Goal: Task Accomplishment & Management: Manage account settings

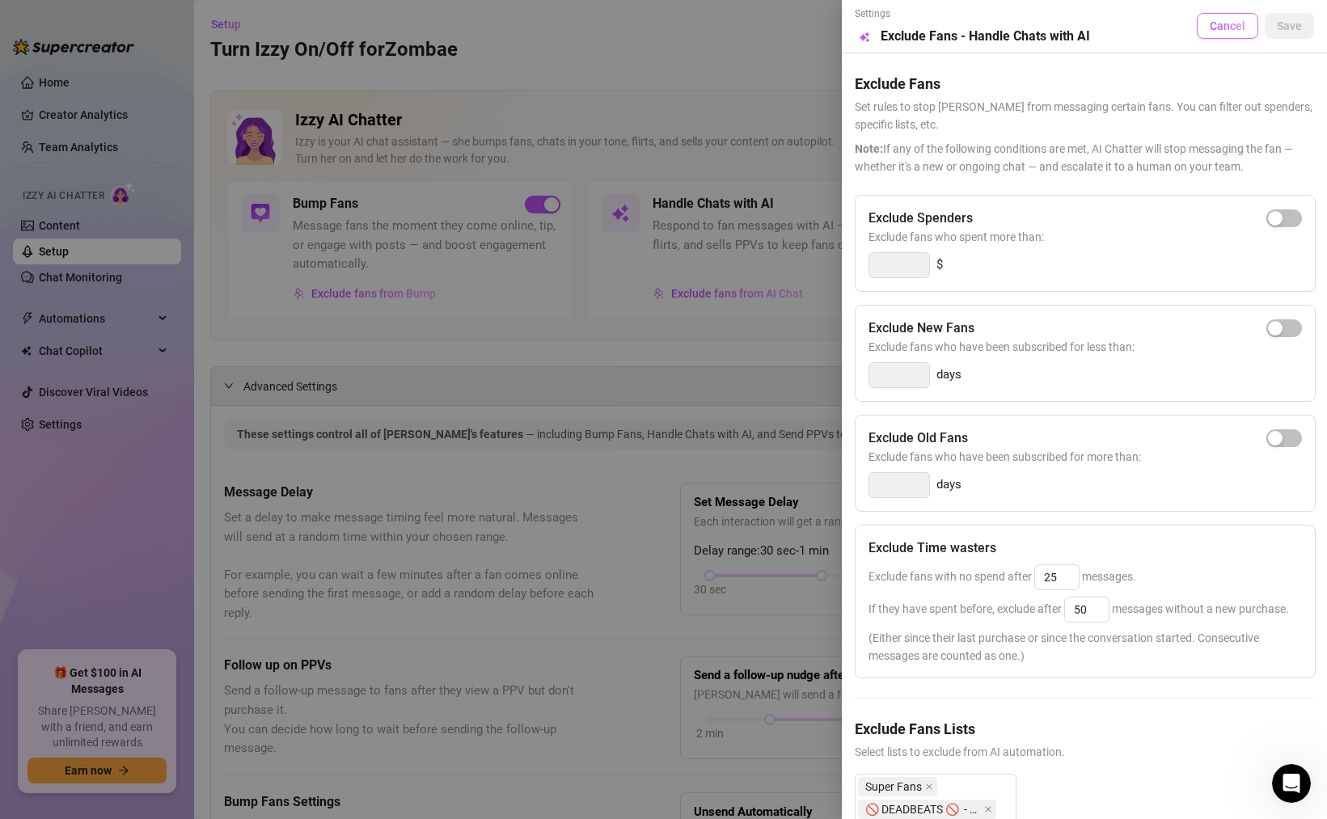
click at [1228, 23] on span "Cancel" at bounding box center [1228, 25] width 36 height 13
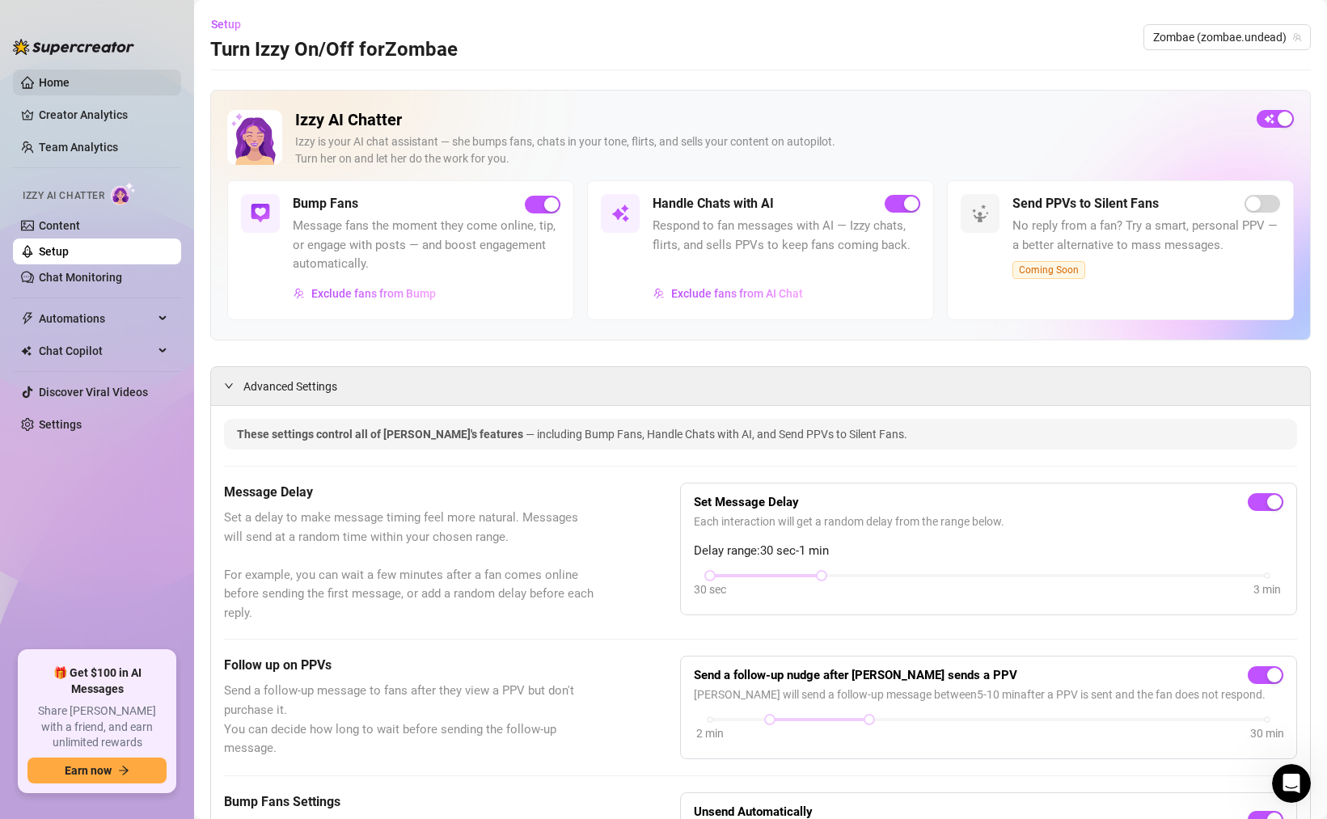
click at [50, 76] on link "Home" at bounding box center [54, 82] width 31 height 13
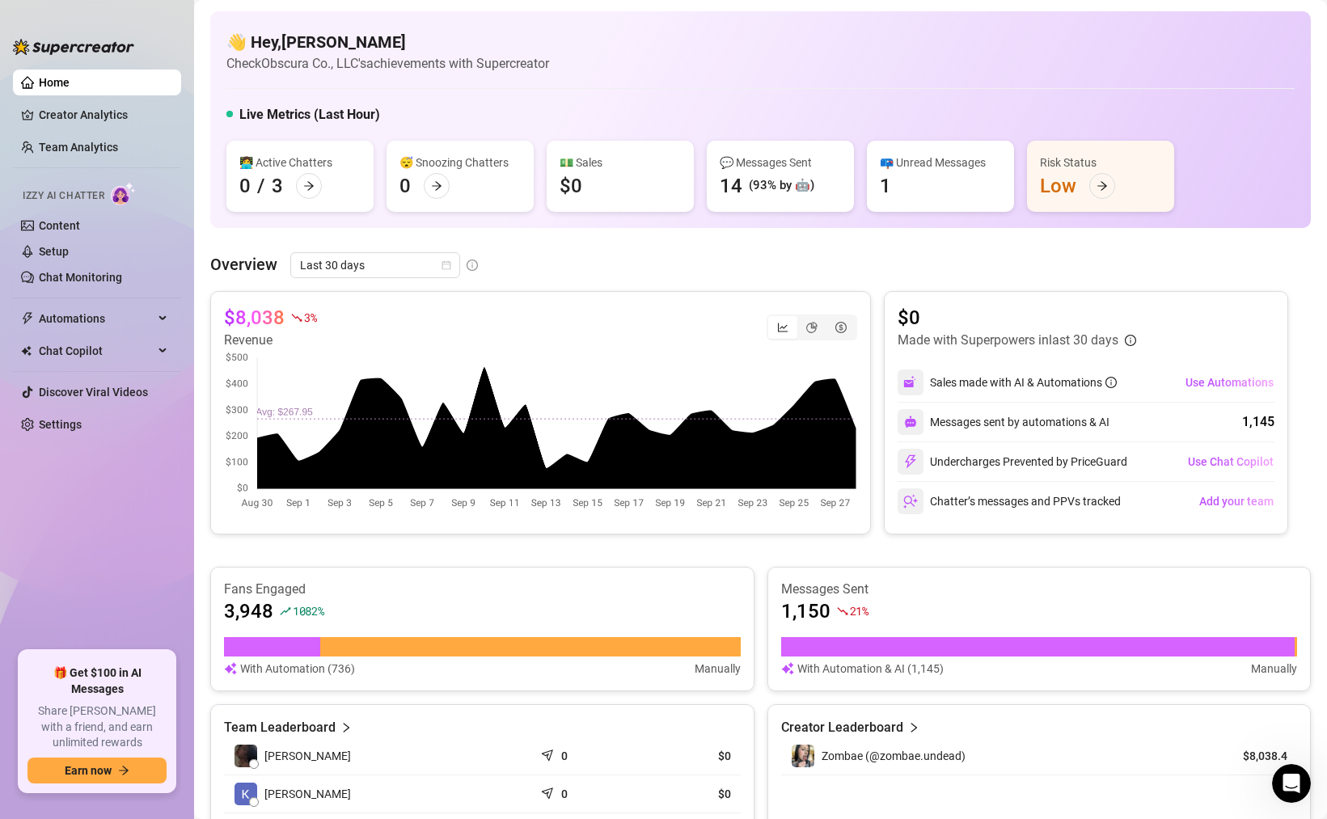
click at [866, 89] on div "👋 Hey, [PERSON_NAME] Check Obscura Co., LLC's achievements with Supercreator Li…" at bounding box center [760, 119] width 1100 height 217
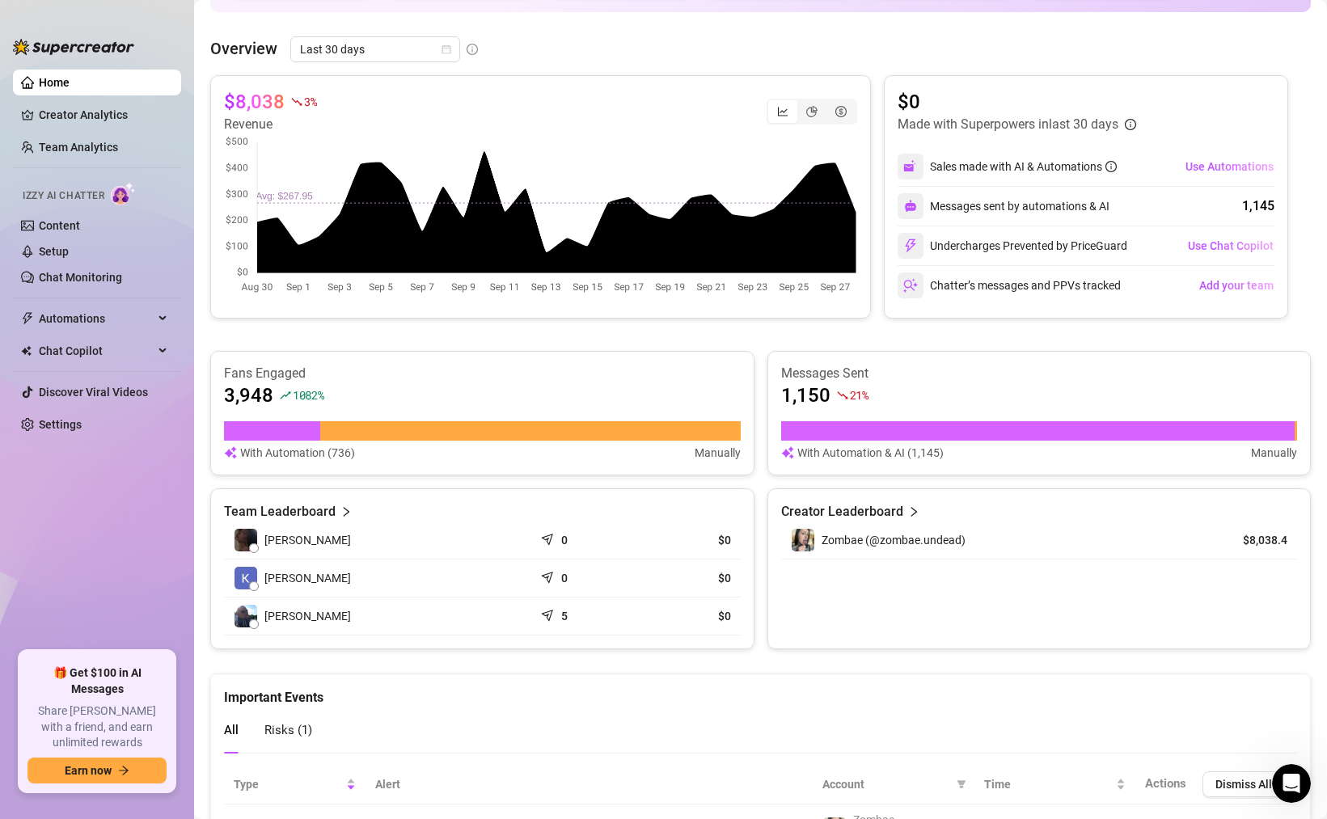
scroll to position [312, 0]
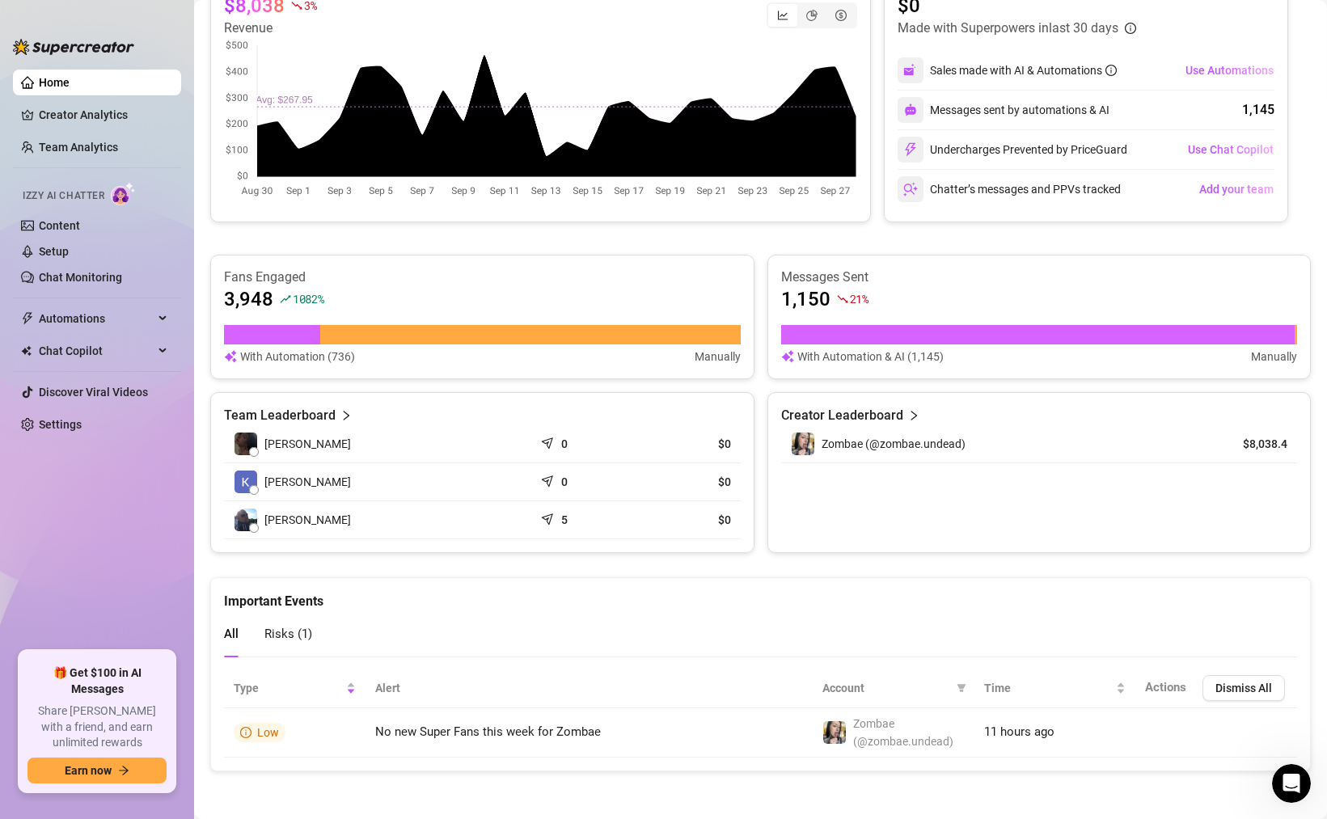
click at [305, 644] on div "Risks ( 1 )" at bounding box center [288, 634] width 48 height 46
click at [230, 631] on span "All" at bounding box center [231, 634] width 15 height 15
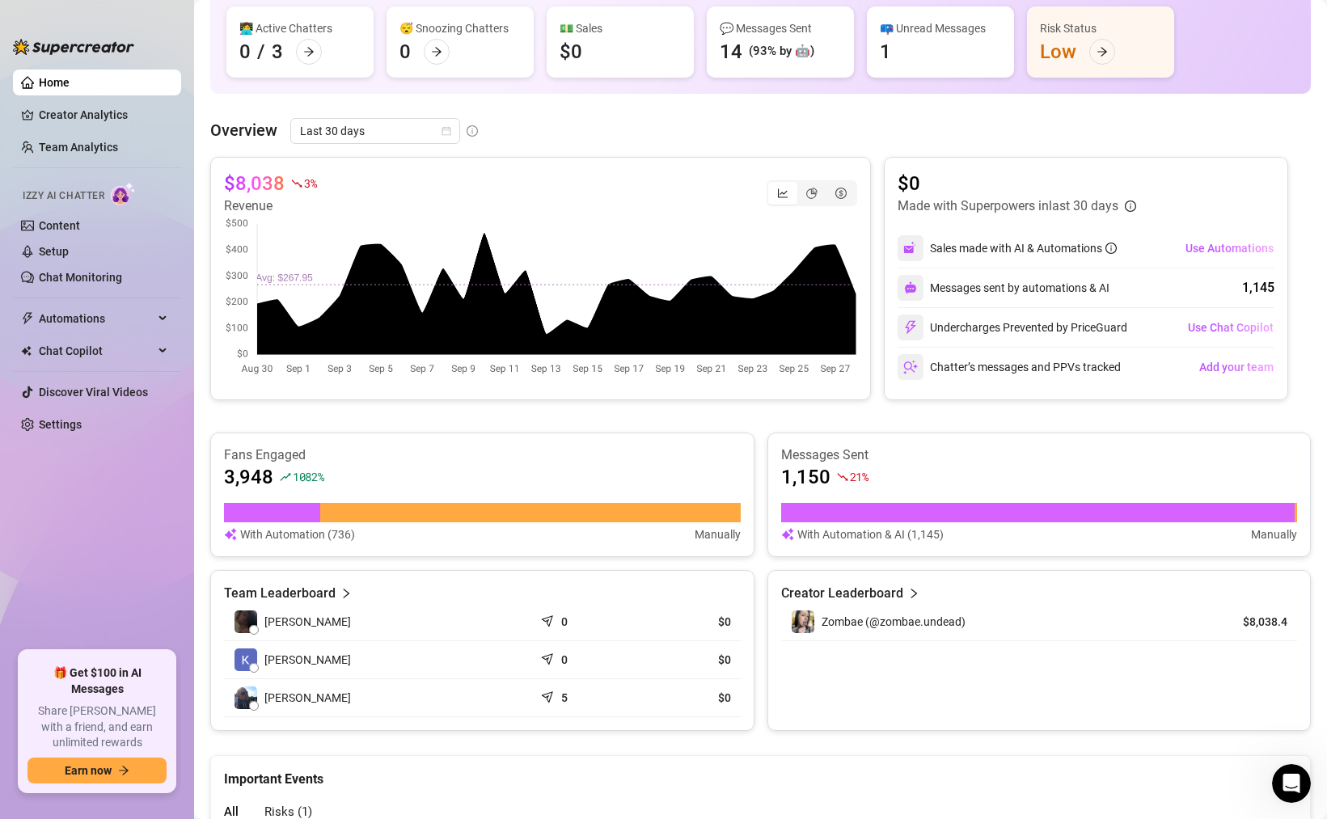
scroll to position [0, 0]
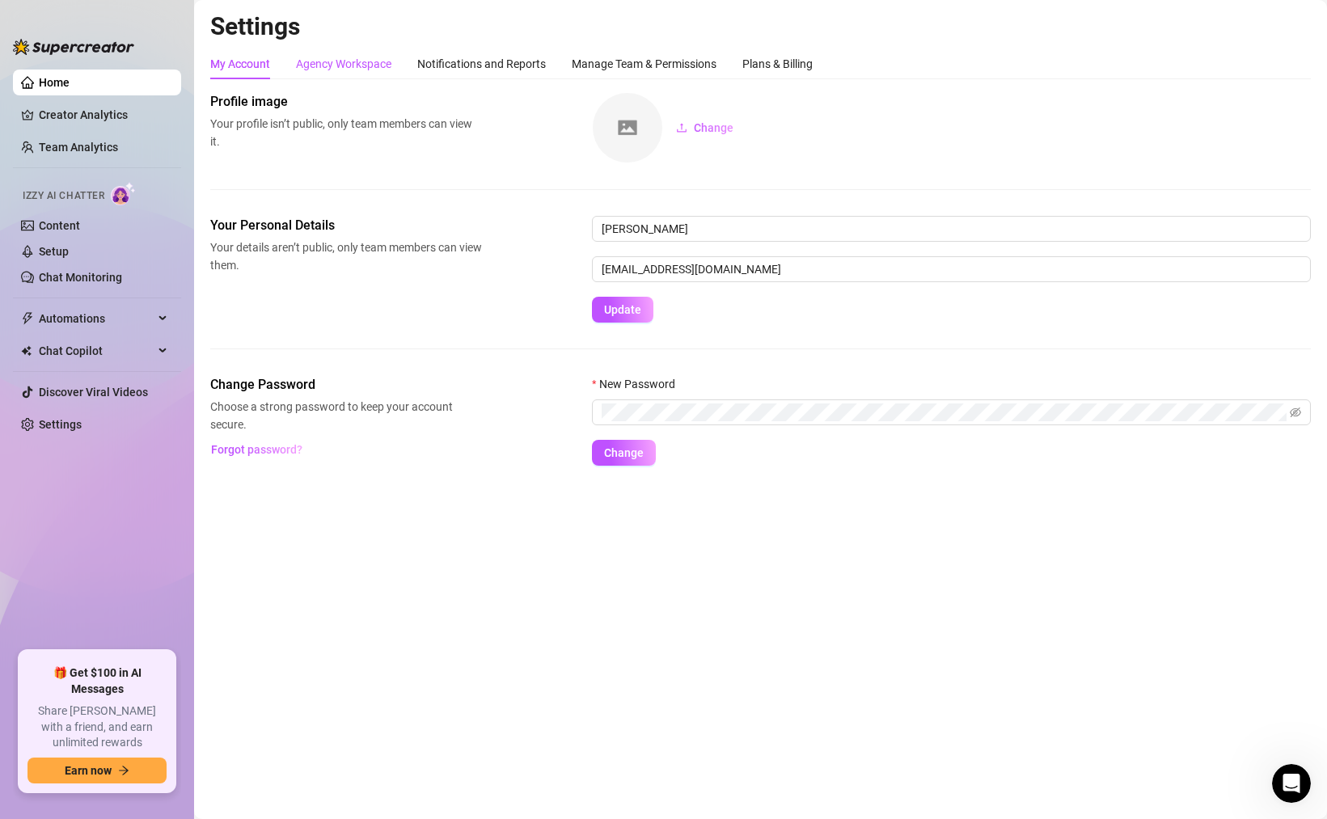
click at [361, 65] on div "Agency Workspace" at bounding box center [343, 64] width 95 height 18
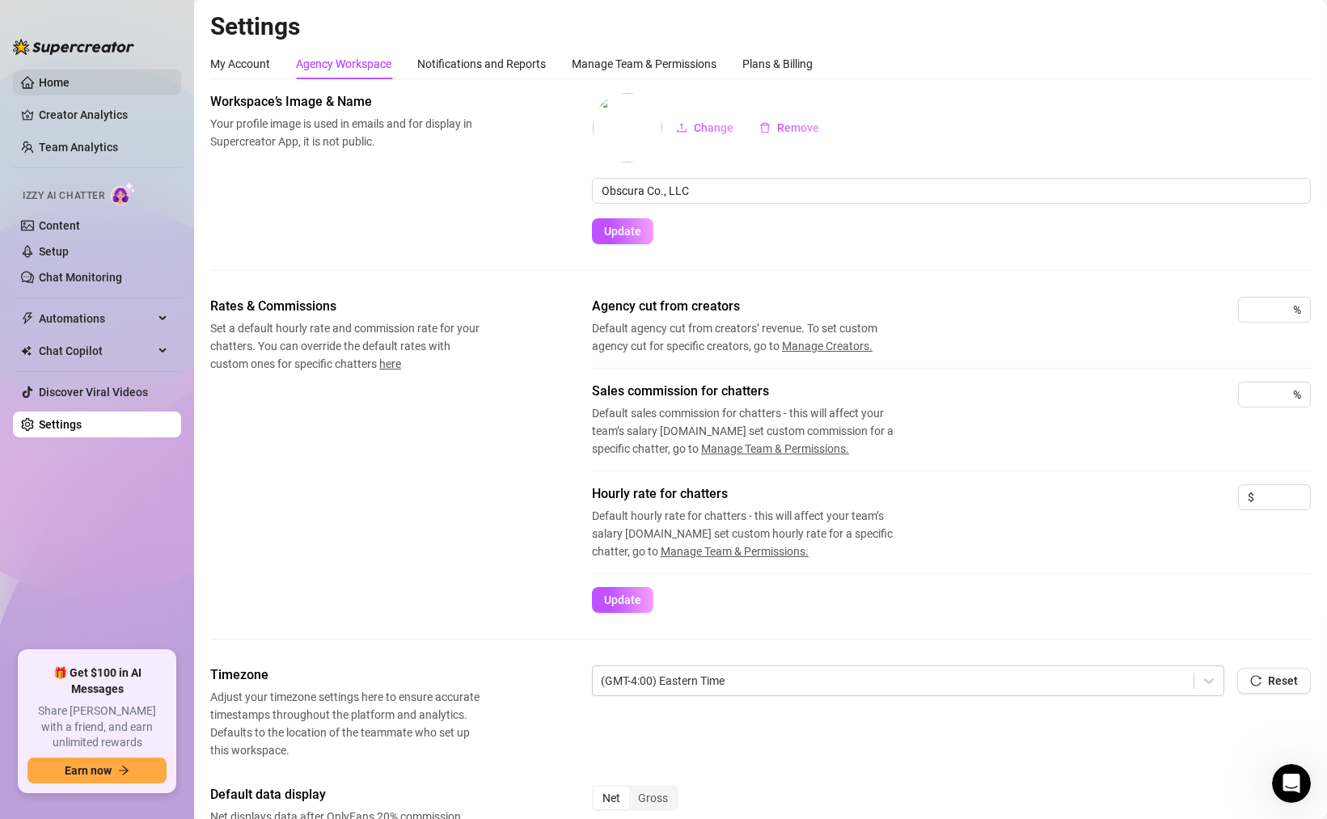
click at [39, 76] on link "Home" at bounding box center [54, 82] width 31 height 13
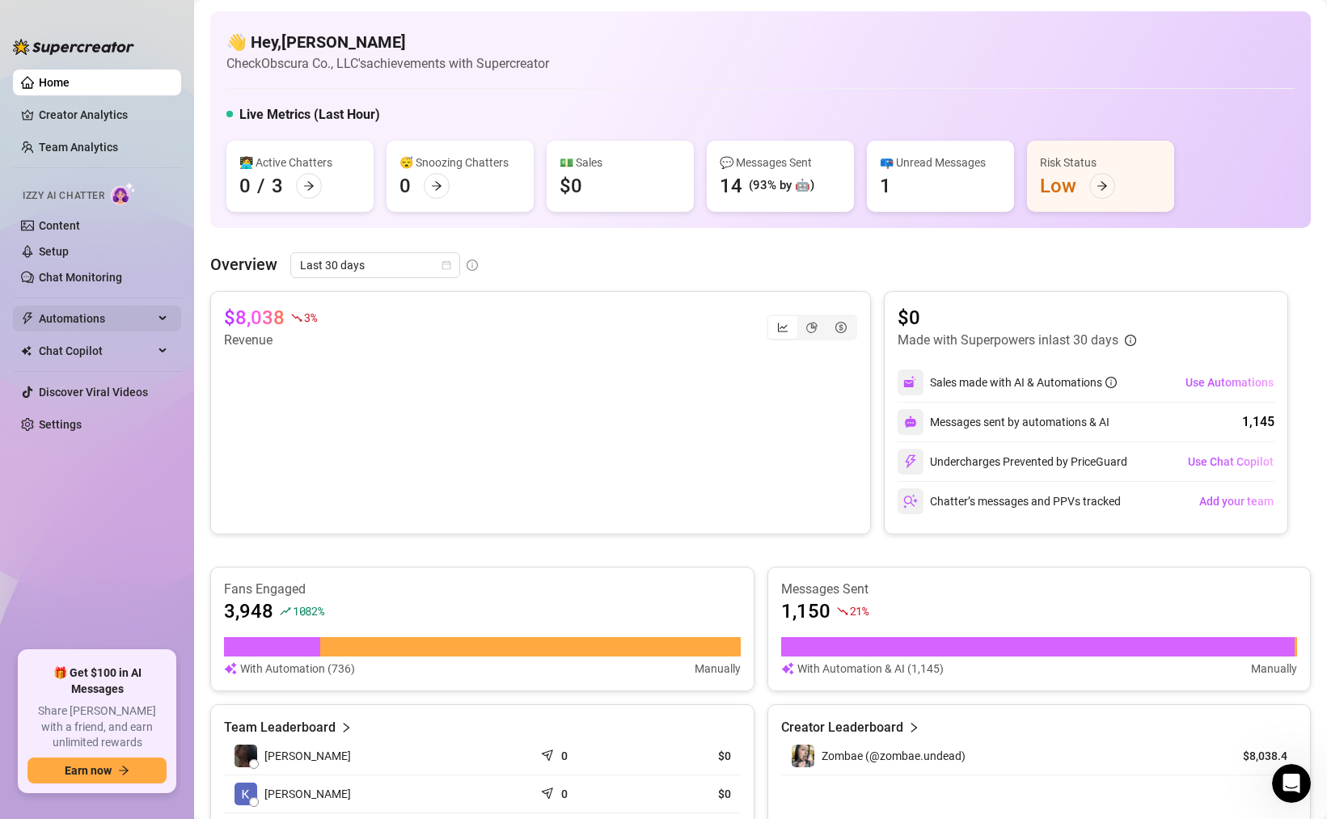
click at [164, 313] on div "Automations" at bounding box center [97, 319] width 168 height 26
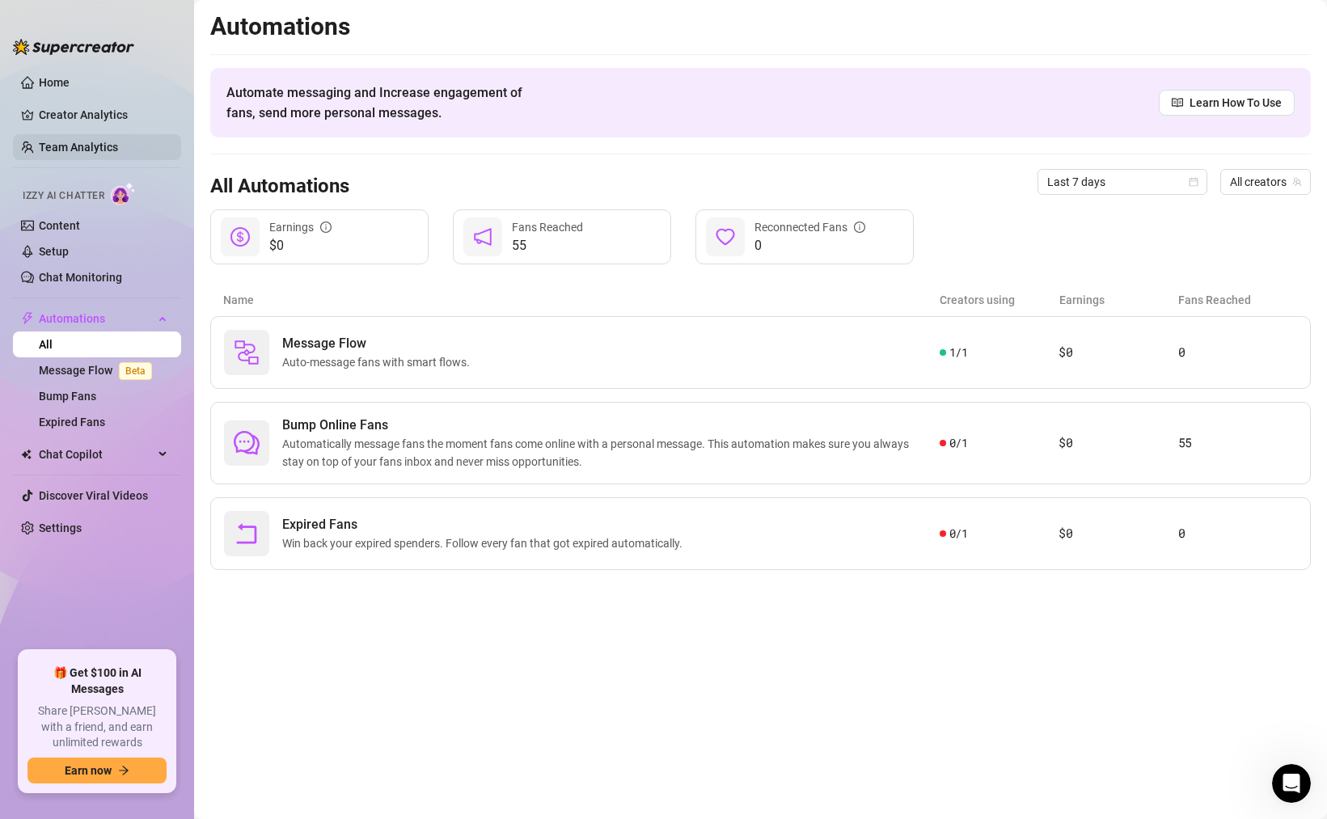
click at [71, 141] on link "Team Analytics" at bounding box center [78, 147] width 79 height 13
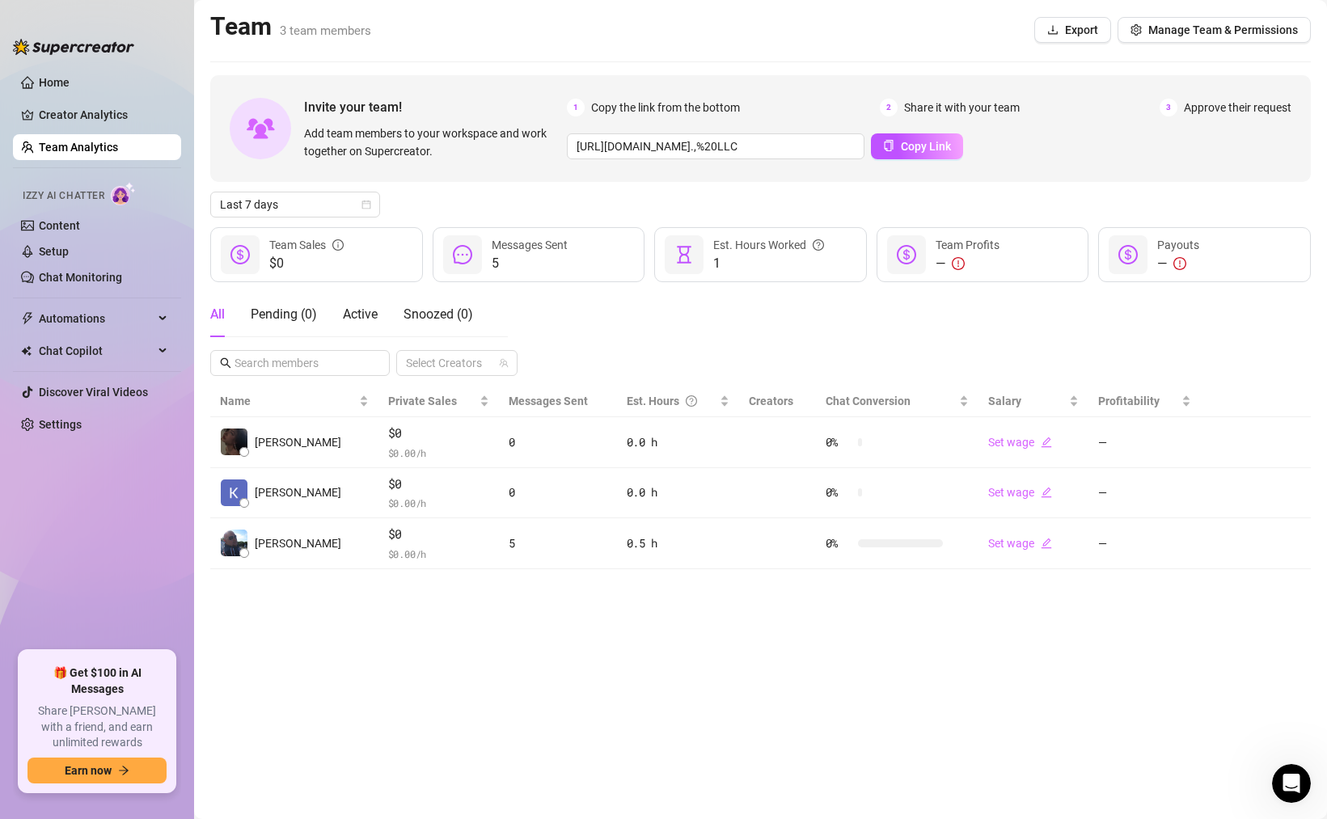
click at [1223, 112] on span "Approve their request" at bounding box center [1238, 108] width 108 height 18
click at [1167, 108] on span "3" at bounding box center [1168, 108] width 18 height 18
click at [64, 198] on span "Izzy AI Chatter" at bounding box center [64, 195] width 82 height 15
click at [58, 219] on link "Content" at bounding box center [59, 225] width 41 height 13
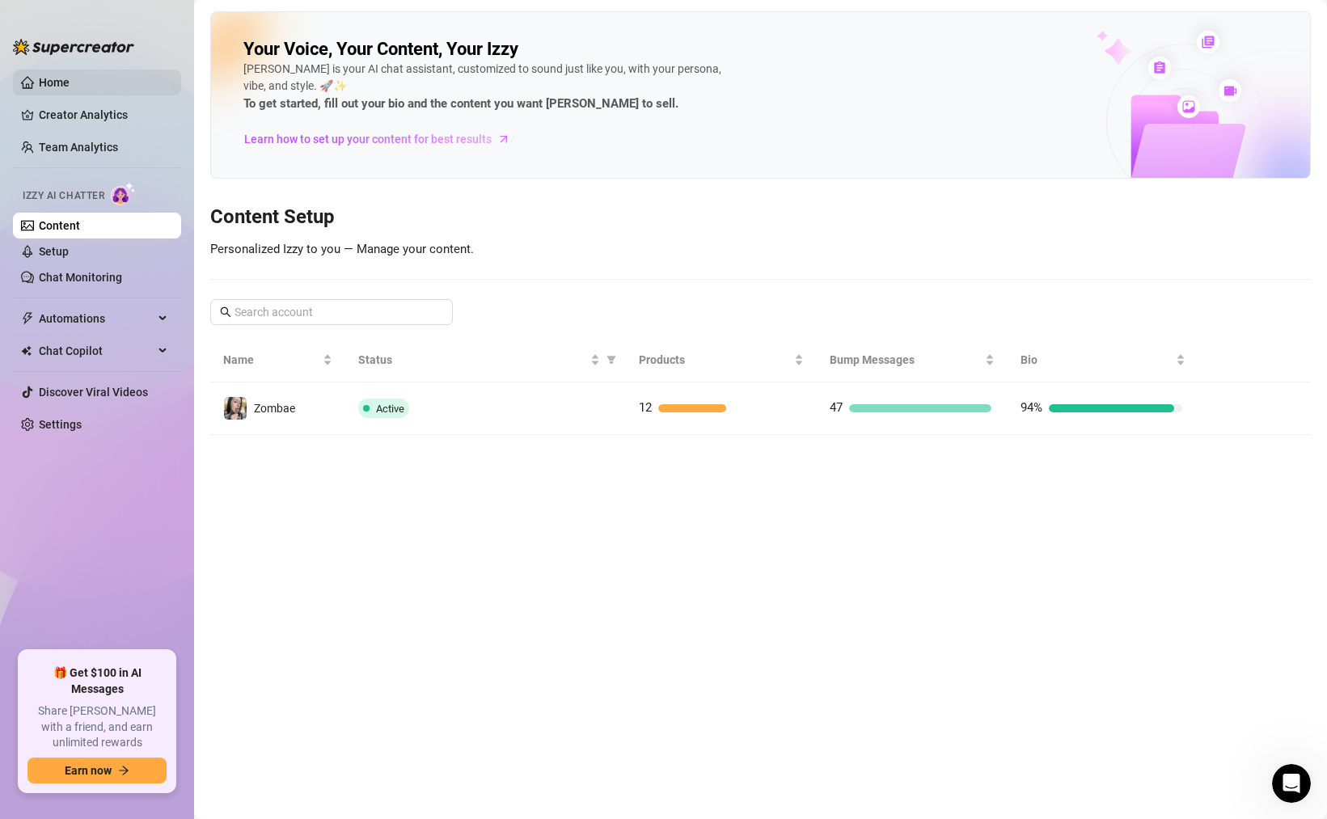
click at [49, 76] on link "Home" at bounding box center [54, 82] width 31 height 13
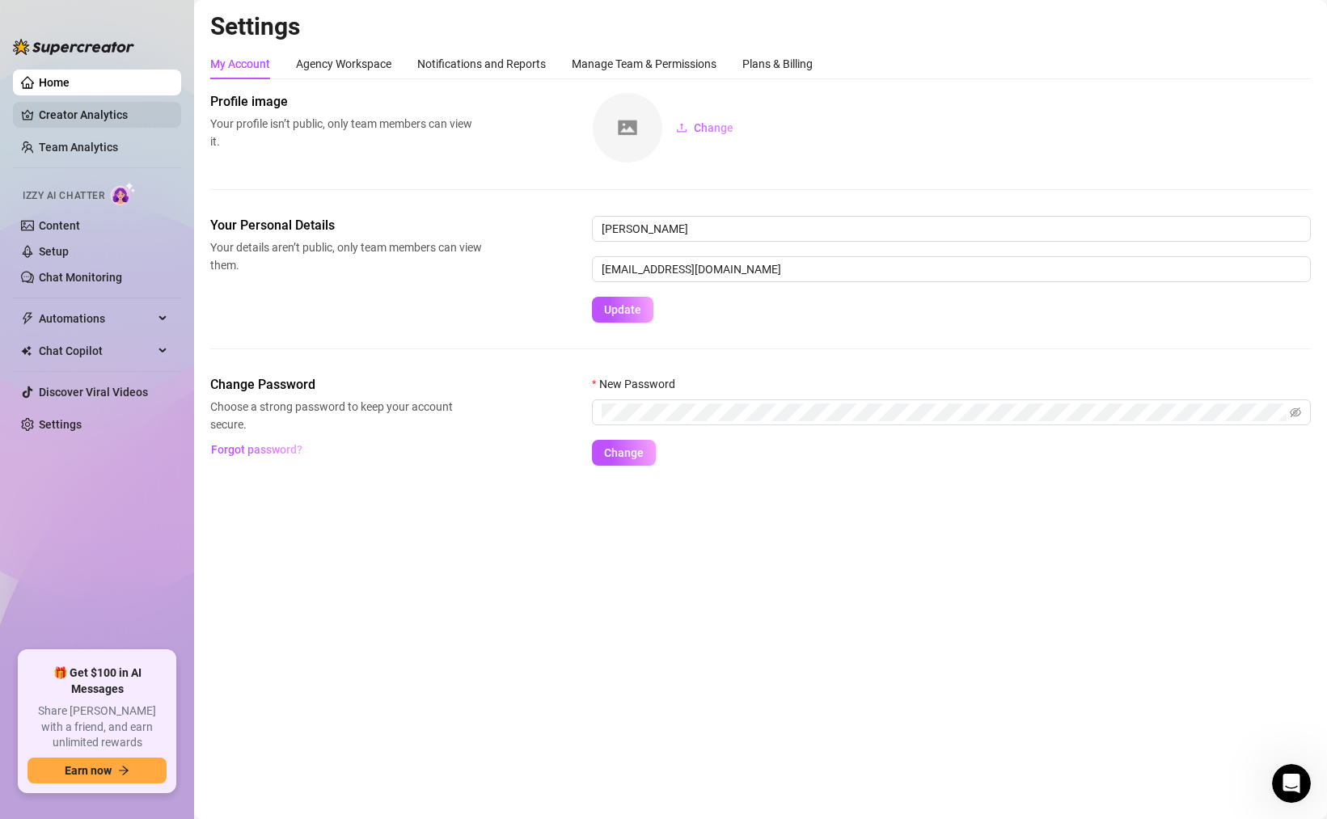
click at [104, 112] on link "Creator Analytics" at bounding box center [103, 115] width 129 height 26
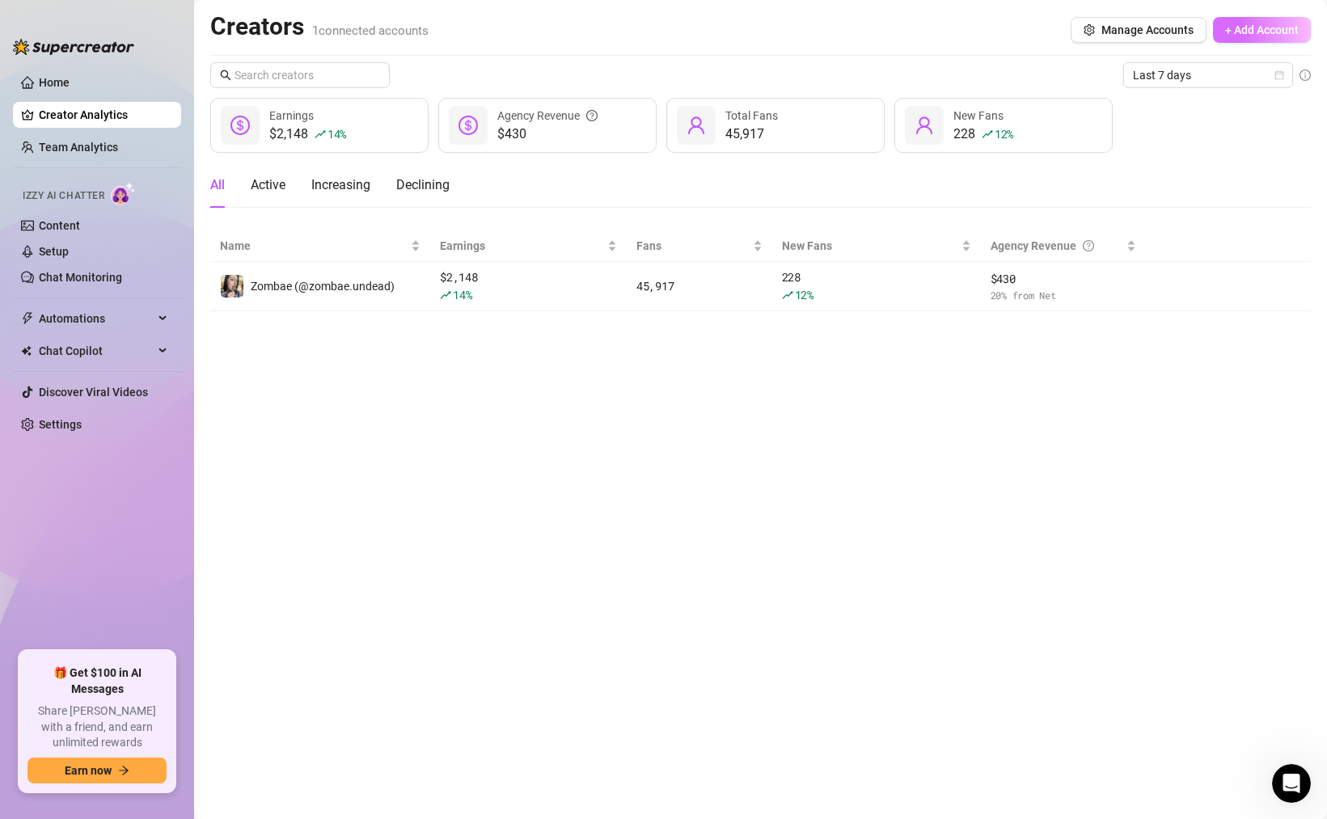
click at [1256, 36] on span "+ Add Account" at bounding box center [1262, 29] width 74 height 13
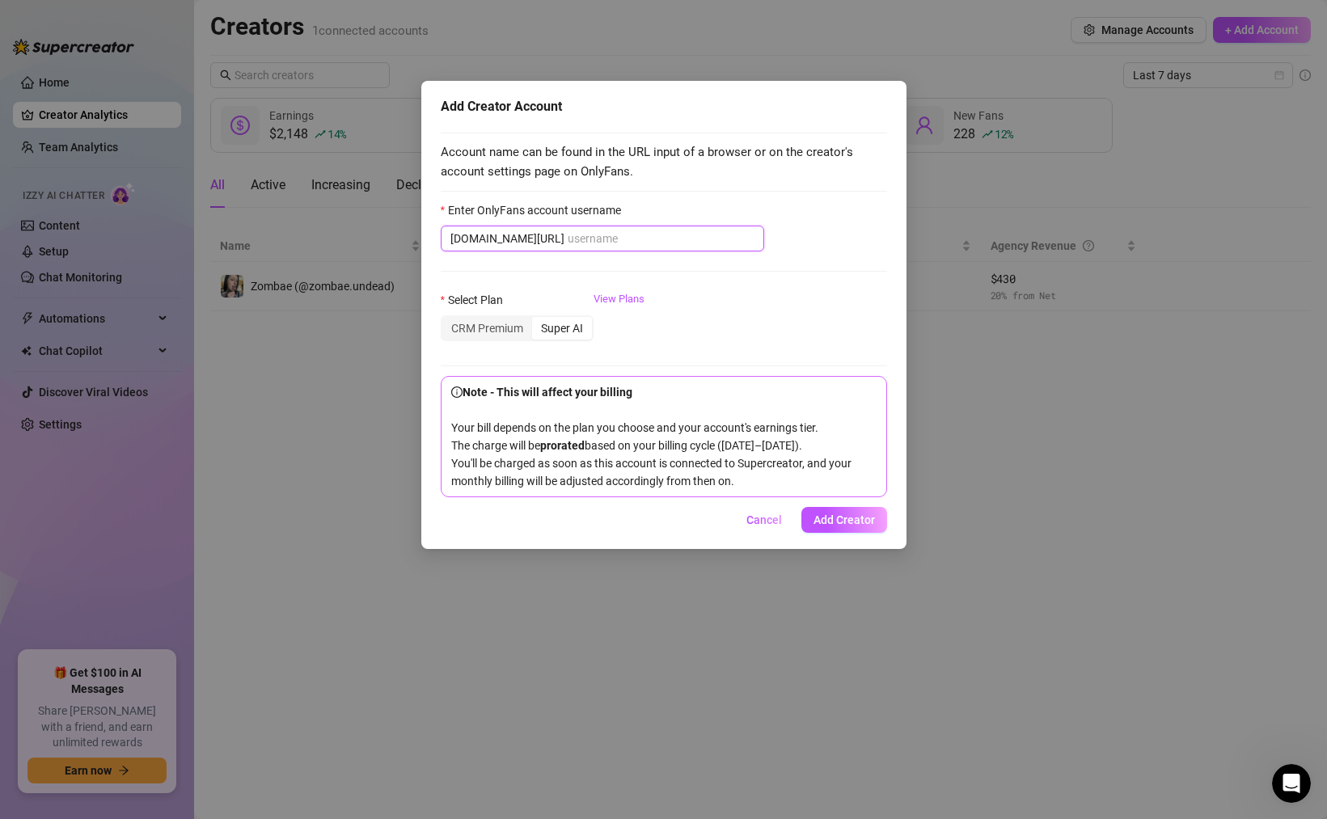
click at [574, 240] on input "Enter OnlyFans account username" at bounding box center [661, 239] width 187 height 18
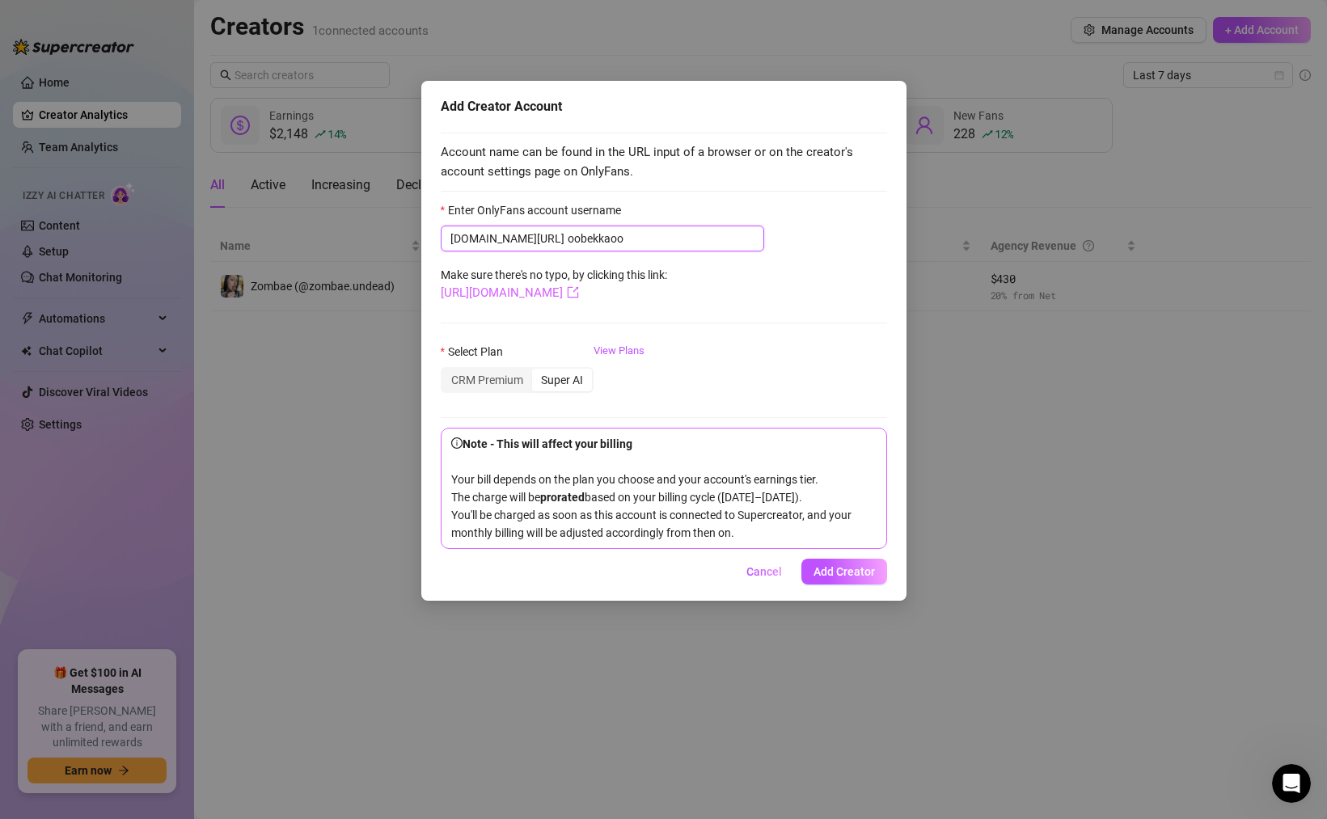
type input "oobekkaoo"
click at [579, 294] on link "[URL][DOMAIN_NAME]" at bounding box center [510, 292] width 138 height 15
click at [575, 382] on div "Super AI" at bounding box center [562, 380] width 60 height 23
click at [536, 371] on input "Super AI" at bounding box center [536, 371] width 0 height 0
click at [501, 383] on div "CRM Premium" at bounding box center [487, 380] width 90 height 23
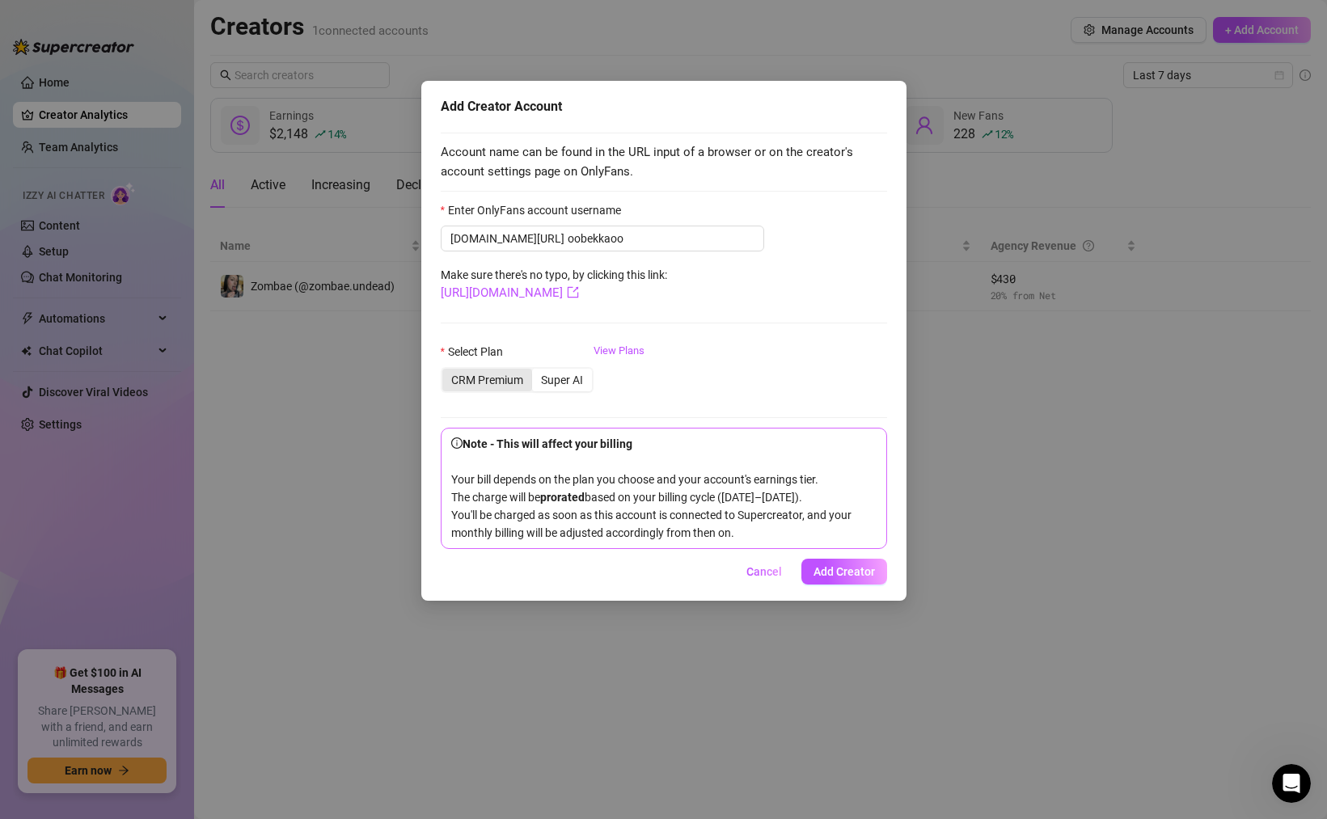
click at [446, 371] on input "CRM Premium" at bounding box center [446, 371] width 0 height 0
click at [561, 380] on div "Super AI" at bounding box center [562, 380] width 60 height 23
click at [536, 371] on input "Super AI" at bounding box center [536, 371] width 0 height 0
click at [636, 352] on link "View Plans" at bounding box center [618, 375] width 51 height 65
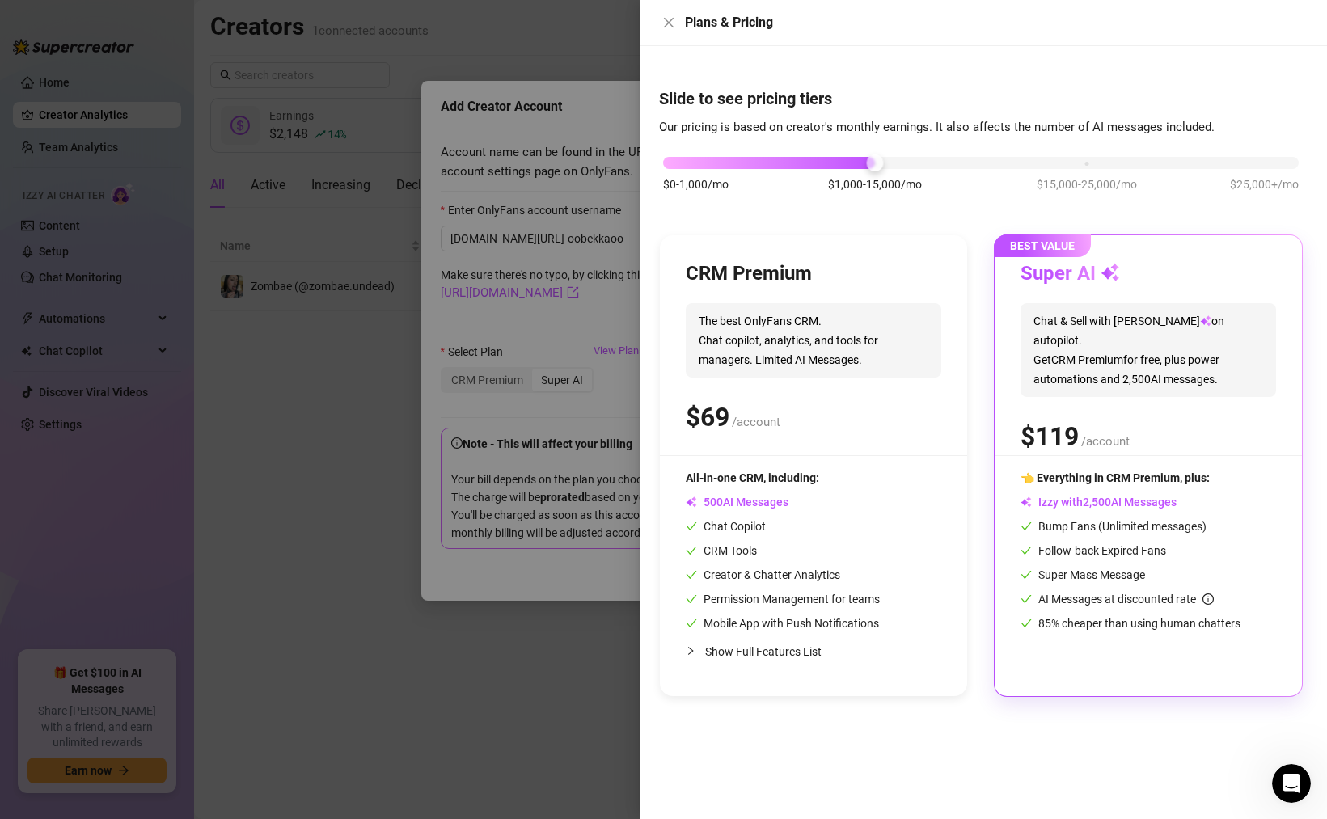
click at [1086, 163] on div "$0-1,000/mo $1,000-15,000/mo $15,000-25,000/mo $25,000+/mo" at bounding box center [981, 159] width 636 height 10
click at [861, 167] on div at bounding box center [875, 163] width 424 height 12
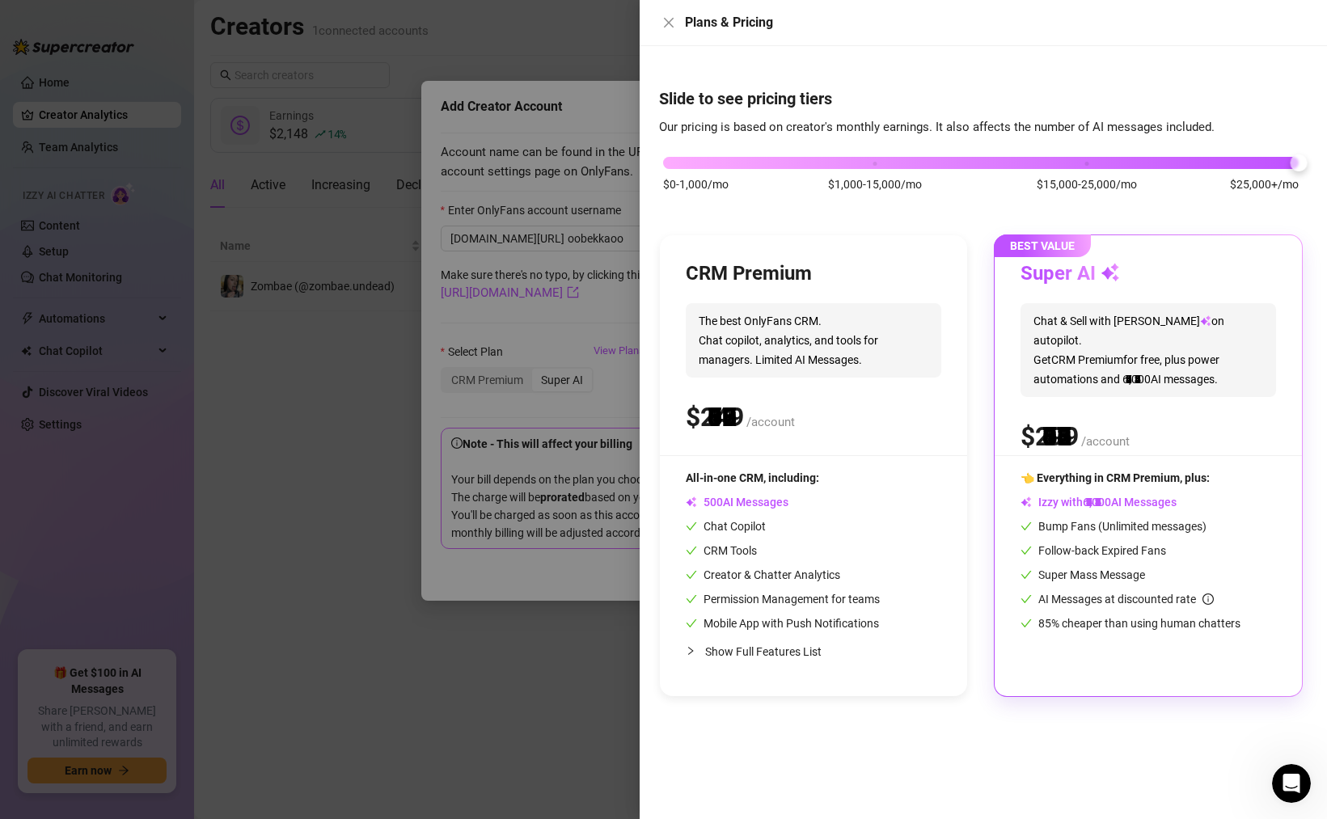
click at [1294, 163] on div "$0-1,000/mo $1,000-15,000/mo $15,000-25,000/mo $25,000+/mo" at bounding box center [981, 159] width 636 height 10
click at [1299, 162] on div at bounding box center [1298, 162] width 17 height 17
drag, startPoint x: 1299, startPoint y: 162, endPoint x: 1310, endPoint y: 162, distance: 10.5
click at [1310, 162] on div "Slide to see pricing tiers Our pricing is based on creator's monthly earnings. …" at bounding box center [983, 432] width 687 height 773
click at [1103, 159] on div "$0-1,000/mo $1,000-15,000/mo $15,000-25,000/mo $25,000+/mo" at bounding box center [981, 159] width 636 height 10
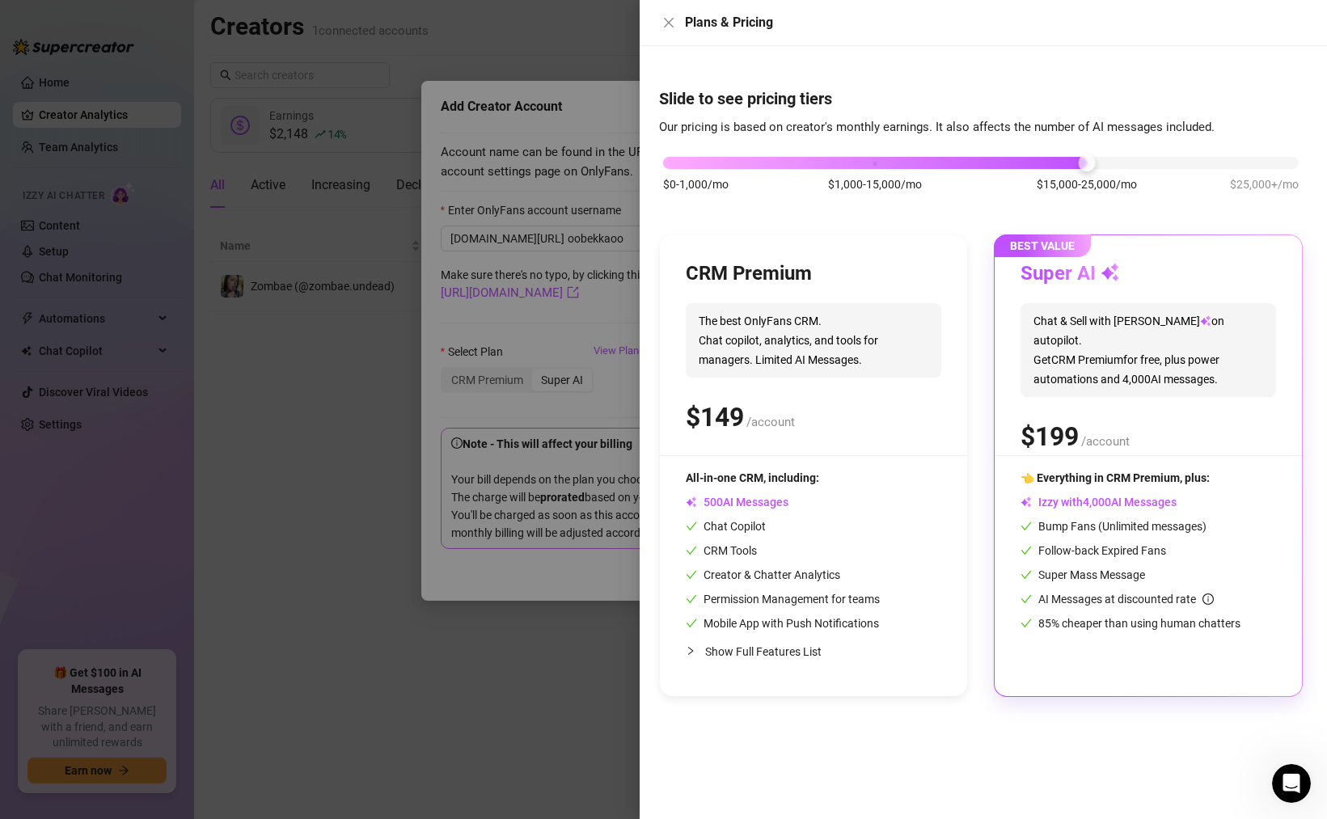
click at [824, 166] on div at bounding box center [875, 163] width 424 height 12
click at [669, 23] on icon "close" at bounding box center [669, 23] width 10 height 10
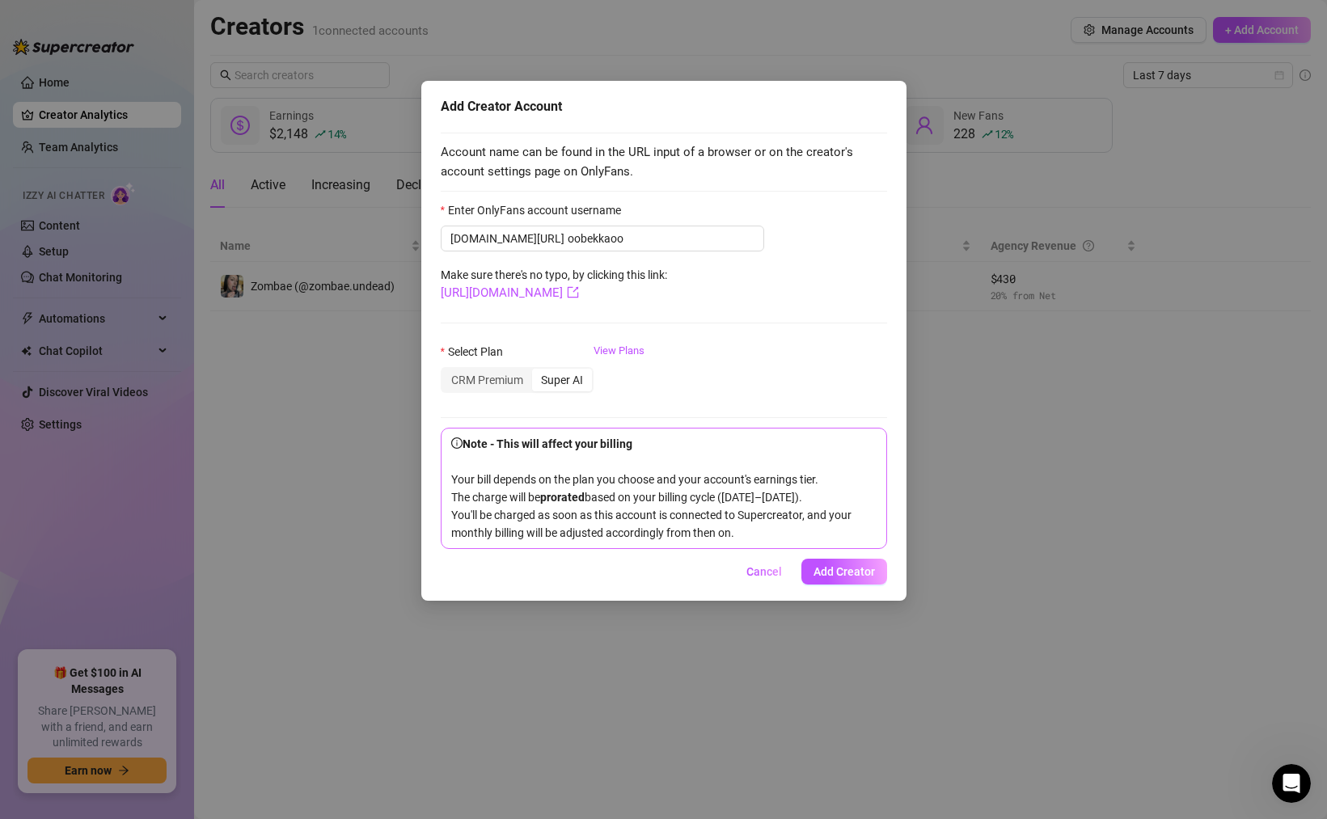
drag, startPoint x: 847, startPoint y: 587, endPoint x: 641, endPoint y: 289, distance: 362.7
click at [644, 288] on div "Add Creator Account Account name can be found in the URL input of a browser or …" at bounding box center [663, 341] width 485 height 520
click at [619, 346] on link "View Plans" at bounding box center [618, 375] width 51 height 65
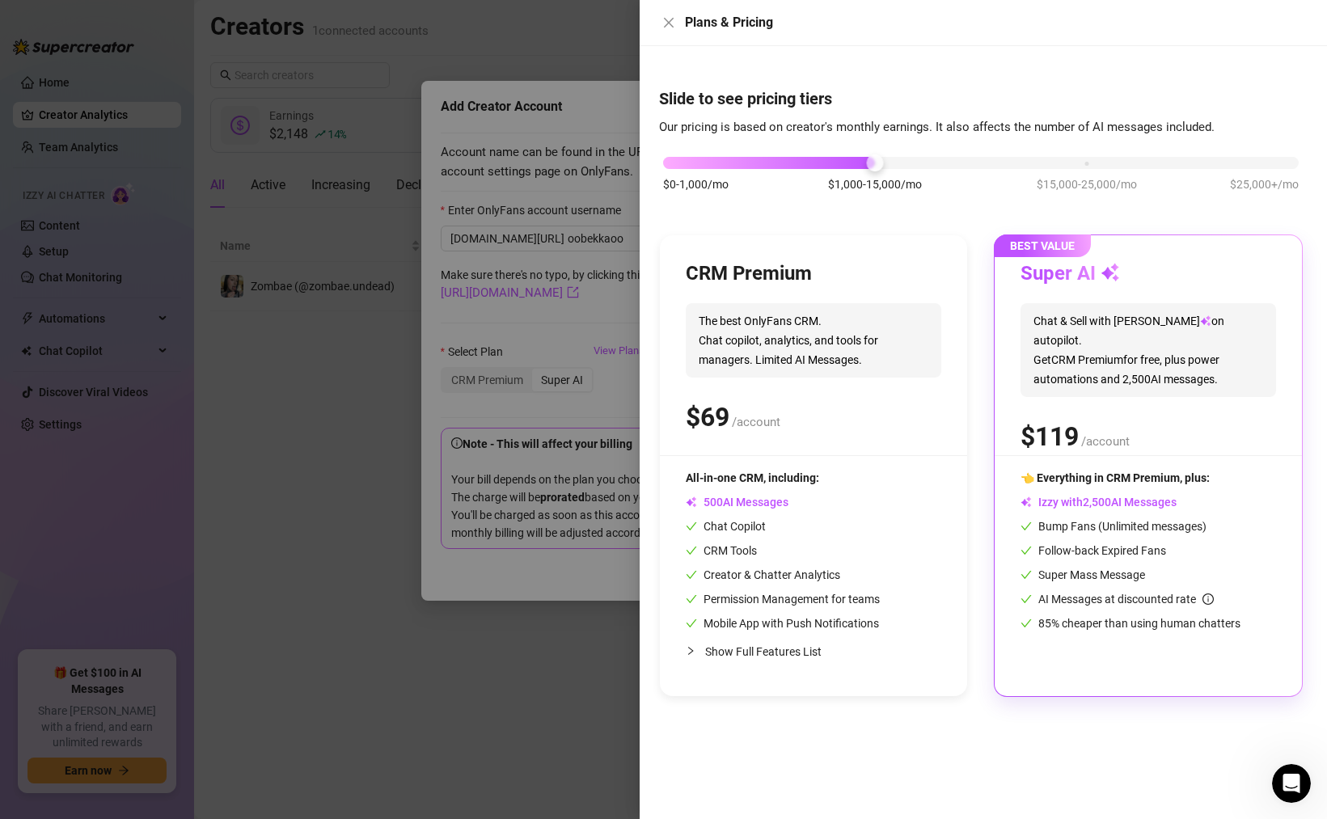
click at [1035, 384] on div "Super AI Chat & Sell with Izzy on autopilot. Get CRM Premium for free, plus pow…" at bounding box center [1147, 358] width 255 height 194
click at [665, 26] on icon "close" at bounding box center [669, 23] width 10 height 10
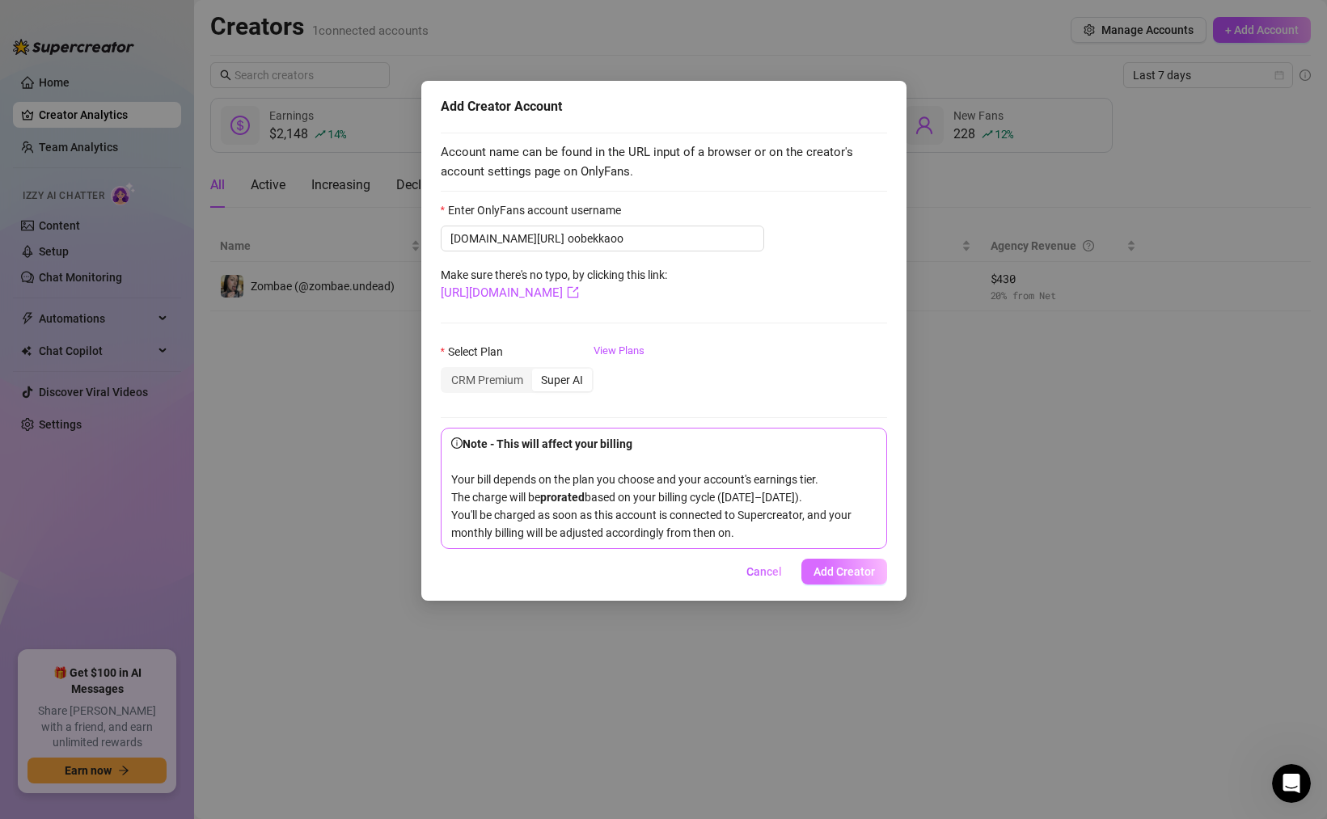
click at [842, 578] on span "Add Creator" at bounding box center [843, 571] width 61 height 13
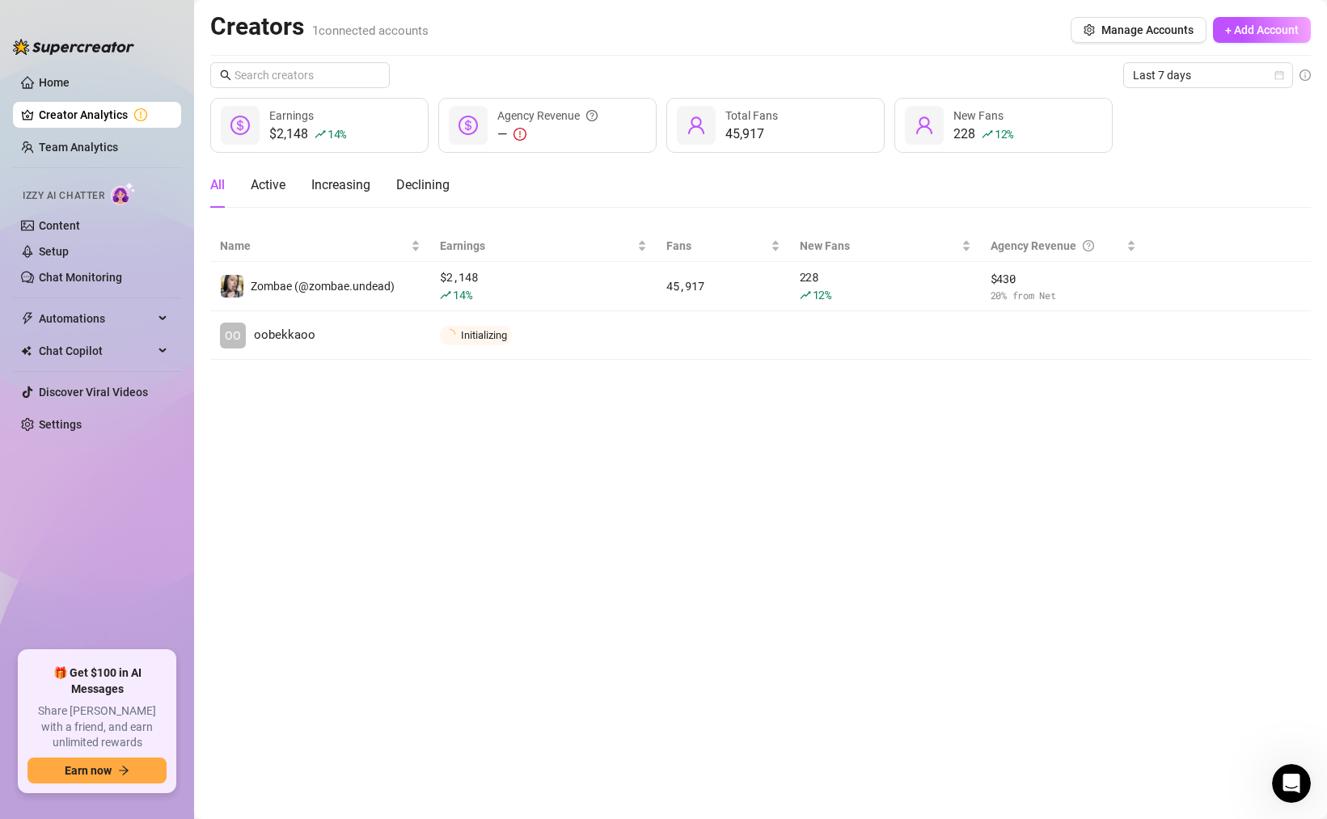
click at [832, 593] on main "Creators 1 connected accounts Manage Accounts + Add Account Last 7 days $2,148 …" at bounding box center [760, 409] width 1133 height 819
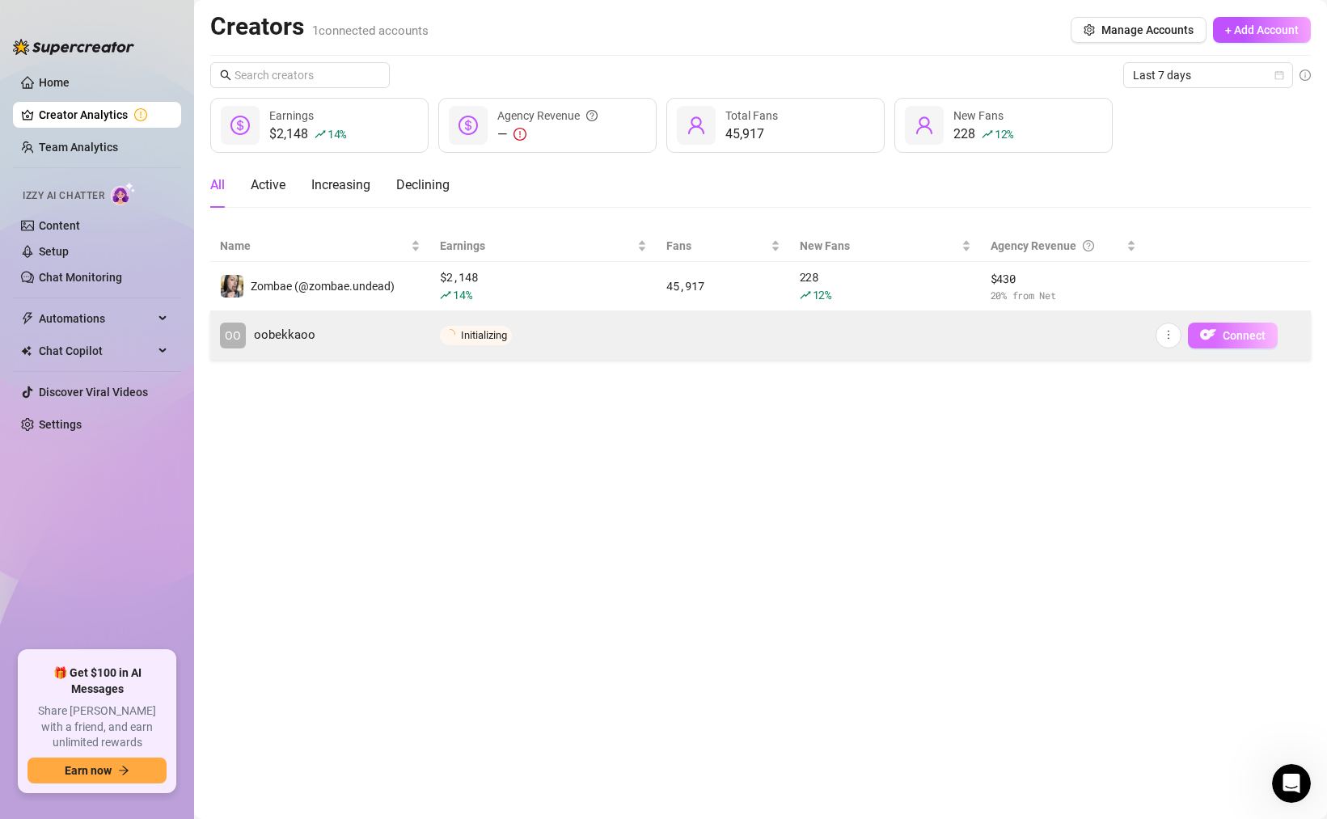
click at [1239, 332] on span "Connect" at bounding box center [1244, 335] width 43 height 13
click at [1165, 338] on icon "more" at bounding box center [1168, 334] width 11 height 11
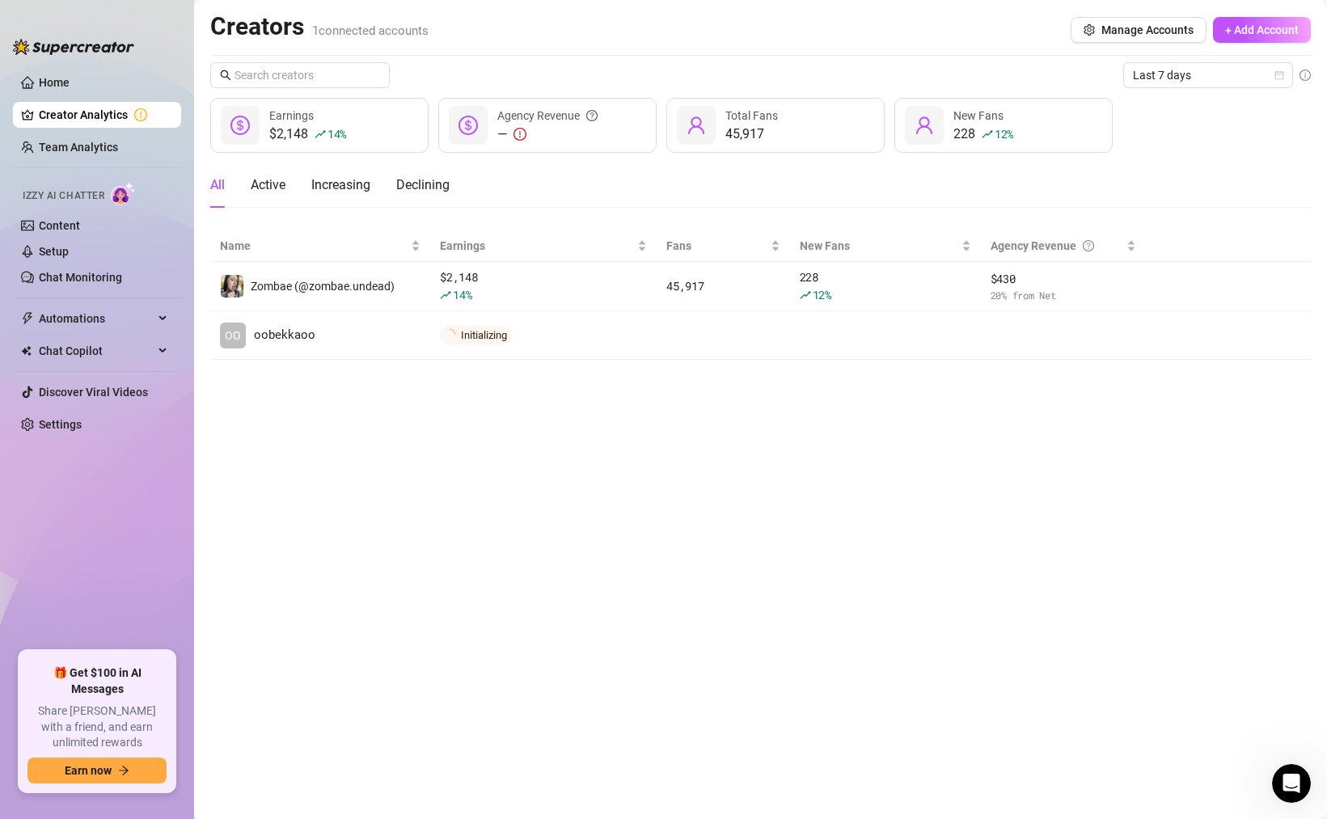
click at [1087, 416] on main "Creators 1 connected accounts Manage Accounts + Add Account Last 7 days $2,148 …" at bounding box center [760, 409] width 1133 height 819
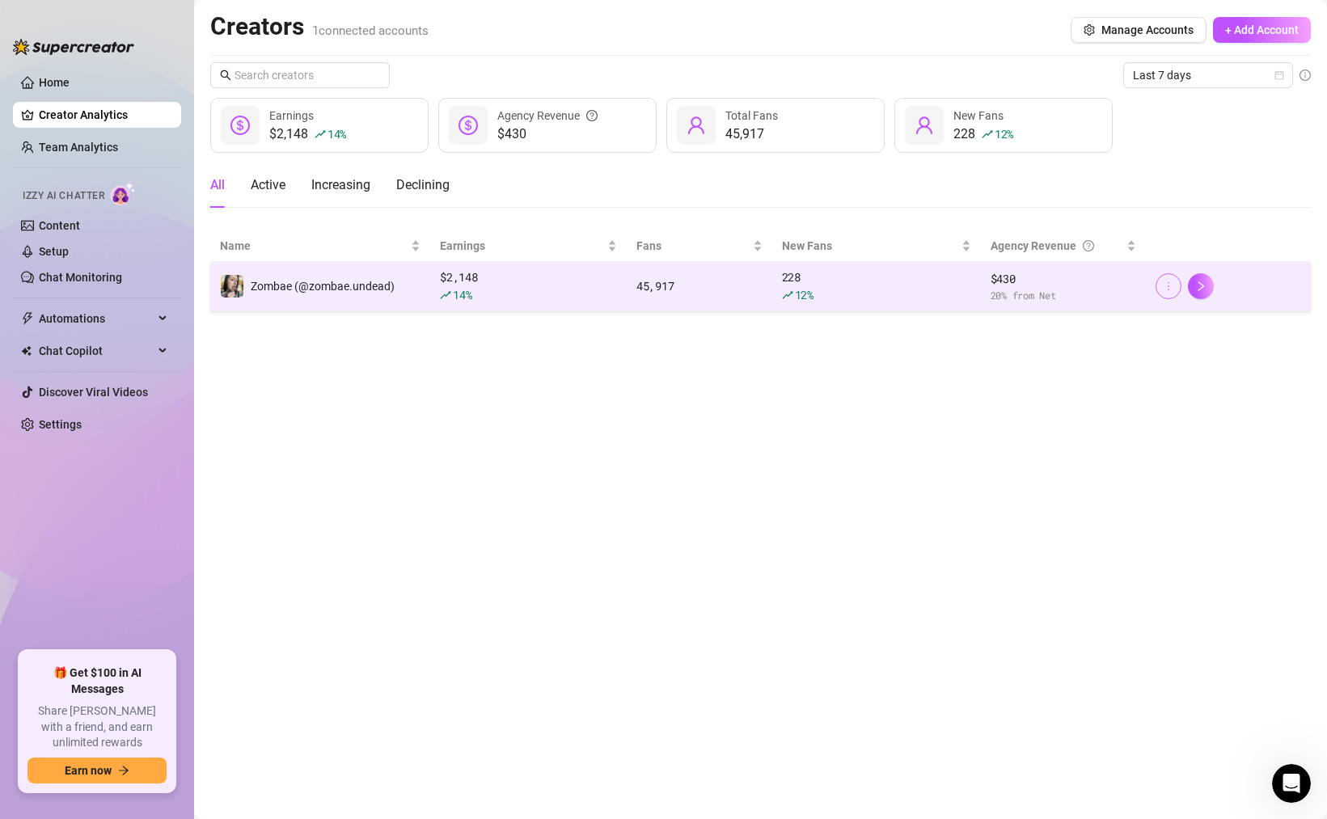
click at [1165, 285] on icon "more" at bounding box center [1168, 286] width 11 height 11
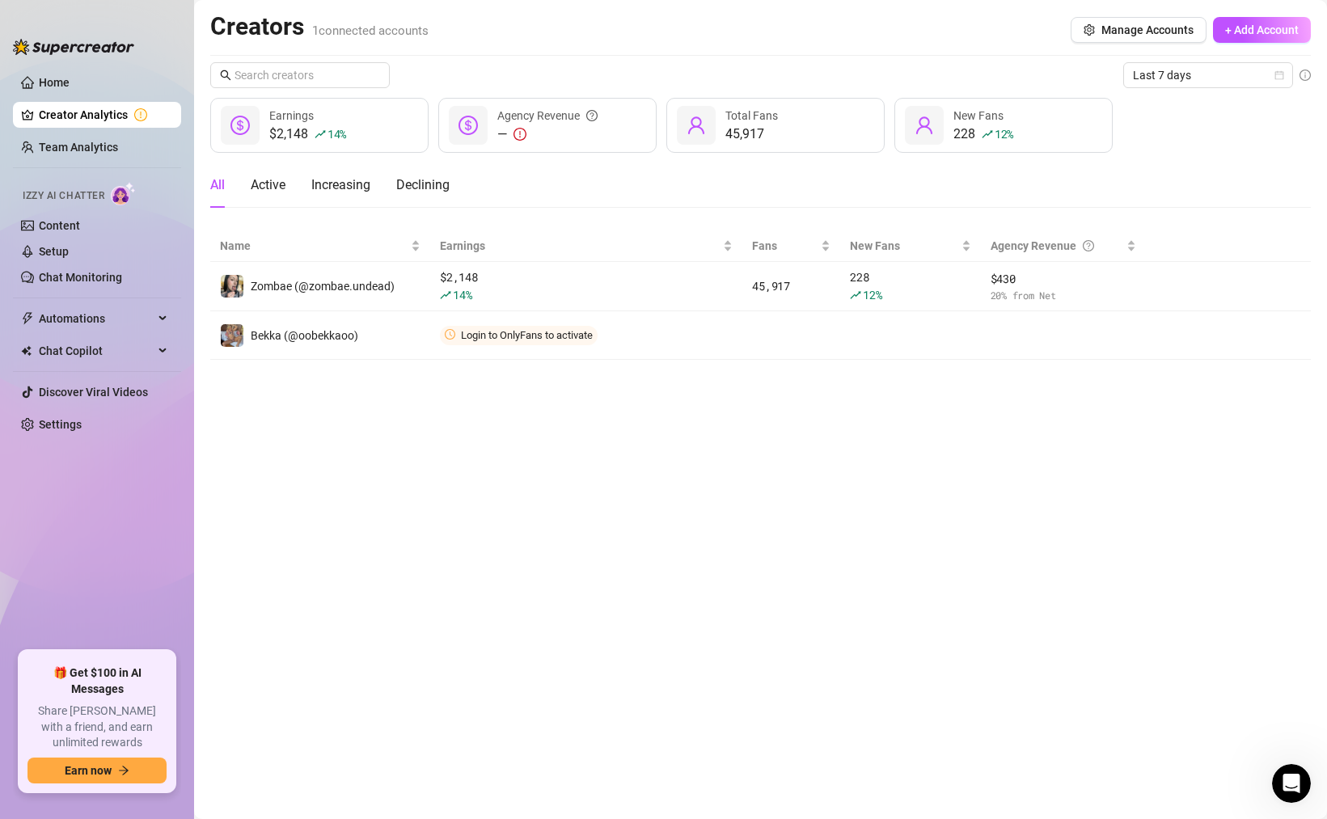
click at [1057, 433] on main "Creators 1 connected accounts Manage Accounts + Add Account Last 7 days $2,148 …" at bounding box center [760, 409] width 1133 height 819
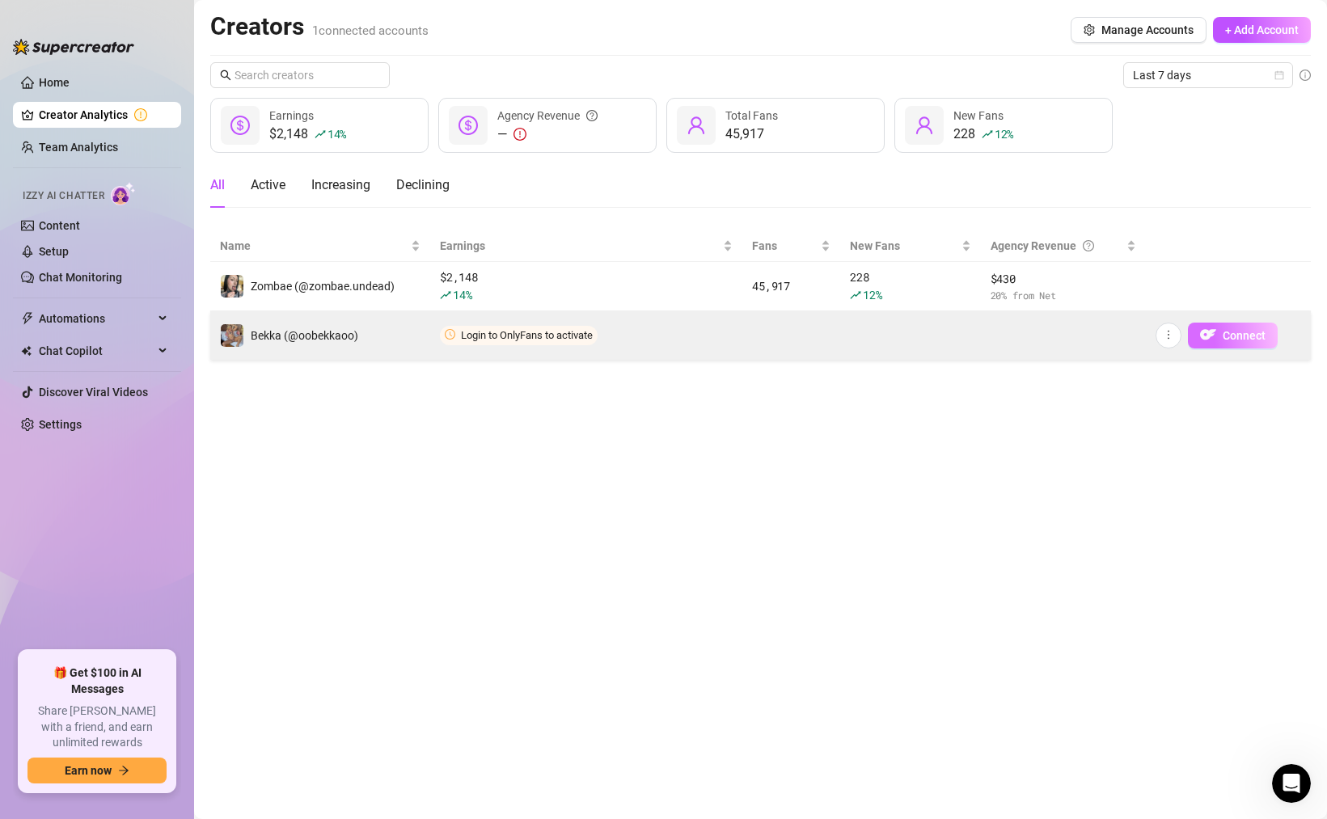
click at [1228, 340] on span "Connect" at bounding box center [1244, 335] width 43 height 13
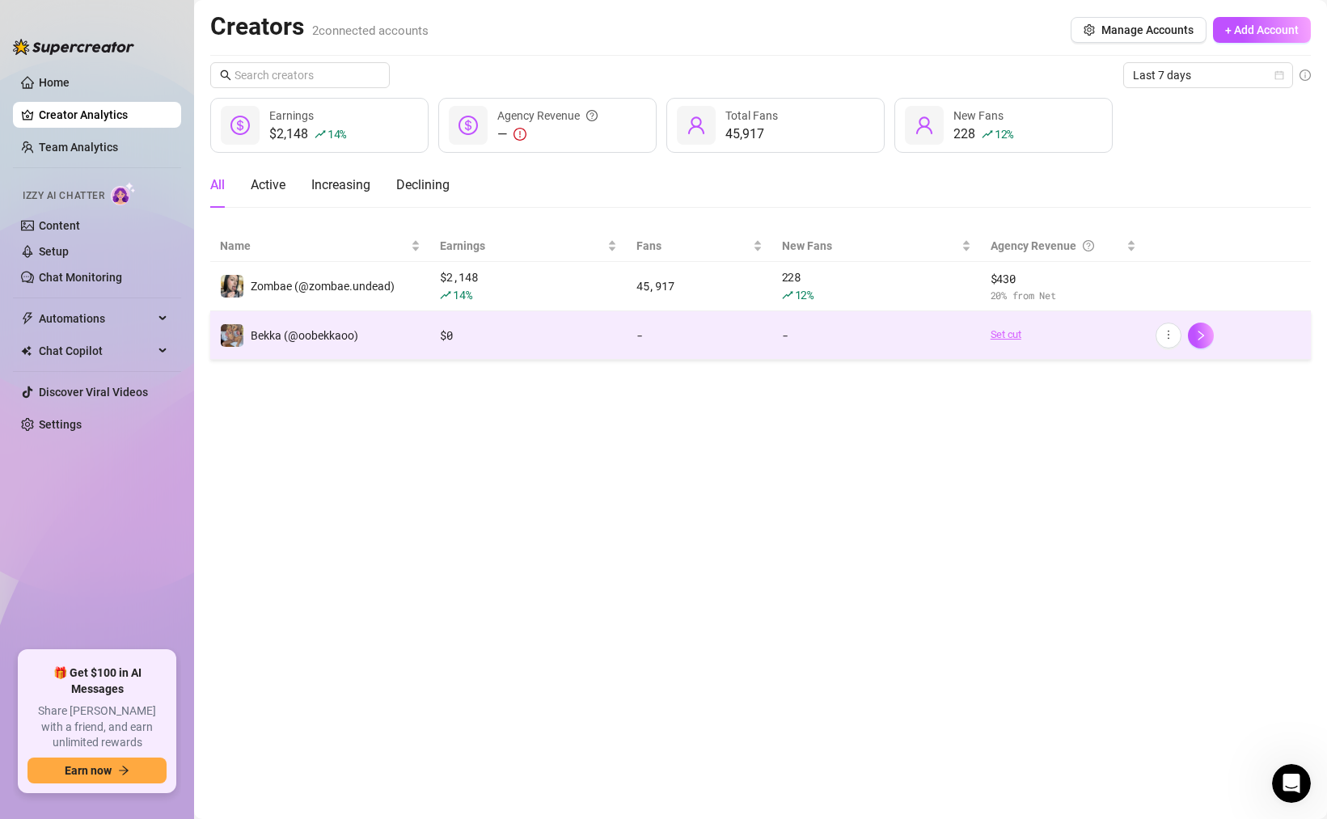
click at [1007, 333] on link "Set cut" at bounding box center [1063, 335] width 146 height 16
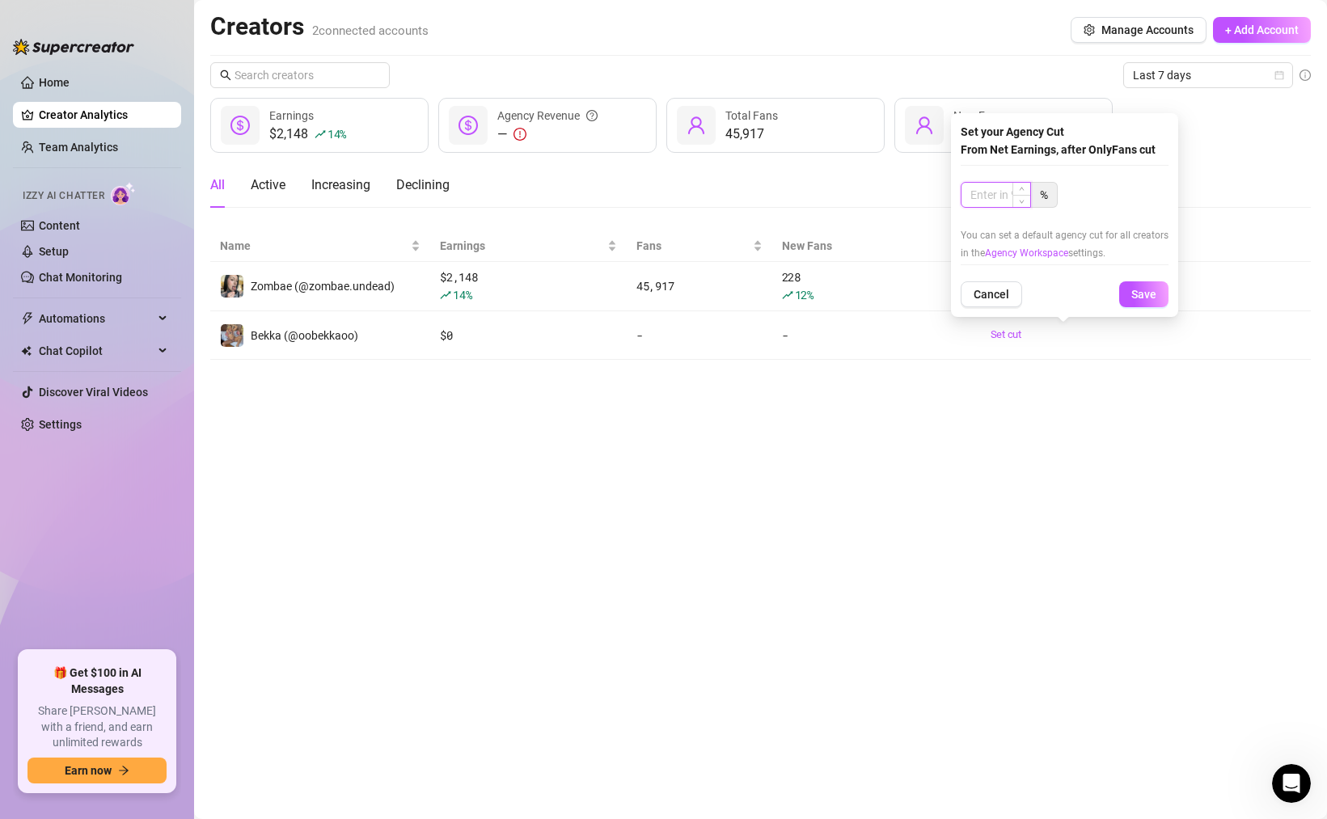
click at [984, 196] on input at bounding box center [995, 195] width 69 height 24
type input "22"
click at [1131, 293] on span "Save" at bounding box center [1143, 294] width 25 height 13
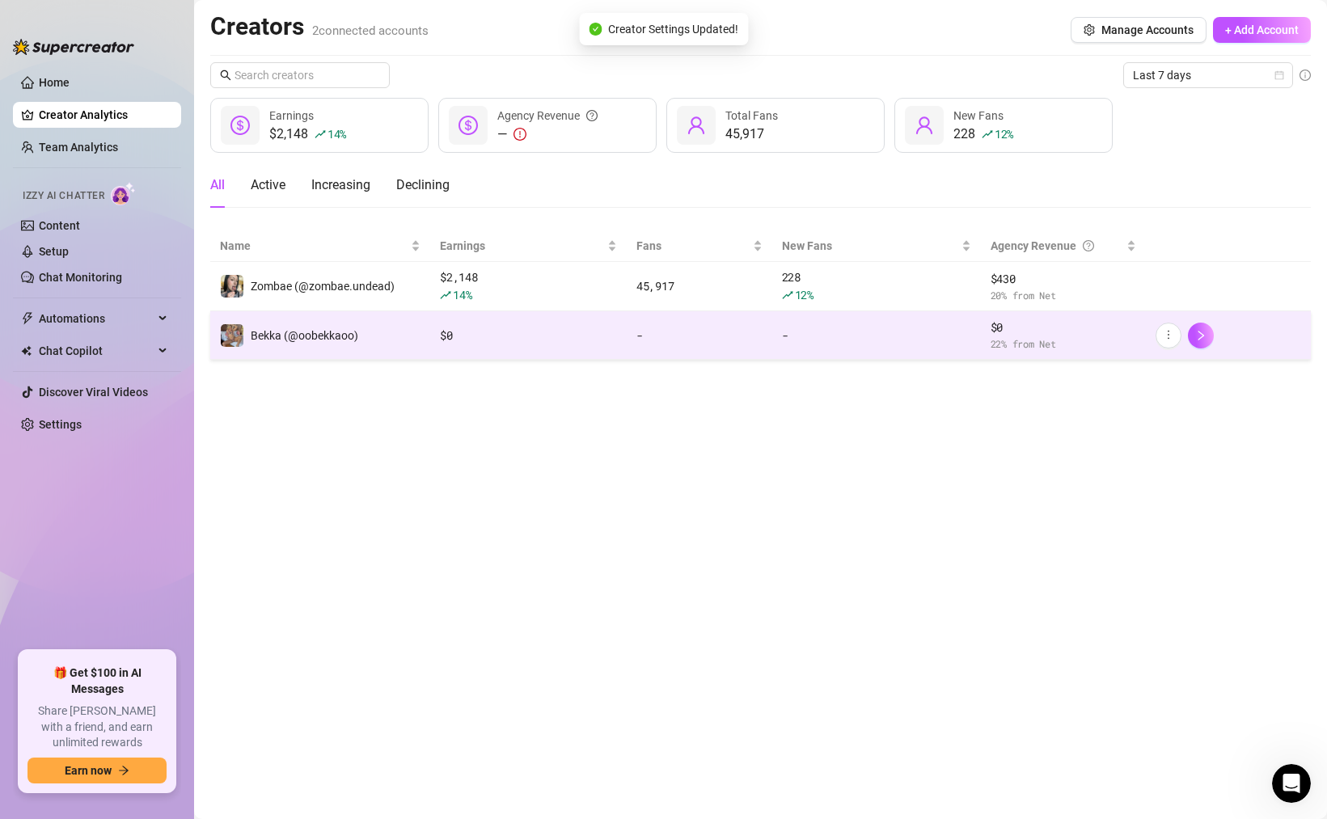
click at [497, 336] on div "$ 0" at bounding box center [528, 336] width 177 height 18
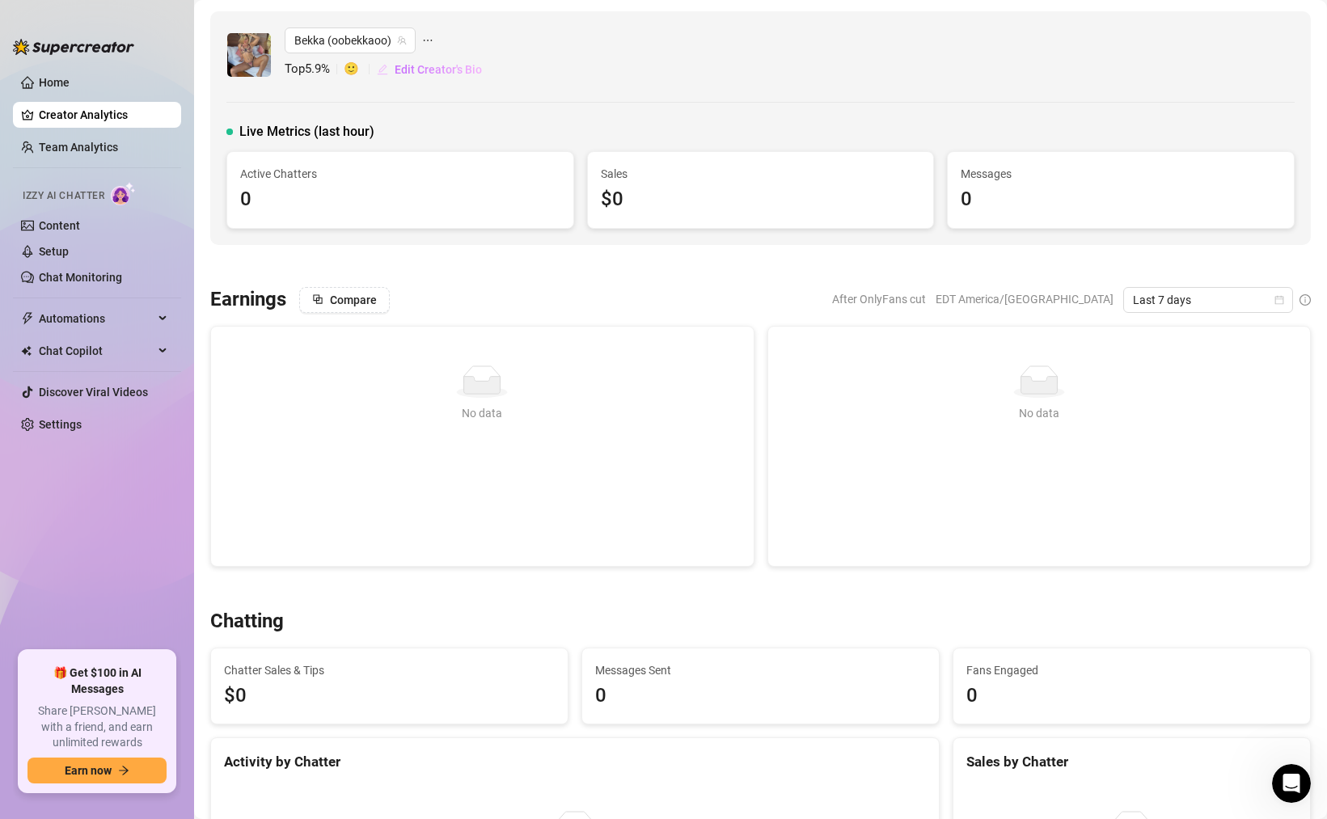
click at [431, 70] on span "Edit Creator's Bio" at bounding box center [438, 69] width 87 height 13
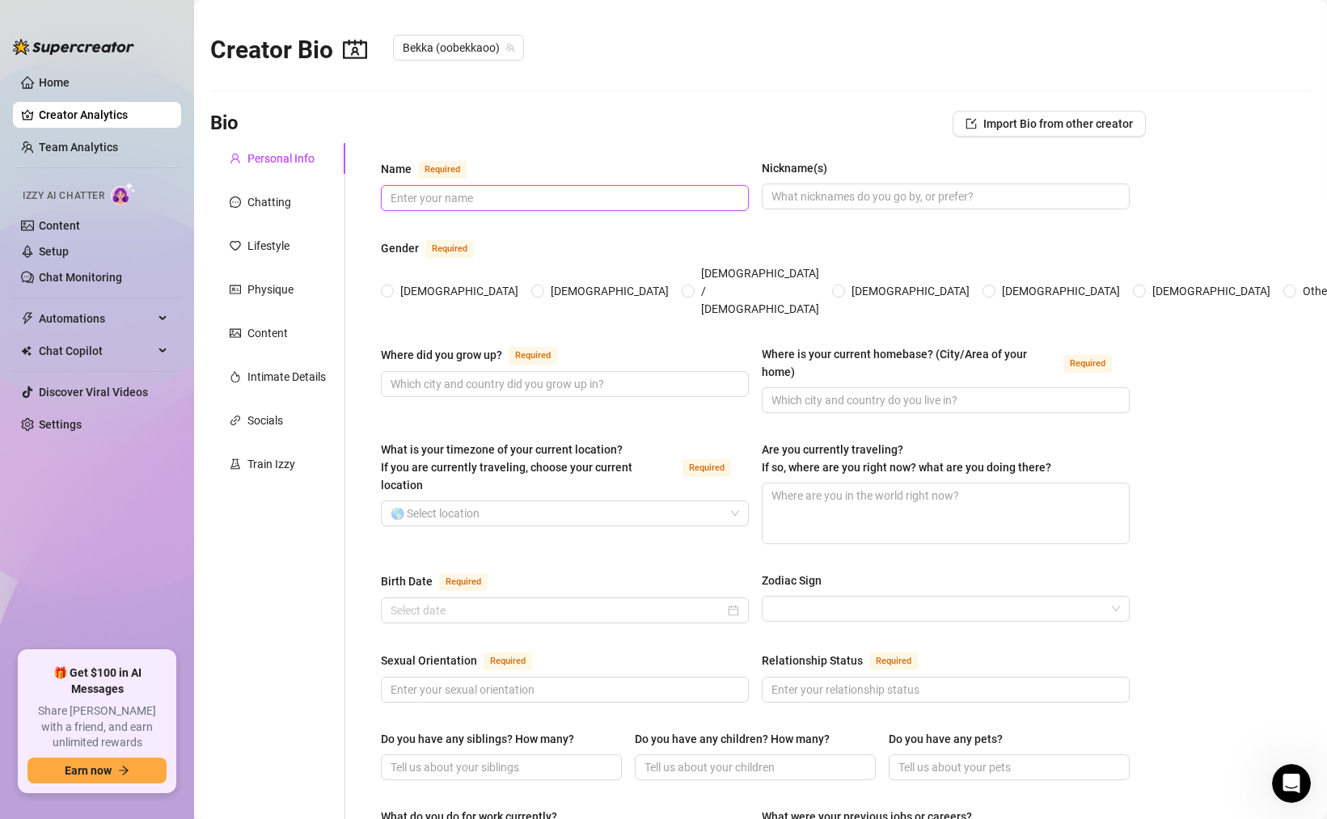
click at [444, 201] on input "Name Required" at bounding box center [563, 198] width 345 height 18
type input "Bekka"
click at [391, 285] on span at bounding box center [387, 291] width 13 height 13
click at [391, 287] on input "[DEMOGRAPHIC_DATA]" at bounding box center [388, 292] width 6 height 11
radio input "true"
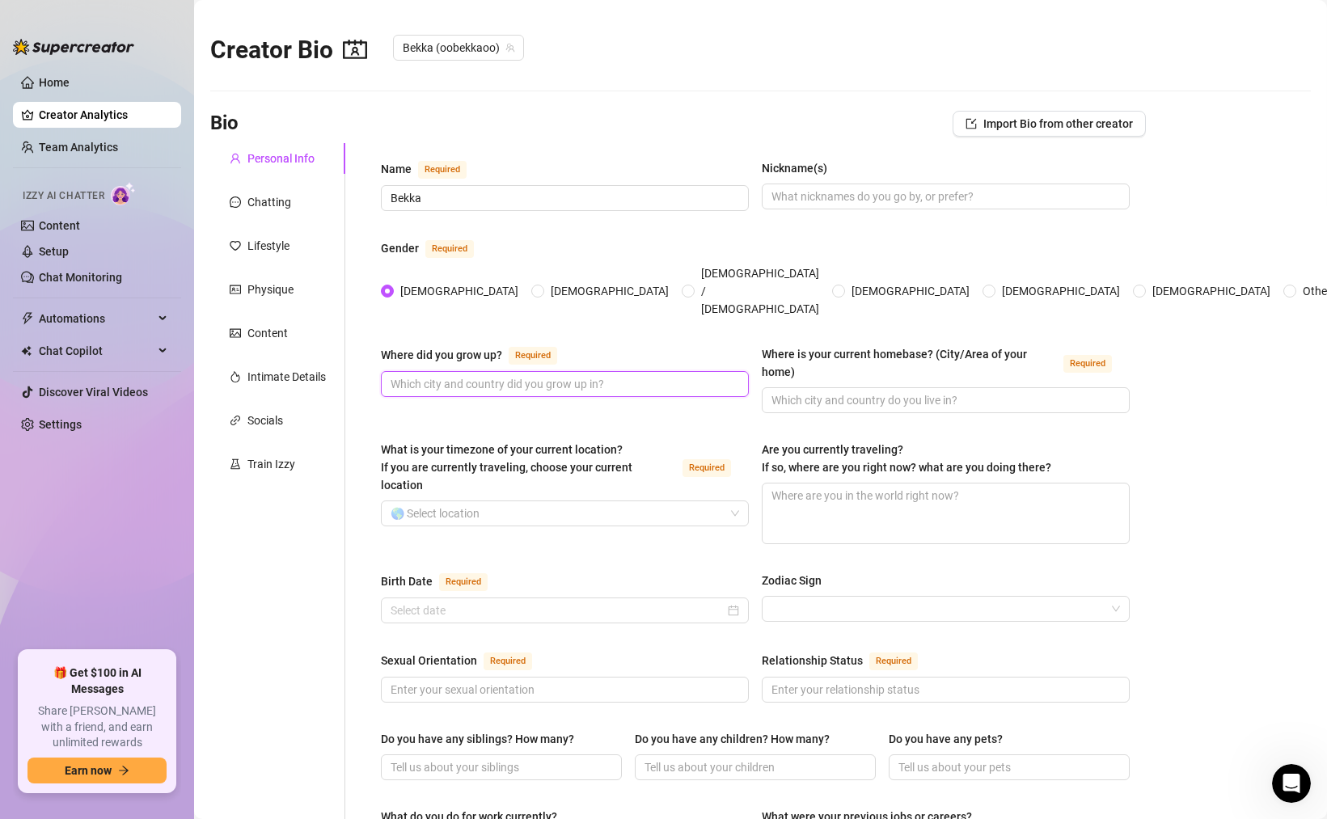
click at [473, 375] on input "Where did you grow up? Required" at bounding box center [563, 384] width 345 height 18
type input "S"
type input "[GEOGRAPHIC_DATA]"
click at [505, 501] on input "What is your timezone of your current location? If you are currently traveling,…" at bounding box center [558, 513] width 334 height 24
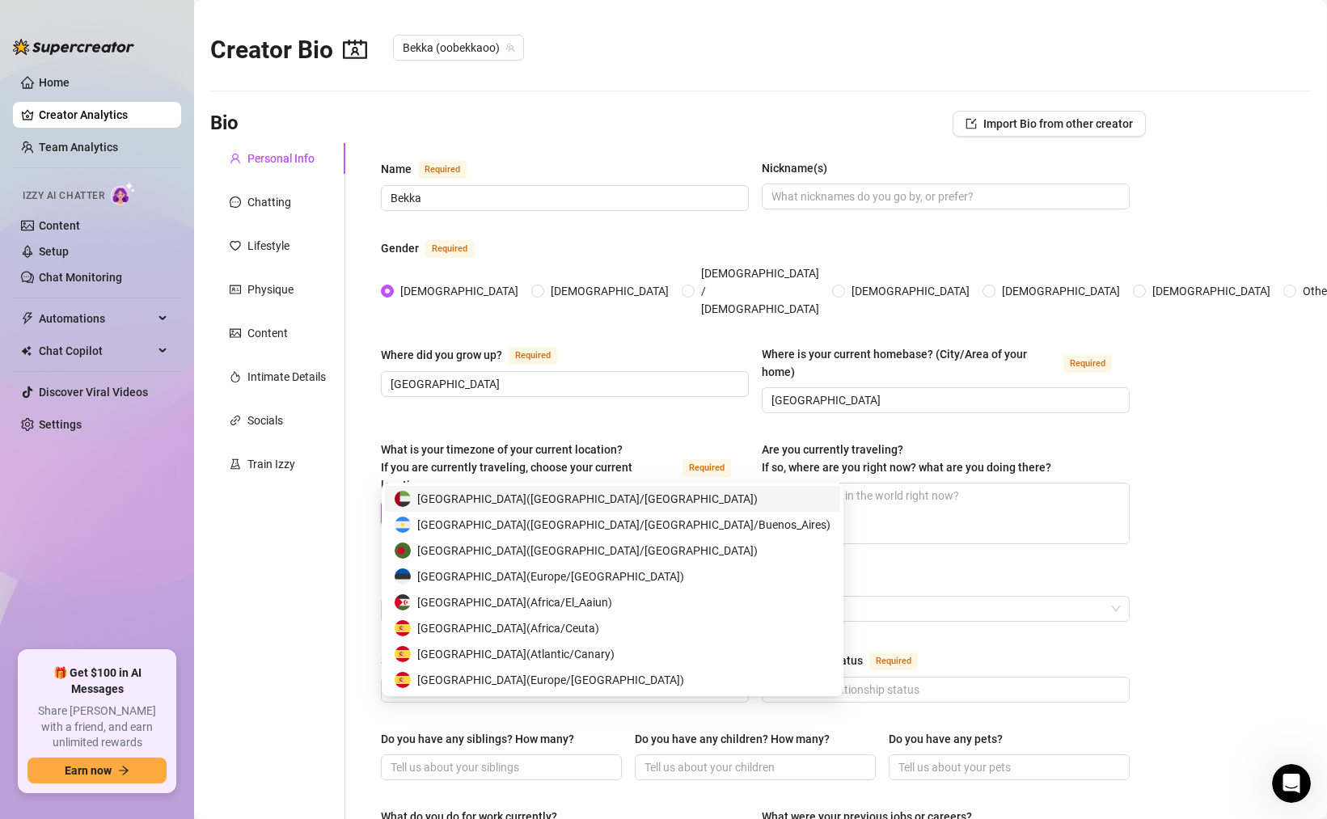
type input "e"
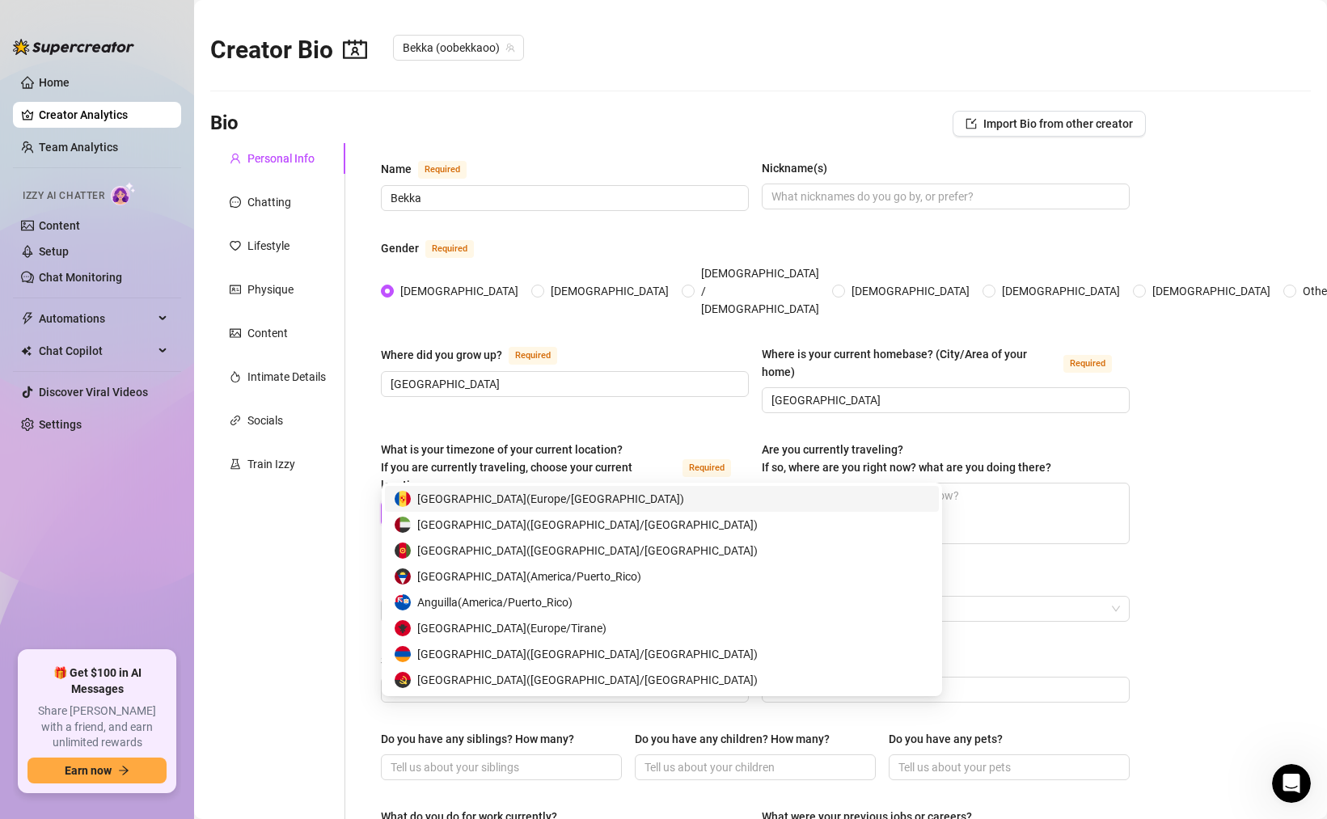
type input "new"
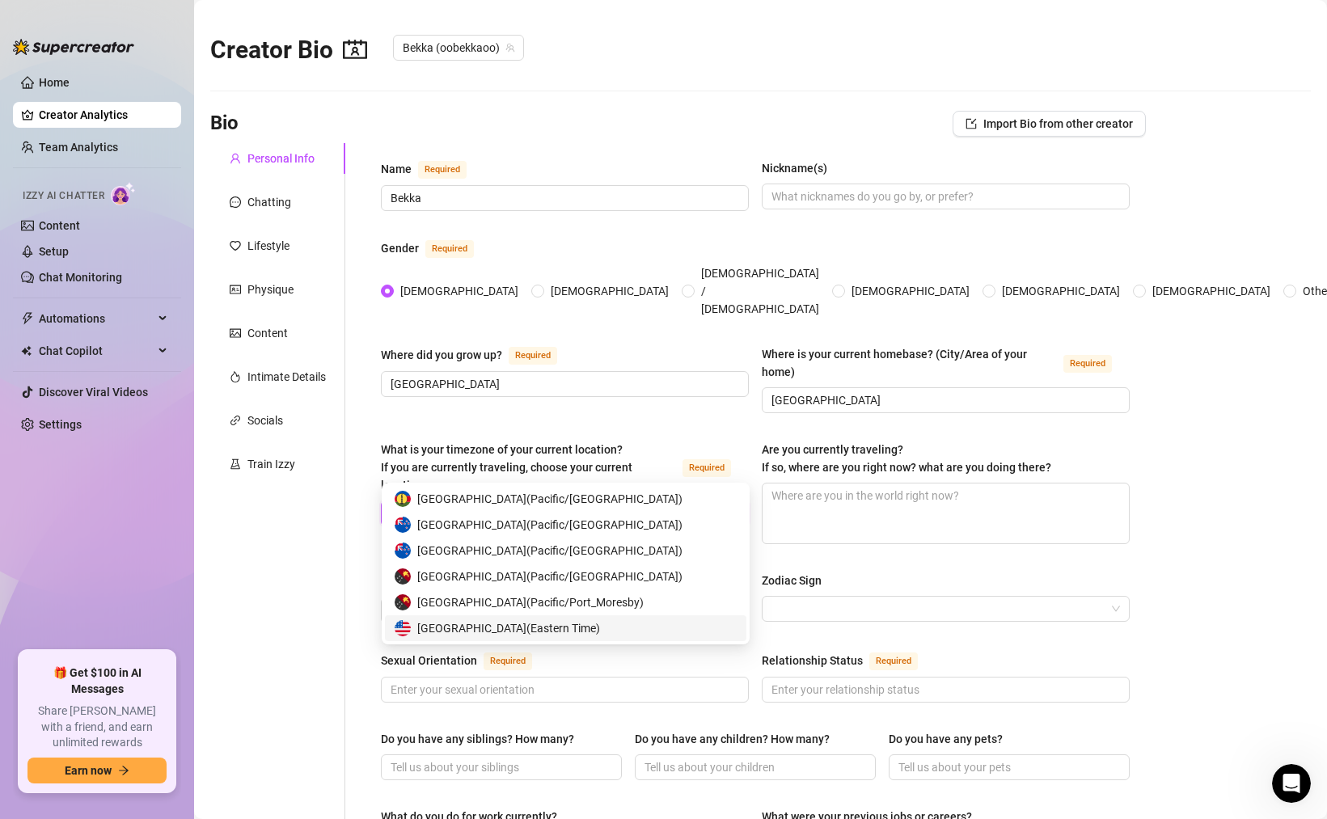
click at [513, 625] on span "United States of America ( Eastern Time )" at bounding box center [508, 628] width 183 height 18
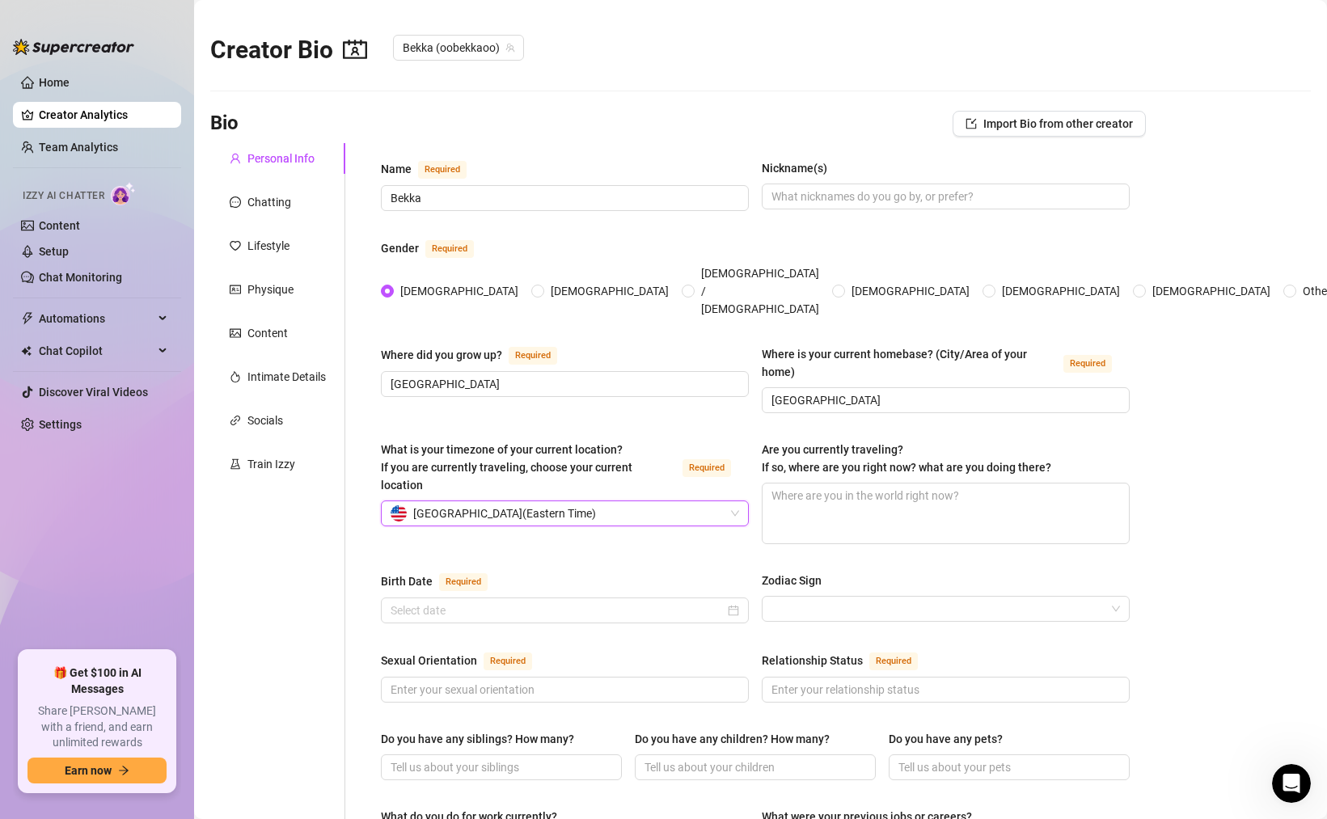
scroll to position [4, 0]
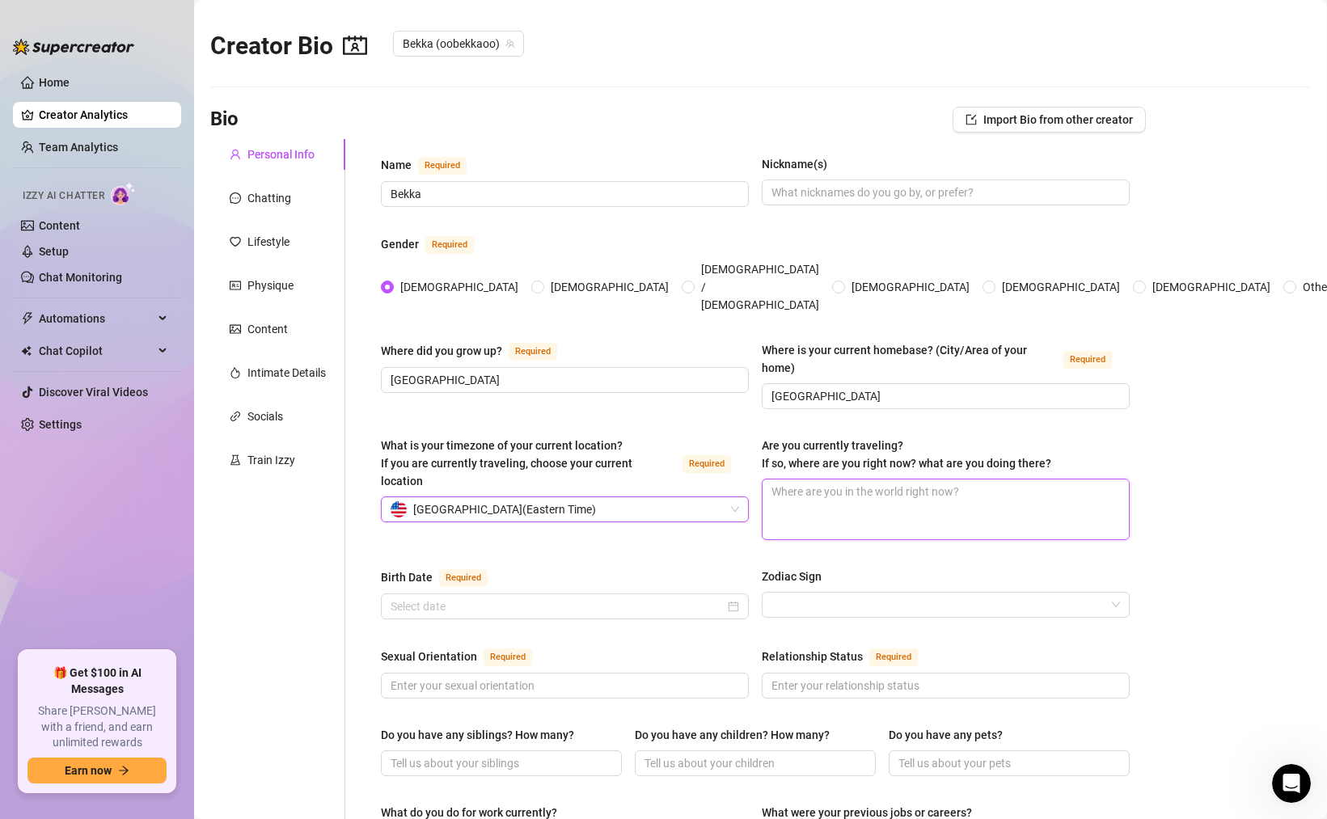
click at [792, 479] on textarea "Are you currently traveling? If so, where are you right now? what are you doing…" at bounding box center [945, 509] width 366 height 60
type textarea "S"
type textarea "Sw"
type textarea "Swi"
type textarea "Swit"
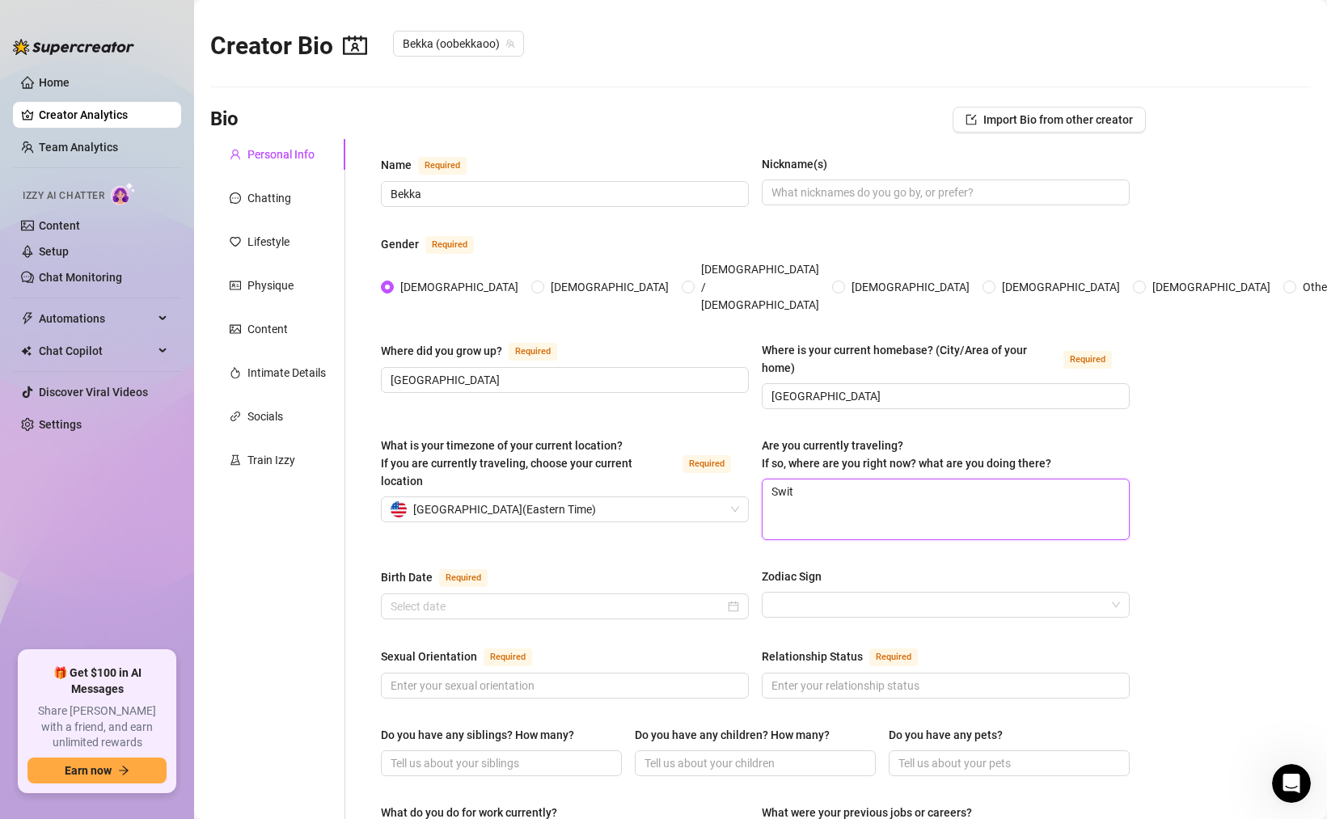
type textarea "Switz"
type textarea "Switze"
type textarea "[PERSON_NAME]"
type textarea "Switzerl"
type textarea "Switzerla"
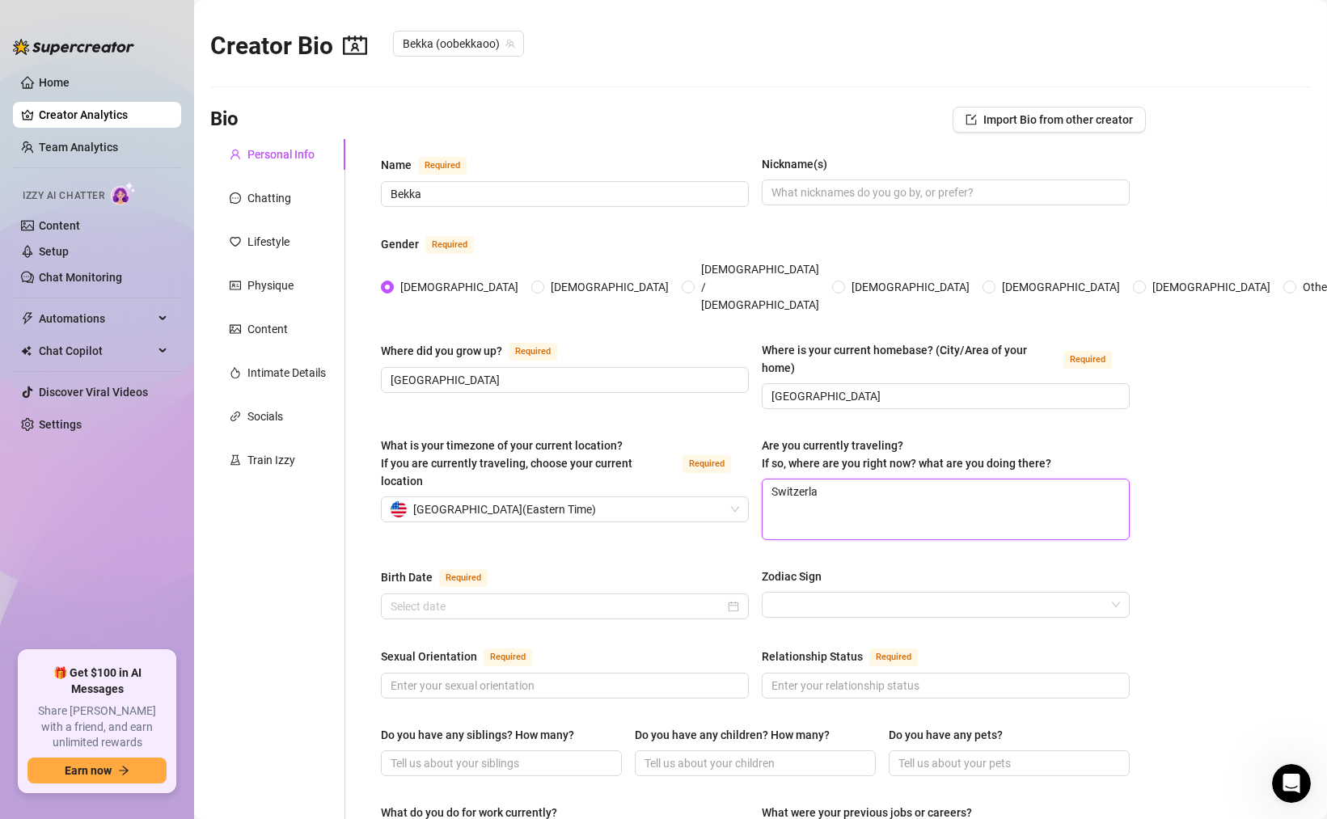
type textarea "Switzerlan"
type textarea "[GEOGRAPHIC_DATA]"
click at [511, 497] on span "United States of America ( Eastern Time )" at bounding box center [504, 509] width 183 height 24
type textarea "[GEOGRAPHIC_DATA]"
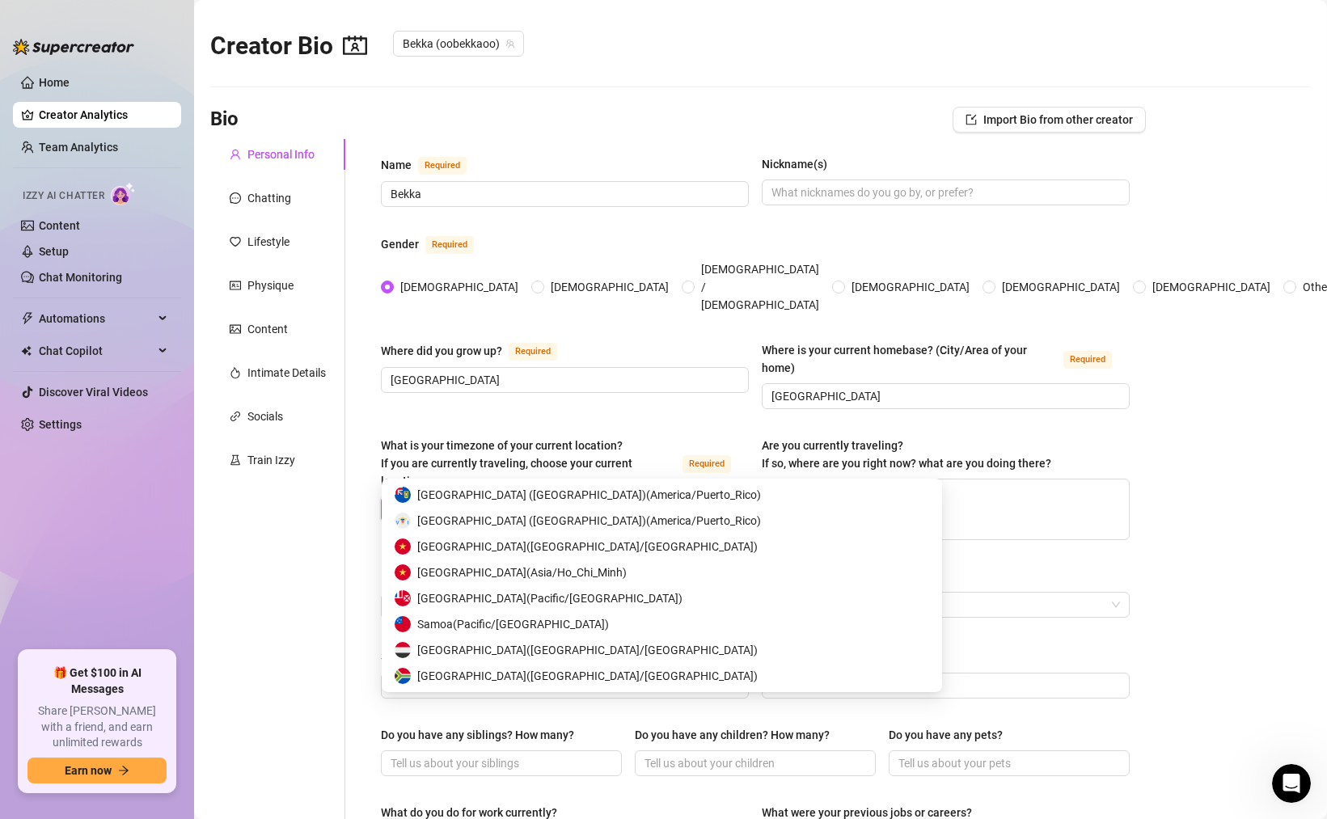
scroll to position [0, 0]
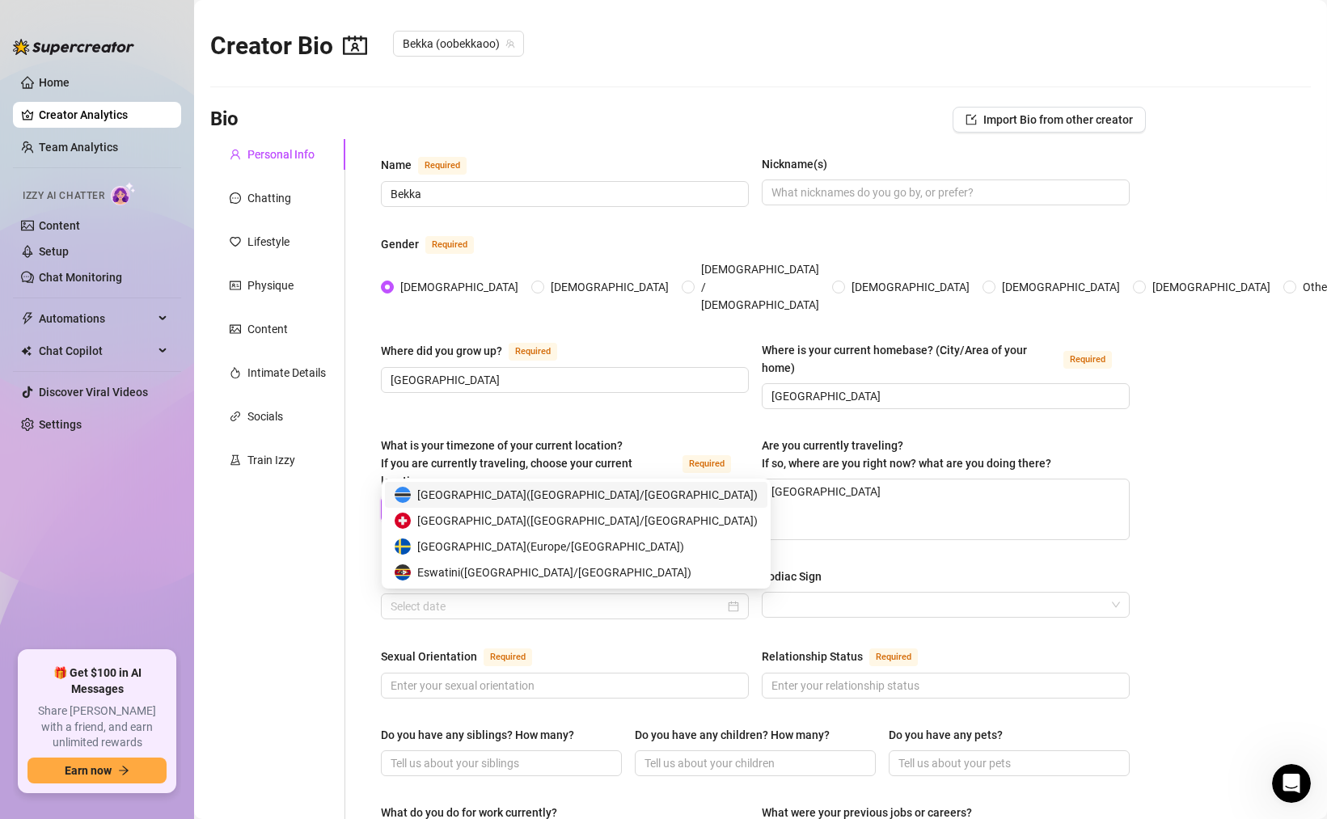
type input "swi"
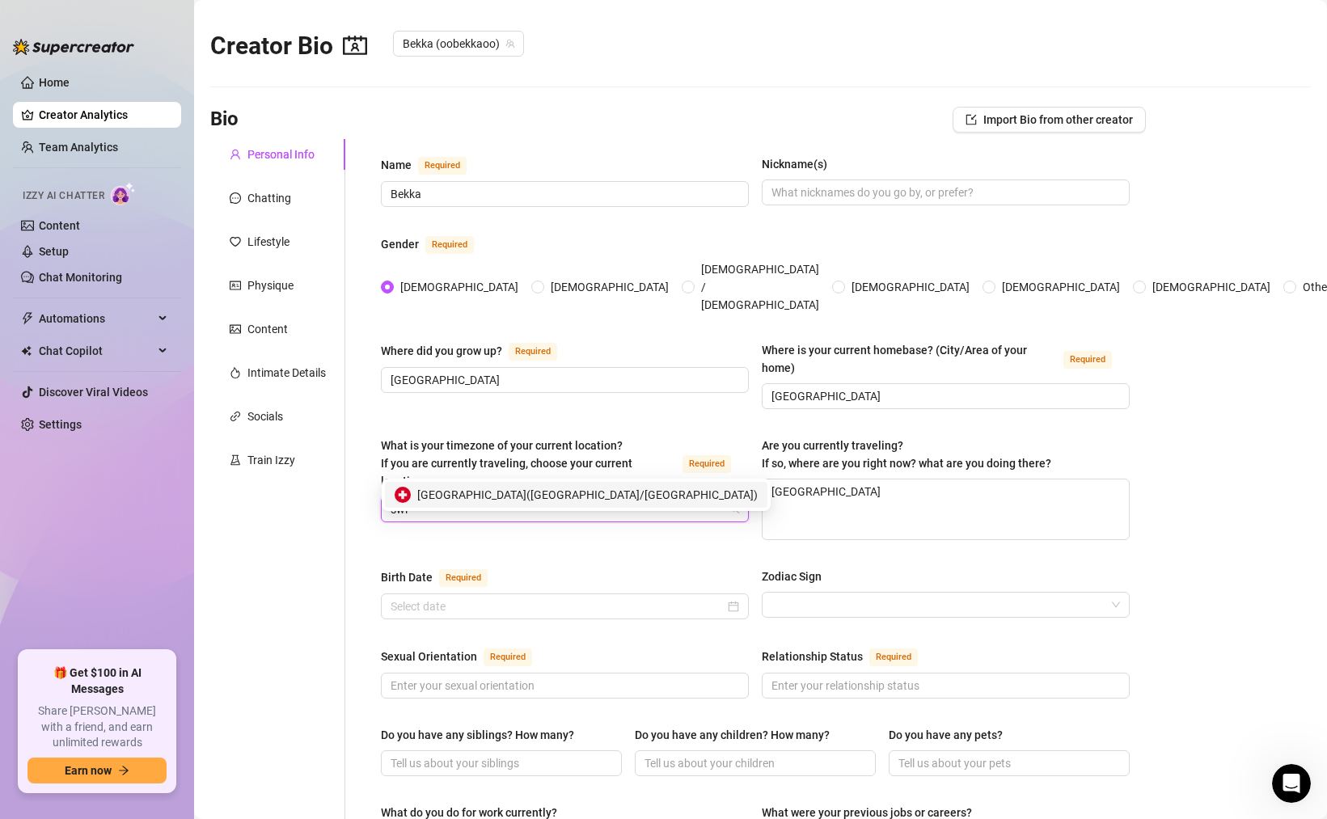
click at [485, 497] on span "[GEOGRAPHIC_DATA] ( [GEOGRAPHIC_DATA]/[GEOGRAPHIC_DATA] )" at bounding box center [587, 495] width 340 height 18
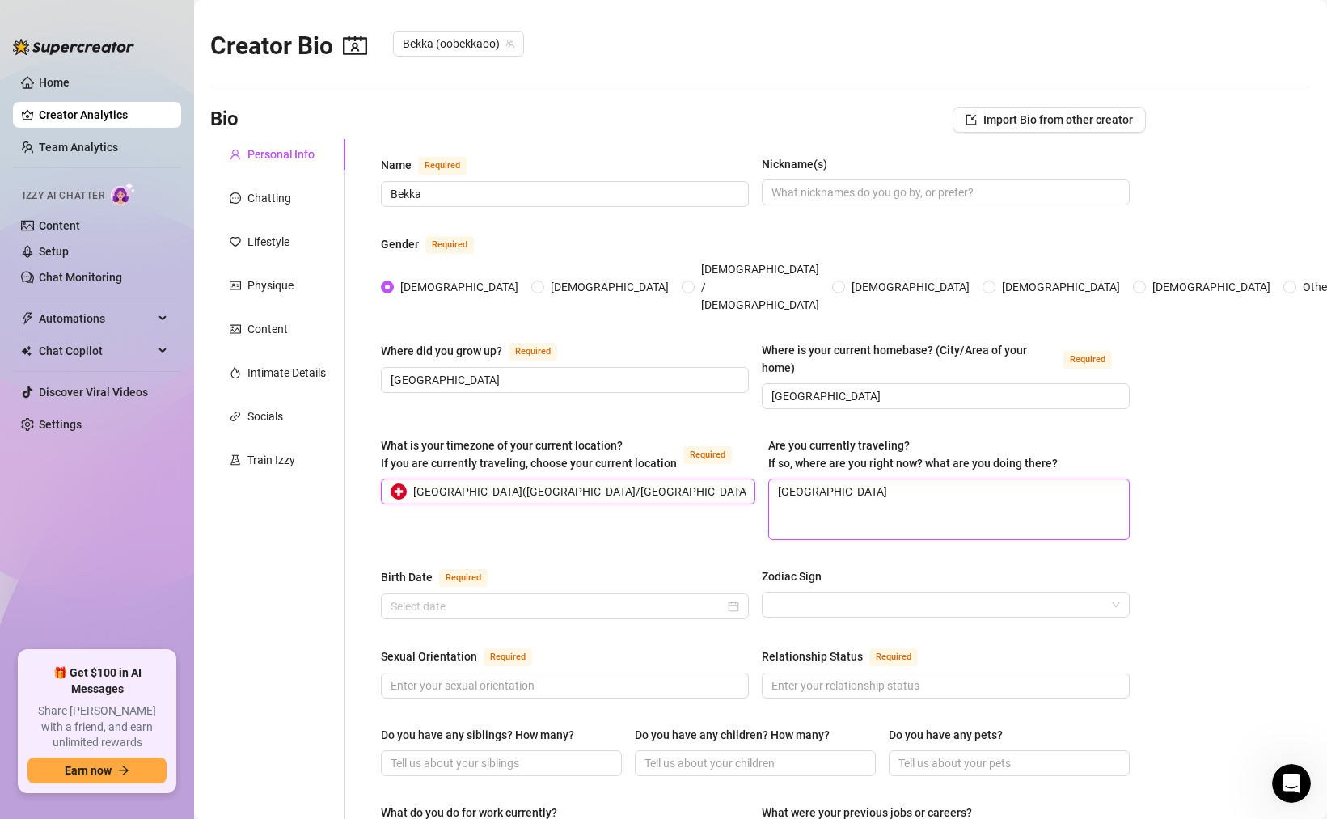
click at [820, 479] on textarea "[GEOGRAPHIC_DATA]" at bounding box center [949, 509] width 360 height 60
drag, startPoint x: 841, startPoint y: 462, endPoint x: 686, endPoint y: 462, distance: 155.2
click at [690, 462] on div "What is your timezone of your current location? If you are currently traveling,…" at bounding box center [755, 496] width 749 height 118
type textarea "I"
type textarea "I t"
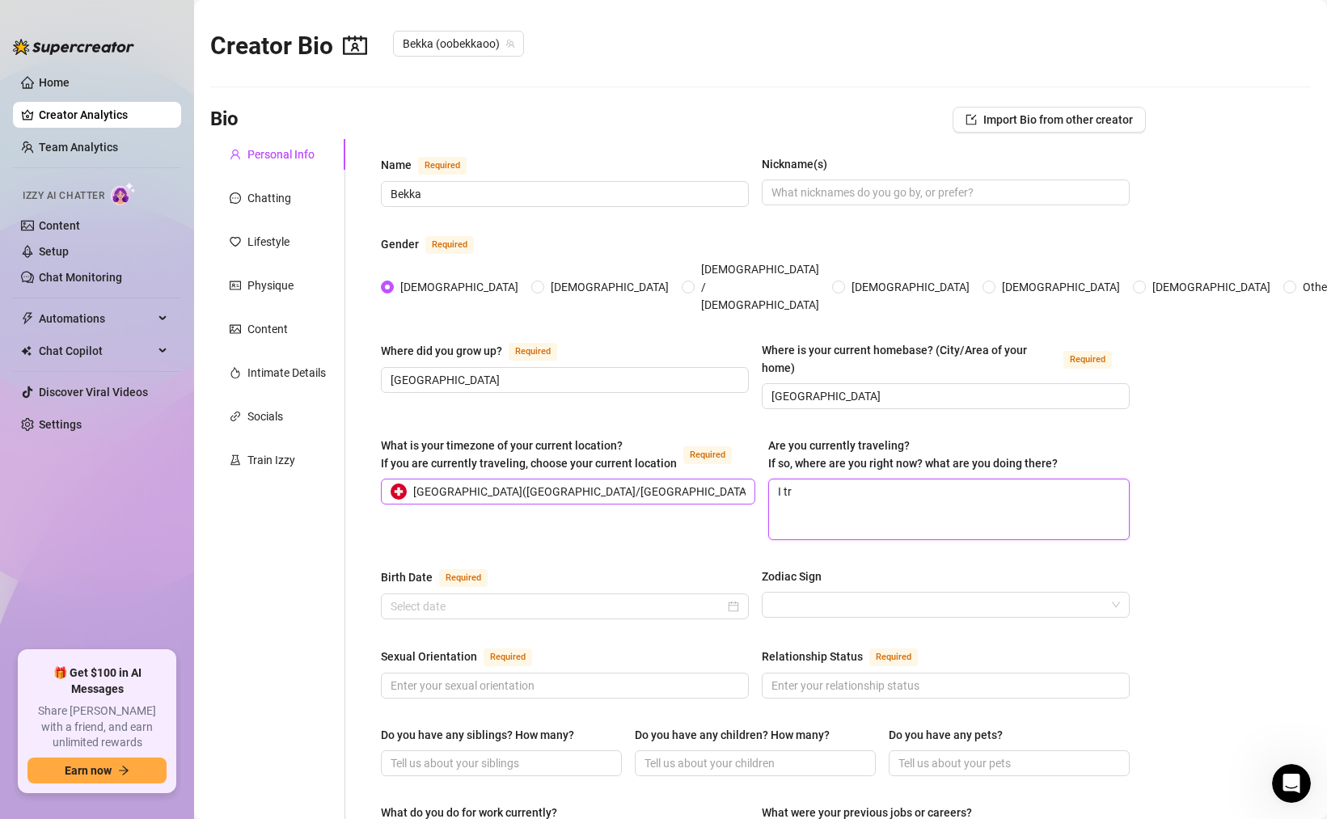
type textarea "I tra"
type textarea "I trav"
type textarea "I trave"
type textarea "I travel"
type textarea "I travel t"
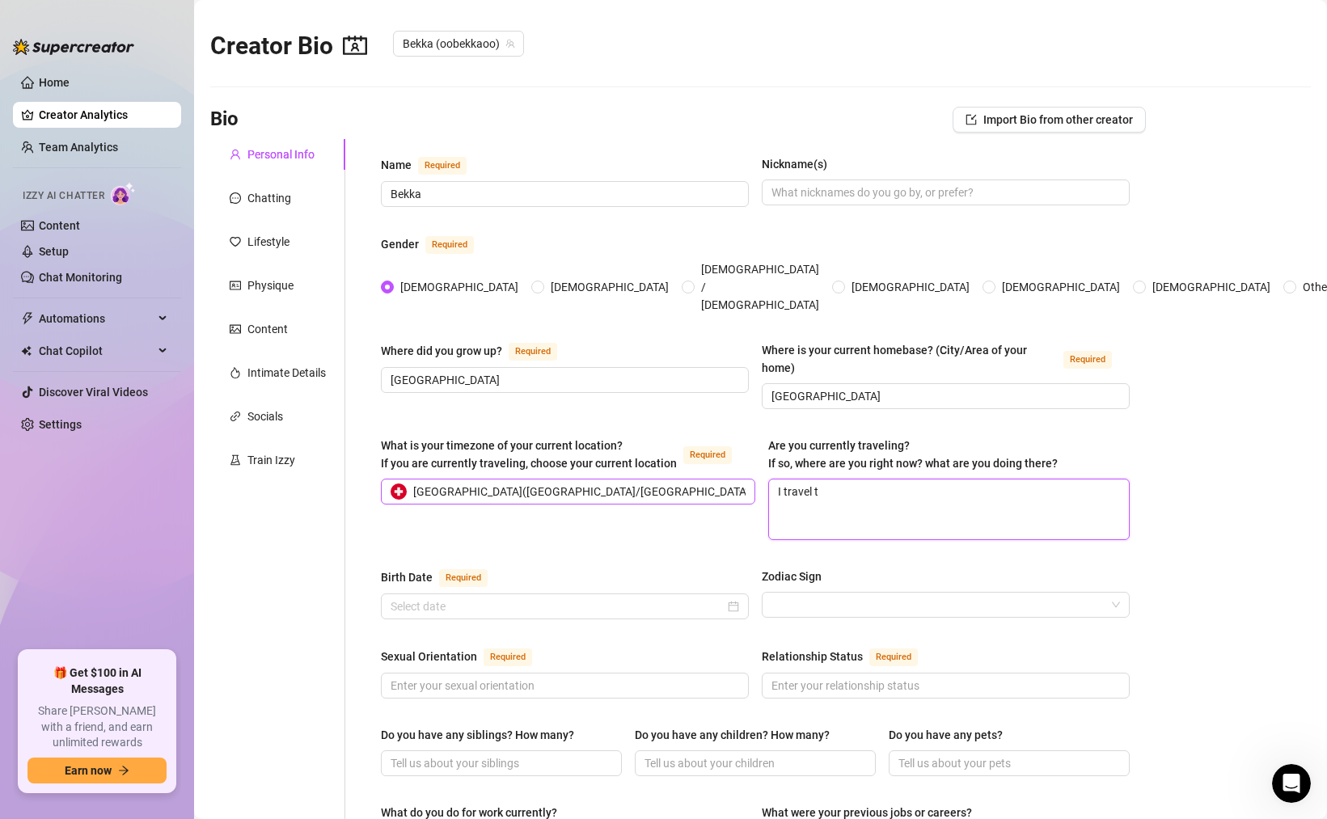
type textarea "I travel to"
type textarea "I travel to L"
type textarea "I travel to [GEOGRAPHIC_DATA]"
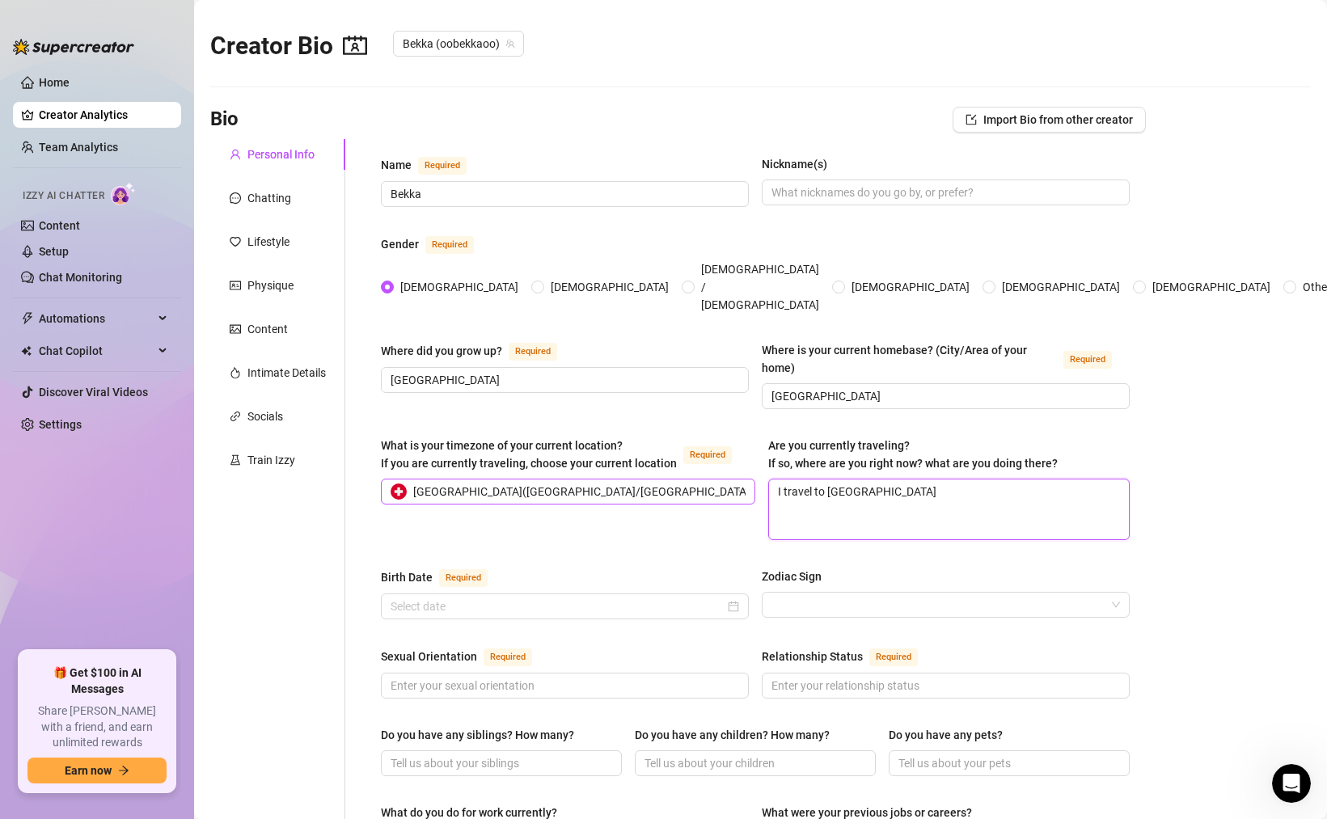
type textarea "I travel to LA o"
type textarea "I travel to LA of"
type textarea "I travel to LA oft"
type textarea "I travel to LA ofte"
type textarea "I travel to LA often"
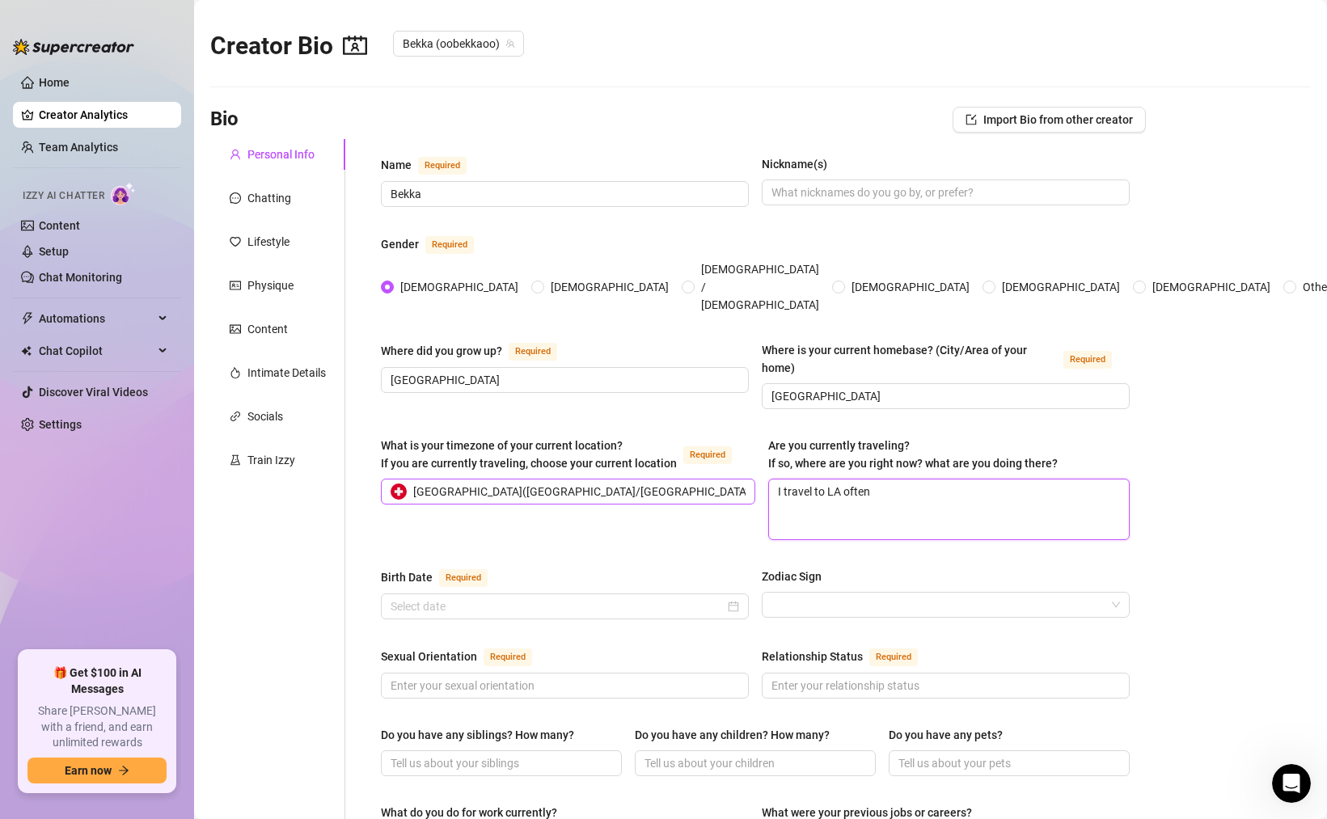
type textarea "I travel to LA often"
type textarea "I travel to LA often t"
type textarea "I travel to LA often ty"
type textarea "I travel to LA often typ"
type textarea "I travel to LA often typic"
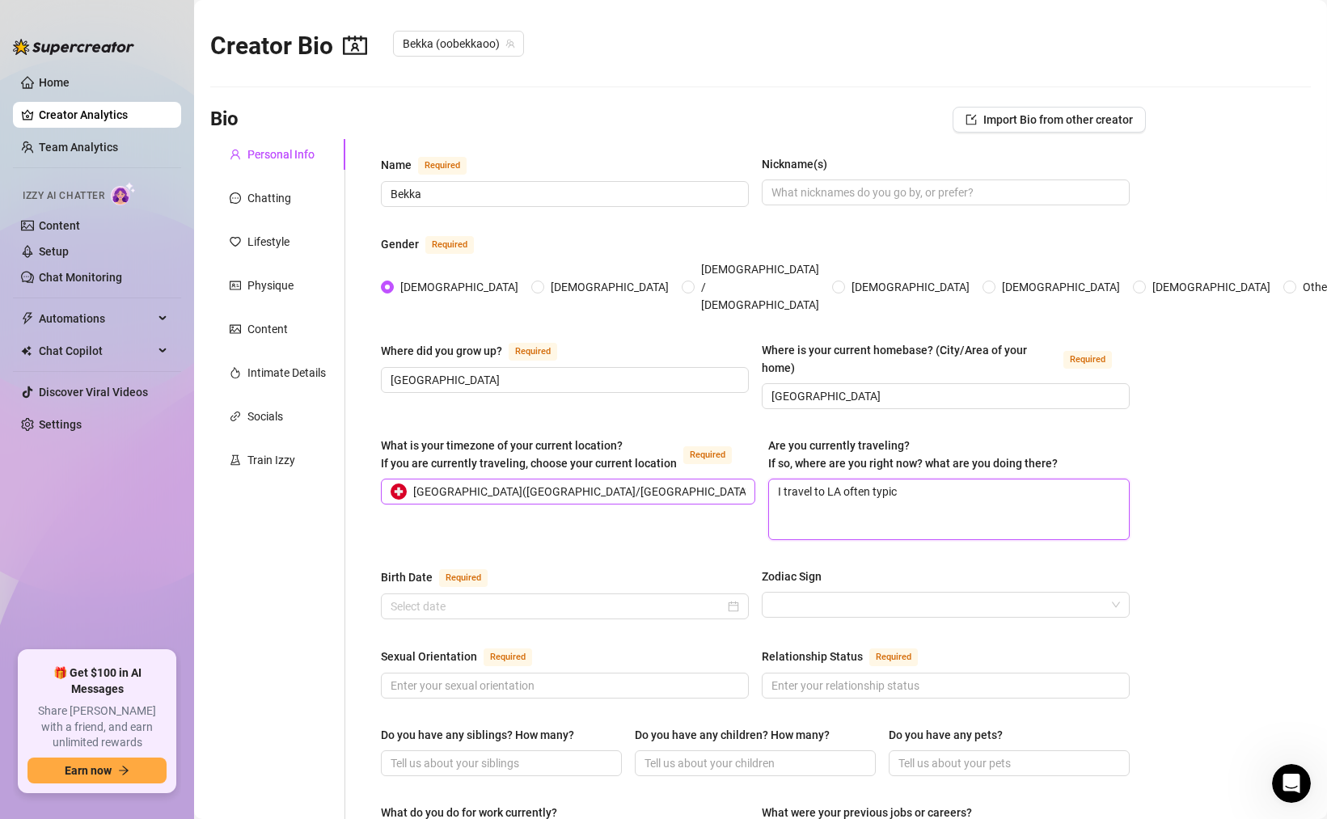
type textarea "I travel to LA often typica"
type textarea "I travel to LA often typical"
type textarea "I travel to LA often typically"
type textarea "I travel to LA often typically o"
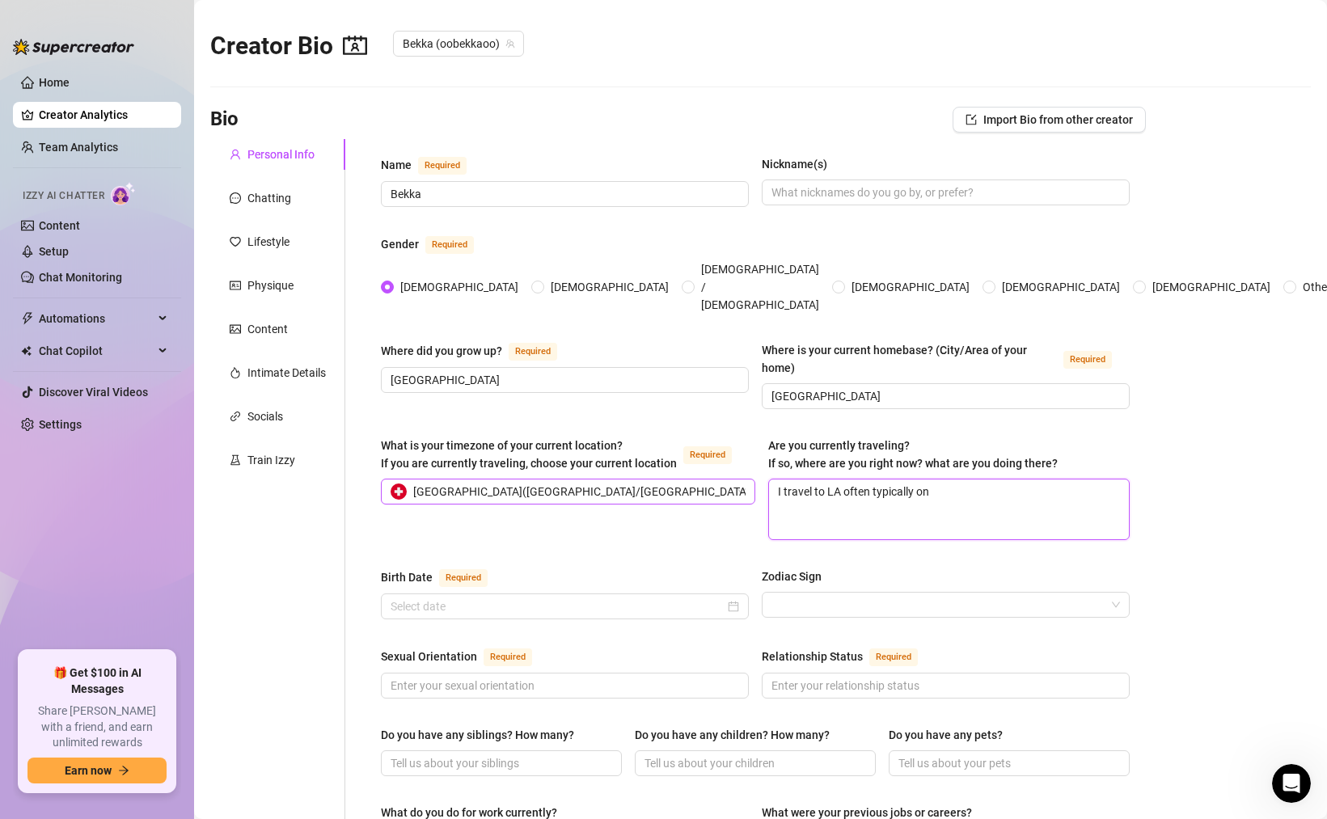
type textarea "I travel to LA often typically onc"
type textarea "I travel to LA often typically once"
type textarea "I travel to LA often typically once o"
type textarea "I travel to LA often typically once"
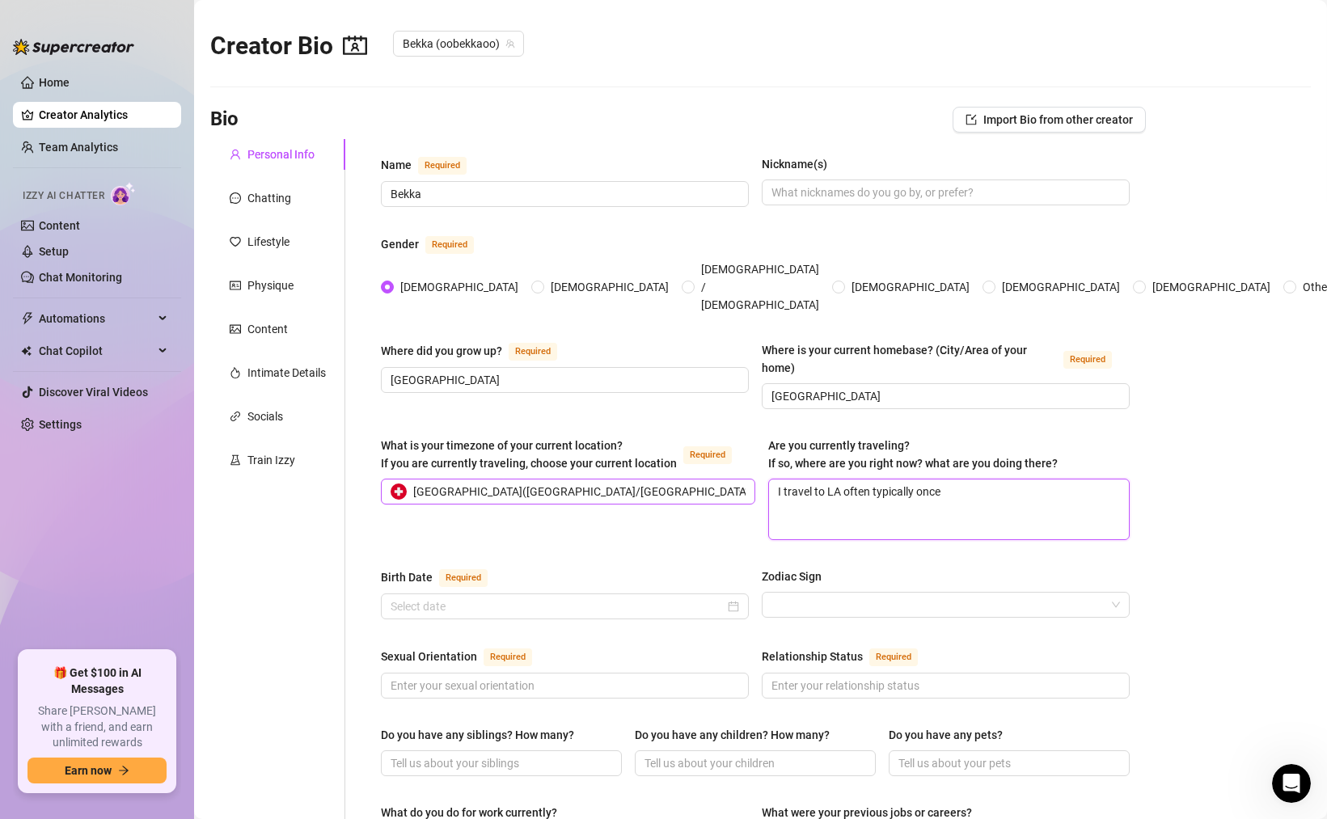
type textarea "I travel to LA often typically once a"
type textarea "I travel to LA often typically once a m"
type textarea "I travel to LA often typically once a mo"
type textarea "I travel to LA often typically once a mon"
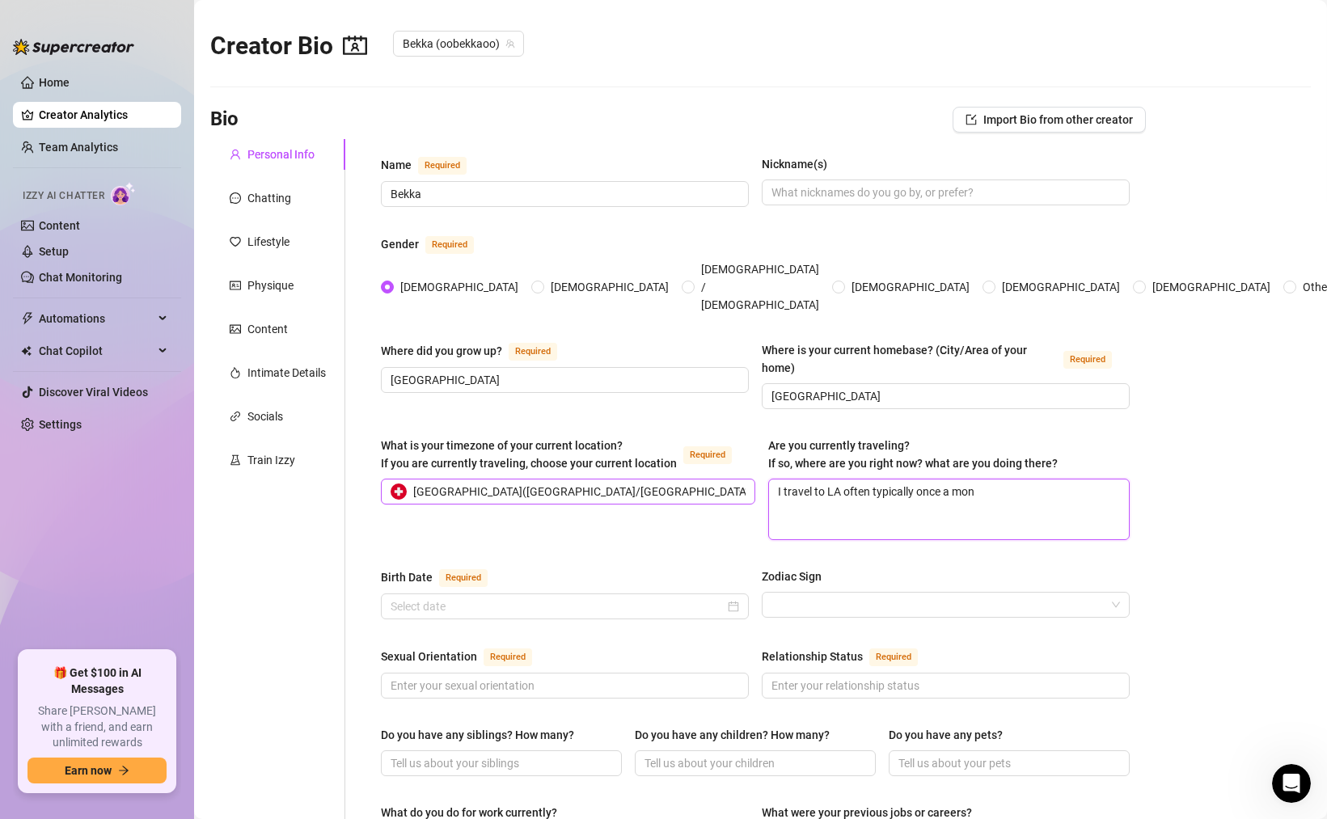
type textarea "I travel to LA often typically once a mont"
type textarea "I travel to LA often typically once a month"
type textarea "I travel to LA often typically once a month."
type textarea "I travel to LA often typically once a month. S"
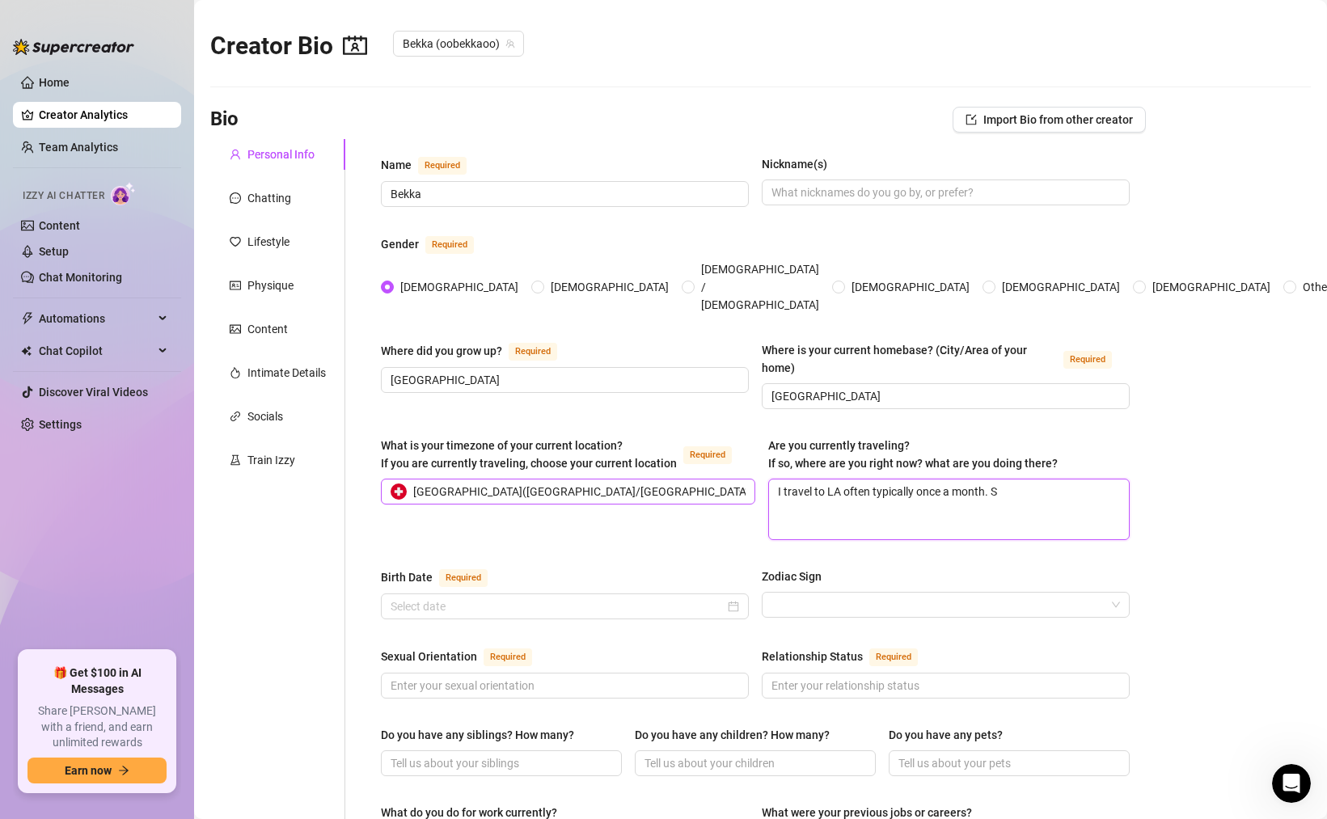
type textarea "I travel to LA often typically once a month. So"
type textarea "I travel to LA often typically once a month. So I"
type textarea "I travel to LA often typically once a month. So I u"
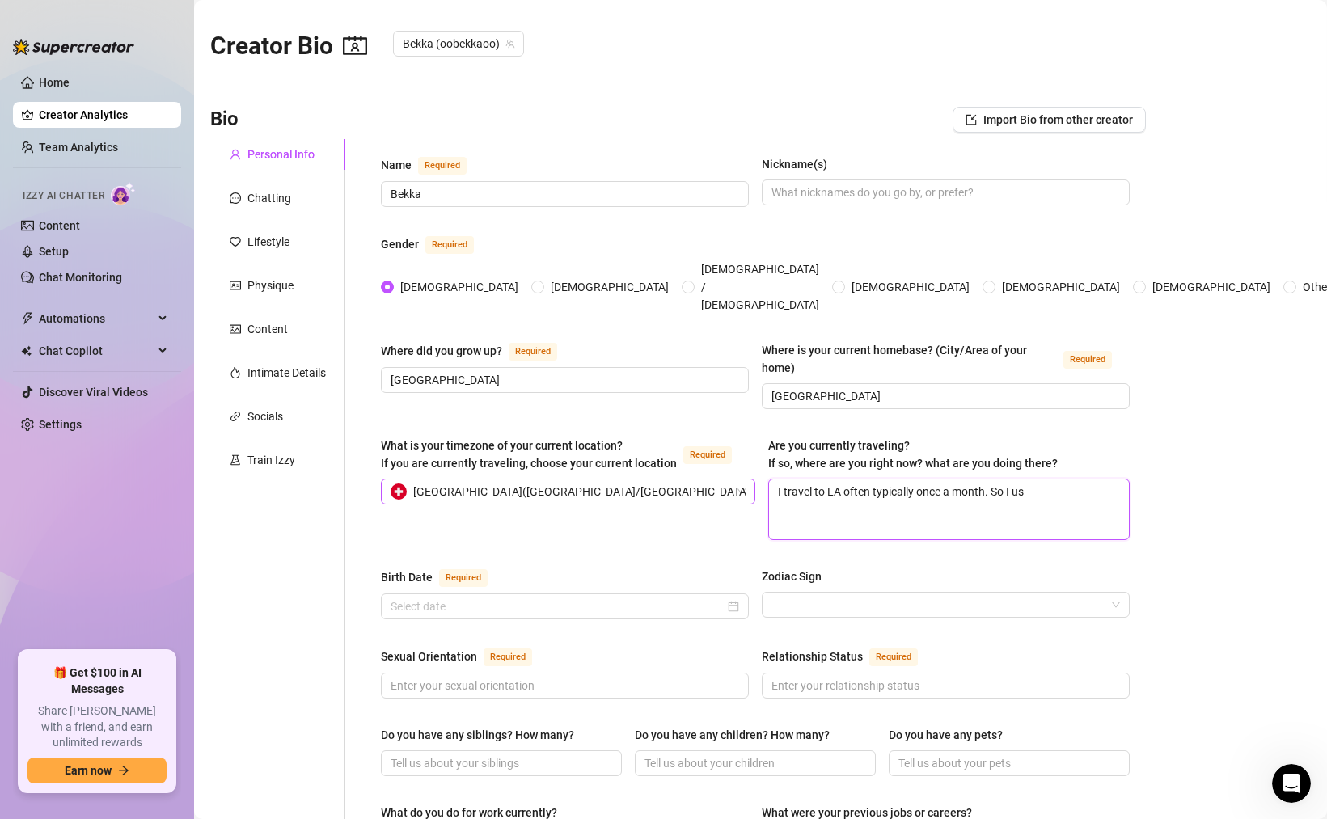
type textarea "I travel to LA often typically once a month. So I usu"
type textarea "I travel to LA often typically once a month. So I usua"
type textarea "I travel to LA often typically once a month. So I usual"
type textarea "I travel to LA often typically once a month. So I usuall"
type textarea "I travel to LA often typically once a month. So I usually"
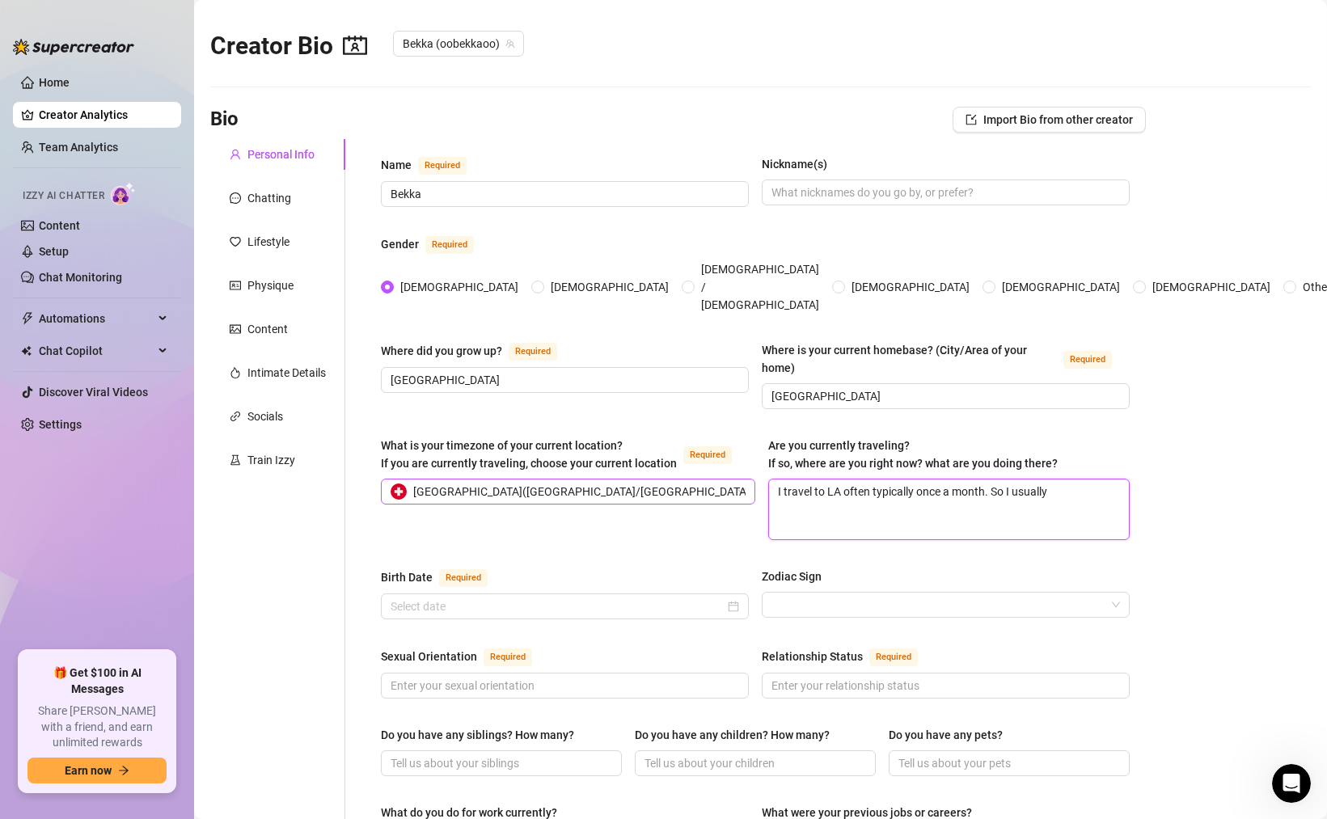
type textarea "I travel to LA often typically once a month. So I usually"
type textarea "I travel to LA often typically once a month. So I usually f"
type textarea "I travel to LA often typically once a month. So I usually fo"
type textarea "I travel to LA often typically once a month. So I usually fol"
type textarea "I travel to LA often typically once a month. So I usually foll"
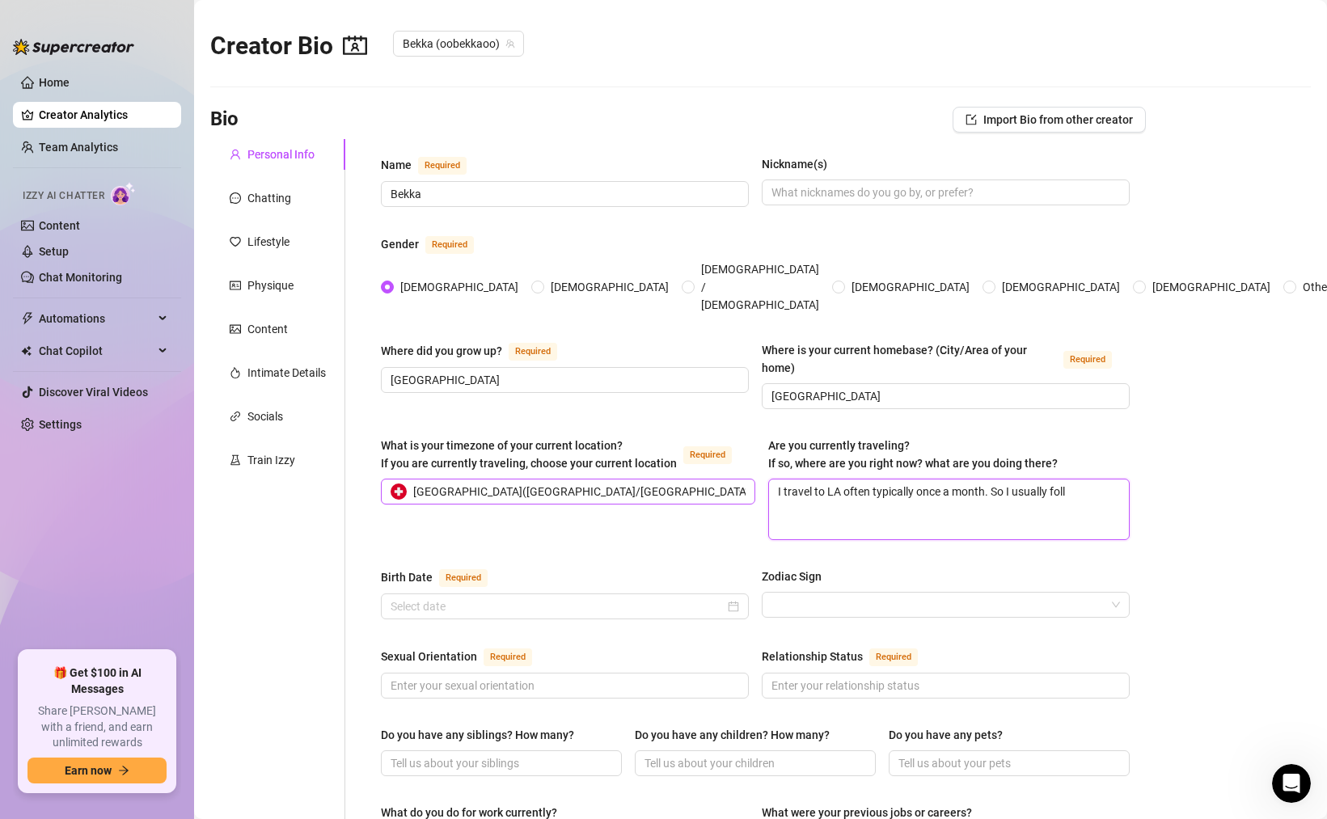
type textarea "I travel to LA often typically once a month. So I usually follo"
type textarea "I travel to LA often typically once a month. So I usually follow"
type textarea "I travel to LA often typically once a month. So I usually follow U"
type textarea "I travel to LA often typically once a month. So I usually follow US"
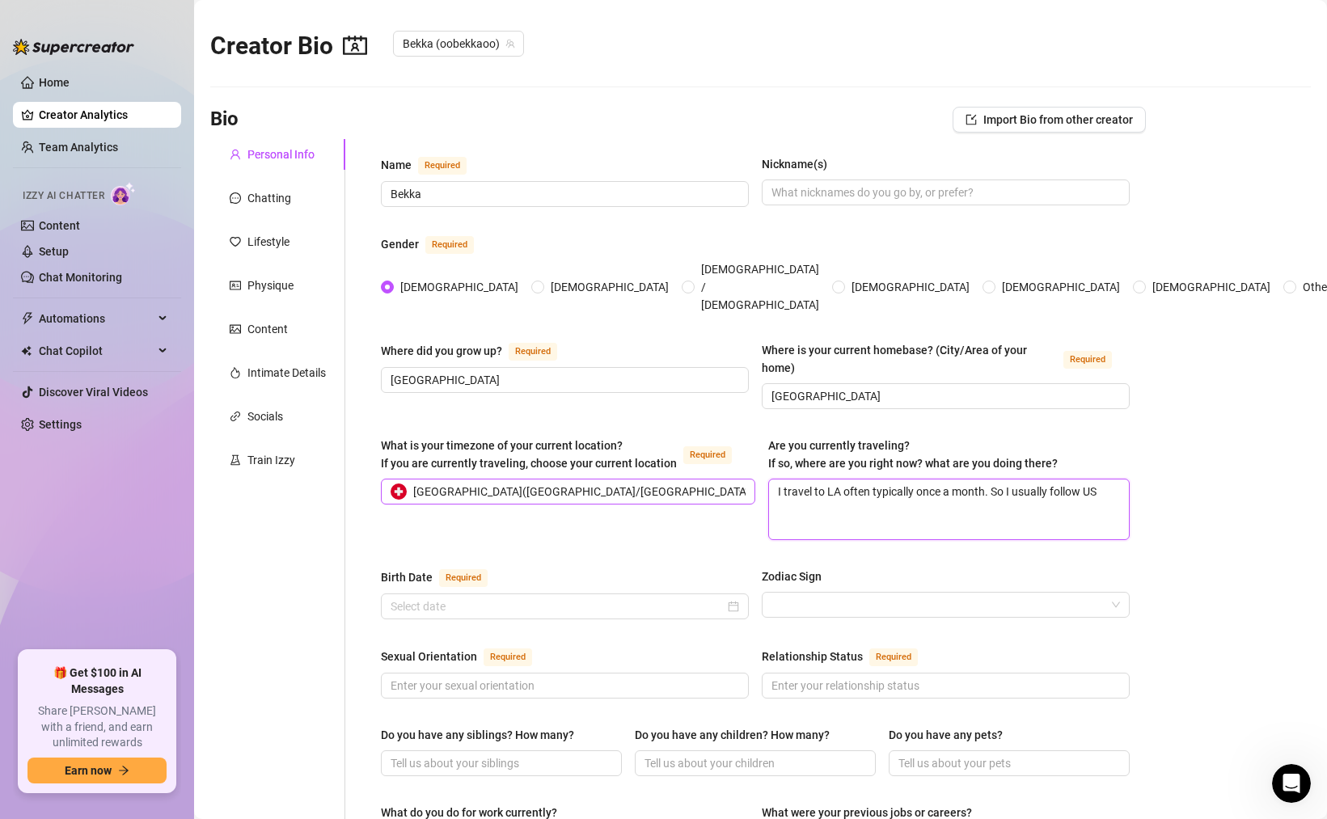
type textarea "I travel to LA often typically once a month. So I usually follow US t"
type textarea "I travel to LA often typically once a month. So I usually follow US ti"
type textarea "I travel to LA often typically once a month. So I usually follow [DEMOGRAPHIC_D…"
type textarea "I travel to LA often typically once a month. So I usually follow US time"
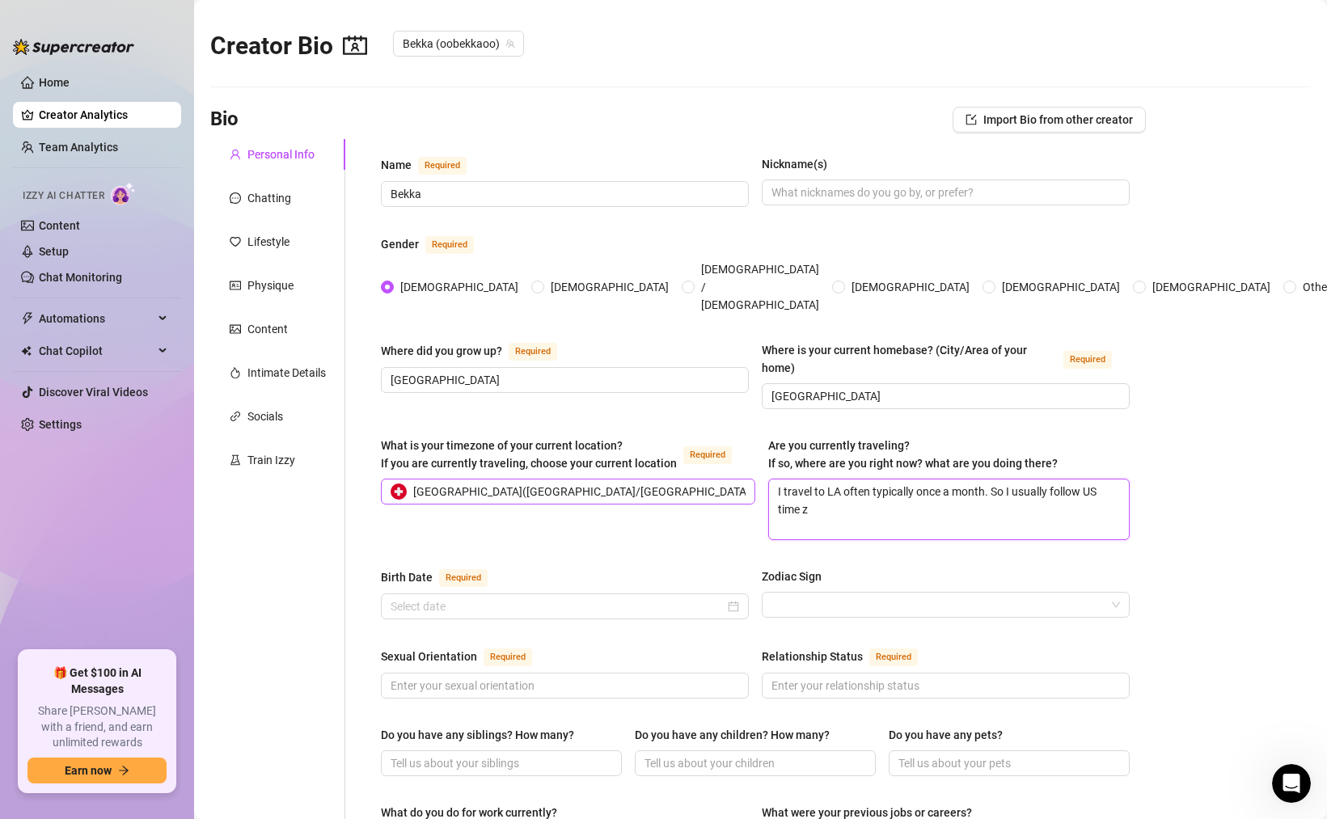
type textarea "I travel to LA often typically once a month. So I usually follow US time zo"
type textarea "I travel to LA often typically once a month. So I usually follow US time zon"
type textarea "I travel to LA often typically once a month. So I usually follow US time zone"
type textarea "I travel to LA often typically once a month. So I usually follow US time zones"
click at [417, 598] on input "Birth Date Required" at bounding box center [558, 607] width 334 height 18
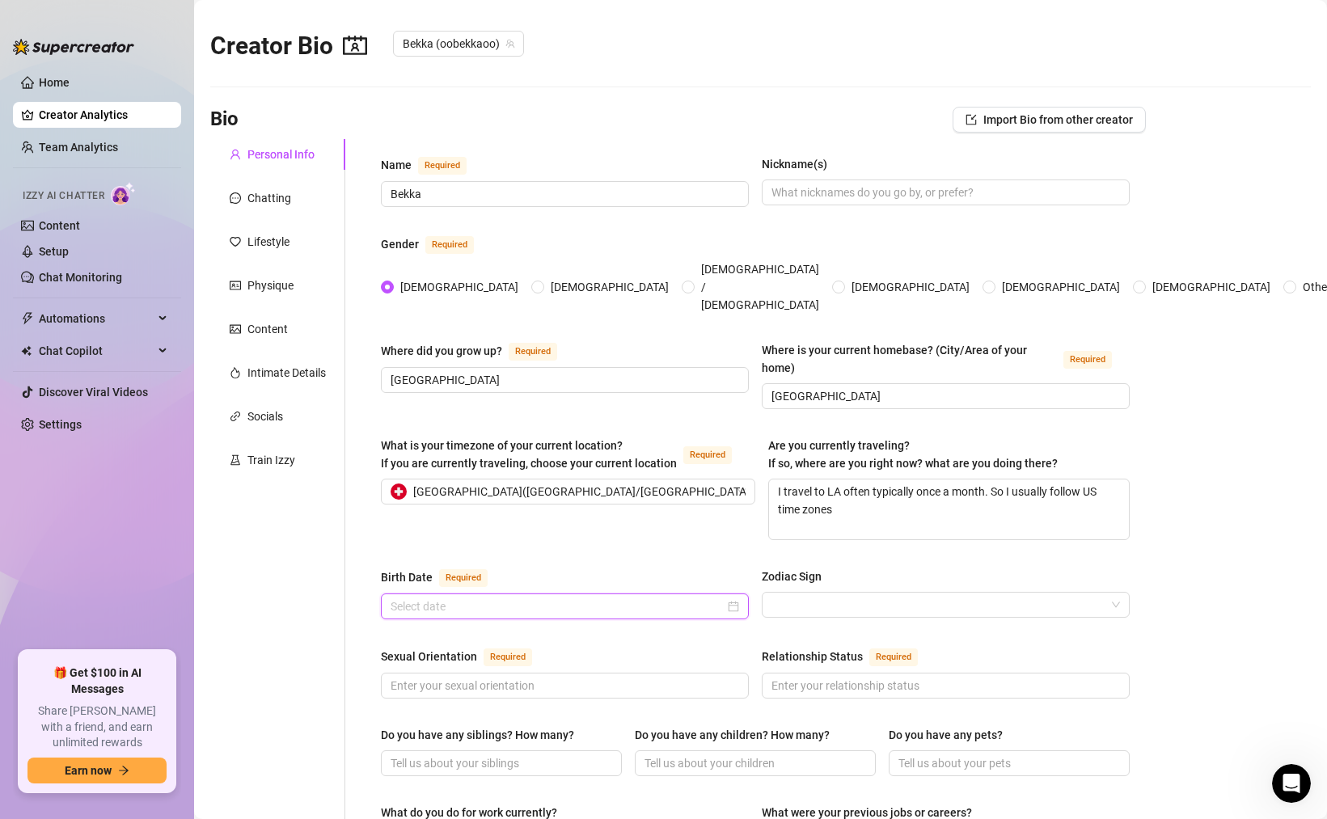
click at [450, 598] on input "Birth Date Required" at bounding box center [558, 607] width 334 height 18
paste input "[DATE]"
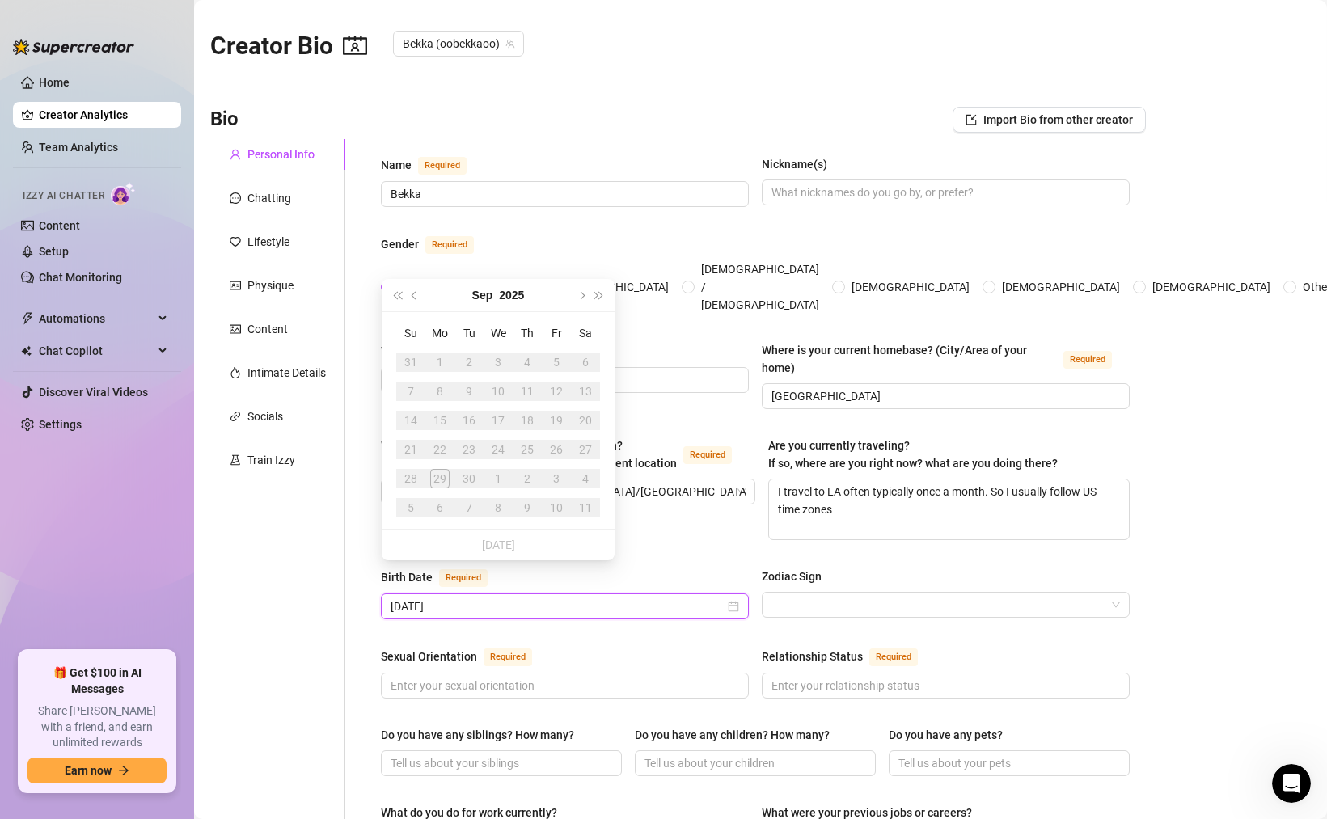
click at [542, 598] on input "[DATE]" at bounding box center [558, 607] width 334 height 18
click at [515, 297] on button "2025" at bounding box center [511, 295] width 25 height 32
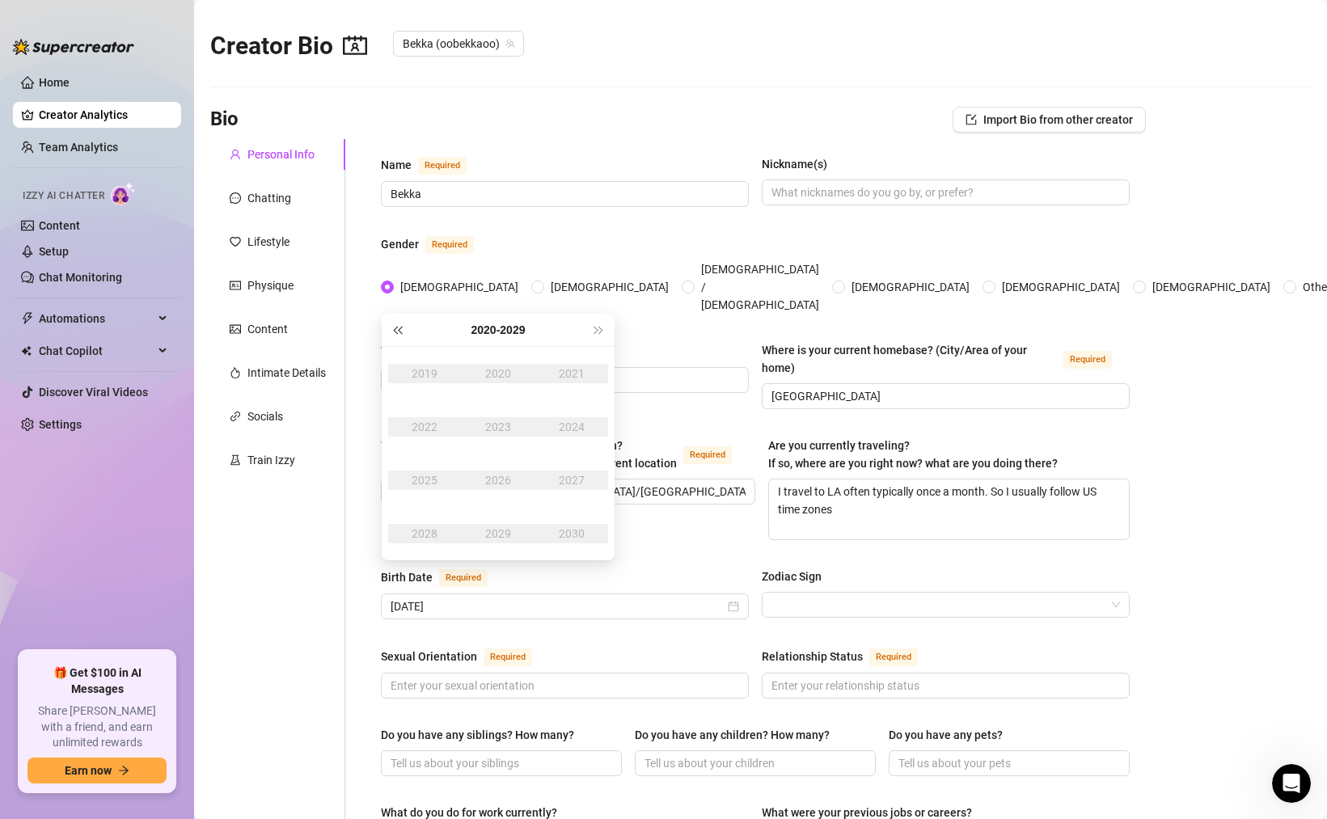
click at [401, 326] on span "Last year (Control + left)" at bounding box center [397, 330] width 8 height 8
click at [429, 534] on div "1998" at bounding box center [424, 533] width 49 height 19
click at [498, 537] on div "Nov" at bounding box center [498, 533] width 49 height 19
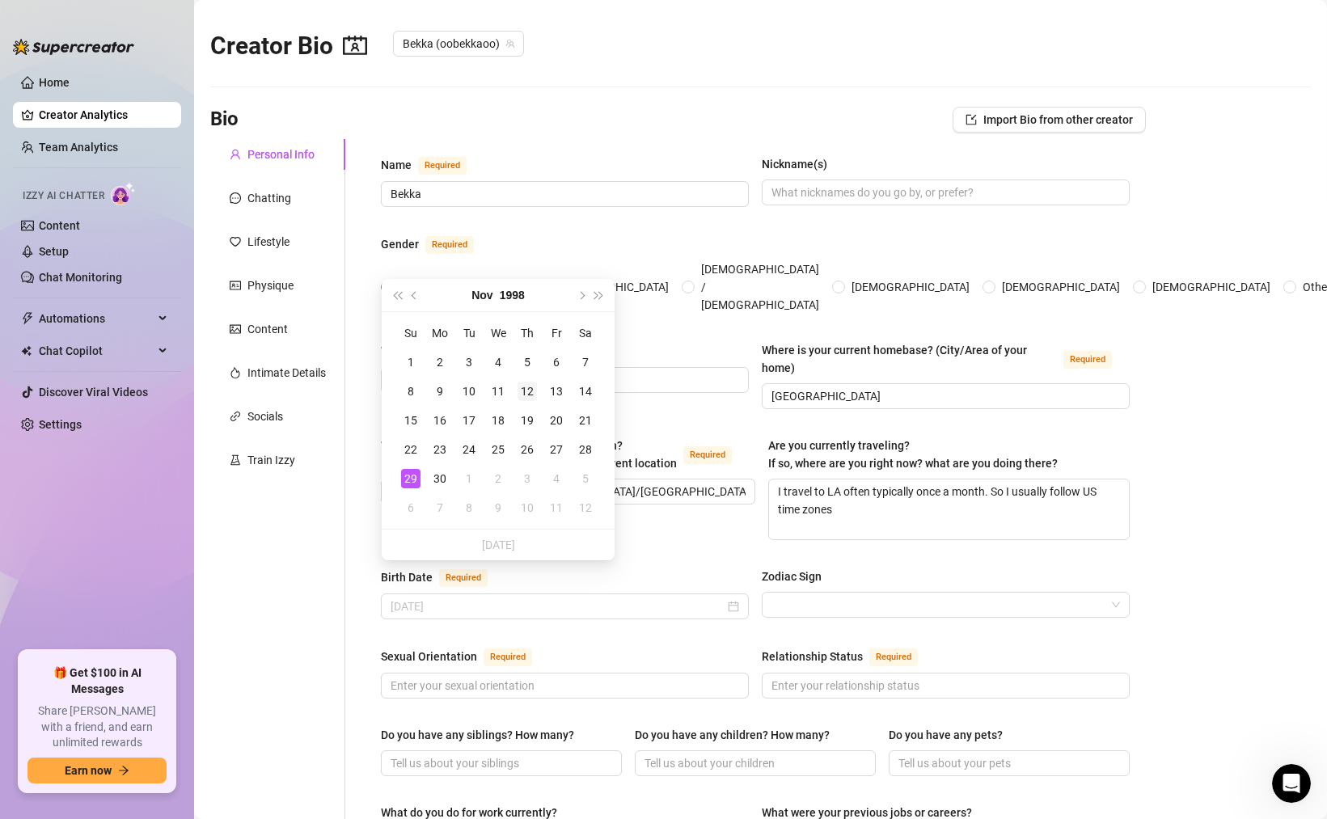
type input "[DATE]"
click at [528, 391] on div "12" at bounding box center [526, 391] width 19 height 19
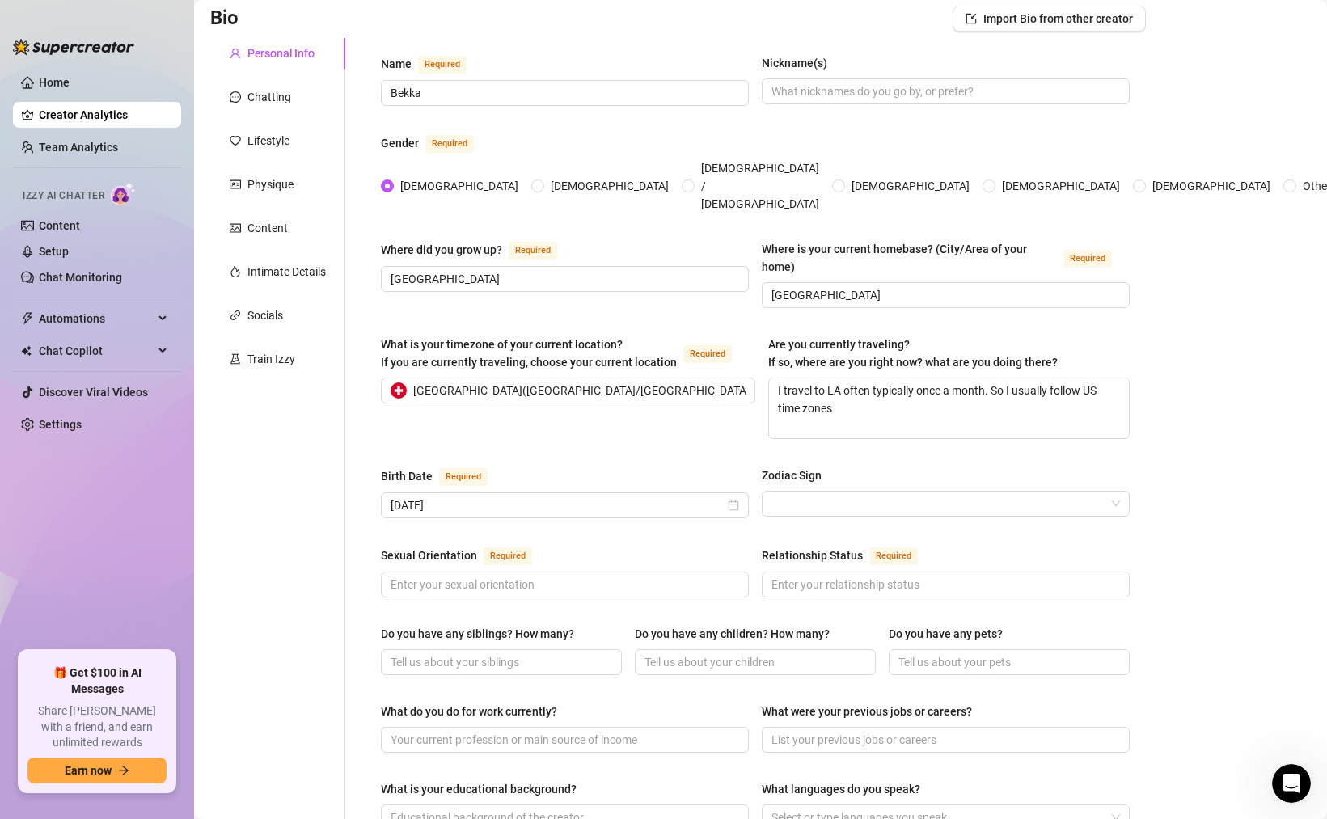
scroll to position [127, 0]
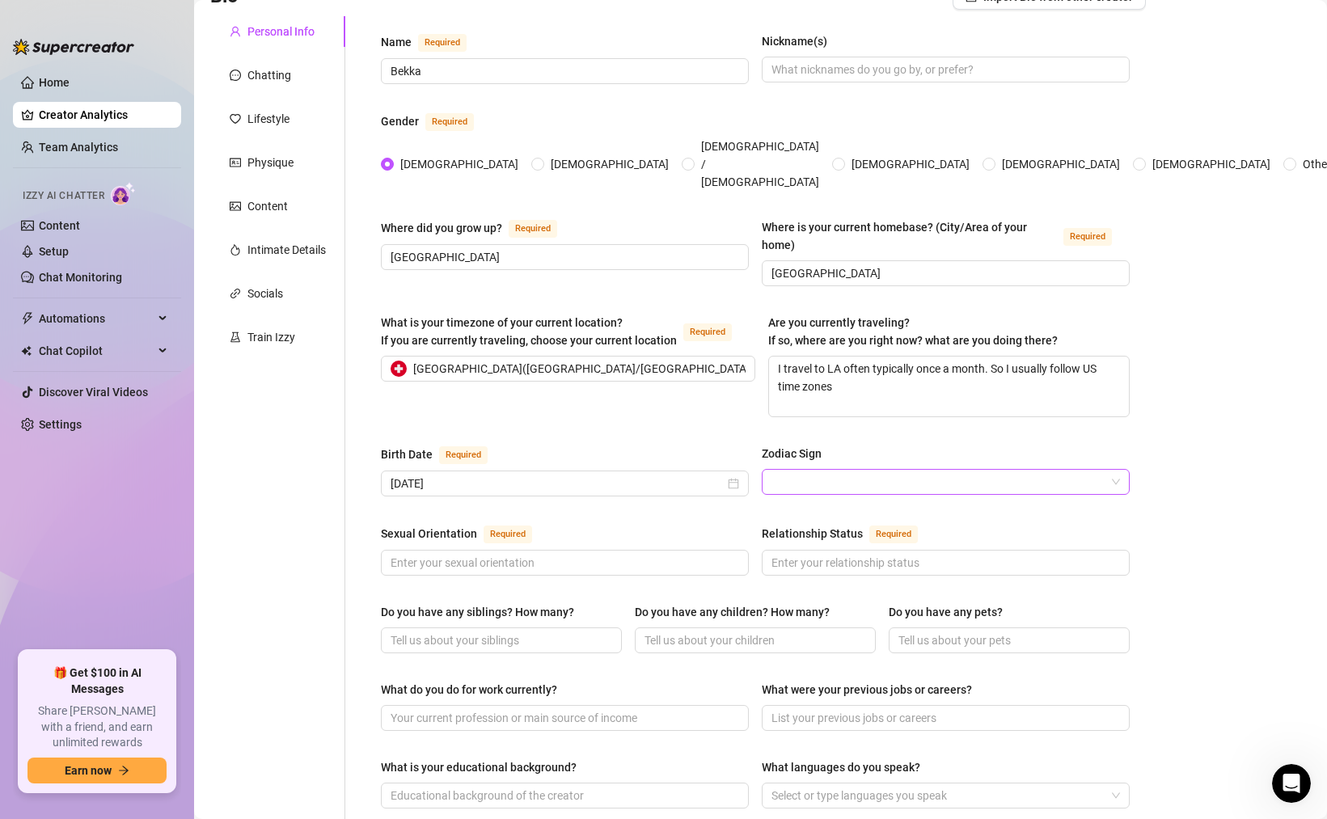
click at [802, 470] on input "Zodiac Sign" at bounding box center [938, 482] width 334 height 24
click at [803, 470] on input "Zodiac Sign" at bounding box center [938, 482] width 334 height 24
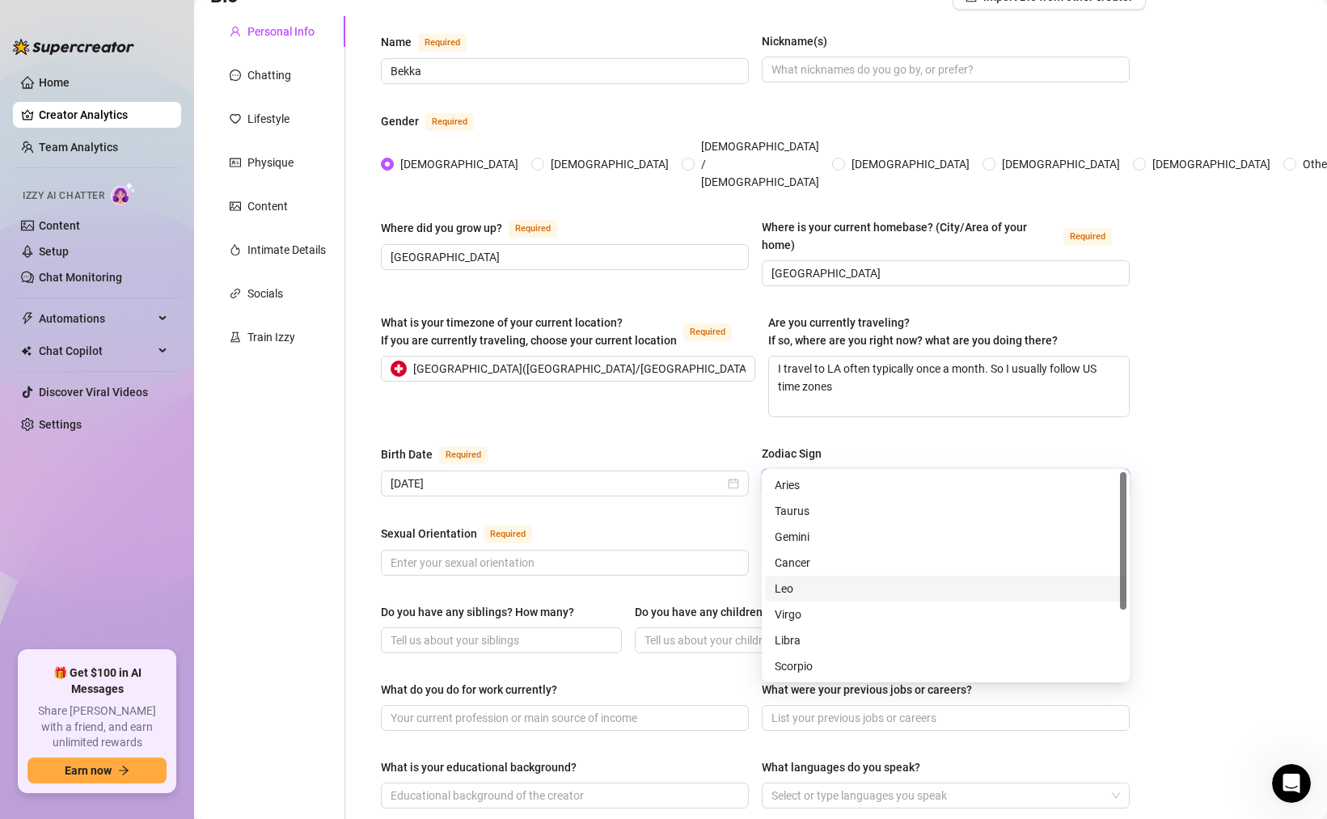
scroll to position [30, 0]
click at [802, 632] on div "Scorpio" at bounding box center [946, 636] width 342 height 18
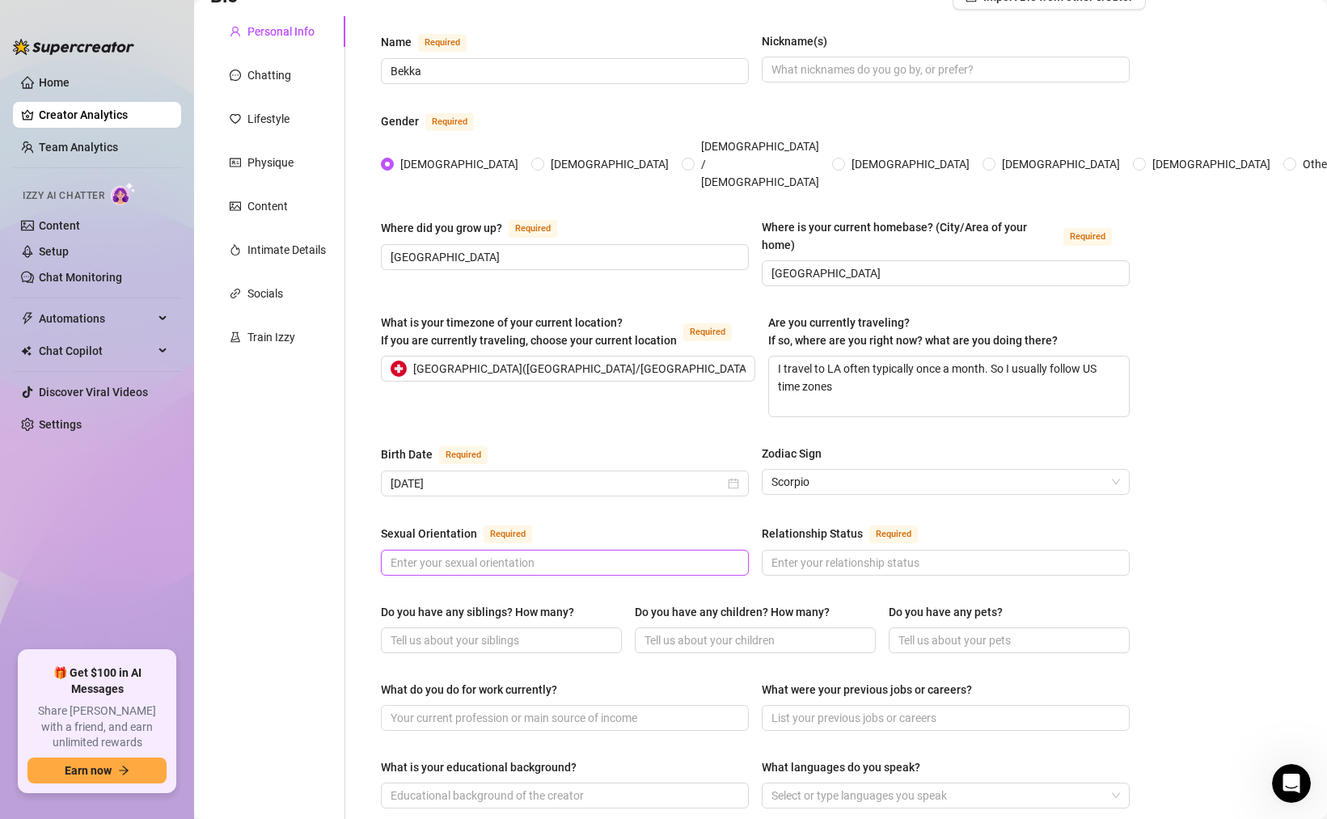
click at [473, 554] on input "Sexual Orientation Required" at bounding box center [563, 563] width 345 height 18
type input "s"
type input "Curious"
type input "Single"
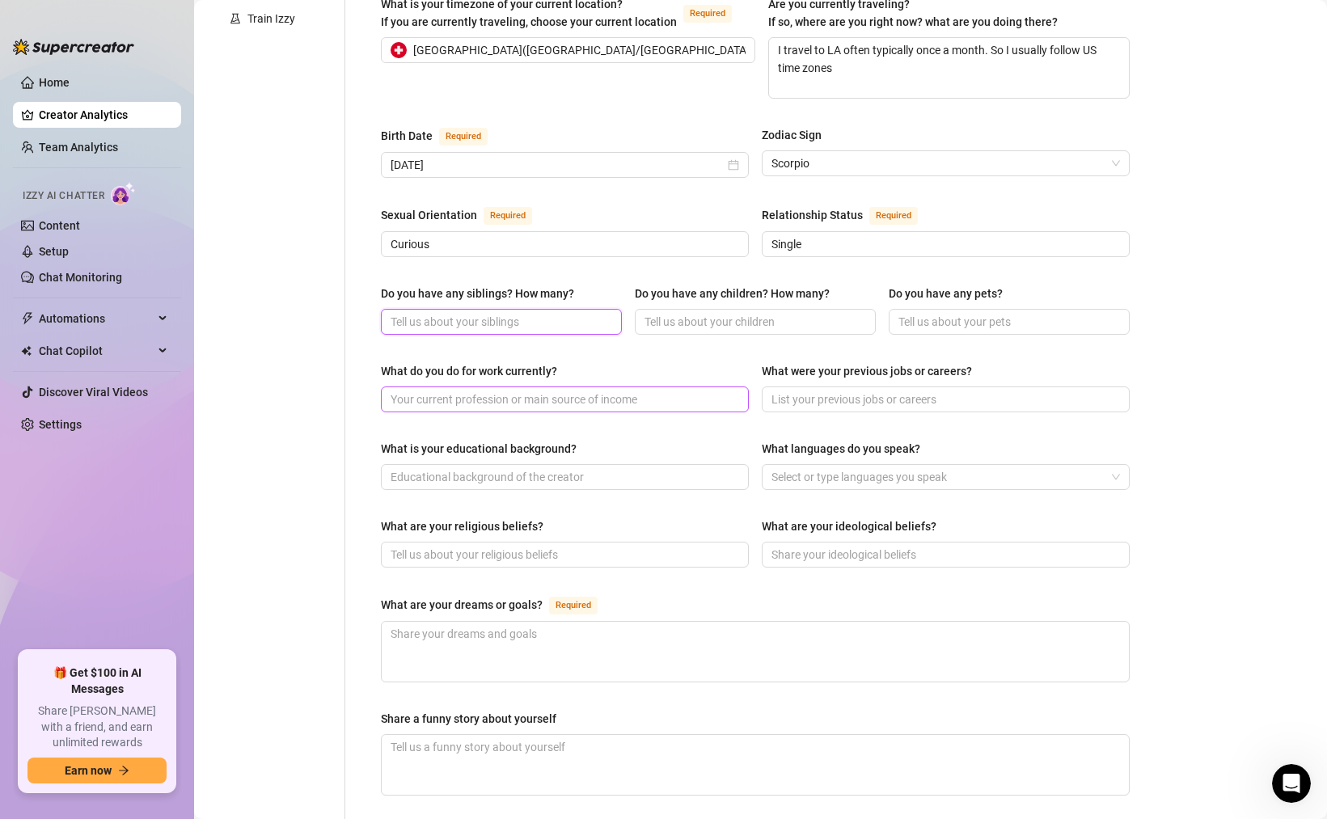
scroll to position [454, 0]
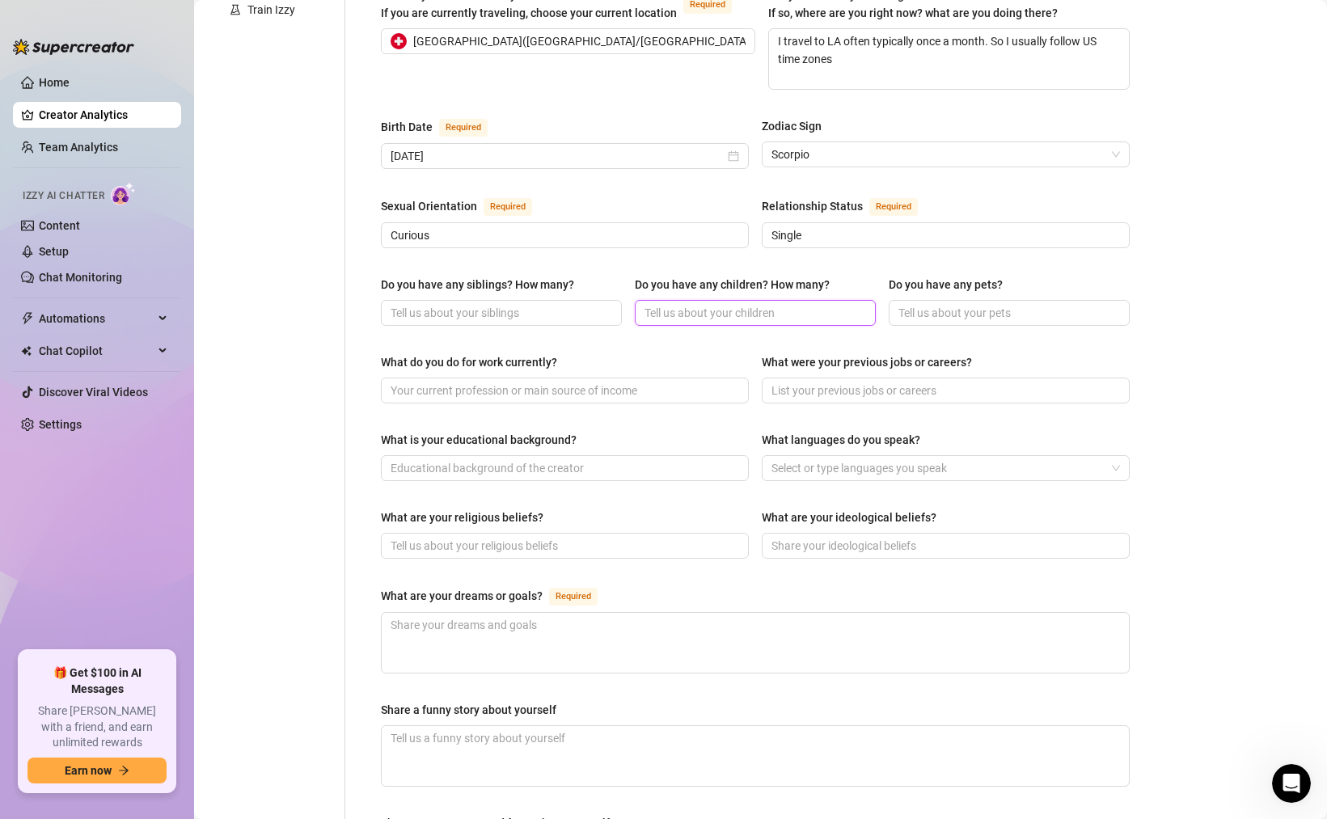
click at [659, 304] on input "Do you have any children? How many?" at bounding box center [753, 313] width 218 height 18
type input "0"
type input "D"
click at [826, 382] on input "What were your previous jobs or careers?" at bounding box center [943, 391] width 345 height 18
click at [930, 304] on input "Do you have any pets?" at bounding box center [1007, 313] width 218 height 18
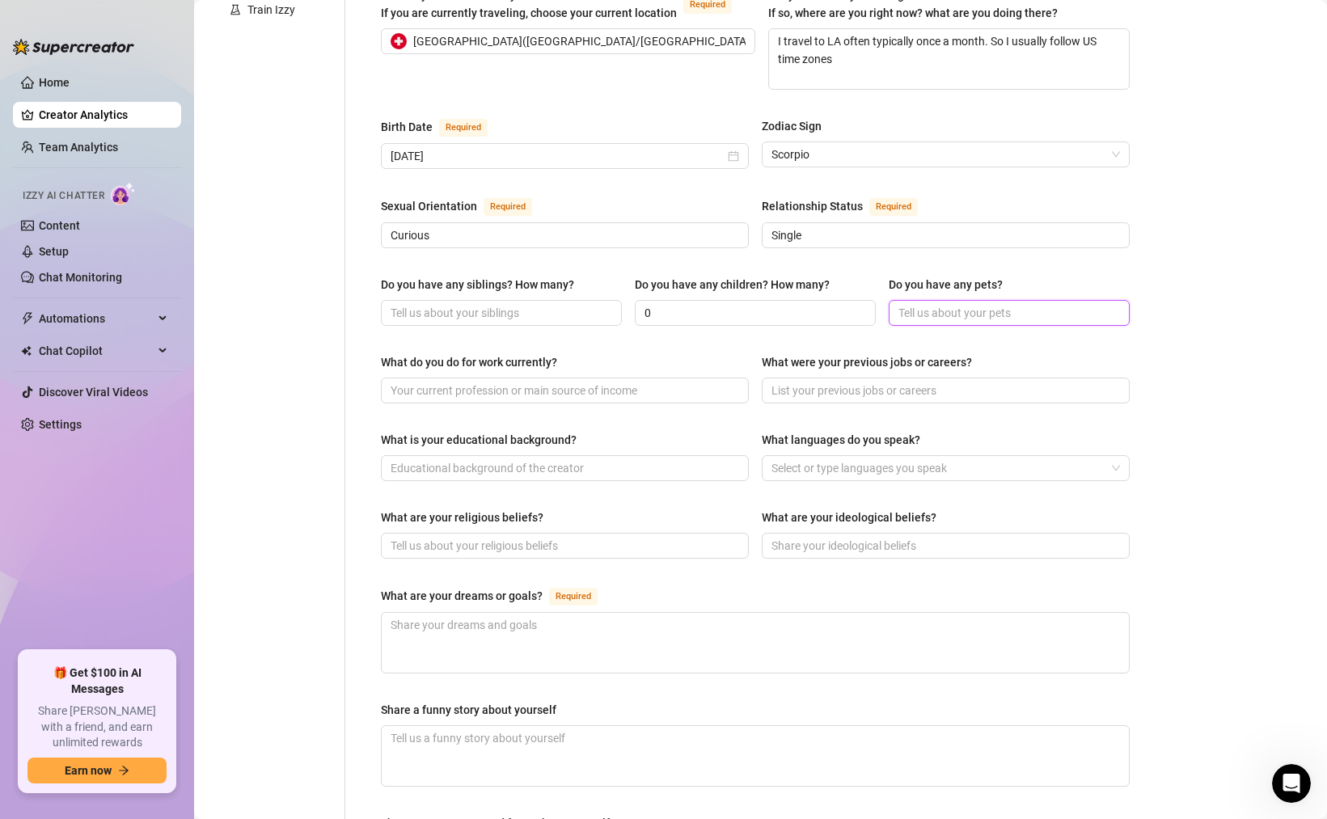
paste input "Wulli: [DEMOGRAPHIC_DATA] cat (lives with her parents) 🐱 ▪️ [PERSON_NAME]: [DEM…"
drag, startPoint x: 1082, startPoint y: 283, endPoint x: 1189, endPoint y: 284, distance: 107.5
click at [1181, 284] on main "Creator Bio Bekka (oobekkaoo) Bio Import Bio from other creator Personal Info C…" at bounding box center [760, 352] width 1133 height 1613
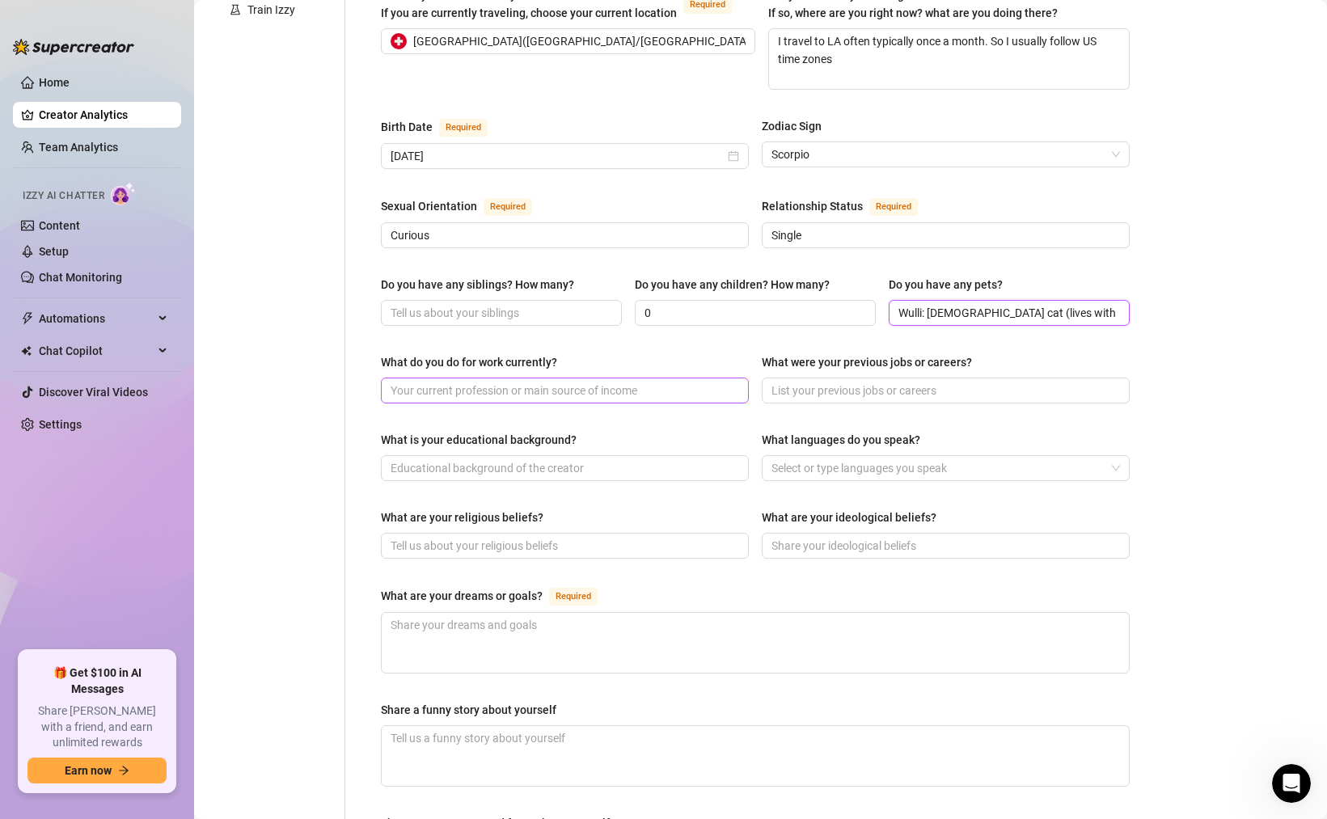
type input "Wulli: [DEMOGRAPHIC_DATA] cat (lives with her parents) 🐱 ▪️ [PERSON_NAME]: [DEM…"
click at [522, 382] on input "What do you do for work currently?" at bounding box center [563, 391] width 345 height 18
click at [845, 457] on div at bounding box center [937, 468] width 344 height 23
type input "German"
click at [817, 475] on div "German" at bounding box center [946, 470] width 342 height 18
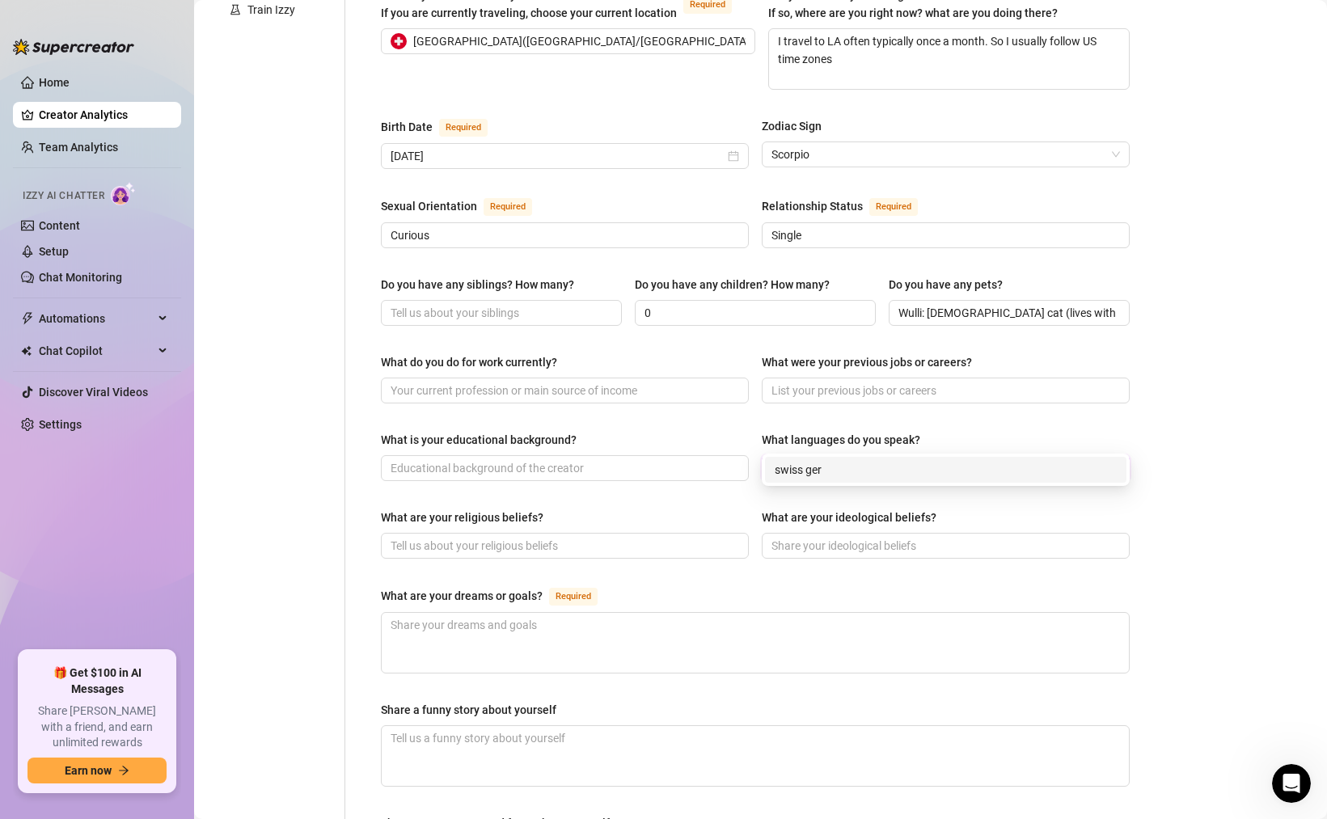
type input "swiss german"
drag, startPoint x: 859, startPoint y: 435, endPoint x: 783, endPoint y: 437, distance: 76.8
click at [783, 457] on div "German swiss german" at bounding box center [937, 468] width 344 height 23
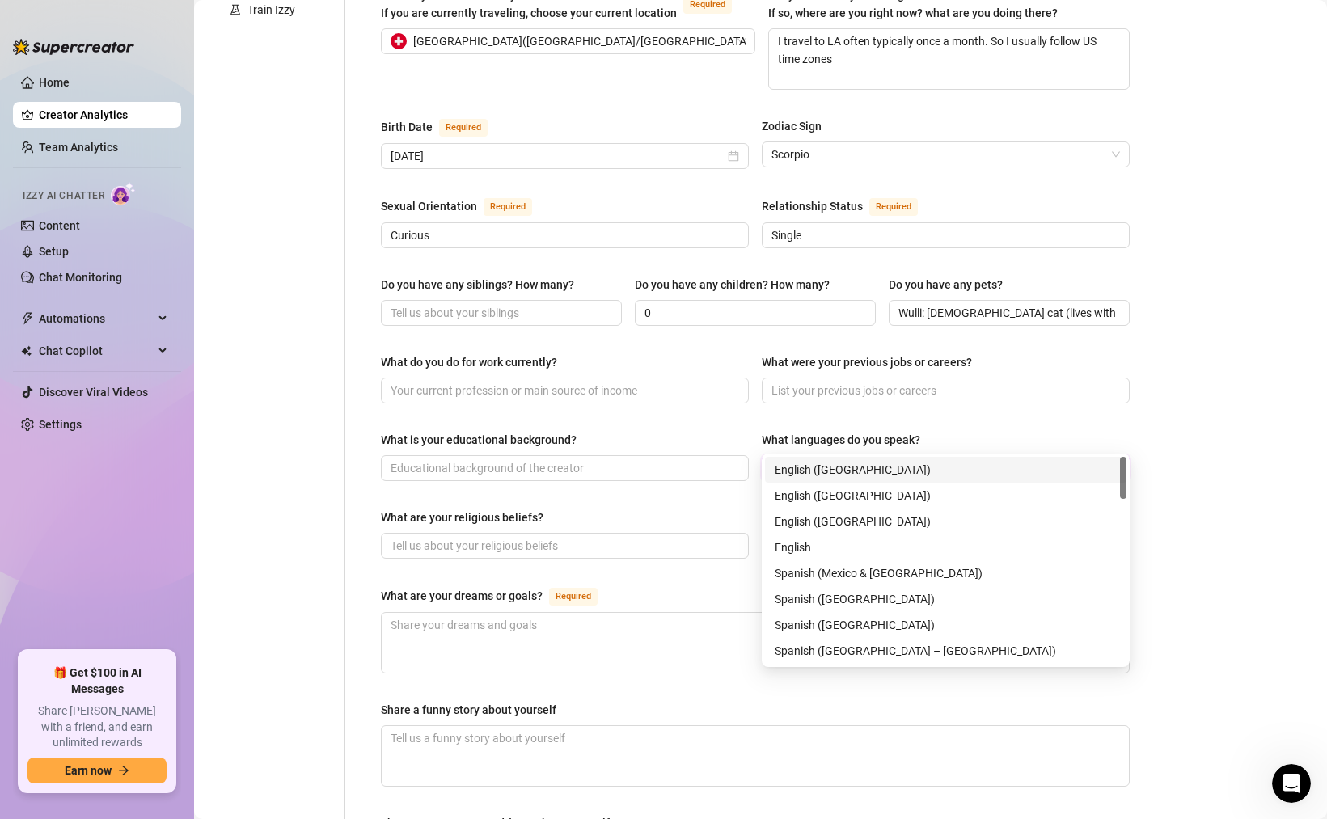
drag, startPoint x: 783, startPoint y: 437, endPoint x: 807, endPoint y: 438, distance: 24.3
click at [807, 459] on span "German" at bounding box center [792, 468] width 40 height 18
click at [820, 465] on icon "close" at bounding box center [820, 468] width 6 height 6
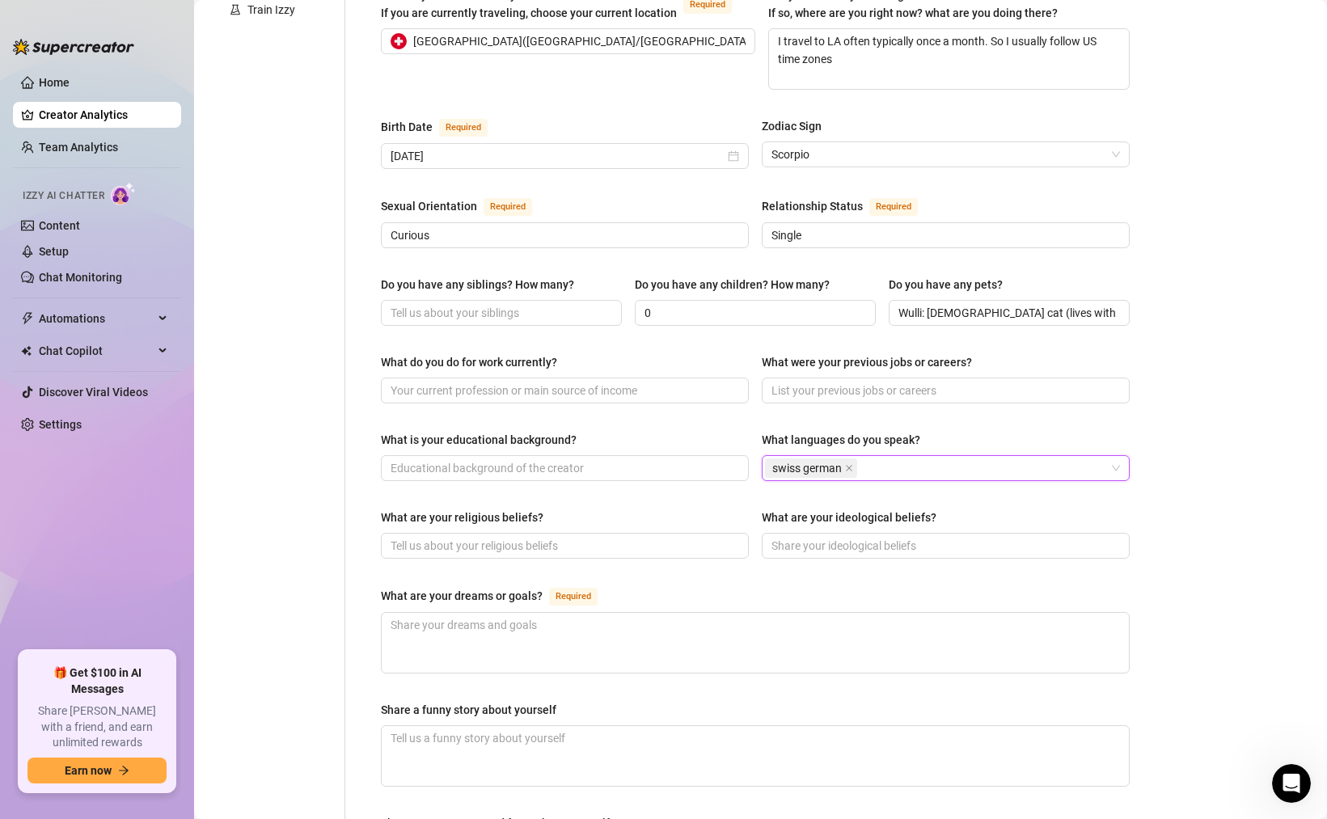
click at [884, 457] on div "swiss german" at bounding box center [937, 468] width 344 height 23
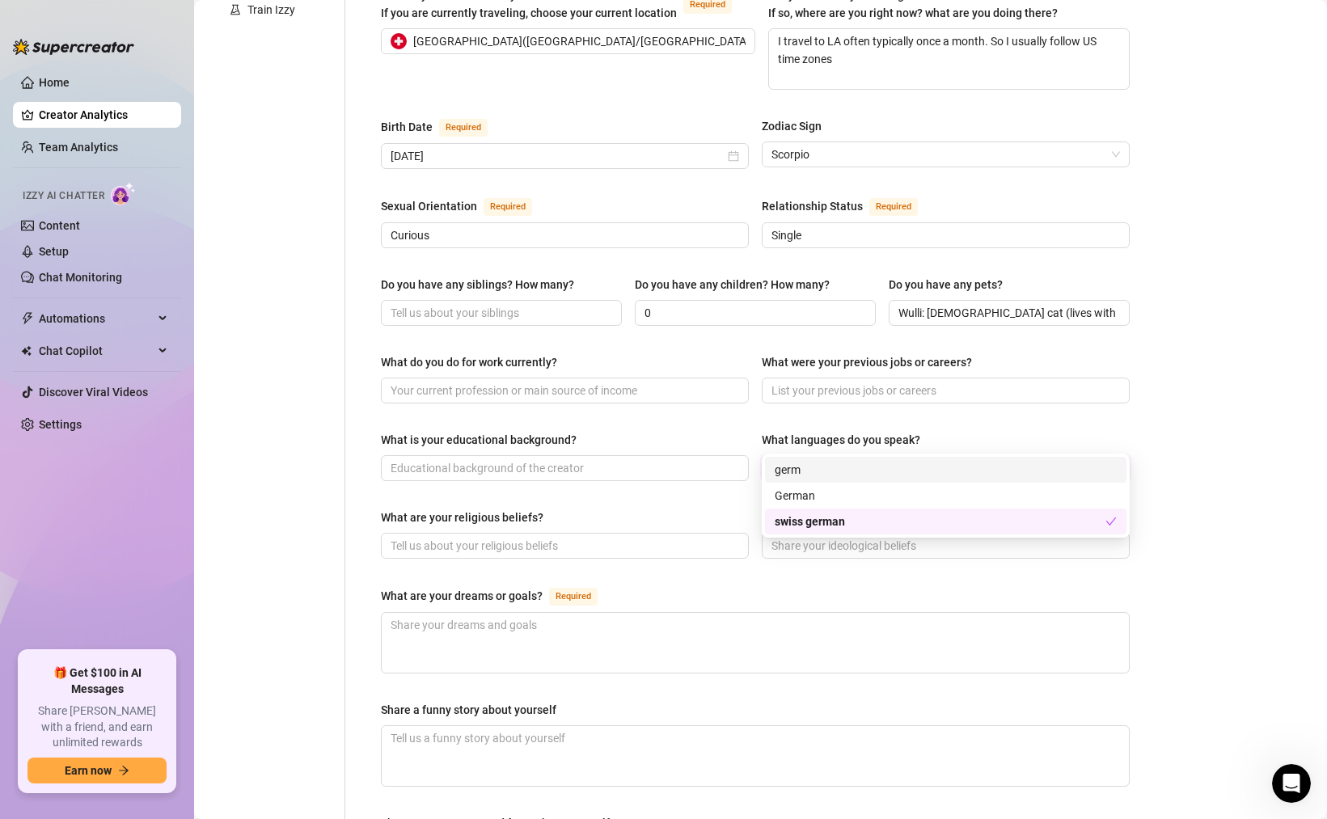
type input "german"
click at [811, 492] on div "German" at bounding box center [946, 496] width 342 height 18
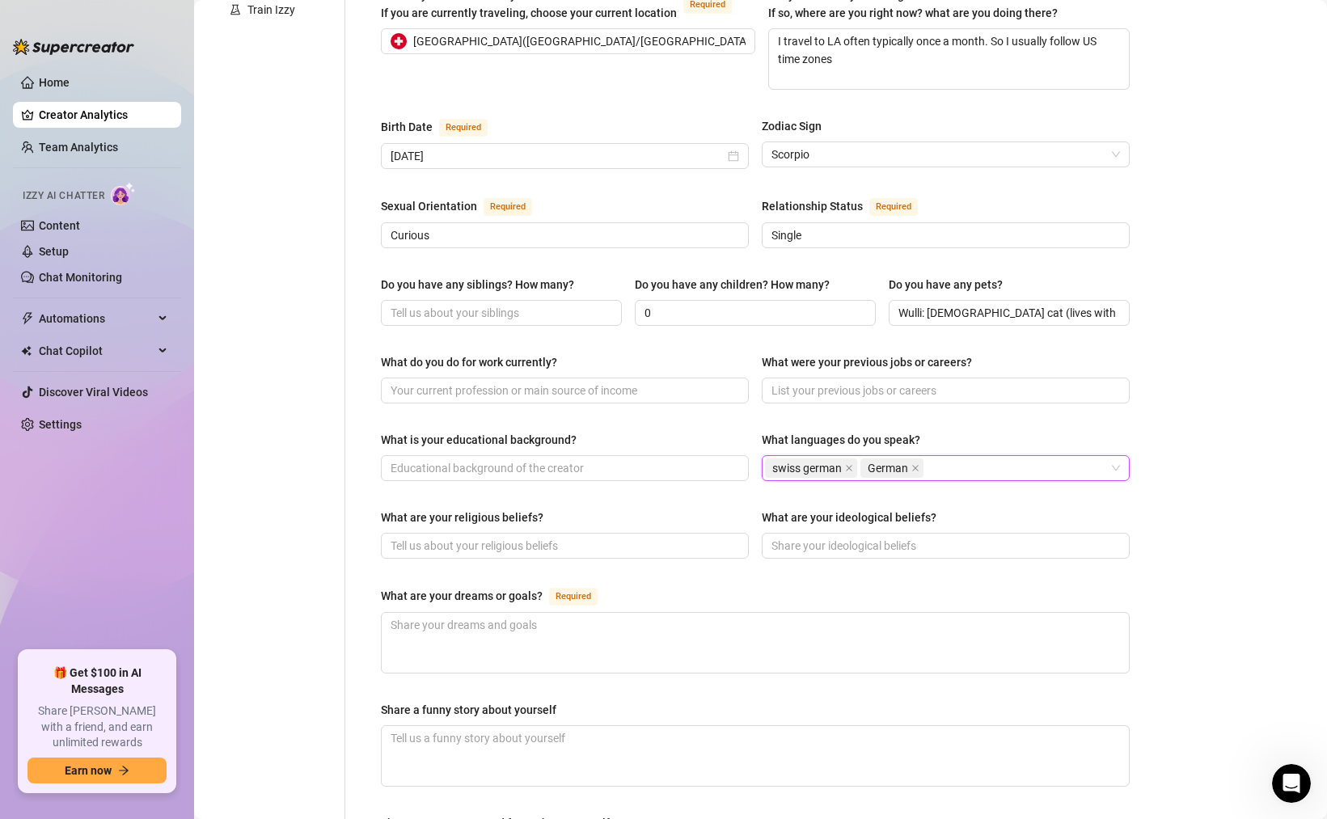
click at [942, 457] on div "swiss german German" at bounding box center [937, 468] width 344 height 23
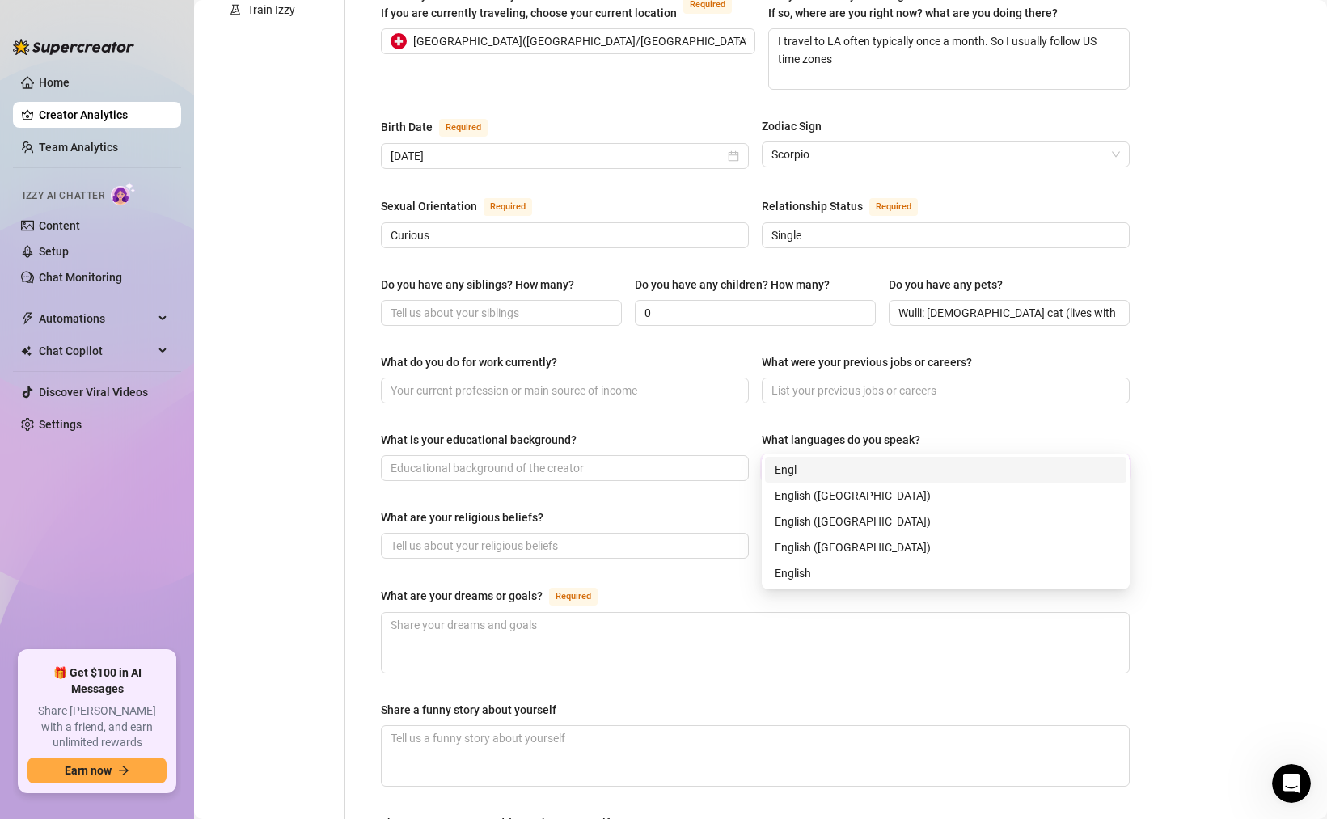
type input "English"
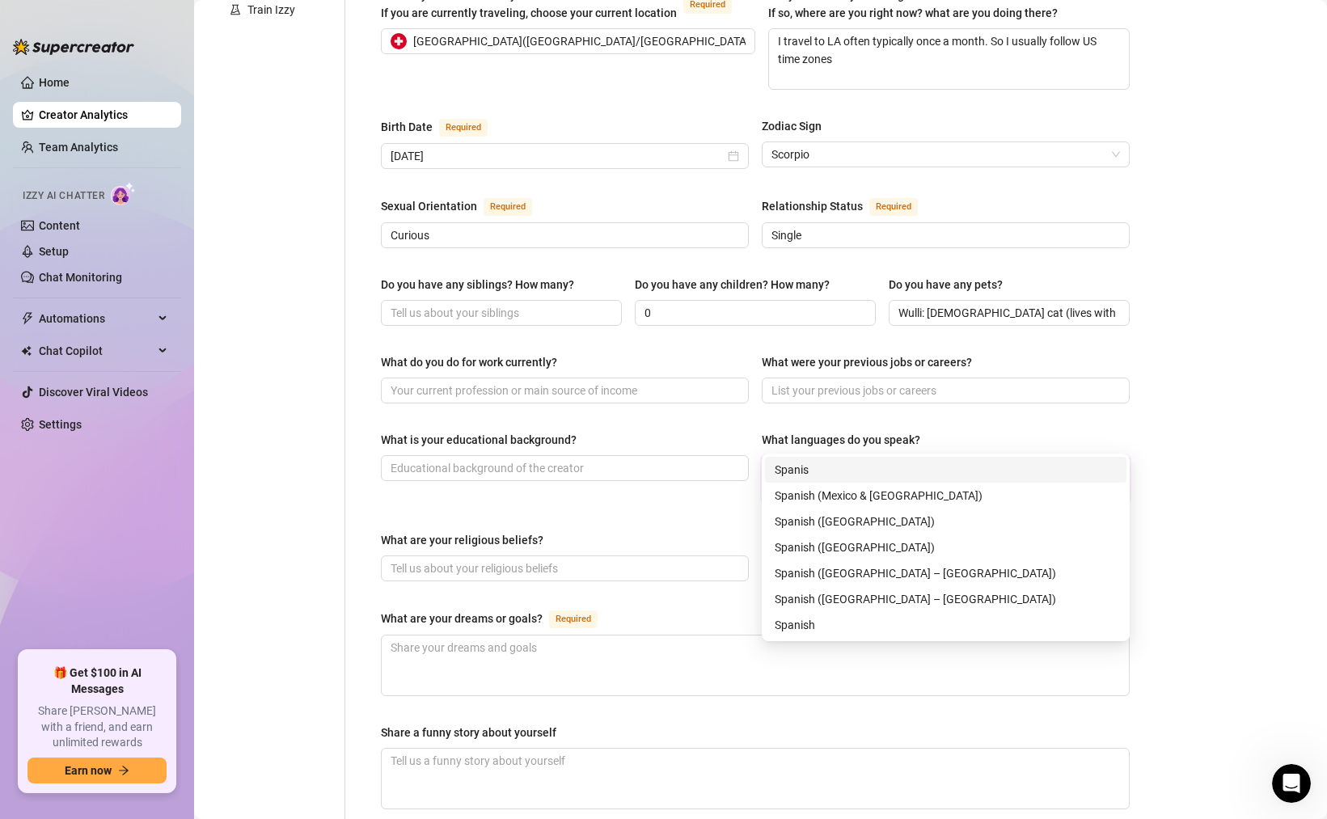
type input "Spanish"
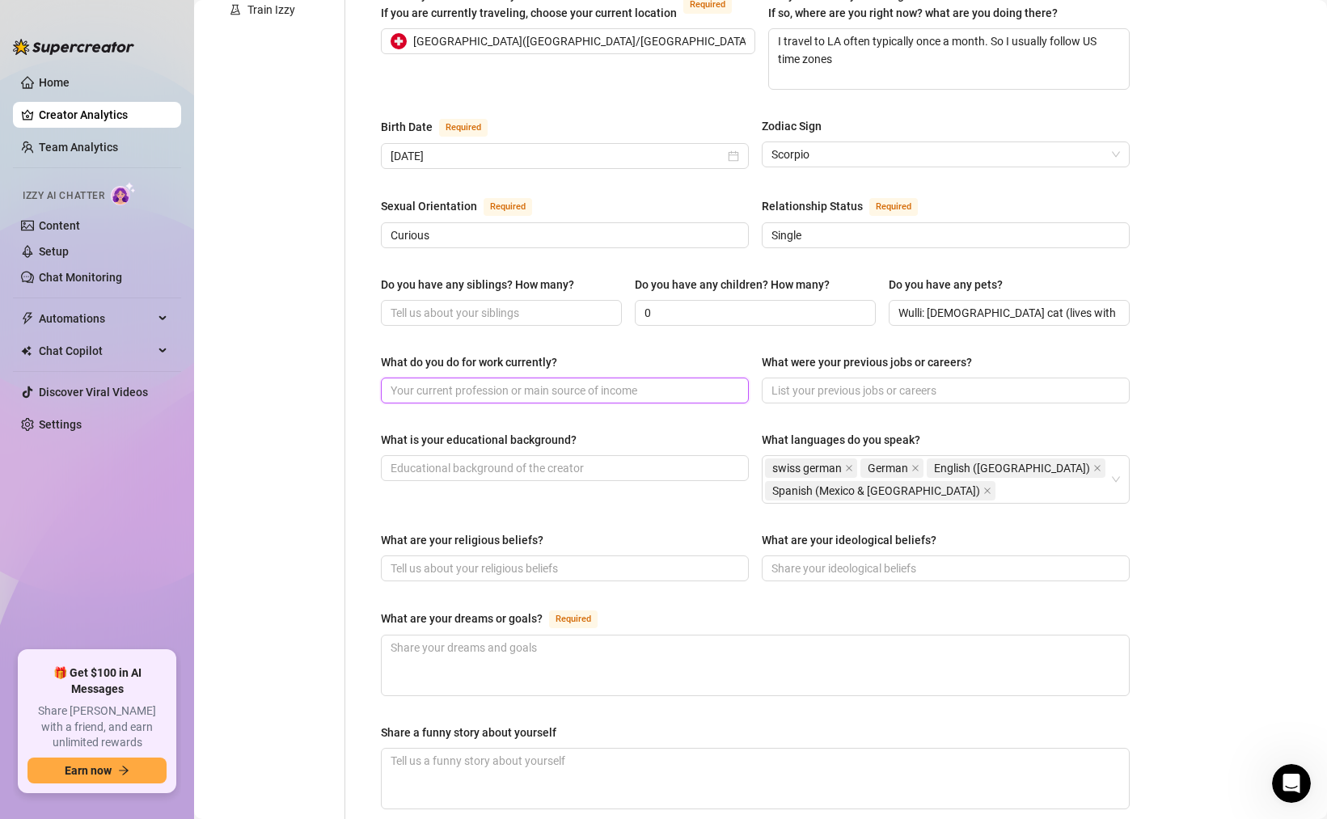
click at [509, 382] on input "What do you do for work currently?" at bounding box center [563, 391] width 345 height 18
paste input "[PERSON_NAME]"
type input "[PERSON_NAME]"
click at [477, 459] on input "What is your educational background?" at bounding box center [563, 468] width 345 height 18
type input "Pre med"
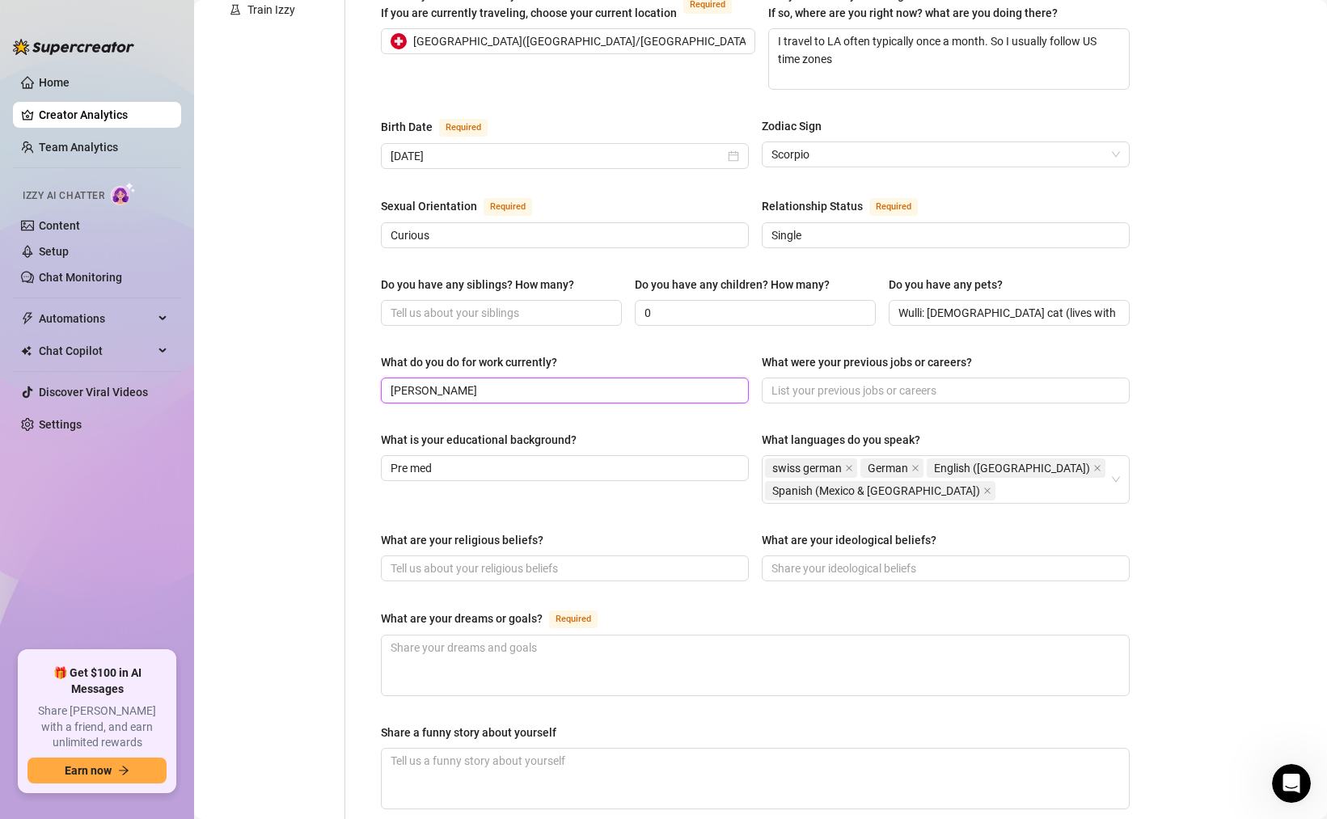
click at [488, 382] on input "[PERSON_NAME]" at bounding box center [563, 391] width 345 height 18
paste input "I’m on the NLB team which is their 1st team"
type input "[PERSON_NAME] - I’m on the NLB team which is their 1st team"
click at [461, 459] on input "Pre med" at bounding box center [563, 468] width 345 height 18
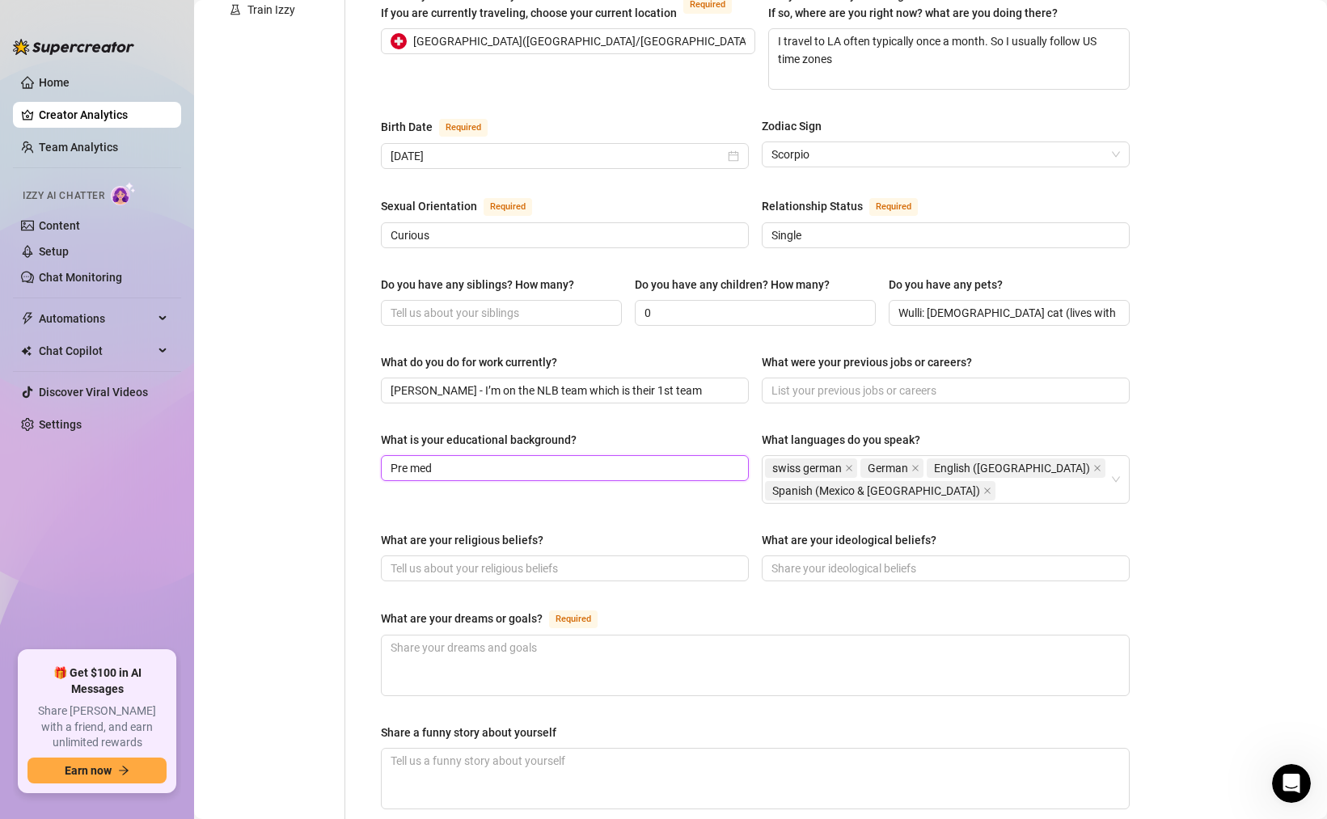
click at [461, 459] on input "Pre med" at bounding box center [563, 468] width 345 height 18
paste input "Master’s student in Public Health ([PERSON_NAME] Institute)"
click at [698, 459] on input "Master’s student in Public Health ([PERSON_NAME] Institute)" at bounding box center [563, 468] width 345 height 18
click at [726, 459] on input "Master’s student in Public Health ([PERSON_NAME] Institute) Currently" at bounding box center [563, 468] width 345 height 18
paste input "Pre-med biology background ([GEOGRAPHIC_DATA])"
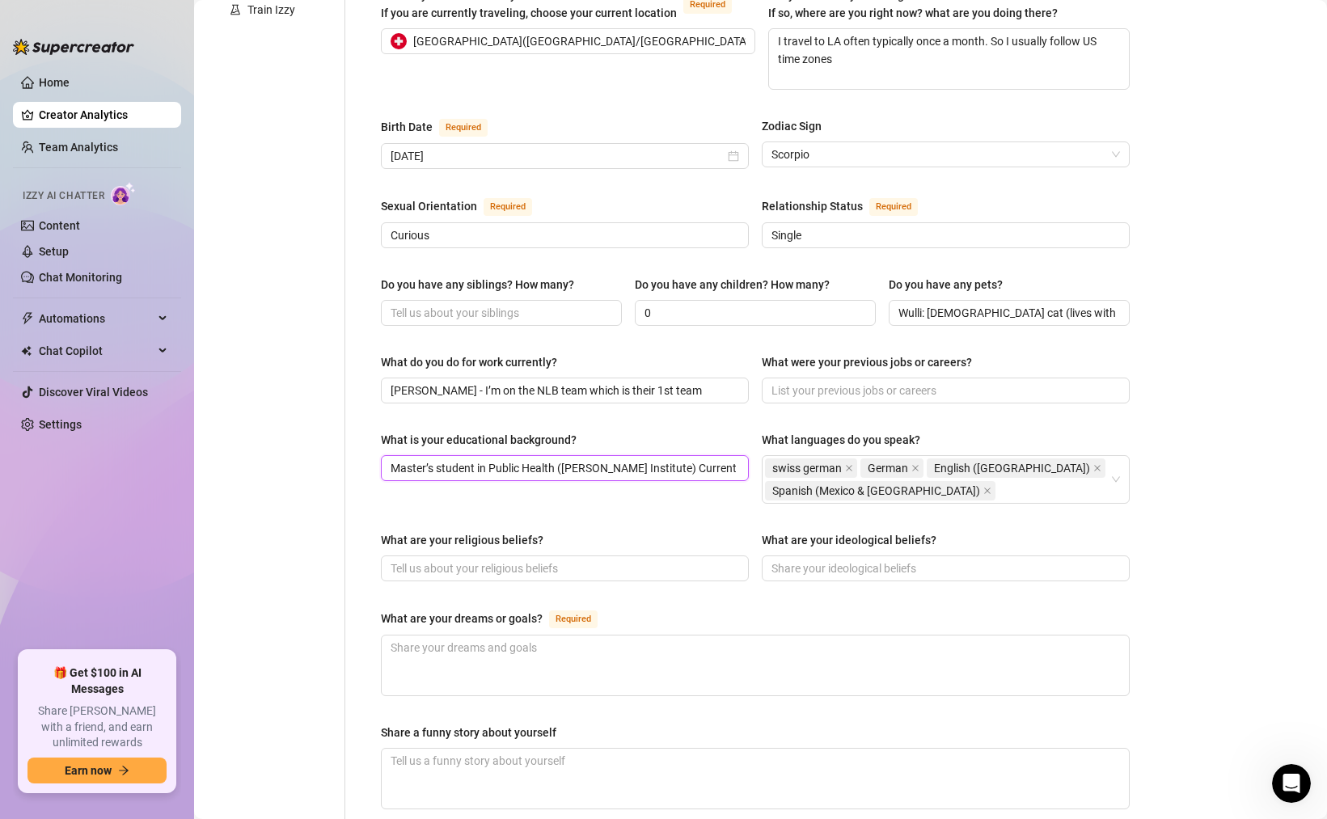
scroll to position [0, 259]
type input "Master’s student in Public Health ([PERSON_NAME] Institute) Currently Pre-med b…"
click at [834, 382] on input "What were your previous jobs or careers?" at bounding box center [943, 391] width 345 height 18
click at [999, 458] on div "swiss german German English ([GEOGRAPHIC_DATA]) Spanish ([GEOGRAPHIC_DATA] & [G…" at bounding box center [937, 479] width 344 height 45
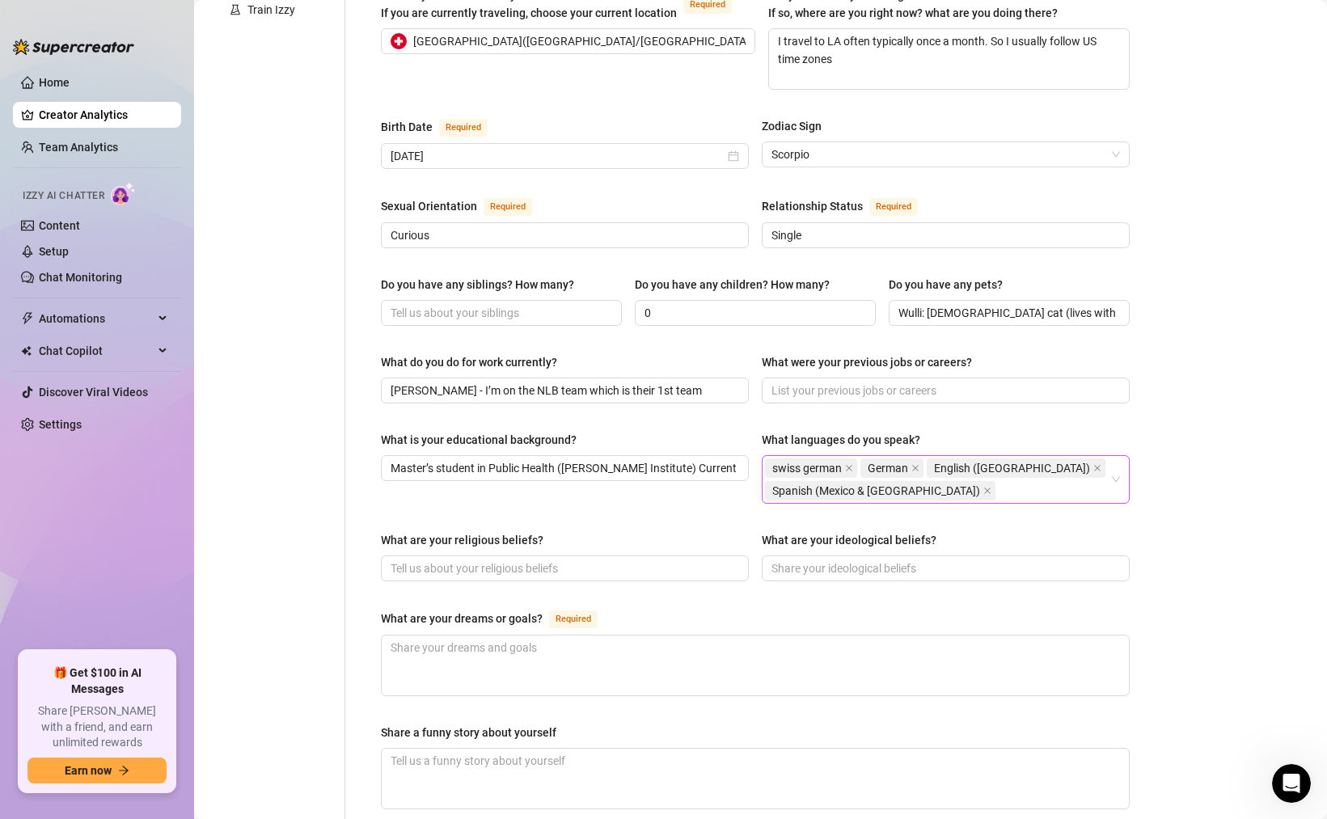
click at [997, 462] on div "swiss german German English ([GEOGRAPHIC_DATA]) Spanish ([GEOGRAPHIC_DATA] & [G…" at bounding box center [937, 479] width 344 height 45
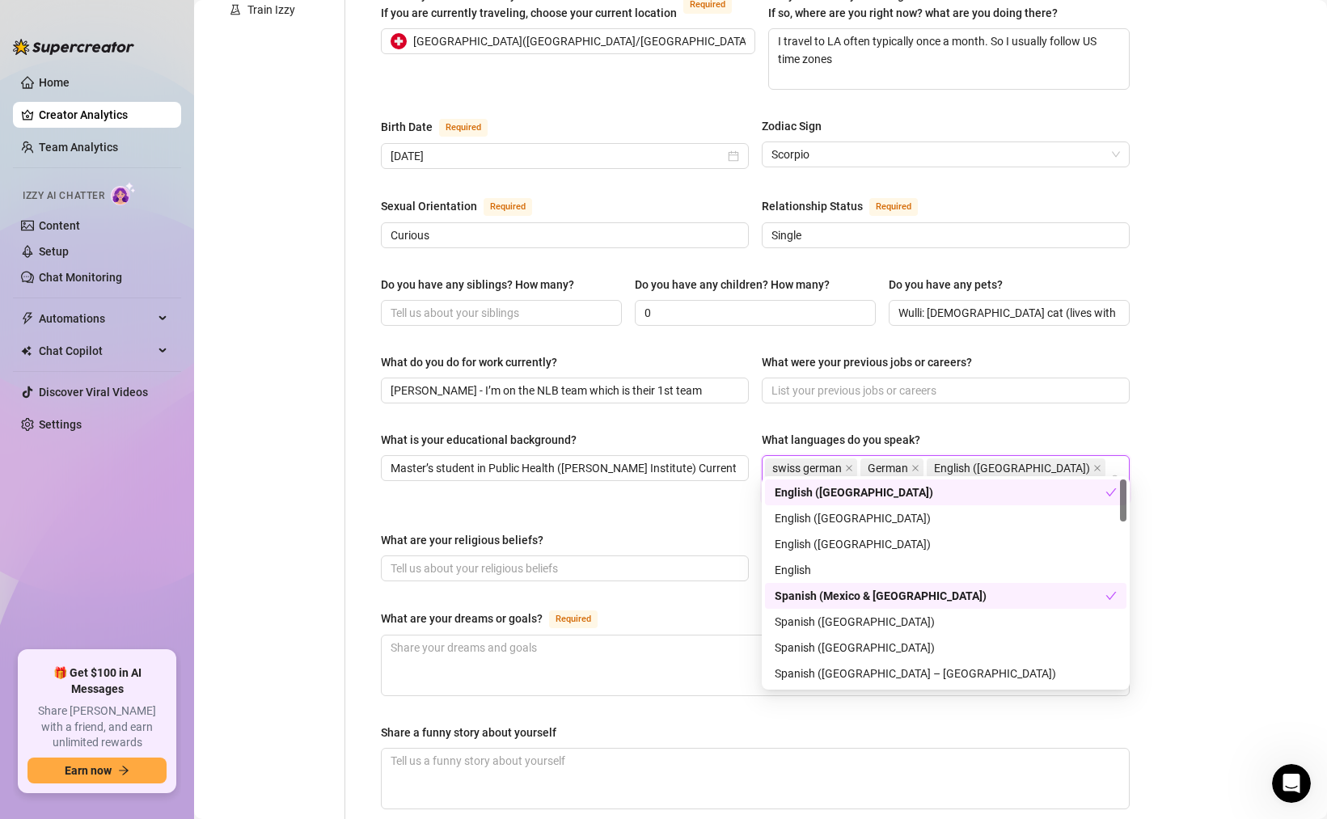
type input "r"
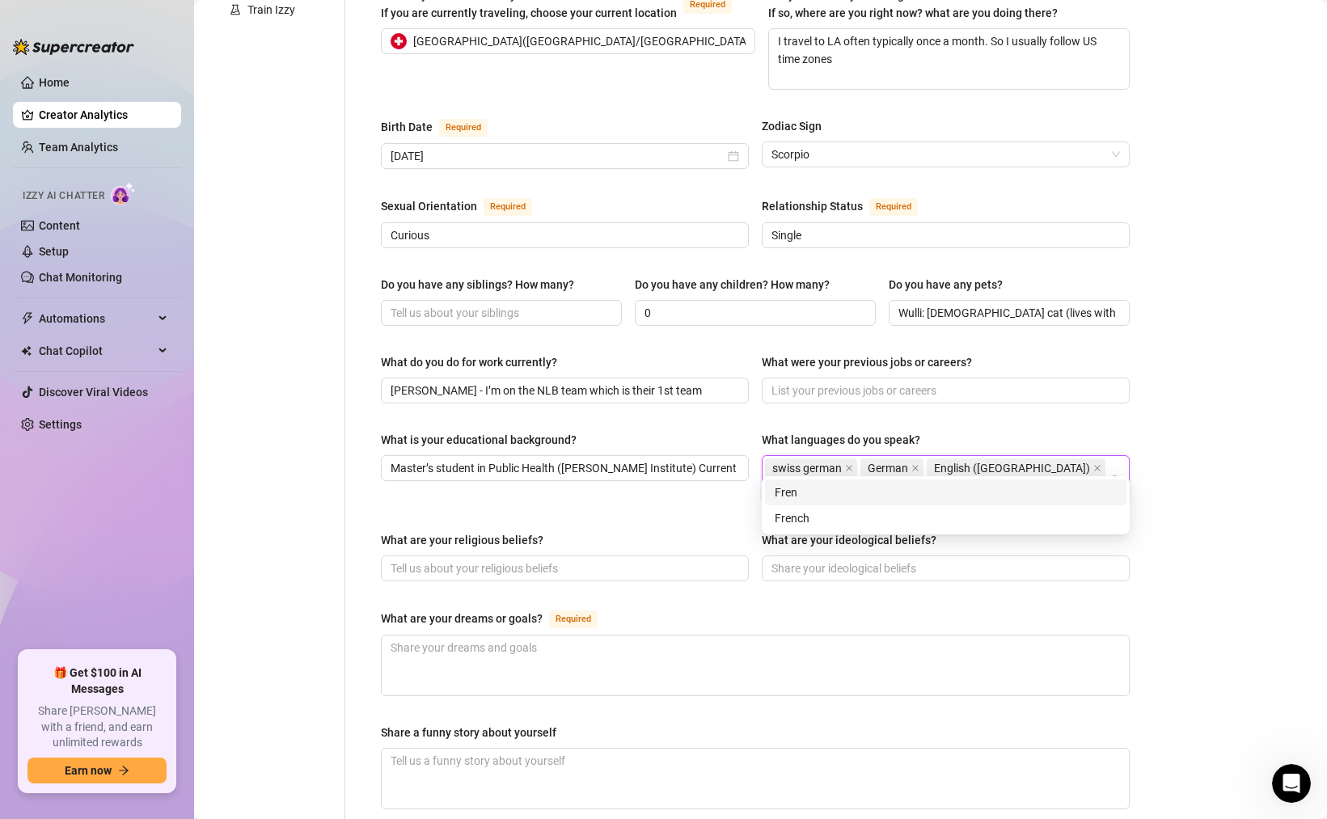
type input "French"
click at [821, 488] on div "French" at bounding box center [946, 493] width 342 height 18
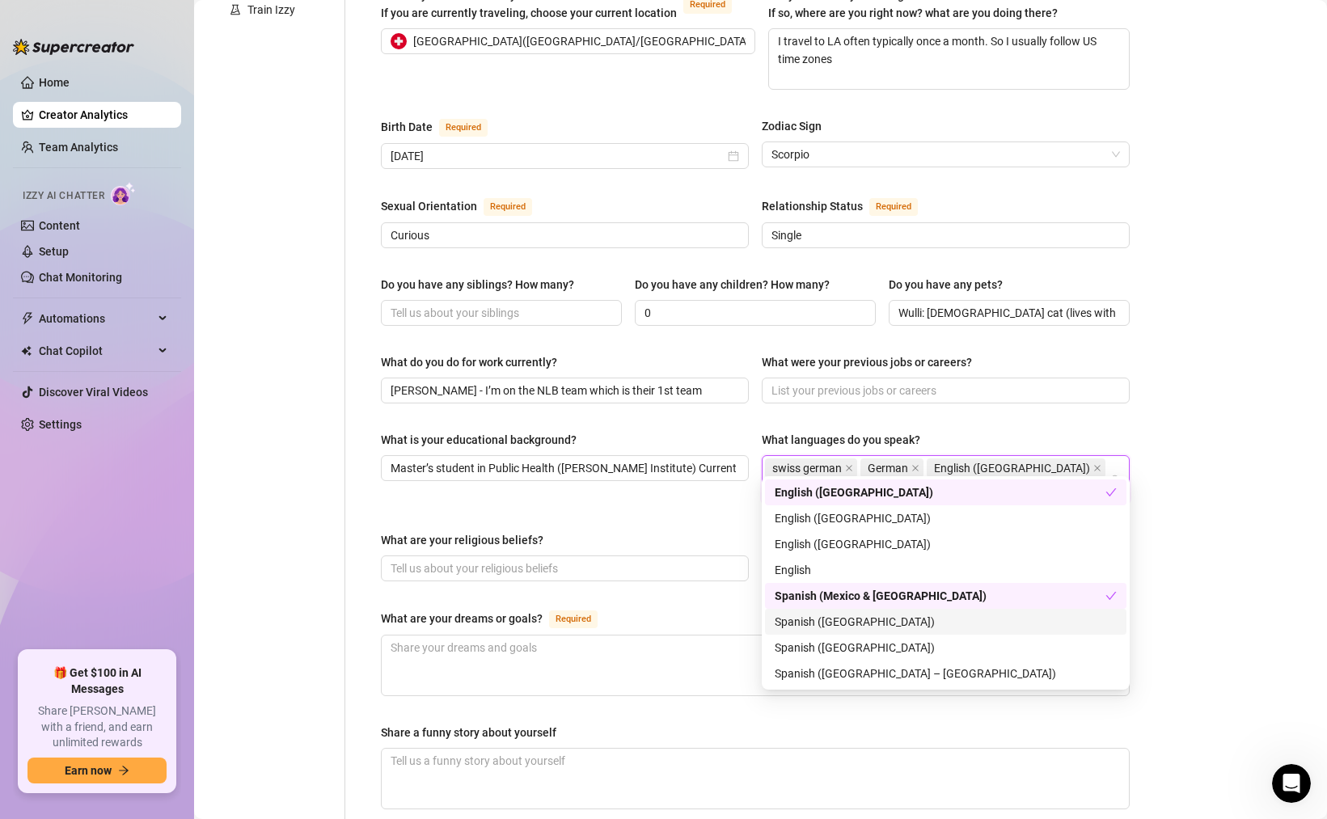
click at [870, 623] on div "Spanish ([GEOGRAPHIC_DATA])" at bounding box center [946, 622] width 342 height 18
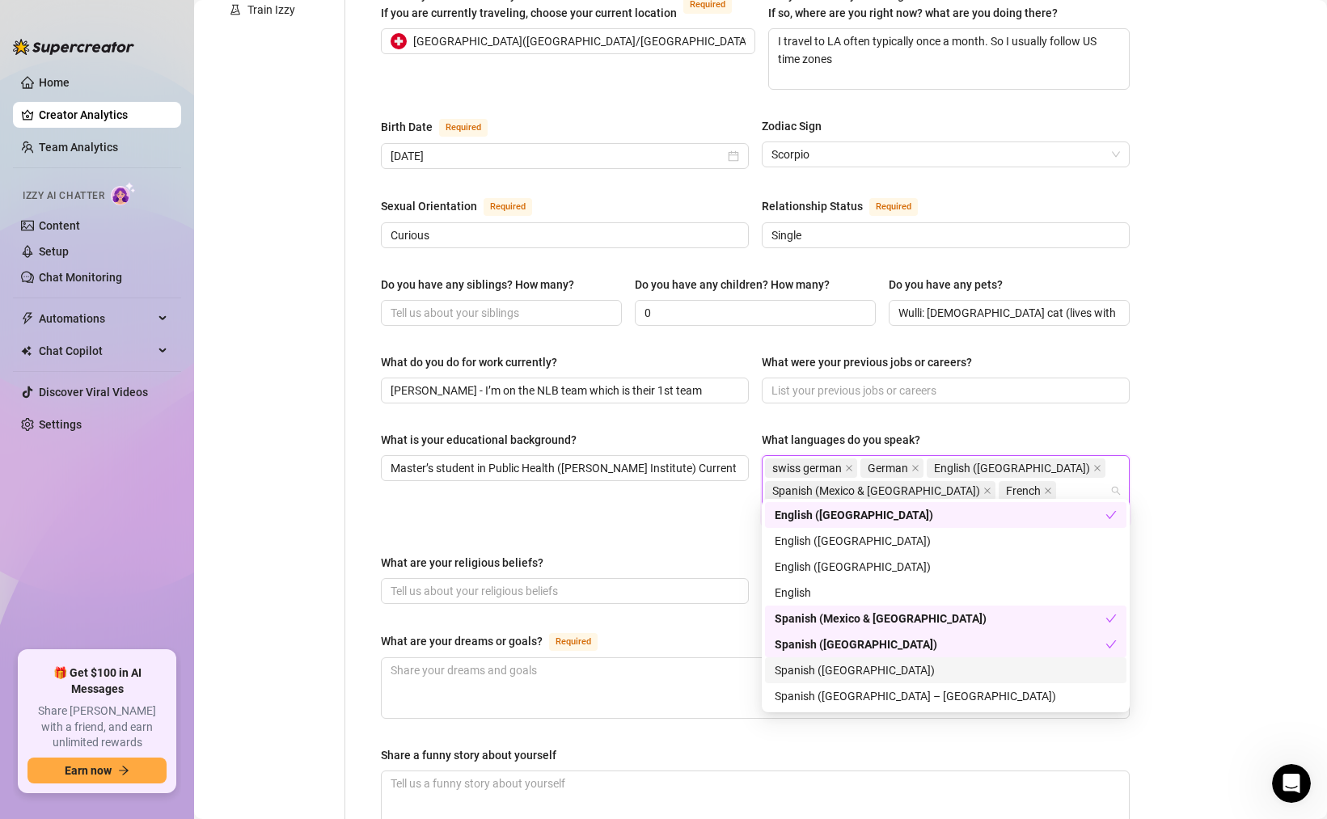
click at [842, 664] on div "Spanish ([GEOGRAPHIC_DATA])" at bounding box center [946, 670] width 342 height 18
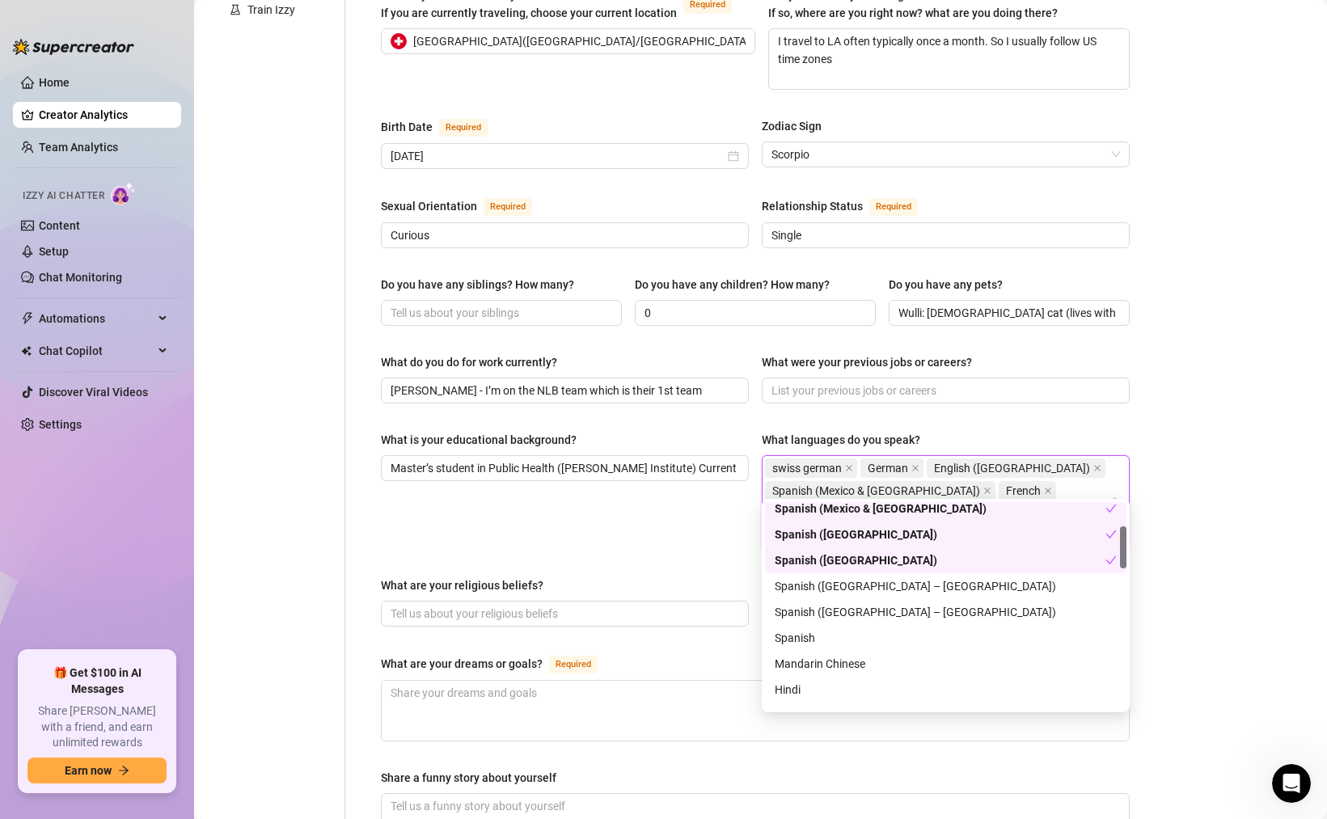
scroll to position [119, 0]
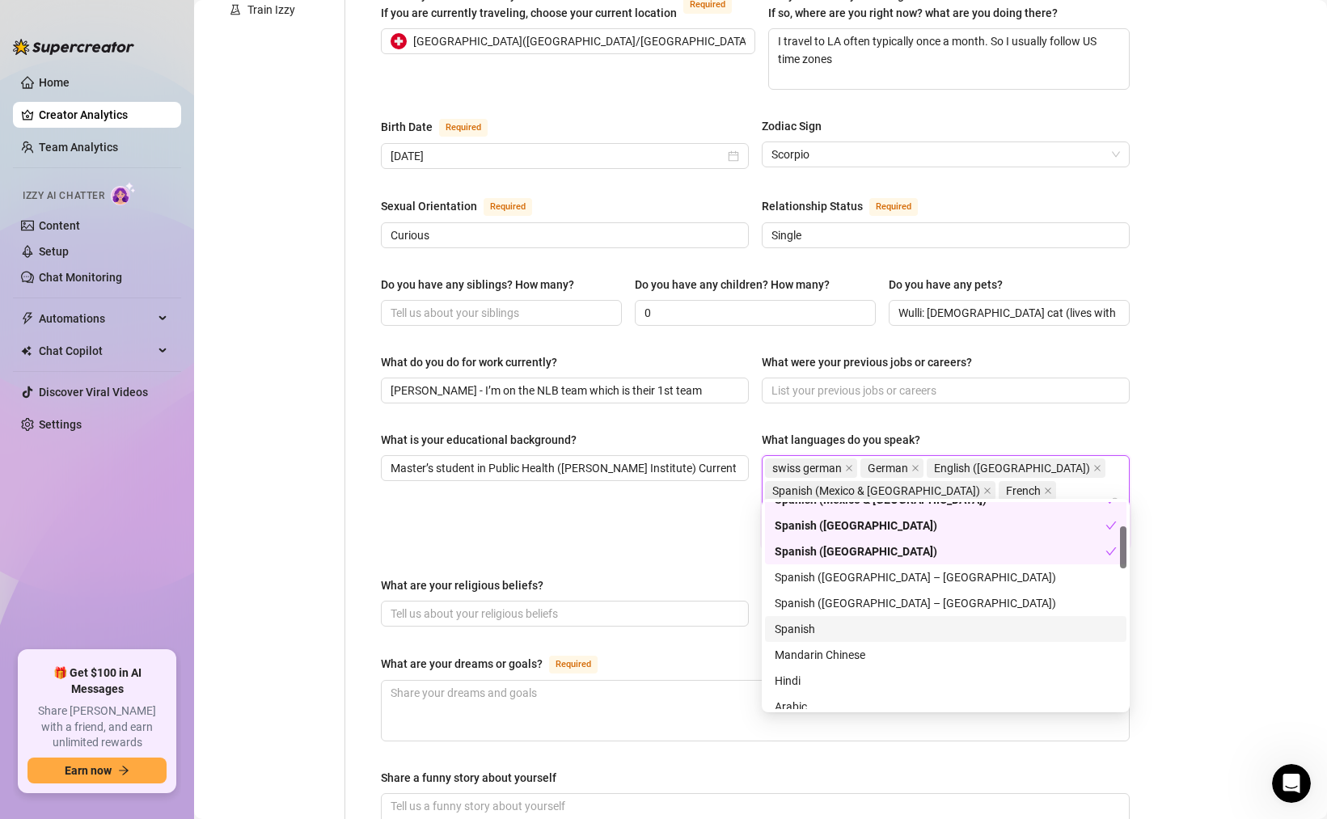
click at [819, 631] on div "Spanish" at bounding box center [946, 629] width 342 height 18
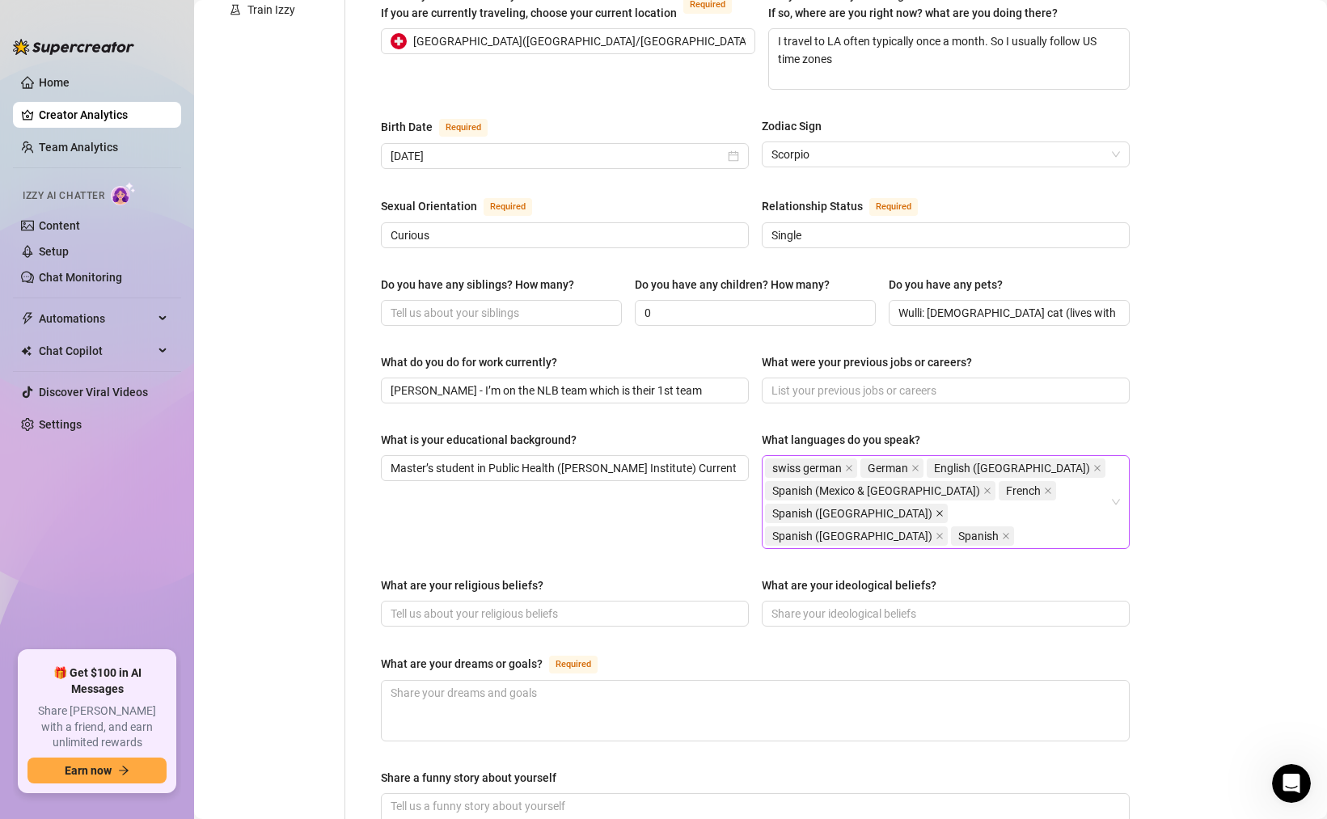
click at [935, 509] on icon "close" at bounding box center [939, 513] width 8 height 8
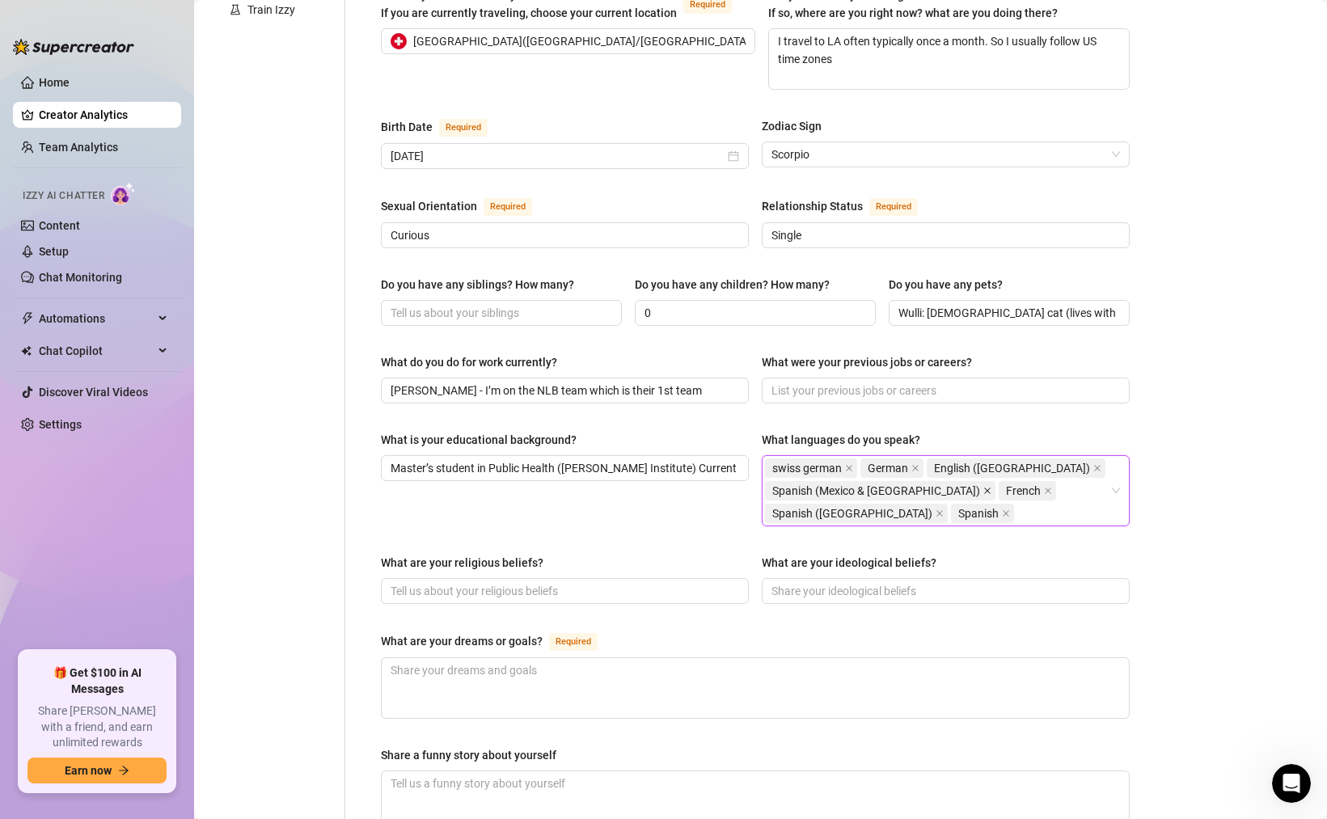
click at [983, 487] on icon "close" at bounding box center [987, 491] width 8 height 8
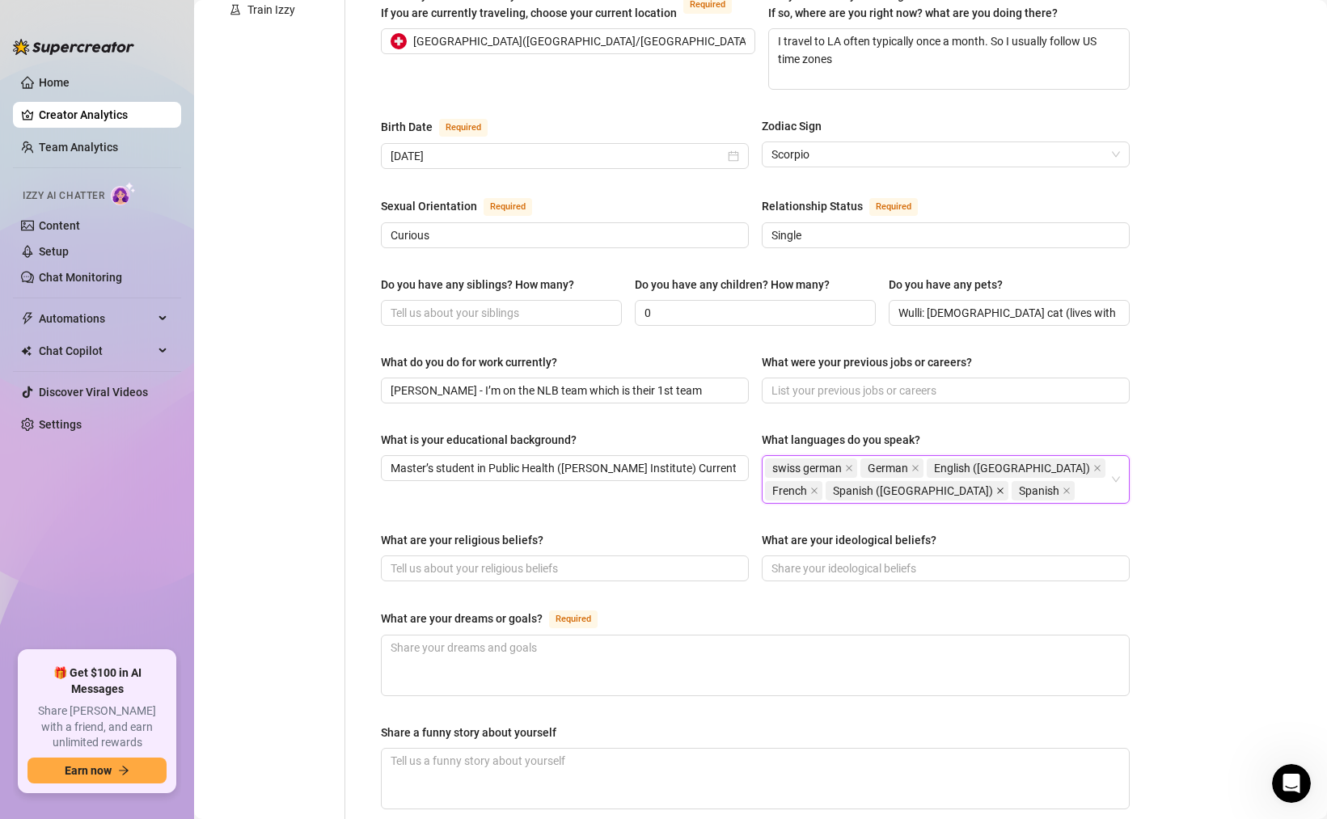
click at [997, 488] on icon "close" at bounding box center [1000, 491] width 6 height 6
click at [881, 462] on div "swiss german German English ([GEOGRAPHIC_DATA]) French Spanish" at bounding box center [937, 479] width 344 height 45
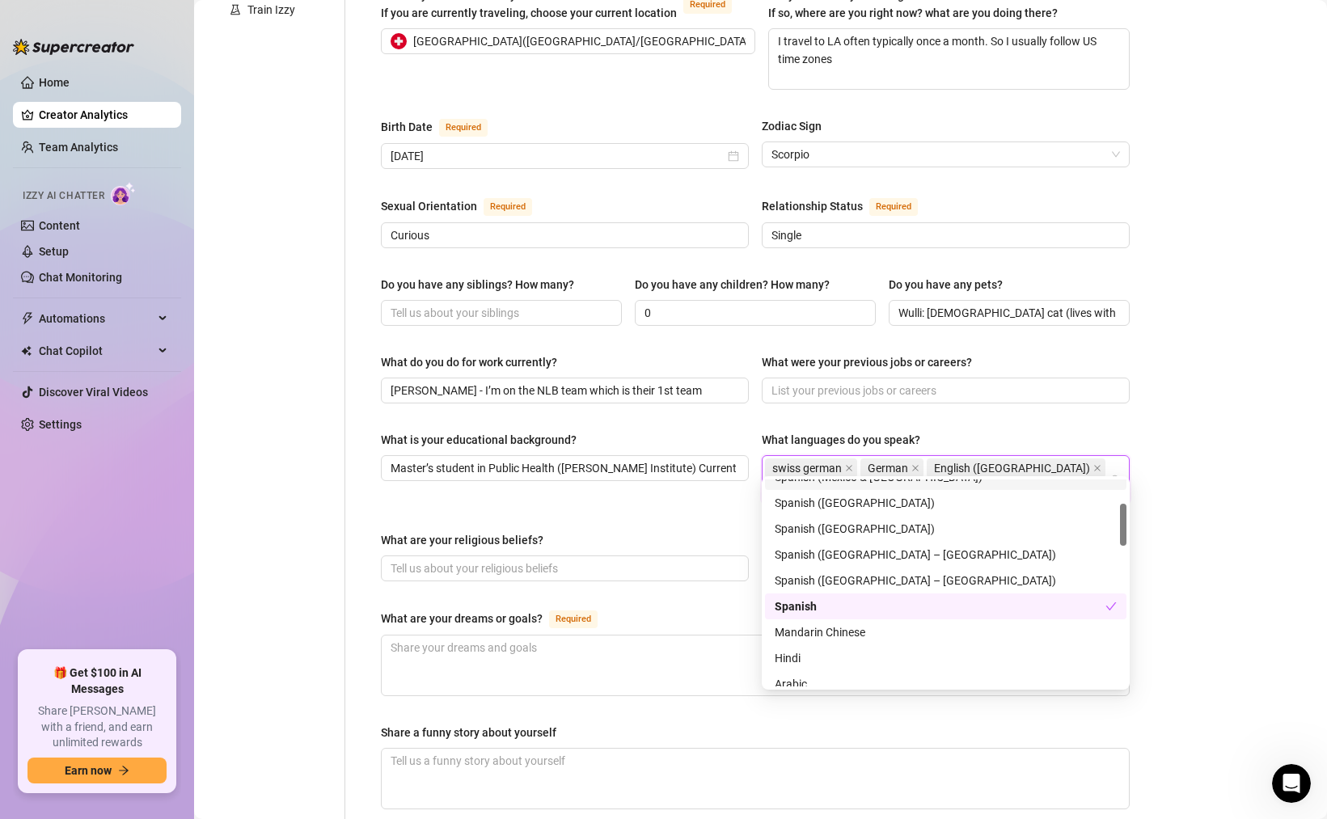
click at [859, 467] on div "swiss german German English ([GEOGRAPHIC_DATA]) French Spanish" at bounding box center [937, 479] width 344 height 45
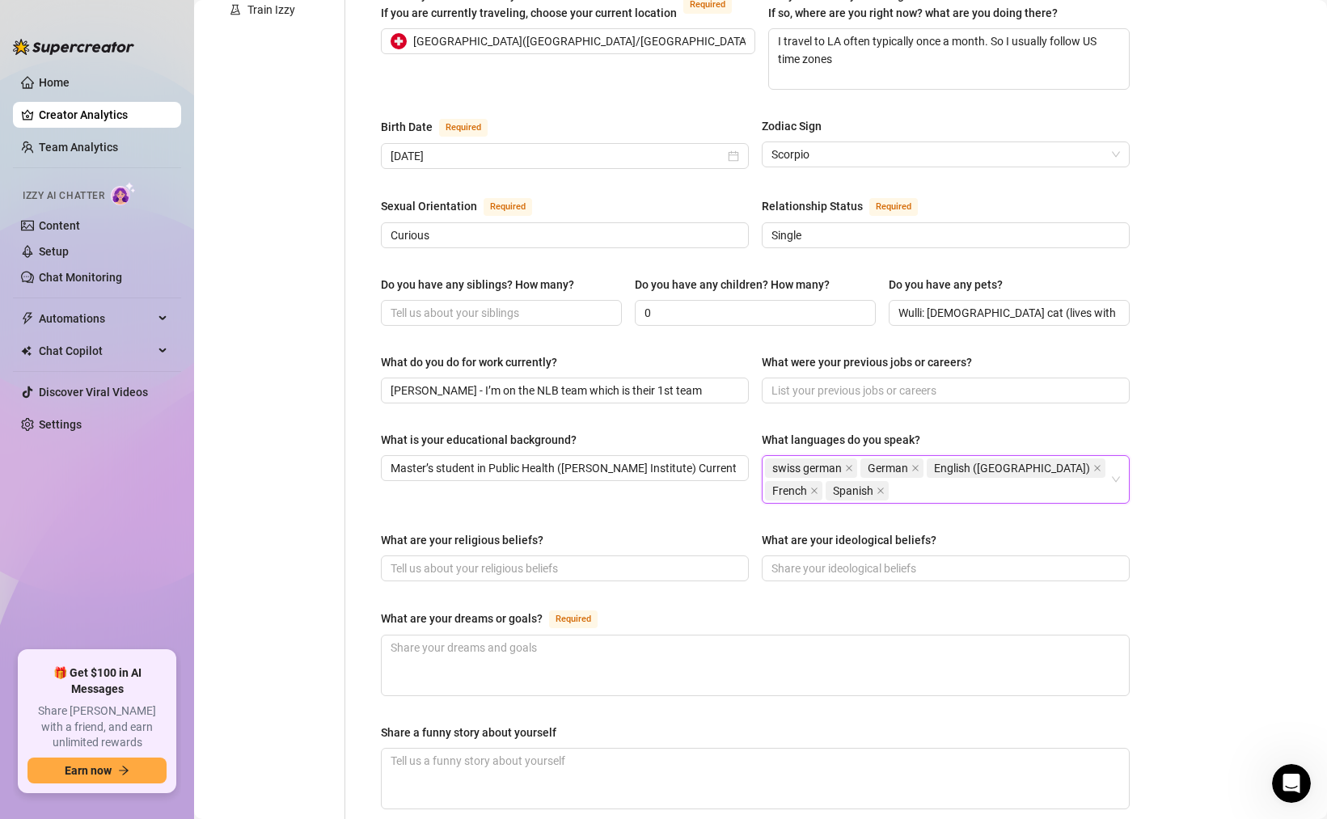
click at [703, 490] on div "Name Required [PERSON_NAME](s) Gender Required [DEMOGRAPHIC_DATA] [DEMOGRAPHIC_…" at bounding box center [755, 377] width 749 height 1345
click at [504, 560] on input "What are your religious beliefs?" at bounding box center [563, 569] width 345 height 18
click at [486, 560] on input "What are your religious beliefs?" at bounding box center [563, 569] width 345 height 18
paste input "[DEMOGRAPHIC_DATA] but i think every religion has something true in it"
click at [801, 560] on input "What are your ideological beliefs?" at bounding box center [943, 569] width 345 height 18
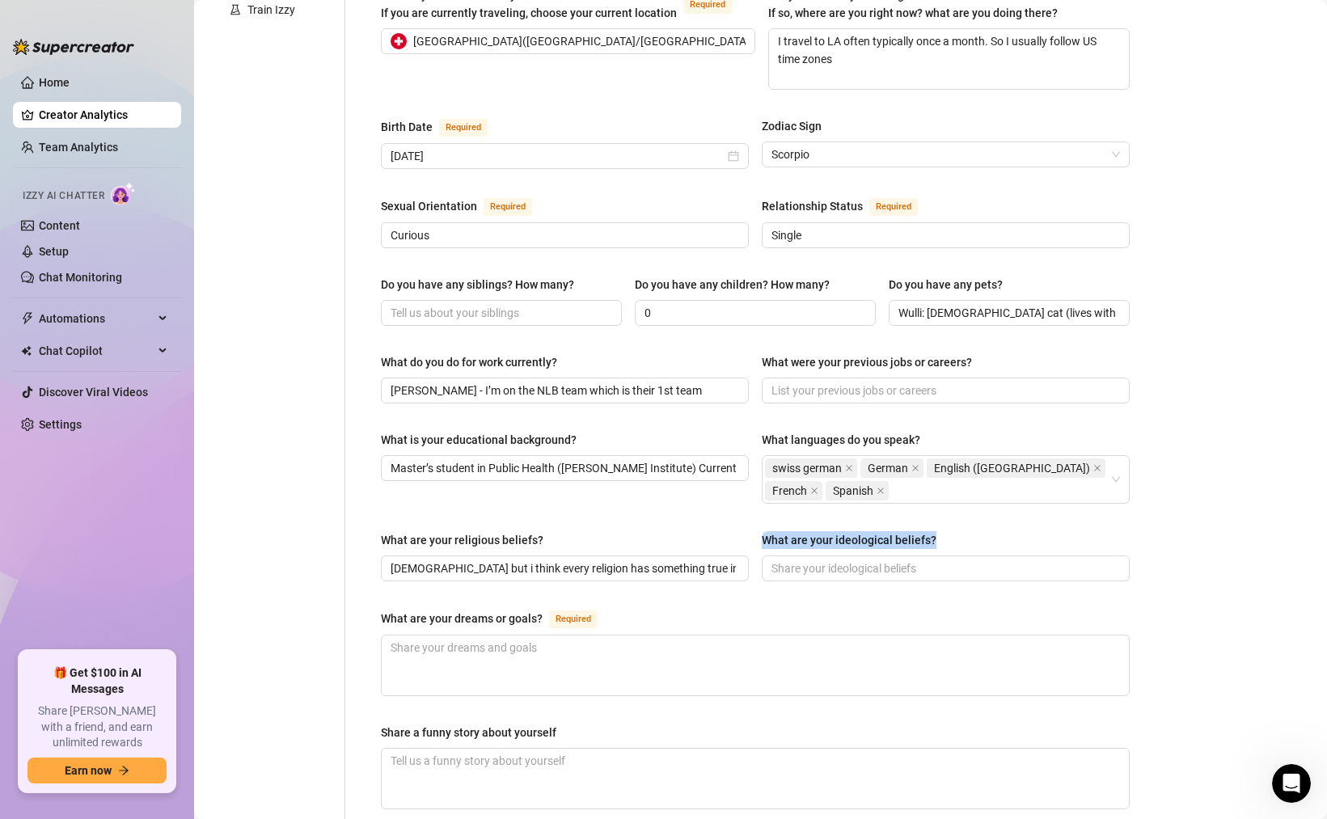
drag, startPoint x: 761, startPoint y: 513, endPoint x: 943, endPoint y: 505, distance: 182.1
click at [943, 531] on div "What are your religious beliefs? [PERSON_NAME] but i think every religion has s…" at bounding box center [755, 563] width 749 height 65
copy div "What are your ideological beliefs?"
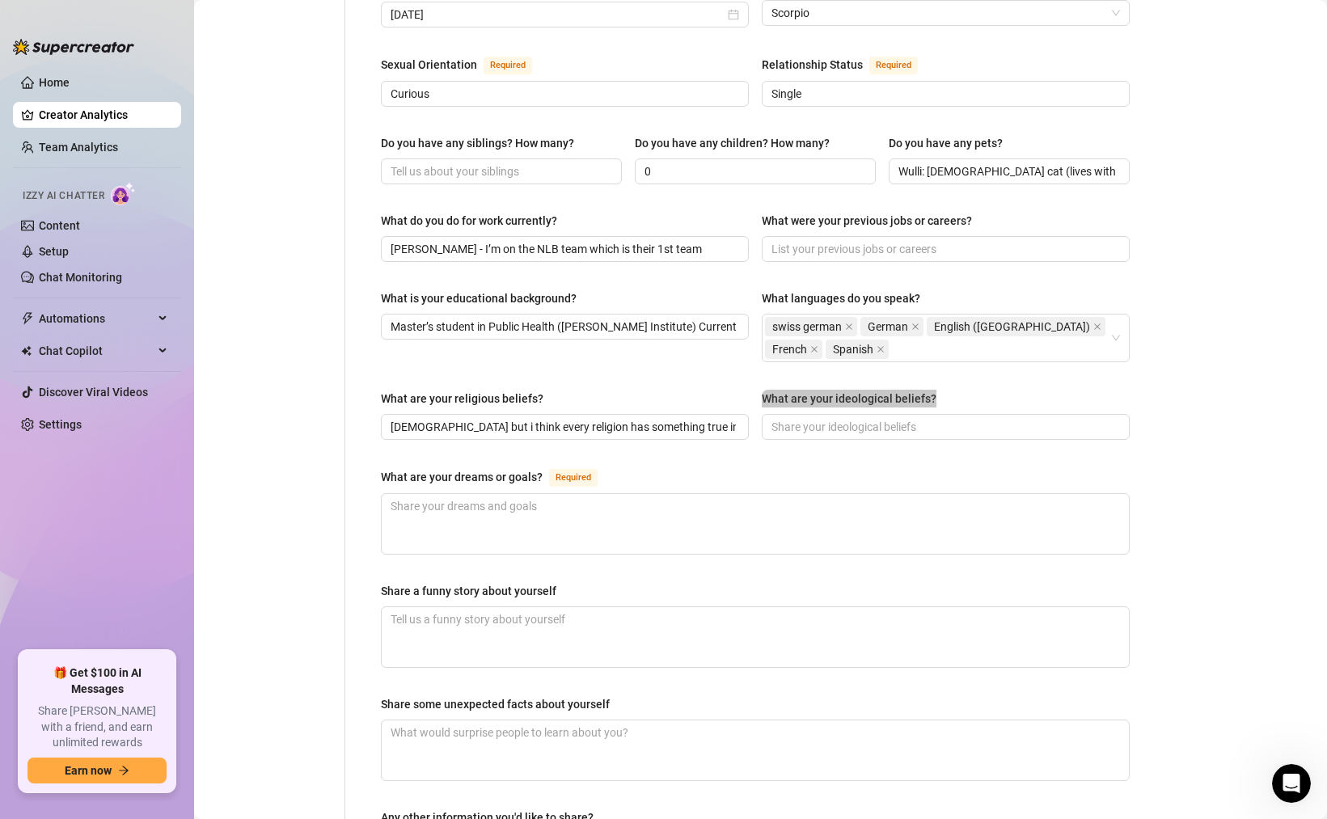
scroll to position [593, 0]
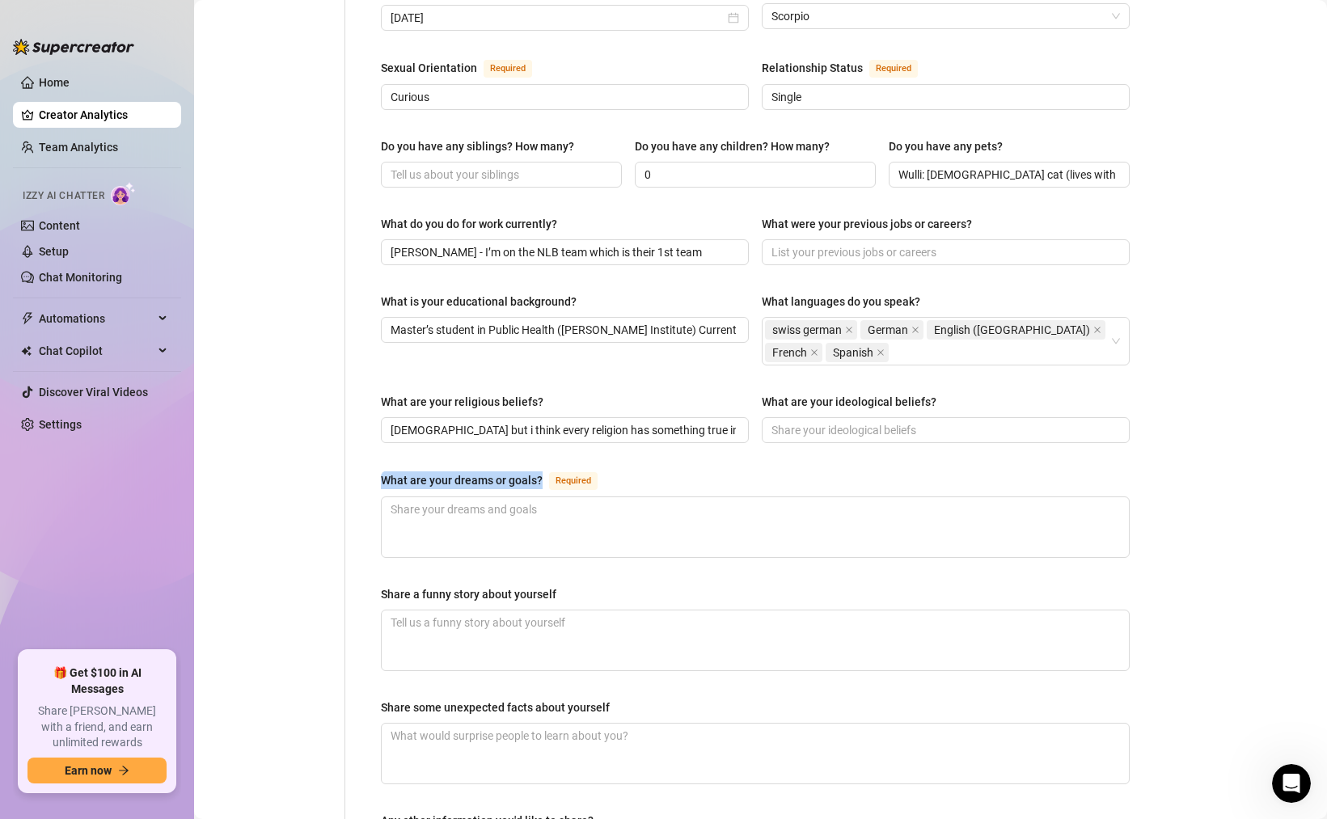
copy div "What are your dreams or goals?"
drag, startPoint x: 540, startPoint y: 449, endPoint x: 378, endPoint y: 443, distance: 161.8
click at [378, 443] on div "Name Required [PERSON_NAME](s) Gender Required [DEMOGRAPHIC_DATA] [DEMOGRAPHIC_…" at bounding box center [755, 239] width 781 height 1378
click at [476, 497] on textarea "What are your dreams or goals? Required" at bounding box center [755, 527] width 747 height 60
paste textarea "Oh I wanna build my own health care organization and i wanna use social media t…"
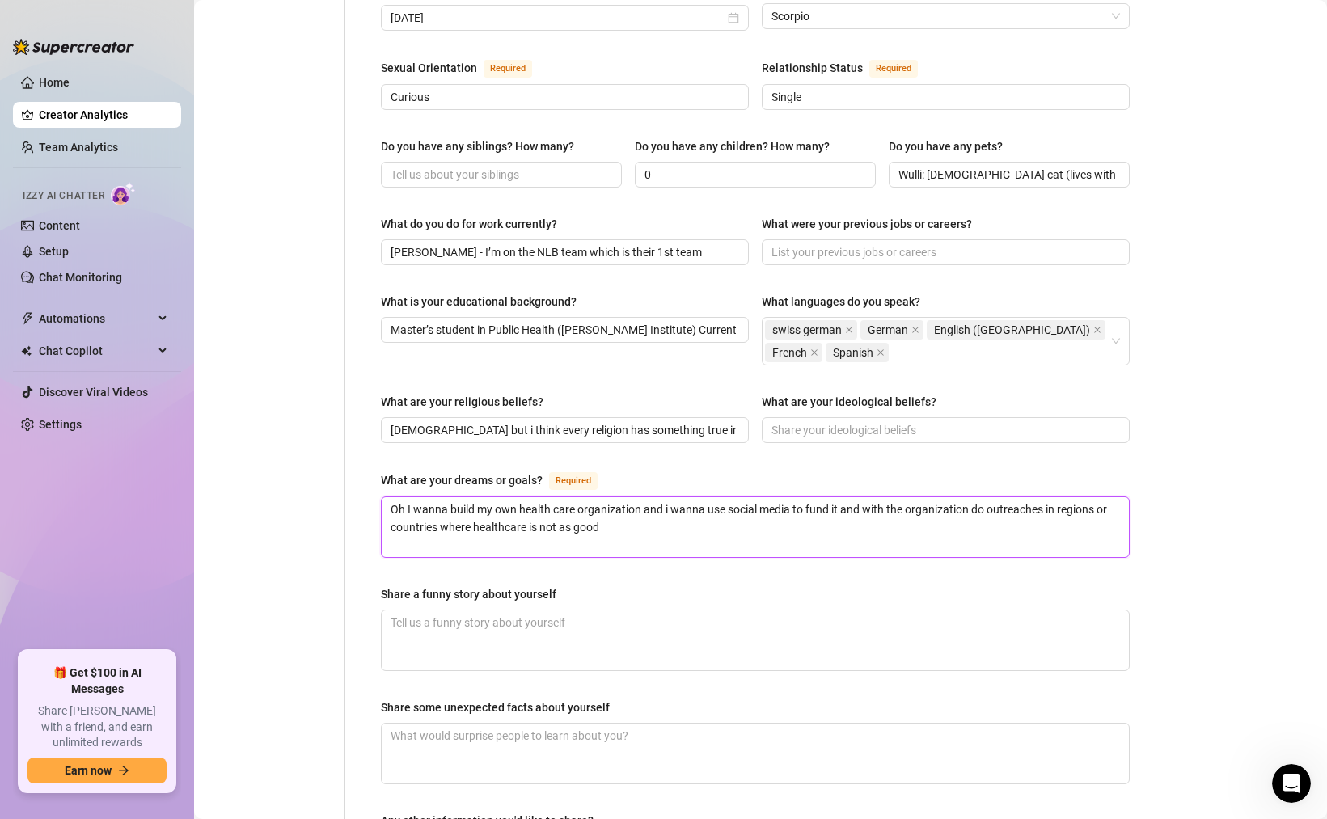
drag, startPoint x: 404, startPoint y: 479, endPoint x: 372, endPoint y: 479, distance: 32.3
click at [374, 479] on div "Name Required [PERSON_NAME](s) Gender Required [DEMOGRAPHIC_DATA] [DEMOGRAPHIC_…" at bounding box center [755, 239] width 781 height 1378
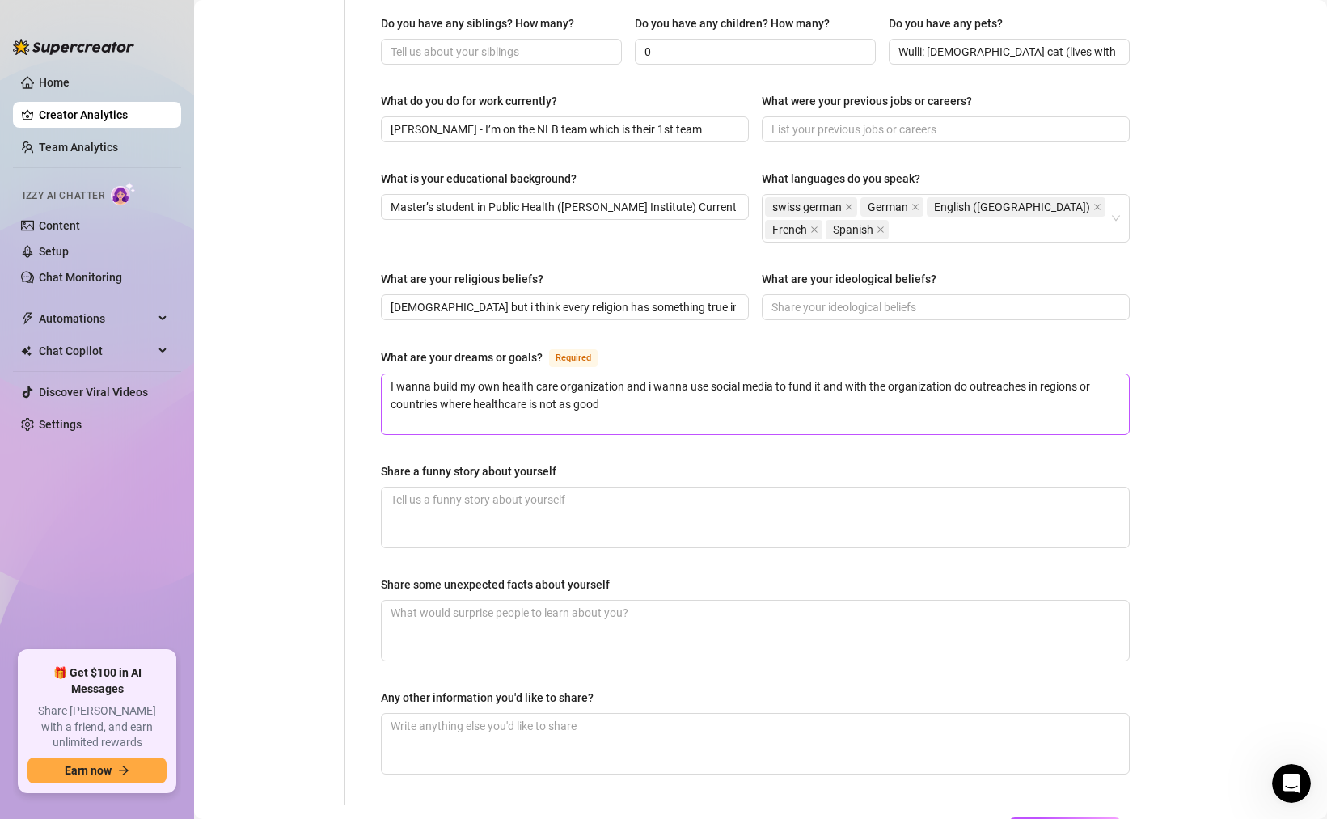
scroll to position [739, 0]
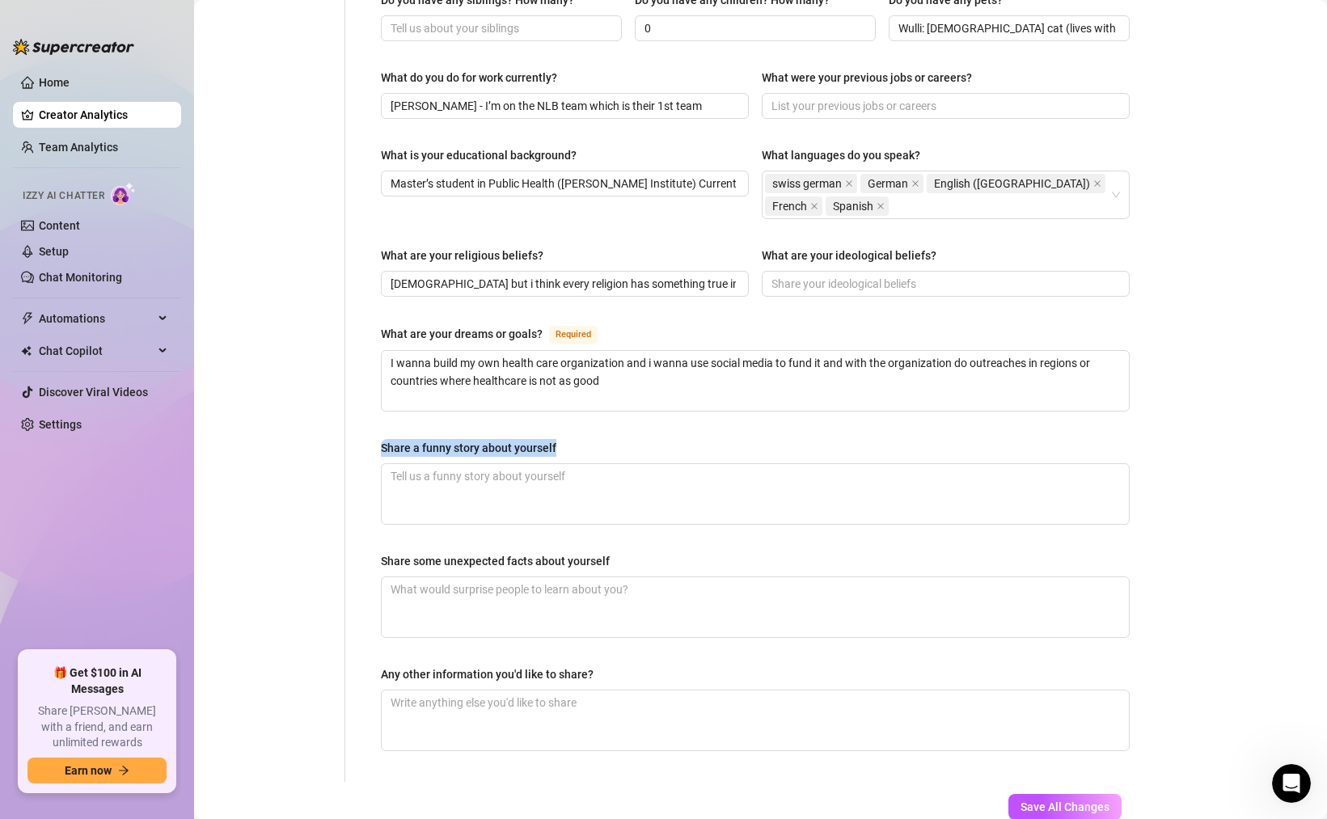
copy div "Share a funny story about yourself"
drag, startPoint x: 561, startPoint y: 420, endPoint x: 379, endPoint y: 408, distance: 182.4
click at [379, 408] on div "Name Required [PERSON_NAME](s) Gender Required [DEMOGRAPHIC_DATA] [DEMOGRAPHIC_…" at bounding box center [755, 93] width 781 height 1378
click at [854, 275] on input "What are your ideological beliefs?" at bounding box center [943, 284] width 345 height 18
paste input "I think treat others the way you wanna be treated and be kind"
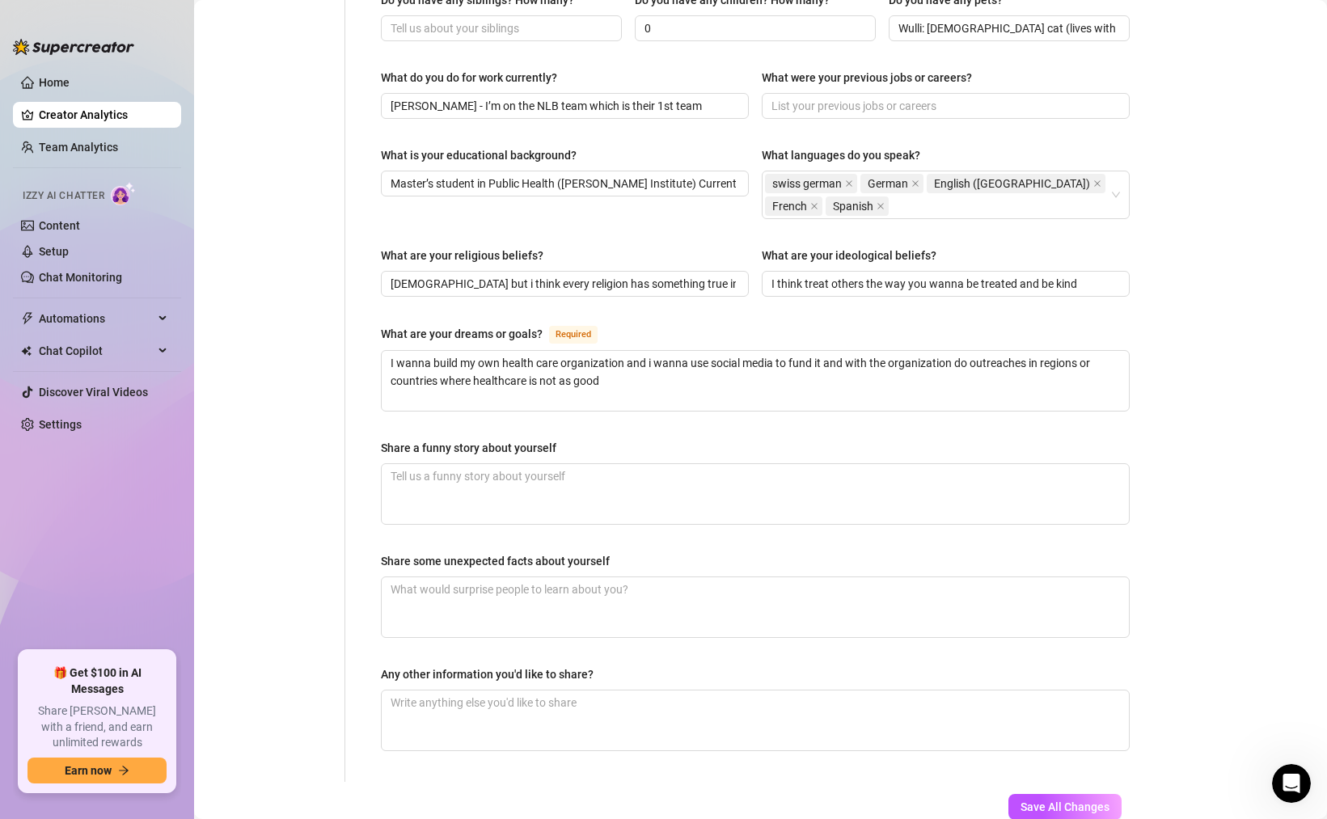
click at [510, 552] on div "Share some unexpected facts about yourself" at bounding box center [495, 561] width 229 height 18
click at [510, 577] on textarea "Share some unexpected facts about yourself" at bounding box center [755, 607] width 747 height 60
click at [510, 552] on div "Share some unexpected facts about yourself" at bounding box center [495, 561] width 229 height 18
click at [510, 577] on textarea "Share some unexpected facts about yourself" at bounding box center [755, 607] width 747 height 60
click at [510, 552] on div "Share some unexpected facts about yourself" at bounding box center [495, 561] width 229 height 18
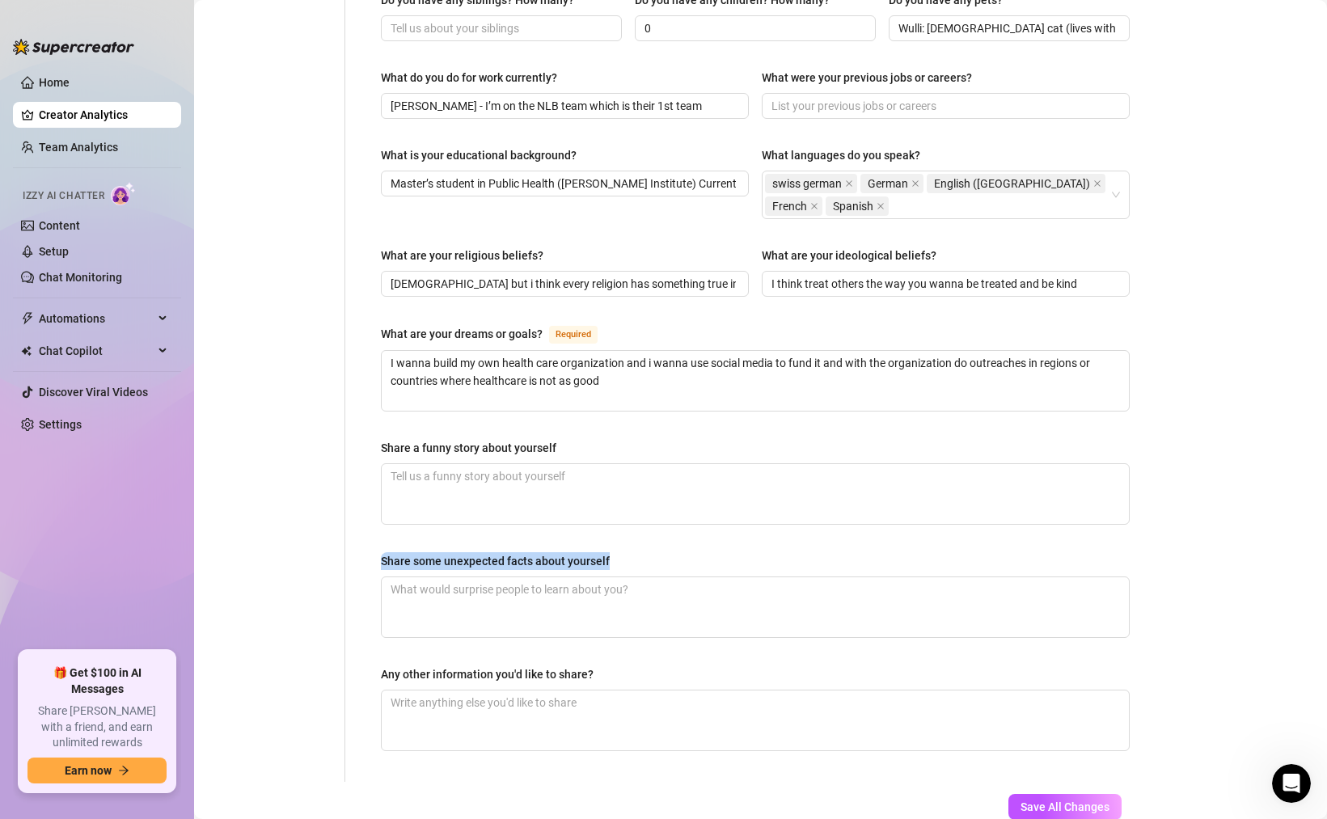
click at [510, 577] on textarea "Share some unexpected facts about yourself" at bounding box center [755, 607] width 747 height 60
copy div "Share some unexpected facts about yourself"
click at [454, 665] on div "Any other information you'd like to share?" at bounding box center [487, 674] width 213 height 18
click at [454, 690] on textarea "Any other information you'd like to share?" at bounding box center [755, 720] width 747 height 60
click at [585, 665] on div "Any other information you'd like to share?" at bounding box center [487, 674] width 213 height 18
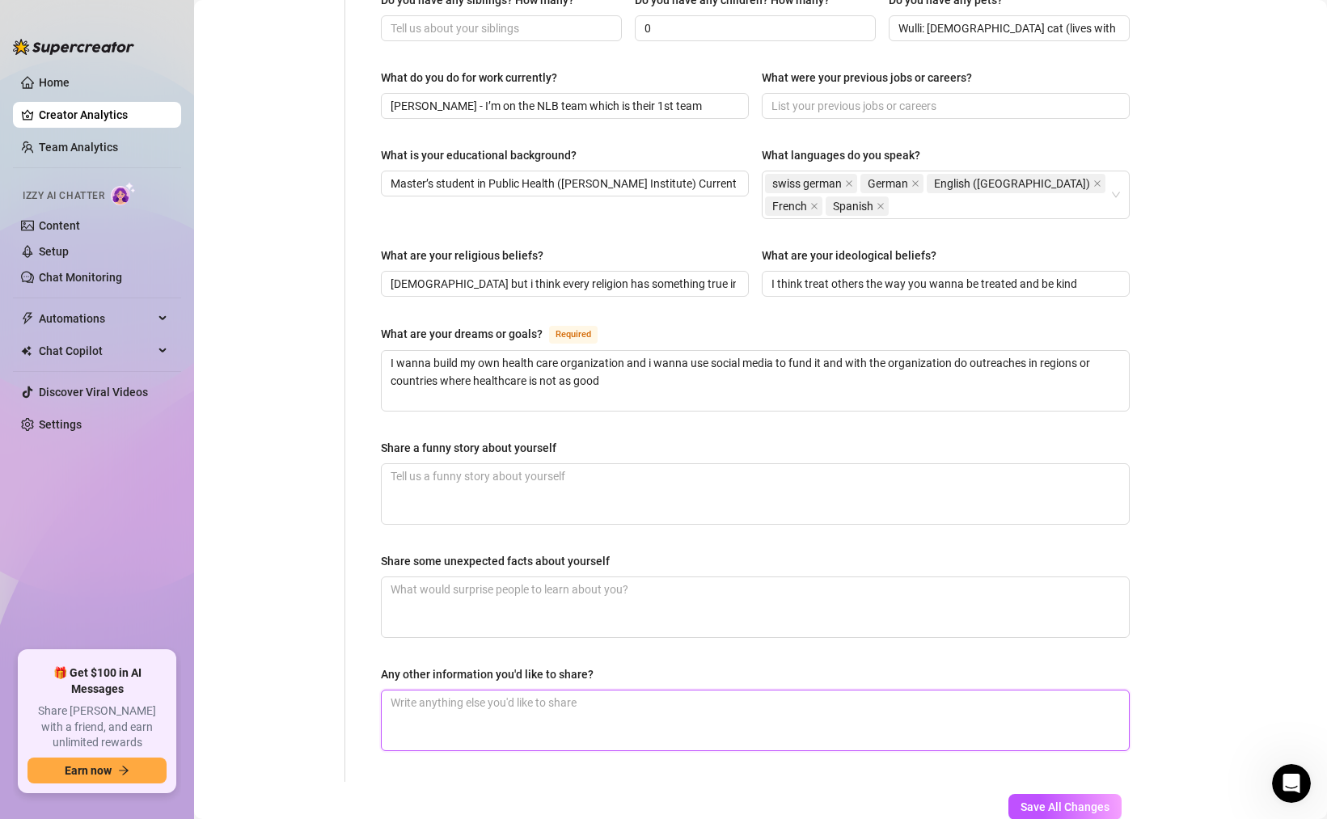
click at [585, 690] on textarea "Any other information you'd like to share?" at bounding box center [755, 720] width 747 height 60
drag, startPoint x: 598, startPoint y: 641, endPoint x: 379, endPoint y: 638, distance: 219.1
click at [379, 638] on div "Name Required [PERSON_NAME](s) Gender Required [DEMOGRAPHIC_DATA] [DEMOGRAPHIC_…" at bounding box center [755, 93] width 781 height 1378
copy div "Any other information you'd like to share?"
click at [542, 577] on textarea "Share some unexpected facts about yourself" at bounding box center [755, 607] width 747 height 60
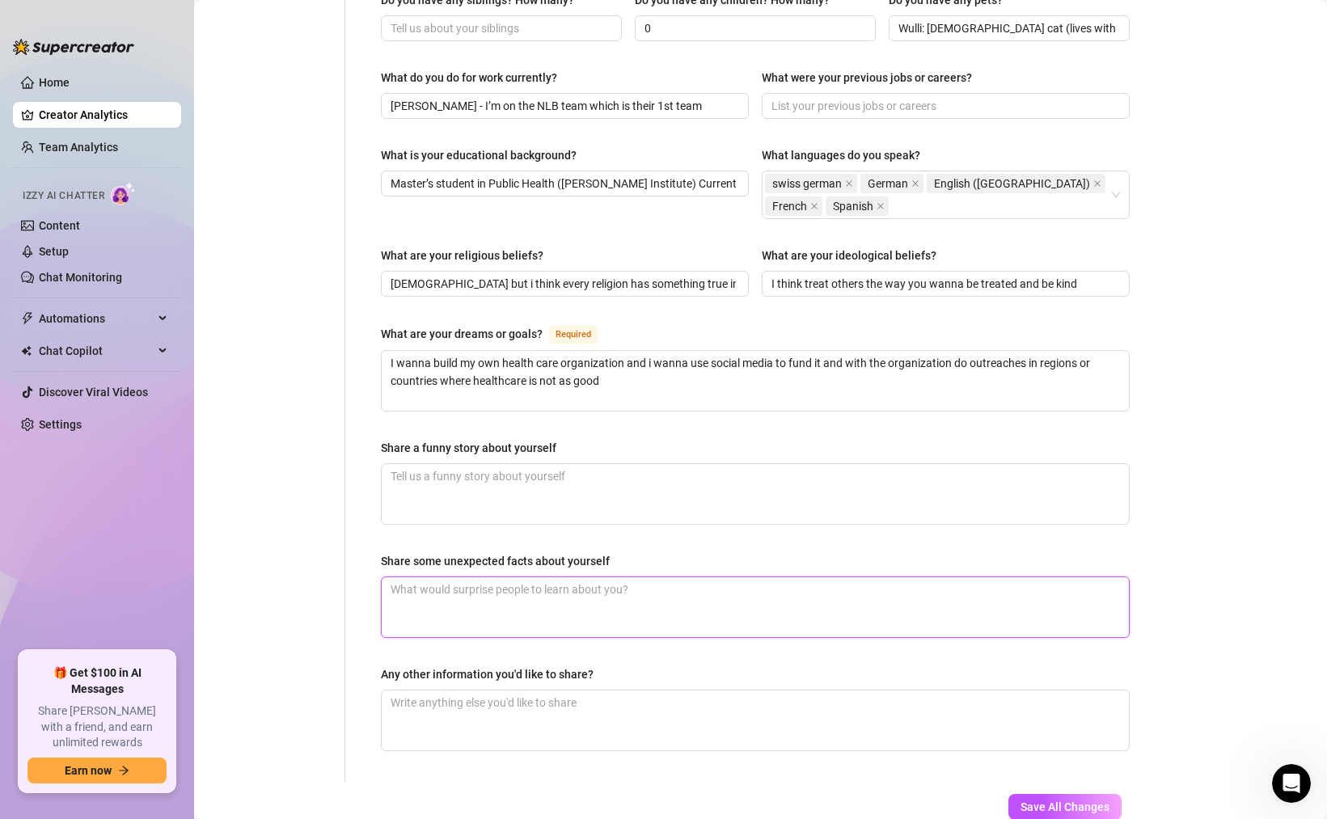
click at [509, 577] on textarea "Share some unexpected facts about yourself" at bounding box center [755, 607] width 747 height 60
paste textarea "I play the flute"
click at [438, 585] on textarea "I play the flute" at bounding box center [755, 607] width 747 height 60
paste textarea "I play the flute And i can dislocate my thumv"
click at [551, 592] on textarea "I play the flute I play the flute And i can dislocate my thumv" at bounding box center [755, 607] width 747 height 60
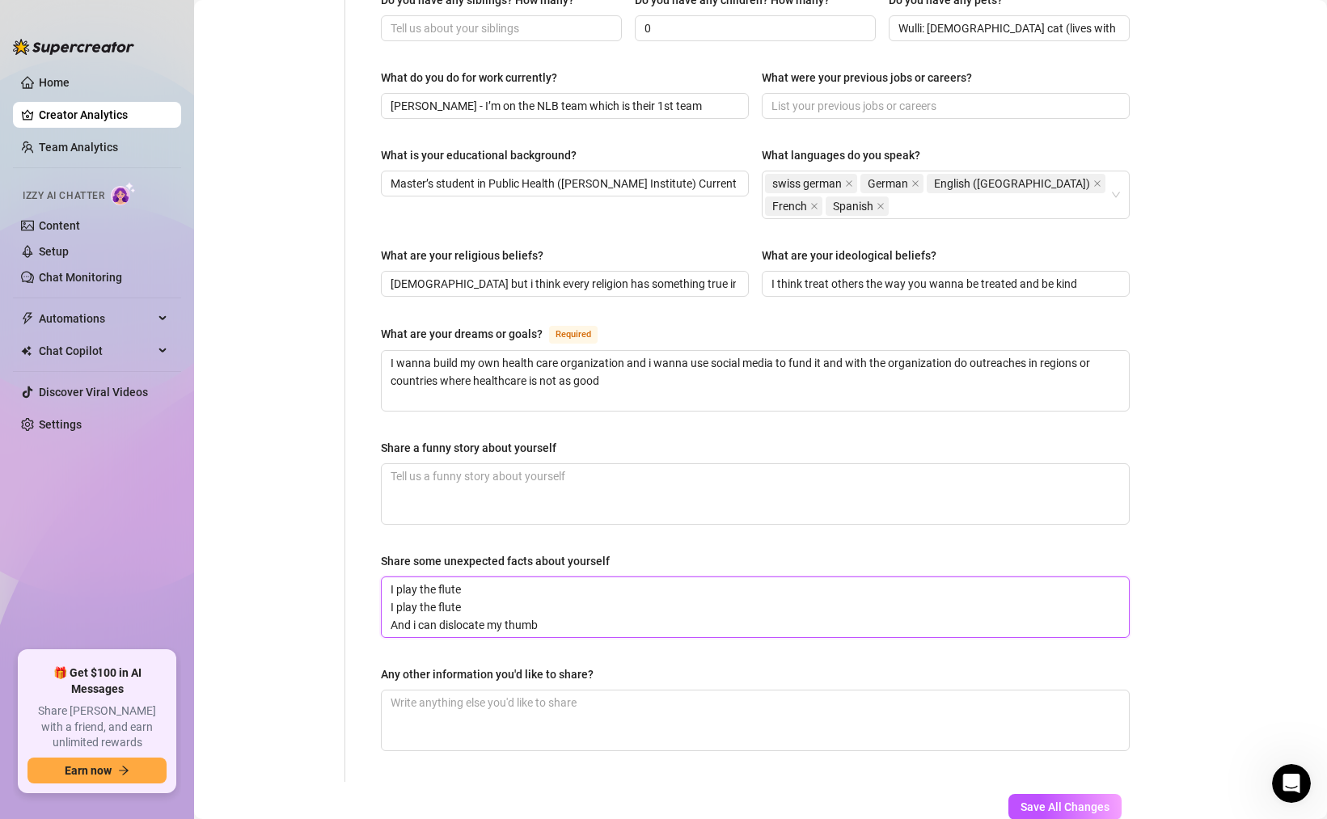
drag, startPoint x: 479, startPoint y: 578, endPoint x: 362, endPoint y: 578, distance: 117.2
click at [362, 578] on div "Name Required [PERSON_NAME](s) Gender Required [DEMOGRAPHIC_DATA] [DEMOGRAPHIC_…" at bounding box center [745, 93] width 800 height 1378
click at [441, 598] on textarea "I play the flute And i can dislocate my thumb" at bounding box center [755, 607] width 747 height 60
paste textarea "And i love to travel"
click at [1041, 794] on button "Save All Changes" at bounding box center [1064, 807] width 113 height 26
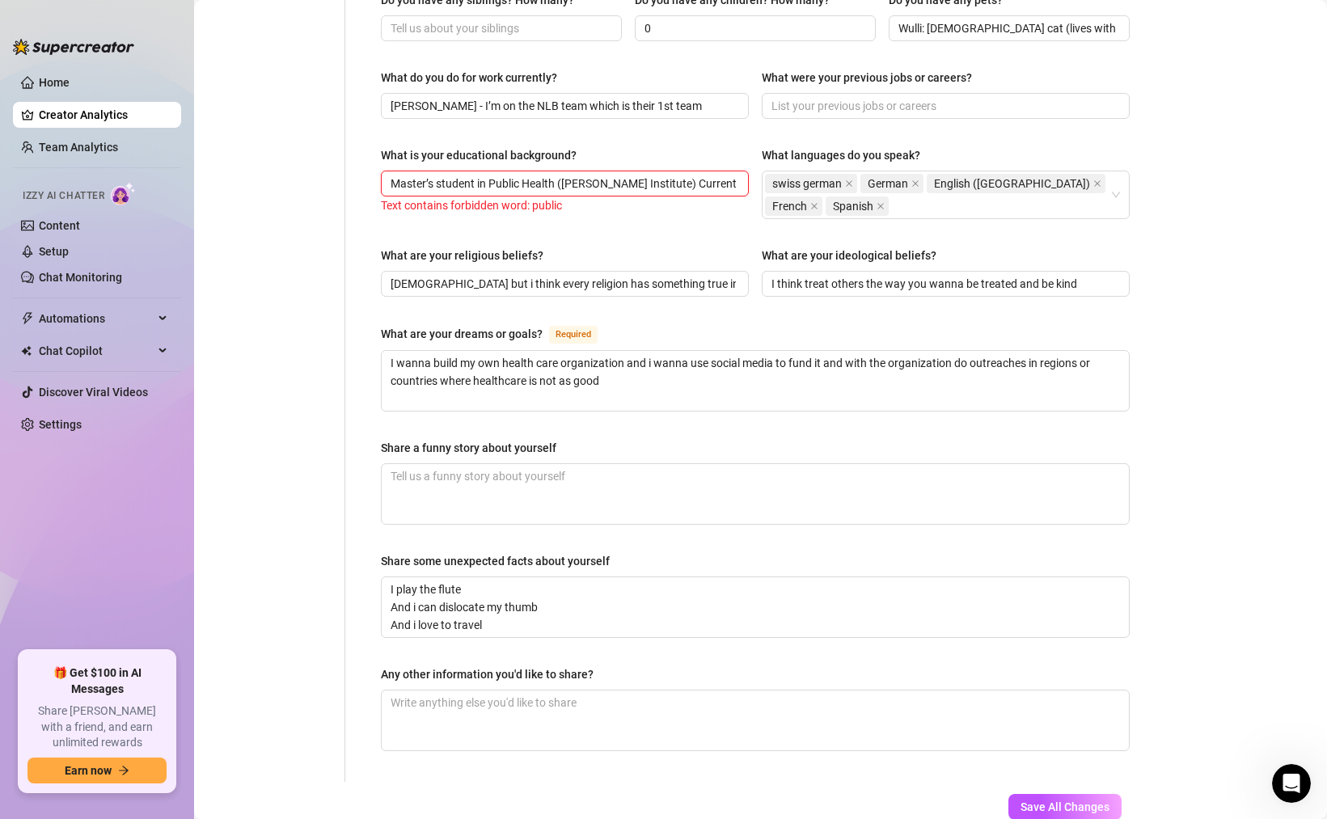
drag, startPoint x: 453, startPoint y: 156, endPoint x: 580, endPoint y: 157, distance: 126.9
click at [580, 175] on input "Master’s student in Public Health ([PERSON_NAME] Institute) Currently Pre-med b…" at bounding box center [563, 184] width 345 height 18
drag, startPoint x: 619, startPoint y: 157, endPoint x: 745, endPoint y: 156, distance: 126.1
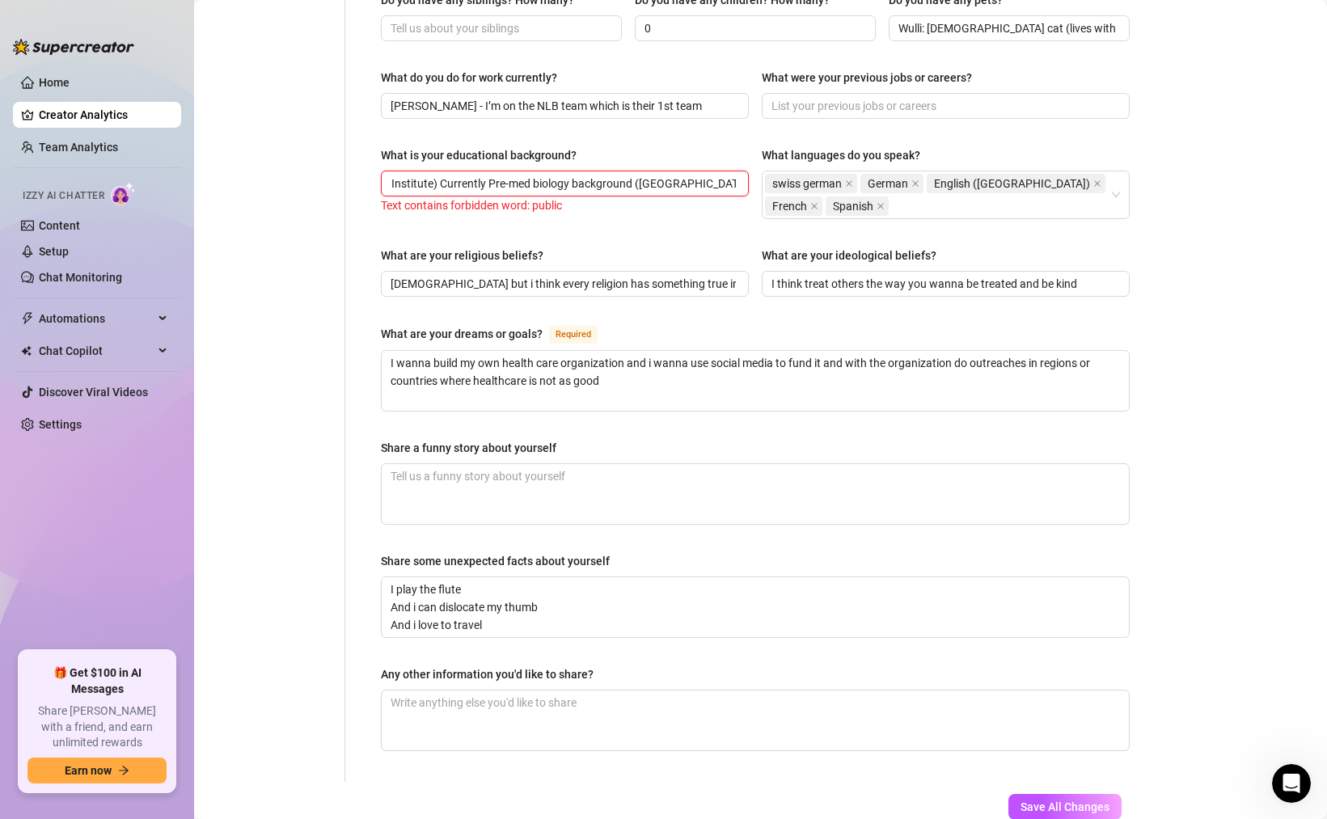
click at [745, 171] on span "Master’s student in Public Health ([PERSON_NAME] Institute) Currently Pre-med b…" at bounding box center [565, 184] width 368 height 26
click at [491, 175] on input "Master’s student in Public Health ([PERSON_NAME] Institute) Currently Pre-med b…" at bounding box center [563, 184] width 345 height 18
click at [517, 175] on input "Master’s student in Public Health ([PERSON_NAME] Institute) Currently Pre-med b…" at bounding box center [563, 184] width 345 height 18
click at [607, 184] on div "What is your educational background? Master’s student in Pub Health ([PERSON_NA…" at bounding box center [565, 182] width 368 height 73
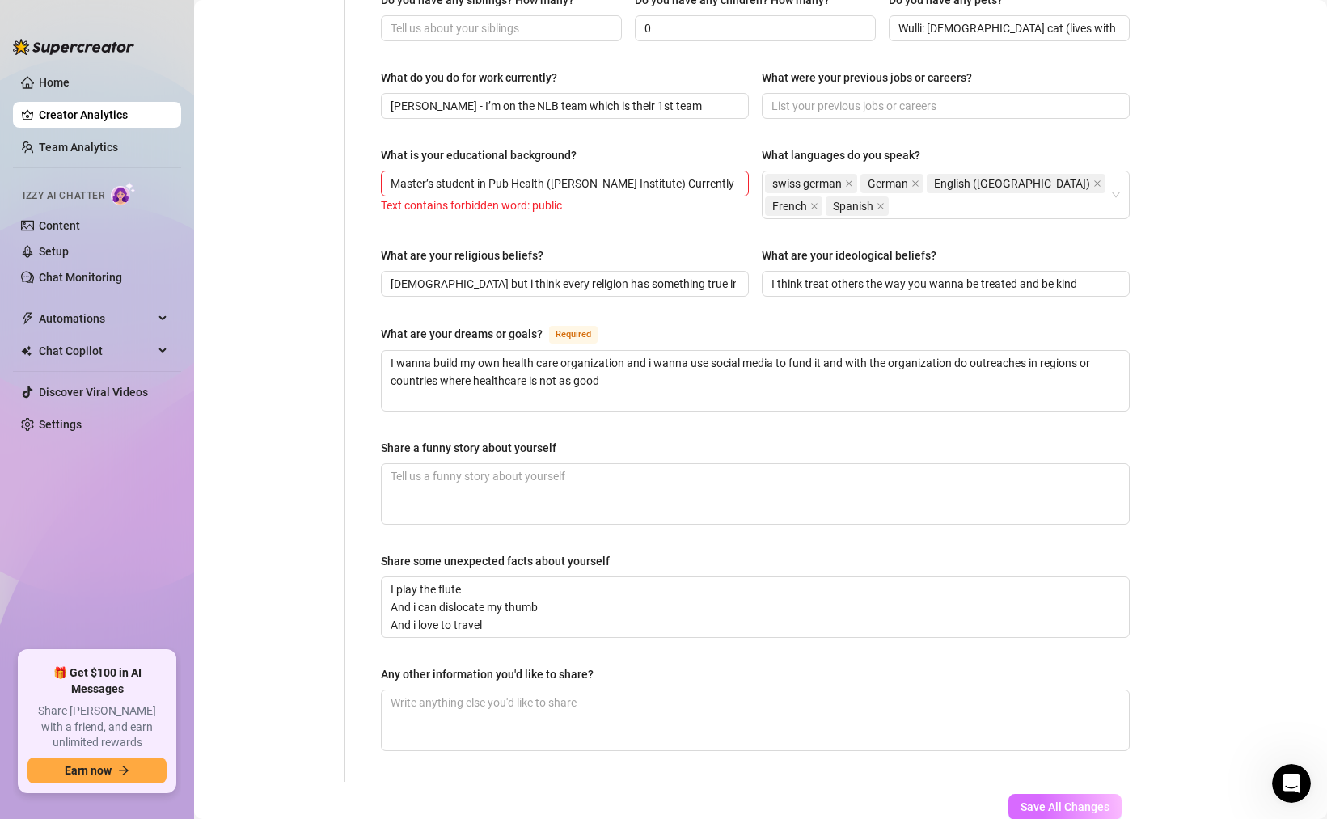
click at [1058, 800] on span "Save All Changes" at bounding box center [1064, 806] width 89 height 13
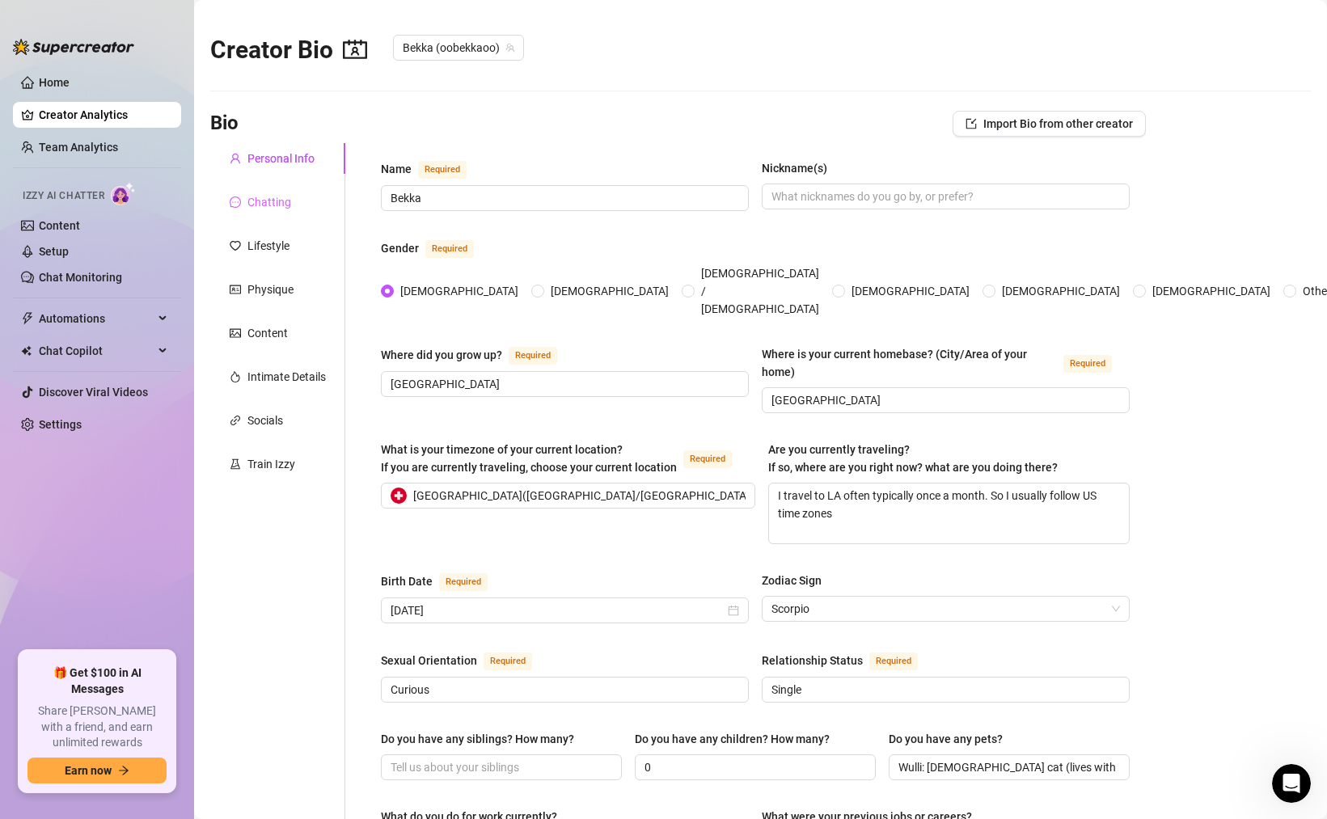
click at [267, 192] on div "Chatting" at bounding box center [277, 202] width 135 height 31
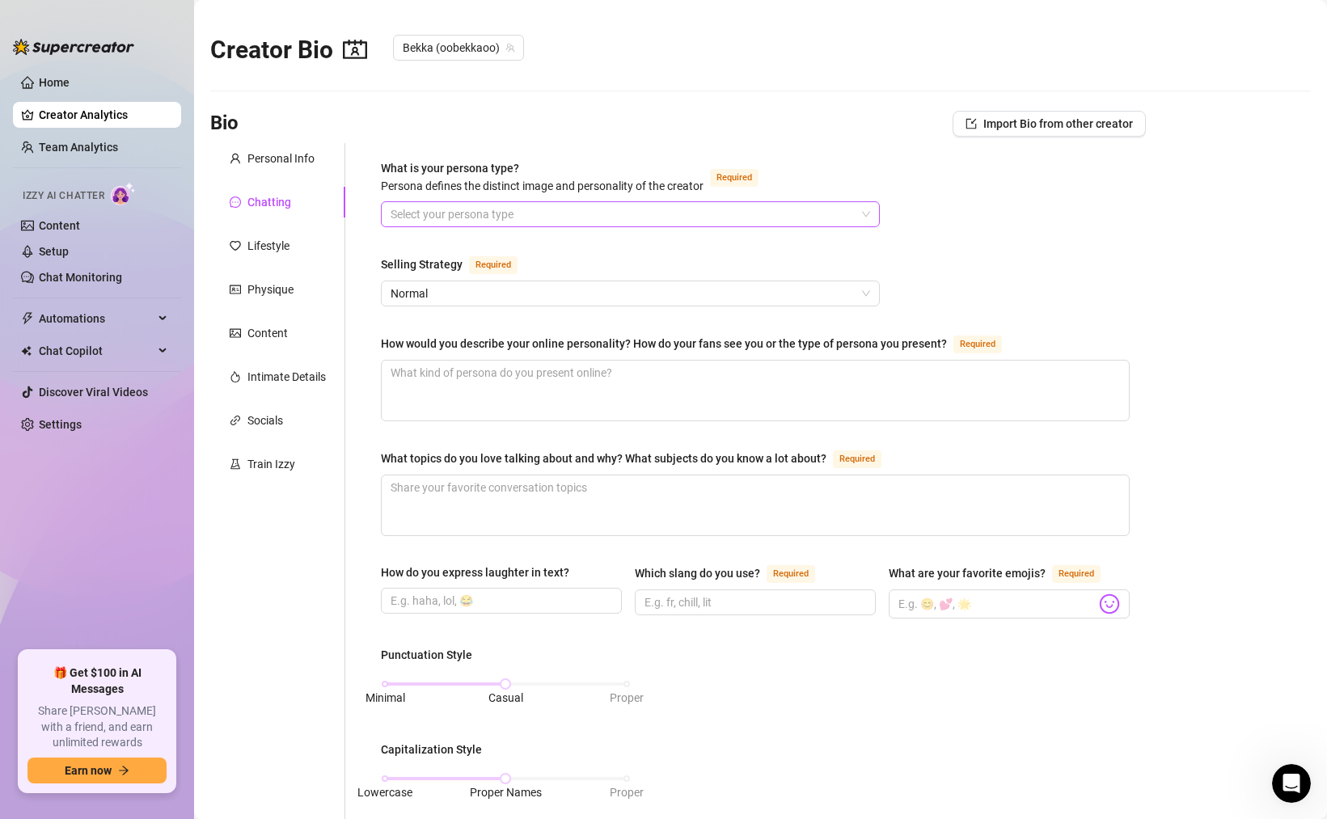
click at [505, 215] on input "What is your persona type? [PERSON_NAME] defines the distinct image and persona…" at bounding box center [623, 214] width 465 height 24
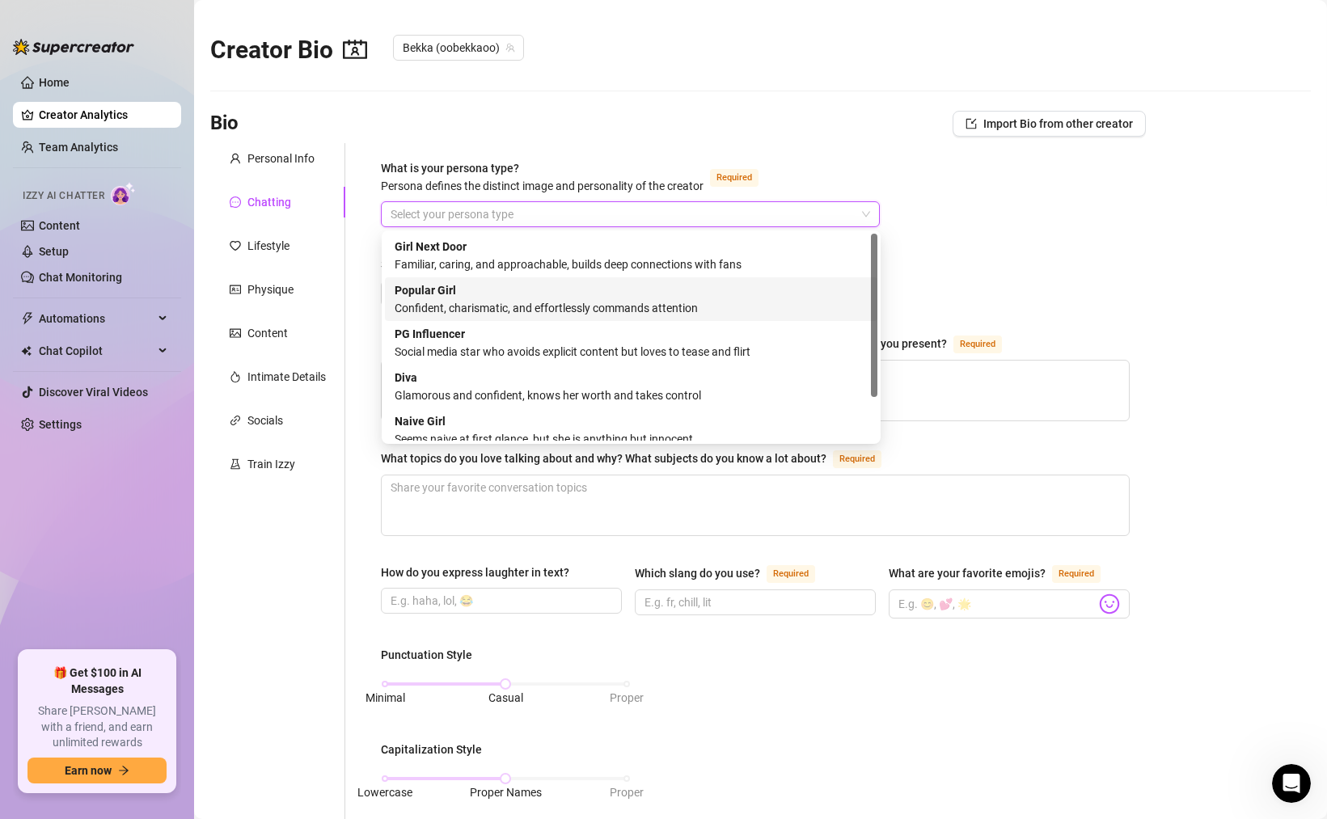
click at [489, 289] on div "Popular Girl Confident, charismatic, and effortlessly commands attention" at bounding box center [631, 299] width 473 height 36
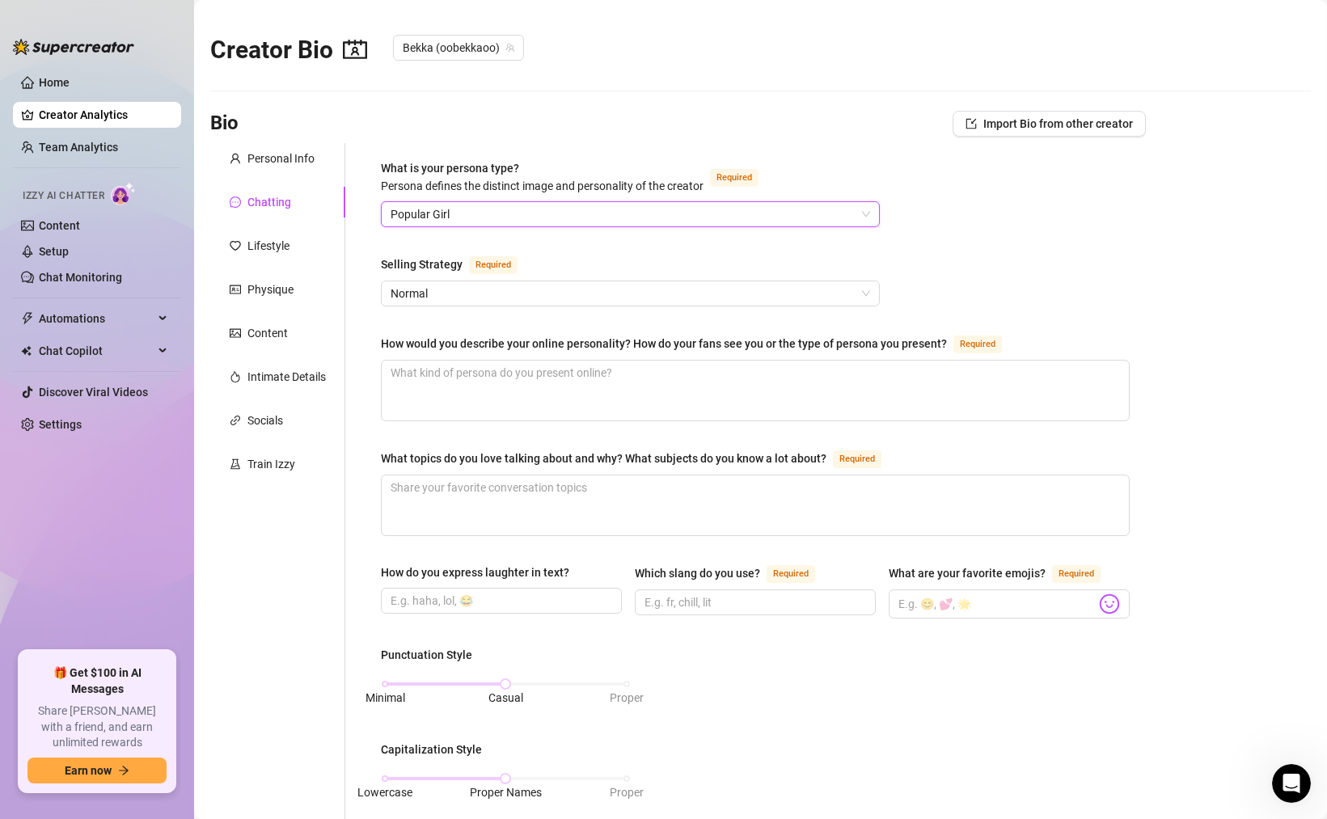
click at [498, 208] on span "Popular Girl" at bounding box center [630, 214] width 479 height 24
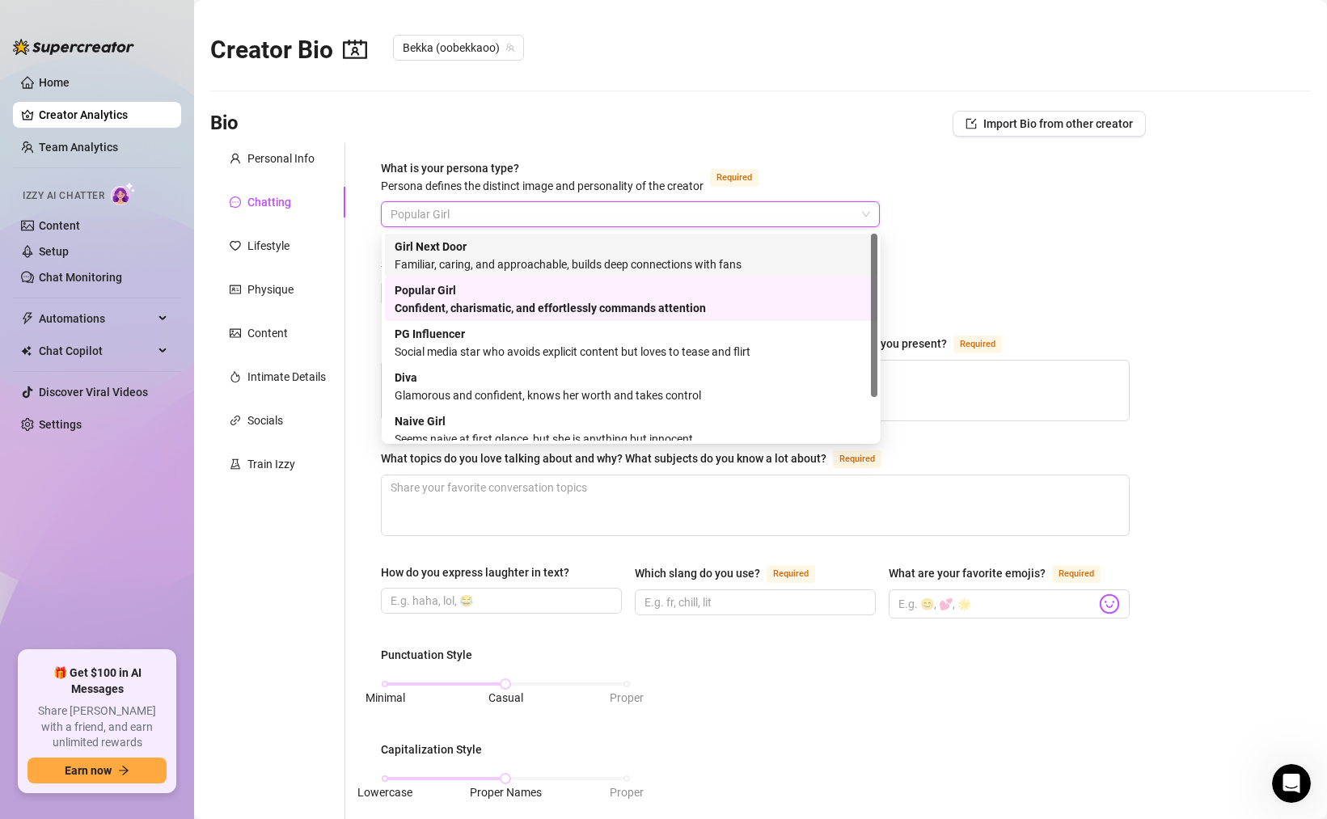
click at [488, 252] on div "Girl Next Door Familiar, caring, and approachable, builds deep connections with…" at bounding box center [631, 256] width 473 height 36
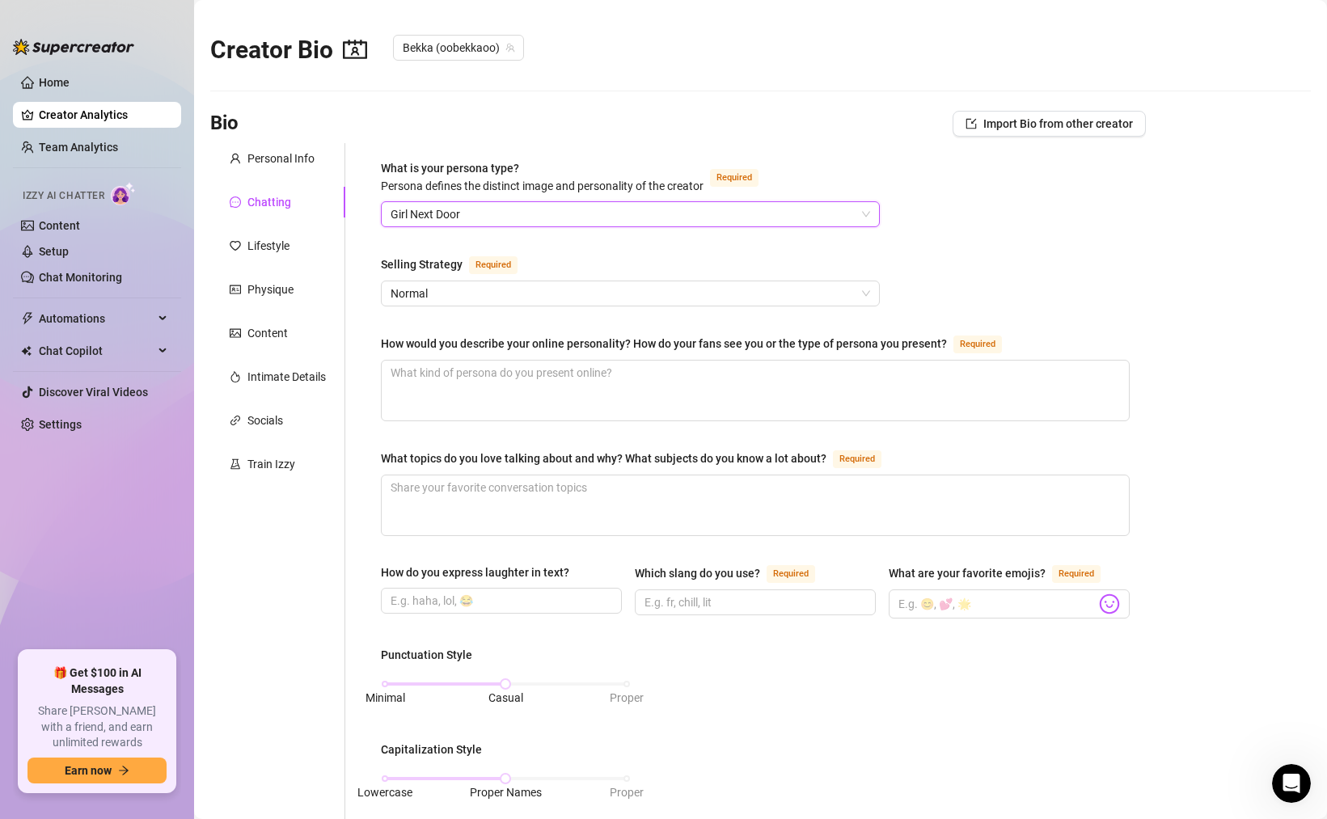
click at [492, 214] on span "Girl Next Door" at bounding box center [630, 214] width 479 height 24
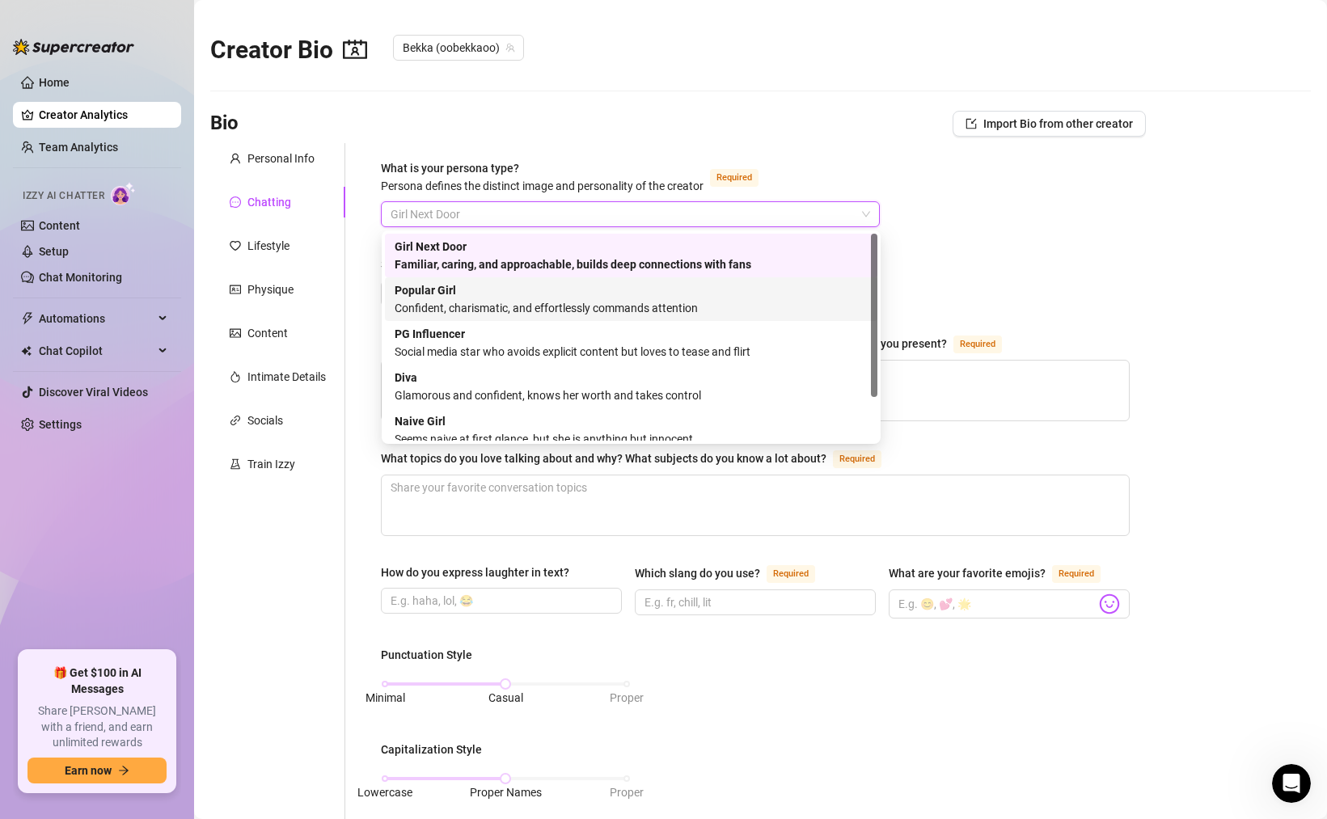
click at [728, 294] on div "Popular Girl Confident, charismatic, and effortlessly commands attention" at bounding box center [631, 299] width 473 height 36
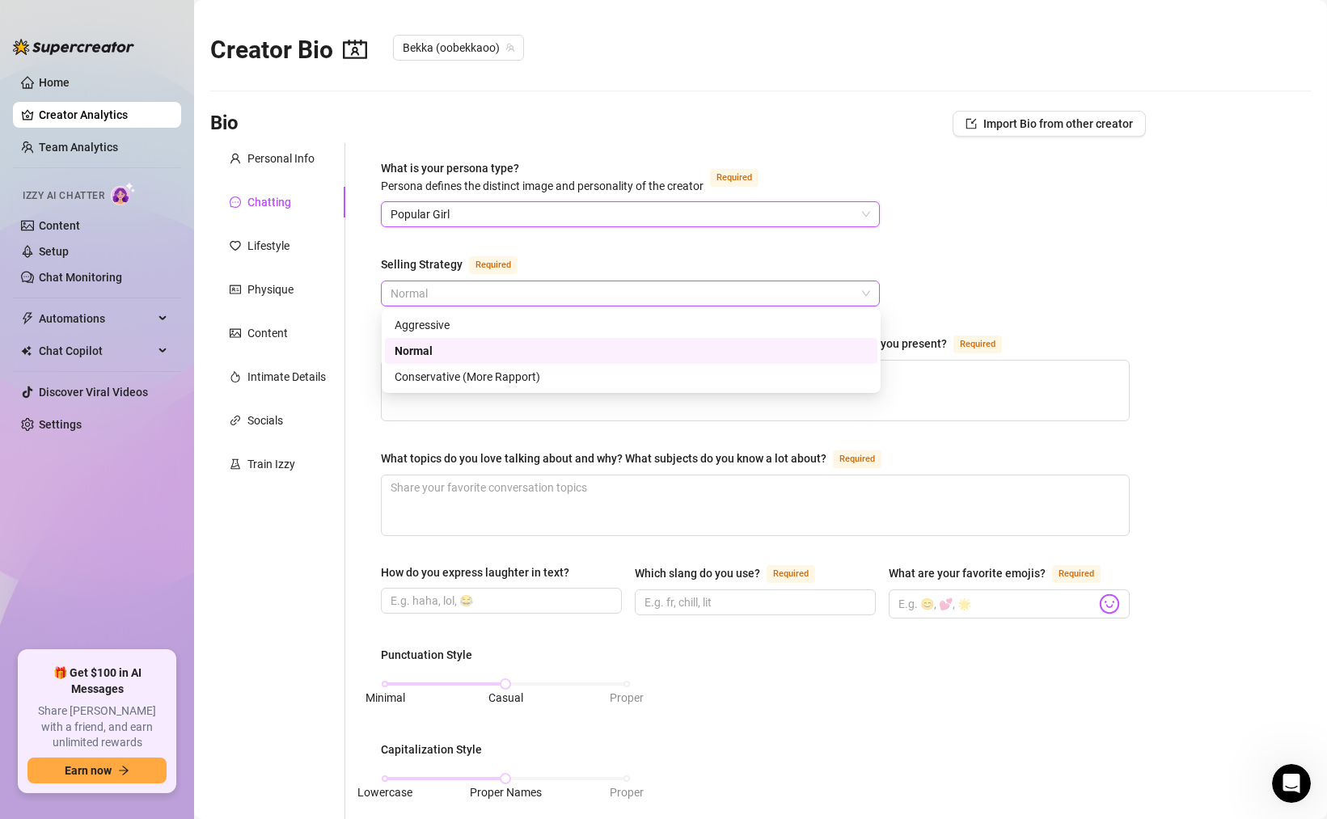
click at [484, 291] on span "Normal" at bounding box center [630, 293] width 479 height 24
click at [619, 256] on div "Selling Strategy Required" at bounding box center [630, 268] width 499 height 26
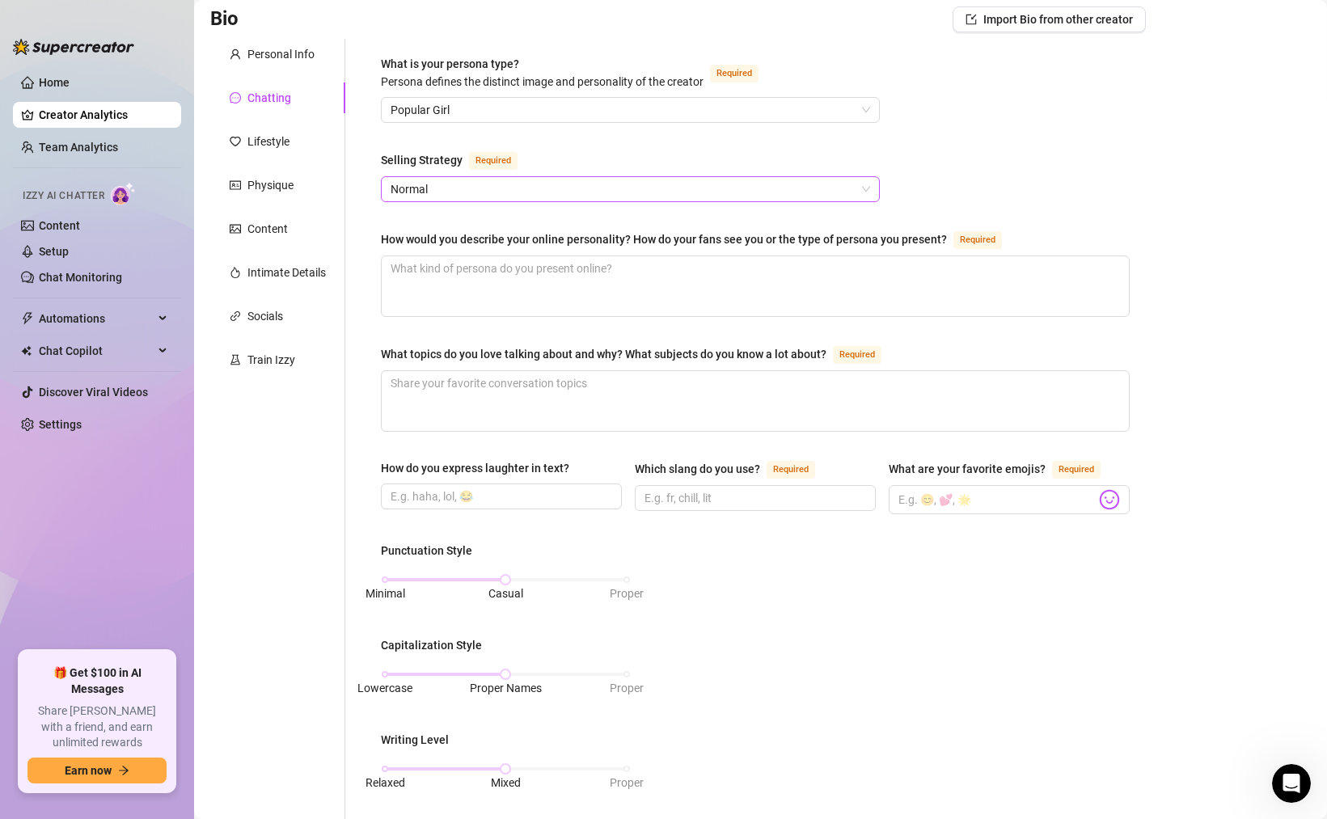
scroll to position [100, 0]
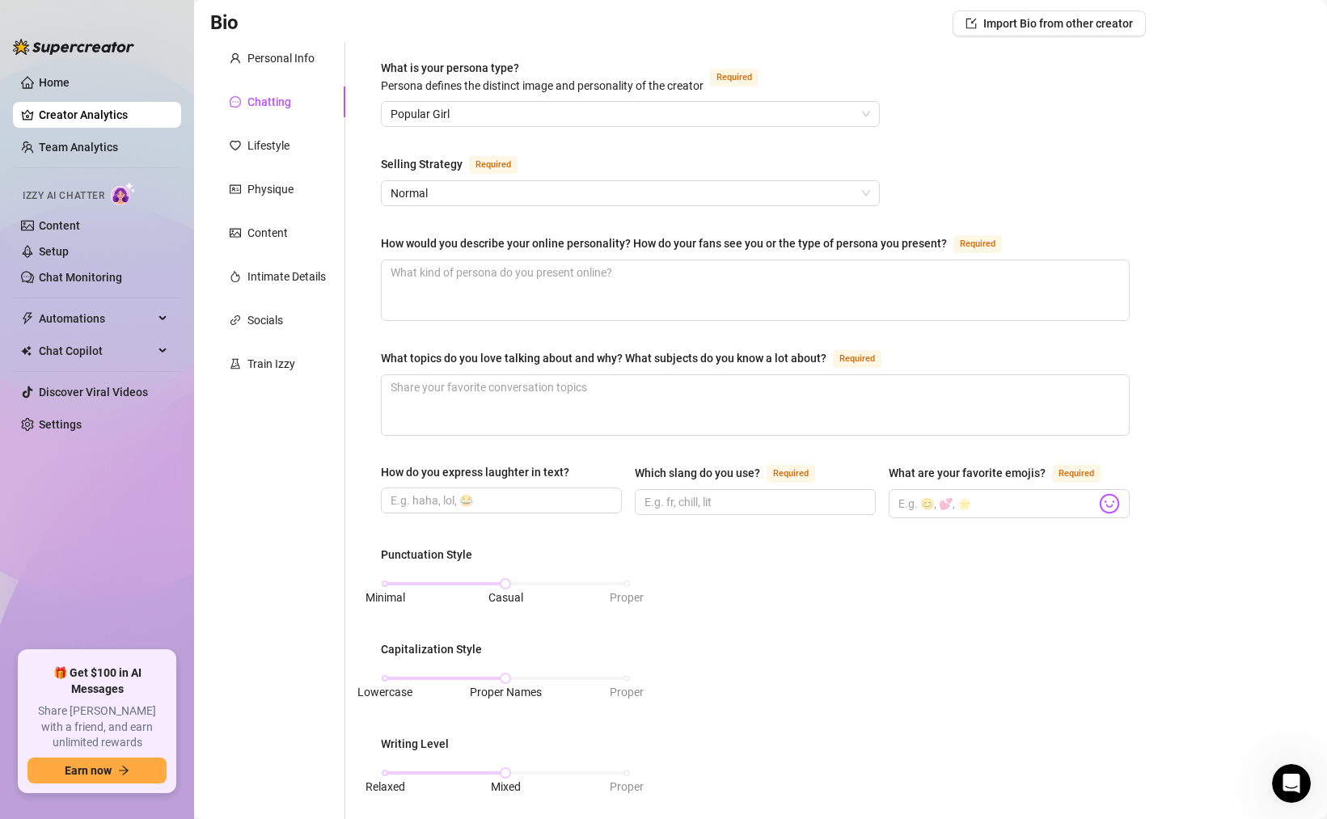
click at [556, 243] on div "How would you describe your online personality? How do your fans see you or the…" at bounding box center [664, 243] width 566 height 18
click at [556, 260] on textarea "How would you describe your online personality? How do your fans see you or the…" at bounding box center [755, 290] width 747 height 60
click at [556, 243] on div "How would you describe your online personality? How do your fans see you or the…" at bounding box center [664, 243] width 566 height 18
click at [556, 260] on textarea "How would you describe your online personality? How do your fans see you or the…" at bounding box center [755, 290] width 747 height 60
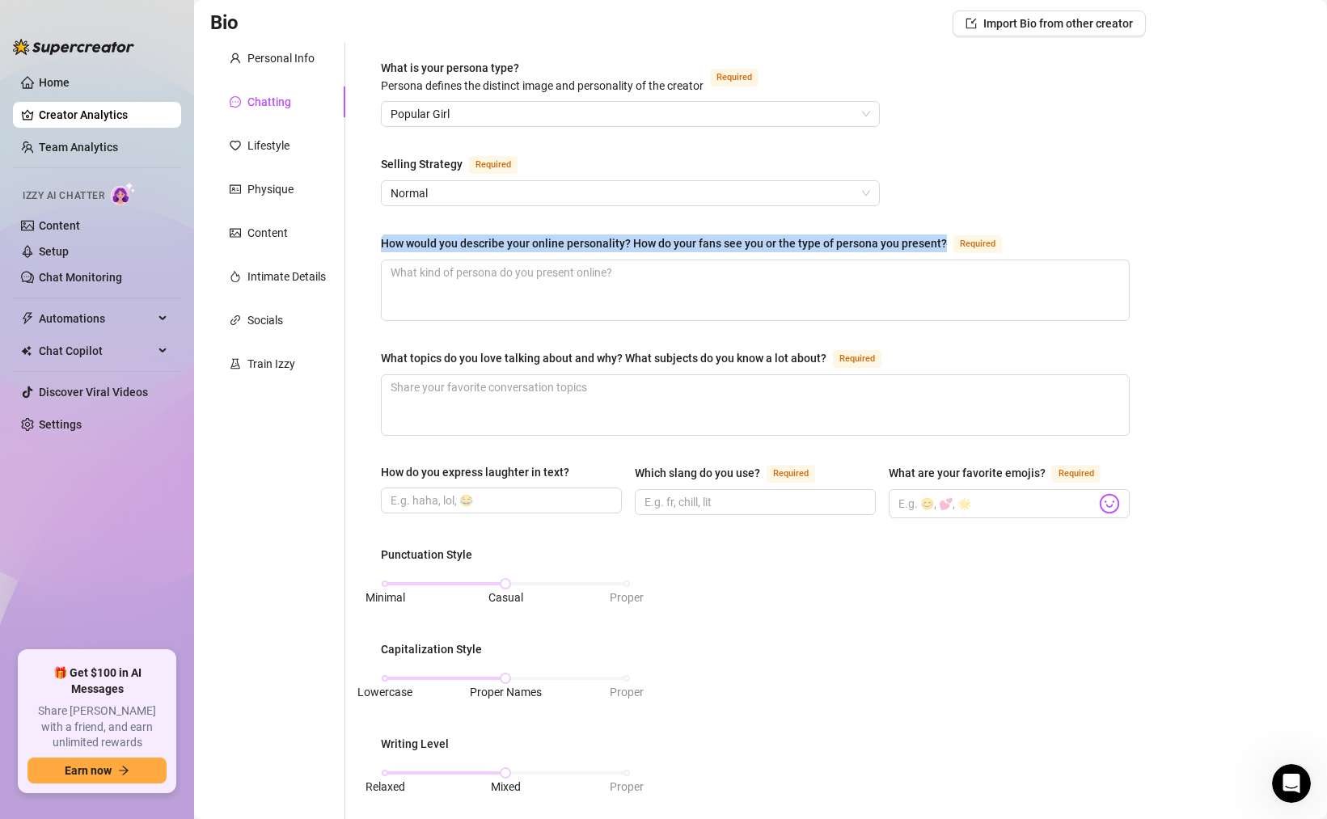
click at [556, 243] on div "How would you describe your online personality? How do your fans see you or the…" at bounding box center [664, 243] width 566 height 18
click at [556, 260] on textarea "How would you describe your online personality? How do your fans see you or the…" at bounding box center [755, 290] width 747 height 60
copy div "How would you describe your online personality? How do your fans see you or the…"
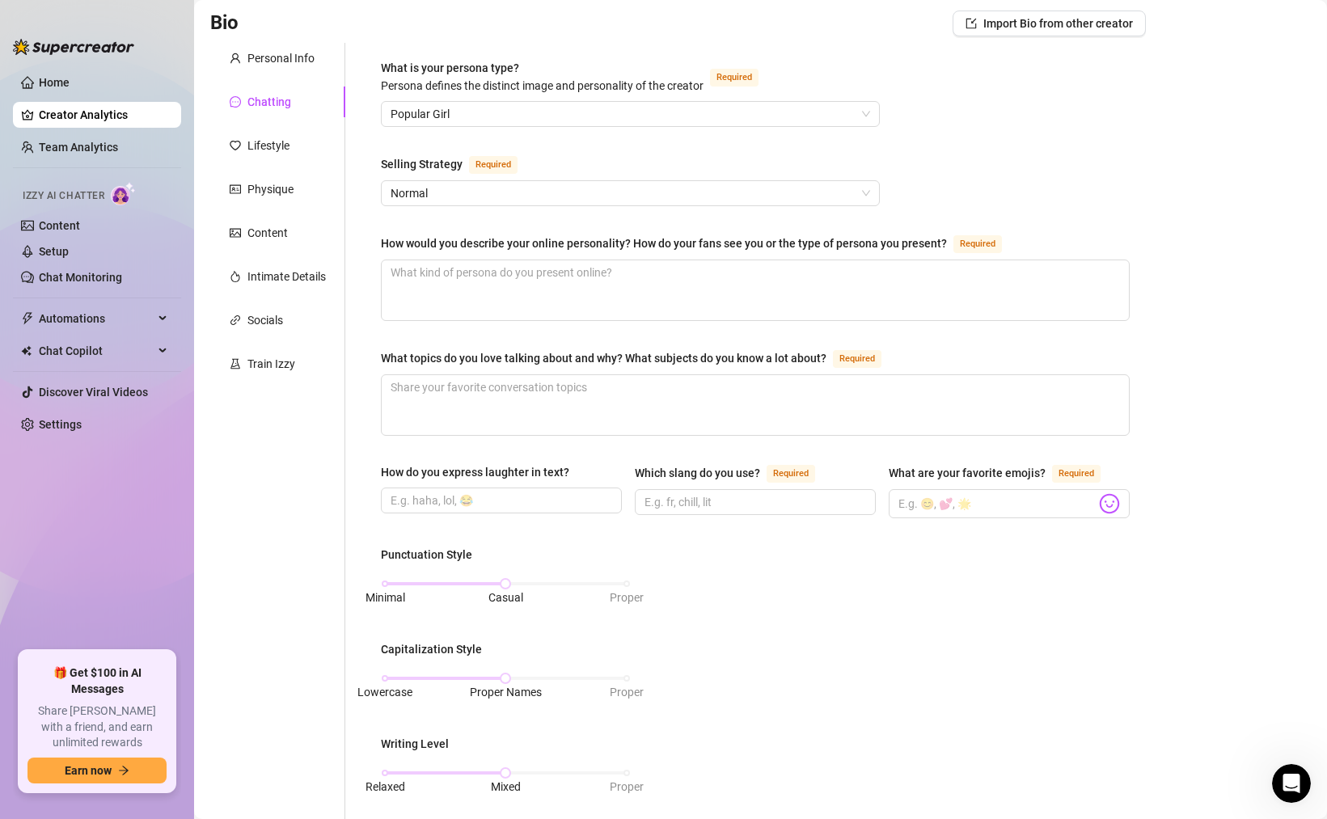
click at [647, 349] on div "What topics do you love talking about and why? What subjects do you know a lot …" at bounding box center [604, 358] width 446 height 18
click at [647, 375] on textarea "What topics do you love talking about and why? What subjects do you know a lot …" at bounding box center [755, 405] width 747 height 60
click at [647, 349] on div "What topics do you love talking about and why? What subjects do you know a lot …" at bounding box center [604, 358] width 446 height 18
click at [647, 375] on textarea "What topics do you love talking about and why? What subjects do you know a lot …" at bounding box center [755, 405] width 747 height 60
click at [647, 349] on div "What topics do you love talking about and why? What subjects do you know a lot …" at bounding box center [604, 358] width 446 height 18
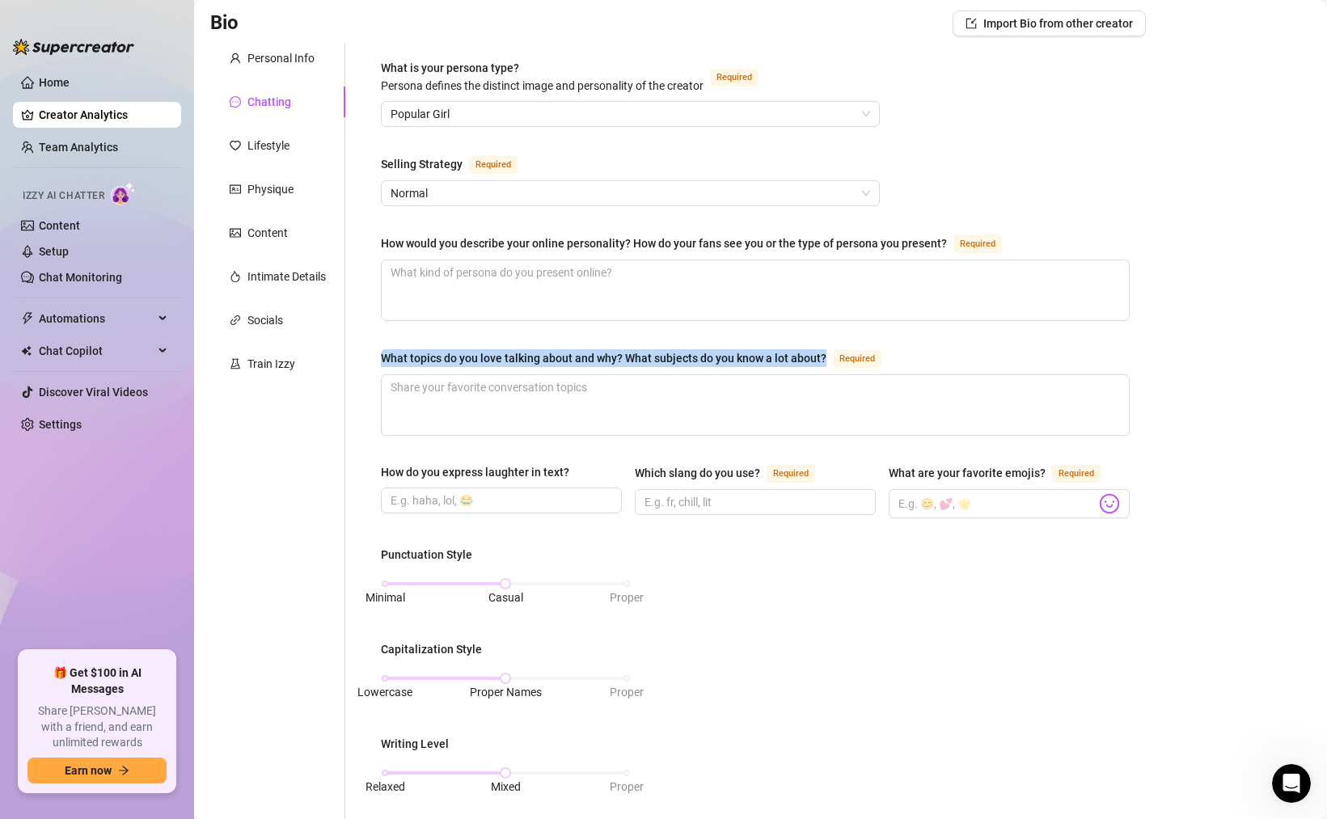
click at [647, 375] on textarea "What topics do you love talking about and why? What subjects do you know a lot …" at bounding box center [755, 405] width 747 height 60
copy div "What topics do you love talking about and why? What subjects do you know a lot …"
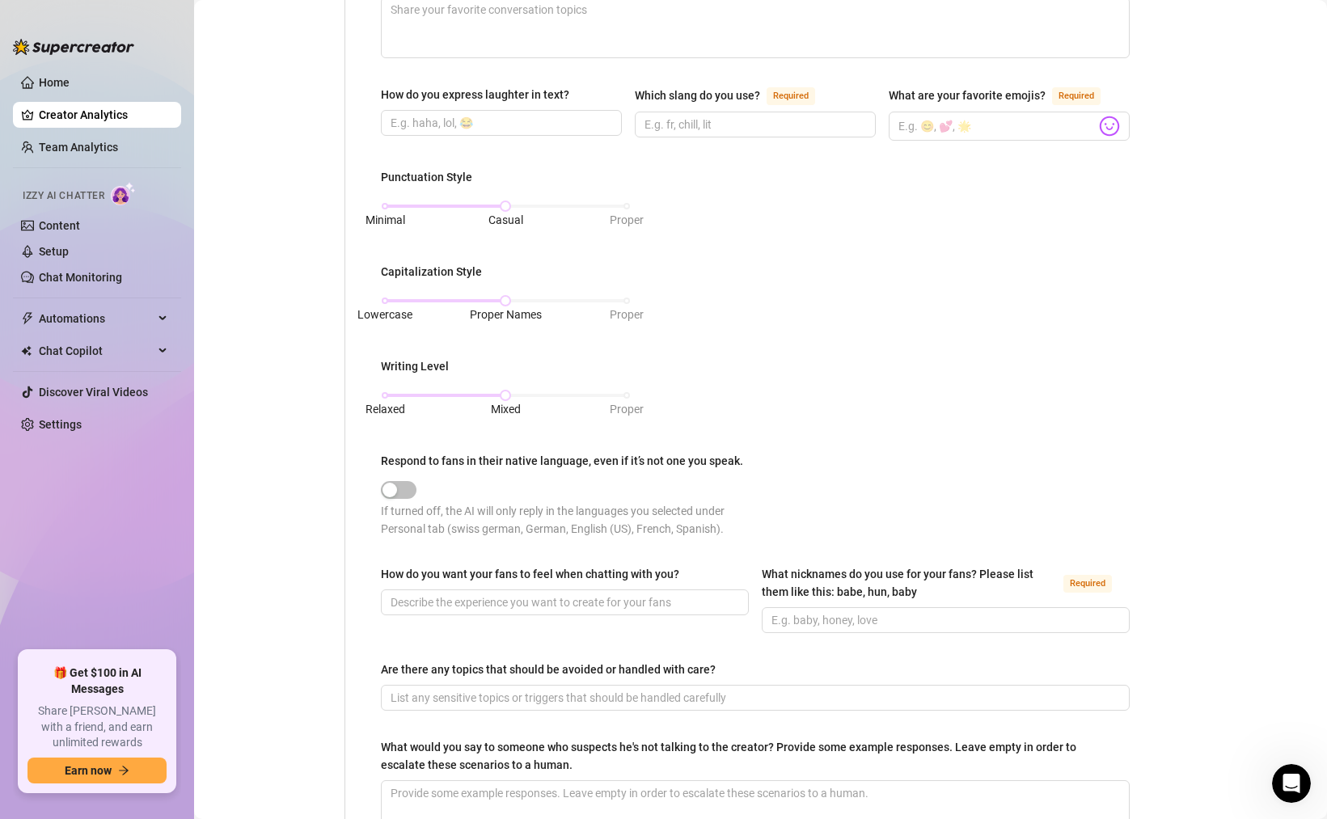
scroll to position [669, 0]
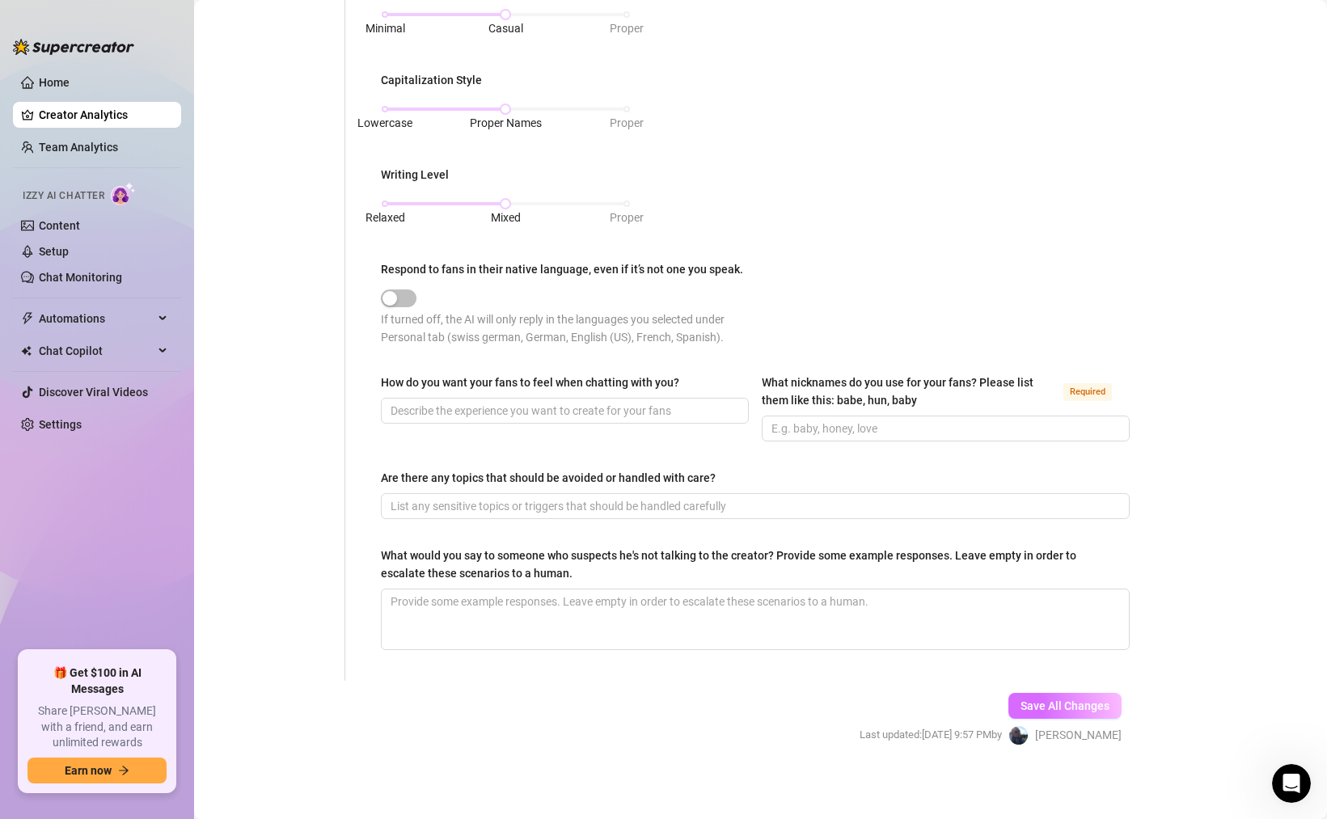
click at [1077, 695] on button "Save All Changes" at bounding box center [1064, 706] width 113 height 26
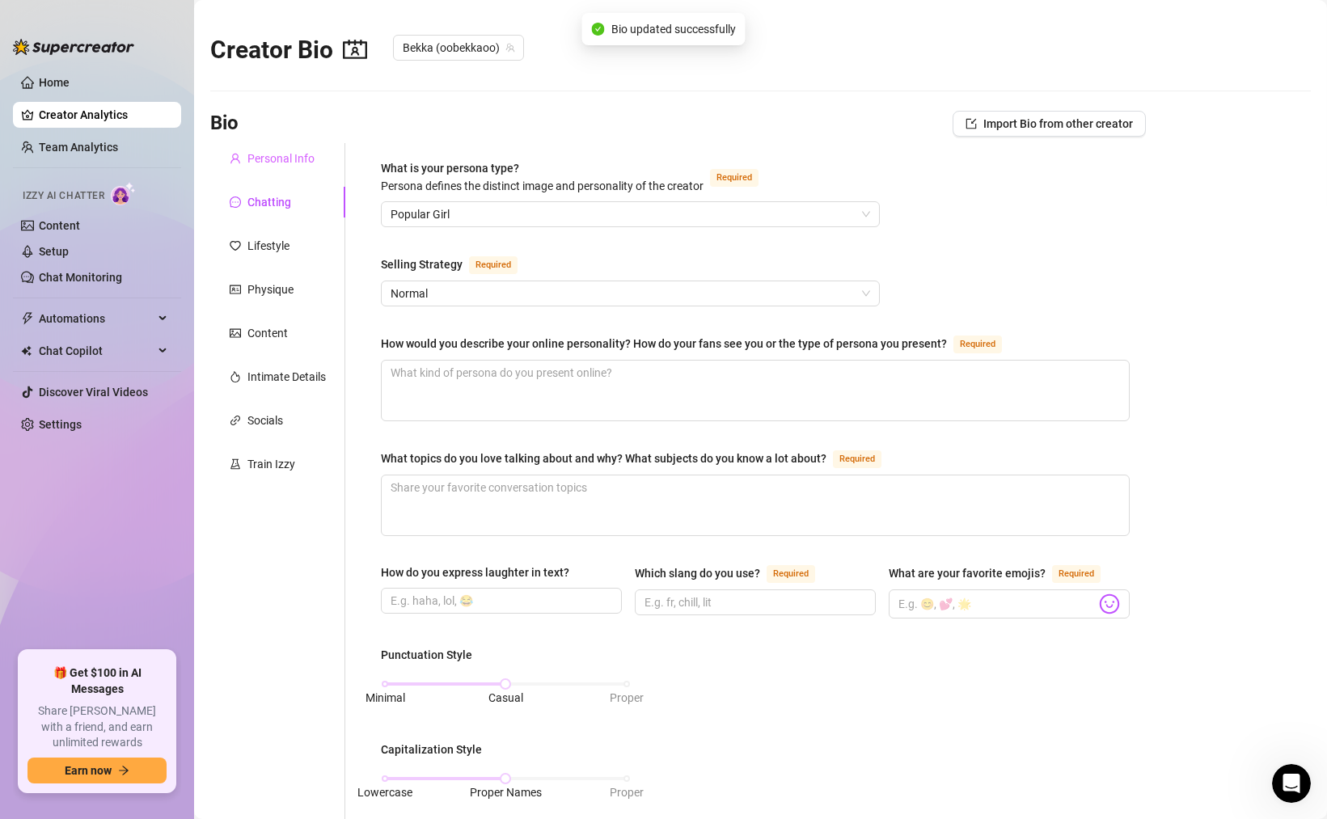
click at [284, 148] on div "Personal Info" at bounding box center [277, 158] width 135 height 31
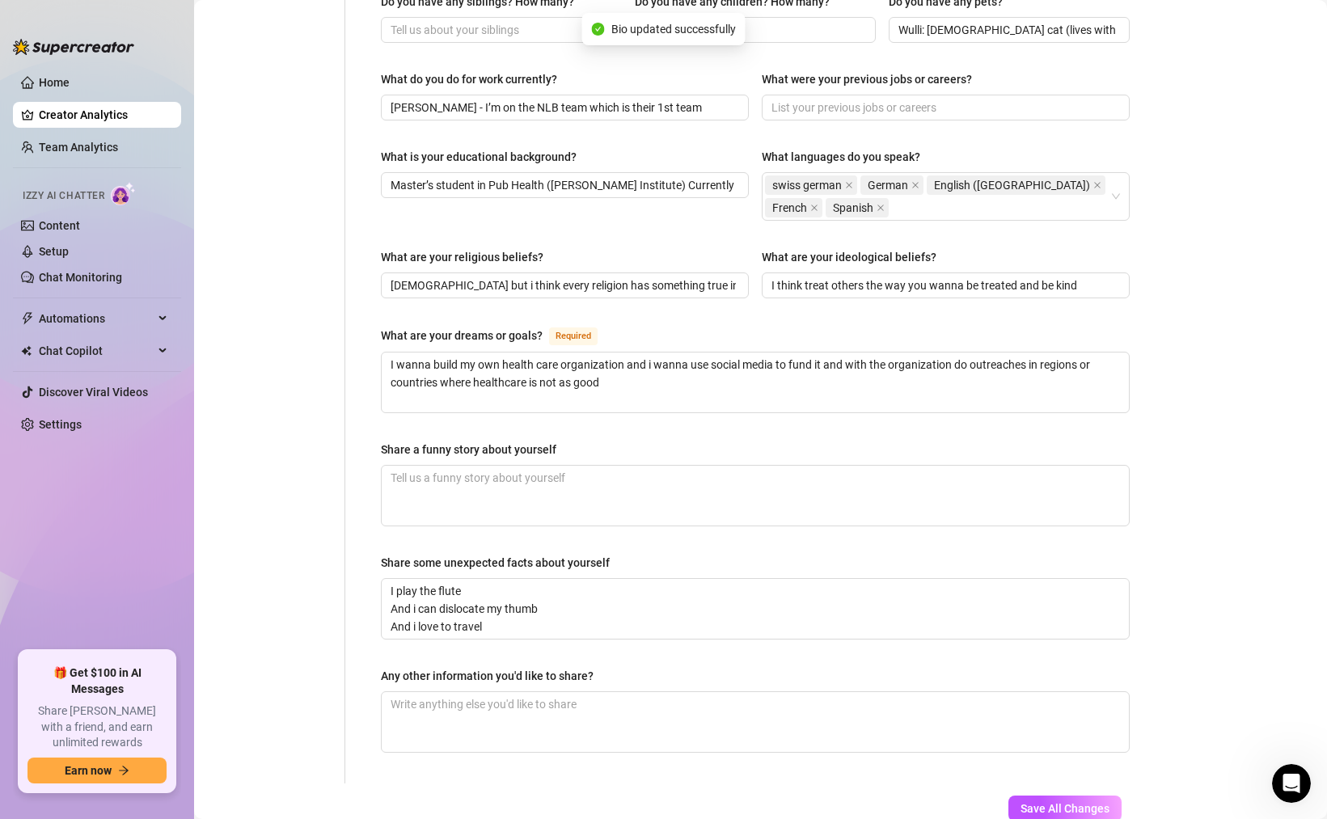
scroll to position [812, 0]
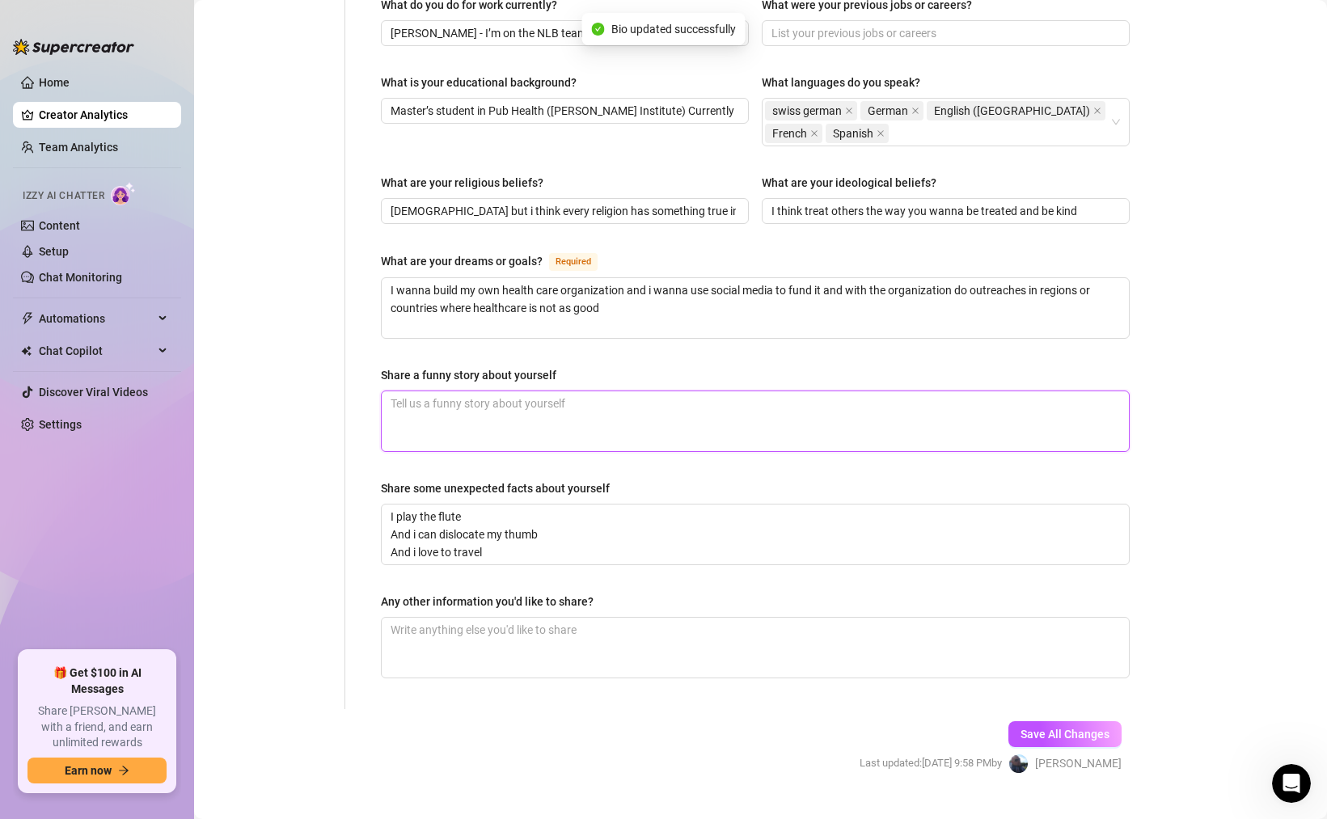
click at [519, 391] on textarea "Share a funny story about yourself" at bounding box center [755, 421] width 747 height 60
paste textarea "Okay funny story i one time did a photo shoot at the ocean and the shoe swallow…"
drag, startPoint x: 484, startPoint y: 369, endPoint x: 309, endPoint y: 361, distance: 175.7
click at [313, 361] on div "Personal Info Chatting Lifestyle Physique Content Intimate Details Socials Trai…" at bounding box center [677, 20] width 935 height 1378
drag, startPoint x: 398, startPoint y: 369, endPoint x: 360, endPoint y: 369, distance: 38.0
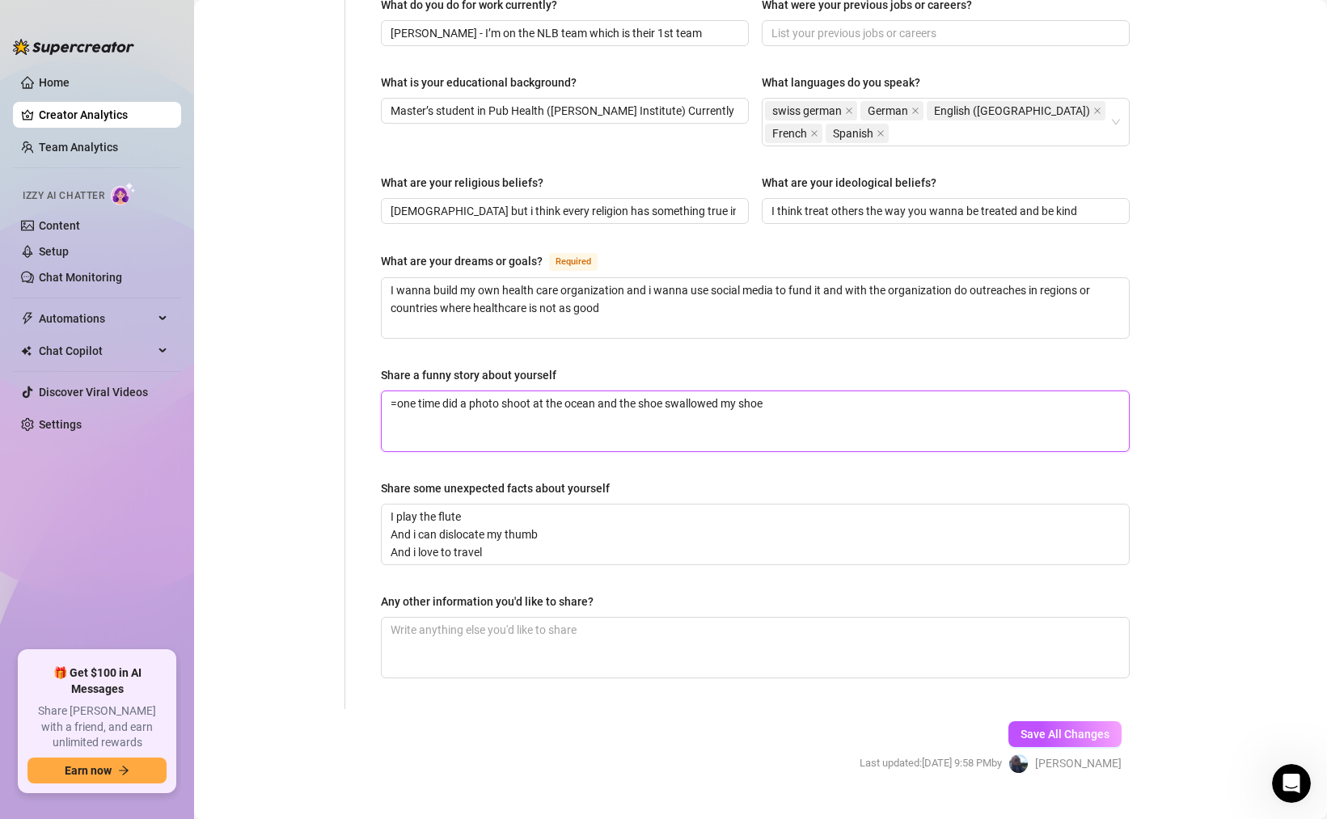
click at [384, 391] on textarea "=one time did a photo shoot at the ocean and the shoe swallowed my shoe" at bounding box center [755, 421] width 747 height 60
click at [410, 391] on textarea "one time did a photo shoot at the ocean and the shoe swallowed my shoe" at bounding box center [755, 421] width 747 height 60
click at [431, 391] on textarea "one time did a photo shoot at the ocean and the shoe swallowed my shoe" at bounding box center [755, 421] width 747 height 60
click at [535, 391] on textarea "one time I did a photo shoot at the ocean and the shoe swallowed my shoe" at bounding box center [755, 421] width 747 height 60
click at [640, 391] on textarea "one time I did a photo shoot in [GEOGRAPHIC_DATA] at the ocean and the shoe swa…" at bounding box center [755, 421] width 747 height 60
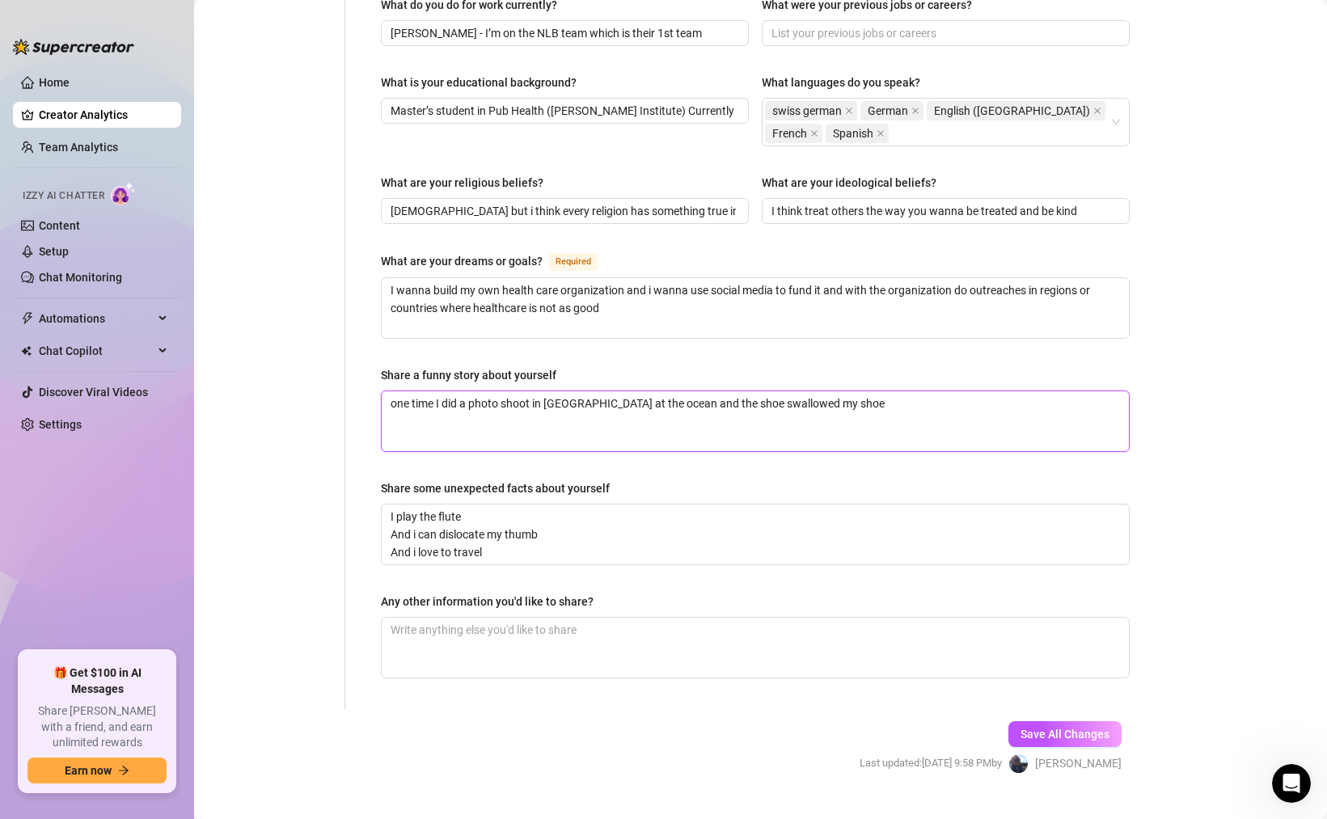
click at [640, 391] on textarea "one time I did a photo shoot in [GEOGRAPHIC_DATA] at the ocean and the shoe swa…" at bounding box center [755, 421] width 747 height 60
click at [697, 391] on textarea "one time I did a photo shoot in [GEOGRAPHIC_DATA] at the beach and the shoe swa…" at bounding box center [755, 421] width 747 height 60
click at [825, 391] on textarea "one time I did a photo shoot in [GEOGRAPHIC_DATA] at the beach and the waves sw…" at bounding box center [755, 421] width 747 height 60
drag, startPoint x: 1038, startPoint y: 705, endPoint x: 1028, endPoint y: 685, distance: 22.8
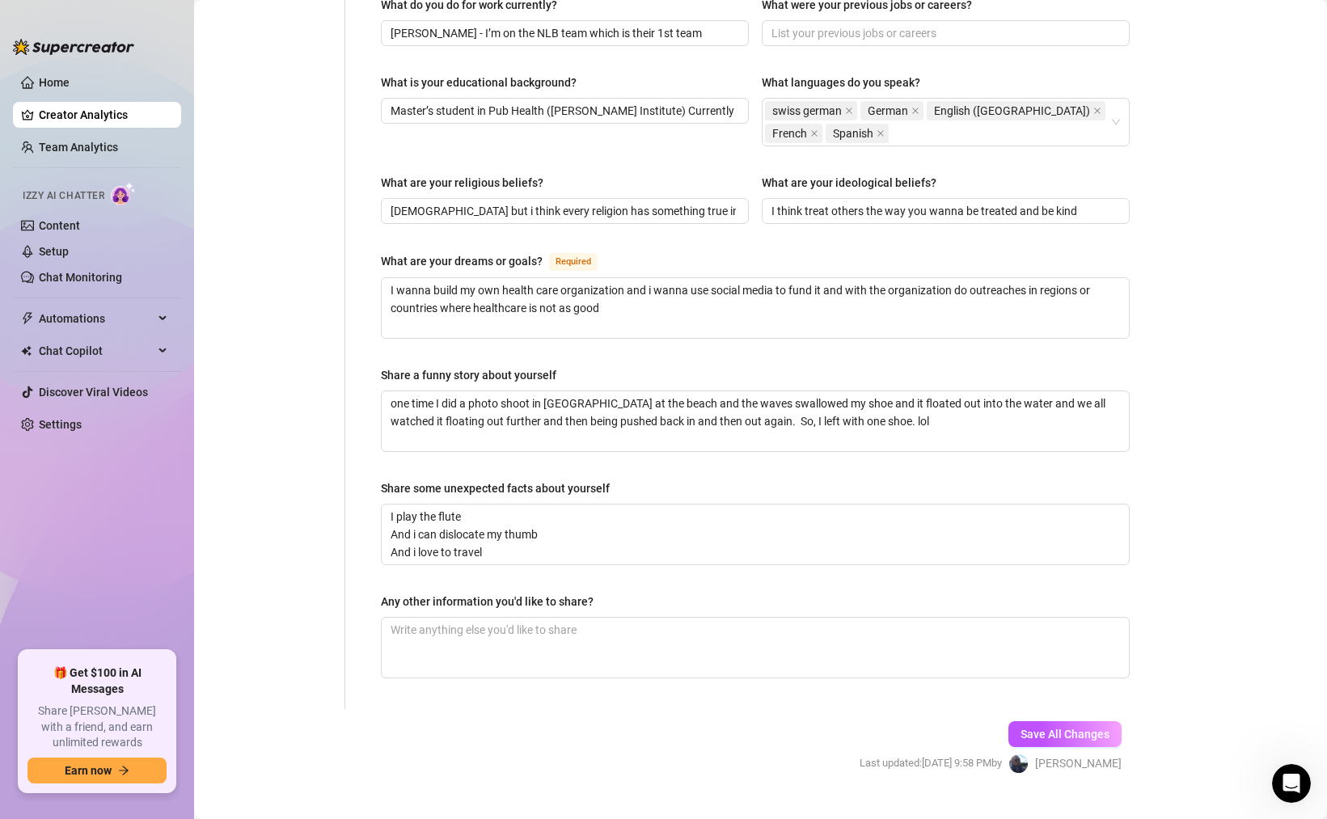
click at [1038, 728] on span "Save All Changes" at bounding box center [1064, 734] width 89 height 13
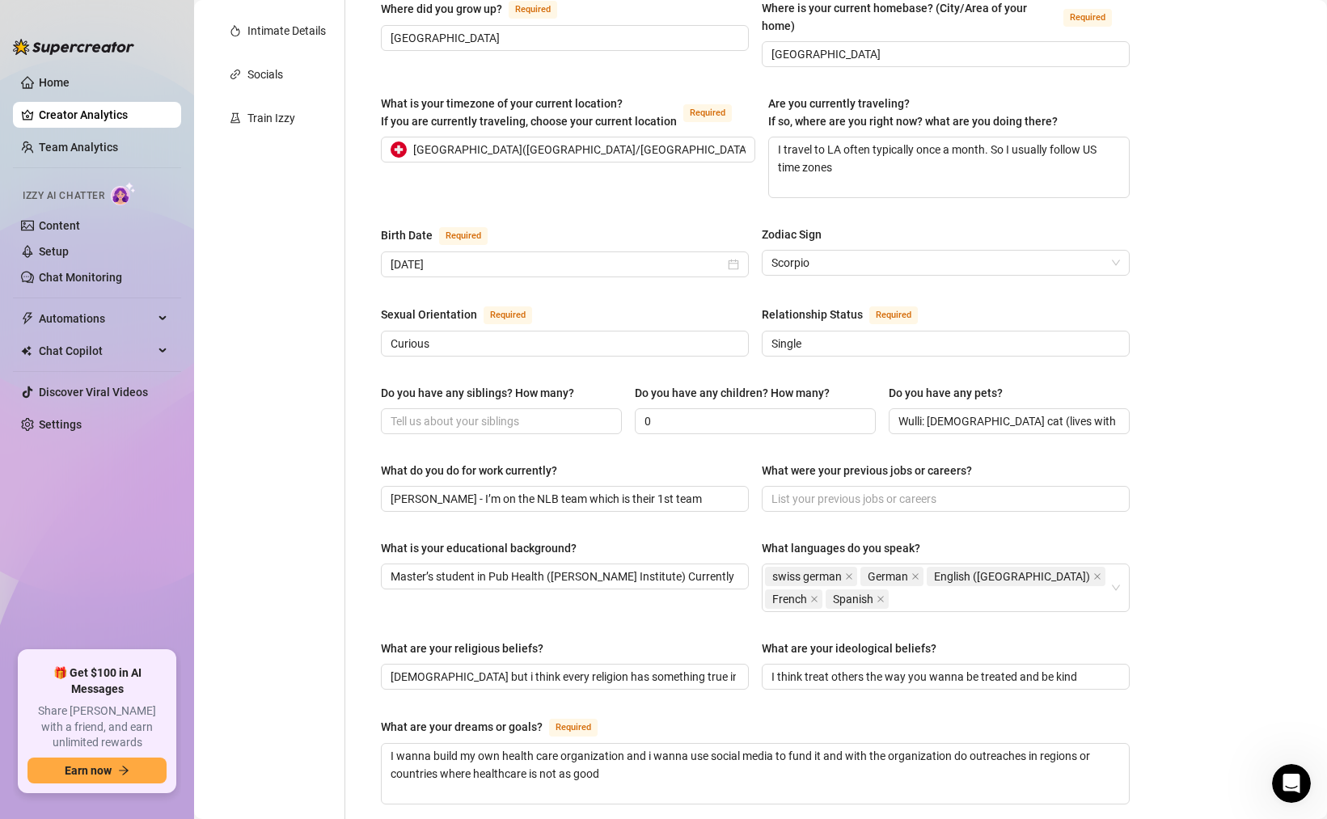
scroll to position [111, 0]
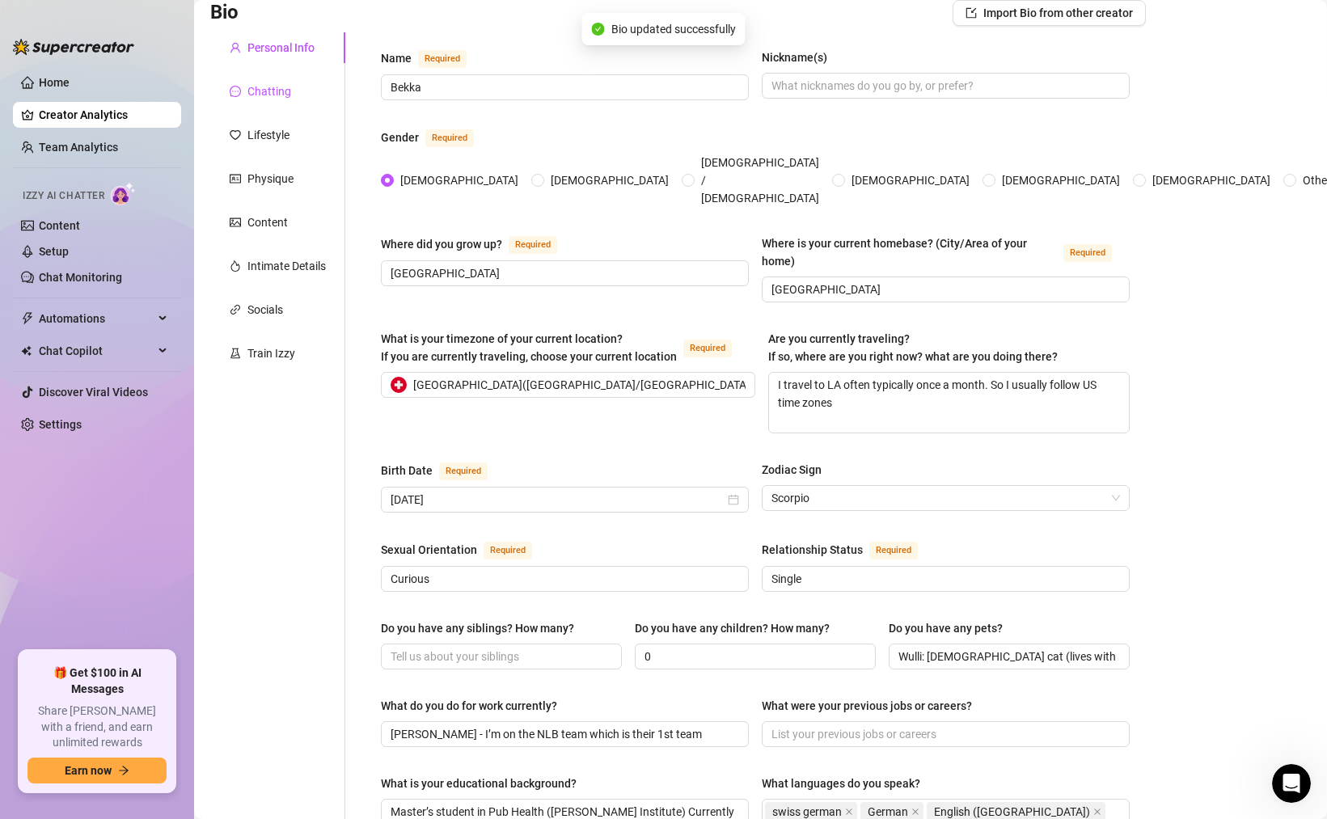
click at [280, 87] on div "Chatting" at bounding box center [269, 91] width 44 height 18
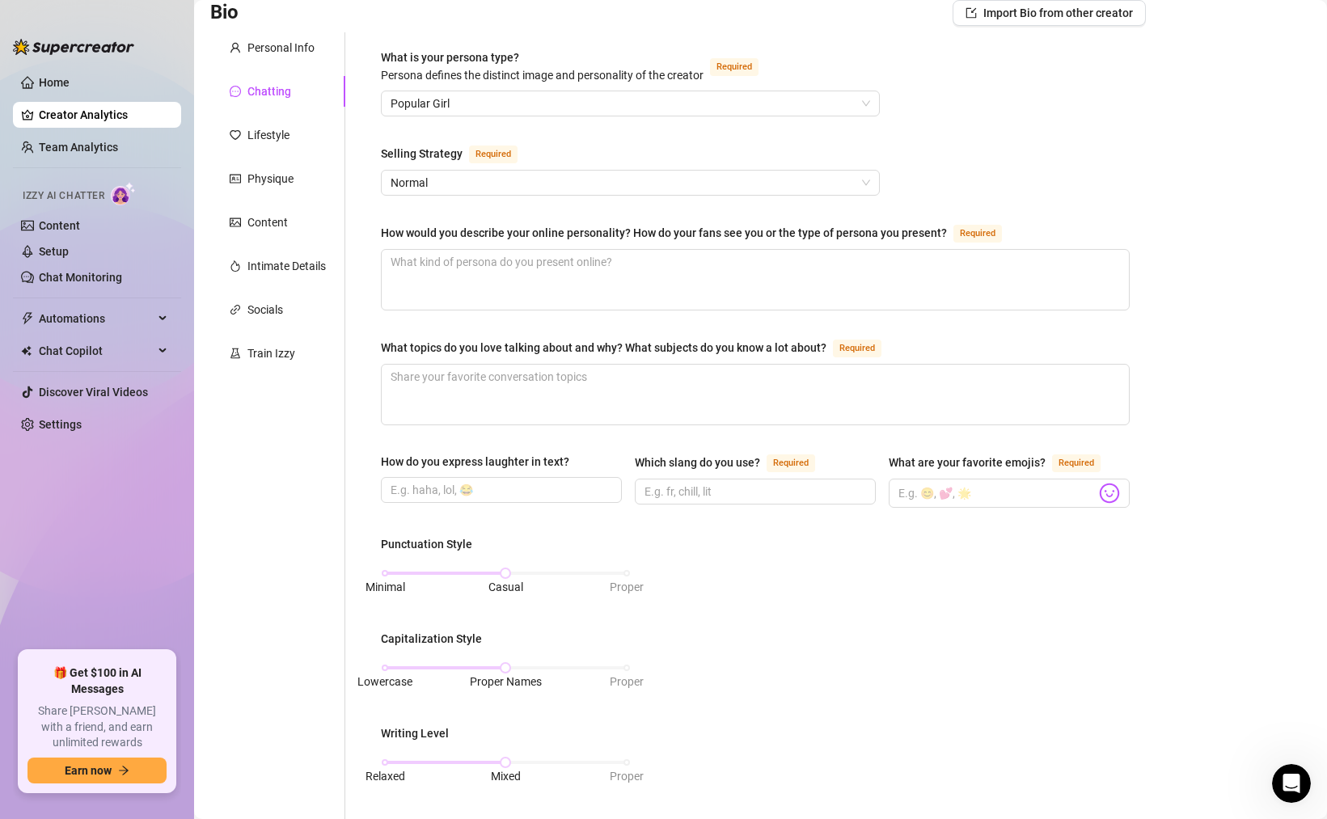
click at [494, 343] on div "What topics do you love talking about and why? What subjects do you know a lot …" at bounding box center [604, 348] width 446 height 18
click at [494, 365] on textarea "What topics do you love talking about and why? What subjects do you know a lot …" at bounding box center [755, 395] width 747 height 60
click at [494, 343] on div "What topics do you love talking about and why? What subjects do you know a lot …" at bounding box center [604, 348] width 446 height 18
click at [494, 365] on textarea "What topics do you love talking about and why? What subjects do you know a lot …" at bounding box center [755, 395] width 747 height 60
click at [494, 343] on div "What topics do you love talking about and why? What subjects do you know a lot …" at bounding box center [604, 348] width 446 height 18
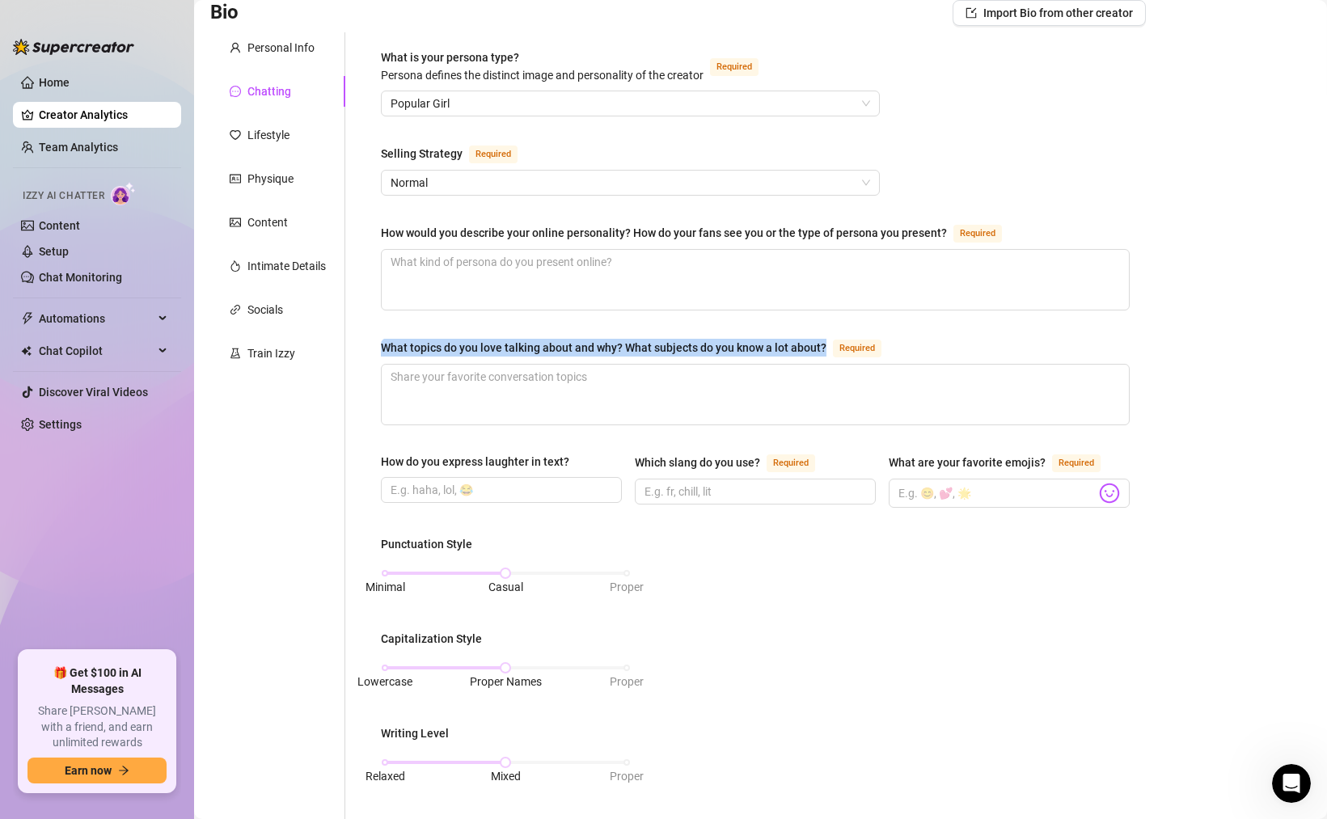
click at [494, 365] on textarea "What topics do you love talking about and why? What subjects do you know a lot …" at bounding box center [755, 395] width 747 height 60
copy div "What topics do you love talking about and why? What subjects do you know a lot …"
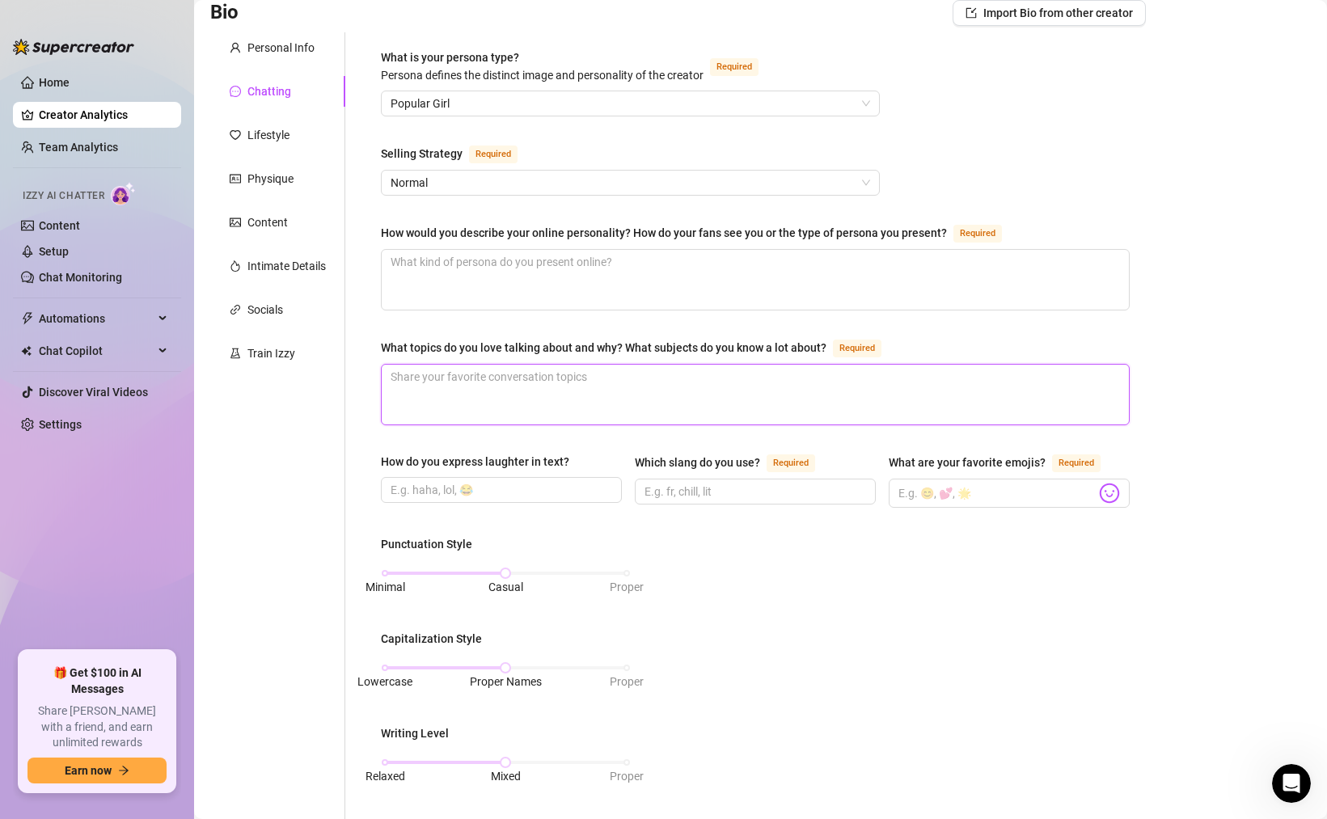
click at [460, 383] on textarea "What topics do you love talking about and why? What subjects do you know a lot …" at bounding box center [755, 395] width 747 height 60
click at [505, 389] on textarea "What topics do you love talking about and why? What subjects do you know a lot …" at bounding box center [755, 395] width 747 height 60
paste textarea "I know a lot about volleyball & gym & health & i love travel and vacation spots…"
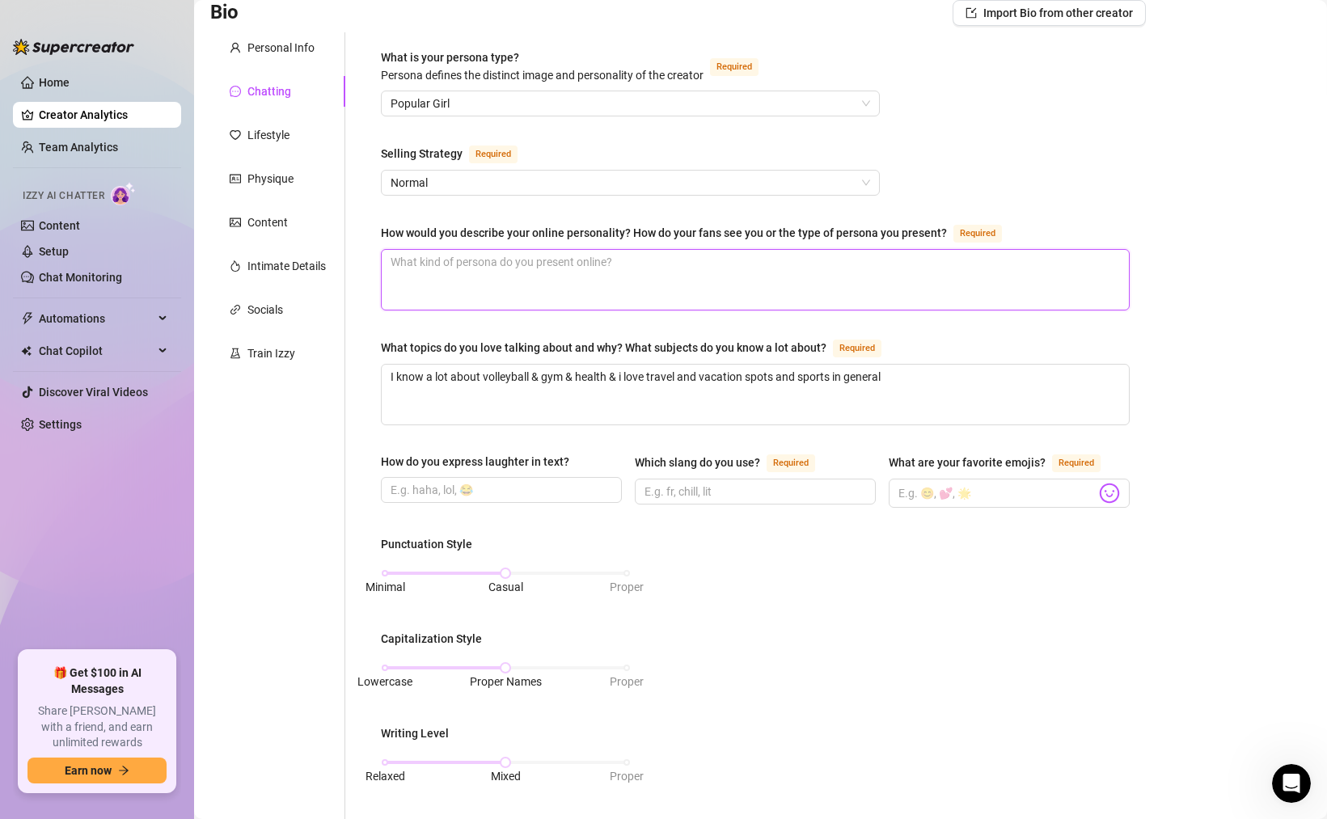
click at [475, 268] on textarea "How would you describe your online personality? How do your fans see you or the…" at bounding box center [755, 280] width 747 height 60
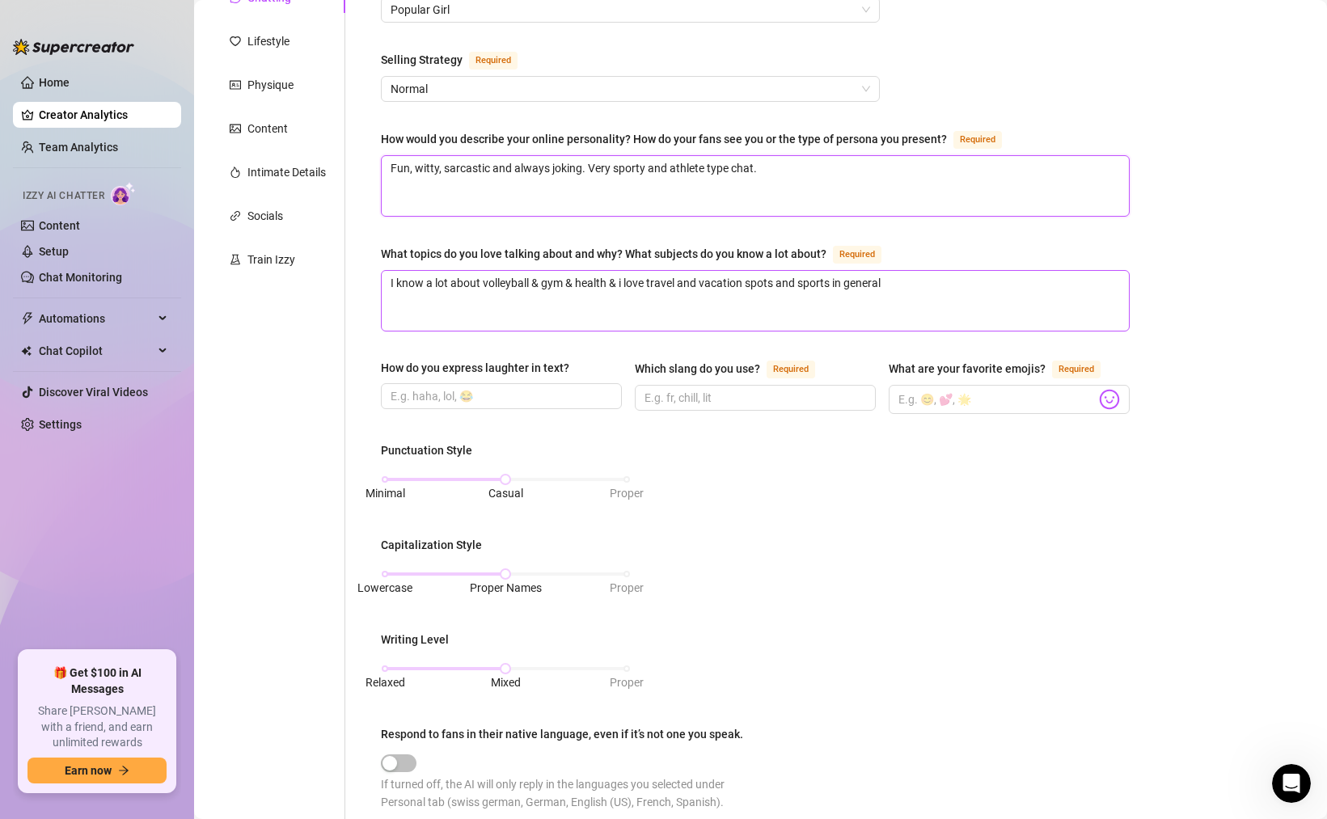
scroll to position [226, 0]
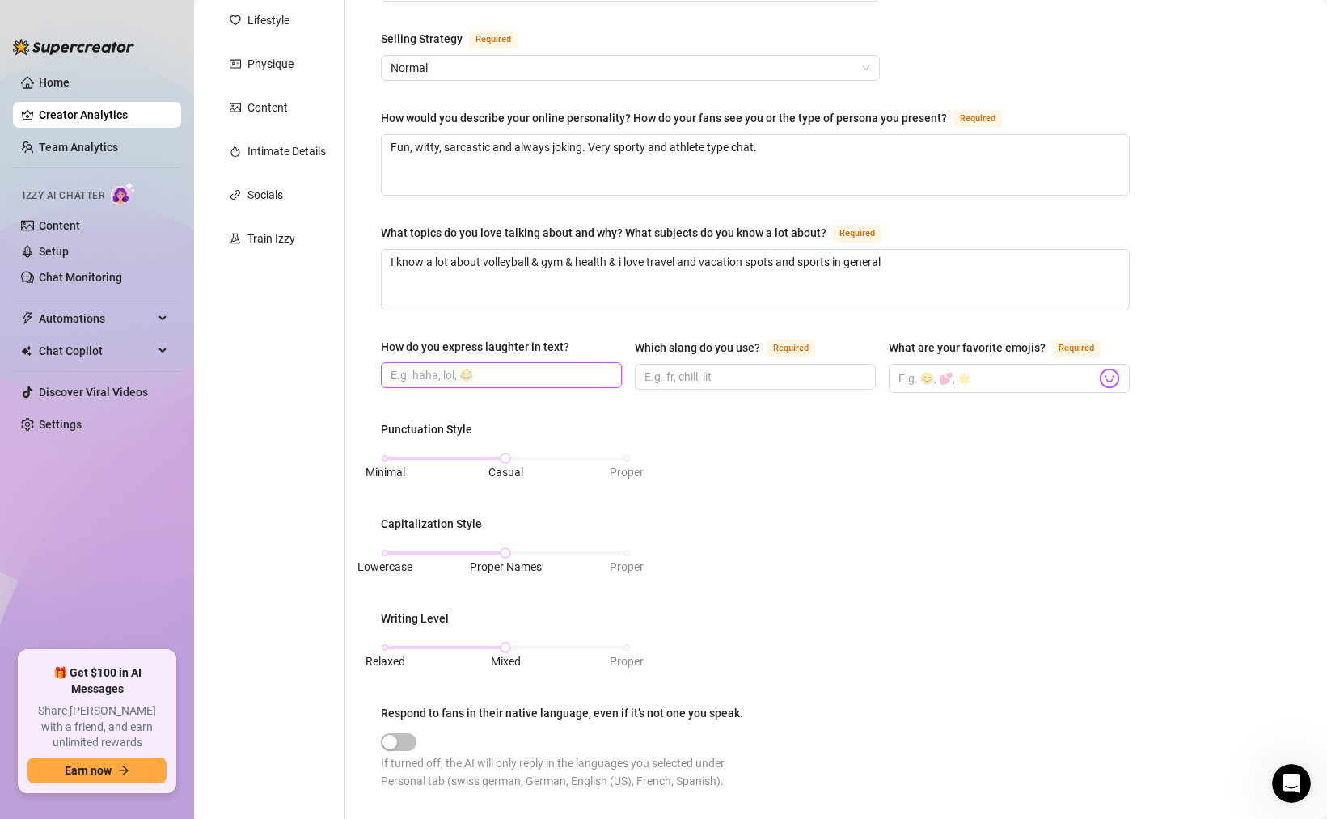
click at [505, 374] on input "How do you express laughter in text?" at bounding box center [500, 375] width 218 height 18
click at [509, 372] on input "How do you express laughter in text?" at bounding box center [500, 375] width 218 height 18
paste input "Hahahah"
click at [703, 377] on input "Which slang do you use? Required" at bounding box center [753, 377] width 218 height 18
click at [674, 369] on input "Bet," at bounding box center [753, 377] width 218 height 18
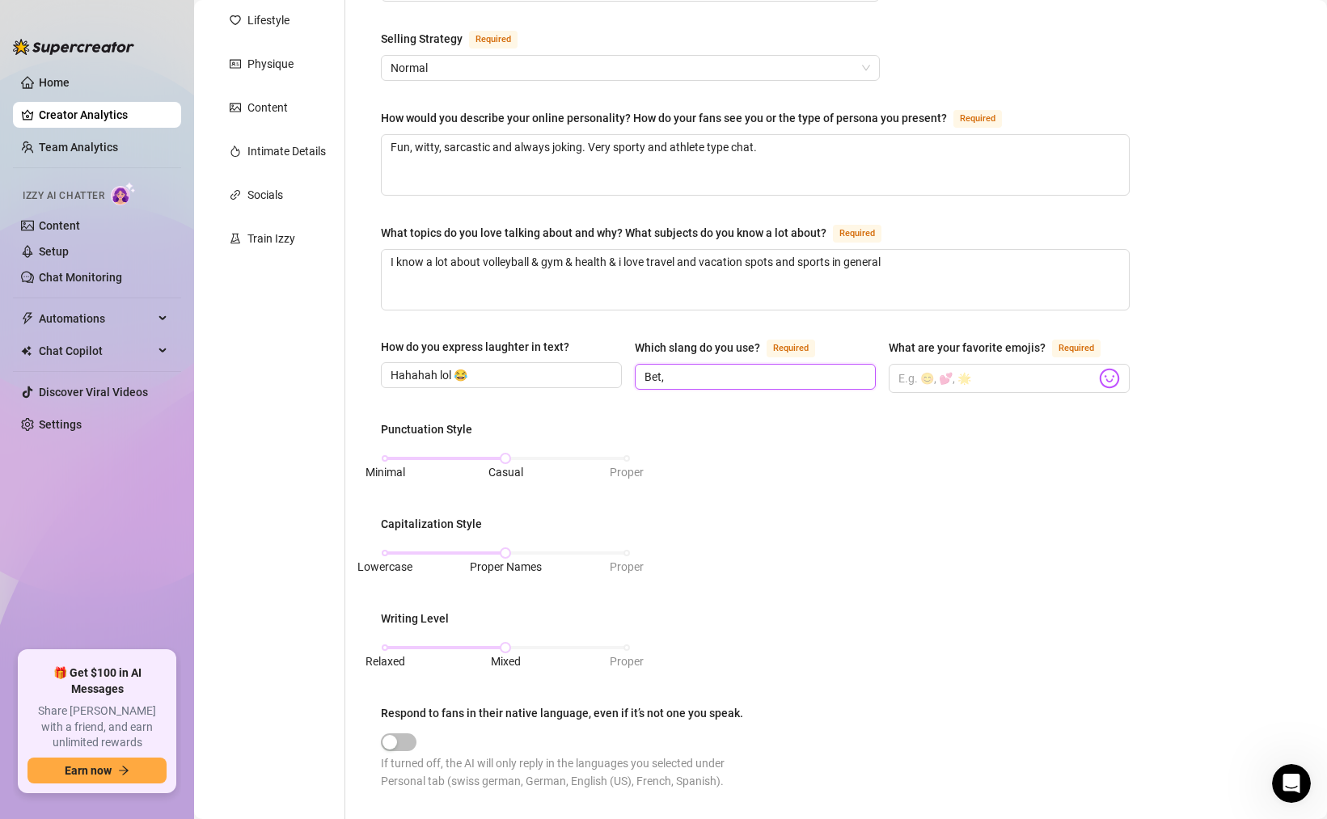
paste input "perfectooo"
click at [915, 378] on input "What are your favorite emojis? Required" at bounding box center [996, 378] width 197 height 21
click at [926, 382] on input "What are your favorite emojis? Required" at bounding box center [996, 378] width 197 height 21
paste input "😍🔥💋😘😈🥵💅🫶🏼"
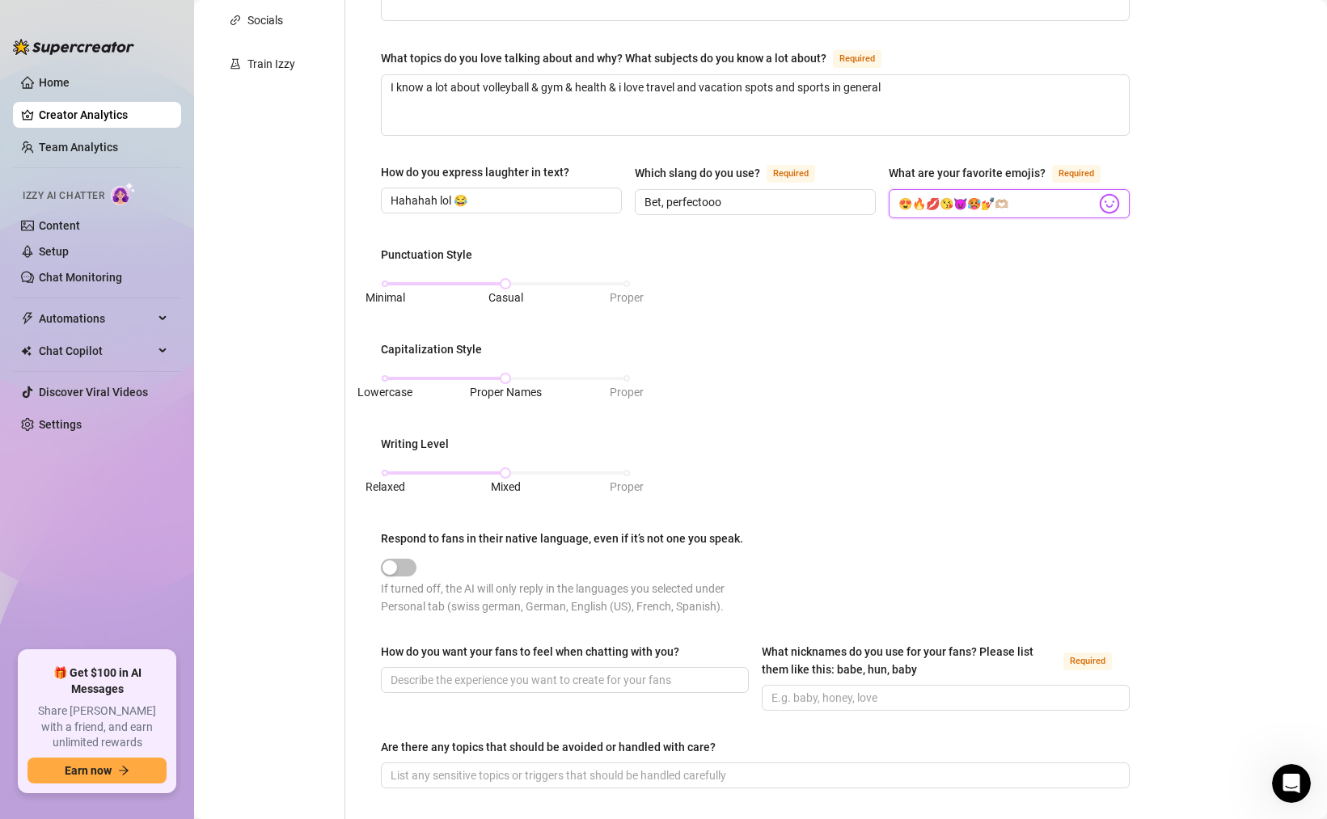
scroll to position [396, 0]
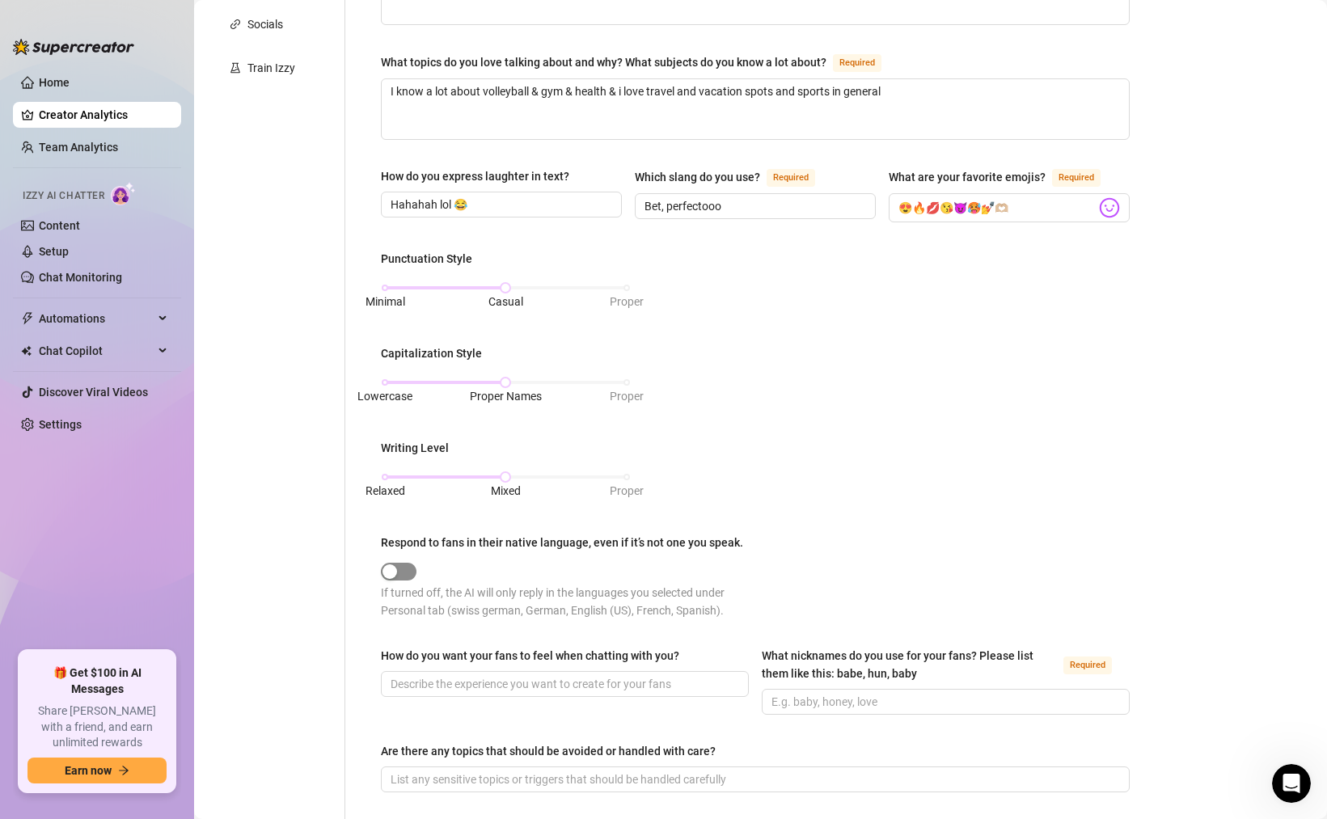
click at [400, 564] on span "button" at bounding box center [399, 572] width 36 height 18
click at [589, 686] on input "How do you want your fans to feel when chatting with you?" at bounding box center [563, 684] width 345 height 18
click at [793, 694] on input "What nicknames do you use for your fans? Please list them like this: babe, hun,…" at bounding box center [943, 702] width 345 height 18
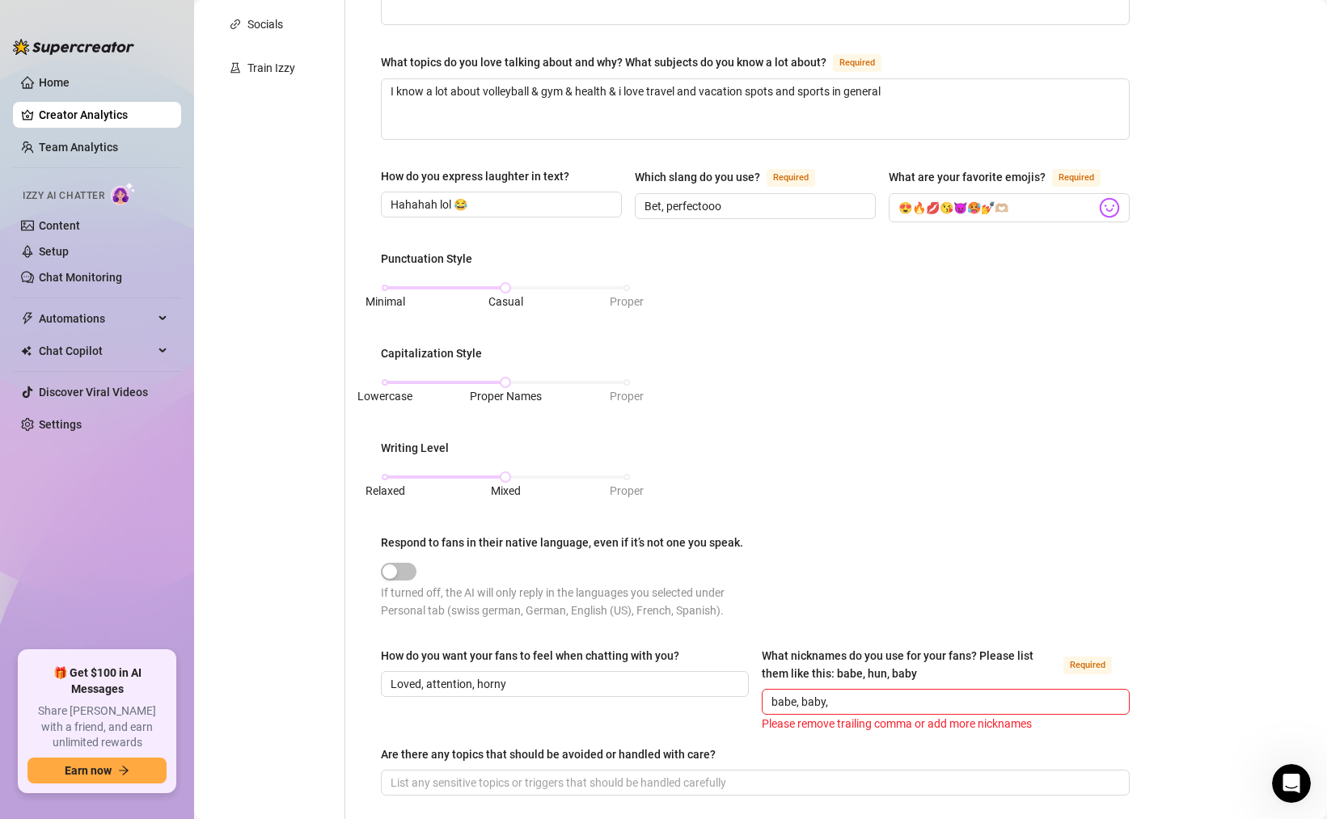
click at [794, 658] on div "What nicknames do you use for your fans? Please list them like this: babe, hun,…" at bounding box center [909, 665] width 295 height 36
click at [794, 693] on input "babe, baby," at bounding box center [943, 702] width 345 height 18
click at [794, 658] on div "What nicknames do you use for your fans? Please list them like this: babe, hun,…" at bounding box center [909, 665] width 295 height 36
click at [794, 693] on input "babe, baby," at bounding box center [943, 702] width 345 height 18
click at [794, 658] on div "What nicknames do you use for your fans? Please list them like this: babe, hun,…" at bounding box center [909, 665] width 295 height 36
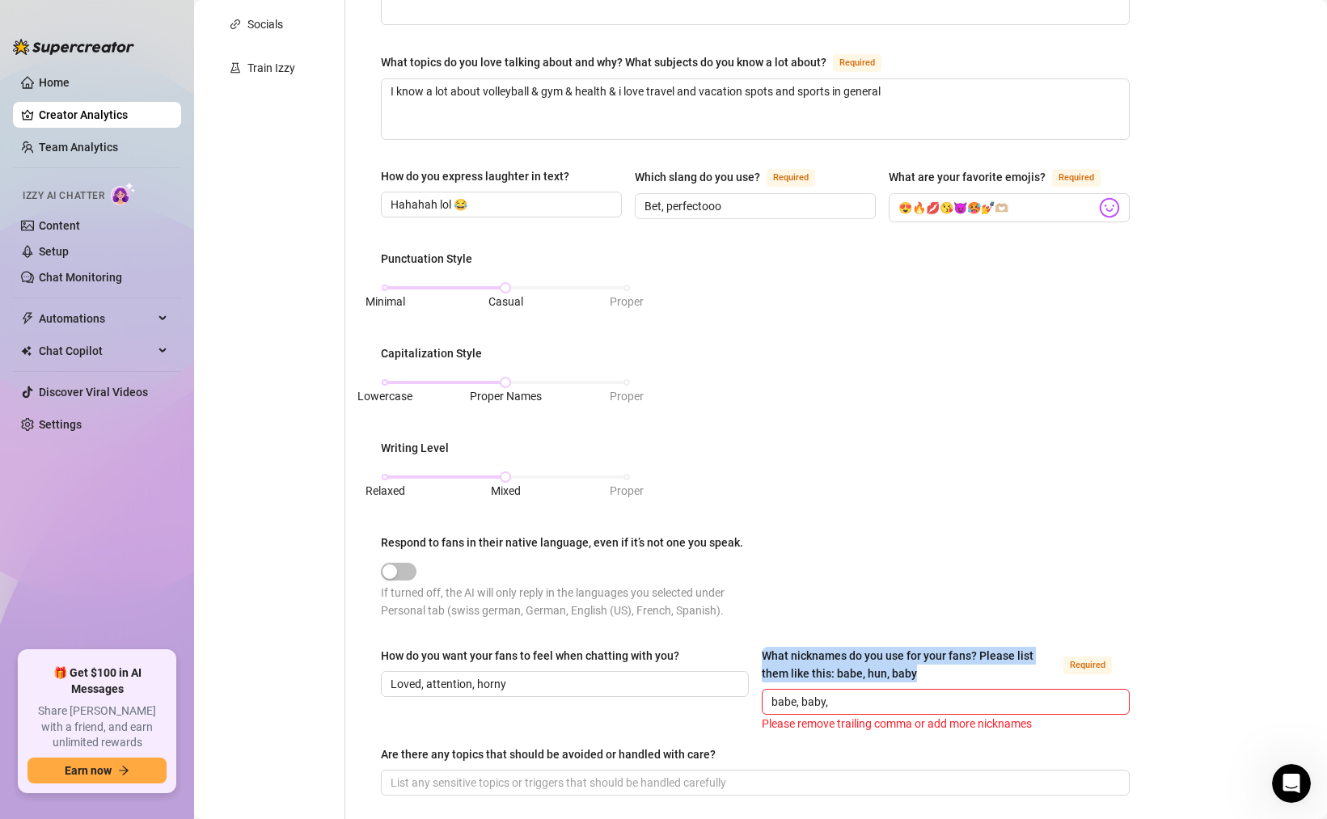
click at [794, 693] on input "babe, baby," at bounding box center [943, 702] width 345 height 18
click at [794, 658] on div "What nicknames do you use for your fans? Please list them like this: babe, hun,…" at bounding box center [909, 665] width 295 height 36
click at [794, 693] on input "babe, baby," at bounding box center [943, 702] width 345 height 18
click at [794, 658] on div "What nicknames do you use for your fans? Please list them like this: babe, hun,…" at bounding box center [909, 665] width 295 height 36
click at [794, 693] on input "babe, baby," at bounding box center [943, 702] width 345 height 18
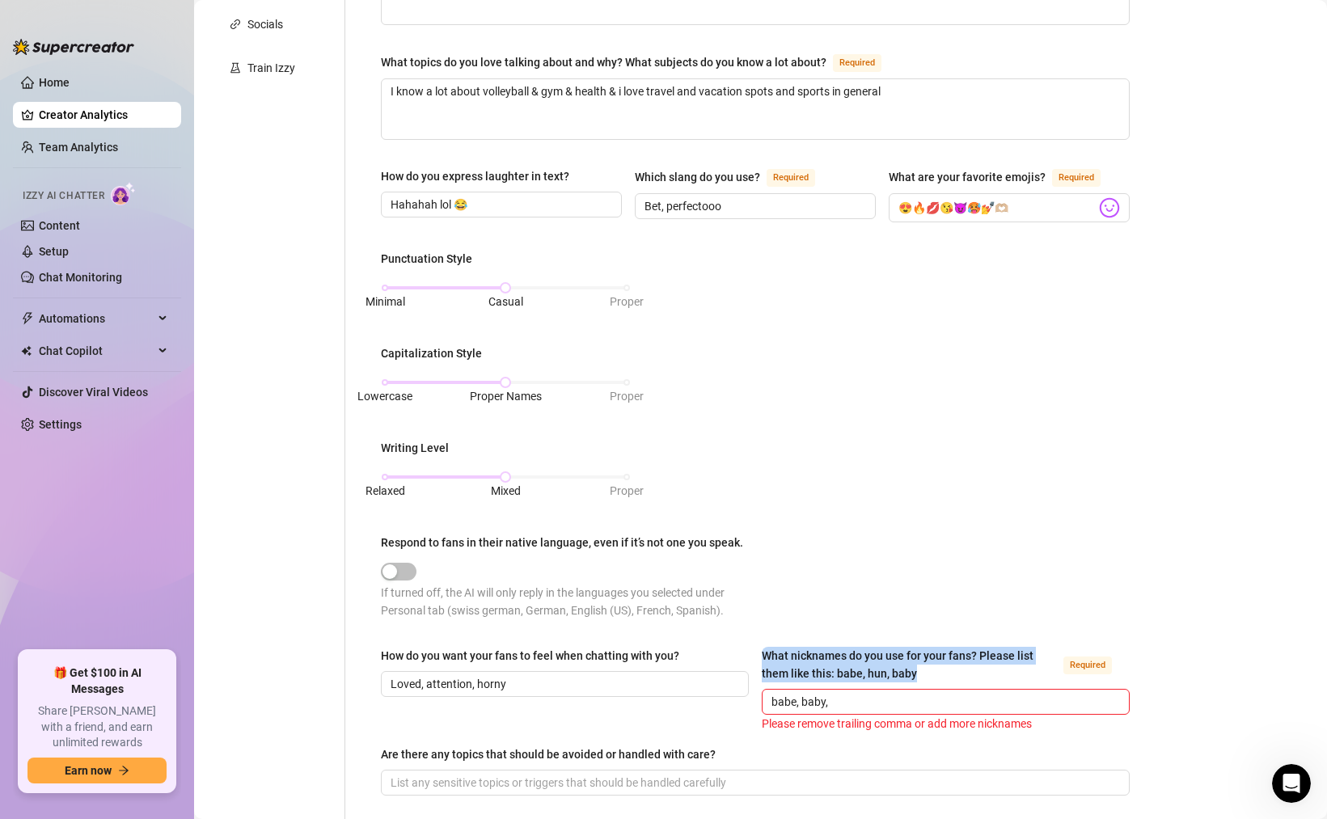
click at [794, 658] on div "What nicknames do you use for your fans? Please list them like this: babe, hun,…" at bounding box center [909, 665] width 295 height 36
click at [794, 693] on input "babe, baby," at bounding box center [943, 702] width 345 height 18
click at [791, 657] on div "What nicknames do you use for your fans? Please list them like this: babe, hun,…" at bounding box center [909, 665] width 295 height 36
click at [791, 693] on input "babe, baby," at bounding box center [943, 702] width 345 height 18
drag, startPoint x: 763, startPoint y: 654, endPoint x: 975, endPoint y: 653, distance: 211.8
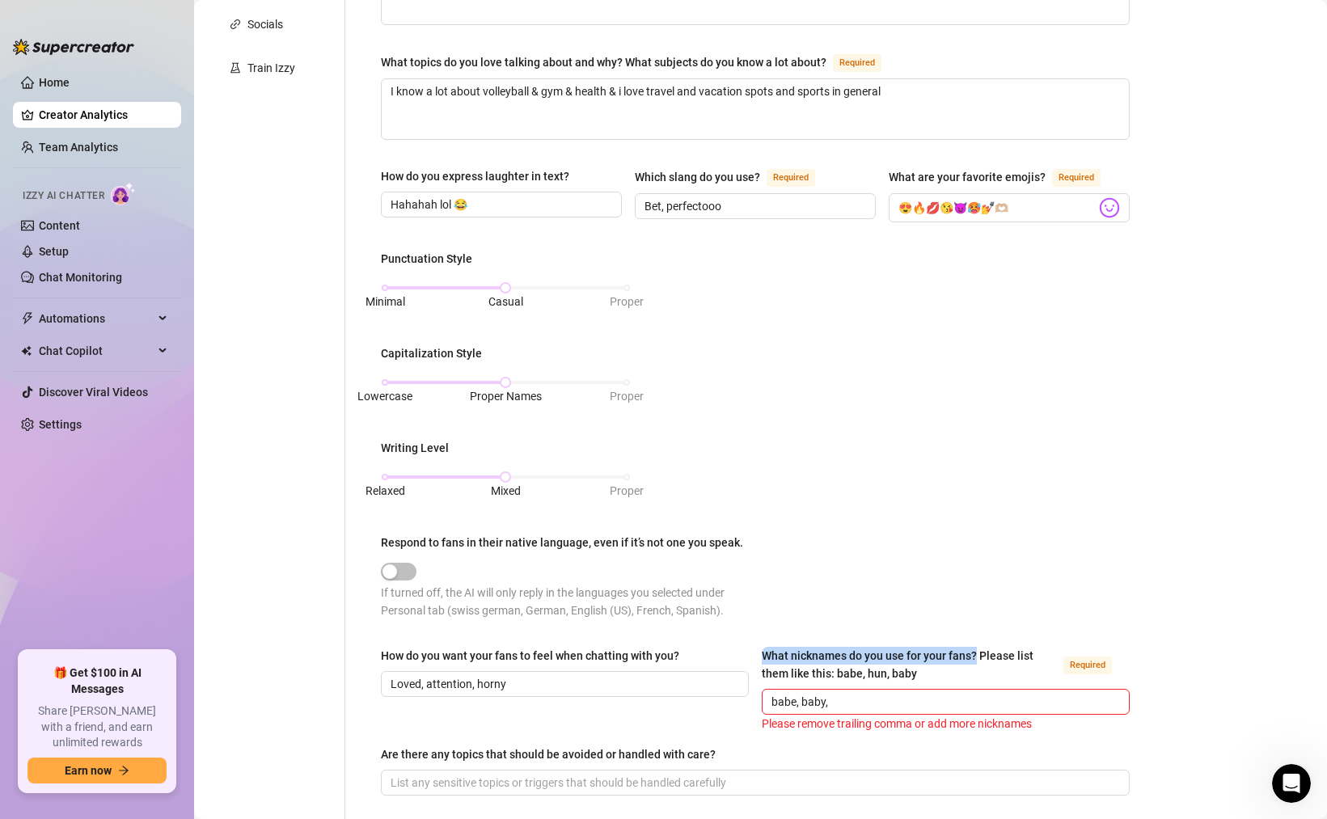
click at [975, 653] on div "What nicknames do you use for your fans? Please list them like this: babe, hun,…" at bounding box center [909, 665] width 295 height 36
copy div "What nicknames do you use for your fans?"
drag, startPoint x: 833, startPoint y: 698, endPoint x: 727, endPoint y: 698, distance: 105.9
click at [727, 698] on div "How do you want your fans to feel when chatting with you? Loved, attention, hor…" at bounding box center [755, 690] width 749 height 86
paste input "Babe, baby, luv, boo"
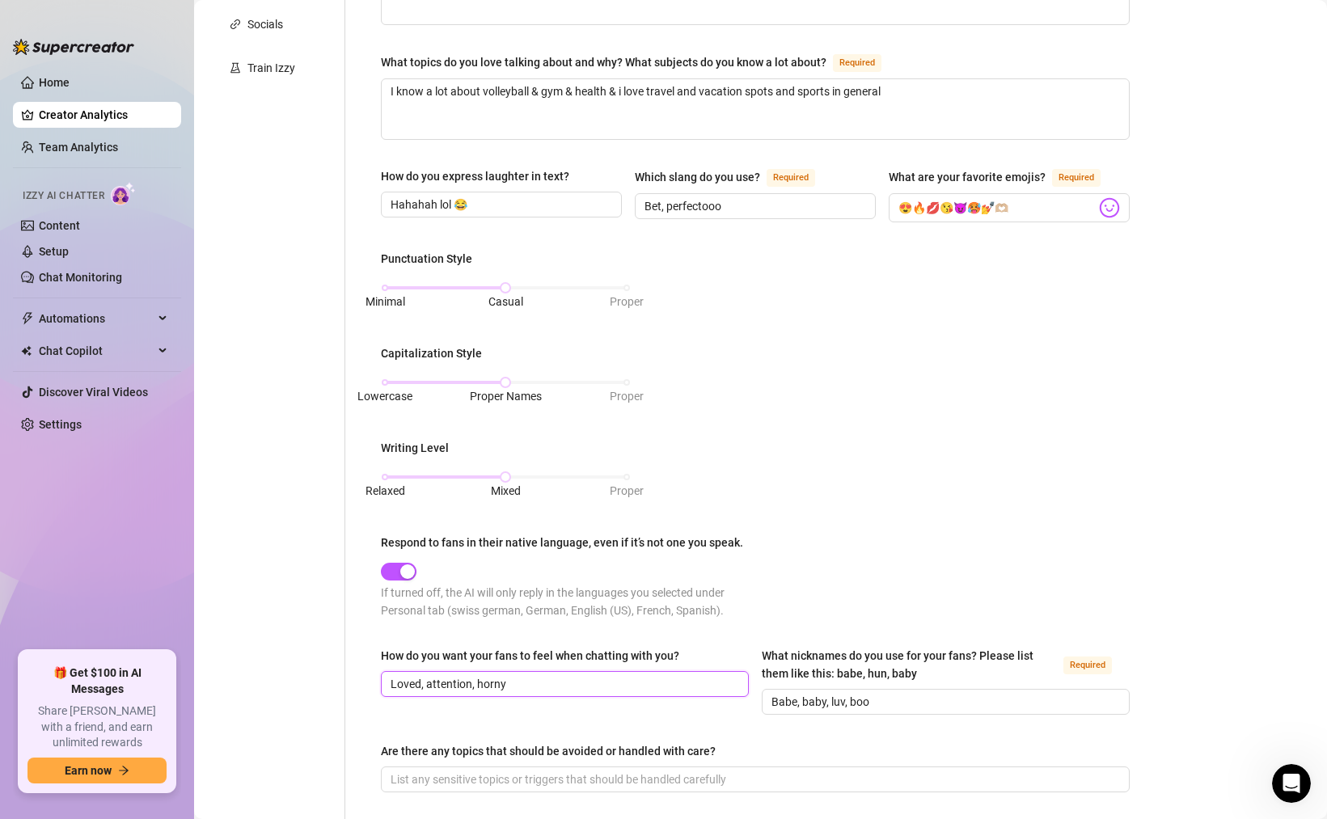
click at [535, 685] on input "Loved, attention, horny" at bounding box center [563, 684] width 345 height 18
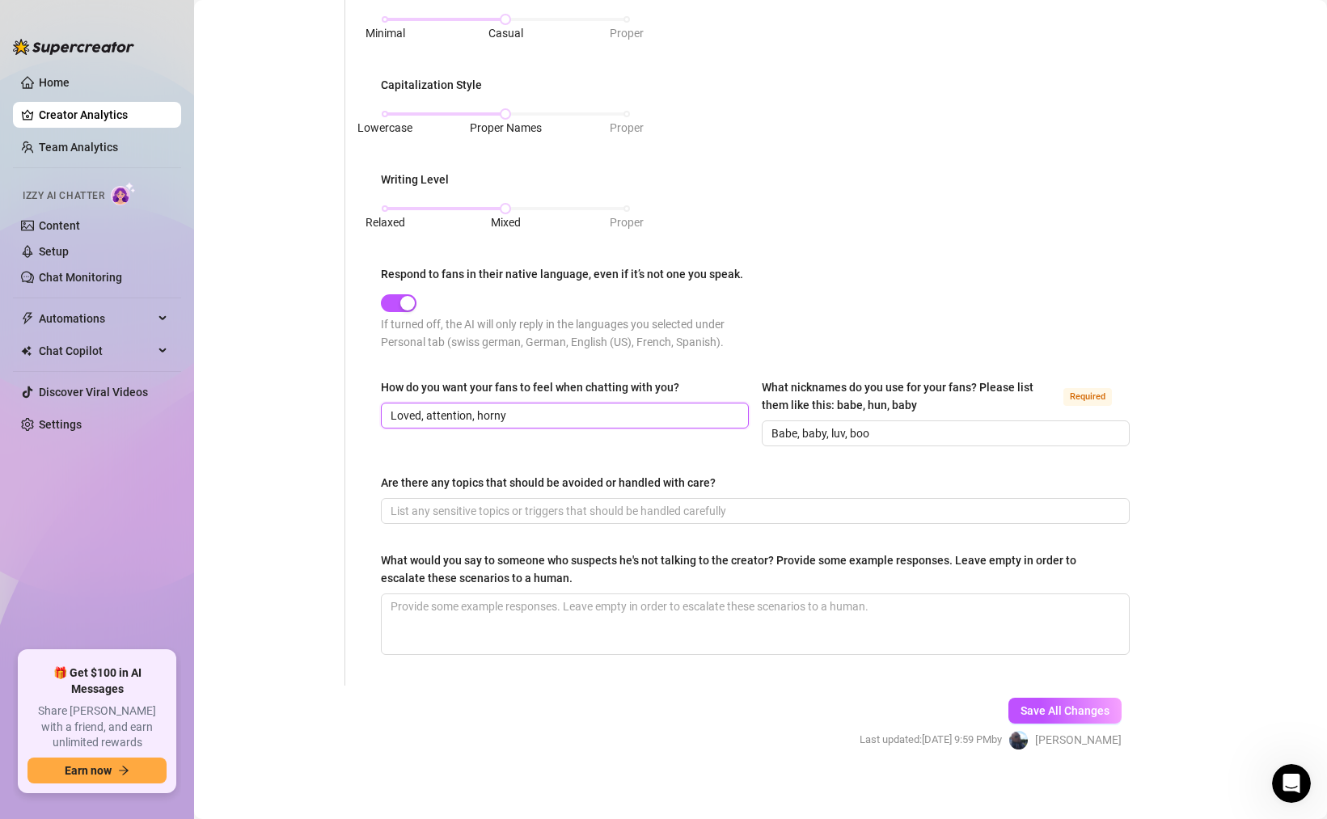
scroll to position [669, 0]
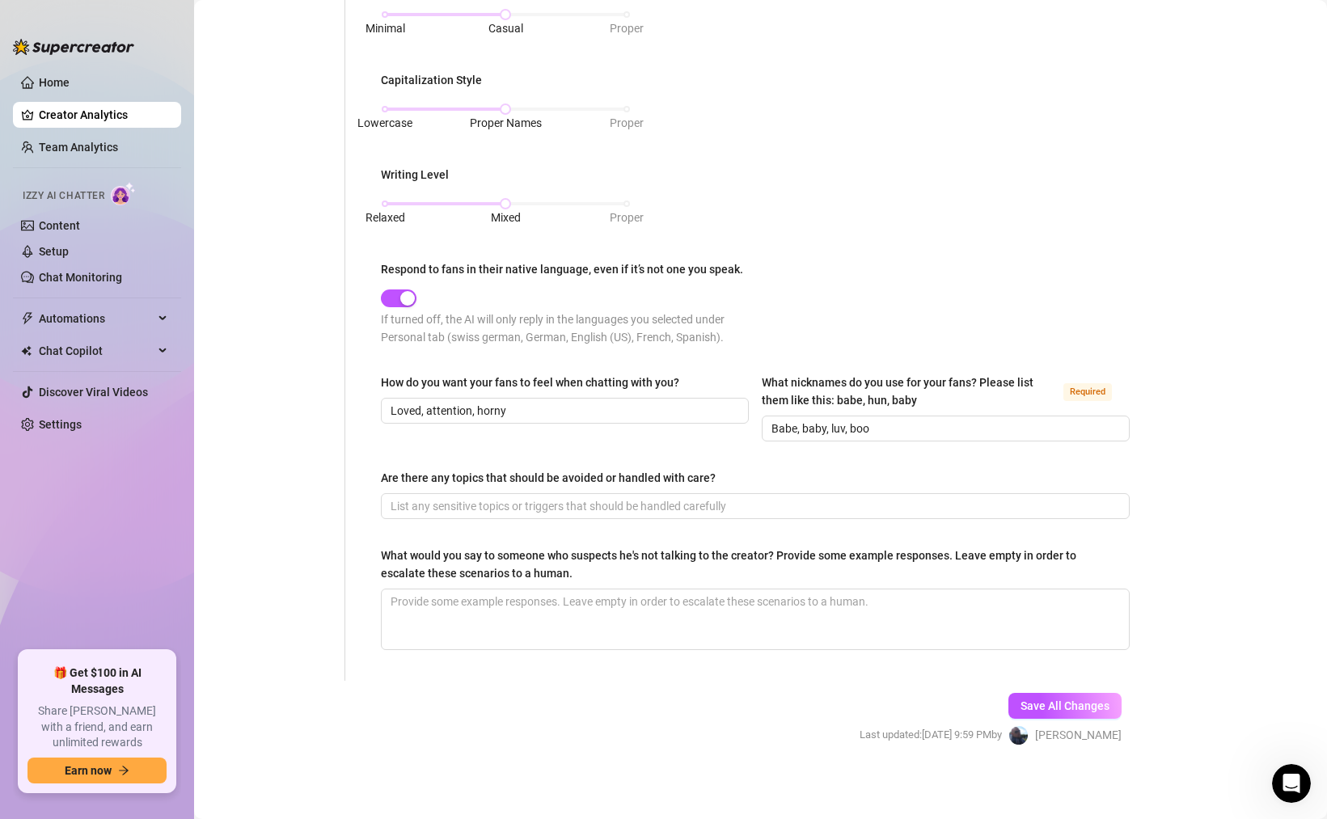
click at [591, 469] on div "Are there any topics that should be avoided or handled with care?" at bounding box center [548, 478] width 335 height 18
click at [591, 497] on input "Are there any topics that should be avoided or handled with care?" at bounding box center [754, 506] width 726 height 18
click at [591, 469] on div "Are there any topics that should be avoided or handled with care?" at bounding box center [548, 478] width 335 height 18
click at [591, 497] on input "Are there any topics that should be avoided or handled with care?" at bounding box center [754, 506] width 726 height 18
click at [591, 469] on div "Are there any topics that should be avoided or handled with care?" at bounding box center [548, 478] width 335 height 18
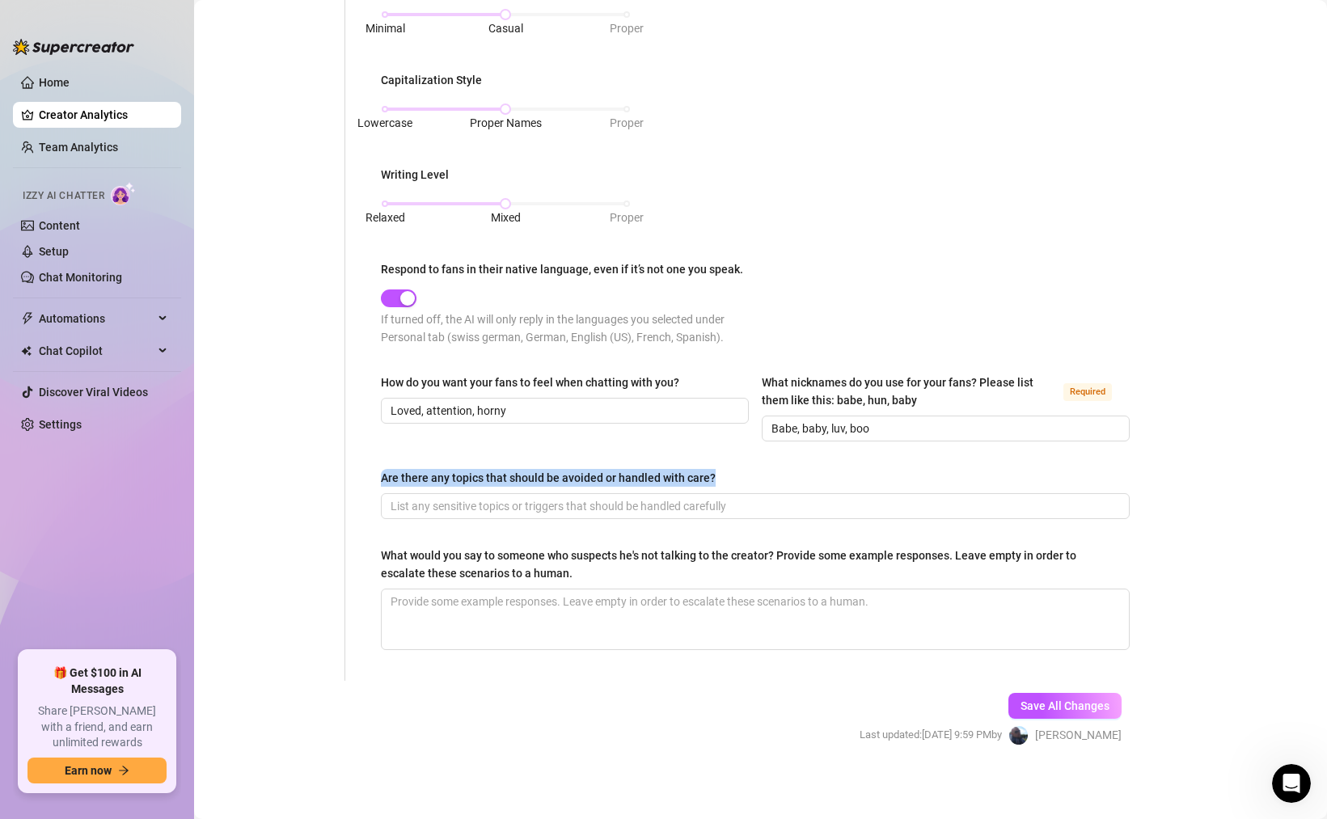
click at [591, 497] on input "Are there any topics that should be avoided or handled with care?" at bounding box center [754, 506] width 726 height 18
click at [568, 472] on div "Are there any topics that should be avoided or handled with care?" at bounding box center [548, 478] width 335 height 18
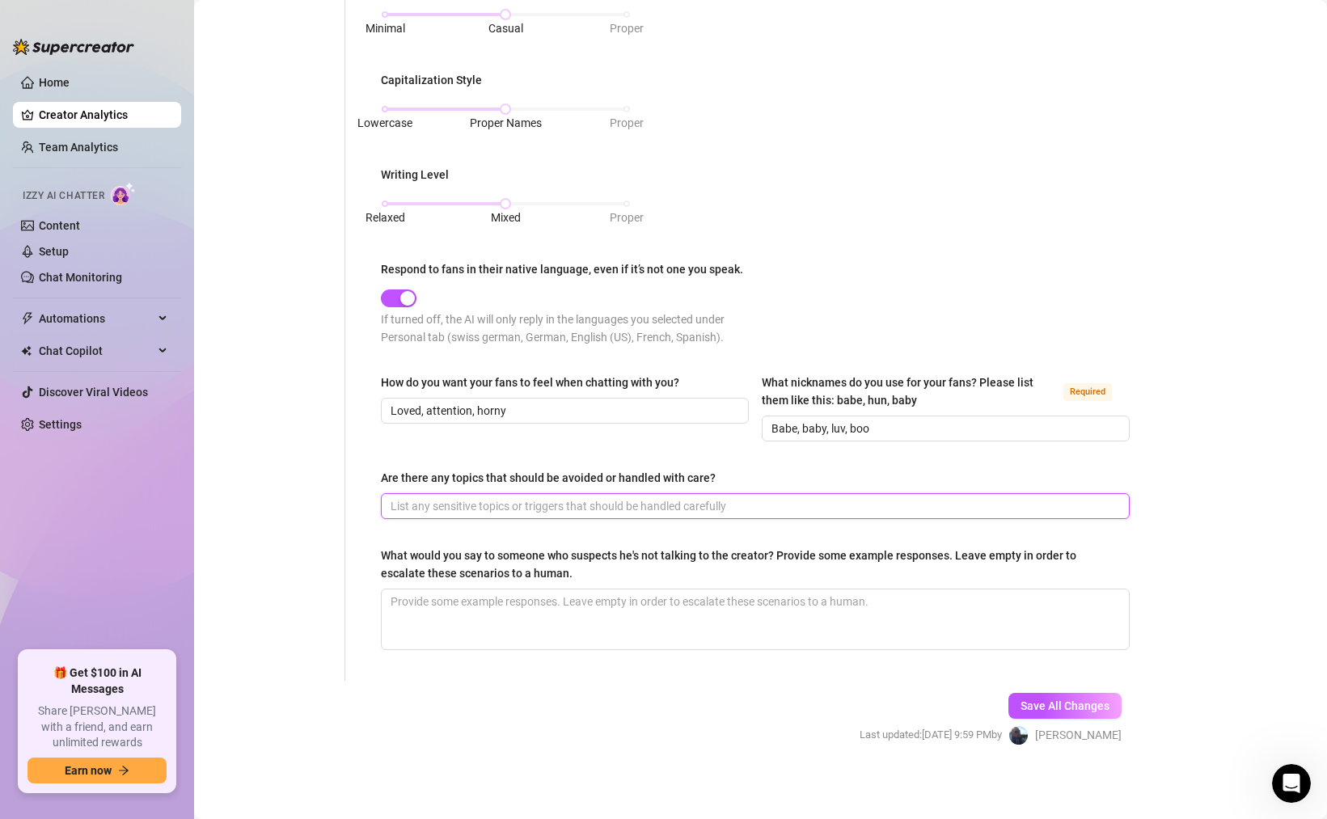
click at [568, 497] on input "Are there any topics that should be avoided or handled with care?" at bounding box center [754, 506] width 726 height 18
click at [568, 472] on div "Are there any topics that should be avoided or handled with care?" at bounding box center [548, 478] width 335 height 18
click at [568, 497] on input "Are there any topics that should be avoided or handled with care?" at bounding box center [754, 506] width 726 height 18
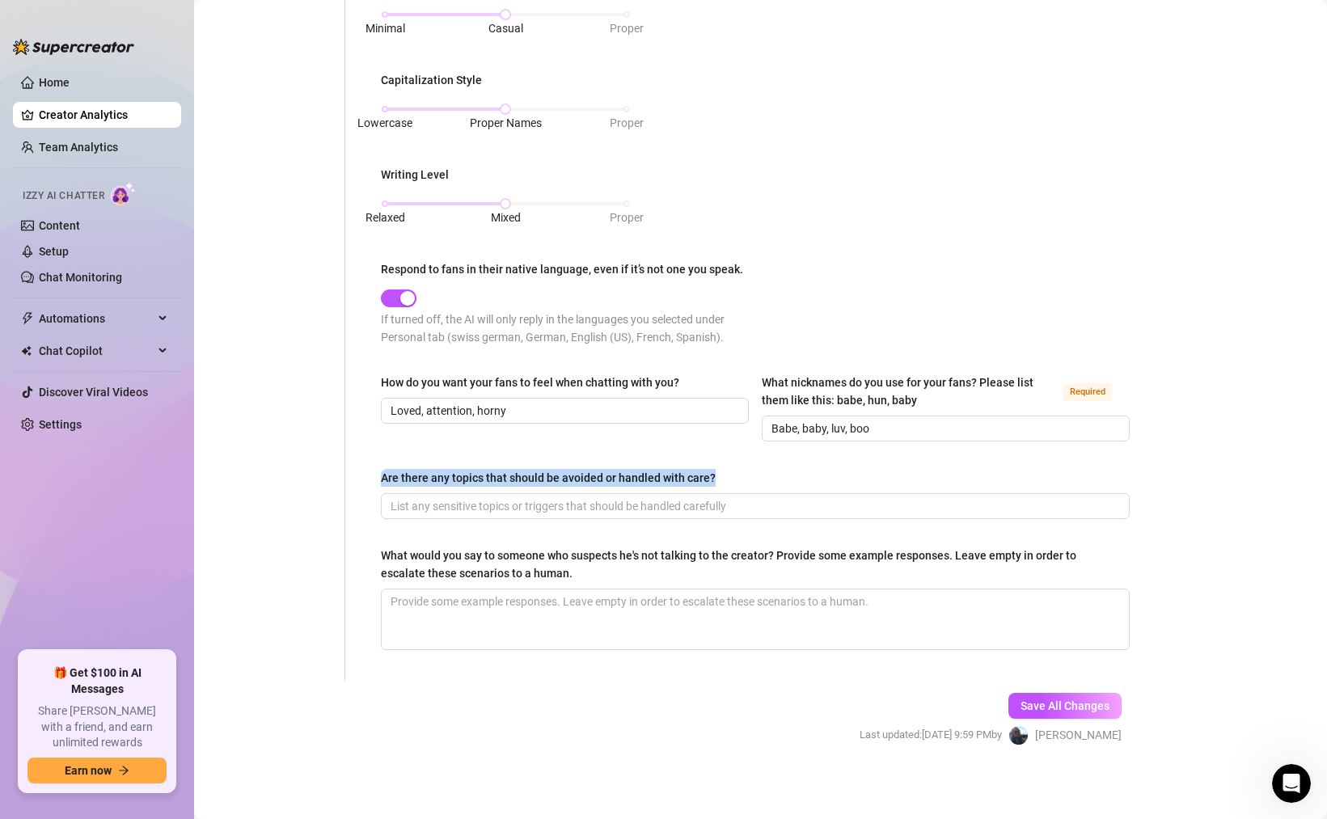
click at [568, 472] on div "Are there any topics that should be avoided or handled with care?" at bounding box center [548, 478] width 335 height 18
click at [568, 497] on input "Are there any topics that should be avoided or handled with care?" at bounding box center [754, 506] width 726 height 18
click at [568, 472] on div "Are there any topics that should be avoided or handled with care?" at bounding box center [548, 478] width 335 height 18
click at [568, 497] on input "Are there any topics that should be avoided or handled with care?" at bounding box center [754, 506] width 726 height 18
click at [568, 472] on div "Are there any topics that should be avoided or handled with care?" at bounding box center [548, 478] width 335 height 18
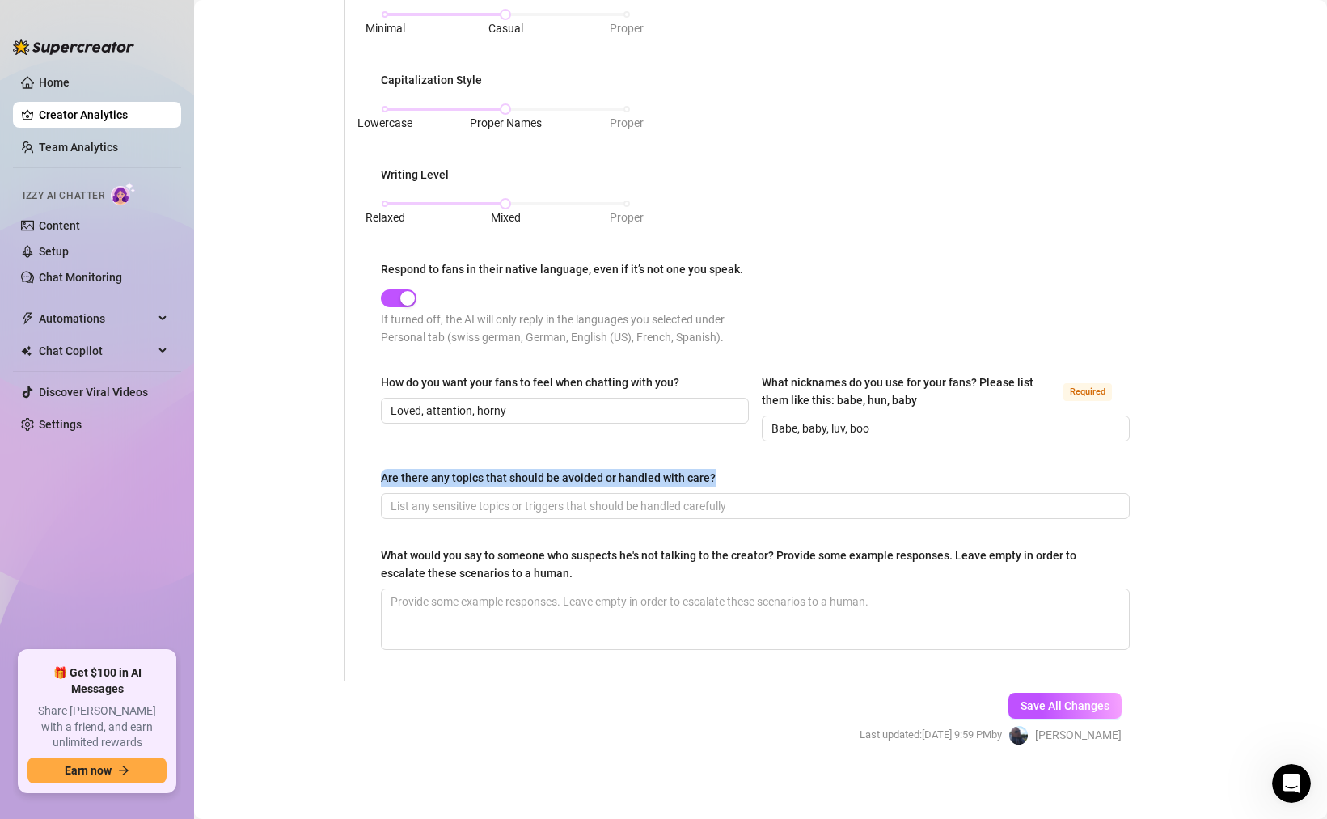
click at [568, 497] on input "Are there any topics that should be avoided or handled with care?" at bounding box center [754, 506] width 726 height 18
click at [568, 472] on div "Are there any topics that should be avoided or handled with care?" at bounding box center [548, 478] width 335 height 18
click at [568, 497] on input "Are there any topics that should be avoided or handled with care?" at bounding box center [754, 506] width 726 height 18
copy div "Are there any topics that should be avoided or handled with care?"
drag, startPoint x: 710, startPoint y: 473, endPoint x: 386, endPoint y: 467, distance: 324.3
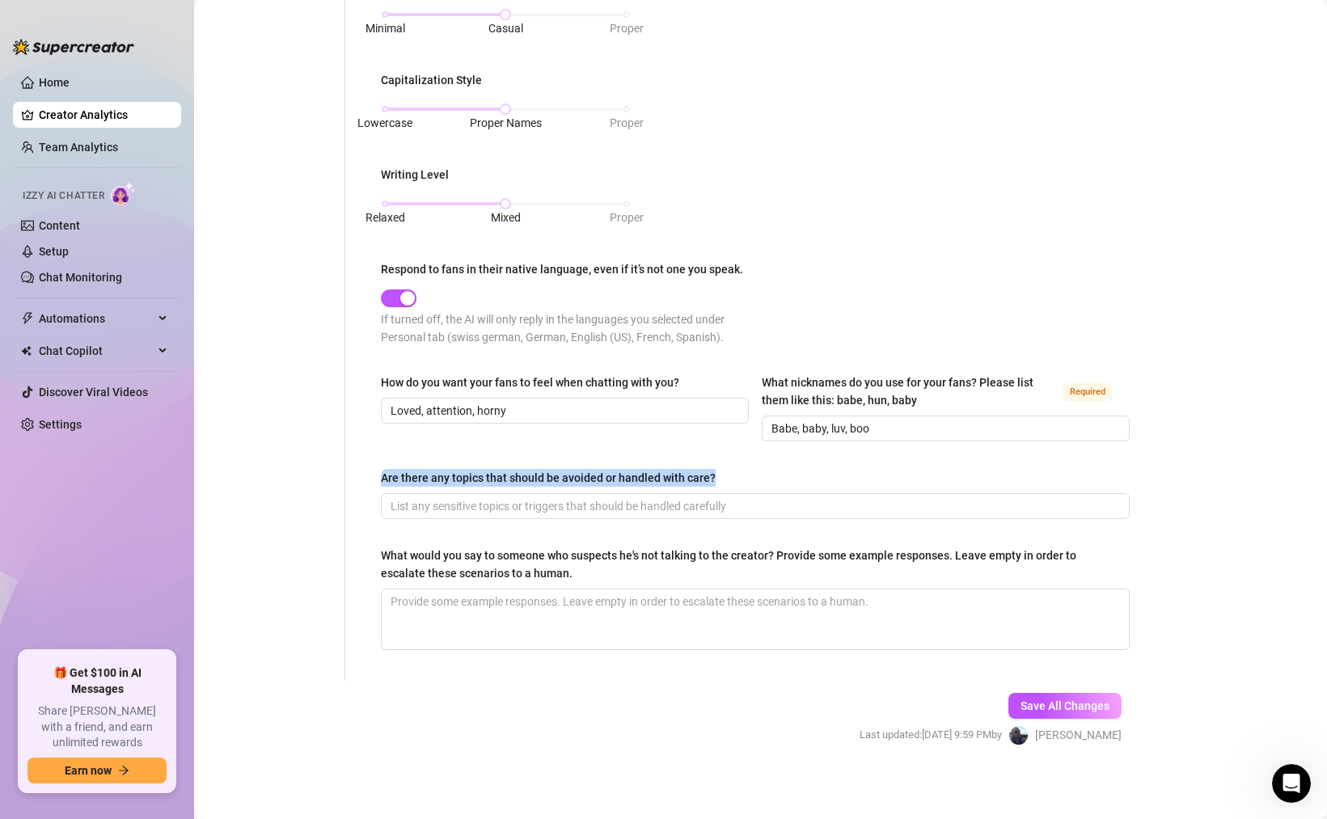
click at [384, 469] on div "Are there any topics that should be avoided or handled with care?" at bounding box center [548, 478] width 335 height 18
click at [427, 549] on div "What would you say to someone who suspects he's not talking to the creator? Pro…" at bounding box center [749, 565] width 737 height 36
click at [427, 589] on textarea "What would you say to someone who suspects he's not talking to the creator? Pro…" at bounding box center [755, 619] width 747 height 60
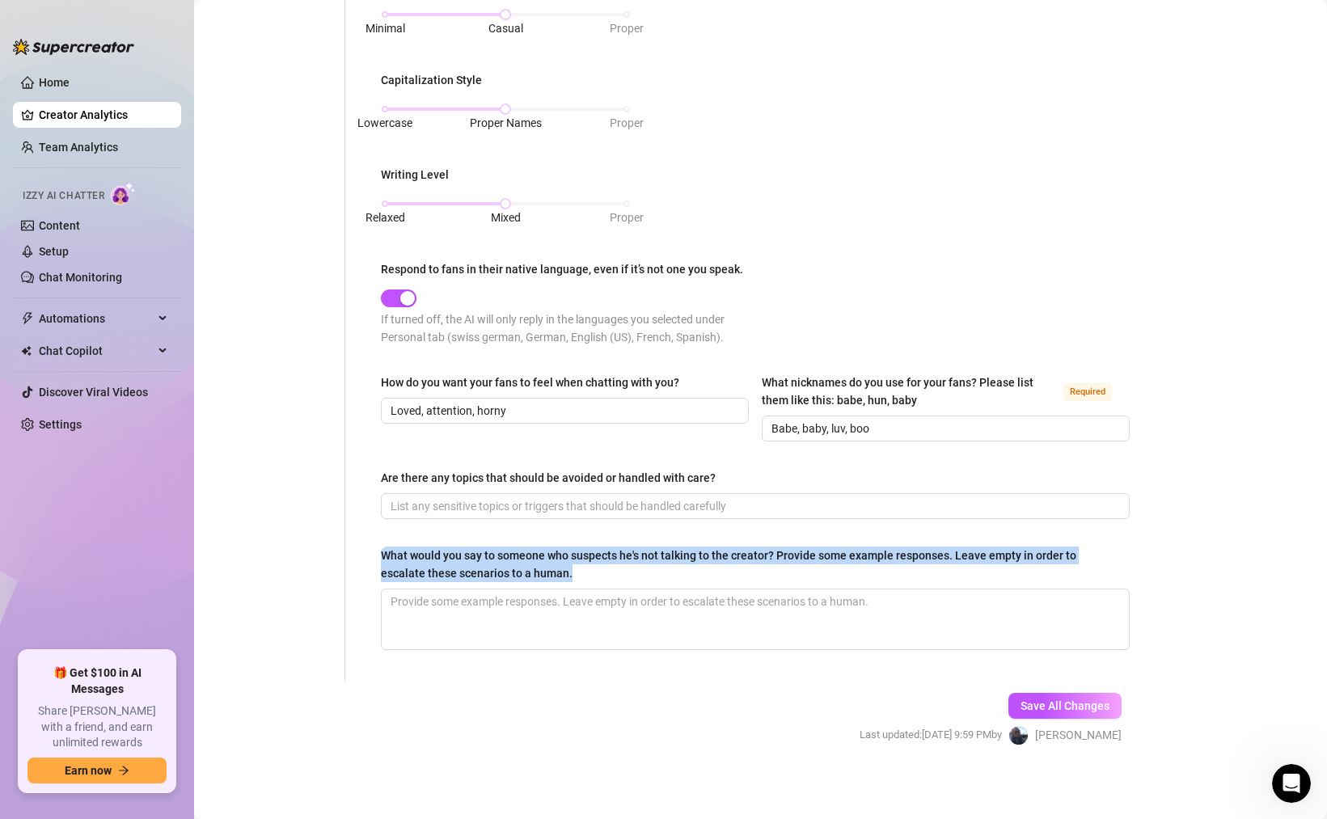
drag, startPoint x: 523, startPoint y: 569, endPoint x: 382, endPoint y: 548, distance: 143.0
click at [382, 548] on div "What would you say to someone who suspects he's not talking to the creator? Pro…" at bounding box center [749, 565] width 737 height 36
click at [1033, 699] on span "Save All Changes" at bounding box center [1064, 705] width 89 height 13
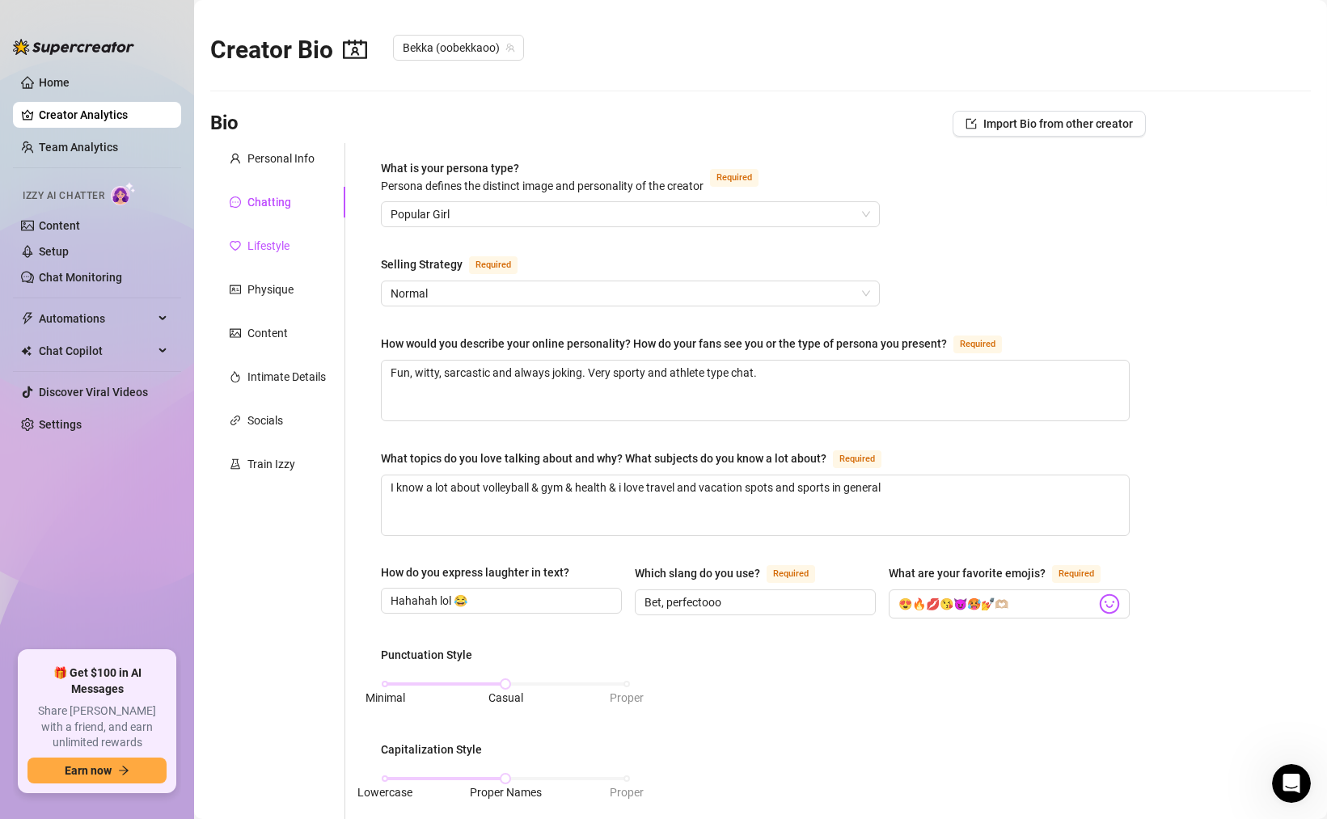
click at [269, 243] on div "Lifestyle" at bounding box center [268, 246] width 42 height 18
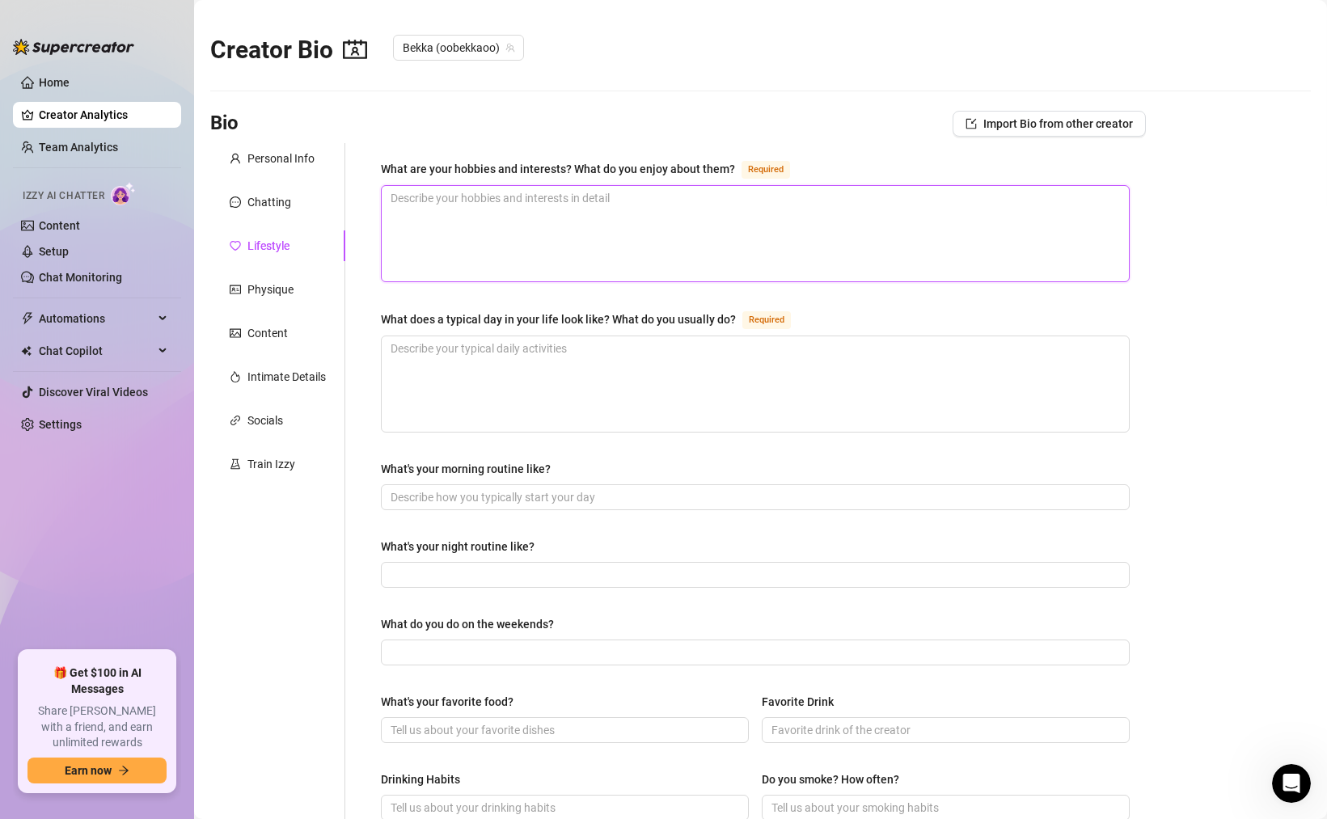
click at [503, 201] on textarea "What are your hobbies and interests? What do you enjoy about them? Required" at bounding box center [755, 233] width 747 height 95
click at [488, 231] on textarea "What are your hobbies and interests? What do you enjoy about them? Required" at bounding box center [755, 233] width 747 height 95
drag, startPoint x: 538, startPoint y: 364, endPoint x: 288, endPoint y: 339, distance: 251.1
click at [288, 339] on div "Personal Info Chatting Lifestyle Physique Content Intimate Details Socials Trai…" at bounding box center [677, 688] width 935 height 1090
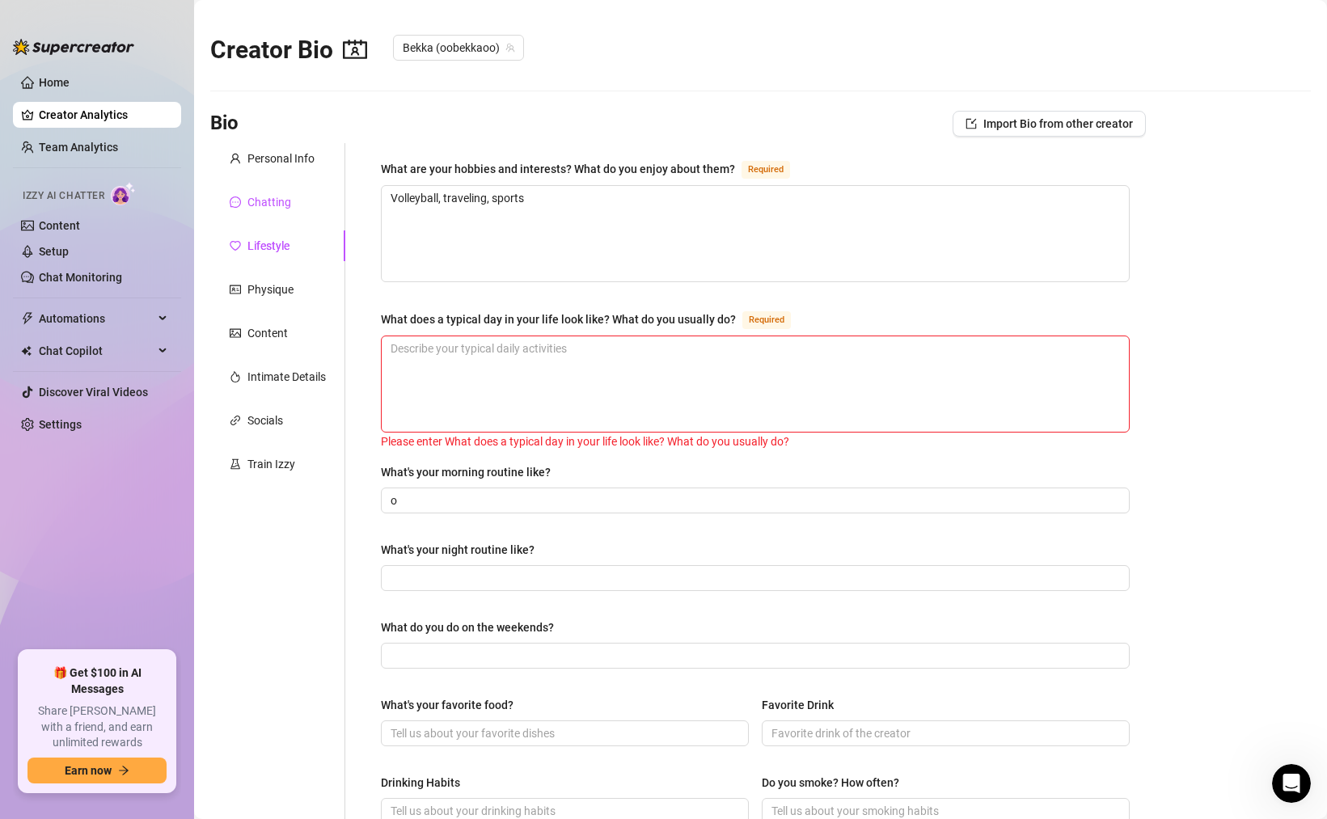
click at [277, 206] on div "Chatting" at bounding box center [269, 202] width 44 height 18
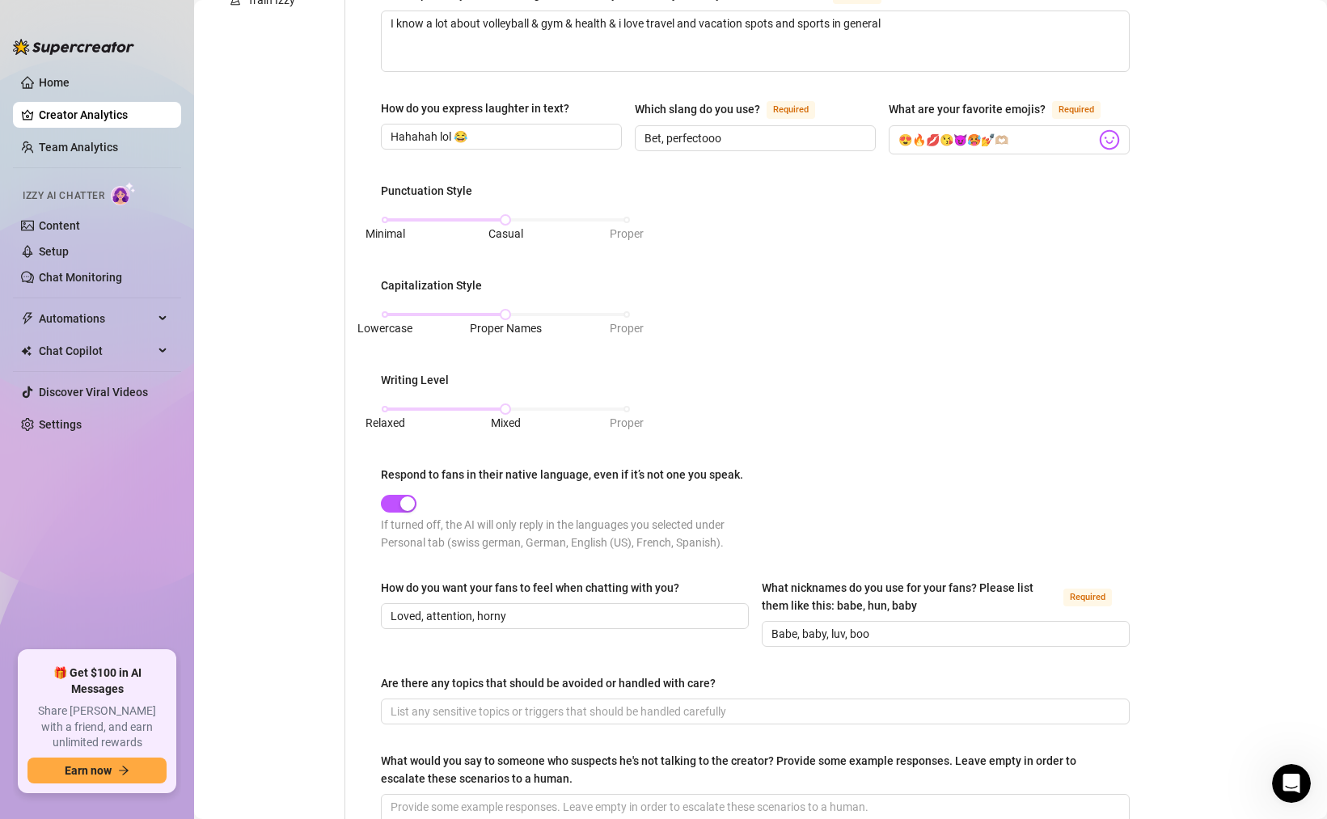
scroll to position [669, 0]
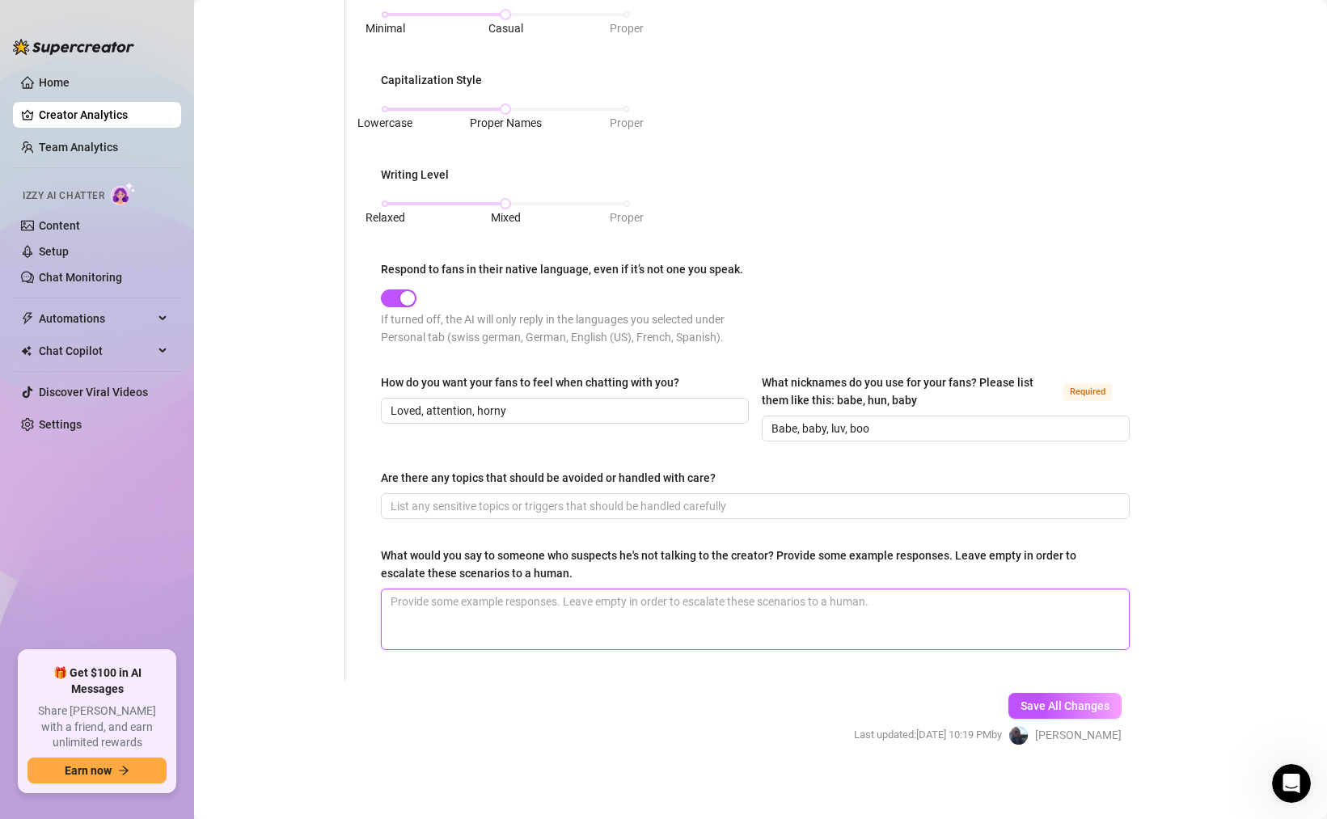
click at [554, 595] on textarea "What would you say to someone who suspects he's not talking to the creator? Pro…" at bounding box center [755, 619] width 747 height 60
click at [520, 506] on input "Are there any topics that should be avoided or handled with care?" at bounding box center [754, 506] width 726 height 18
paste input "I dont wanna talk too much in detail about my family like they can say i have a…"
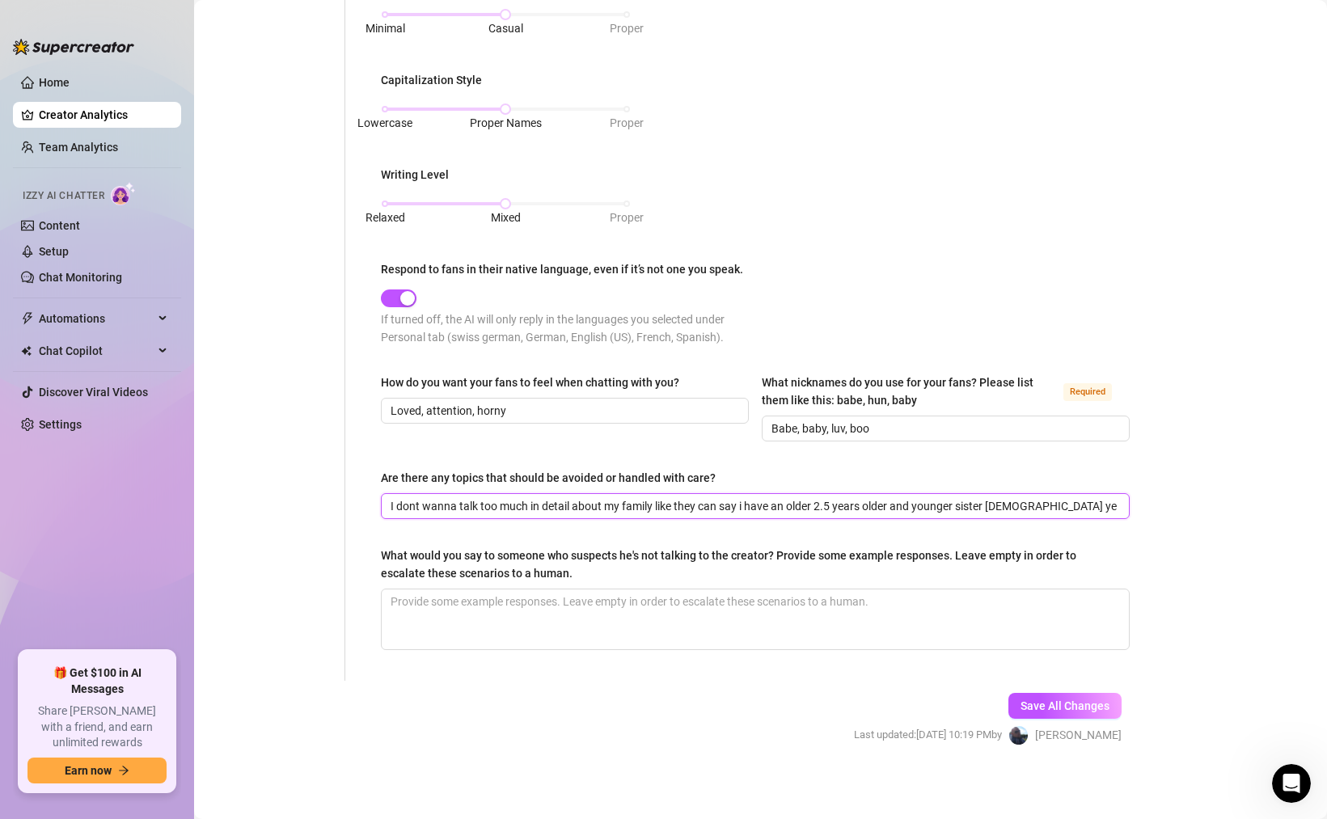
scroll to position [0, 63]
click at [597, 505] on input "I dont wanna talk too much in detail about my family like they can say i have a…" at bounding box center [730, 506] width 678 height 18
click at [591, 501] on input "I dont wanna talk too much in detail about my family like they can say i have a…" at bounding box center [730, 506] width 678 height 18
drag, startPoint x: 635, startPoint y: 500, endPoint x: 593, endPoint y: 500, distance: 42.0
click at [593, 500] on input "I dont wanna talk too much in detail about my family like they can say i have a…" at bounding box center [730, 506] width 678 height 18
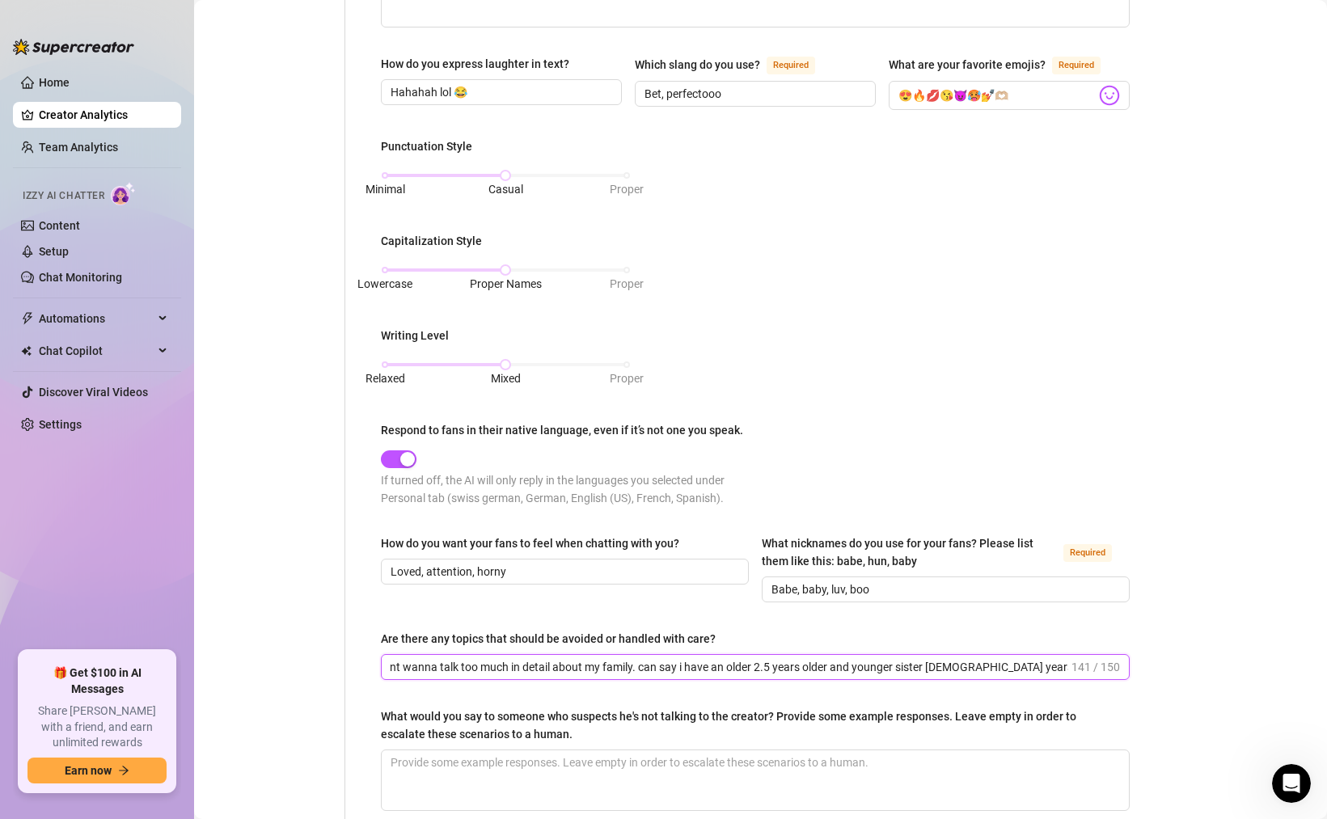
scroll to position [669, 0]
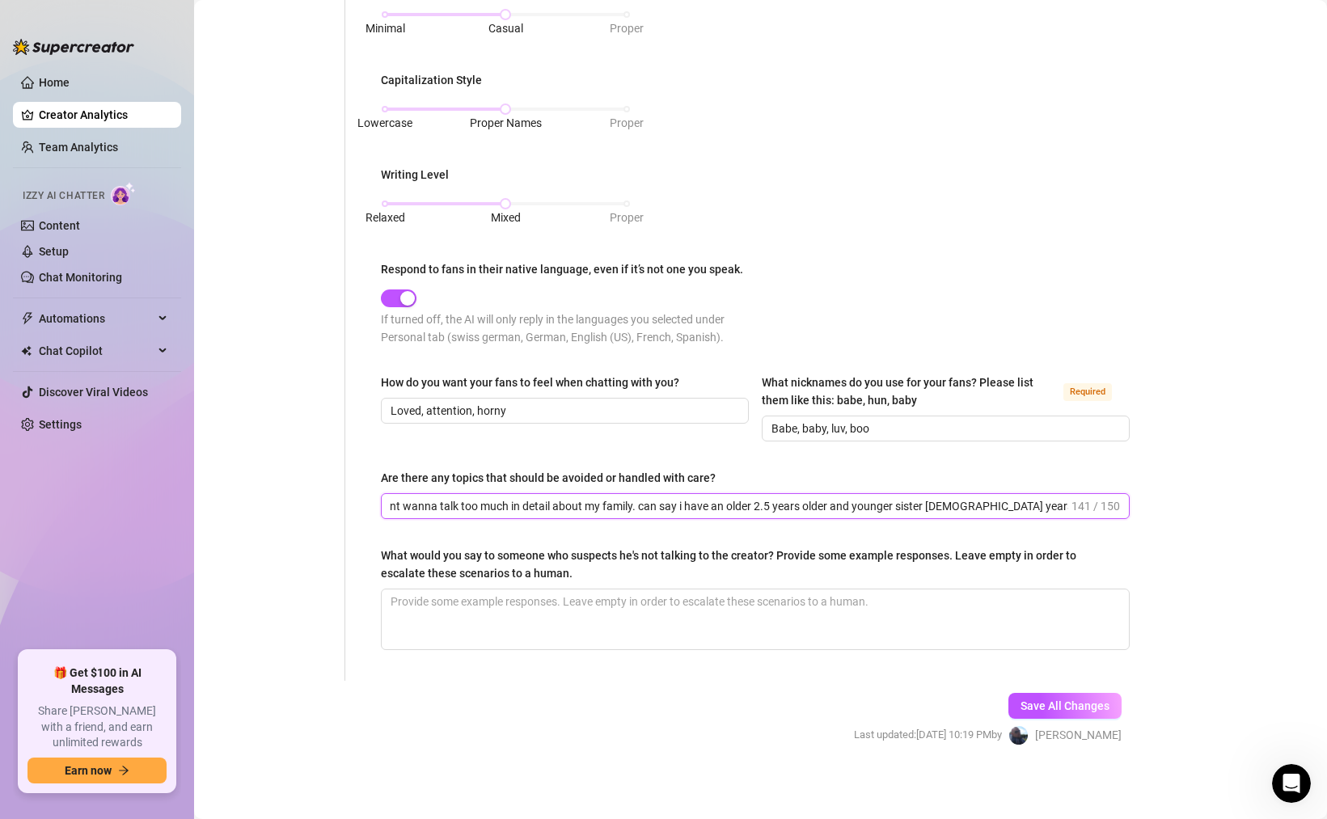
click at [968, 503] on input "I dont wanna talk too much in detail about my family. can say i have an older 2…" at bounding box center [730, 506] width 678 height 18
drag, startPoint x: 636, startPoint y: 503, endPoint x: 1097, endPoint y: 504, distance: 461.7
click at [1097, 504] on span "I dont wanna talk too much in detail about my family. can say i have an older 2…" at bounding box center [755, 506] width 749 height 26
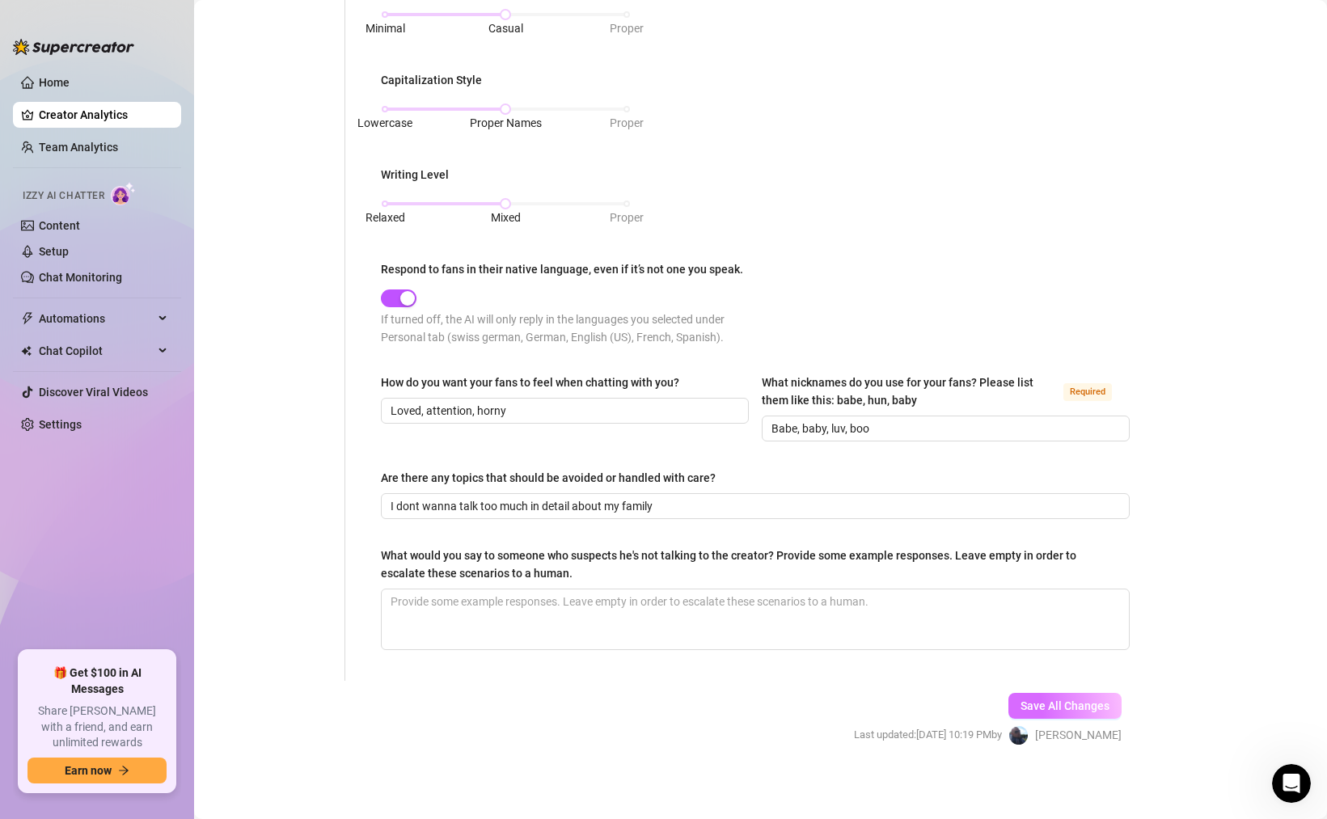
click at [1045, 699] on span "Save All Changes" at bounding box center [1064, 705] width 89 height 13
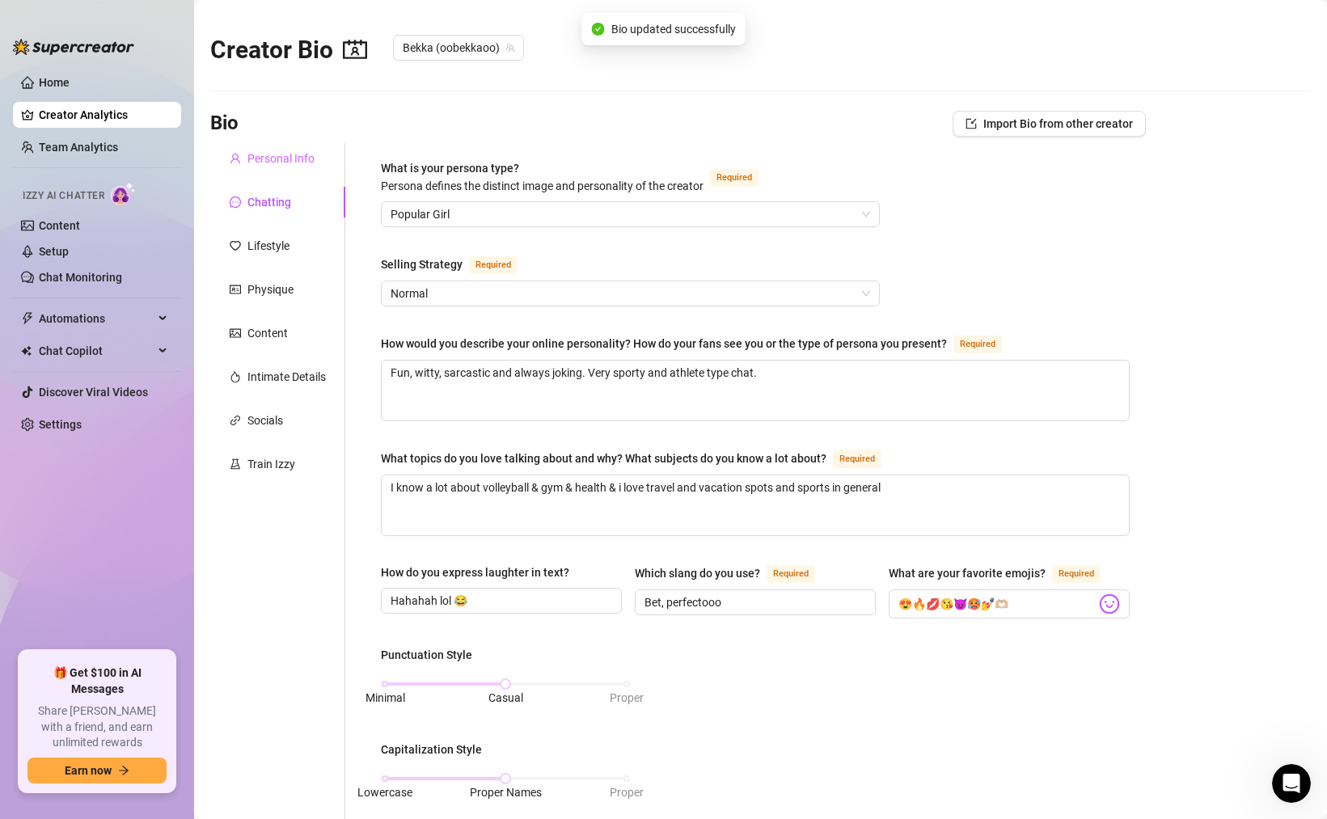
click at [298, 167] on div "Personal Info" at bounding box center [277, 158] width 135 height 31
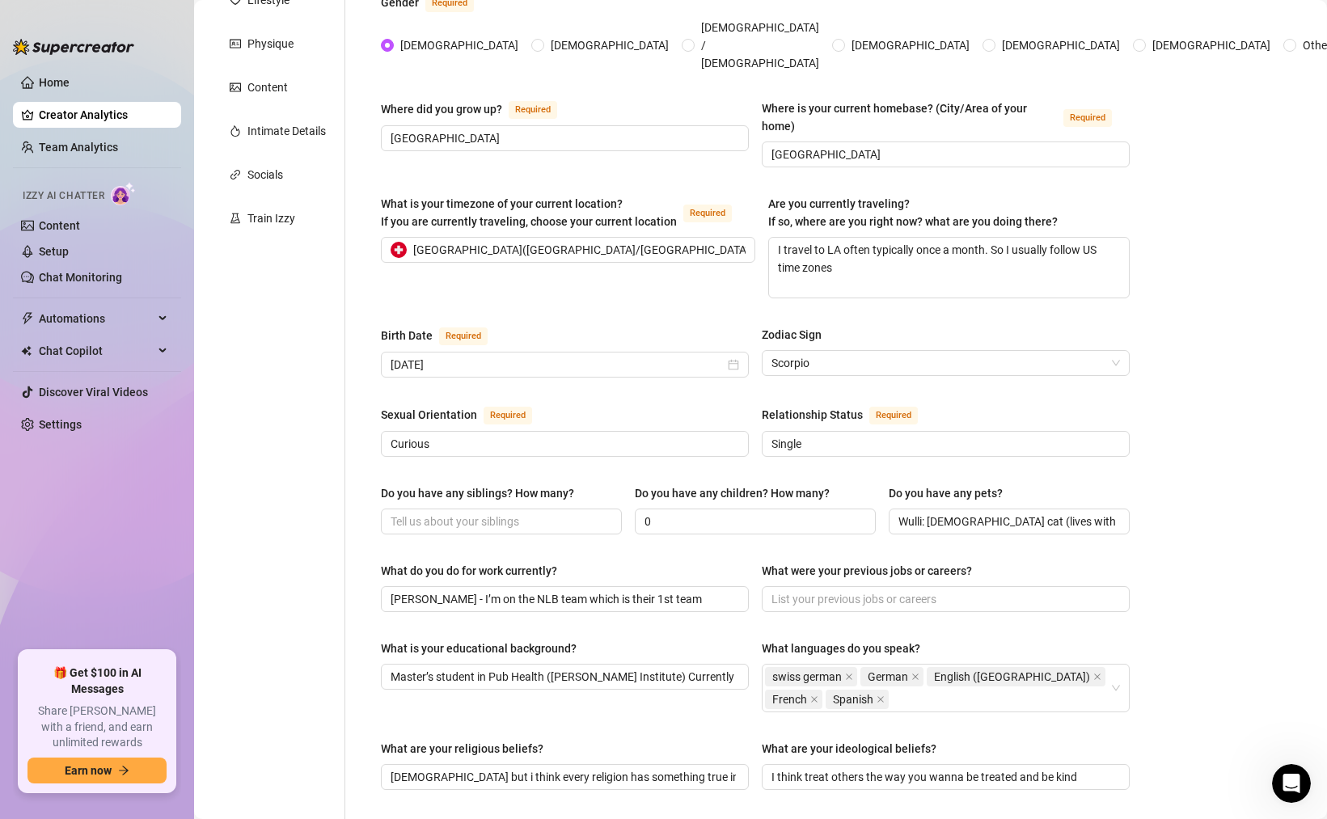
scroll to position [284, 0]
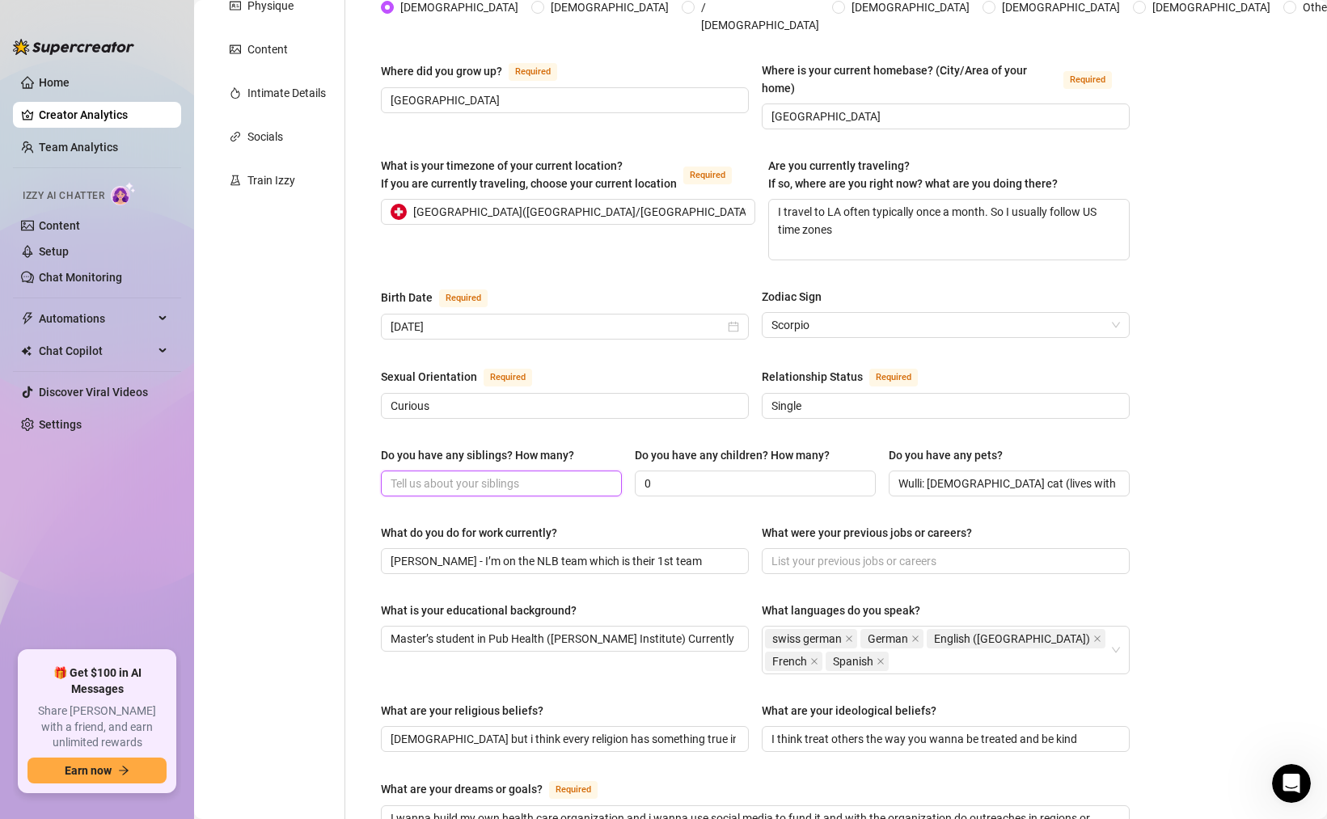
click at [479, 475] on input "Do you have any siblings? How many?" at bounding box center [500, 484] width 218 height 18
paste input "can say i have an older 2.5 years older and younger sister [DEMOGRAPHIC_DATA] y…"
drag, startPoint x: 437, startPoint y: 458, endPoint x: 374, endPoint y: 457, distance: 63.1
click at [374, 458] on div "Name Required [PERSON_NAME](s) Gender Required [DEMOGRAPHIC_DATA] [DEMOGRAPHIC_…" at bounding box center [755, 548] width 781 height 1378
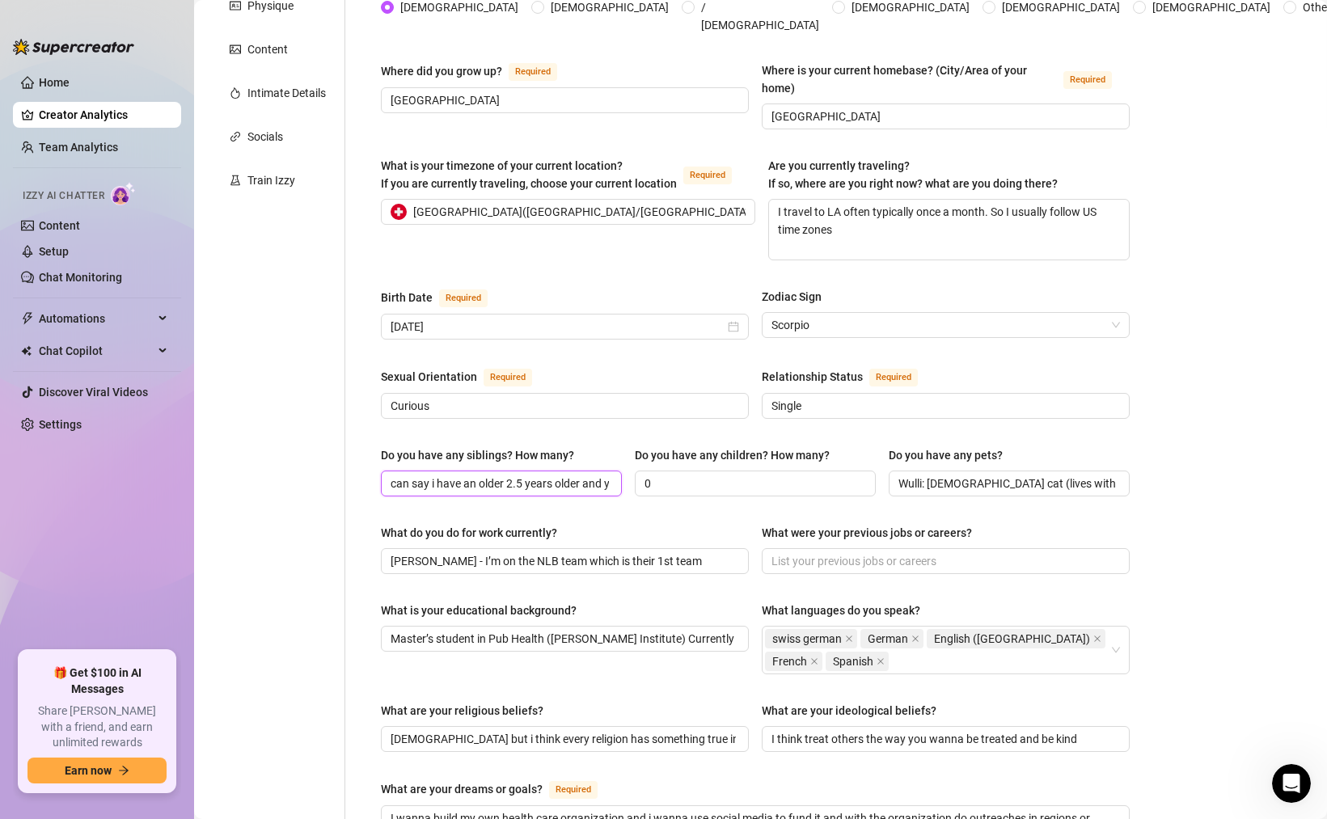
click at [454, 475] on input "can say i have an older 2.5 years older and younger sister [DEMOGRAPHIC_DATA] y…" at bounding box center [500, 484] width 218 height 18
drag, startPoint x: 480, startPoint y: 453, endPoint x: 306, endPoint y: 433, distance: 175.0
click at [311, 434] on div "Personal Info Chatting Lifestyle Physique Content Intimate Details Socials Trai…" at bounding box center [677, 548] width 935 height 1378
click at [387, 471] on span "older 2.5 years older and younger sister [DEMOGRAPHIC_DATA] years younger and i…" at bounding box center [501, 484] width 241 height 26
click at [522, 475] on input "2 sisters. older 2.5 years older and younger sister [DEMOGRAPHIC_DATA] years yo…" at bounding box center [500, 484] width 218 height 18
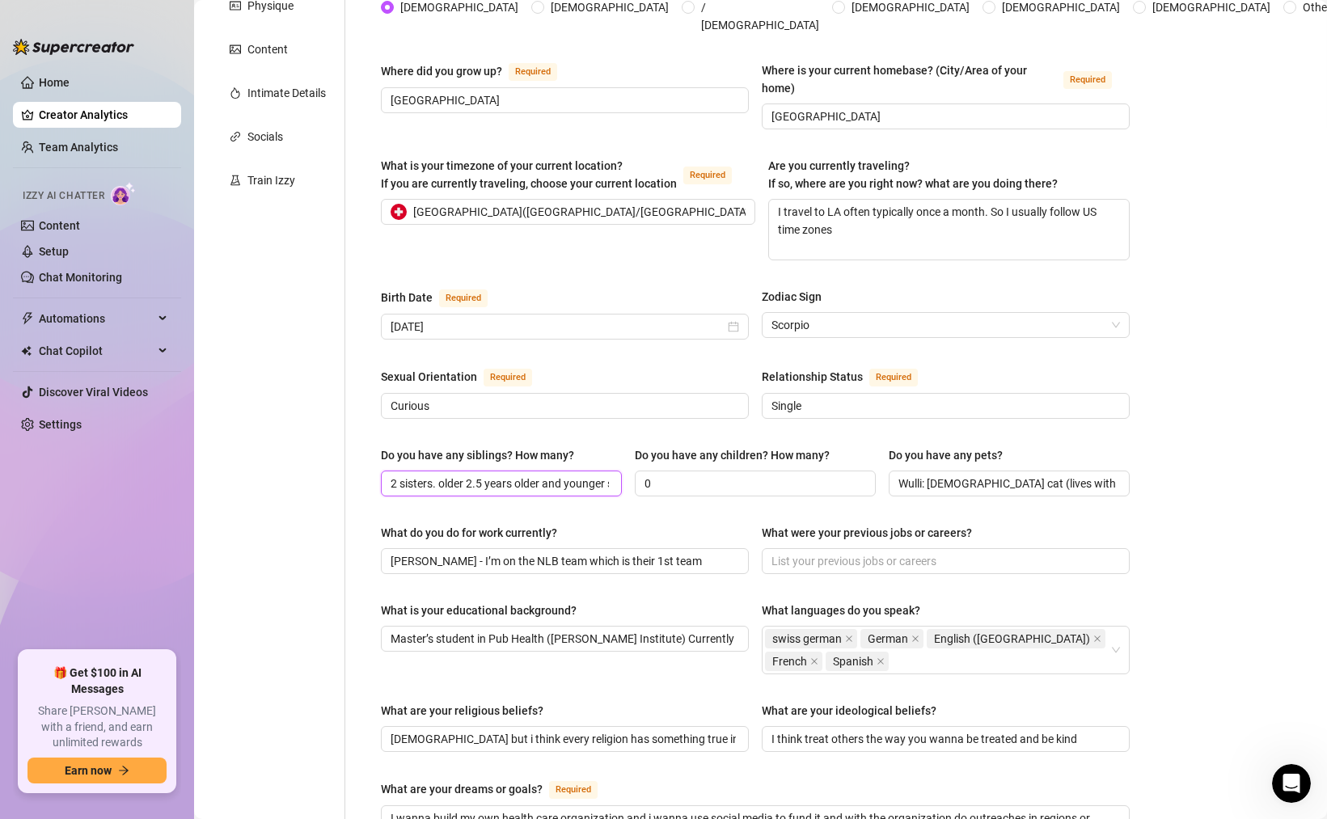
click at [525, 475] on input "2 sisters. older 2.5 years older and younger sister [DEMOGRAPHIC_DATA] years yo…" at bounding box center [500, 484] width 218 height 18
click at [539, 475] on input "2 sisters. older 2.5 years and younger sister [DEMOGRAPHIC_DATA] years younger …" at bounding box center [500, 484] width 218 height 18
drag, startPoint x: 580, startPoint y: 454, endPoint x: 624, endPoint y: 454, distance: 44.5
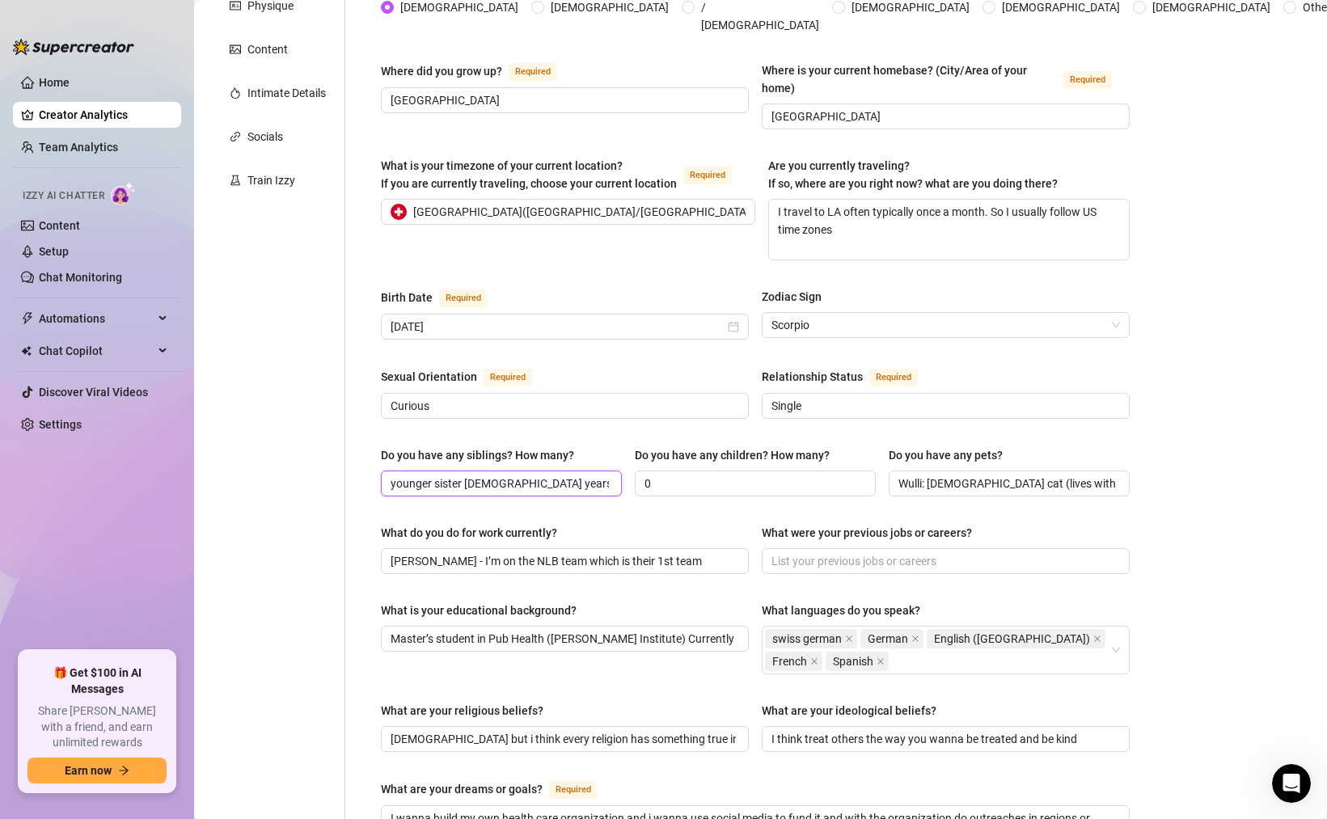
click at [624, 454] on div "Do you have any siblings? How many? 2 sisters. older 2.5 years and 1 younger si…" at bounding box center [755, 478] width 749 height 65
click at [444, 475] on input "2 sisters. older 2.5 years and 1 younger sister [DEMOGRAPHIC_DATA] years younge…" at bounding box center [500, 484] width 218 height 18
click at [518, 475] on input "2 sisters. older 2.5 years and 1 younger 5 years younger and i love m" at bounding box center [500, 484] width 218 height 18
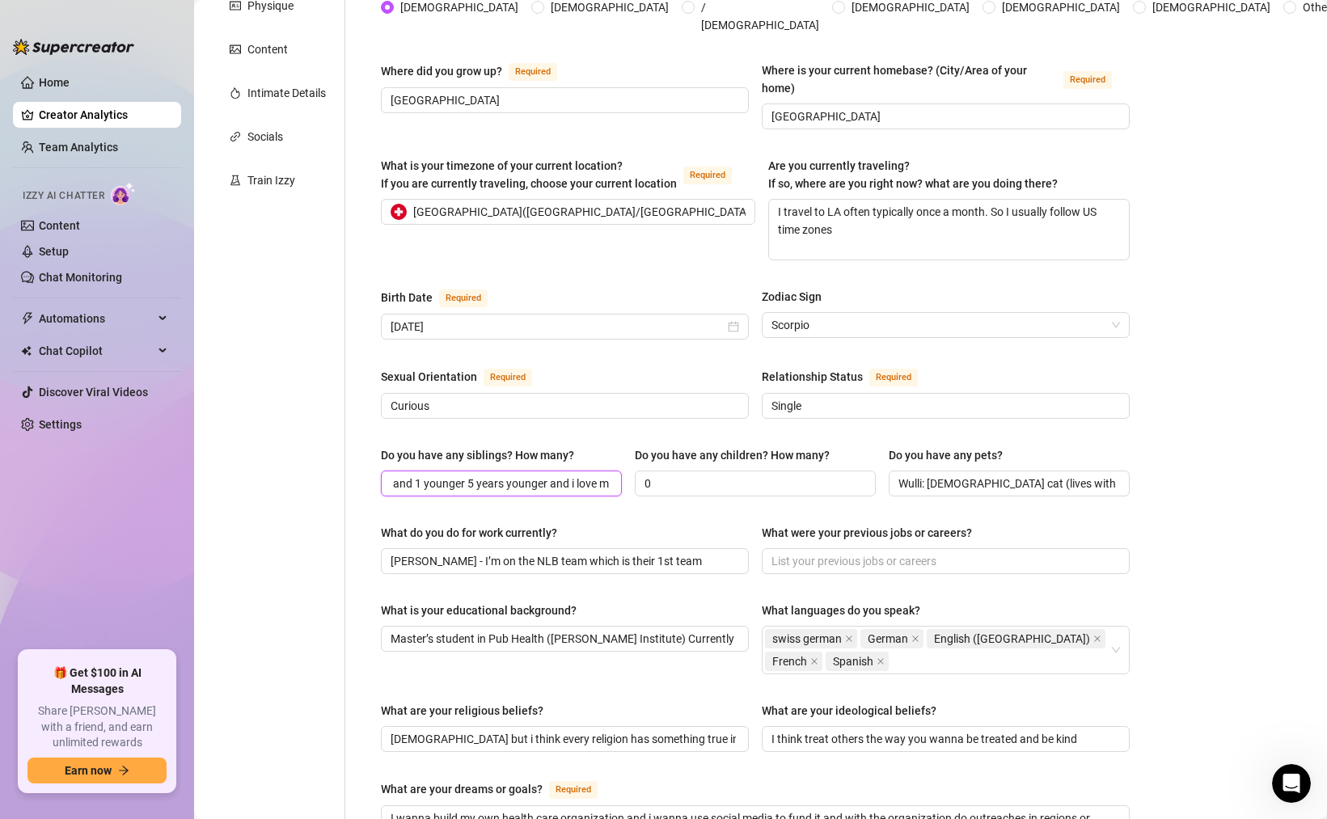
click at [518, 475] on input "2 sisters. older 2.5 years and 1 younger 5 years younger and i love m" at bounding box center [500, 484] width 218 height 18
click at [510, 475] on input "2 sisters. older 2.5 years and 1 younger 5 years younger and i love m" at bounding box center [500, 484] width 218 height 18
drag, startPoint x: 503, startPoint y: 454, endPoint x: 651, endPoint y: 468, distance: 148.7
click at [648, 468] on div "Do you have any siblings? How many? 2 sisters. older 2.5 years and 1 younger 5 …" at bounding box center [755, 478] width 749 height 65
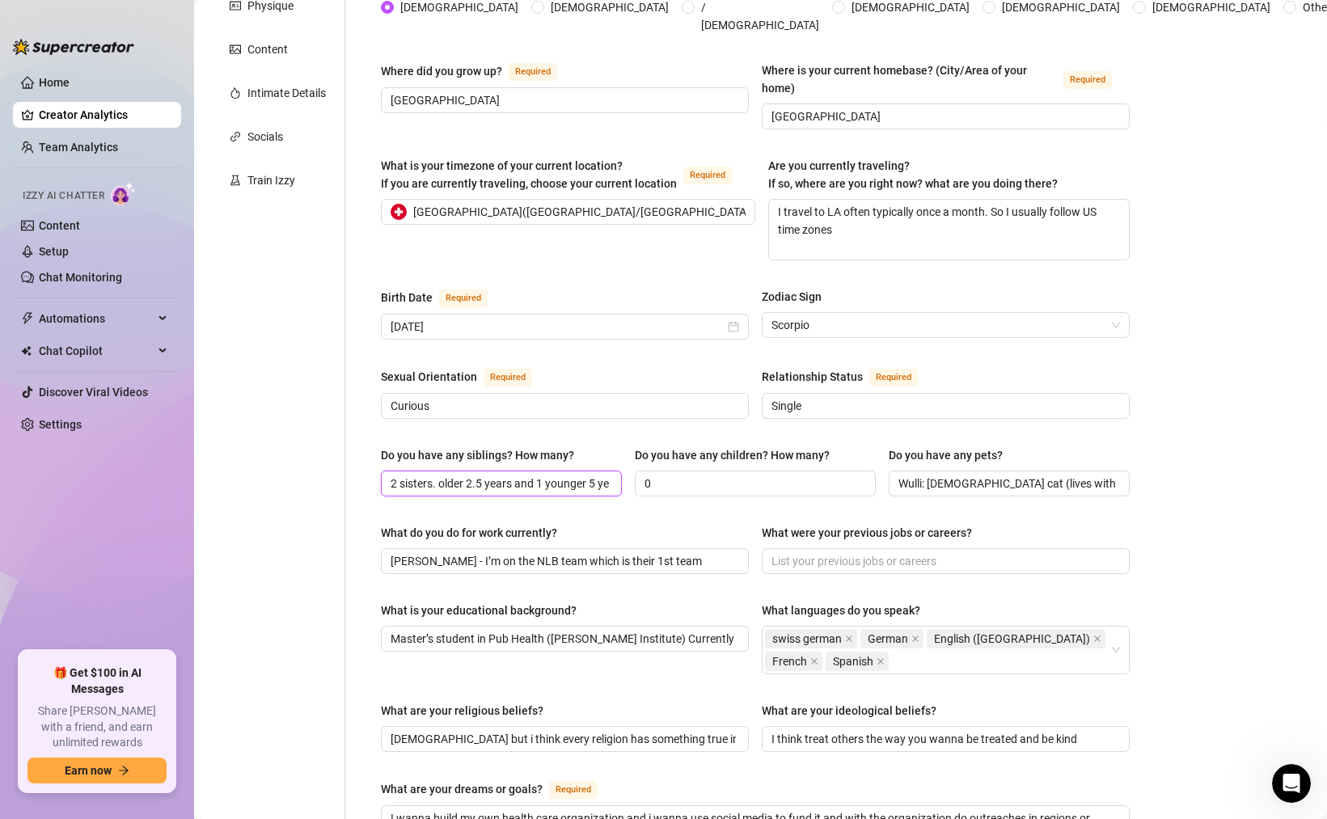
click at [437, 475] on input "2 sisters. older 2.5 years and 1 younger 5 years" at bounding box center [500, 484] width 218 height 18
drag, startPoint x: 522, startPoint y: 454, endPoint x: 553, endPoint y: 454, distance: 30.7
click at [554, 475] on input "2 sisters.1 older 2.5 years and 1 younger 5 years" at bounding box center [500, 484] width 218 height 18
click at [553, 475] on input "2 sisters.1 older 2.5 years and 1 younger 5 years" at bounding box center [500, 484] width 218 height 18
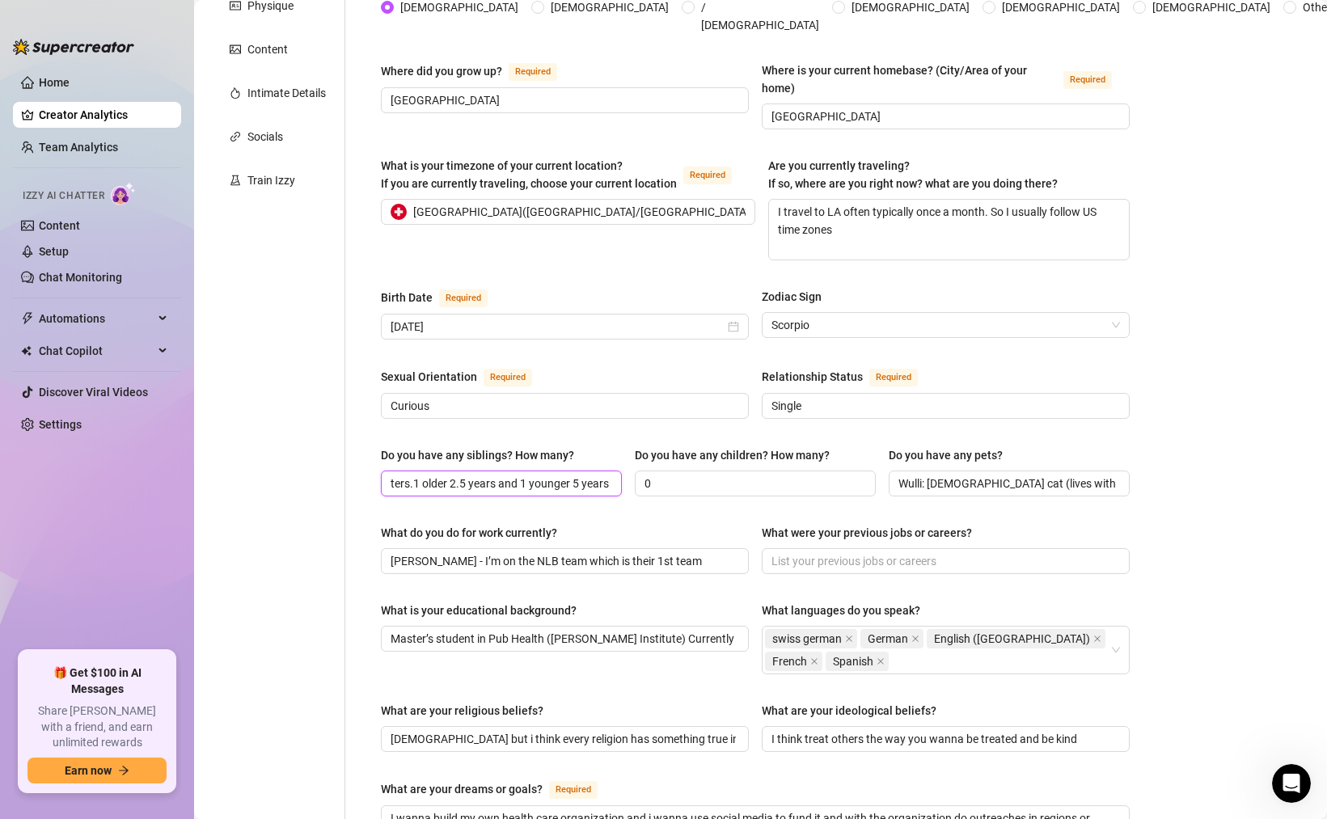
drag, startPoint x: 603, startPoint y: 453, endPoint x: 627, endPoint y: 453, distance: 24.3
click at [629, 453] on div "Do you have any siblings? How many? 2 sisters.1 older 2.5 years and 1 younger 5…" at bounding box center [755, 478] width 749 height 65
click at [564, 471] on span "2 sisters.1 older 2.5 years and 1 younger 5 years" at bounding box center [501, 484] width 241 height 26
click at [566, 475] on input "2 sisters.1 older 2.5 years and 1 younger 5 years" at bounding box center [500, 484] width 218 height 18
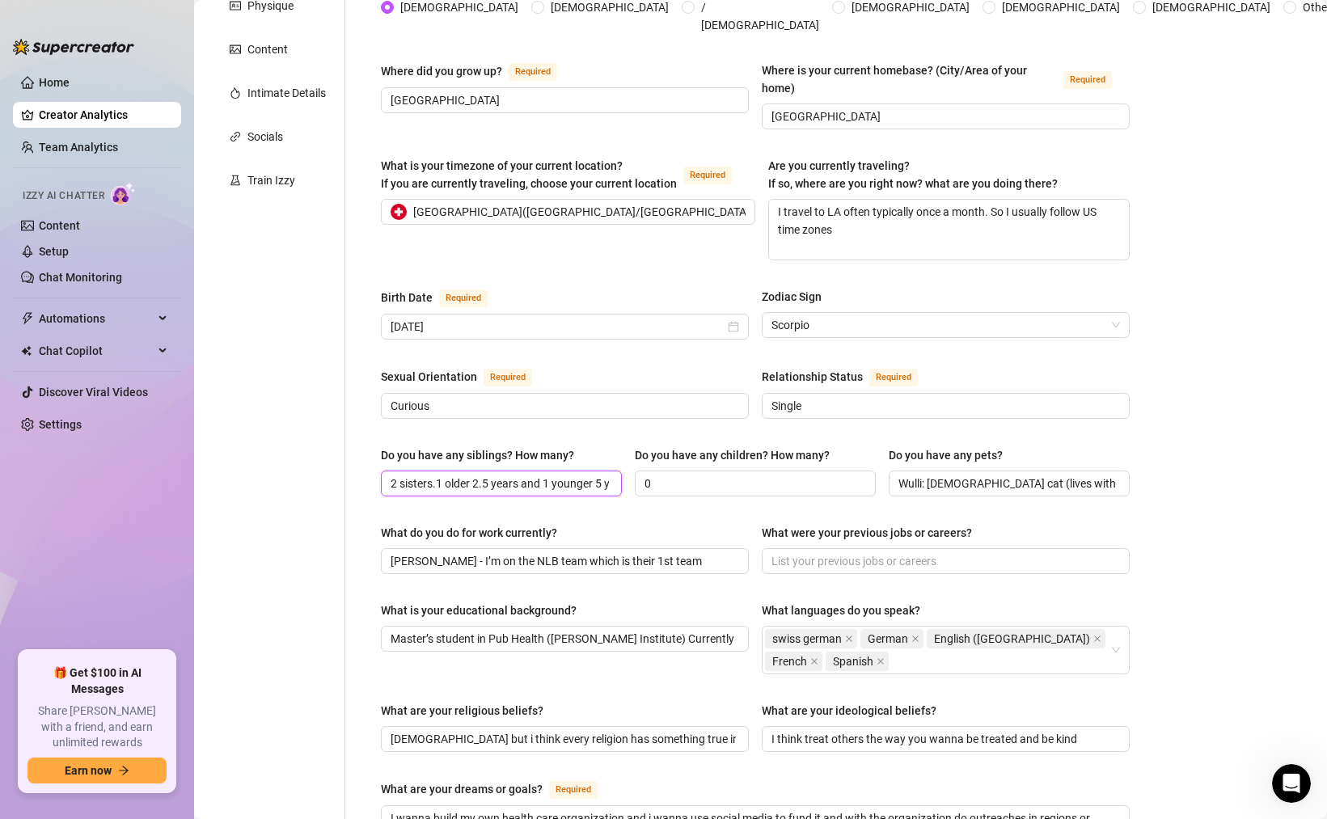
scroll to position [0, 23]
drag, startPoint x: 593, startPoint y: 450, endPoint x: 617, endPoint y: 450, distance: 24.3
click at [617, 471] on span "2 sisters.1 older 2.5 years and 1 younger 5 years" at bounding box center [501, 484] width 241 height 26
click at [588, 475] on input "2 sisters.1 older 2.5 years and 1 younger 5 years" at bounding box center [500, 484] width 218 height 18
click at [572, 475] on input "2 sisters.1 older 2.5 years and 1 younger 5 years" at bounding box center [500, 484] width 218 height 18
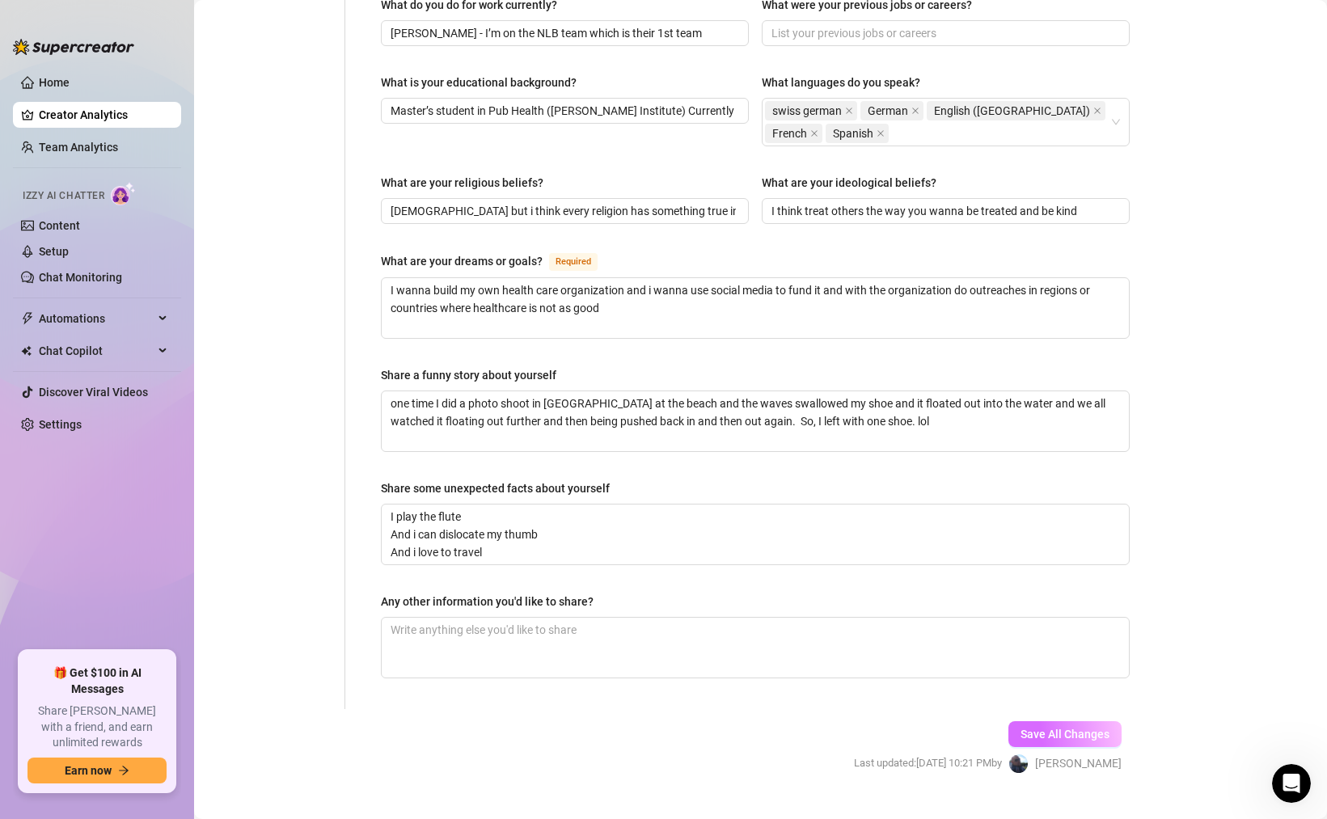
scroll to position [0, 0]
click at [1031, 721] on button "Save All Changes" at bounding box center [1064, 734] width 113 height 26
click at [500, 618] on textarea "Any other information you'd like to share?" at bounding box center [755, 648] width 747 height 60
click at [1067, 721] on button "Save All Changes" at bounding box center [1064, 734] width 113 height 26
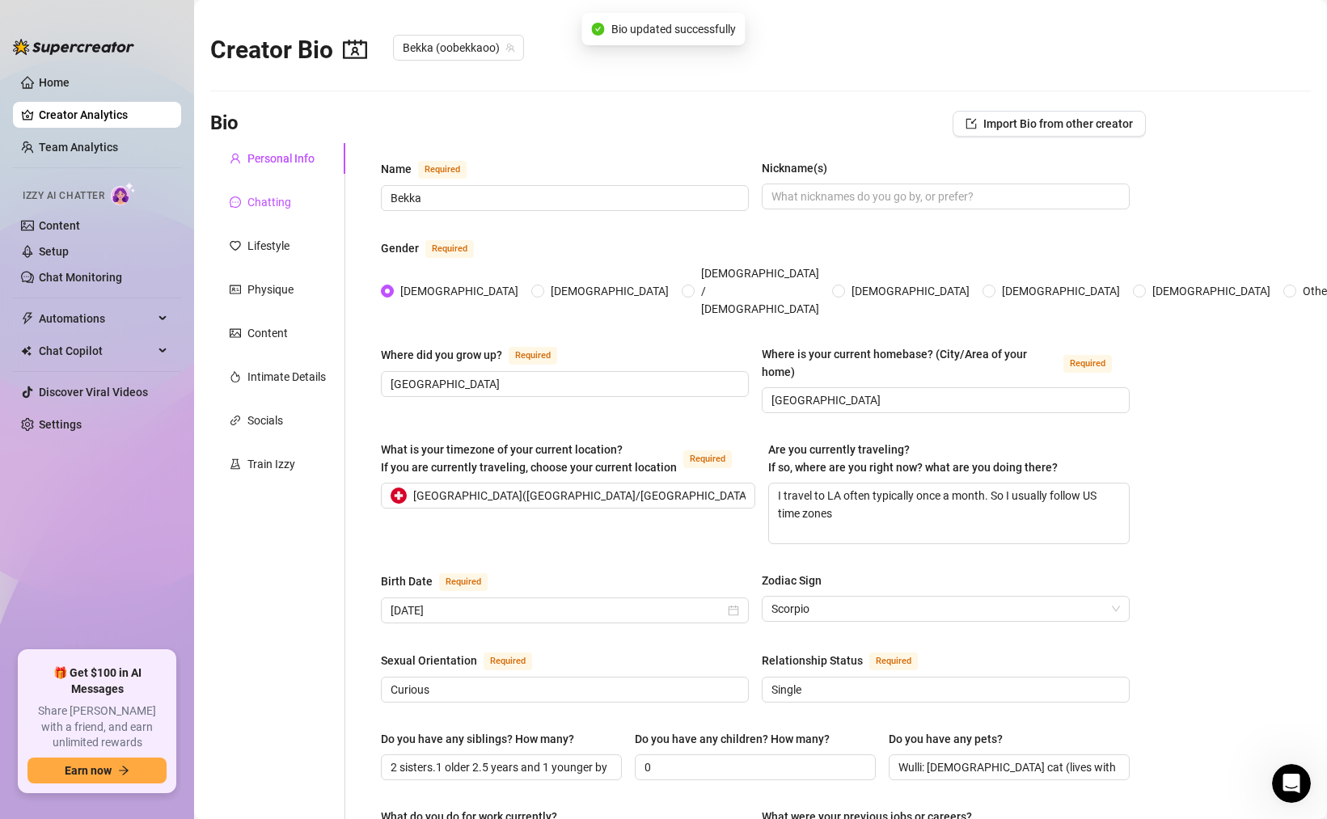
click at [275, 202] on div "Chatting" at bounding box center [269, 202] width 44 height 18
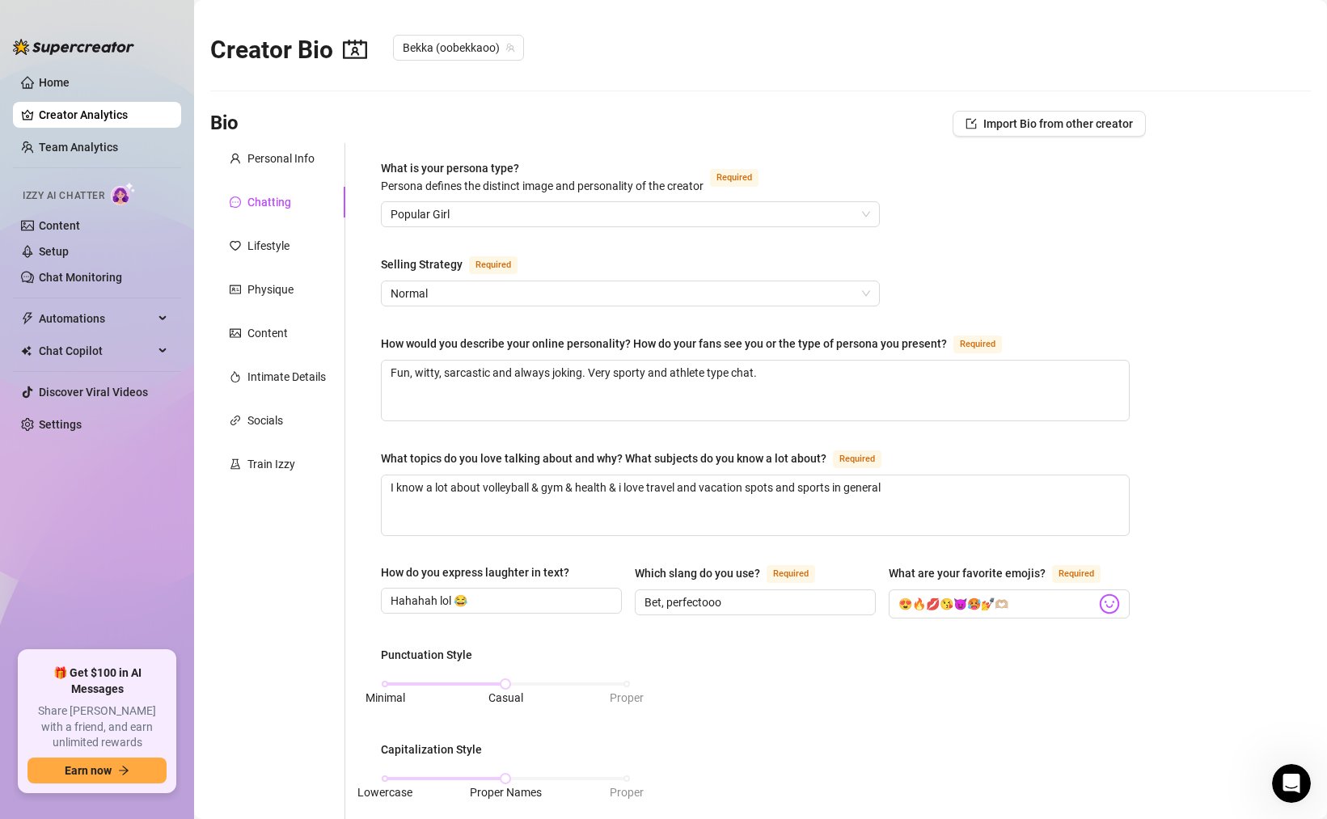
scroll to position [669, 0]
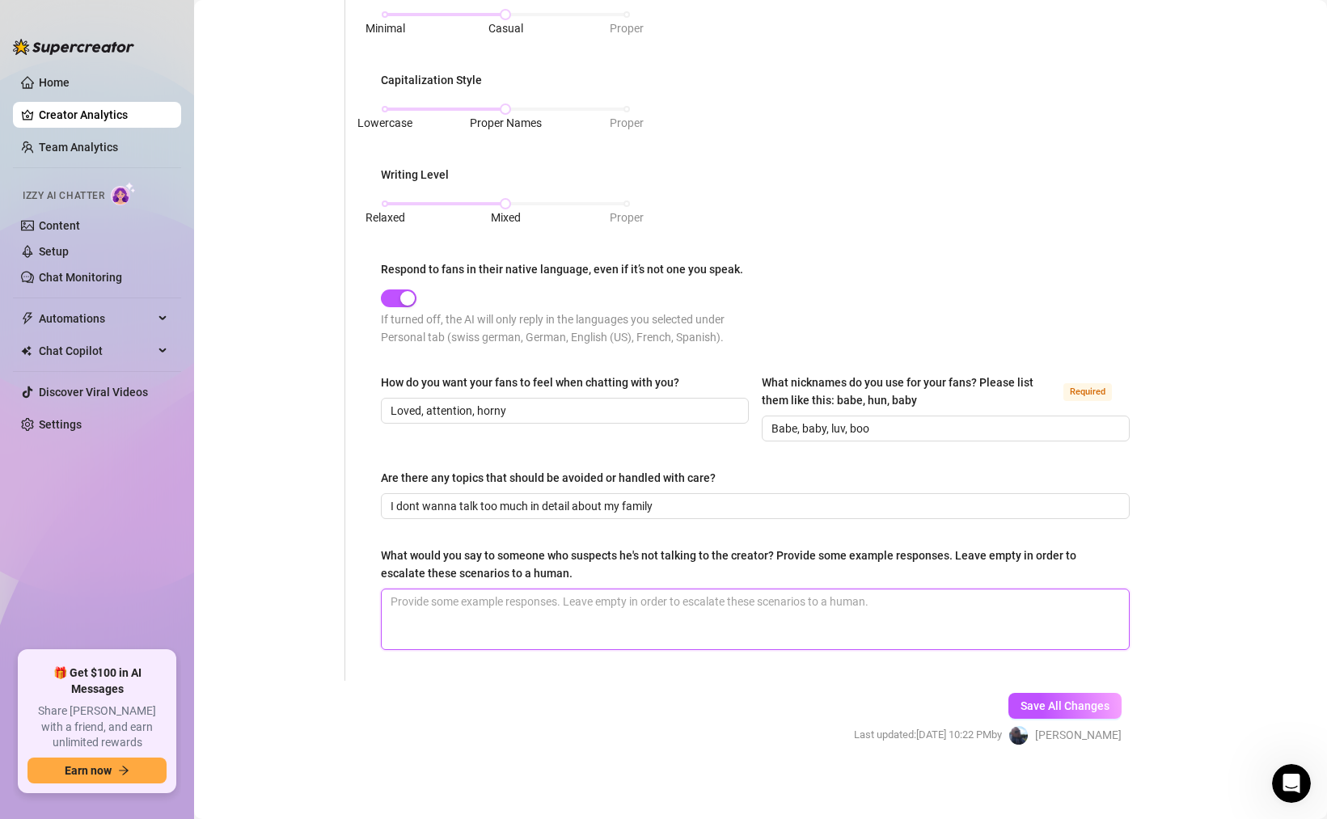
click at [562, 610] on textarea "What would you say to someone who suspects he's not talking to the creator? Pro…" at bounding box center [755, 619] width 747 height 60
paste textarea "Do you need a voicemail?"
click at [622, 598] on textarea "Do you need a voicemail or something?" at bounding box center [755, 619] width 747 height 60
paste textarea "If you’re seeing me on live somewhere and I’m talking here it’s cause I have 2 …"
click at [389, 598] on textarea "Do you need a voicemail or something? If you’re seeing me on live somewhere and…" at bounding box center [755, 619] width 747 height 60
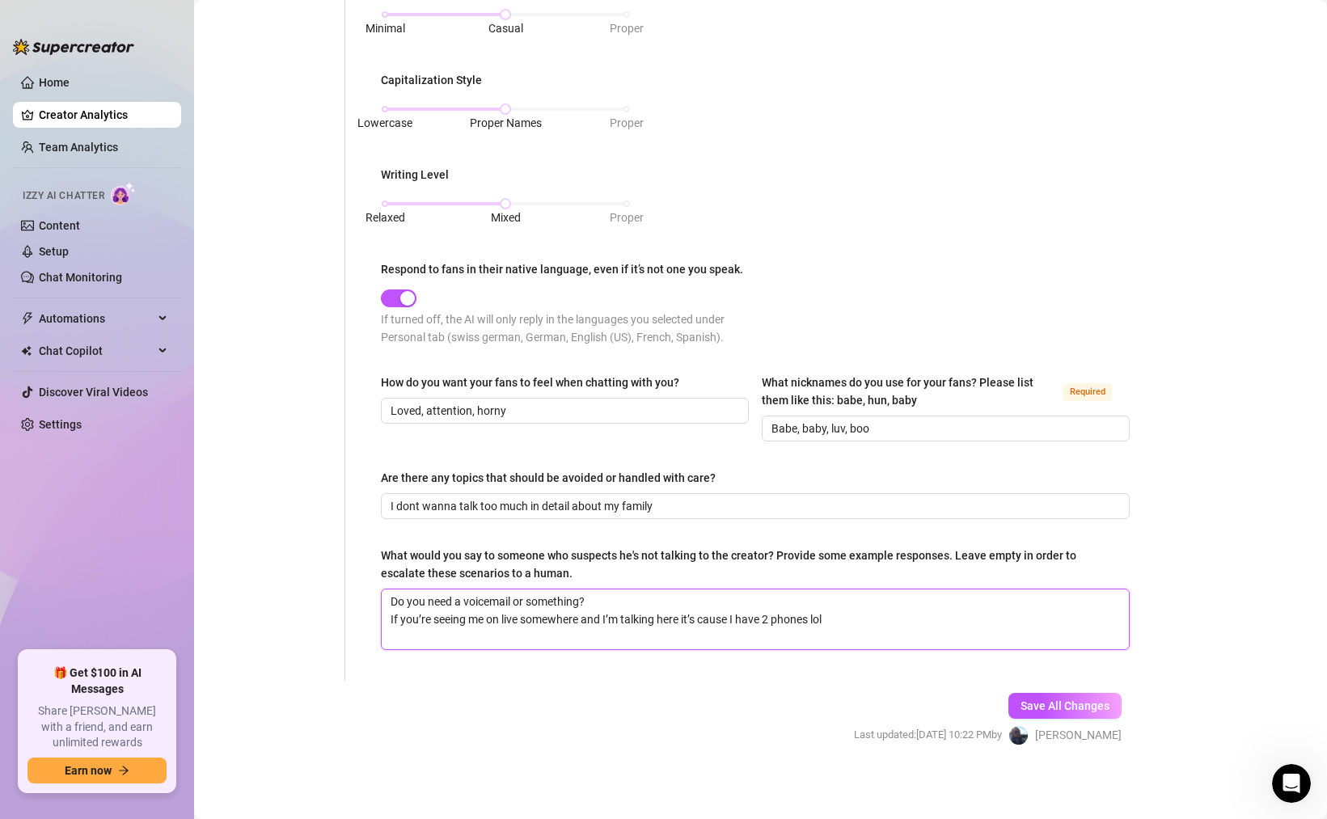
click at [406, 601] on textarea "Do you need a voicemail or something? If you’re seeing me on live somewhere and…" at bounding box center [755, 619] width 747 height 60
paste textarea "Why do you think it’s not me?"
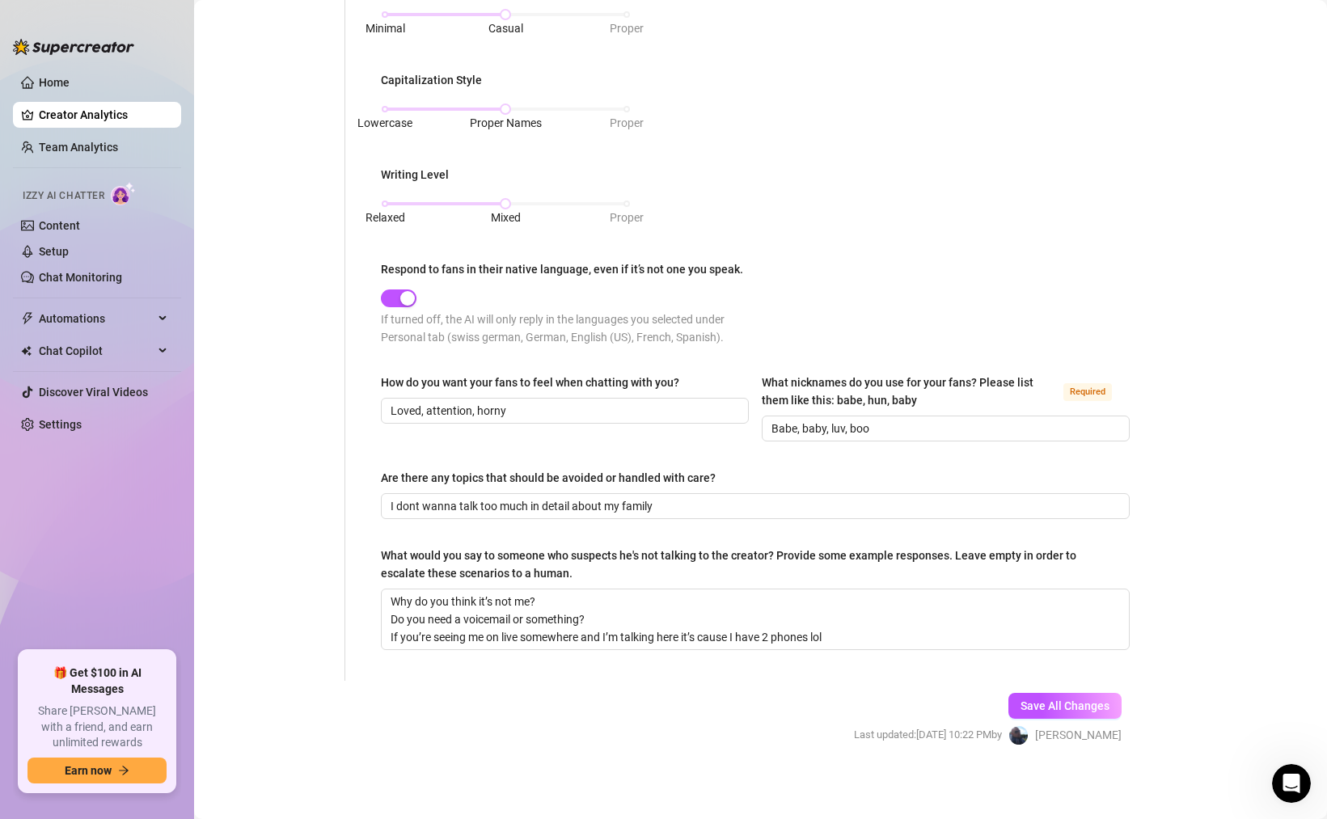
click at [1036, 693] on button "Save All Changes" at bounding box center [1064, 706] width 113 height 26
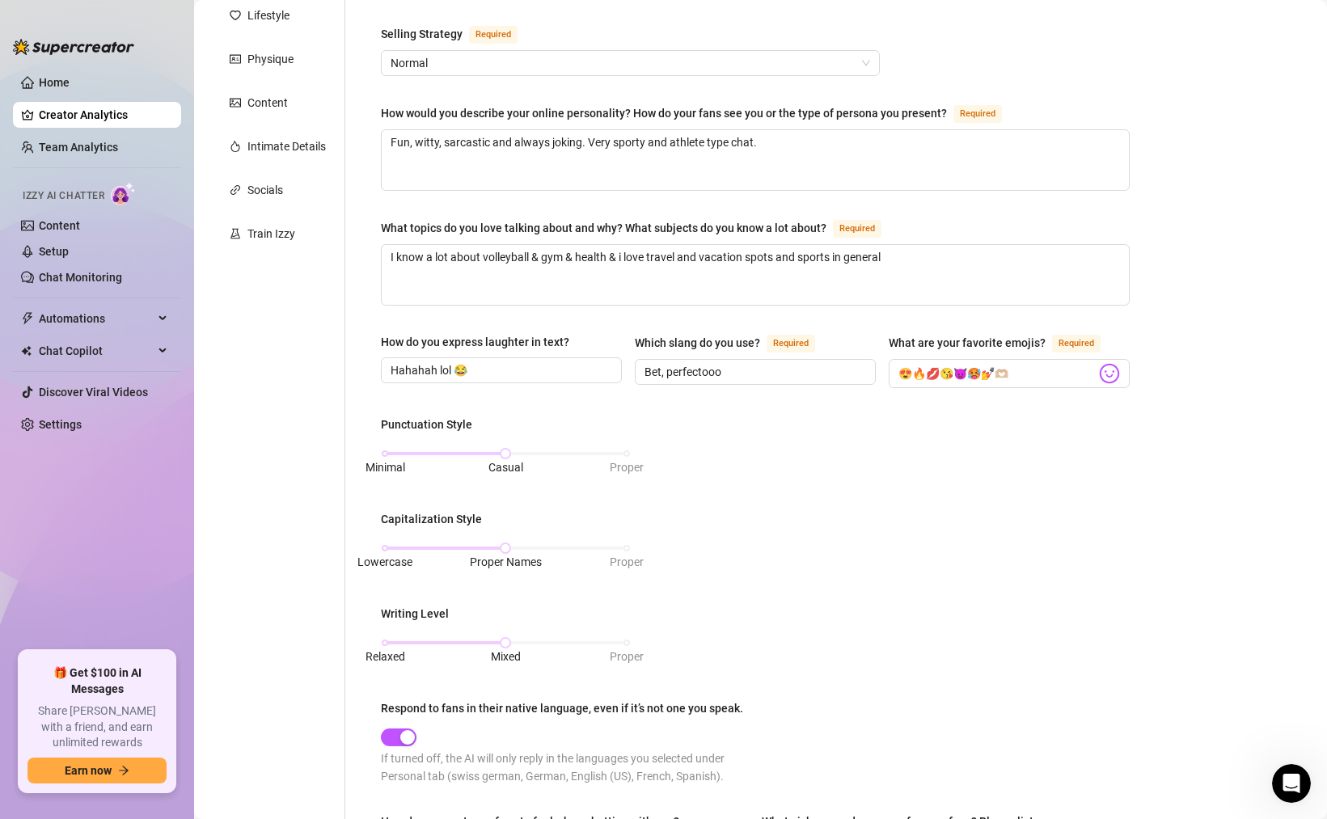
scroll to position [0, 0]
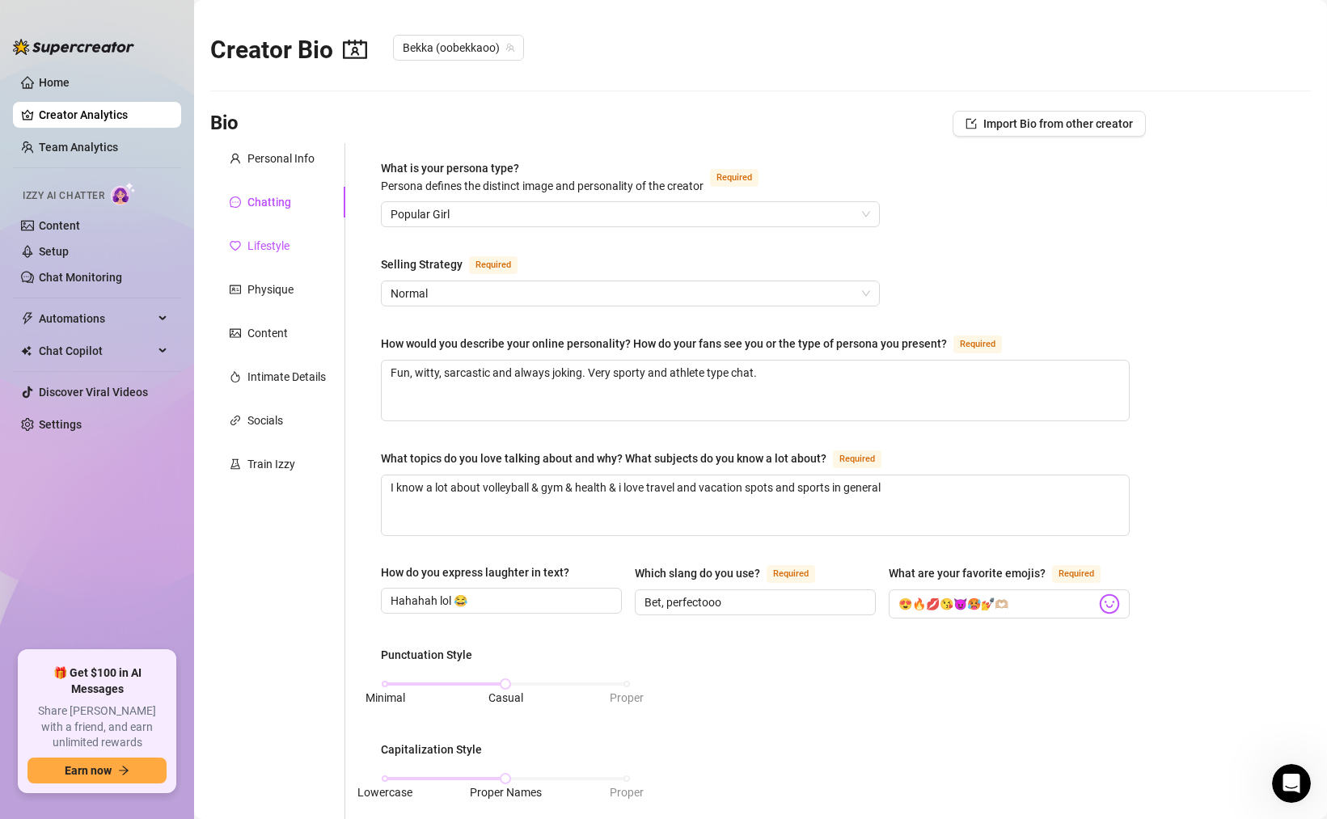
click at [272, 243] on div "Lifestyle" at bounding box center [268, 246] width 42 height 18
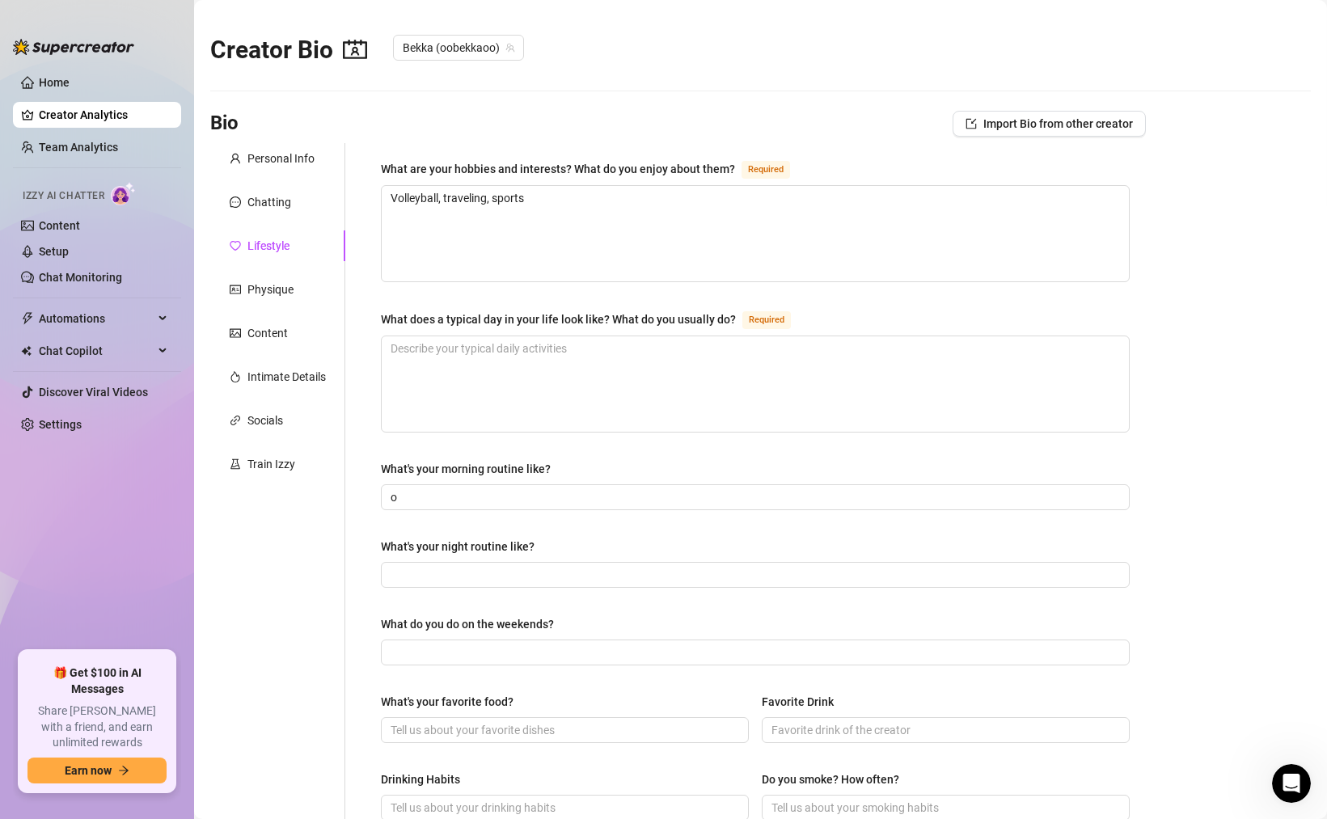
click at [522, 319] on div "What does a typical day in your life look like? What do you usually do?" at bounding box center [558, 319] width 355 height 18
click at [522, 336] on textarea "What does a typical day in your life look like? What do you usually do? Required" at bounding box center [755, 383] width 747 height 95
click at [522, 319] on div "What does a typical day in your life look like? What do you usually do?" at bounding box center [558, 319] width 355 height 18
click at [522, 336] on textarea "What does a typical day in your life look like? What do you usually do? Required" at bounding box center [755, 383] width 747 height 95
click at [522, 319] on div "What does a typical day in your life look like? What do you usually do?" at bounding box center [558, 319] width 355 height 18
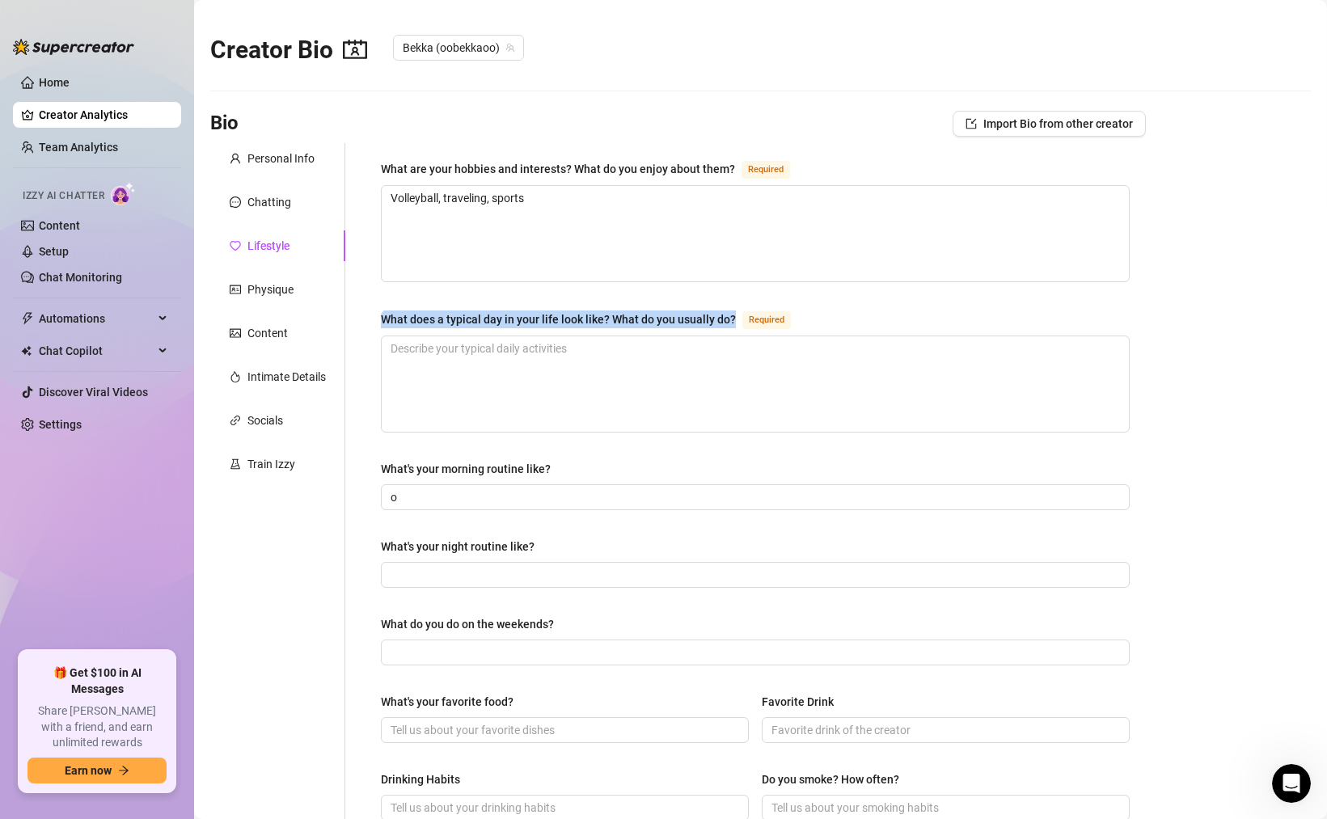
click at [522, 336] on textarea "What does a typical day in your life look like? What do you usually do? Required" at bounding box center [755, 383] width 747 height 95
click at [520, 205] on textarea "Volleyball, traveling, sports" at bounding box center [755, 233] width 747 height 95
click at [503, 217] on textarea "Volleyball, traveling, sports" at bounding box center [755, 233] width 747 height 95
click at [441, 196] on textarea "Volleyball, traveling, sports" at bounding box center [755, 233] width 747 height 95
click at [440, 213] on textarea "Volleyball, getting better and better every time I play. traveling, sports" at bounding box center [755, 233] width 747 height 95
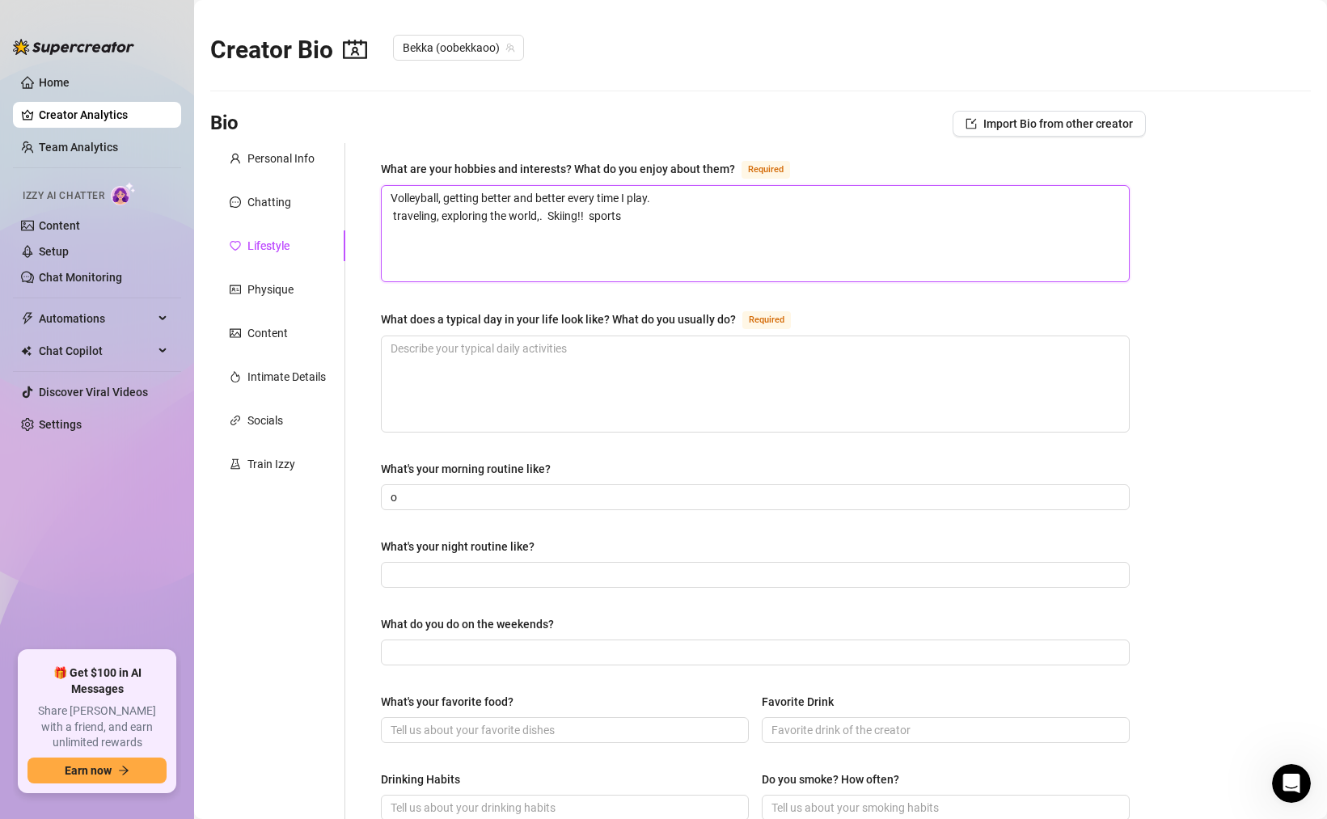
click at [631, 216] on textarea "Volleyball, getting better and better every time I play. traveling, exploring t…" at bounding box center [755, 233] width 747 height 95
click at [538, 352] on textarea "What does a typical day in your life look like? What do you usually do? Required" at bounding box center [755, 383] width 747 height 95
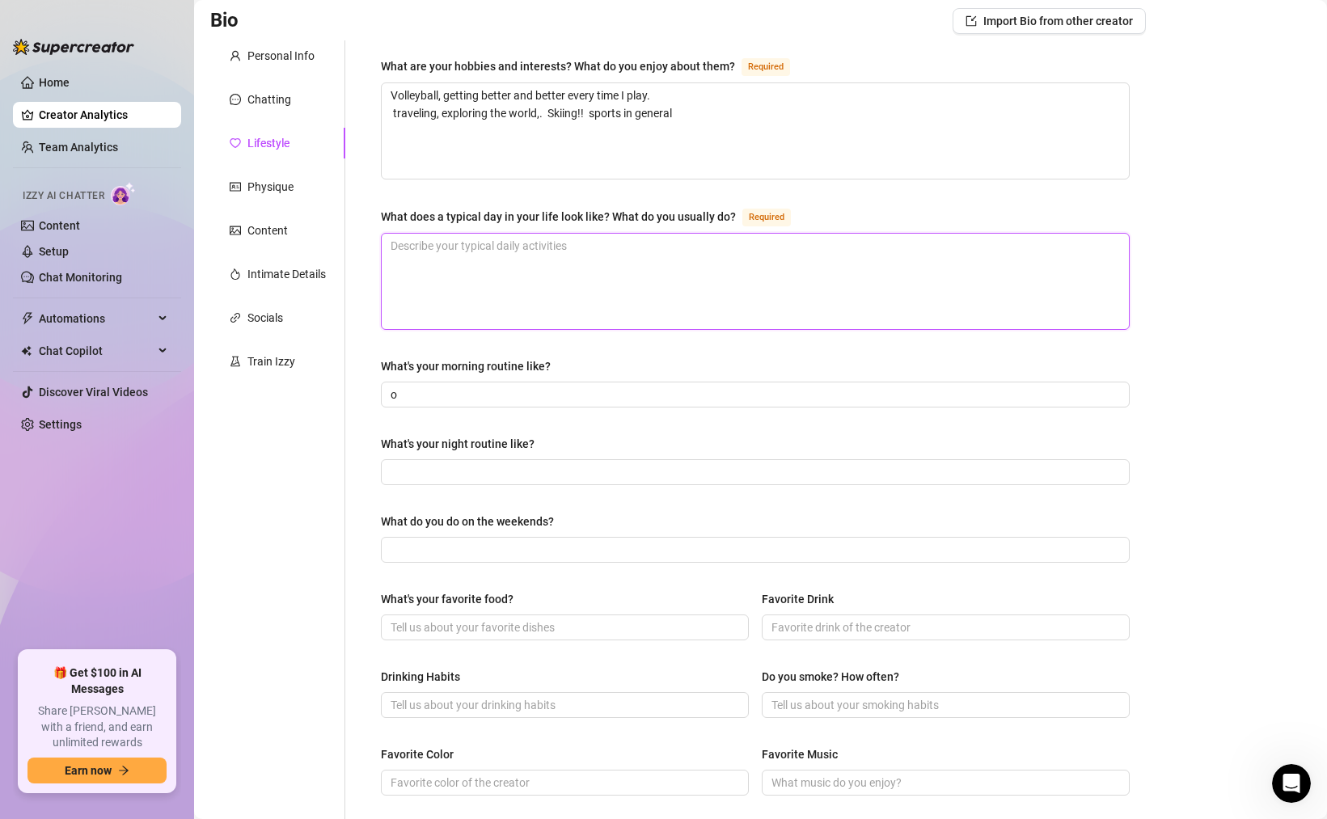
scroll to position [113, 0]
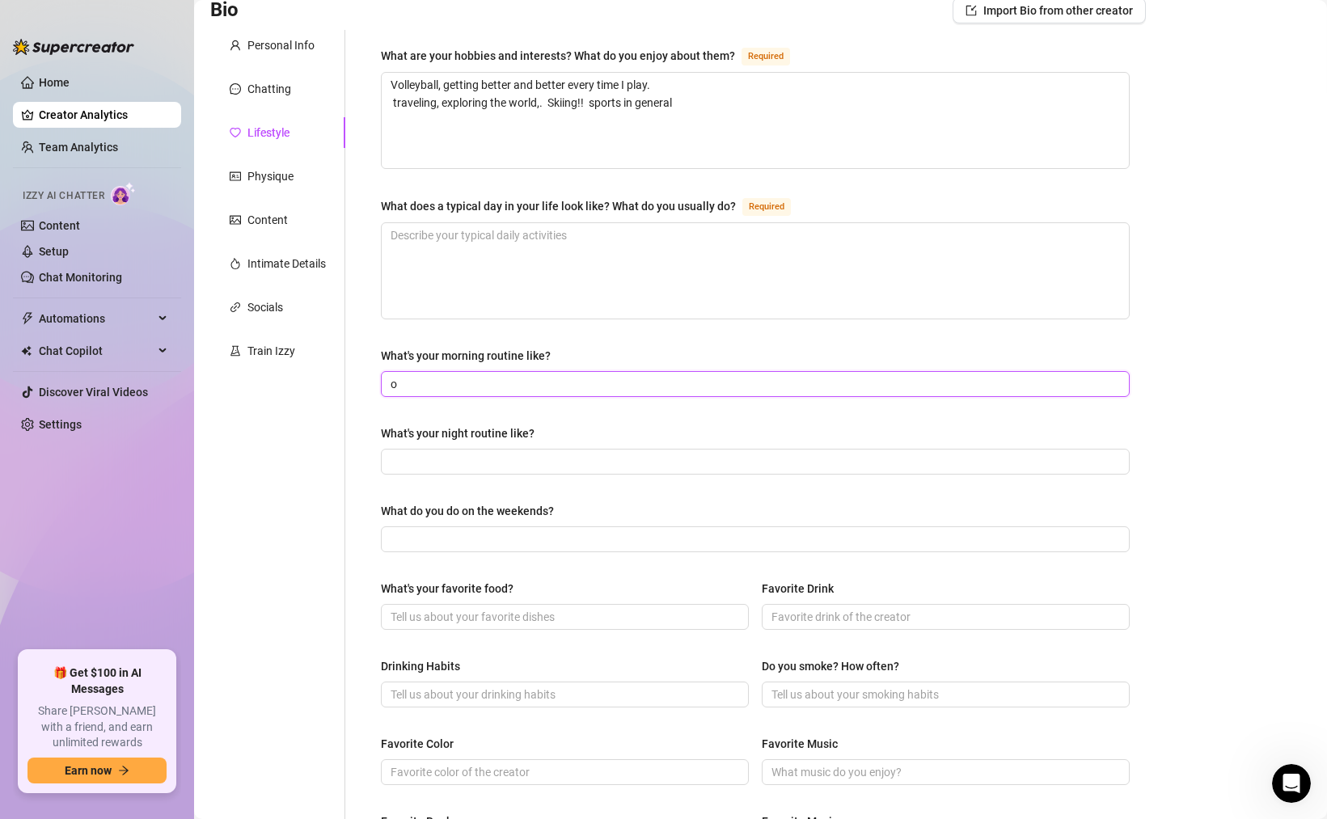
click at [494, 379] on input "o" at bounding box center [754, 384] width 726 height 18
click at [474, 350] on div "What's your morning routine like?" at bounding box center [466, 356] width 170 height 18
click at [474, 375] on input "What's your morning routine like?" at bounding box center [754, 384] width 726 height 18
click at [474, 350] on div "What's your morning routine like?" at bounding box center [466, 356] width 170 height 18
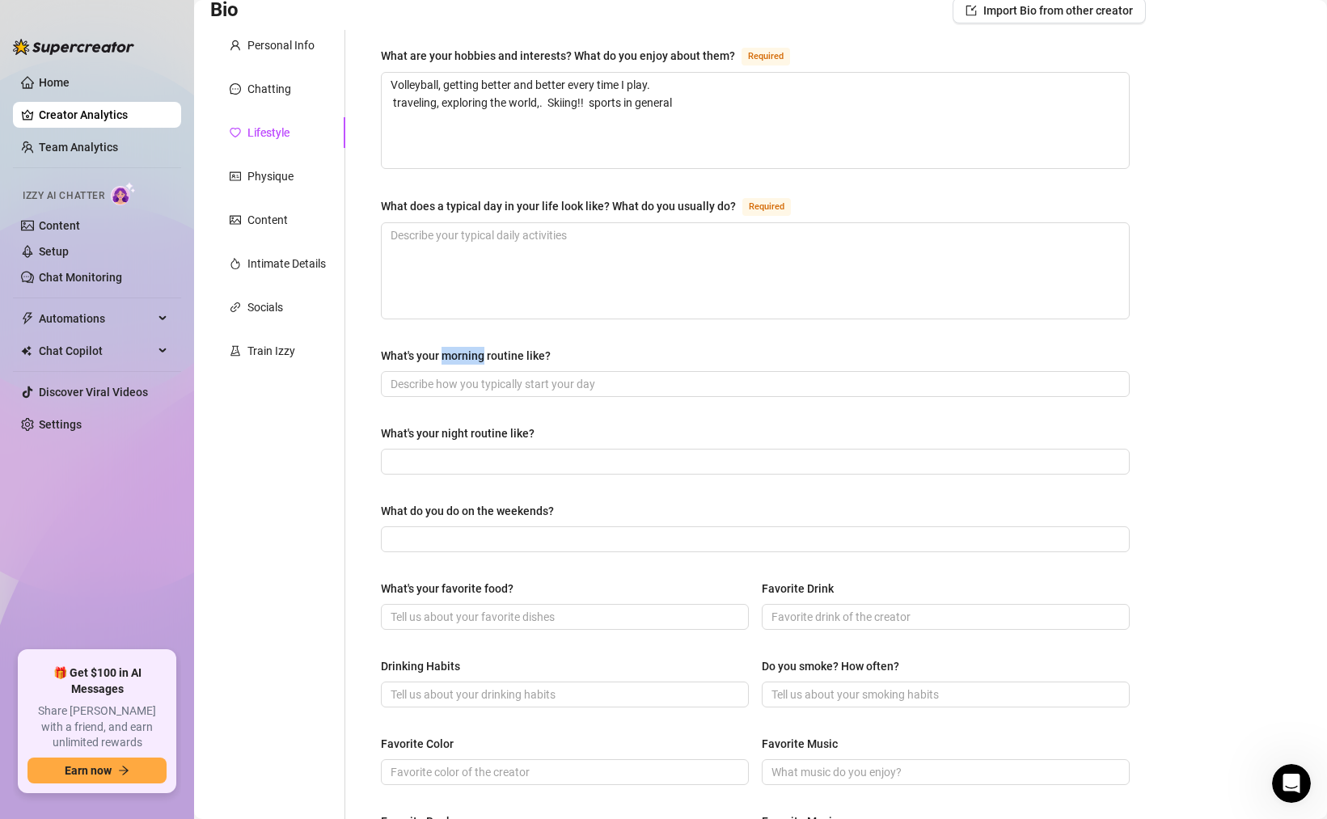
click at [474, 375] on input "What's your morning routine like?" at bounding box center [754, 384] width 726 height 18
click at [474, 350] on div "What's your morning routine like?" at bounding box center [466, 356] width 170 height 18
click at [474, 375] on input "What's your morning routine like?" at bounding box center [754, 384] width 726 height 18
click at [474, 350] on div "What's your morning routine like?" at bounding box center [466, 356] width 170 height 18
click at [474, 375] on input "What's your morning routine like?" at bounding box center [754, 384] width 726 height 18
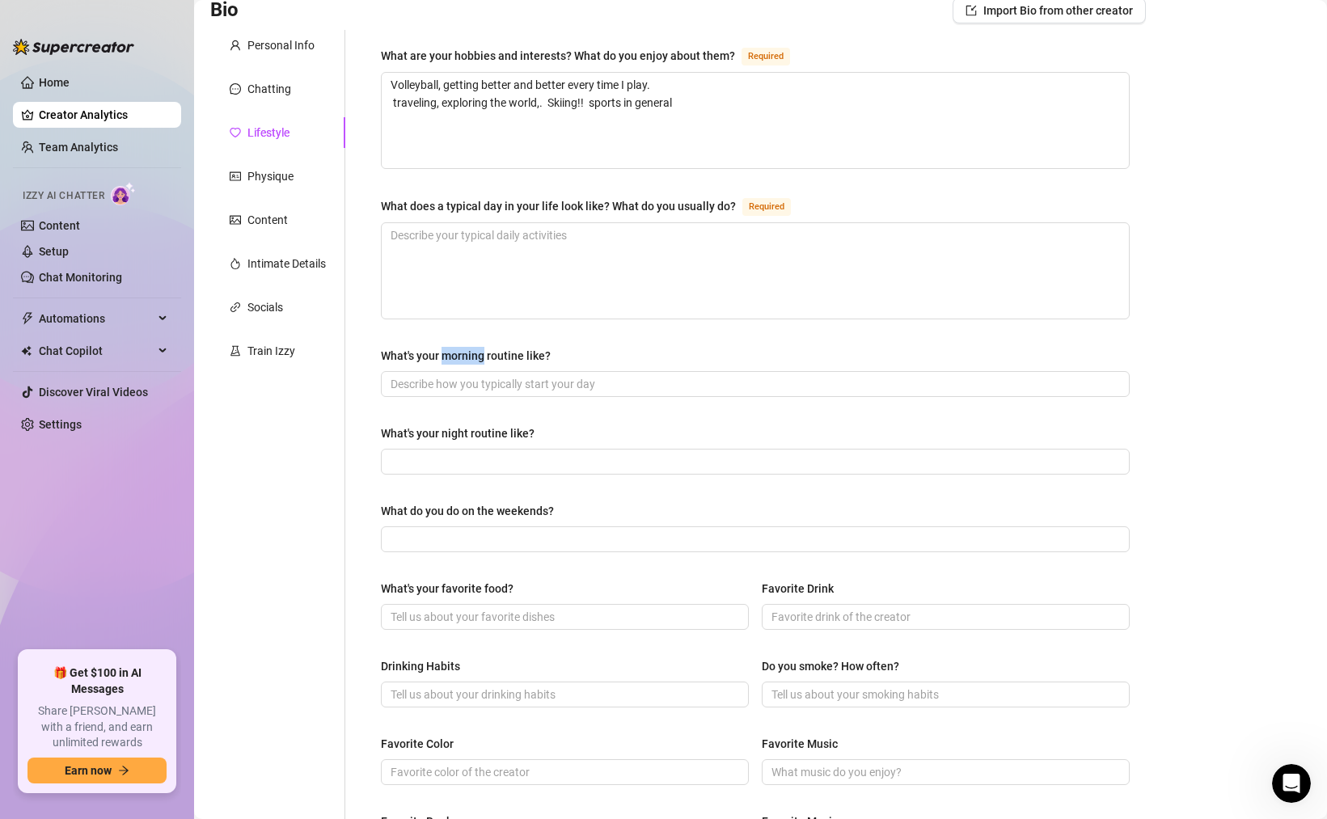
click at [474, 350] on div "What's your morning routine like?" at bounding box center [466, 356] width 170 height 18
click at [474, 375] on input "What's your morning routine like?" at bounding box center [754, 384] width 726 height 18
click at [474, 350] on div "What's your morning routine like?" at bounding box center [466, 356] width 170 height 18
click at [474, 375] on input "What's your morning routine like?" at bounding box center [754, 384] width 726 height 18
click at [474, 350] on div "What's your morning routine like?" at bounding box center [466, 356] width 170 height 18
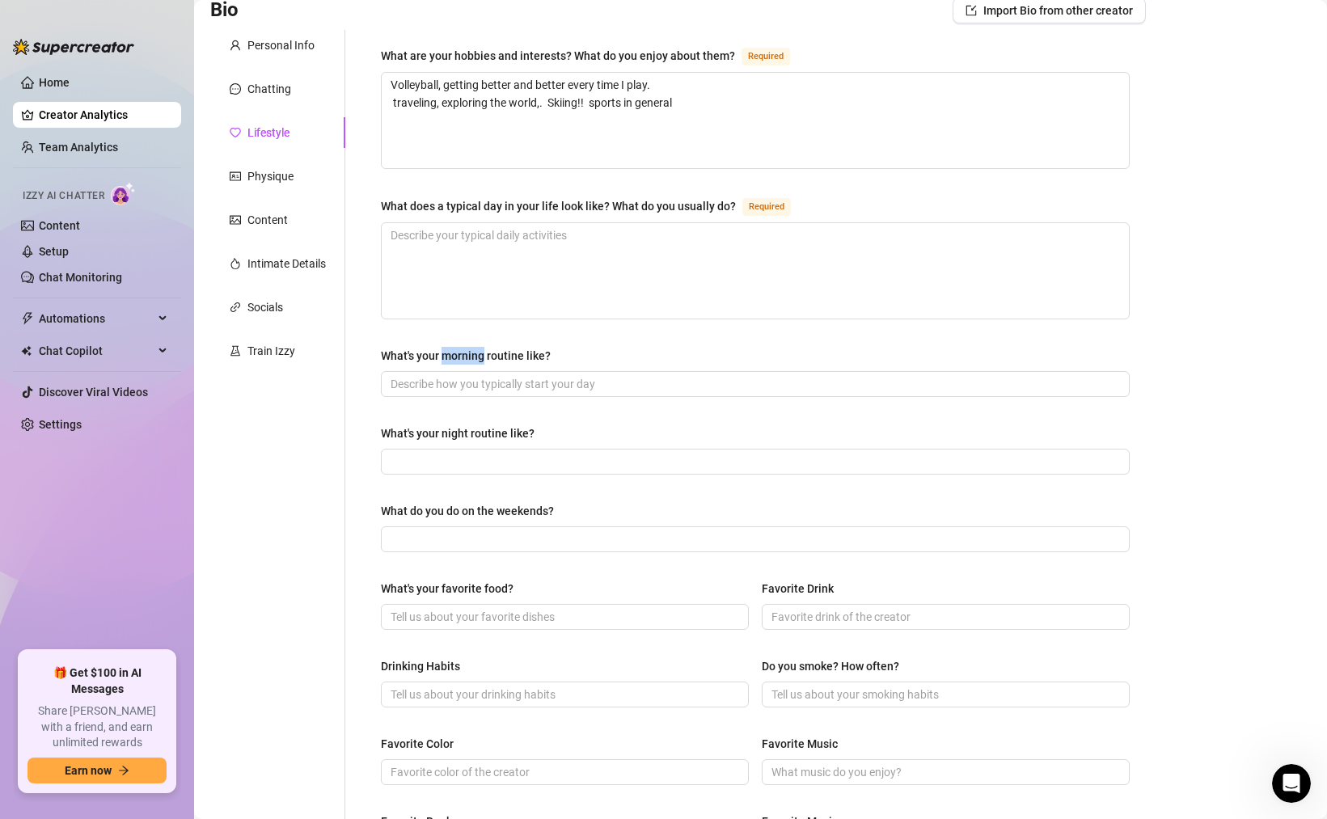
click at [474, 375] on input "What's your morning routine like?" at bounding box center [754, 384] width 726 height 18
click at [517, 458] on input "What's your night routine like?" at bounding box center [754, 462] width 726 height 18
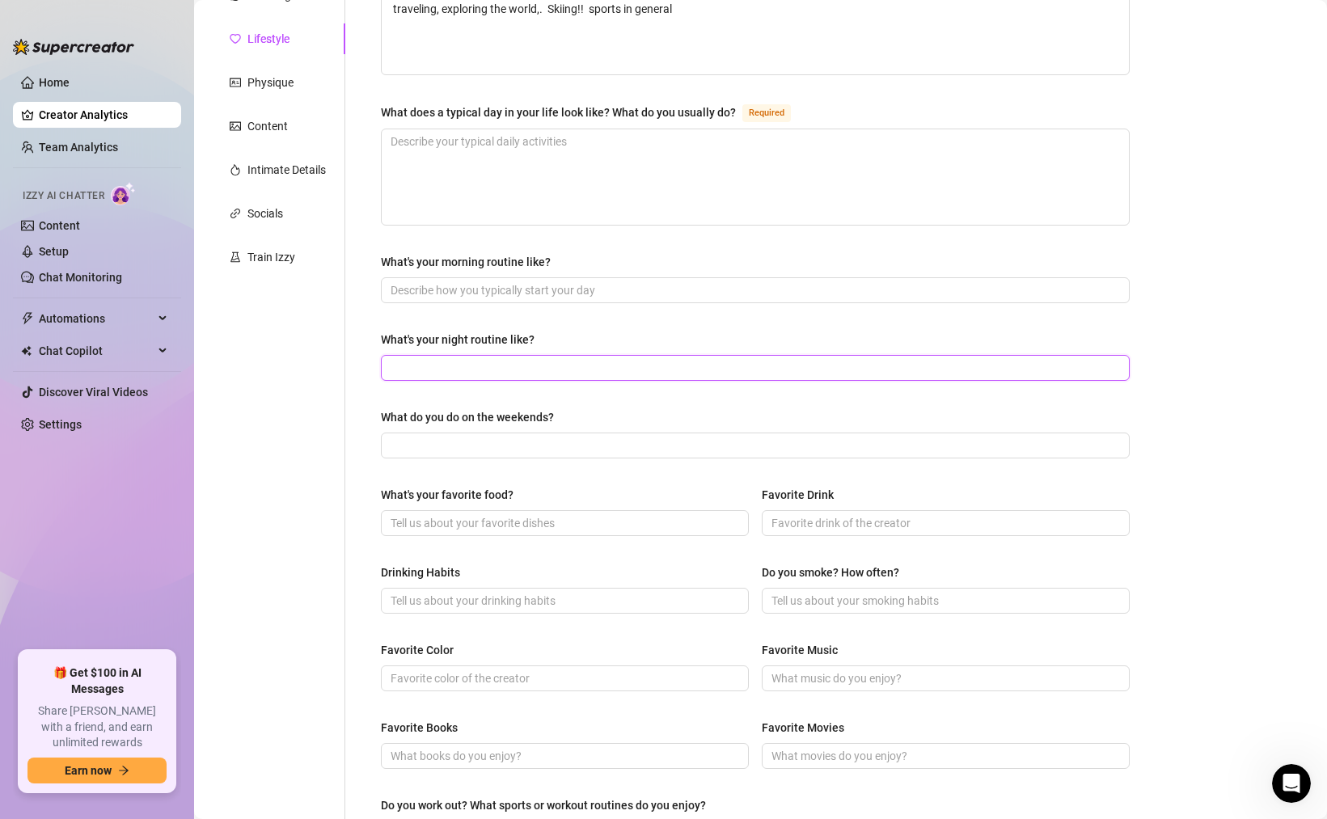
scroll to position [217, 0]
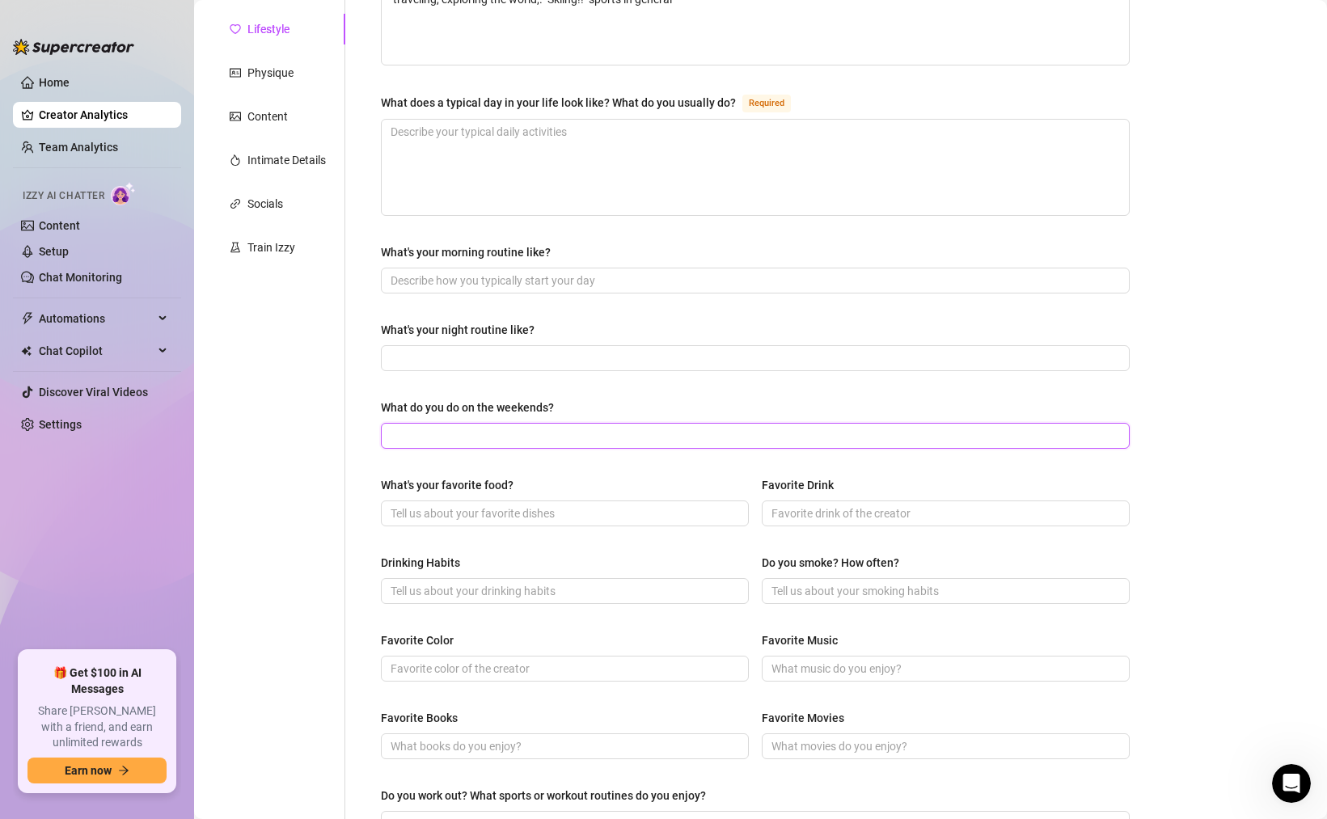
click at [562, 441] on input "What do you do on the weekends?" at bounding box center [754, 436] width 726 height 18
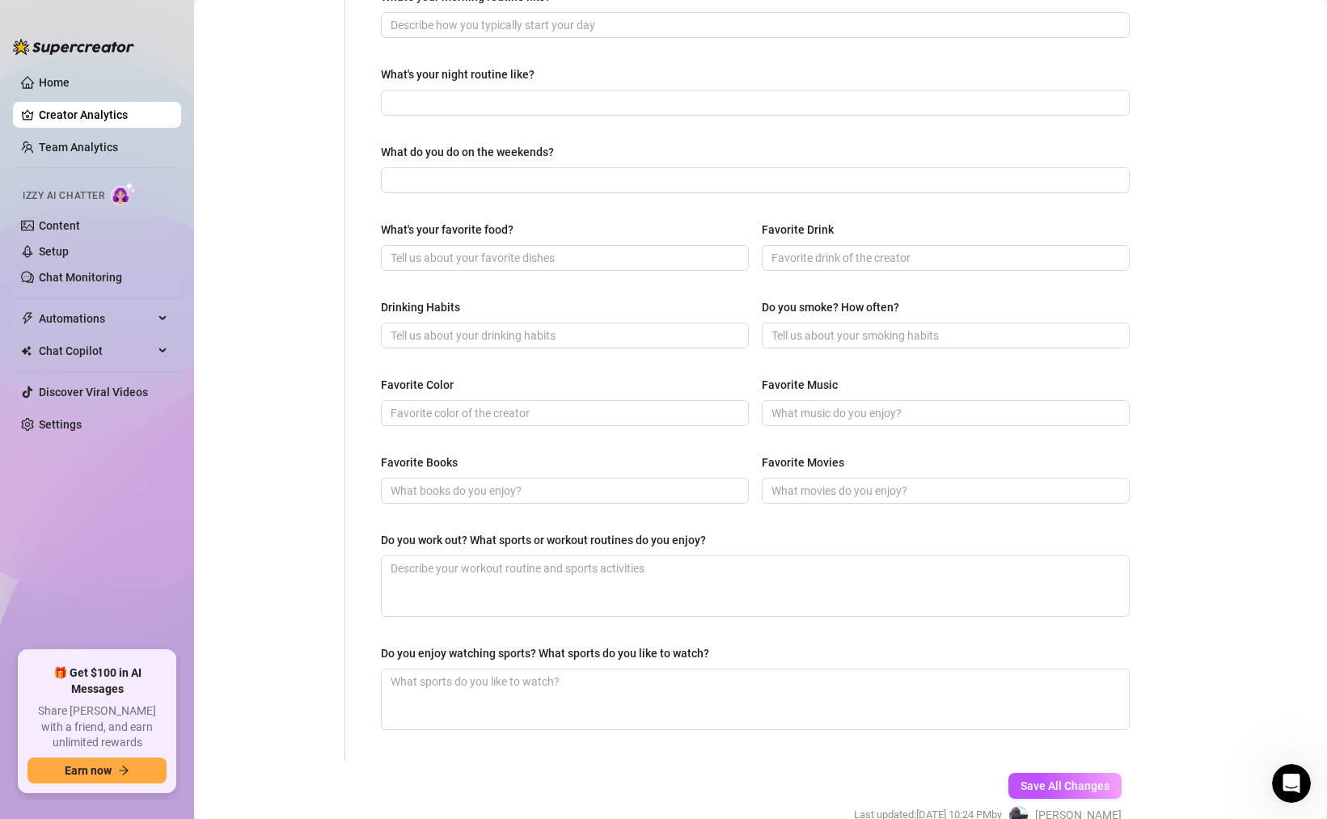
scroll to position [466, 0]
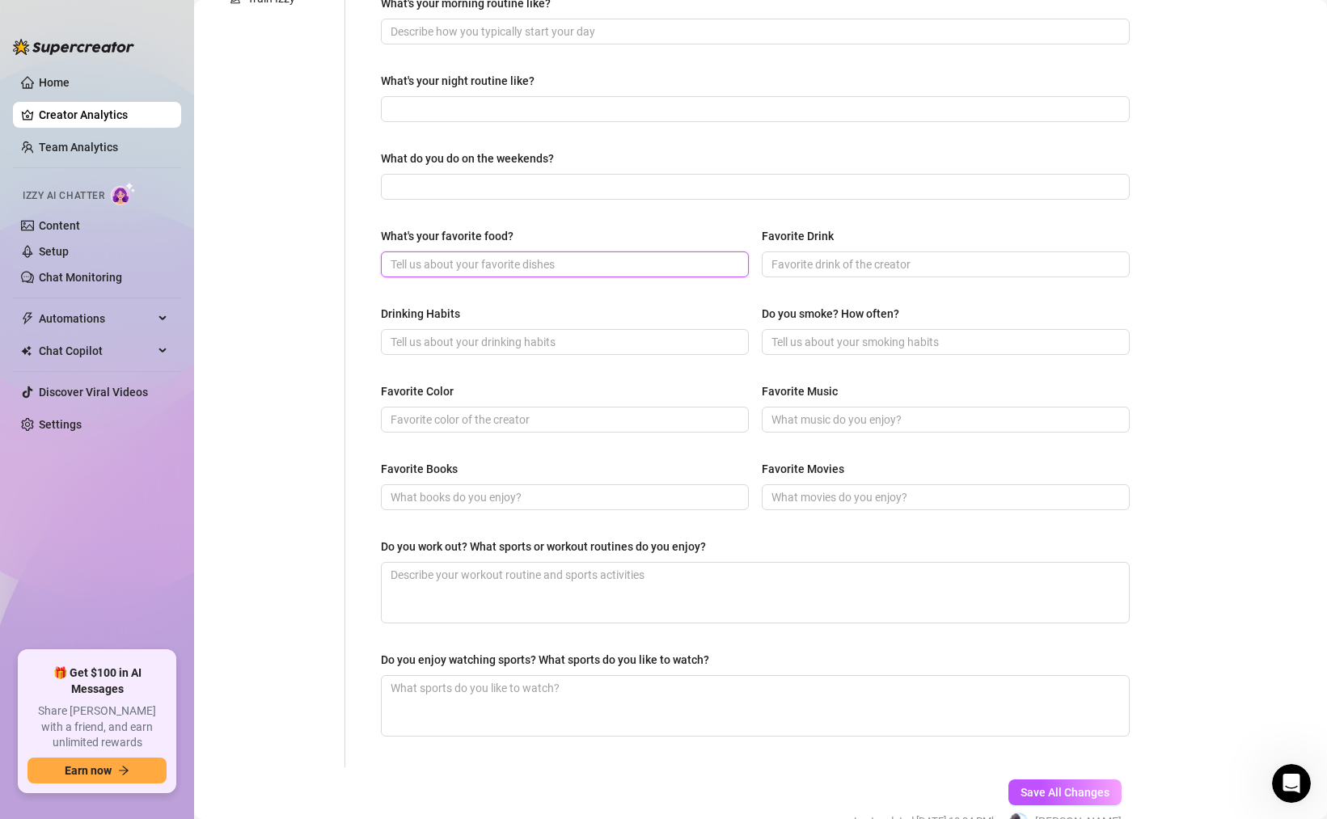
click at [517, 263] on input "What's your favorite food?" at bounding box center [563, 264] width 345 height 18
paste input "Tacos 🌮, steak 🥩, sushi 🍣, seafood 🦞"
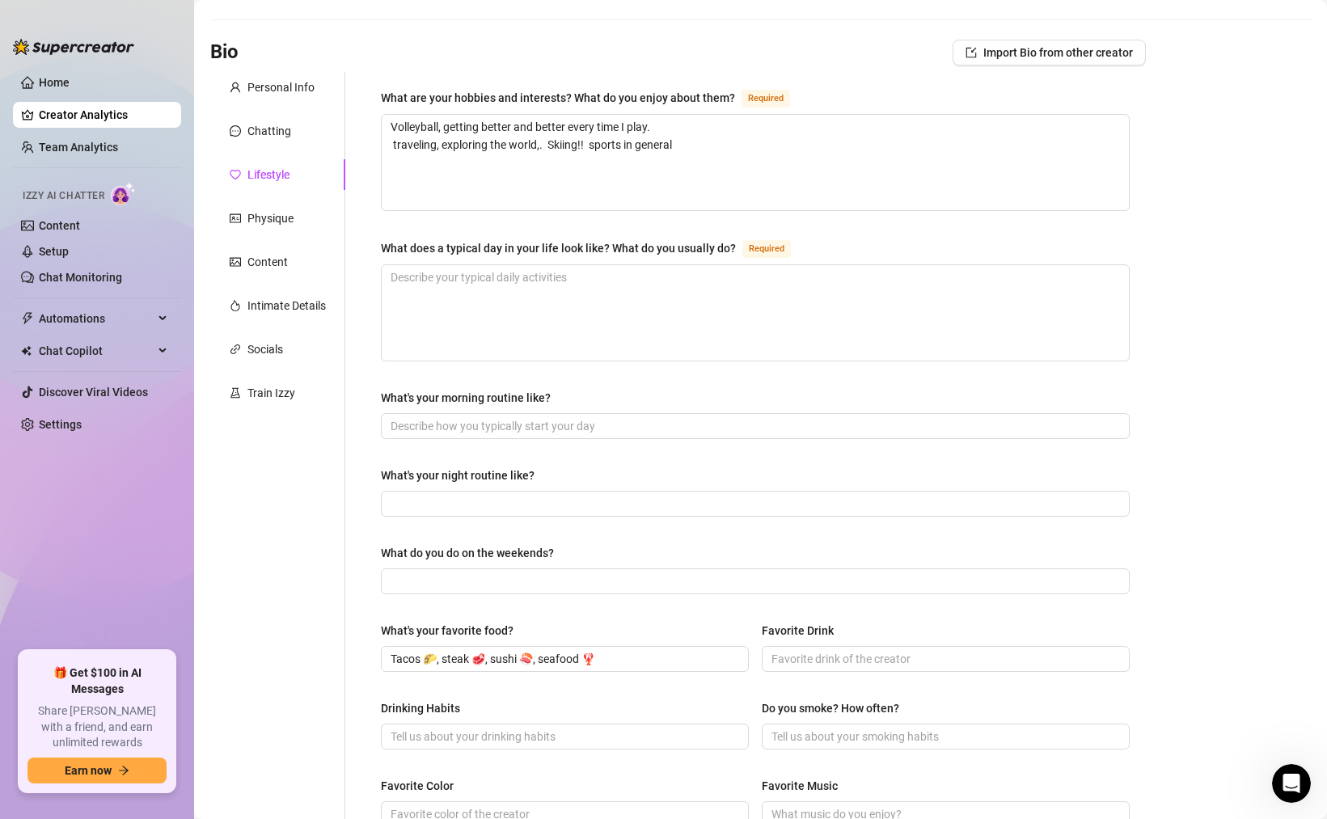
scroll to position [70, 0]
click at [391, 146] on textarea "Volleyball, getting better and better every time I play. traveling, exploring t…" at bounding box center [755, 163] width 747 height 95
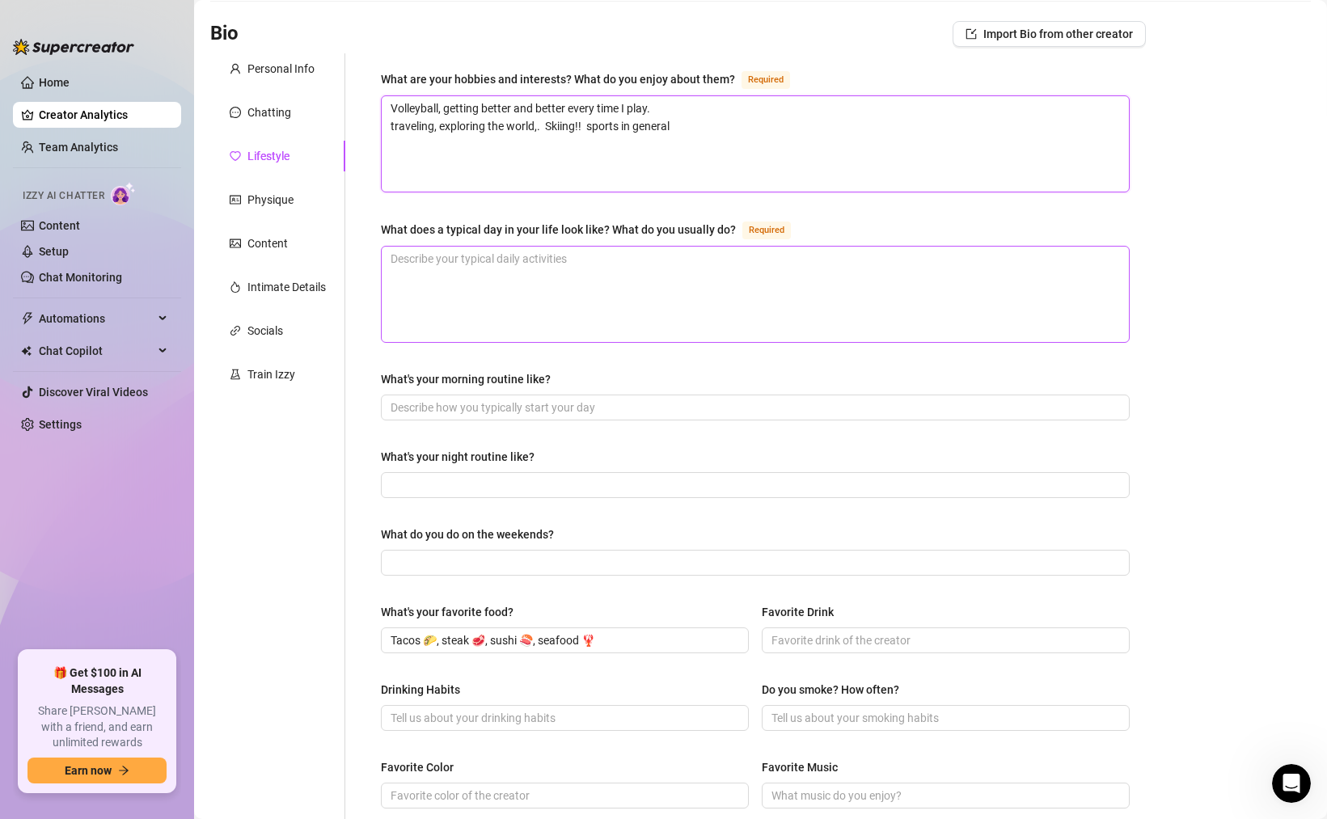
scroll to position [0, 0]
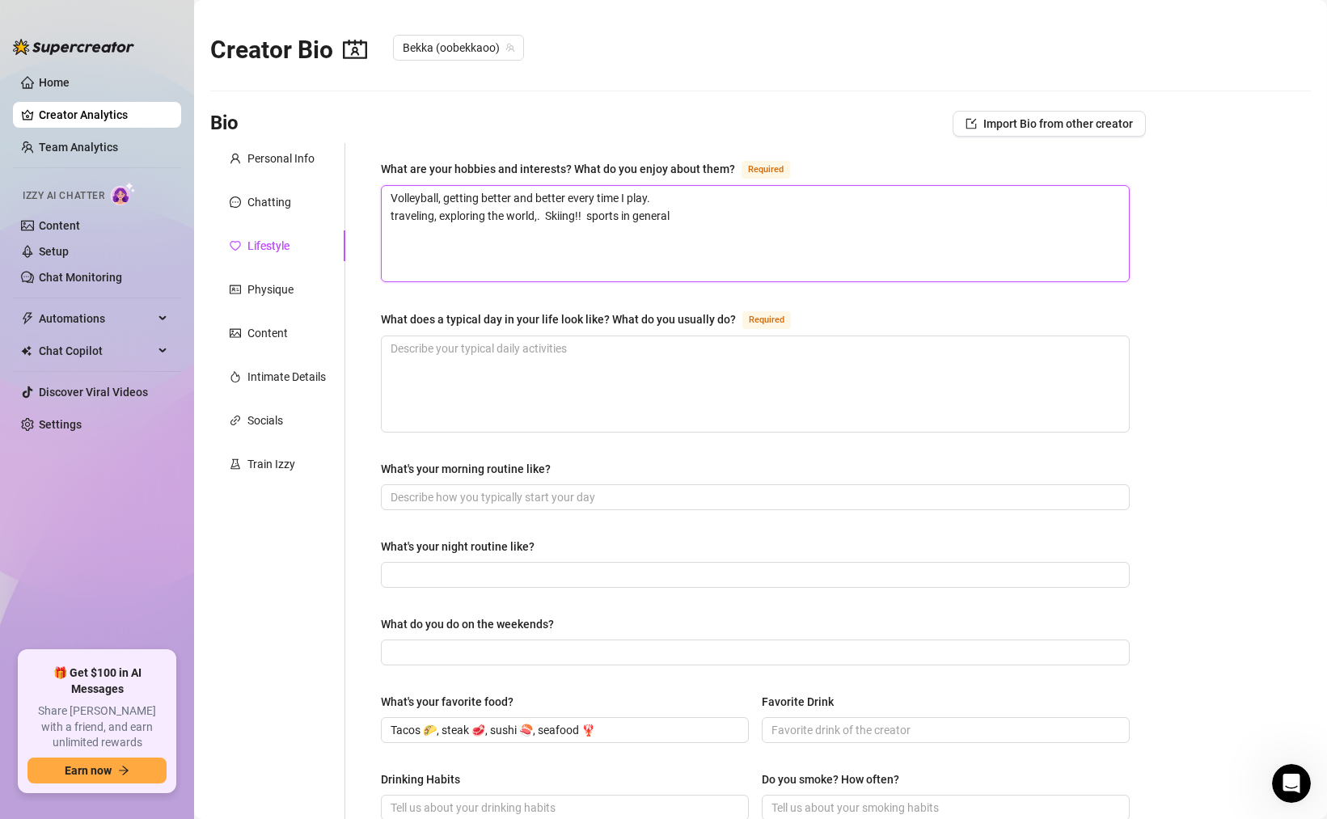
click at [688, 211] on textarea "Volleyball, getting better and better every time I play. traveling, exploring t…" at bounding box center [755, 233] width 747 height 95
click at [542, 213] on textarea "Volleyball, getting better and better every time I play. traveling, exploring t…" at bounding box center [755, 233] width 747 height 95
paste textarea "Bali 🌴 or [GEOGRAPHIC_DATA] 🇩🇴"
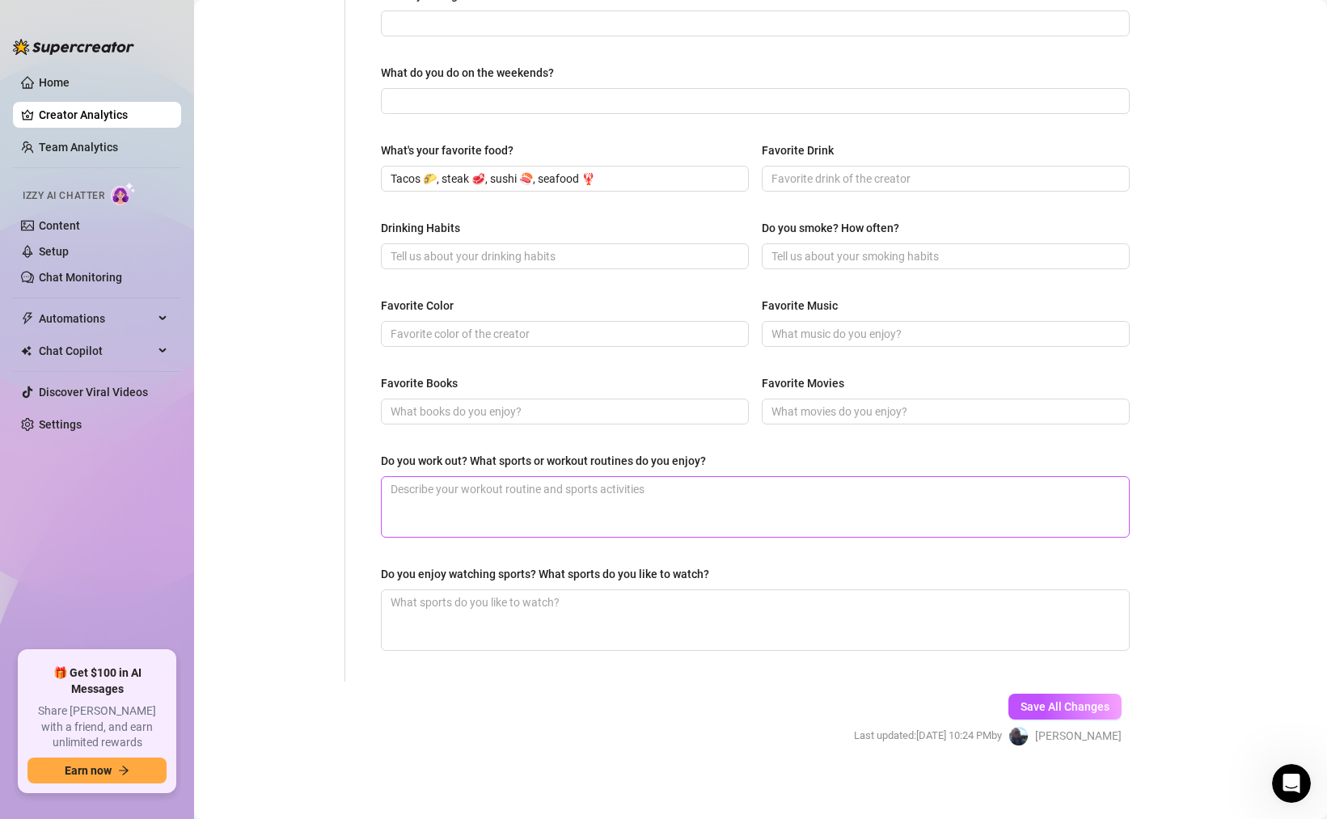
scroll to position [554, 0]
click at [534, 566] on div "Do you enjoy watching sports? What sports do you like to watch?" at bounding box center [545, 572] width 328 height 18
click at [534, 588] on textarea "Do you enjoy watching sports? What sports do you like to watch?" at bounding box center [755, 618] width 747 height 60
click at [534, 566] on div "Do you enjoy watching sports? What sports do you like to watch?" at bounding box center [545, 572] width 328 height 18
click at [534, 588] on textarea "Do you enjoy watching sports? What sports do you like to watch?" at bounding box center [755, 618] width 747 height 60
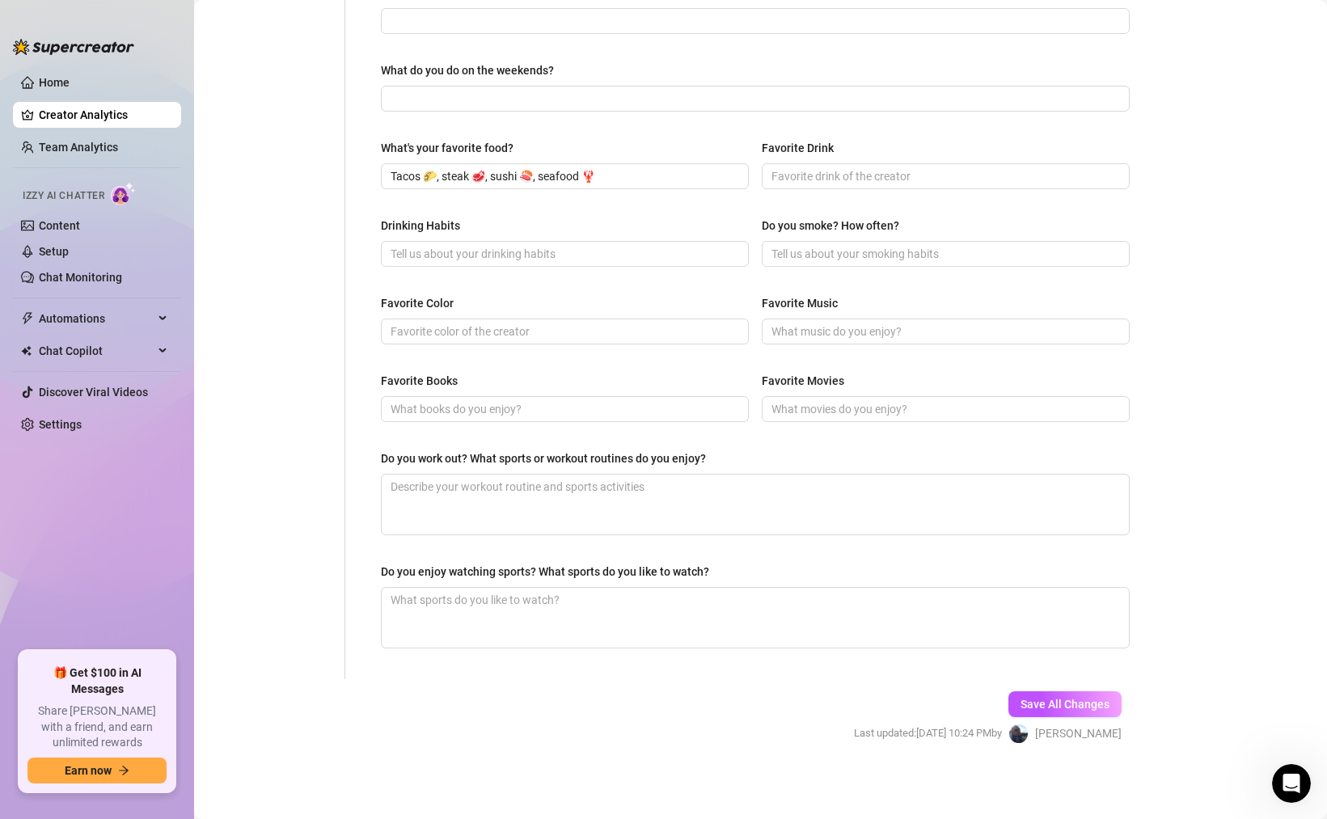
click at [552, 567] on div "Do you enjoy watching sports? What sports do you like to watch?" at bounding box center [545, 572] width 328 height 18
click at [552, 588] on textarea "Do you enjoy watching sports? What sports do you like to watch?" at bounding box center [755, 618] width 747 height 60
click at [552, 567] on div "Do you enjoy watching sports? What sports do you like to watch?" at bounding box center [545, 572] width 328 height 18
click at [552, 588] on textarea "Do you enjoy watching sports? What sports do you like to watch?" at bounding box center [755, 618] width 747 height 60
click at [552, 567] on div "Do you enjoy watching sports? What sports do you like to watch?" at bounding box center [545, 572] width 328 height 18
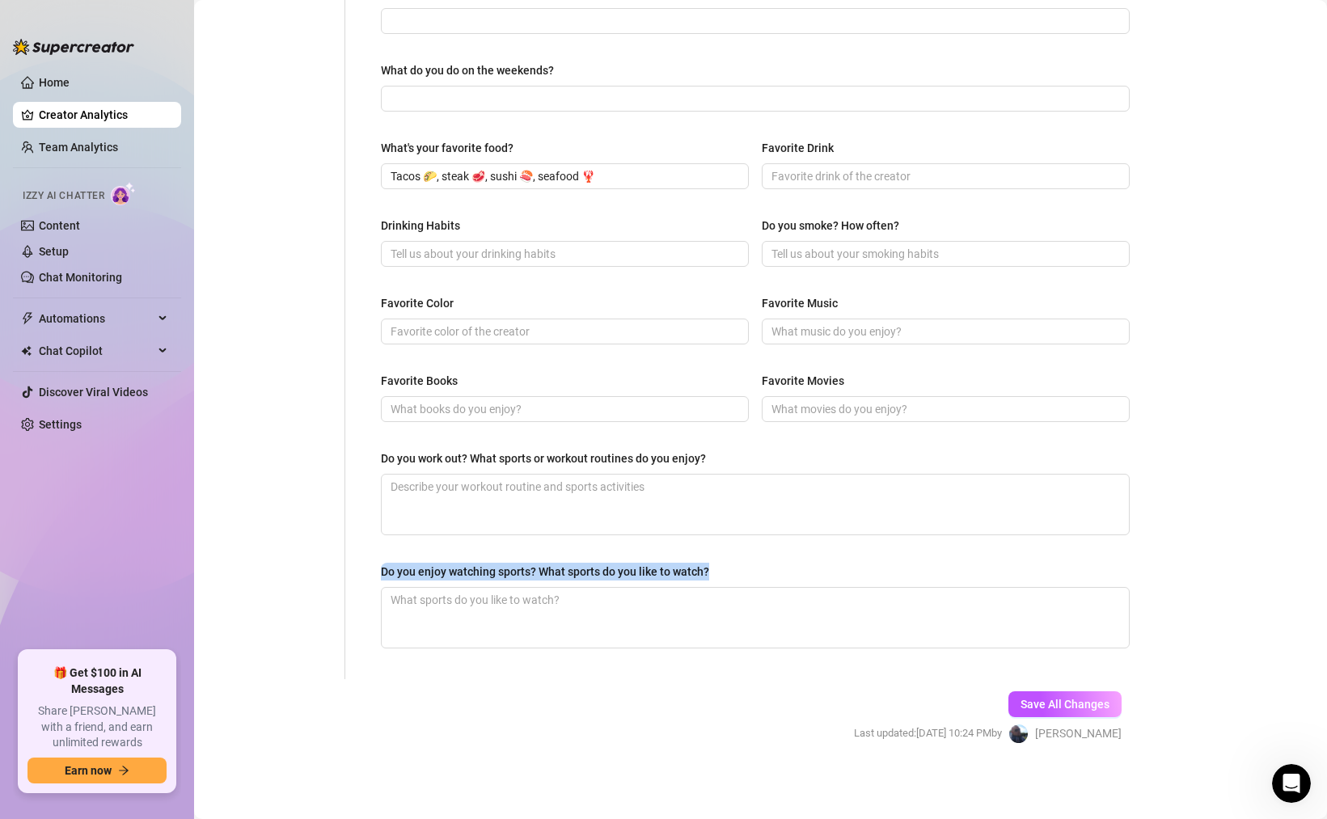
click at [552, 588] on textarea "Do you enjoy watching sports? What sports do you like to watch?" at bounding box center [755, 618] width 747 height 60
click at [1035, 709] on button "Save All Changes" at bounding box center [1064, 704] width 113 height 26
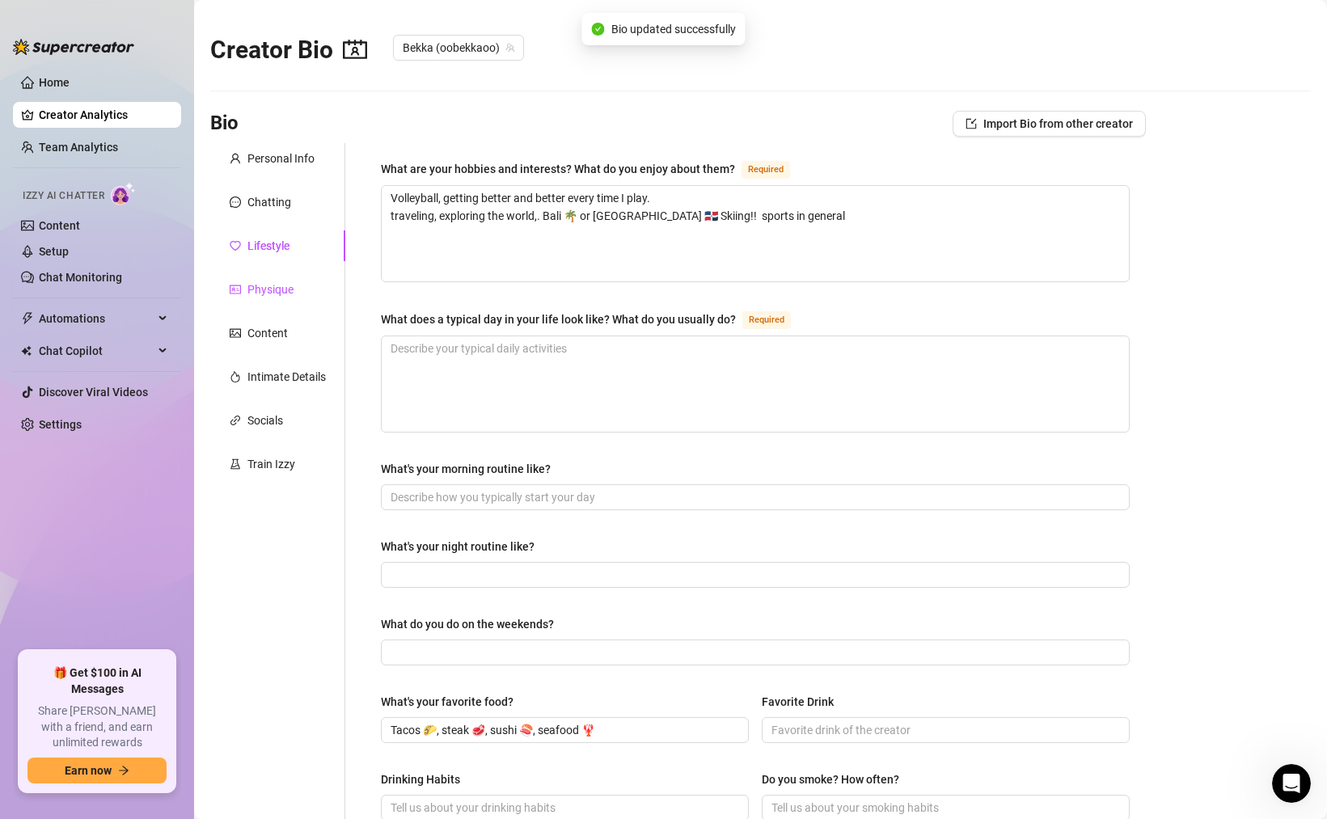
click at [277, 292] on div "Physique" at bounding box center [270, 290] width 46 height 18
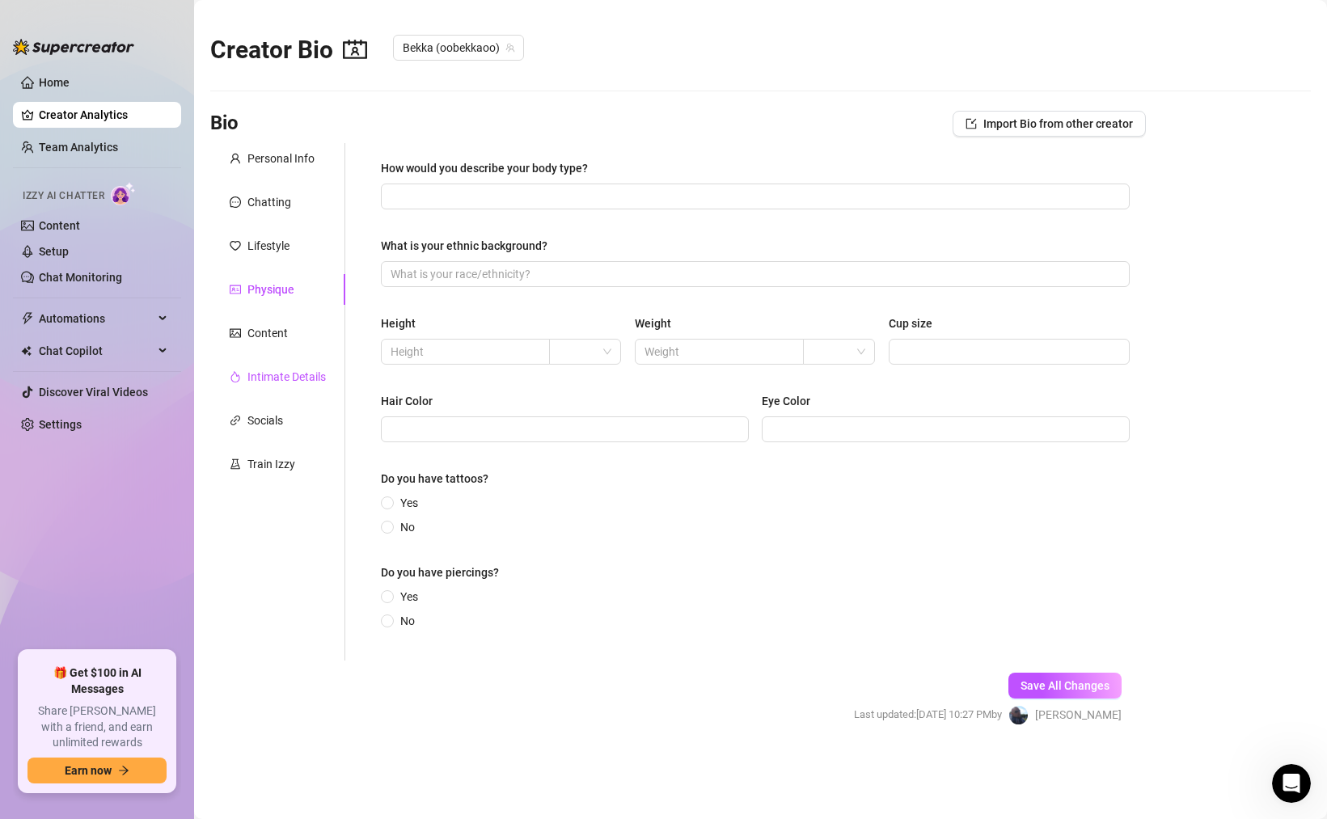
click at [275, 381] on div "Intimate Details" at bounding box center [286, 377] width 78 height 18
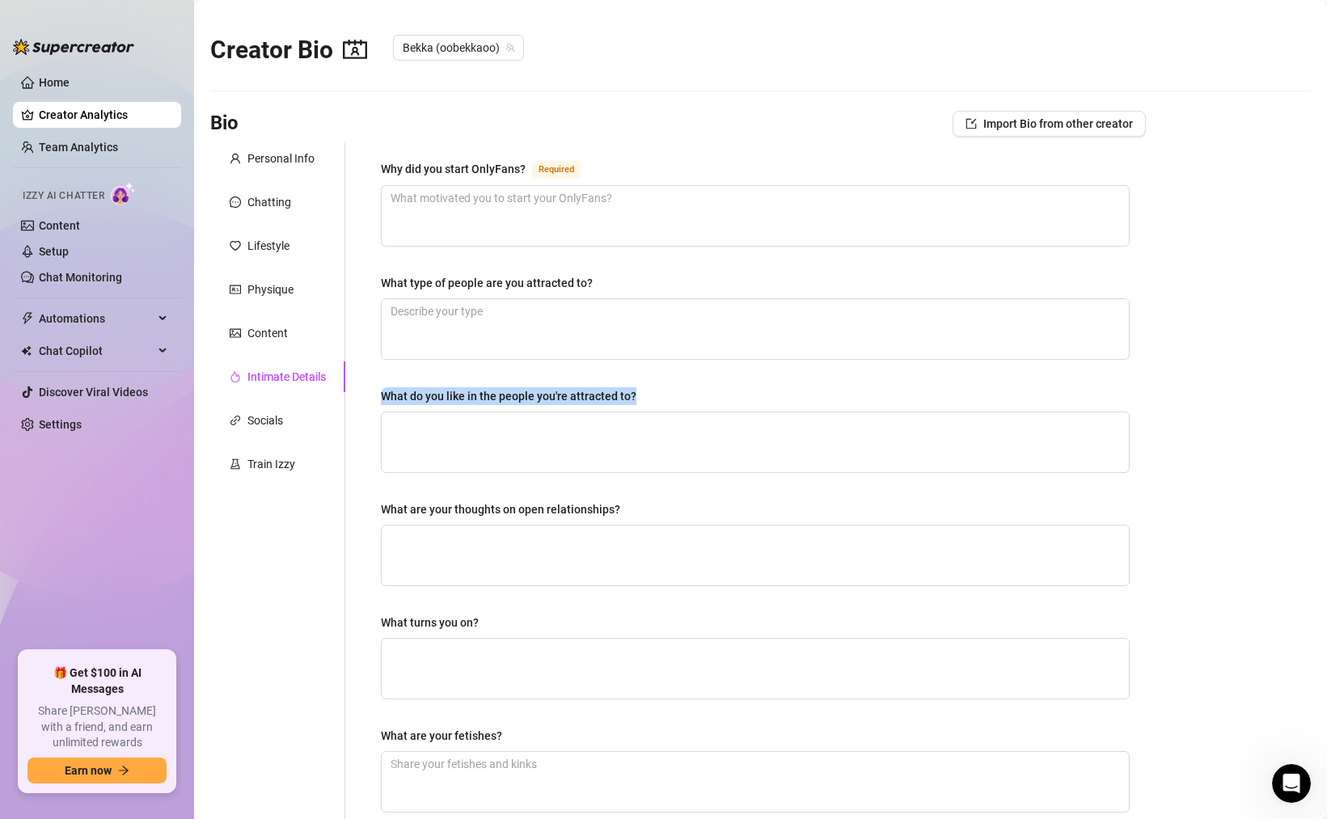
drag, startPoint x: 634, startPoint y: 392, endPoint x: 377, endPoint y: 387, distance: 257.2
click at [377, 387] on div "Why did you start OnlyFans? Required What type of people are you attracted to? …" at bounding box center [755, 549] width 781 height 813
click at [436, 274] on div "What type of people are you attracted to?" at bounding box center [487, 283] width 212 height 18
click at [436, 299] on textarea "What type of people are you attracted to?" at bounding box center [755, 329] width 747 height 60
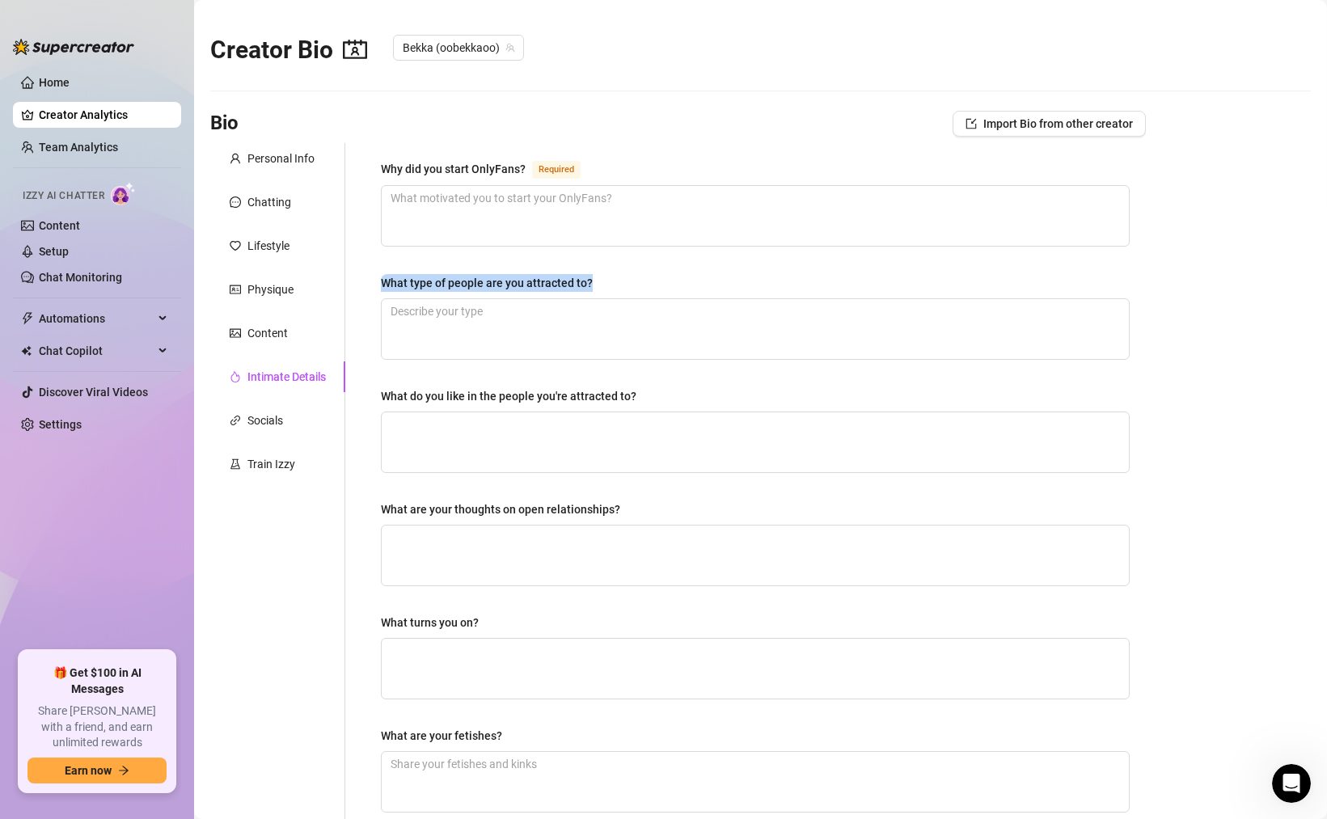
drag, startPoint x: 589, startPoint y: 280, endPoint x: 372, endPoint y: 273, distance: 216.8
click at [372, 273] on div "Why did you start OnlyFans? Required What type of people are you attracted to? …" at bounding box center [755, 549] width 781 height 813
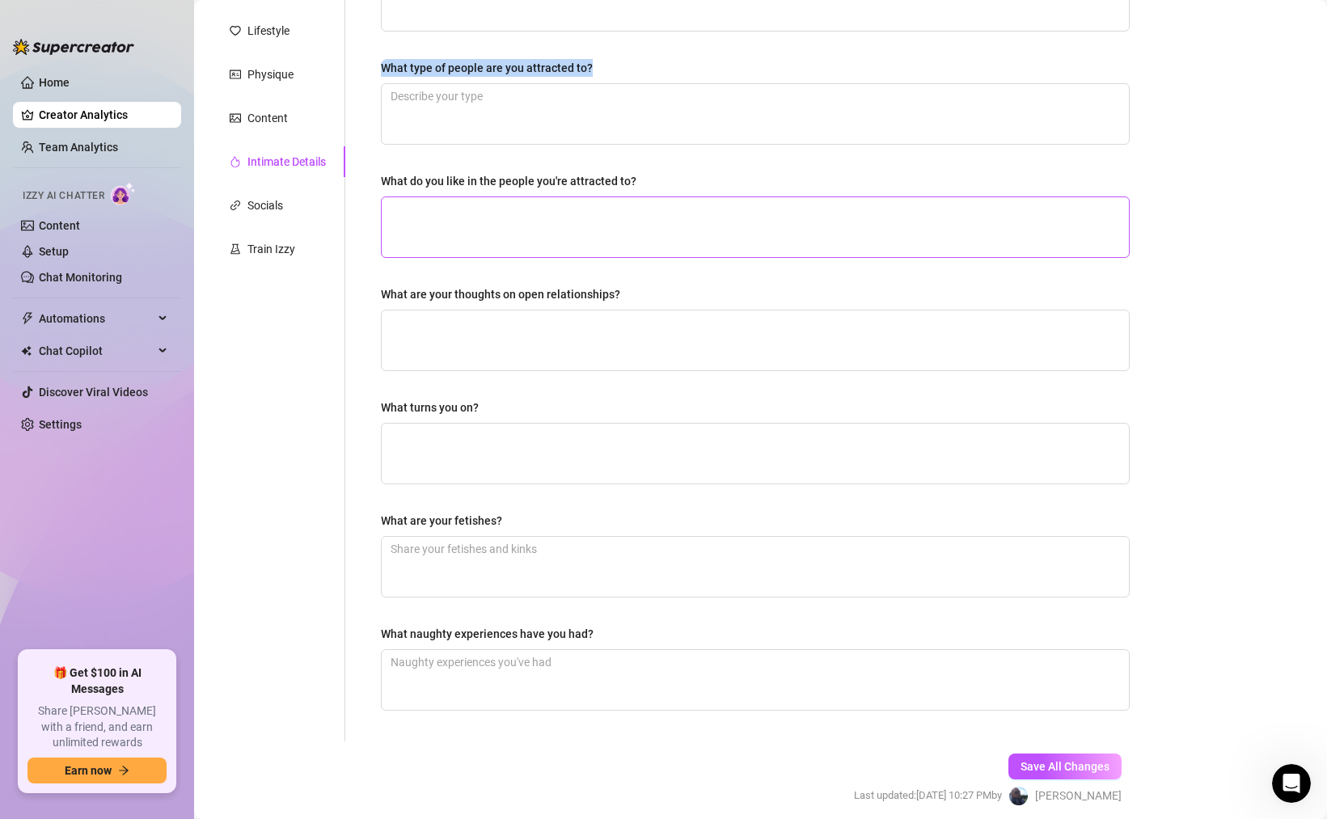
scroll to position [214, 0]
drag, startPoint x: 504, startPoint y: 519, endPoint x: 368, endPoint y: 517, distance: 135.9
click at [368, 517] on div "Why did you start OnlyFans? Required What type of people are you attracted to? …" at bounding box center [755, 335] width 781 height 813
click at [271, 206] on div "Socials" at bounding box center [265, 206] width 36 height 18
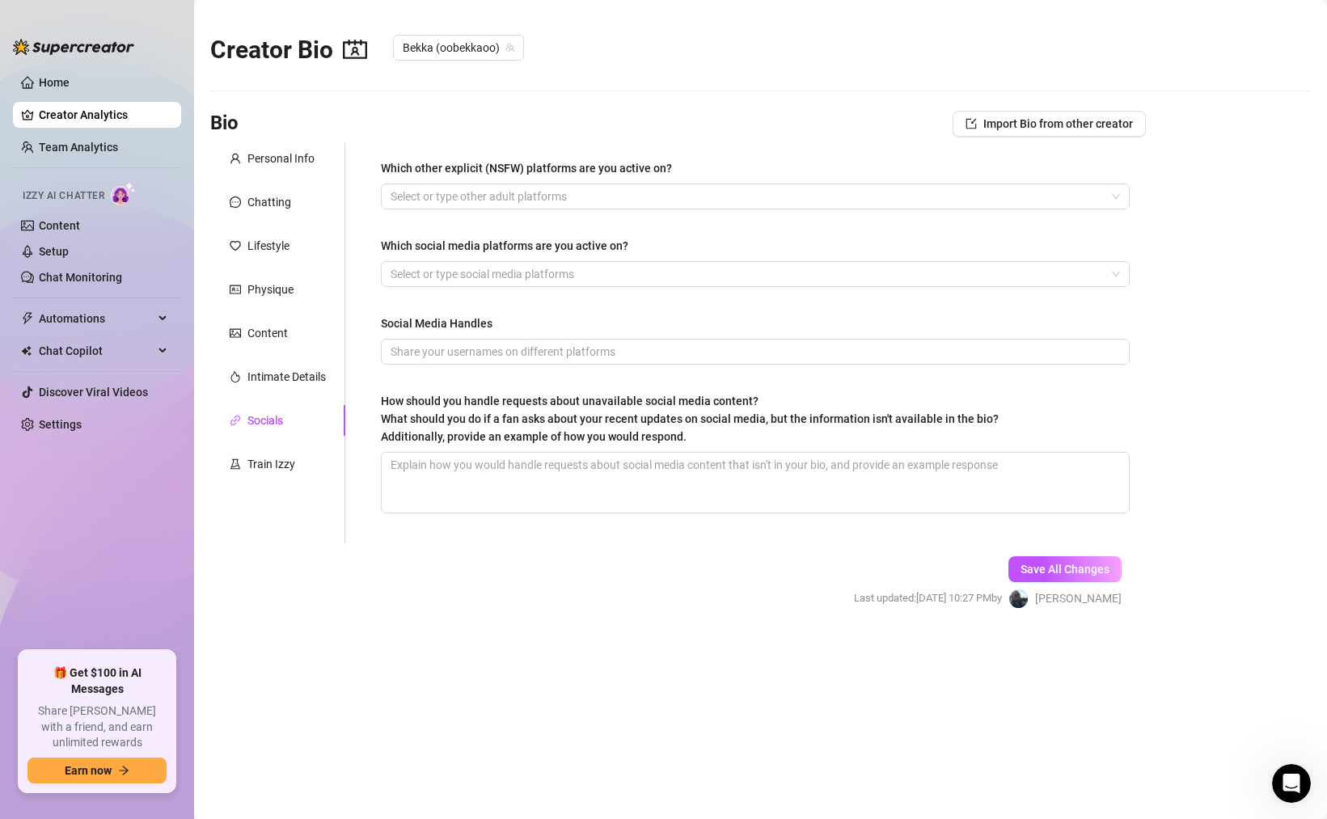
scroll to position [0, 0]
click at [272, 461] on div "Train Izzy" at bounding box center [271, 464] width 48 height 18
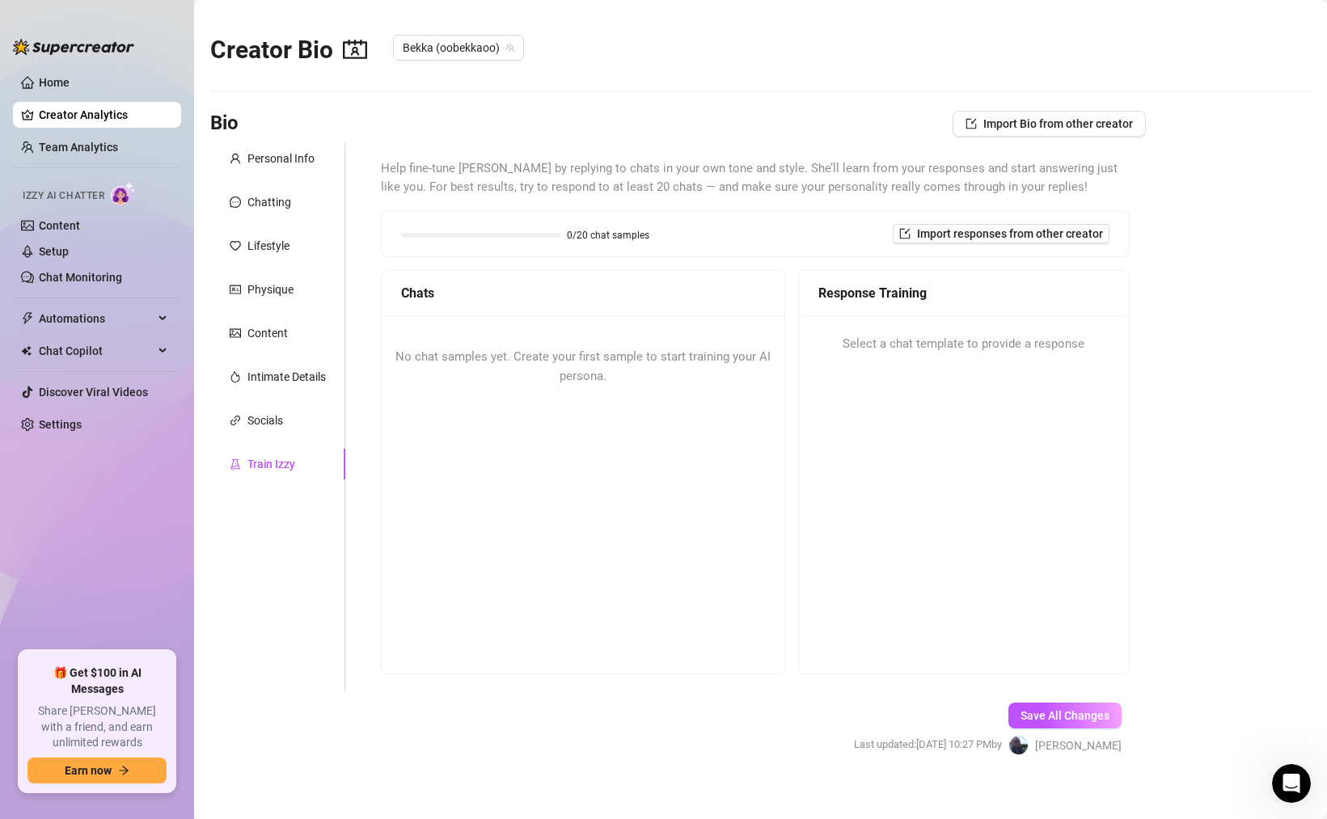
click at [555, 370] on div "No chat samples yet. Create your first sample to start training your AI persona." at bounding box center [583, 366] width 403 height 103
click at [1030, 348] on span "Select a chat template to provide a response" at bounding box center [963, 344] width 242 height 19
click at [902, 296] on div "Response Training" at bounding box center [963, 293] width 291 height 20
click at [576, 369] on span "No chat samples yet. Create your first sample to start training your AI persona." at bounding box center [582, 366] width 375 height 34
click at [982, 234] on span "Import responses from other creator" at bounding box center [1010, 233] width 186 height 13
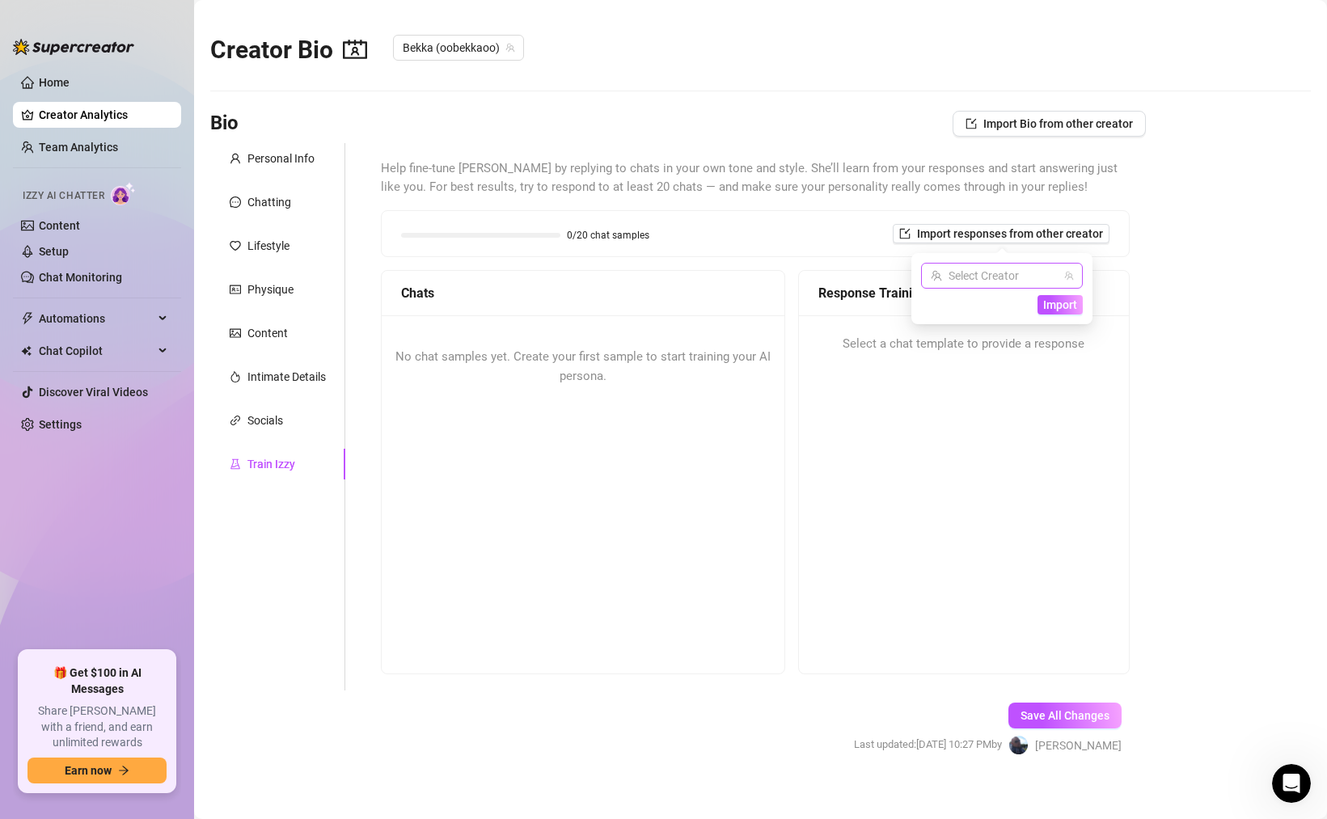
click at [974, 277] on input "search" at bounding box center [995, 276] width 128 height 24
click at [982, 339] on span "Bekka" at bounding box center [975, 336] width 31 height 18
click at [1058, 306] on span "Import" at bounding box center [1060, 304] width 34 height 13
click at [810, 195] on span "Help fine-tune [PERSON_NAME] by replying to chats in your own tone and style. S…" at bounding box center [755, 178] width 749 height 38
click at [278, 376] on div "Intimate Details" at bounding box center [286, 377] width 78 height 18
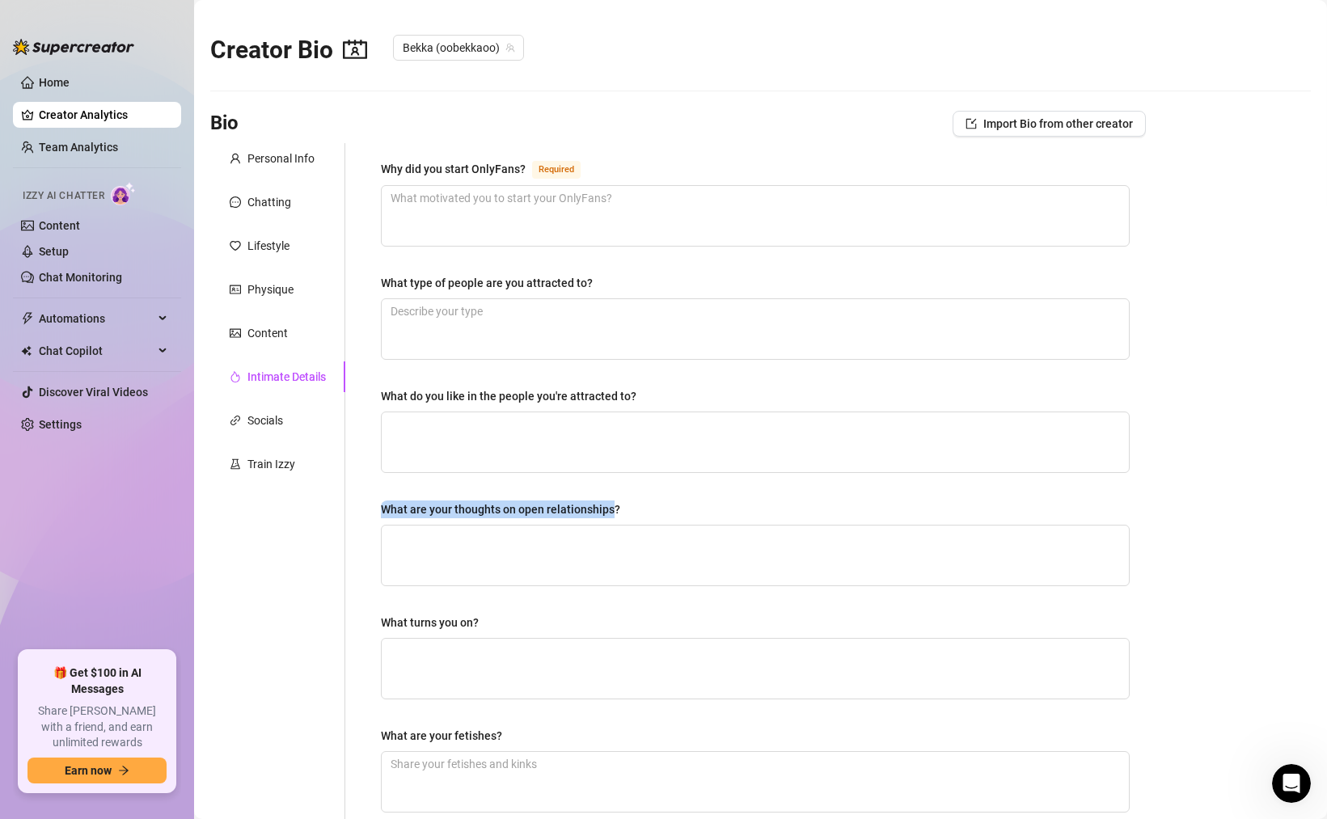
drag, startPoint x: 611, startPoint y: 502, endPoint x: 378, endPoint y: 505, distance: 232.9
click at [378, 505] on div "Why did you start OnlyFans? Required What type of people are you attracted to? …" at bounding box center [755, 549] width 781 height 813
click at [274, 293] on div "Physique" at bounding box center [270, 290] width 46 height 18
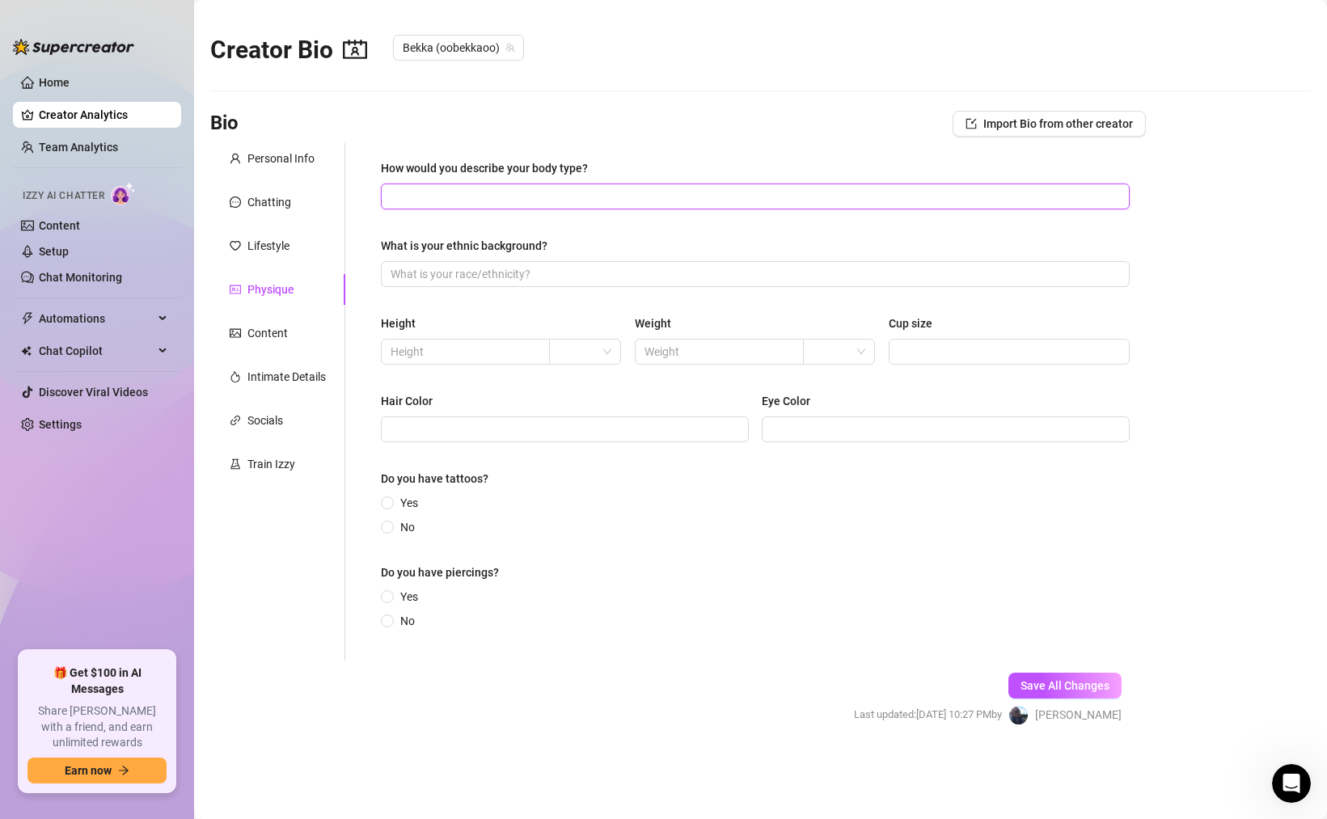
click at [548, 193] on input "How would you describe your body type?" at bounding box center [754, 197] width 726 height 18
click at [496, 283] on span at bounding box center [755, 274] width 749 height 26
click at [496, 272] on input "What is your ethnic background?" at bounding box center [754, 274] width 726 height 18
drag, startPoint x: 547, startPoint y: 246, endPoint x: 373, endPoint y: 245, distance: 174.6
click at [374, 246] on div "How would you describe your body type? Athletic as fuck What is your ethnic bac…" at bounding box center [755, 401] width 781 height 517
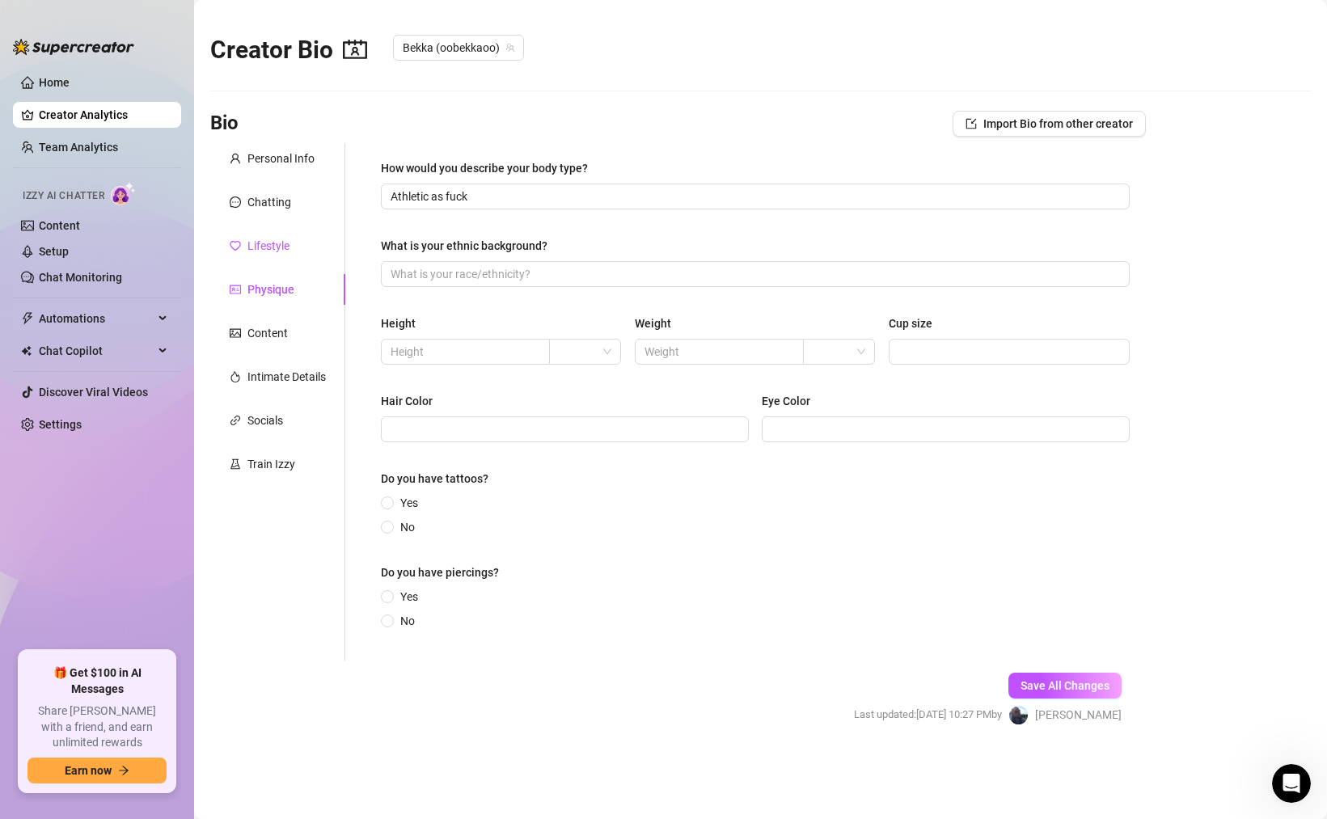
click at [264, 245] on div "Lifestyle" at bounding box center [268, 246] width 42 height 18
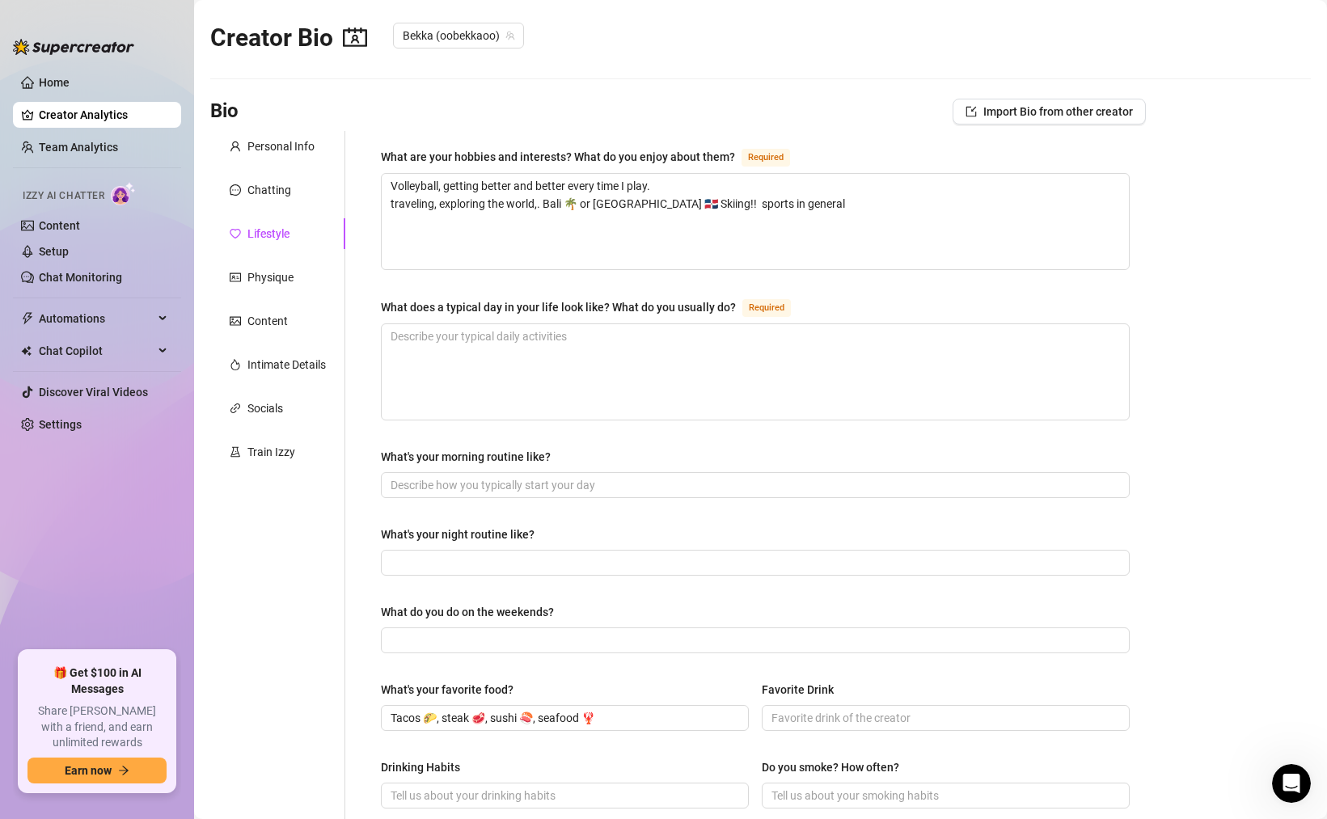
scroll to position [13, 0]
click at [474, 482] on input "What's your morning routine like?" at bounding box center [754, 484] width 726 height 18
paste input "I take a shower put coconut oil on my whole body, brush my teeth & make a cup o…"
click at [449, 563] on input "What's your night routine like?" at bounding box center [754, 562] width 726 height 18
paste input "For night time I wash my face put my comfy [PERSON_NAME]’s on and watch an epis…"
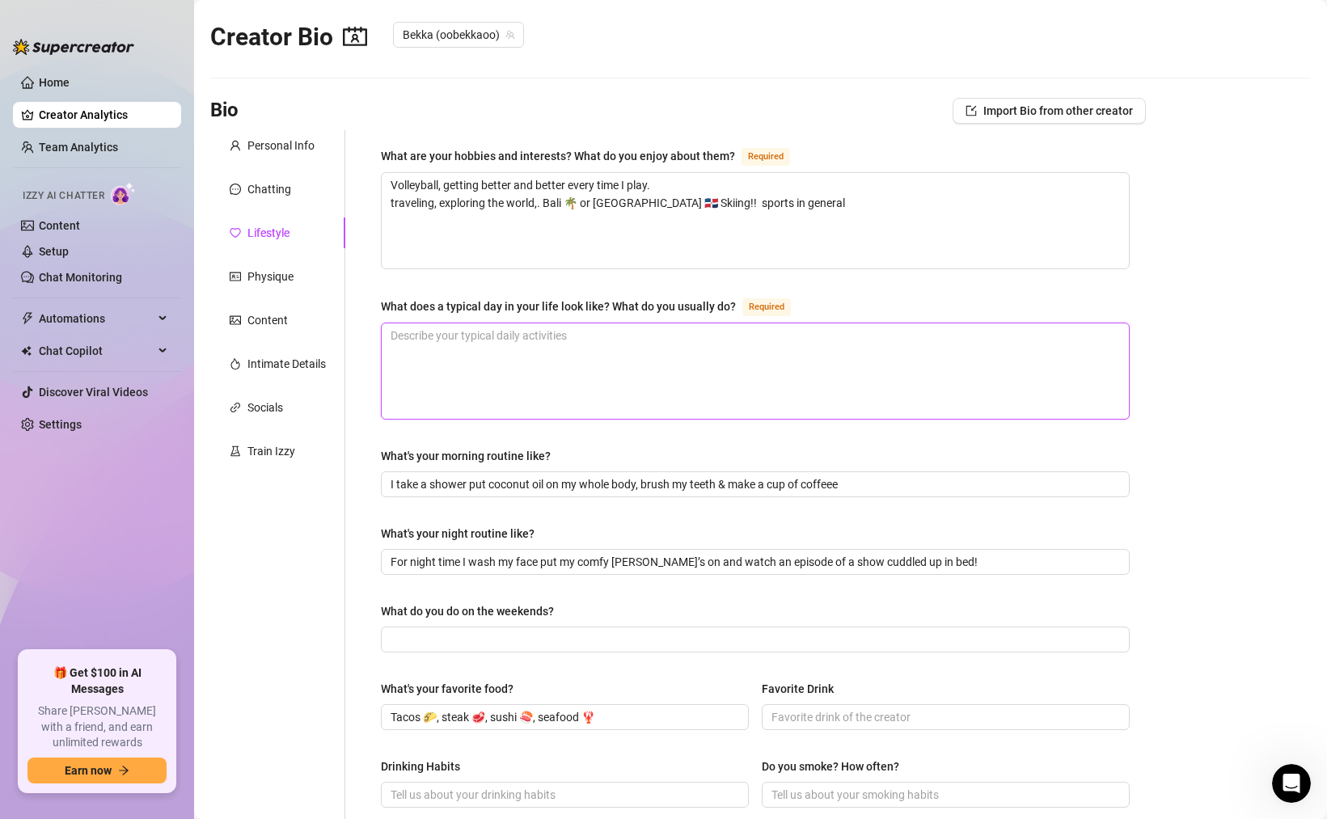
click at [455, 340] on textarea "What does a typical day in your life look like? What do you usually do? Required" at bounding box center [755, 370] width 747 height 95
paste textarea "I go to the gym, make content, chill with my roomie, go to volleyball practice …"
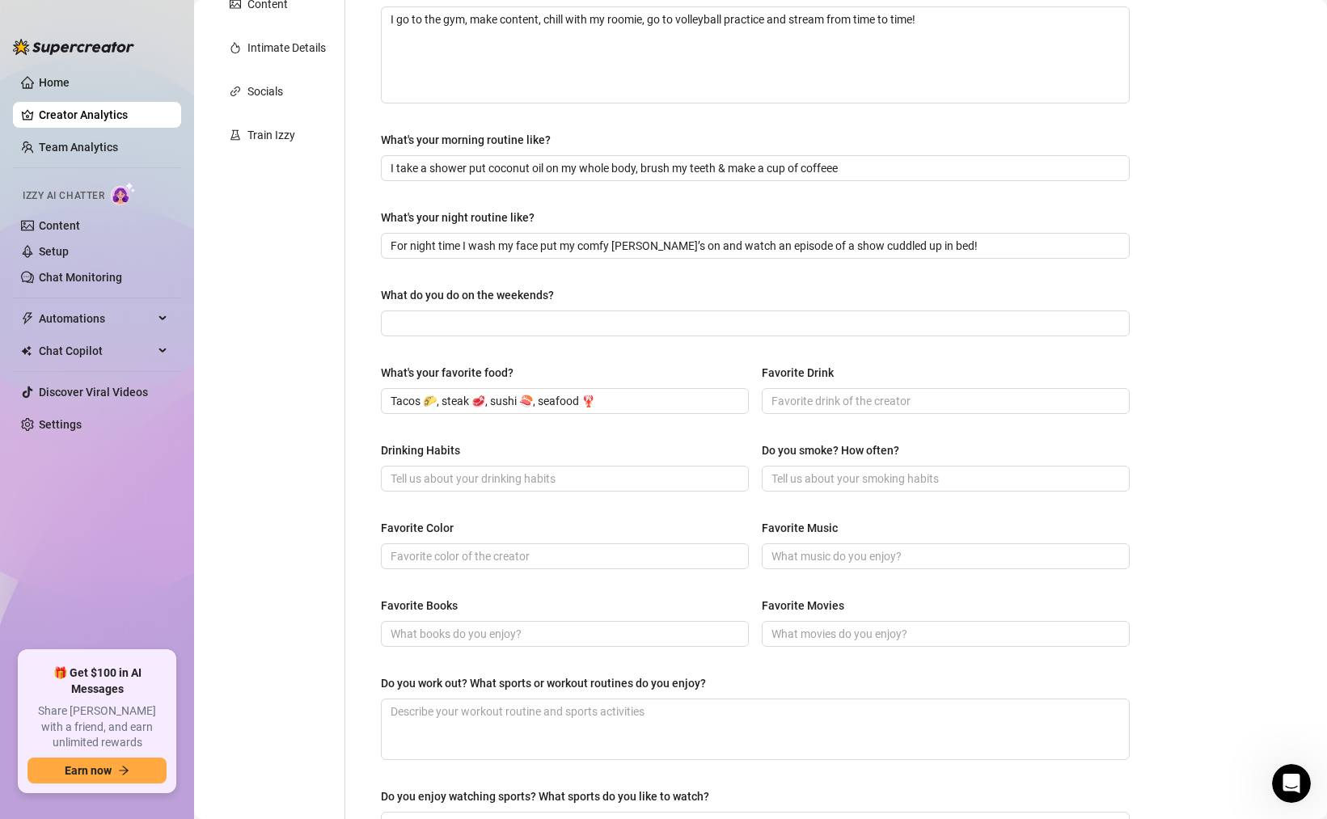
scroll to position [326, 0]
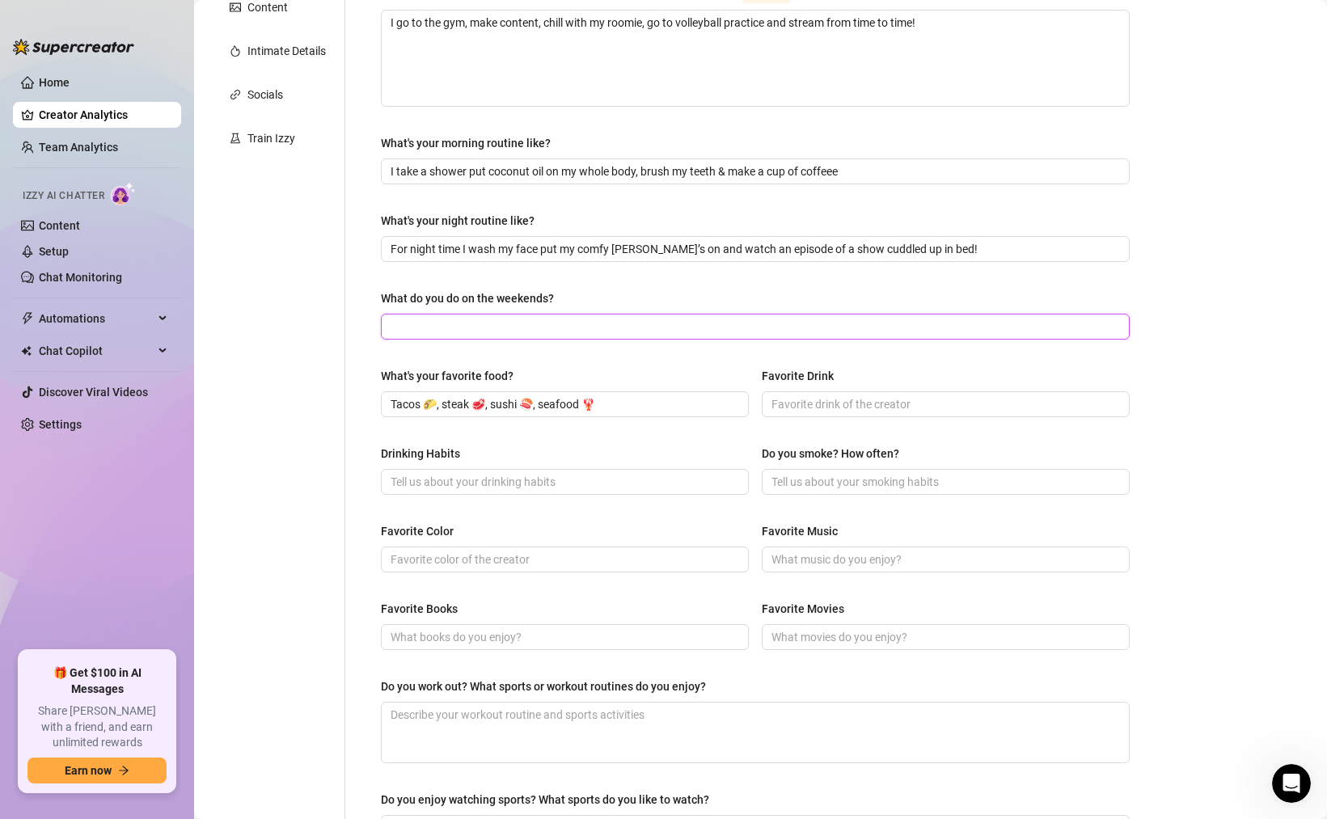
click at [522, 332] on input "What do you do on the weekends?" at bounding box center [754, 327] width 726 height 18
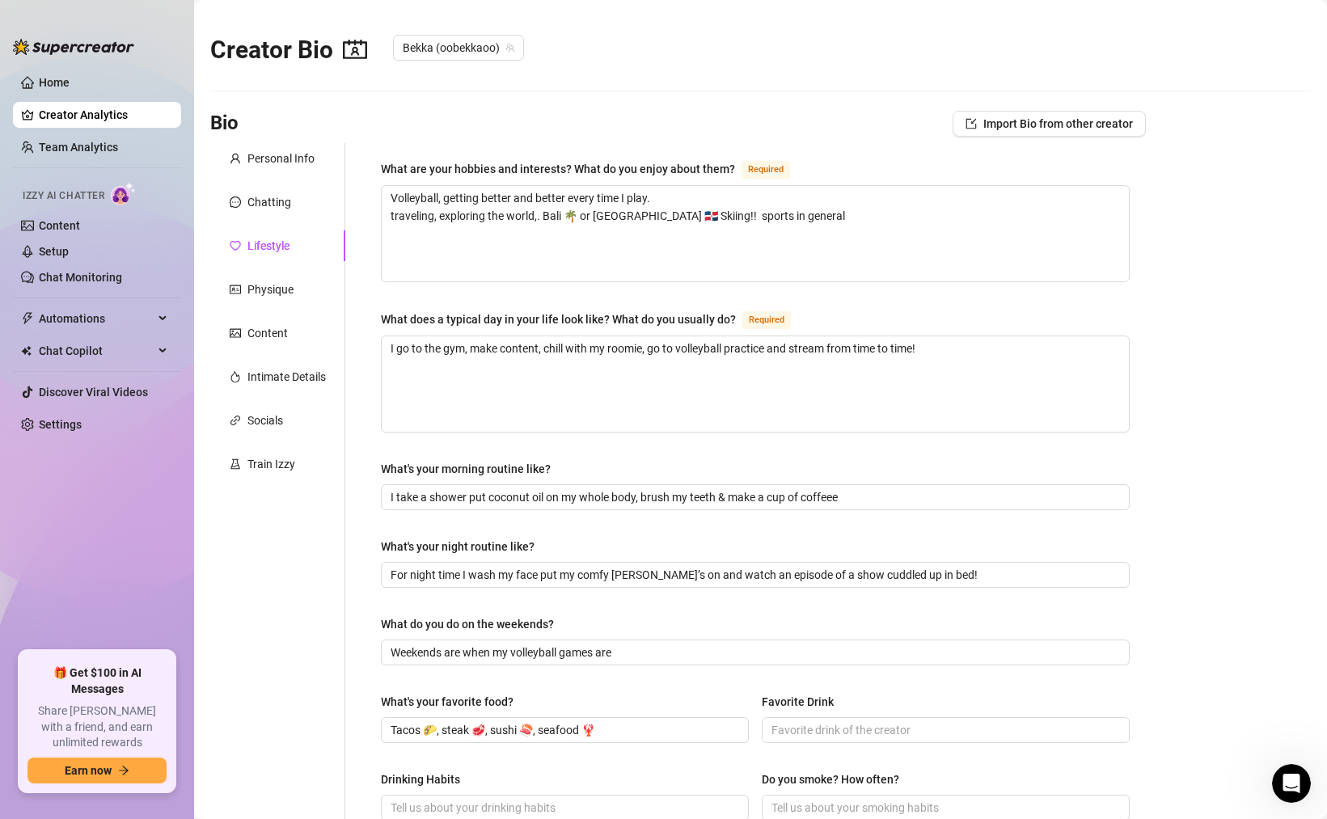
scroll to position [554, 0]
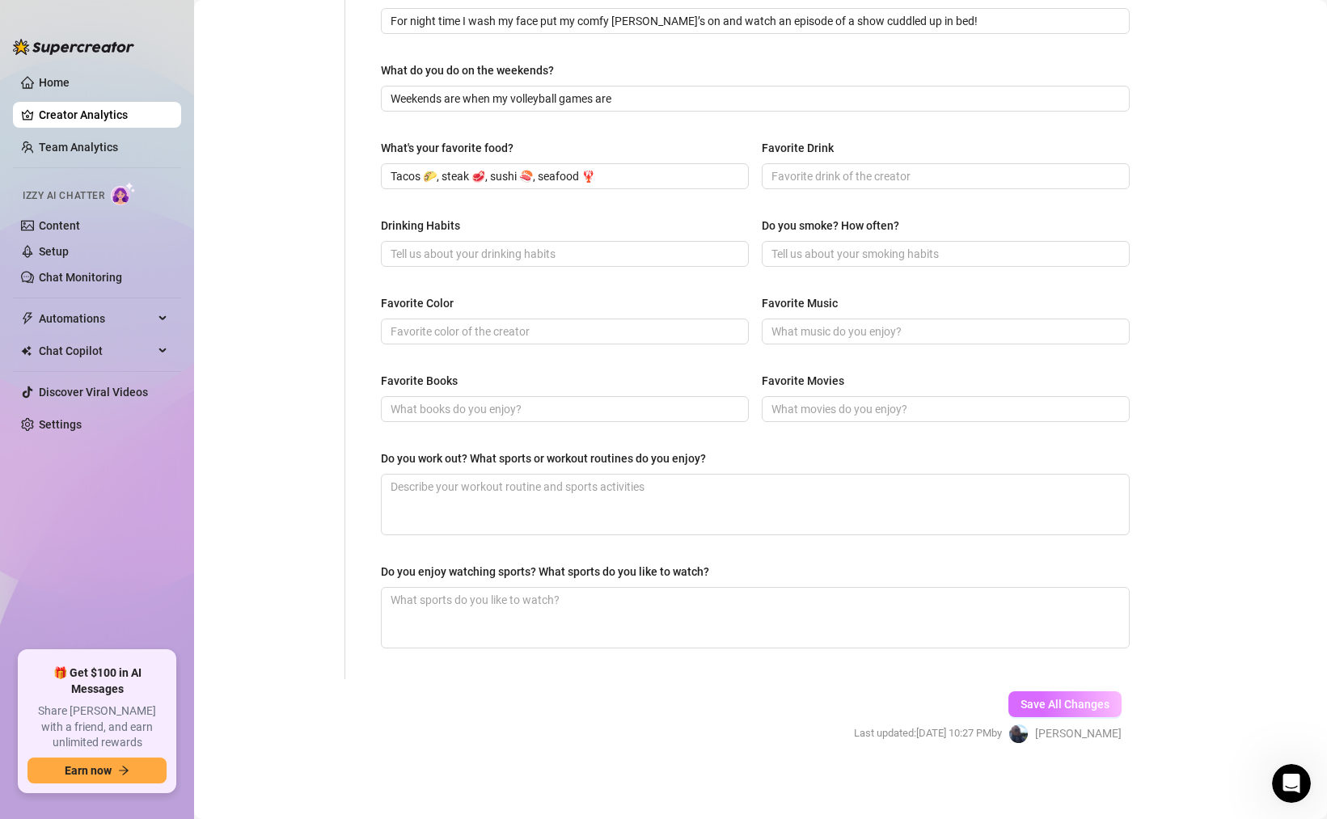
click at [1041, 703] on span "Save All Changes" at bounding box center [1064, 704] width 89 height 13
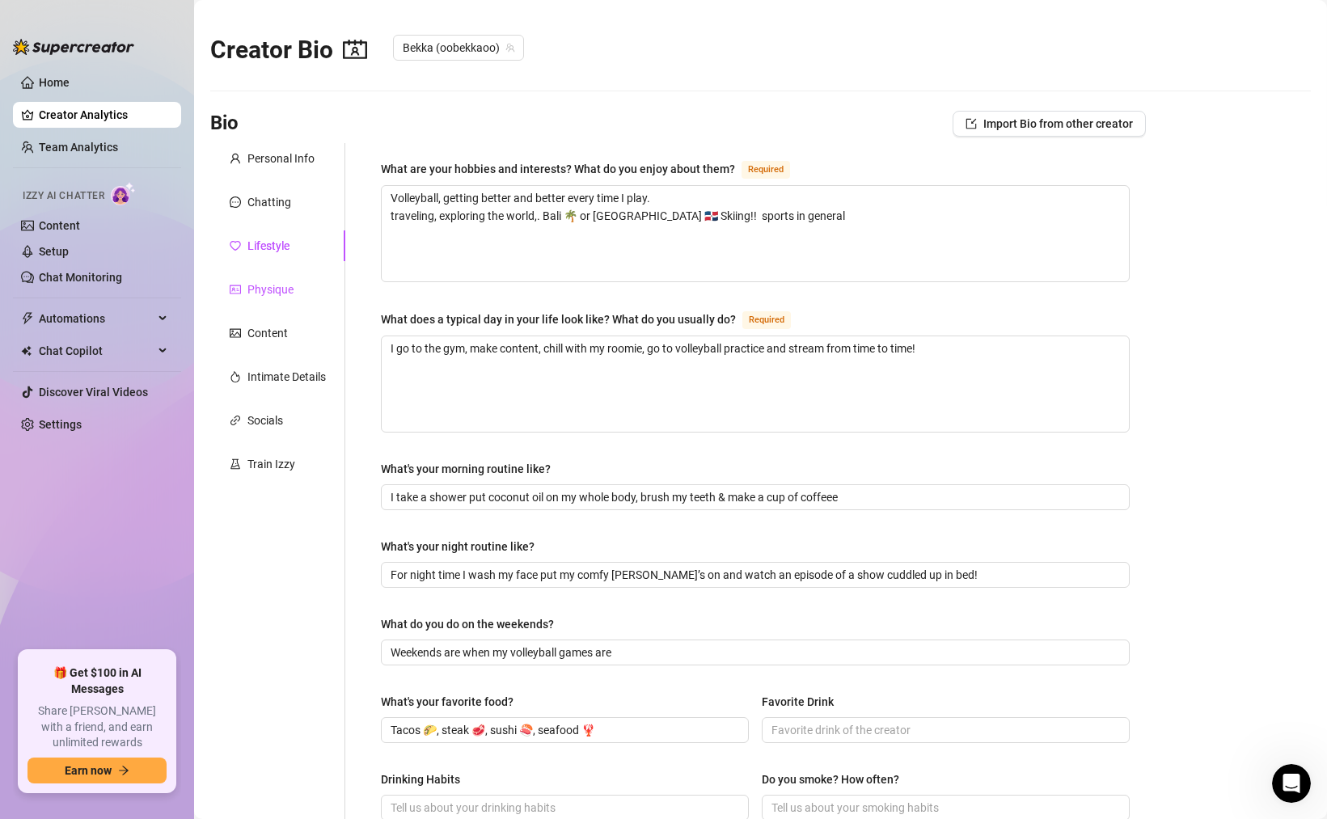
click at [271, 288] on div "Physique" at bounding box center [270, 290] width 46 height 18
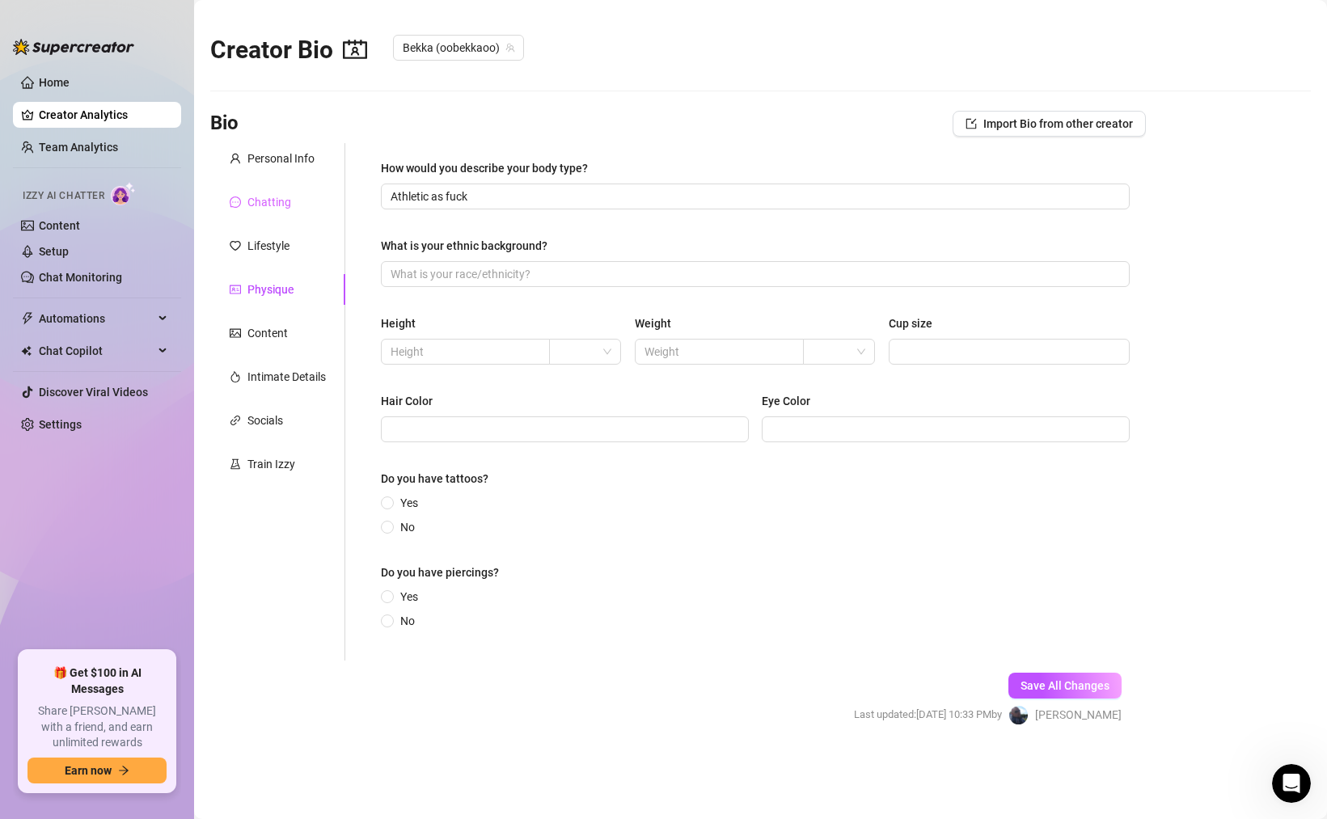
click at [273, 216] on div "Chatting" at bounding box center [277, 202] width 135 height 31
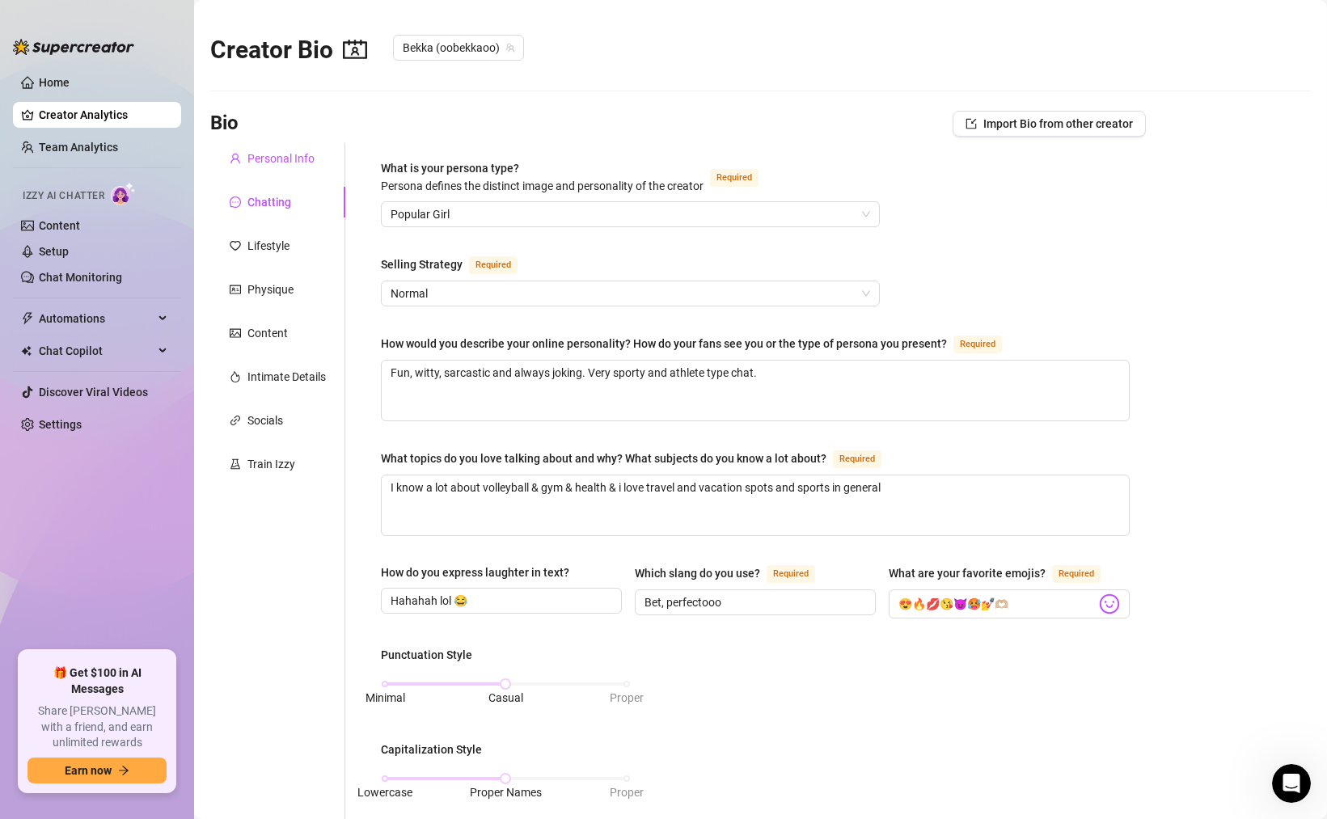
click at [264, 162] on div "Personal Info" at bounding box center [280, 159] width 67 height 18
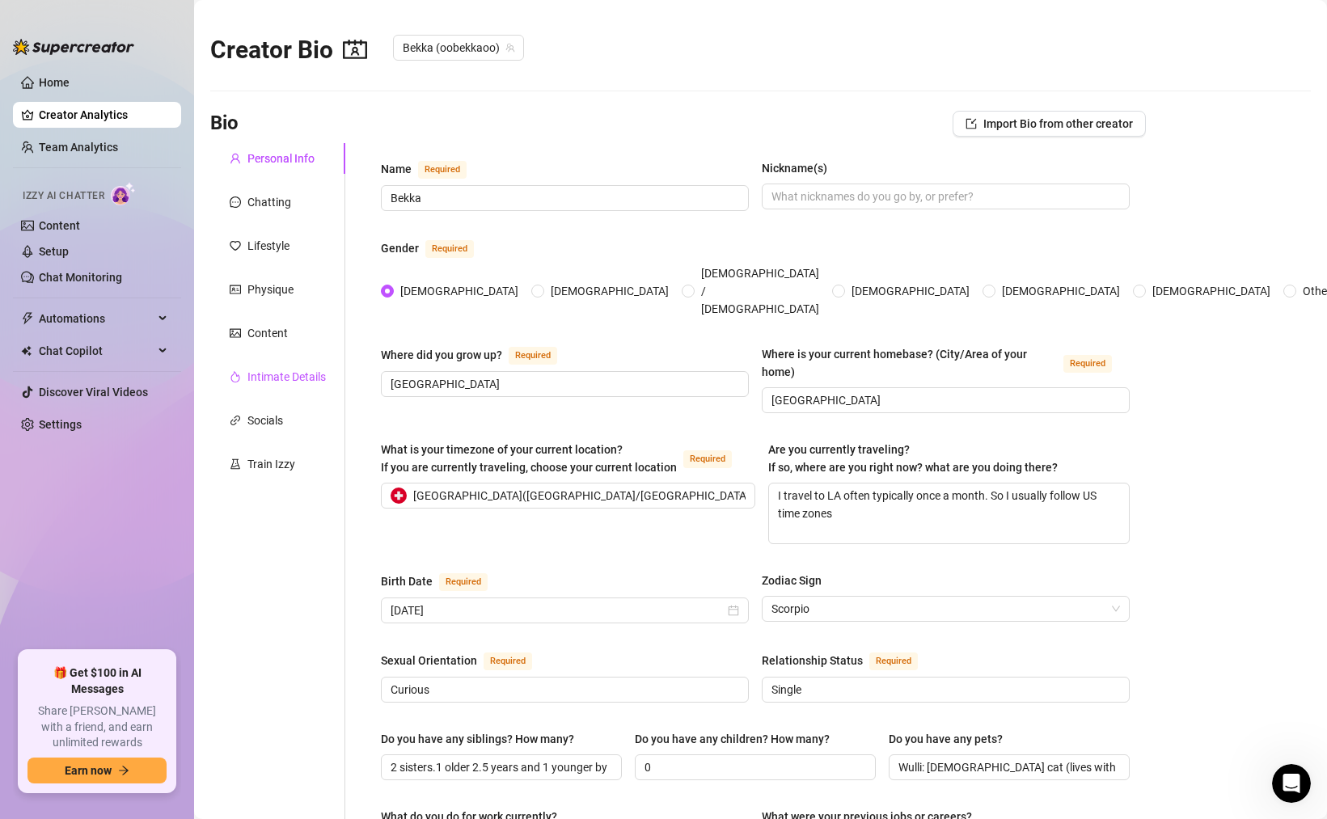
click at [288, 375] on div "Intimate Details" at bounding box center [286, 377] width 78 height 18
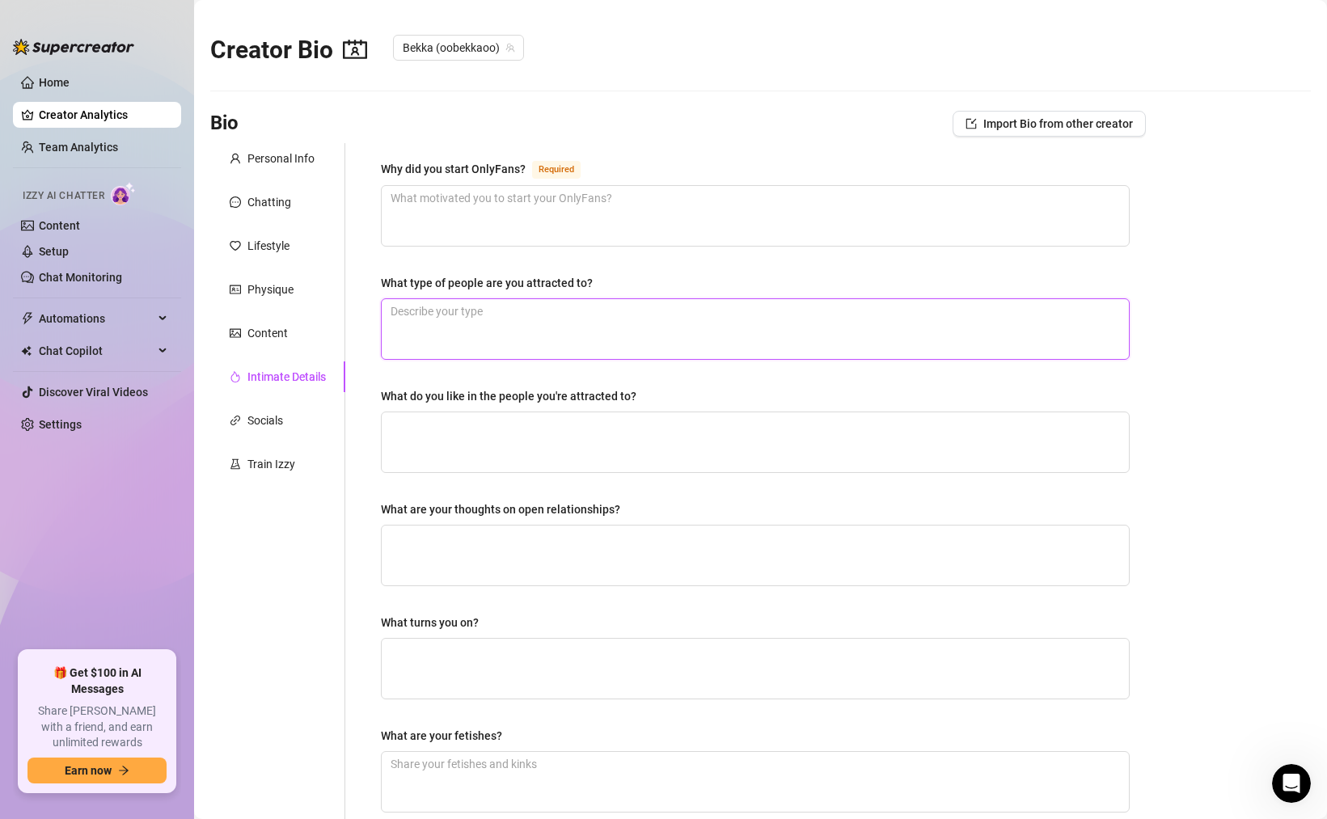
click at [496, 322] on textarea "What type of people are you attracted to?" at bounding box center [755, 329] width 747 height 60
paste textarea "I love funny, honest & ambitious people who have goals and have a positive good…"
click at [501, 533] on textarea "What are your thoughts on open relationships?" at bounding box center [755, 556] width 747 height 60
paste textarea "If it works for both people why not but the communication needs to be there and…"
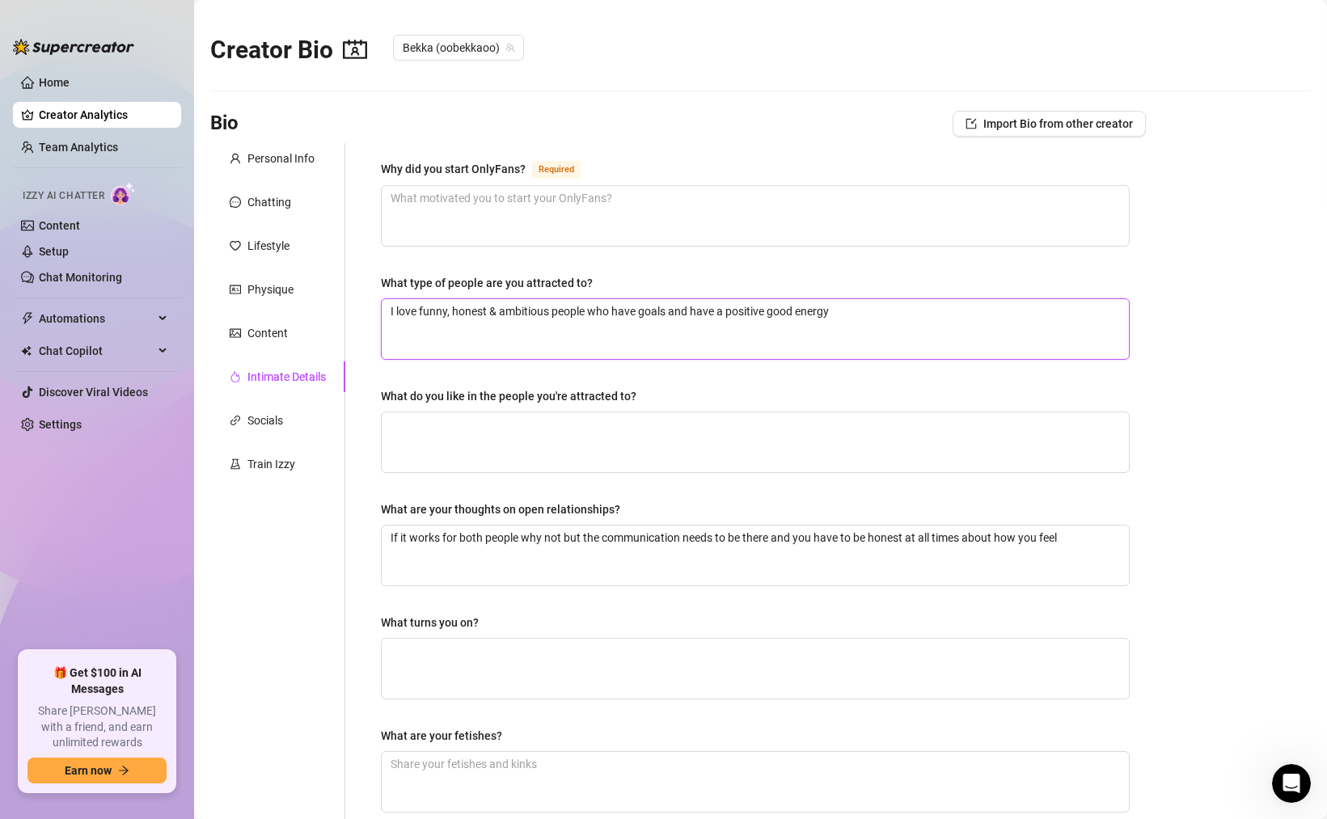
click at [888, 314] on textarea "I love funny, honest & ambitious people who have goals and have a positive good…" at bounding box center [755, 329] width 747 height 60
paste textarea "I dont care about looks that much bc that doesn’t lasy"
click at [463, 200] on textarea "Why did you start OnlyFans? Required" at bounding box center [755, 216] width 747 height 60
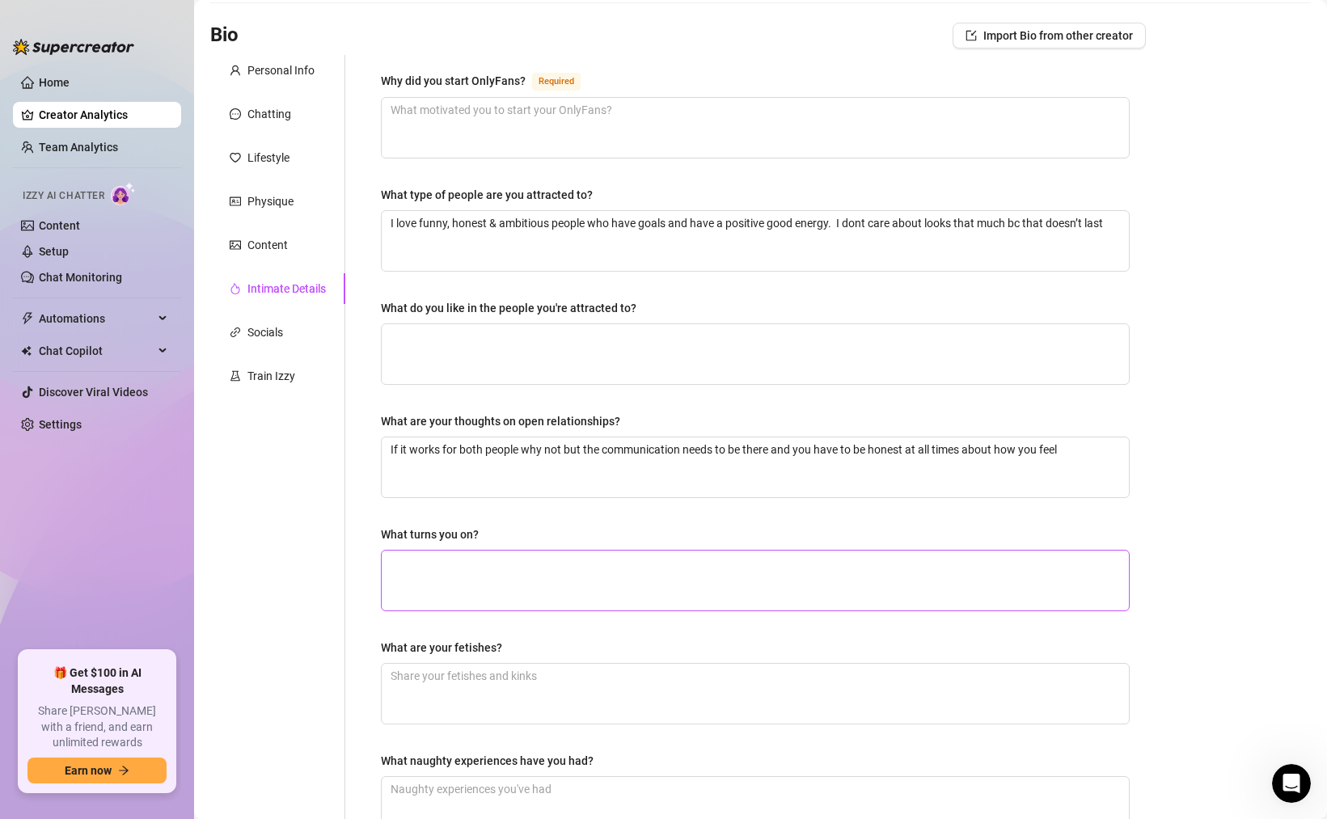
scroll to position [129, 0]
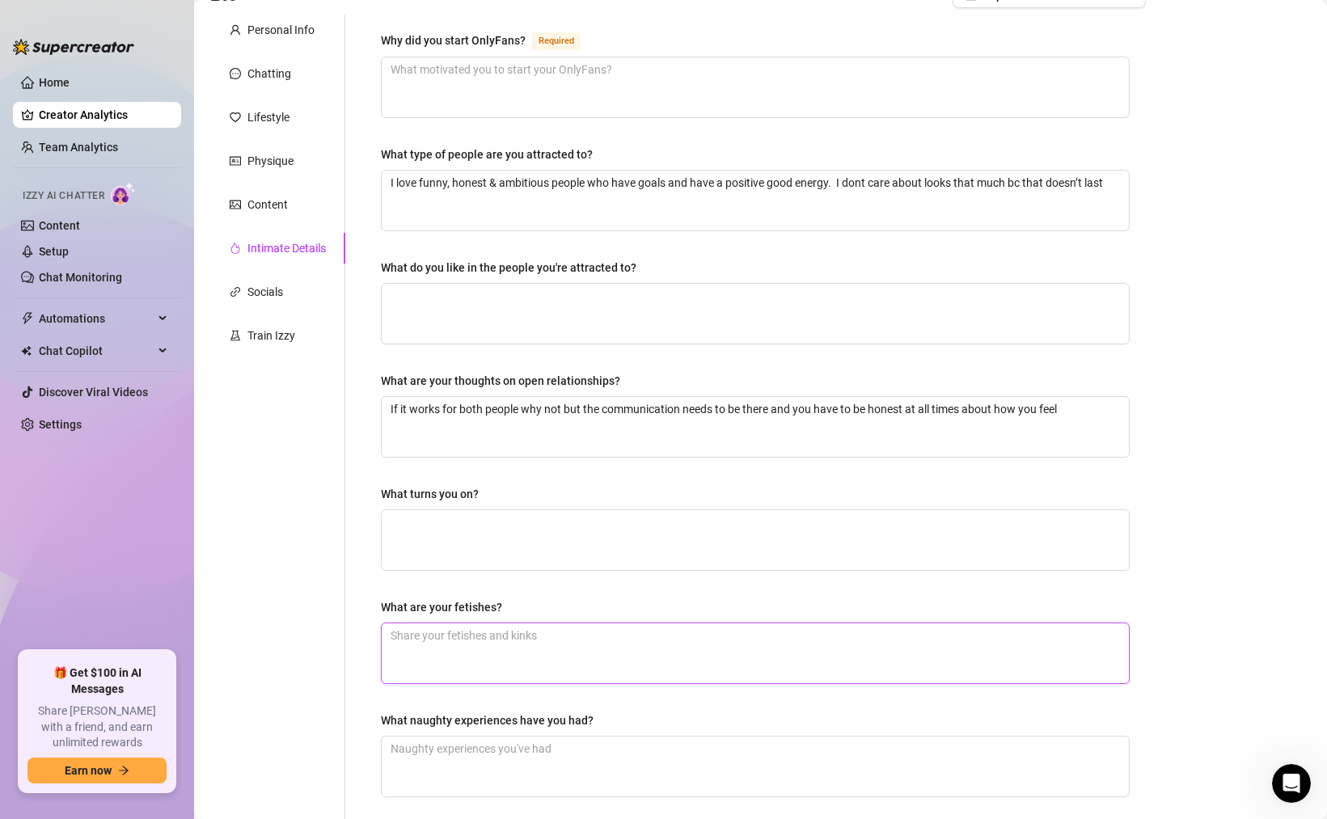
click at [489, 642] on textarea "What are your fetishes?" at bounding box center [755, 653] width 747 height 60
paste textarea "I like being spoiled and treated like a princess & i do like it rough from time…"
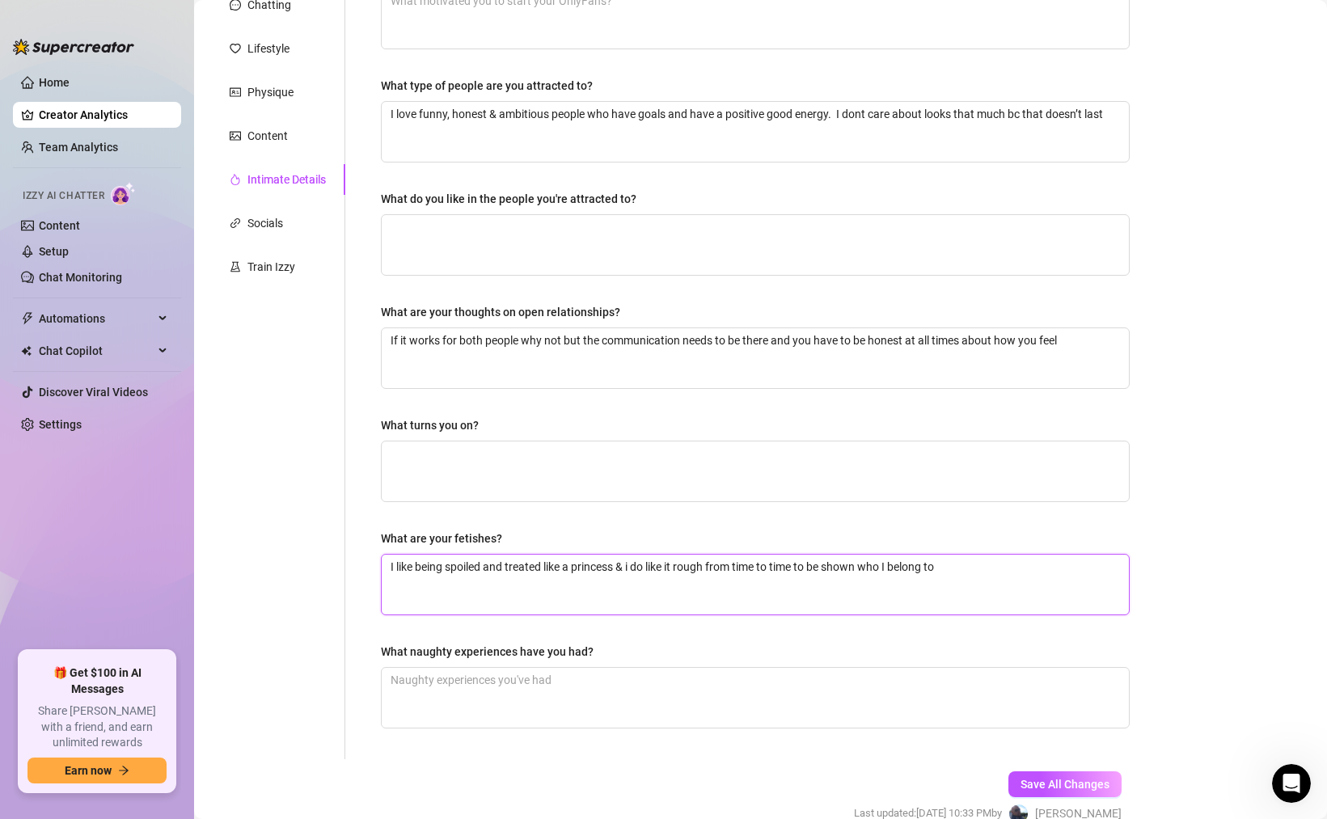
scroll to position [216, 0]
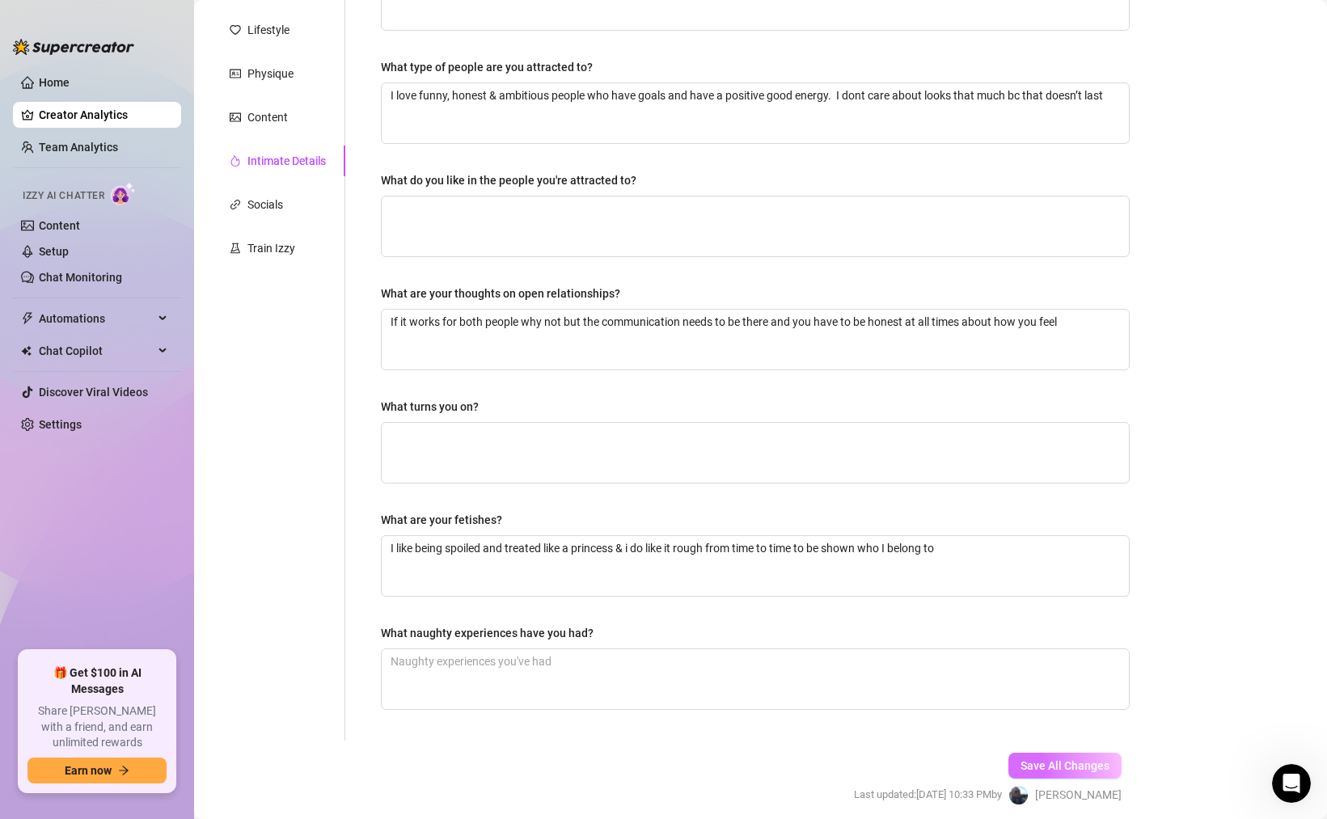
click at [1063, 759] on span "Save All Changes" at bounding box center [1064, 765] width 89 height 13
click at [267, 210] on div "Socials" at bounding box center [265, 205] width 36 height 18
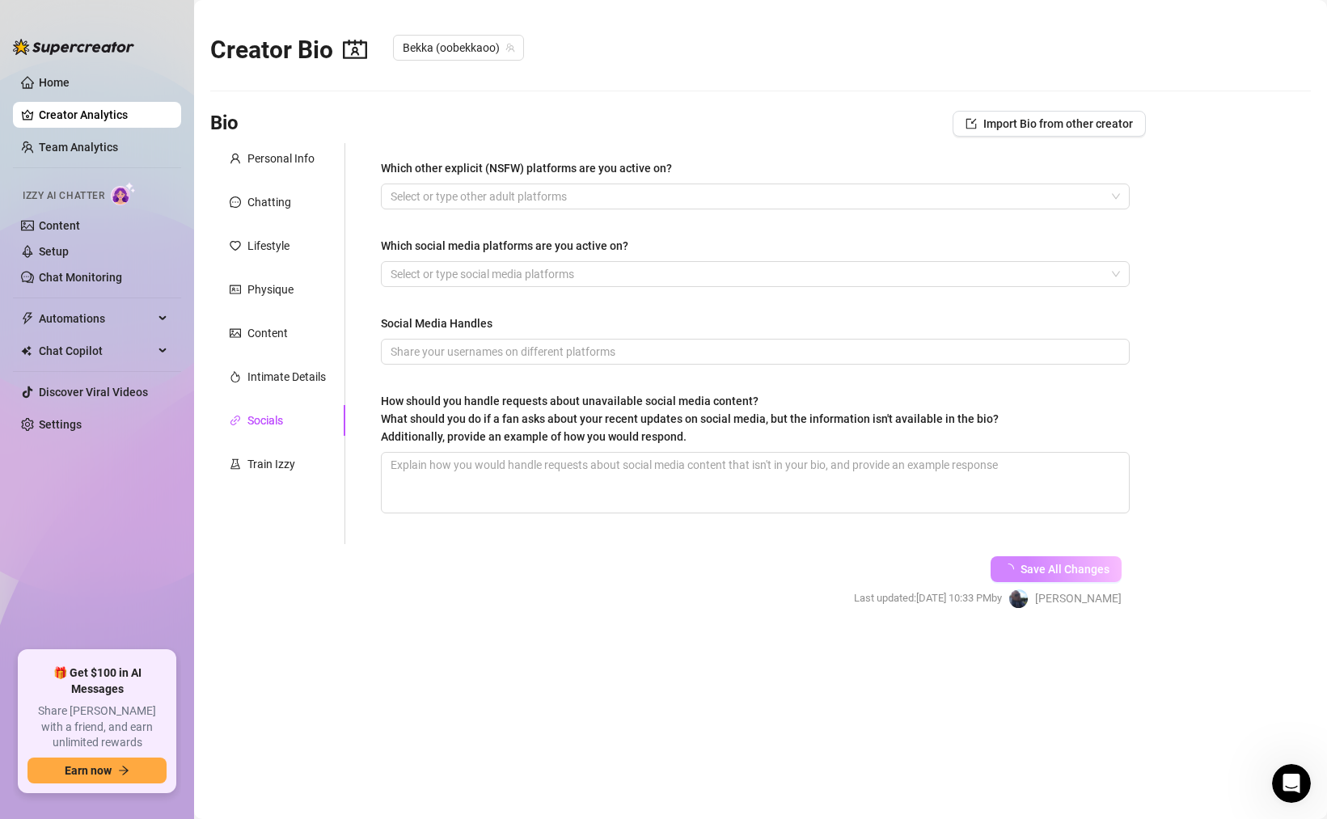
scroll to position [0, 0]
click at [504, 271] on div at bounding box center [746, 274] width 725 height 23
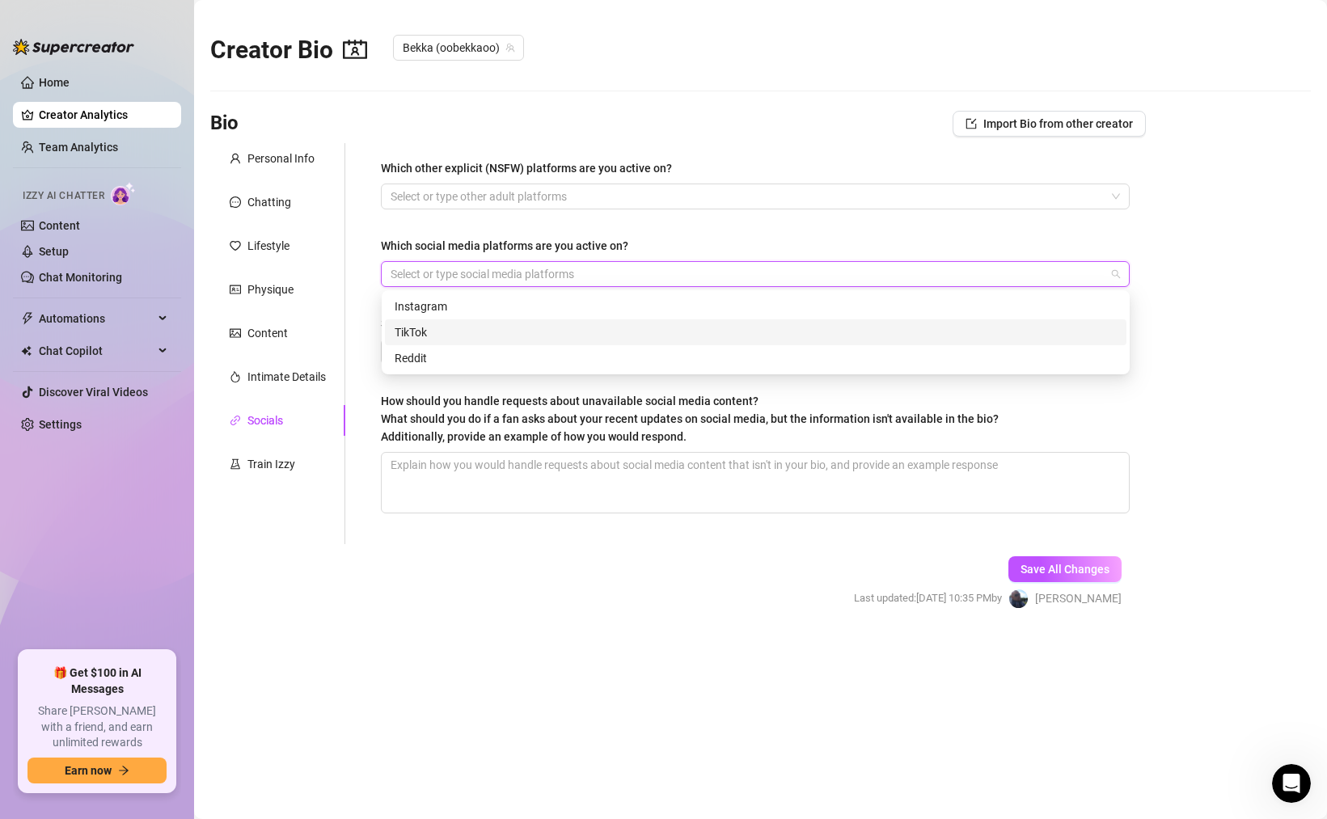
click at [418, 331] on div "TikTok" at bounding box center [756, 332] width 722 height 18
click at [423, 301] on div "Instagram" at bounding box center [756, 307] width 722 height 18
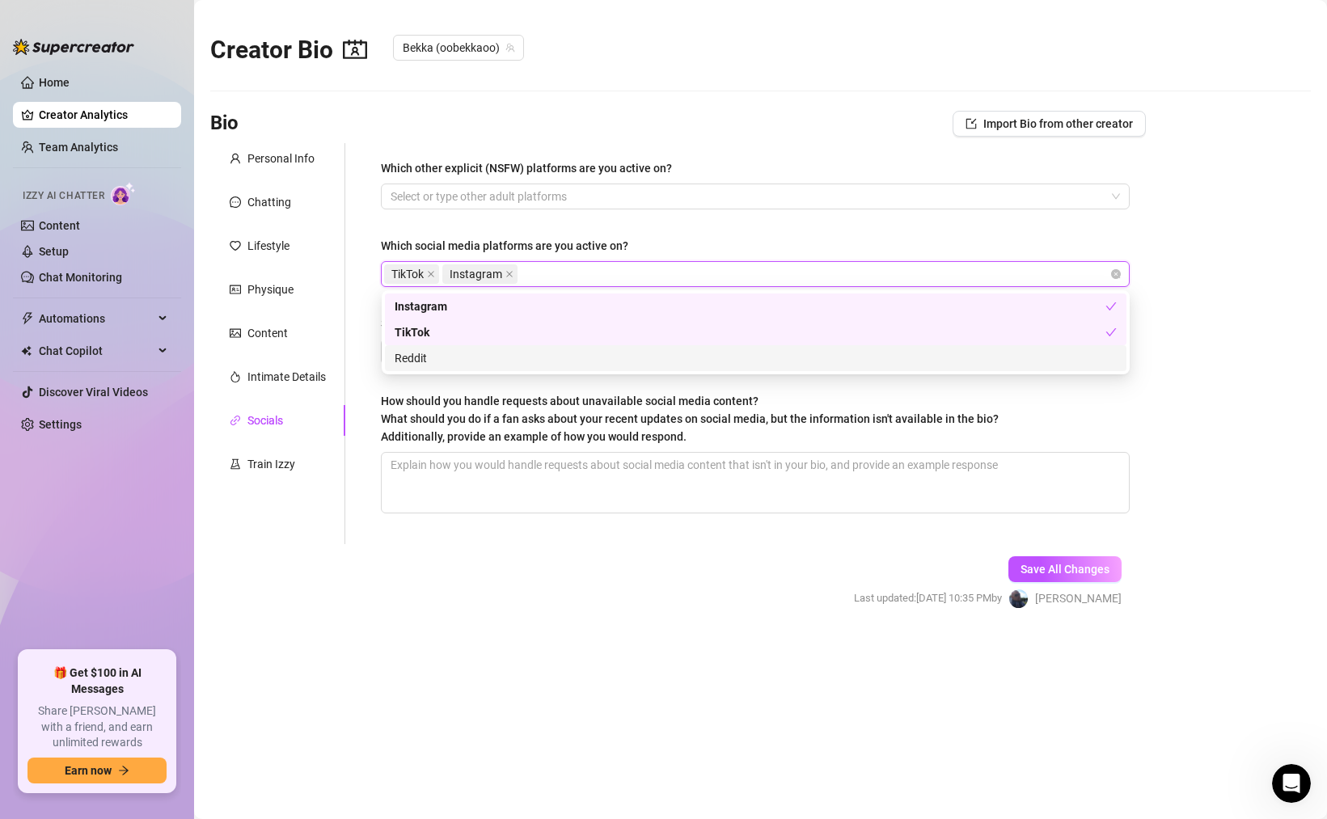
click at [418, 361] on div "Reddit" at bounding box center [756, 358] width 722 height 18
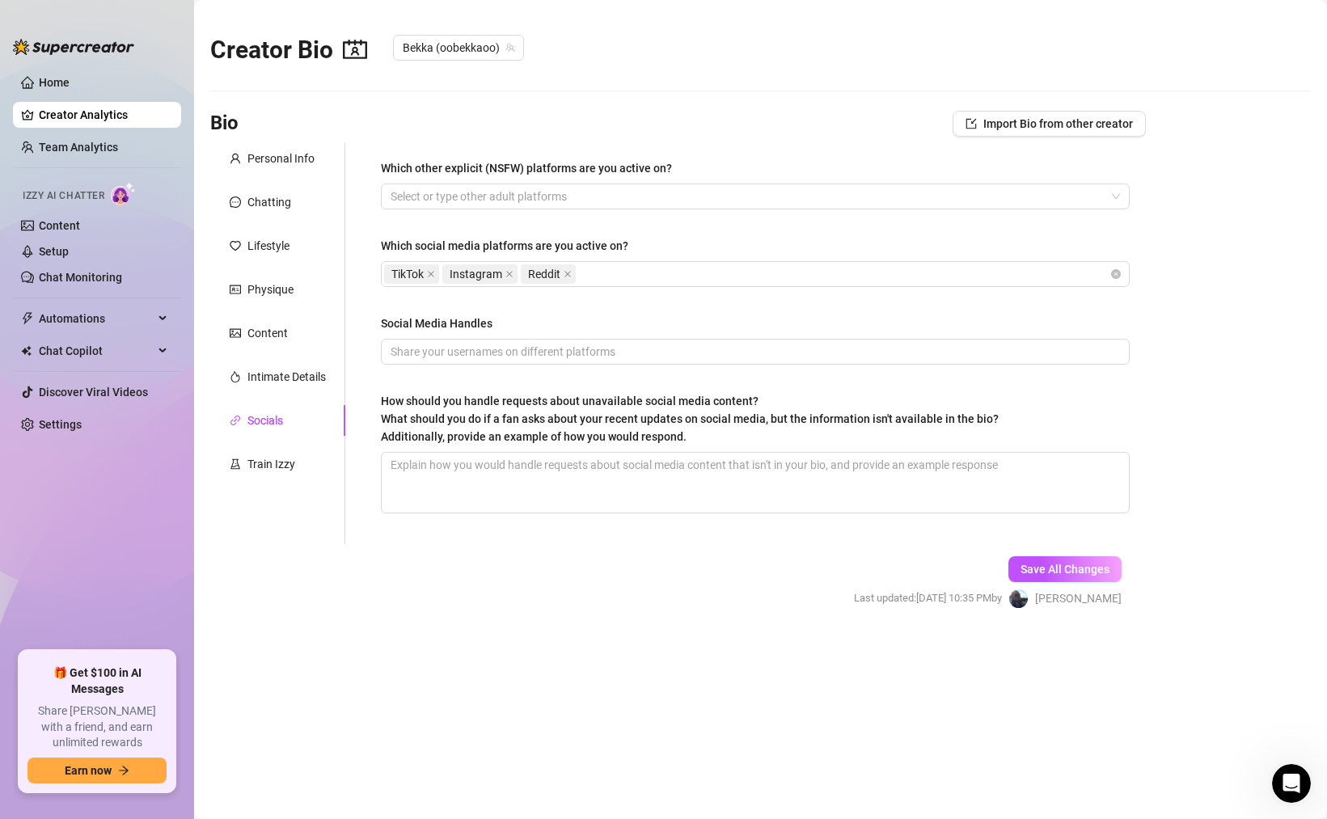
click at [639, 234] on div "Which other explicit (NSFW) platforms are you active on? Select or type other a…" at bounding box center [755, 343] width 749 height 369
click at [465, 349] on input "Social Media Handles" at bounding box center [754, 352] width 726 height 18
click at [395, 352] on input "@oobekkaoo" at bounding box center [754, 352] width 726 height 18
click at [481, 354] on input "@oobekkaoo" at bounding box center [754, 352] width 726 height 18
click at [477, 482] on textarea "How should you handle requests about unavailable social media content? What sho…" at bounding box center [755, 483] width 747 height 60
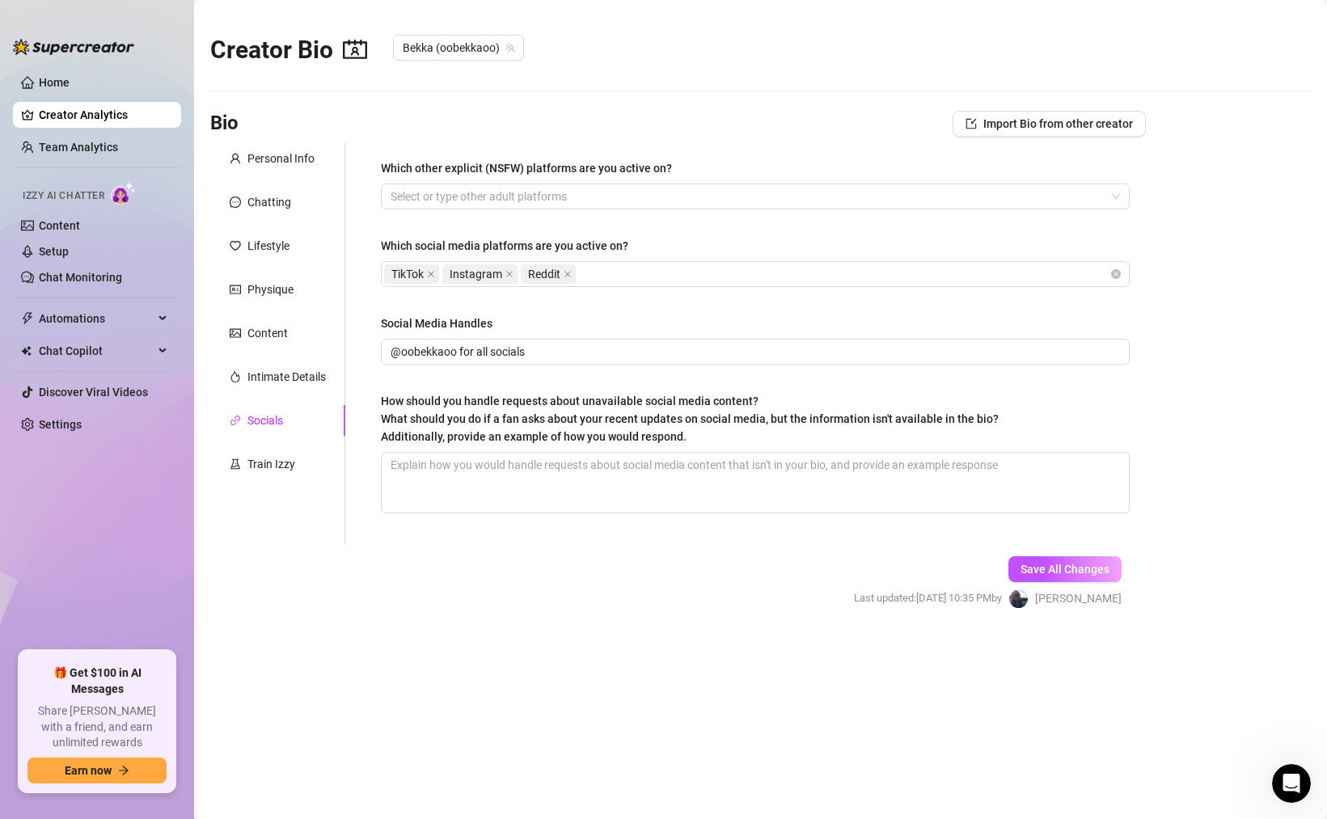
click at [589, 125] on div "Bio Import Bio from other creator" at bounding box center [677, 124] width 935 height 26
click at [1031, 570] on span "Save All Changes" at bounding box center [1064, 569] width 89 height 13
click at [281, 335] on div "Content" at bounding box center [267, 333] width 40 height 18
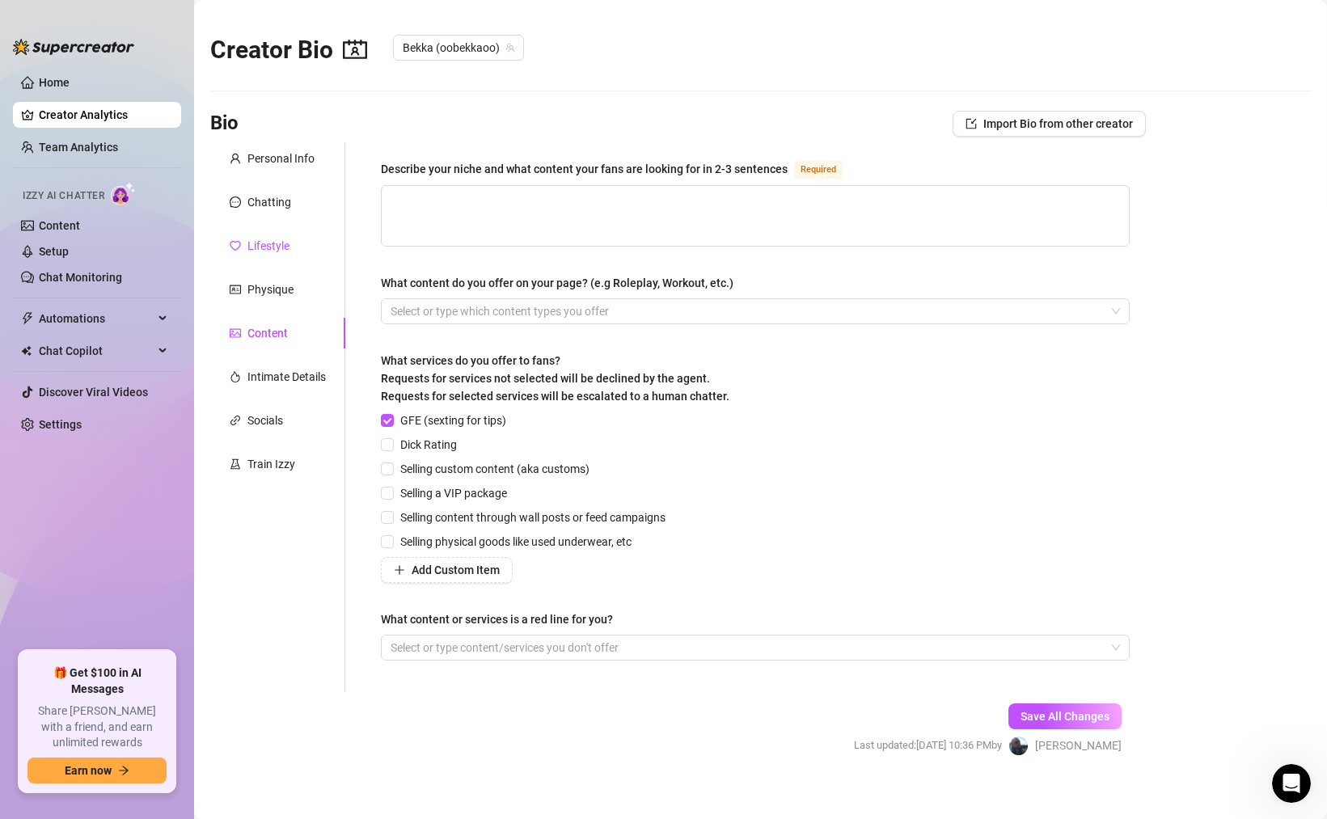
click at [266, 239] on div "Lifestyle" at bounding box center [268, 246] width 42 height 18
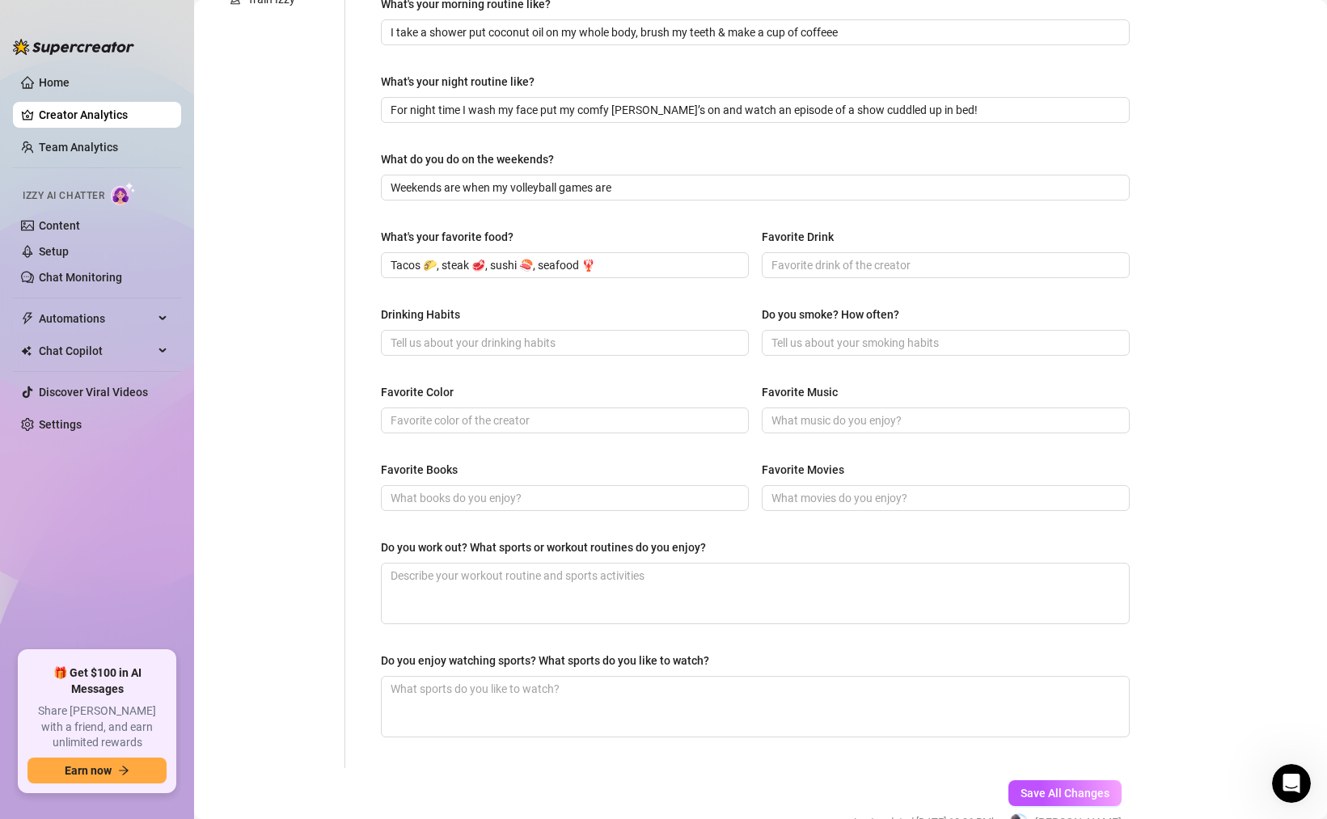
scroll to position [467, 0]
click at [817, 419] on input "Favorite Music" at bounding box center [943, 419] width 345 height 18
paste input "Afrobeats 🎶, [PERSON_NAME], Rap, Hip Hop, R&B"
click at [477, 412] on input "Favorite Color" at bounding box center [563, 419] width 345 height 18
paste input "Pink 💖 and Blue 💎"
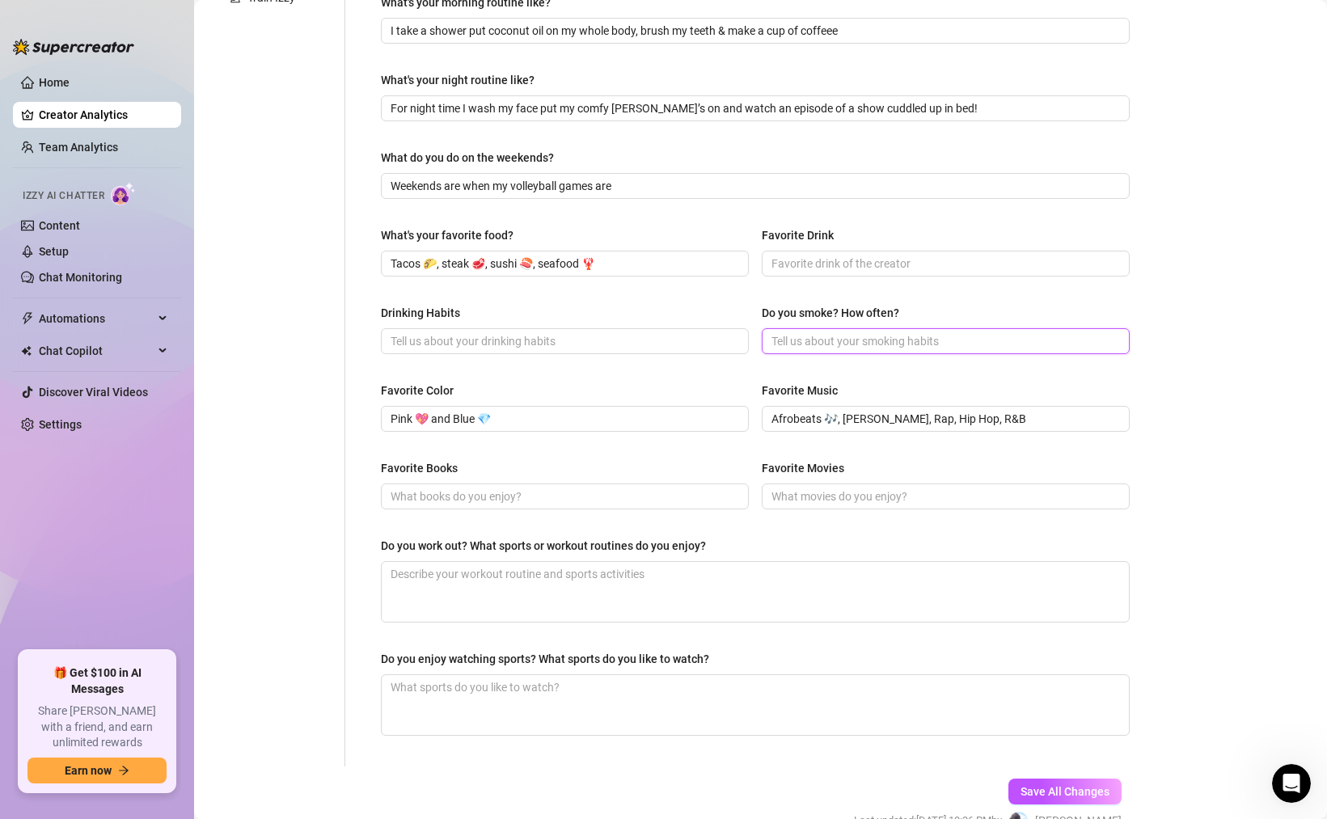
click at [799, 344] on input "Do you smoke? How often?" at bounding box center [943, 341] width 345 height 18
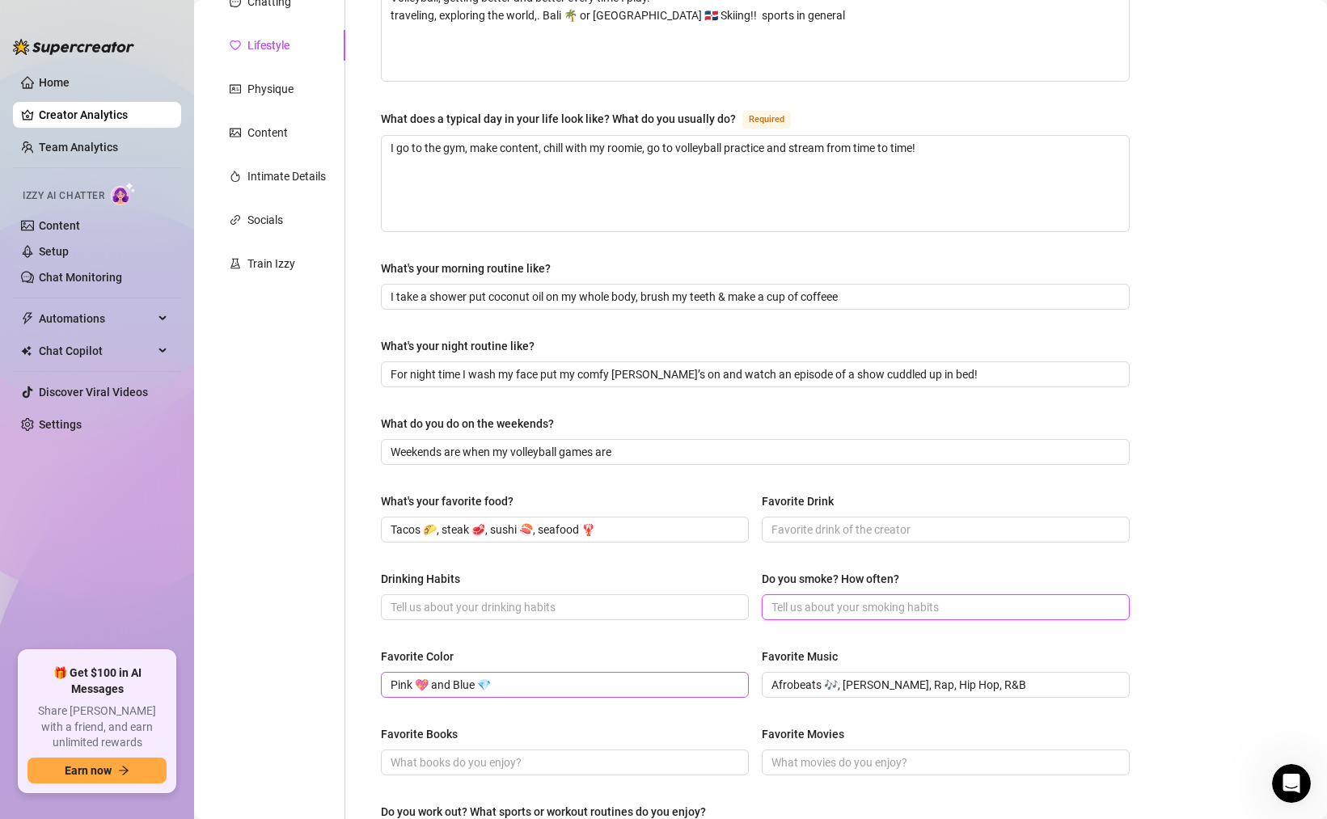
scroll to position [554, 0]
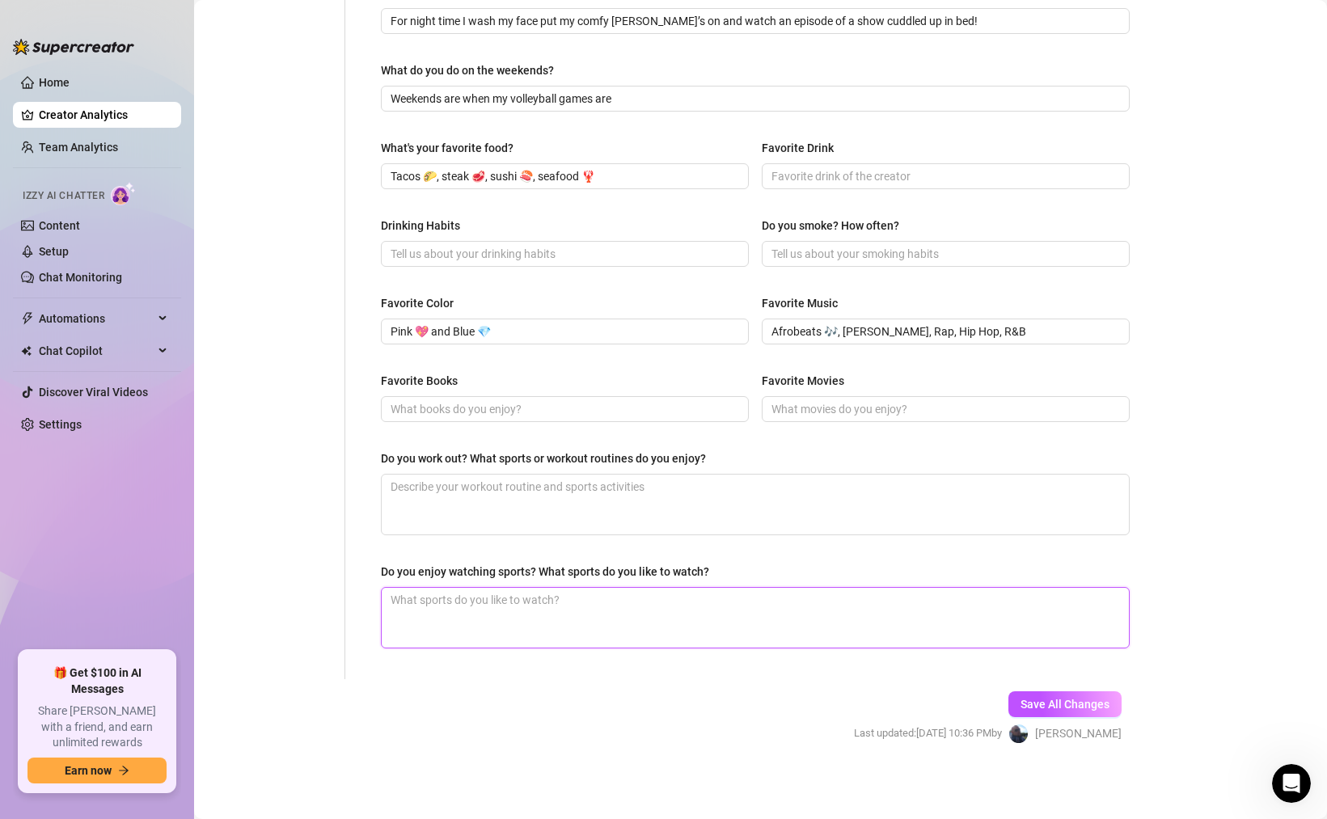
click at [564, 605] on textarea "Do you enjoy watching sports? What sports do you like to watch?" at bounding box center [755, 618] width 747 height 60
paste textarea "No favorite team, but loves watching NBA games 🏀"
click at [699, 624] on textarea "No favorite team, but loves watching NBA games 🏀" at bounding box center [755, 618] width 747 height 60
click at [1024, 698] on span "Save All Changes" at bounding box center [1064, 704] width 89 height 13
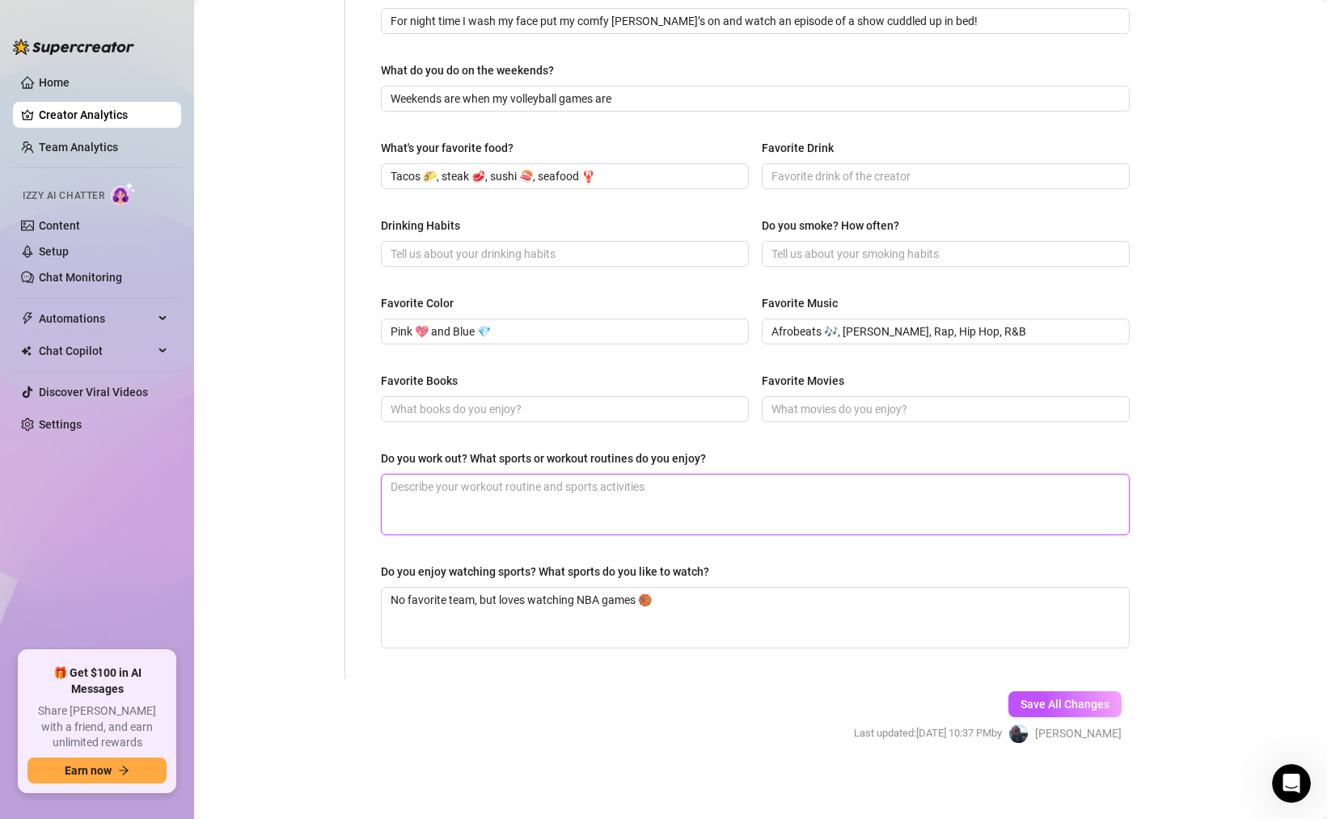
click at [536, 492] on textarea "Do you work out? What sports or workout routines do you enjoy?" at bounding box center [755, 505] width 747 height 60
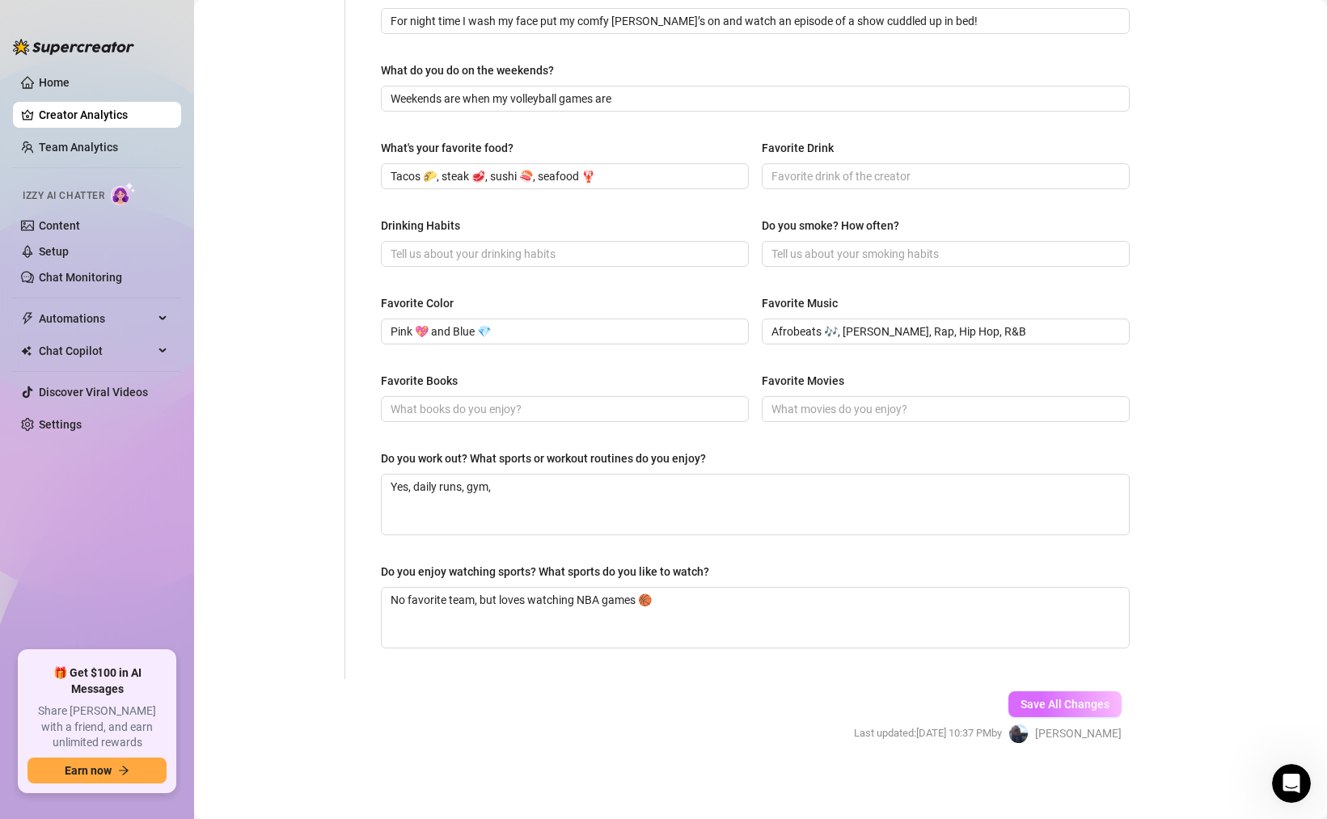
click at [1102, 708] on span "Save All Changes" at bounding box center [1064, 704] width 89 height 13
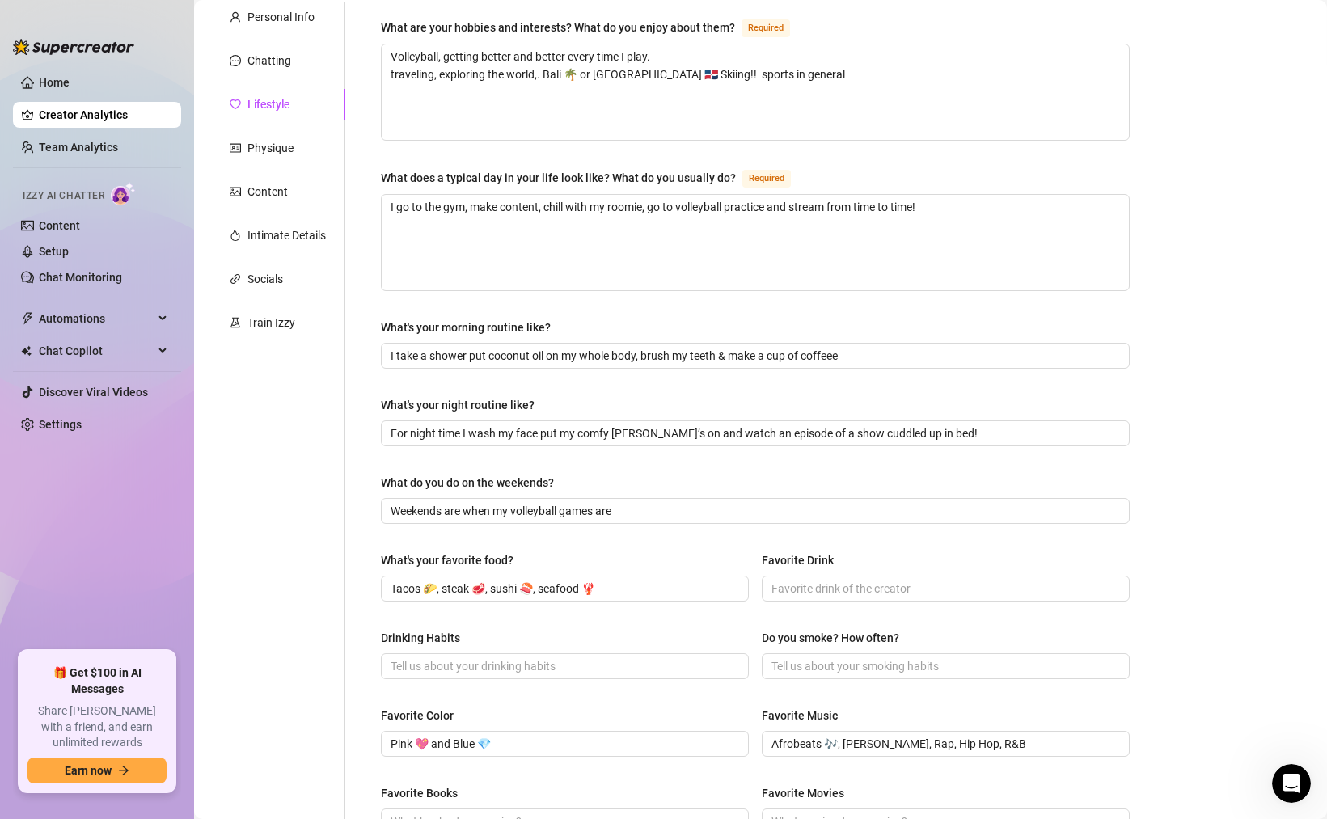
scroll to position [0, 0]
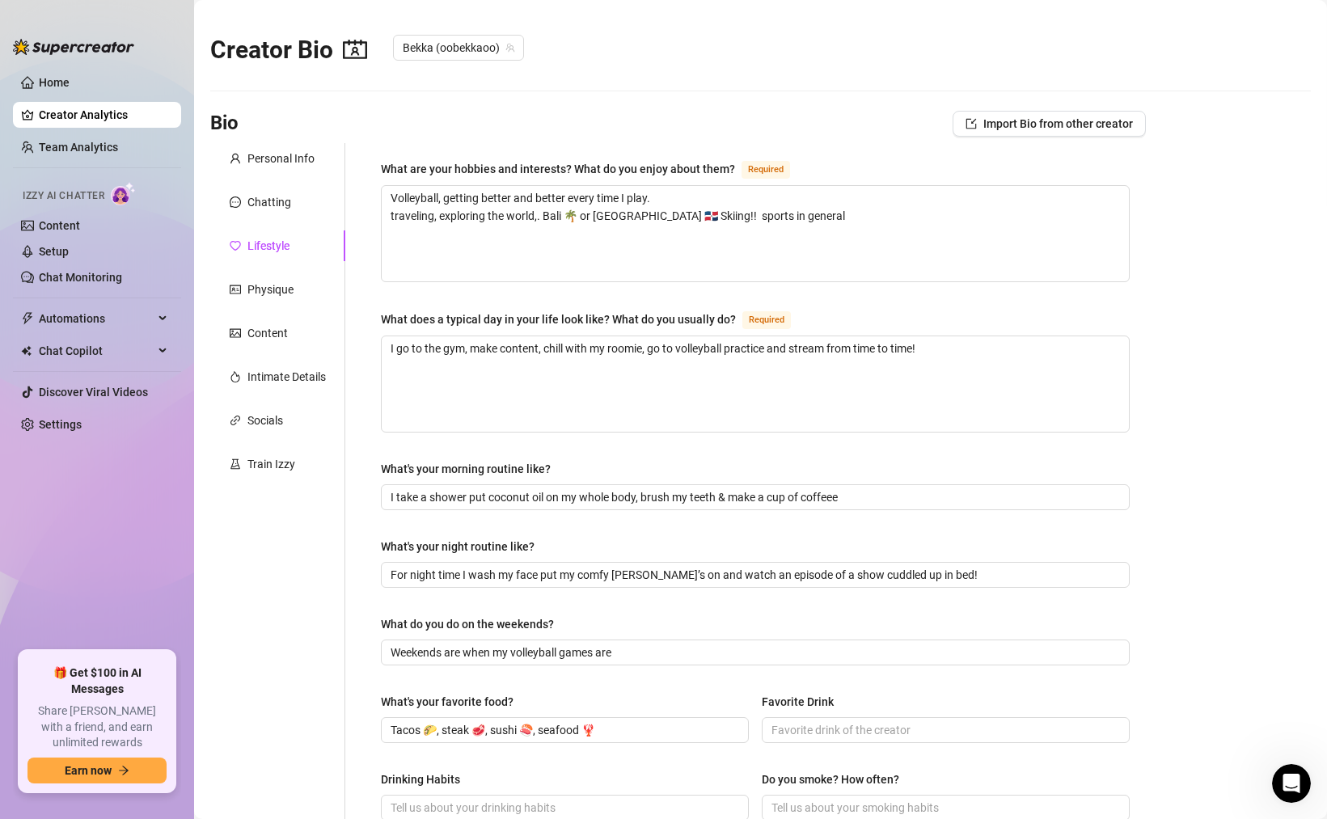
click at [276, 246] on div "Lifestyle" at bounding box center [268, 246] width 42 height 18
click at [272, 199] on div "Chatting" at bounding box center [269, 202] width 44 height 18
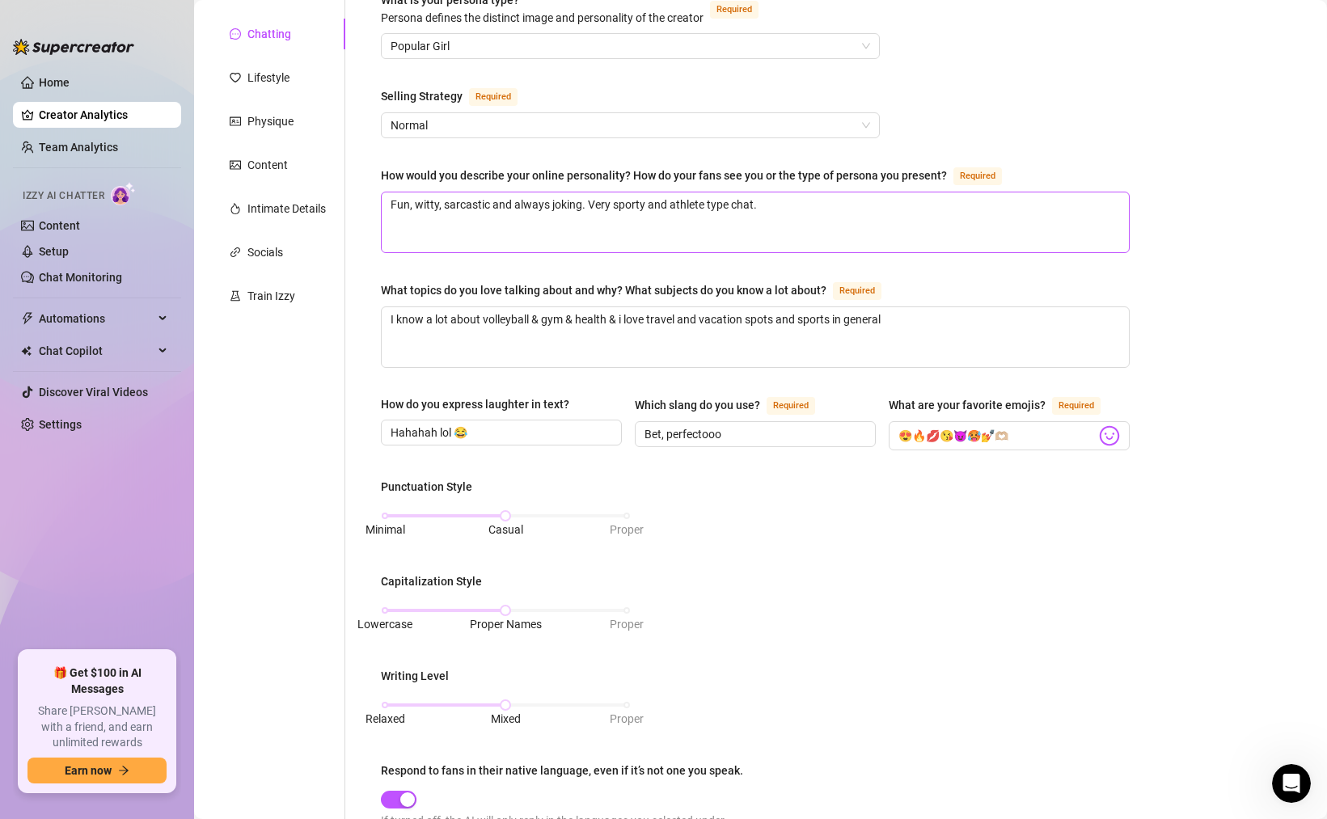
scroll to position [167, 0]
drag, startPoint x: 730, startPoint y: 433, endPoint x: 585, endPoint y: 429, distance: 144.8
click at [587, 430] on div "How do you express laughter in text? Hahahah lol 😂 Which slang do you use? Requ…" at bounding box center [755, 432] width 749 height 70
paste input "“omg” “bet” “say less” “dope” “lit” “babe” “boo” “baby” “love” and she typicall…"
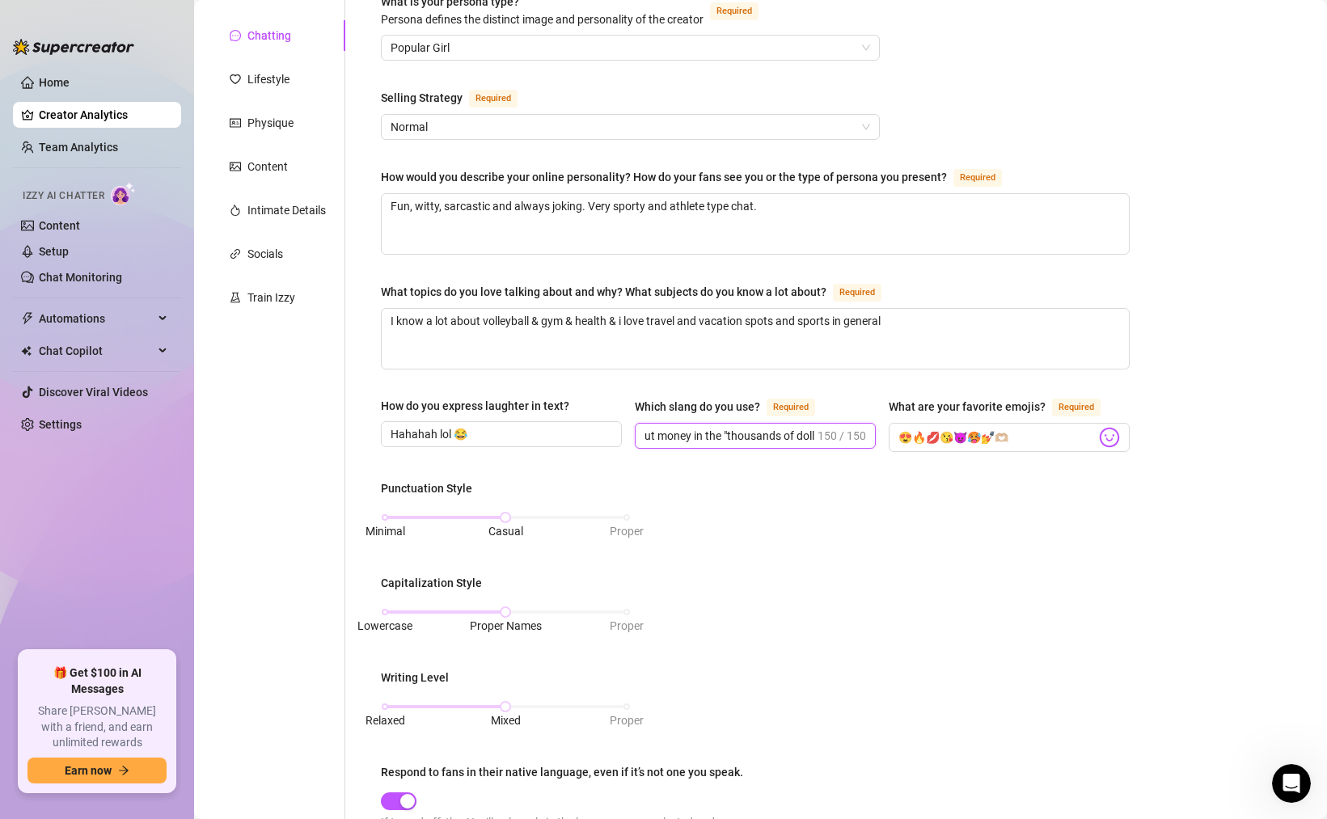
click at [686, 433] on input "“omg” “bet” “say less” “dope” “lit” “babe” “boo” “baby” “love” and she typicall…" at bounding box center [729, 436] width 170 height 18
drag, startPoint x: 702, startPoint y: 436, endPoint x: 639, endPoint y: 433, distance: 63.1
click at [639, 433] on span "“omg” “bet” “say less” “dope” “lit” “babe” “boo” “baby” “love” and she typicall…" at bounding box center [755, 436] width 241 height 26
click at [705, 437] on input "“omg” “bet” “say less” “dope” “lit” “babe” “boo” “baby” “love” and she typicall…" at bounding box center [729, 436] width 170 height 18
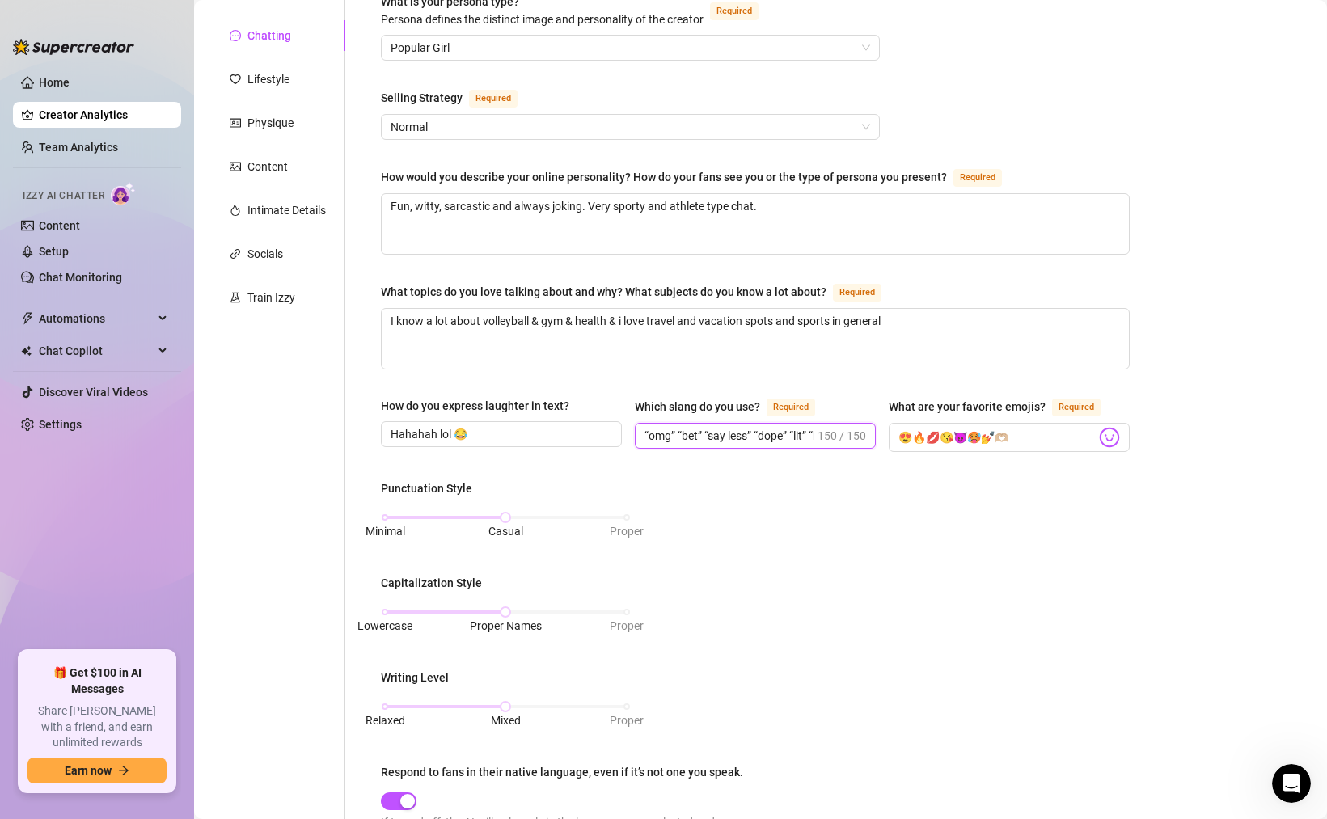
click at [649, 429] on input "“omg” “bet” “say less” “dope” “lit” “babe” “boo” “baby” “love” and she typicall…" at bounding box center [729, 436] width 170 height 18
click at [699, 433] on input "omg, bet” “say less” “dope” “lit” “babe” “boo” “baby” “love” and she typically …" at bounding box center [729, 436] width 170 height 18
click at [745, 429] on input "omg, bet, say less” “dope” “lit” “babe” “boo” “baby” “love” and she typically s…" at bounding box center [729, 436] width 170 height 18
click at [775, 428] on input "omg, bet, say less, dope” “lit” “babe” “boo” “baby” “love” and she typically sa…" at bounding box center [729, 436] width 170 height 18
click at [791, 429] on input "omg, bet, say less, dope, lit” “babe” “boo” “baby” “love” and she typically say…" at bounding box center [729, 436] width 170 height 18
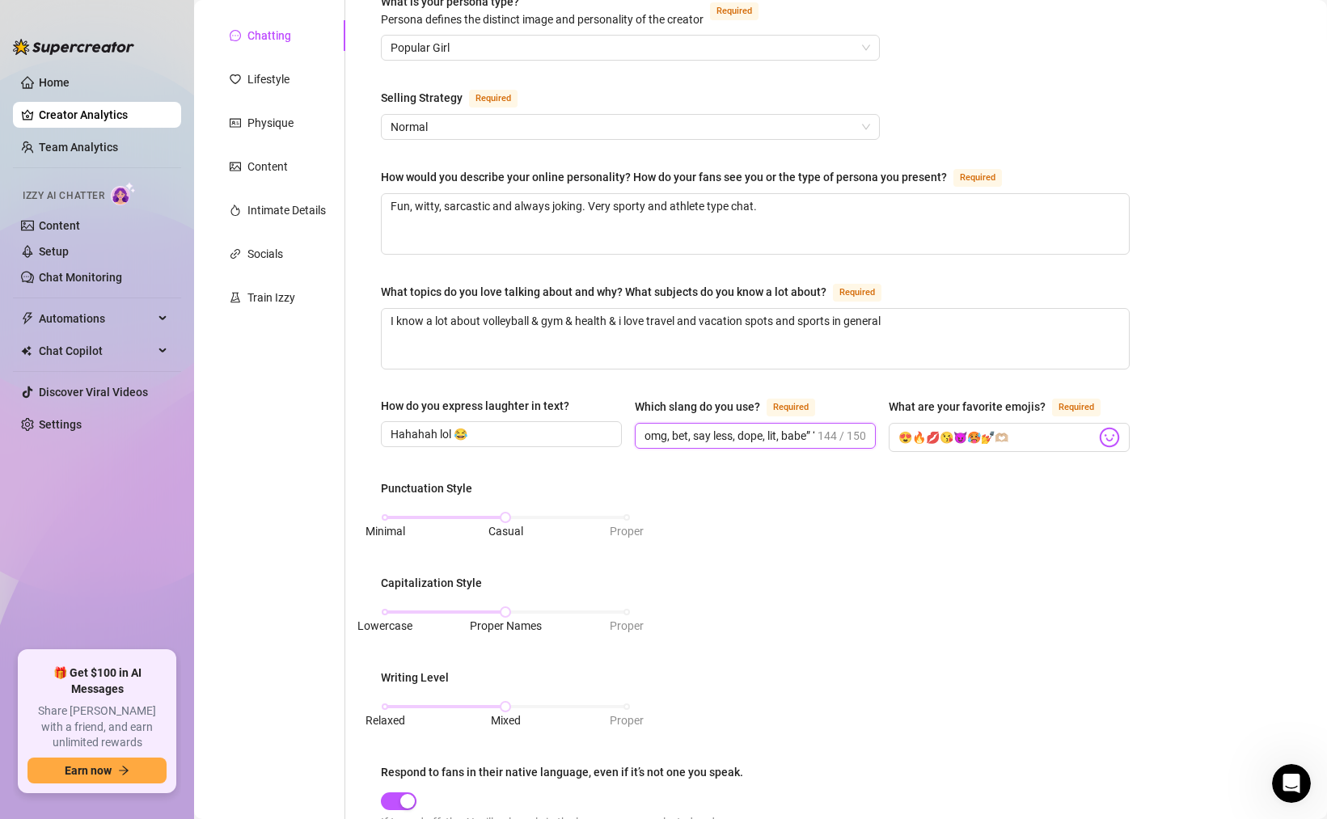
click at [811, 429] on input "omg, bet, say less, dope, lit, babe” “boo” “baby” “love” and she typically says…" at bounding box center [729, 436] width 170 height 18
drag, startPoint x: 657, startPoint y: 434, endPoint x: 749, endPoint y: 435, distance: 91.4
click at [749, 435] on input "omg, bet, say less, dope, lit, babe, “boo” “baby” “love” and she typically says…" at bounding box center [729, 436] width 170 height 18
click at [744, 430] on input "omg, bet, say less, dope, litand she typically says "Bands" when she's talking …" at bounding box center [753, 436] width 218 height 18
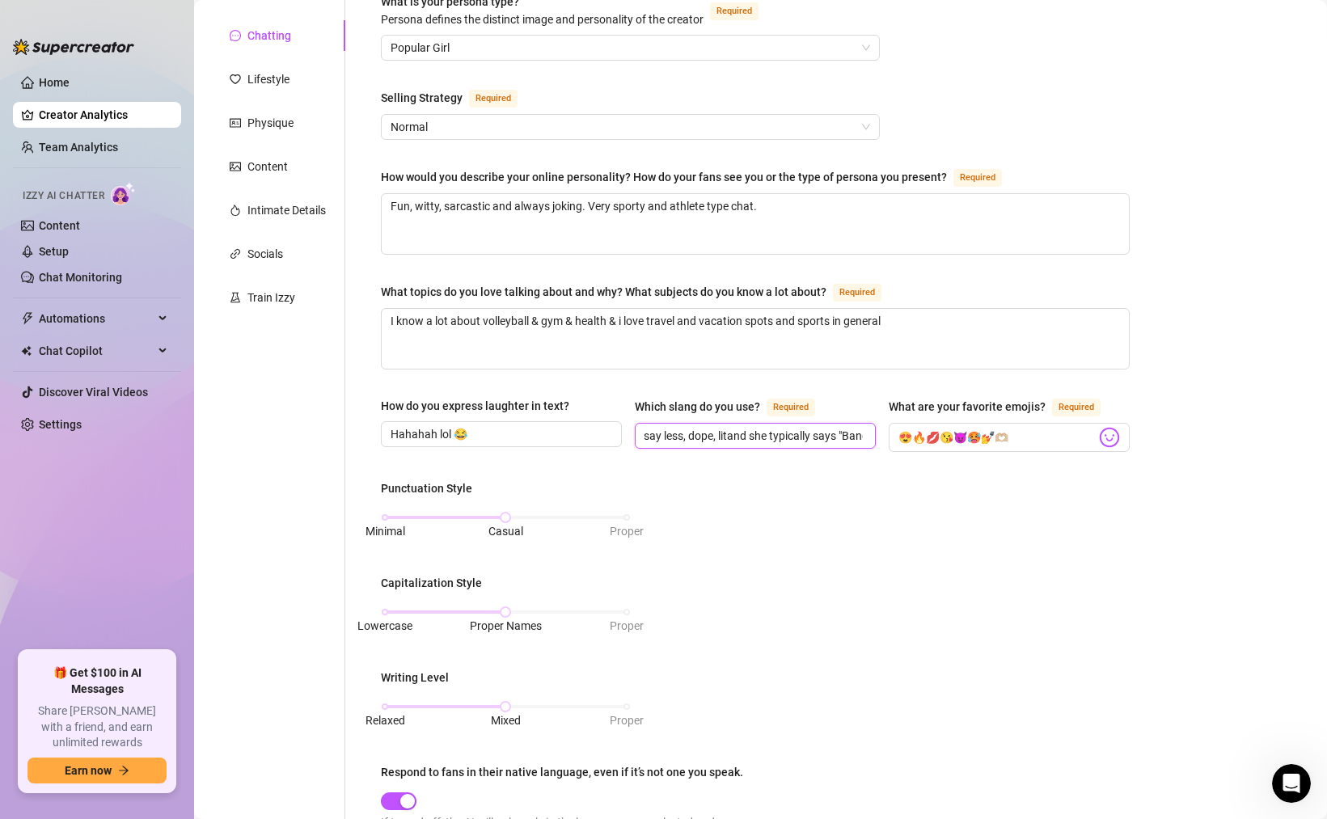
scroll to position [0, 48]
drag, startPoint x: 772, startPoint y: 434, endPoint x: 721, endPoint y: 429, distance: 51.2
click at [721, 432] on input "omg, bet, say less, dope, litand she typically says "Bands" when she's talking …" at bounding box center [753, 436] width 218 height 18
click at [862, 434] on input "omg, bet, say less, dope, Typically says "Bands" when she's talking about money…" at bounding box center [753, 436] width 218 height 18
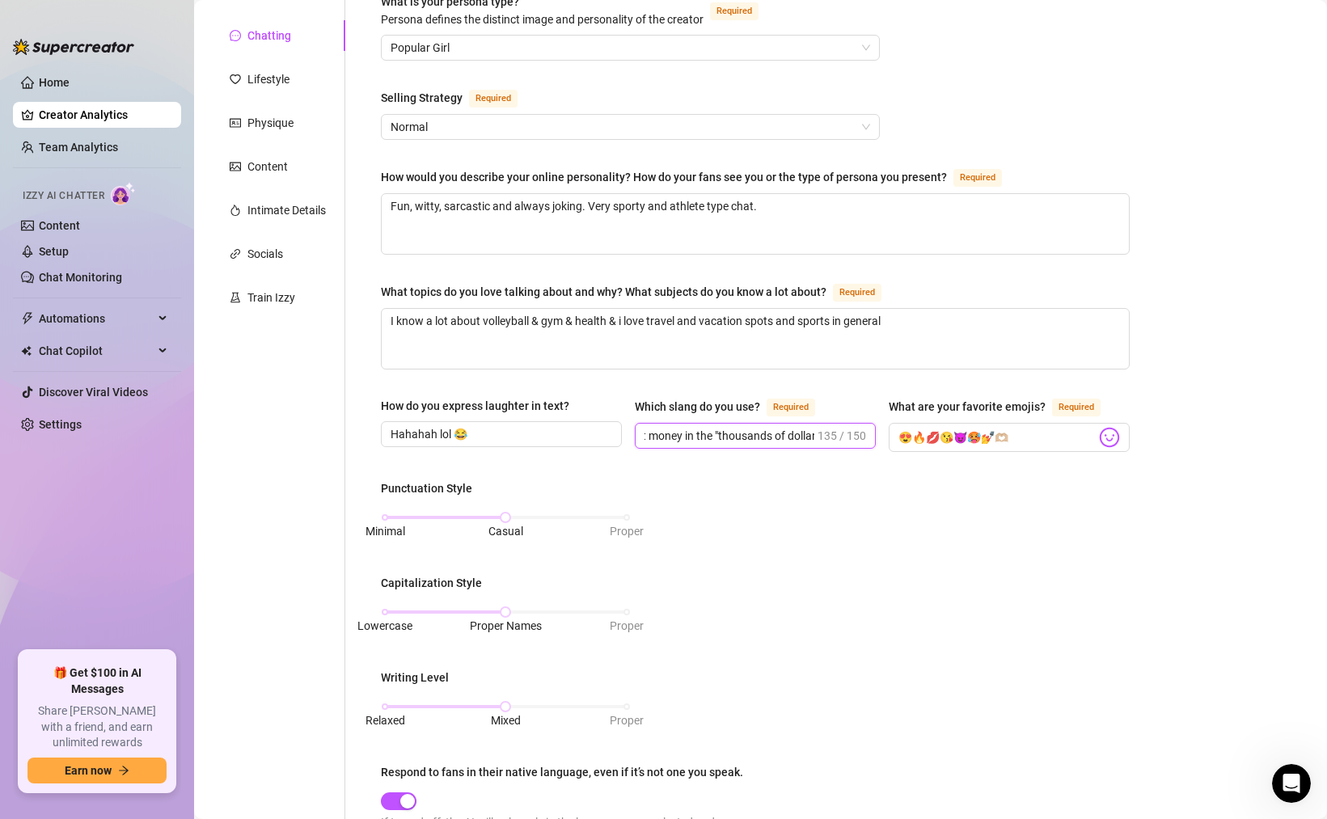
scroll to position [0, 356]
click at [727, 429] on input "omg, bet, say less, dope, Typically says "Bands" when she's talking about money…" at bounding box center [729, 436] width 170 height 18
click at [499, 433] on input "Hahahah lol 😂" at bounding box center [500, 434] width 218 height 18
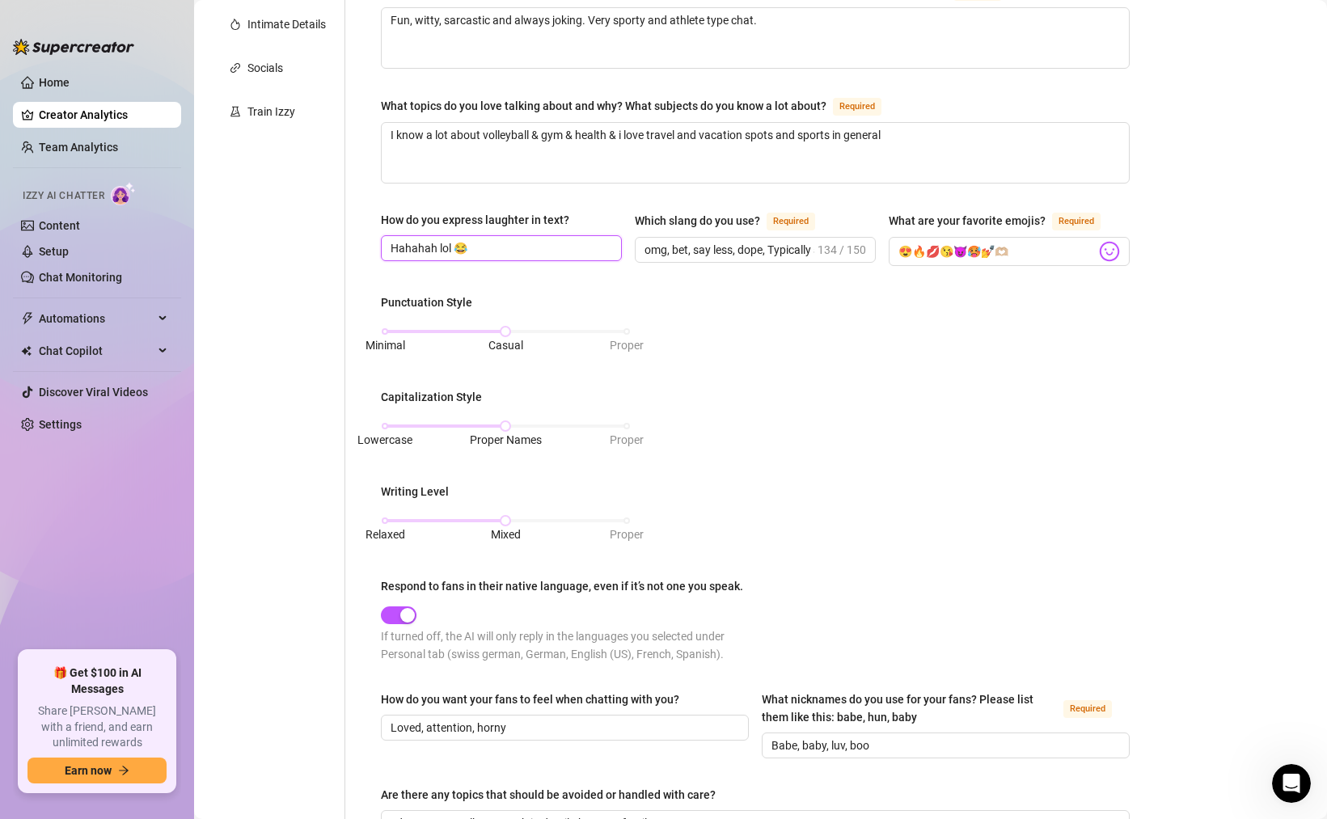
scroll to position [669, 0]
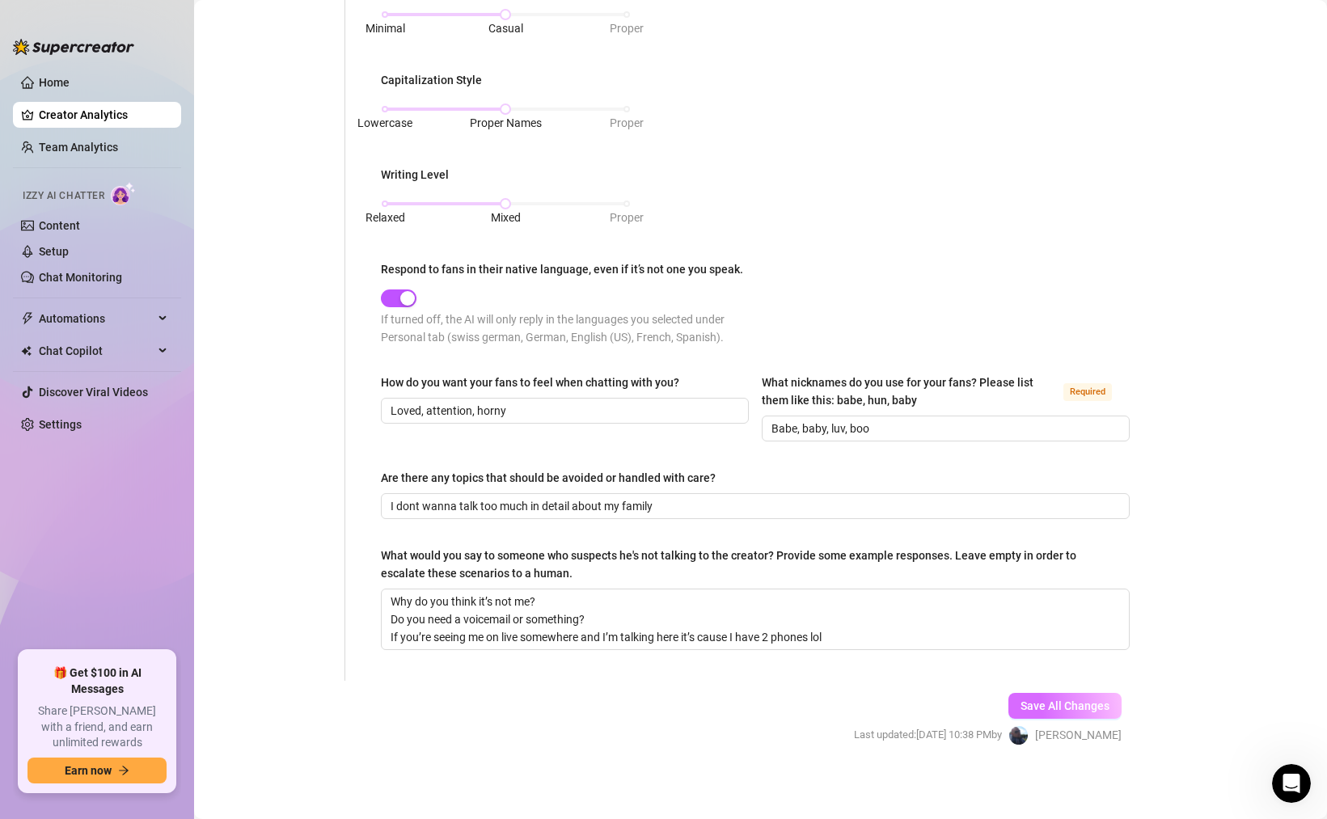
click at [1036, 703] on span "Save All Changes" at bounding box center [1064, 705] width 89 height 13
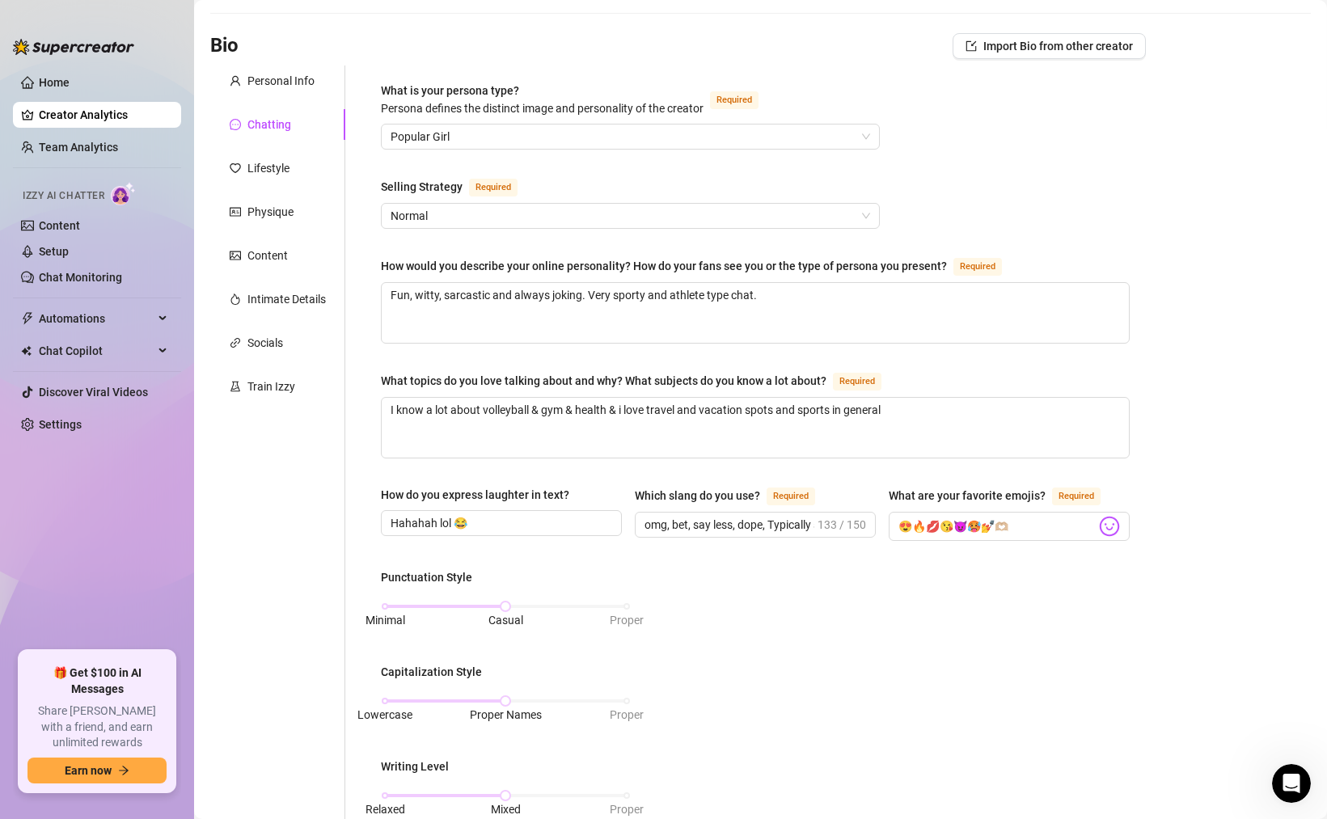
scroll to position [0, 0]
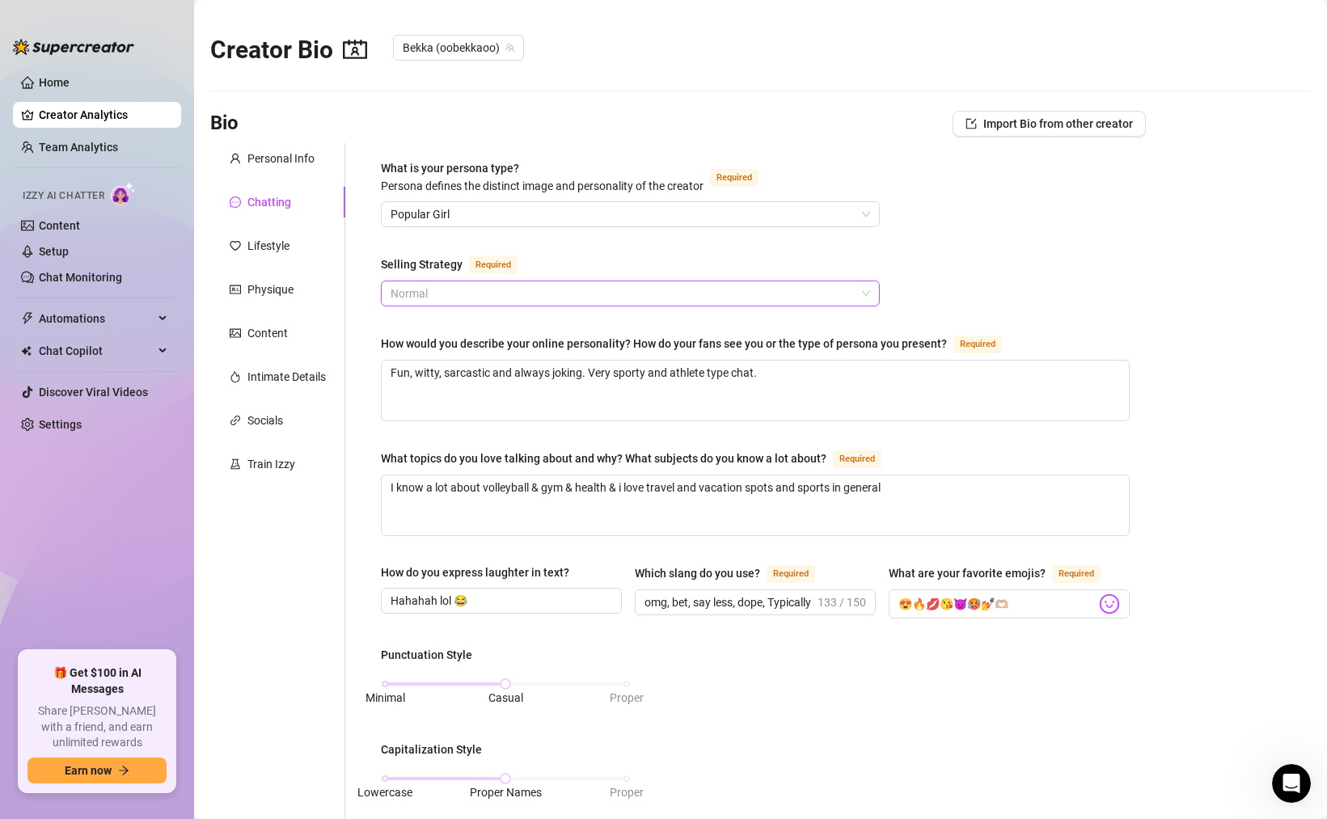
click at [455, 290] on span "Normal" at bounding box center [630, 293] width 479 height 24
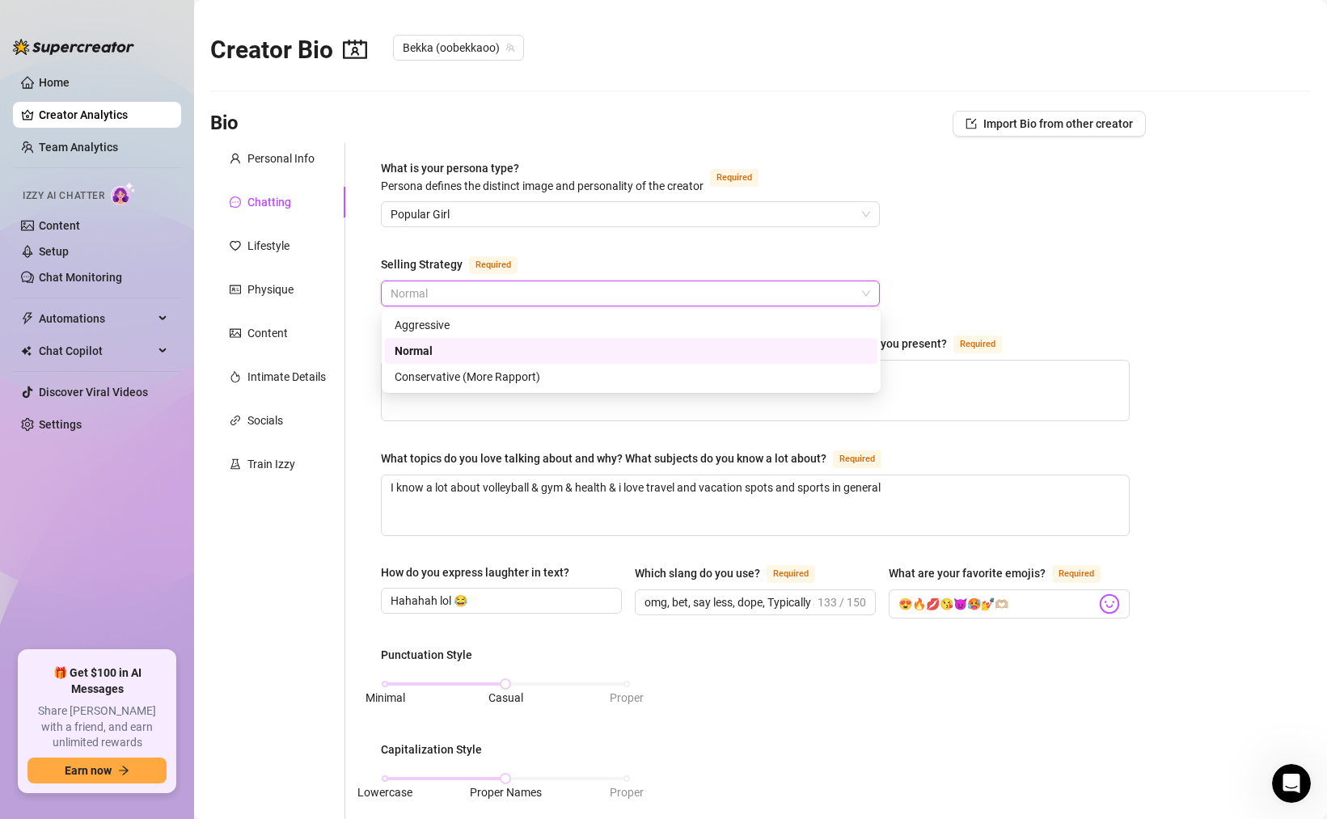
click at [455, 290] on span "Normal" at bounding box center [630, 293] width 479 height 24
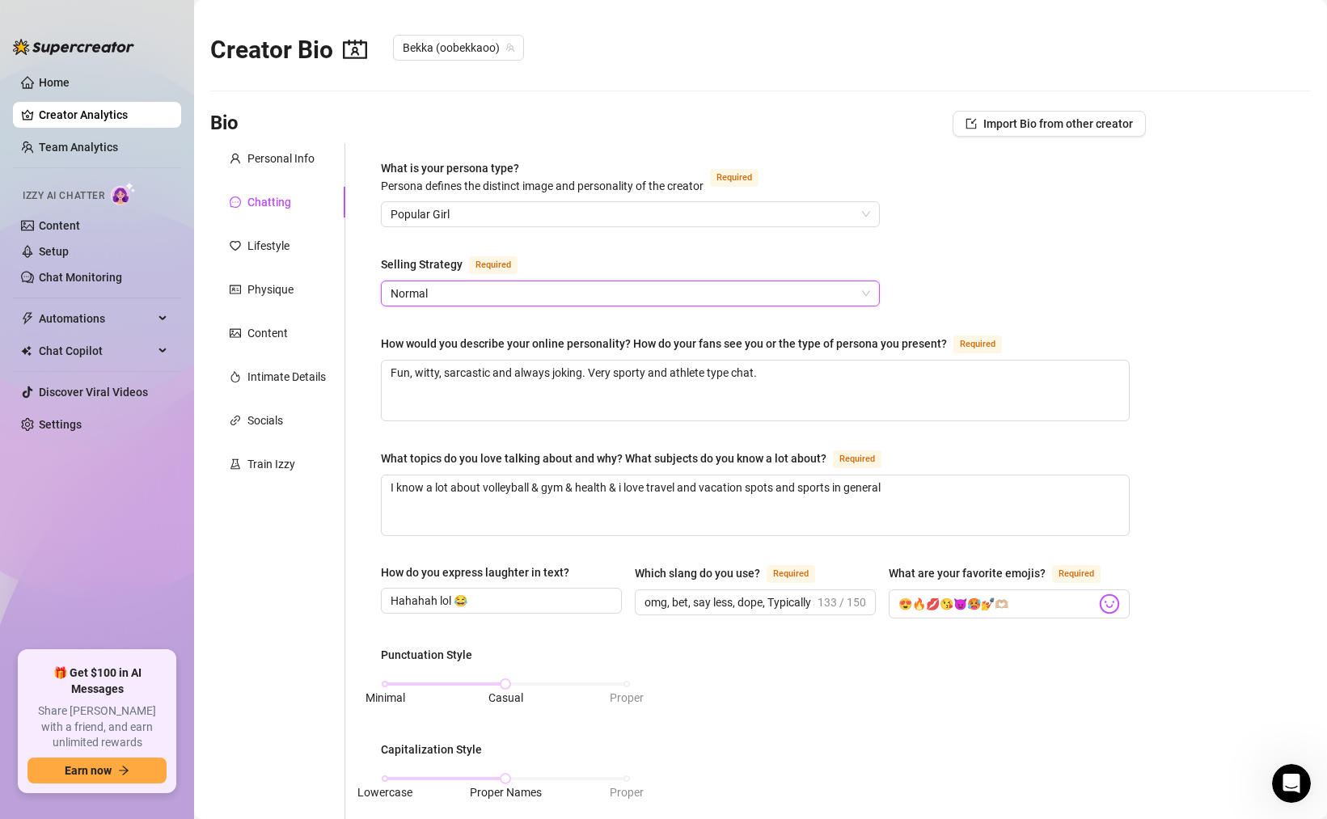
click at [455, 290] on span "Normal" at bounding box center [630, 293] width 479 height 24
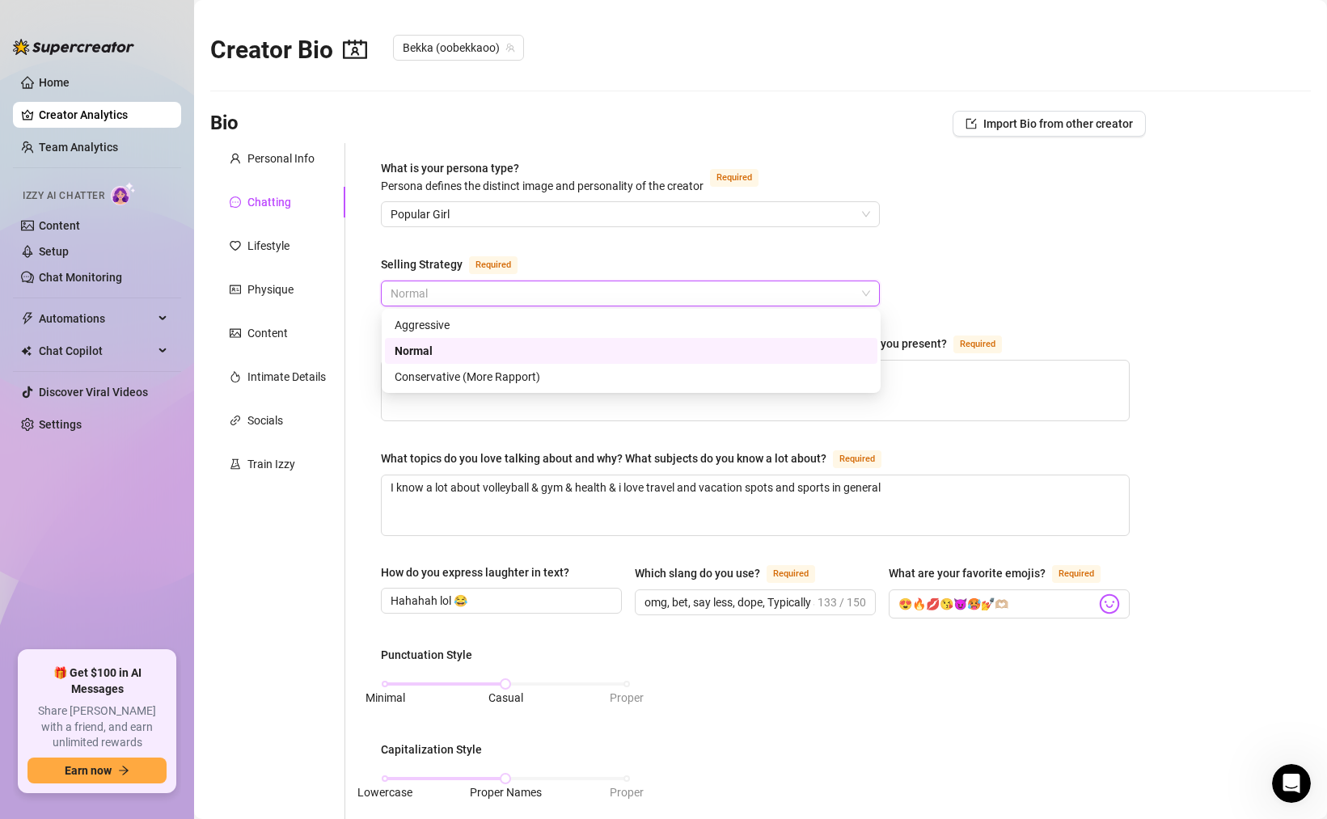
click at [656, 245] on div "What is your persona type? [PERSON_NAME] defines the distinct image and persona…" at bounding box center [755, 746] width 749 height 1175
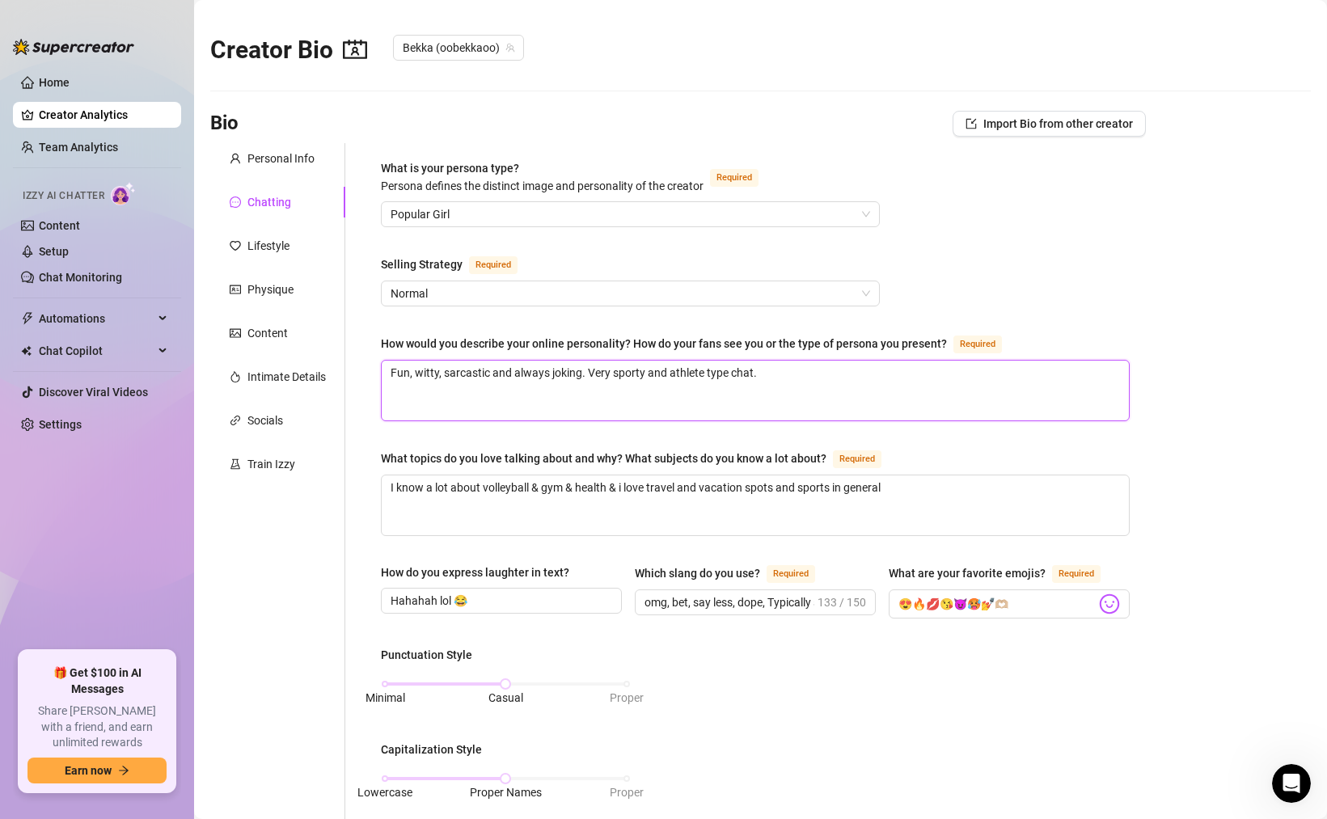
drag, startPoint x: 773, startPoint y: 366, endPoint x: 357, endPoint y: 362, distance: 416.4
click at [357, 362] on div "What is your persona type? [PERSON_NAME] defines the distinct image and persona…" at bounding box center [745, 746] width 800 height 1207
paste textarea "Soft-spoken but bold when it counts, loves spontaneous and adventurous energy"
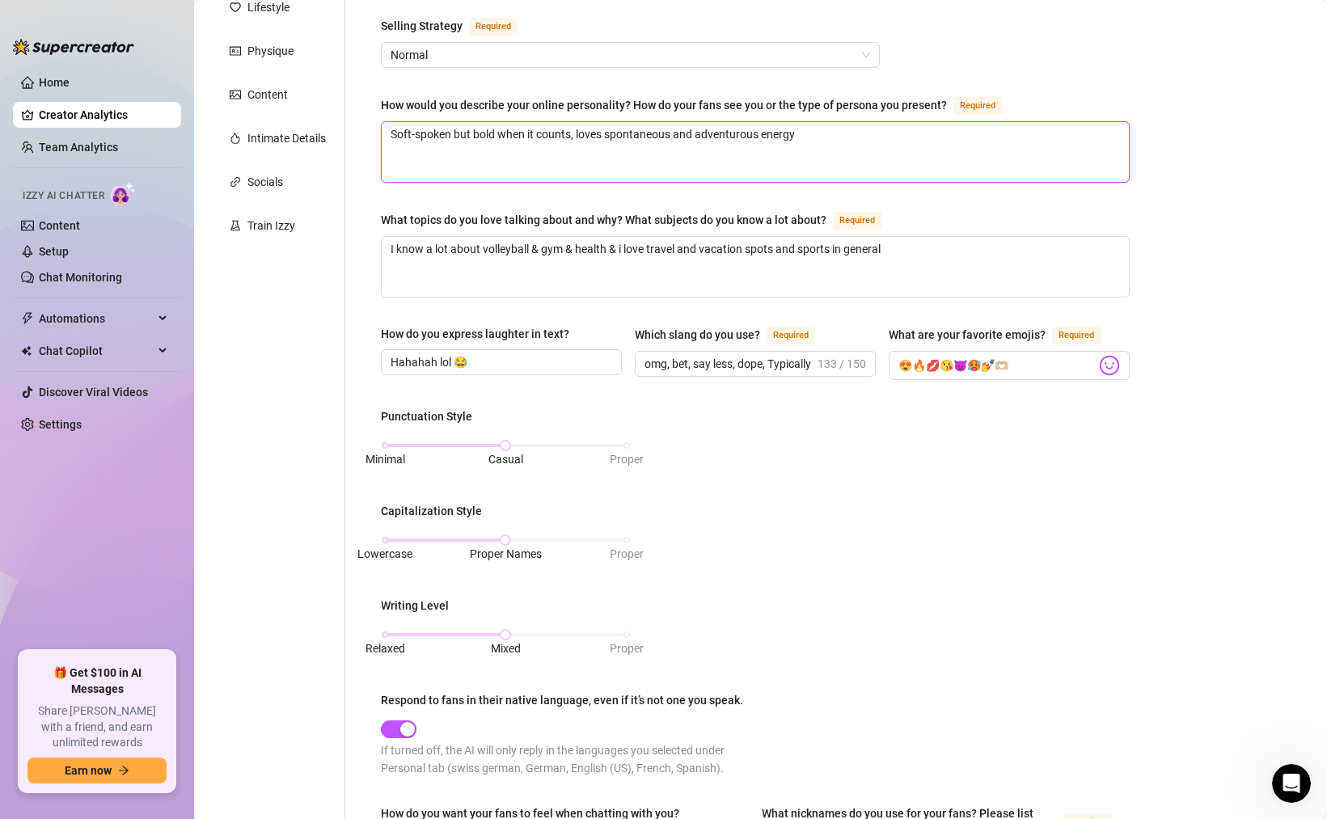
scroll to position [669, 0]
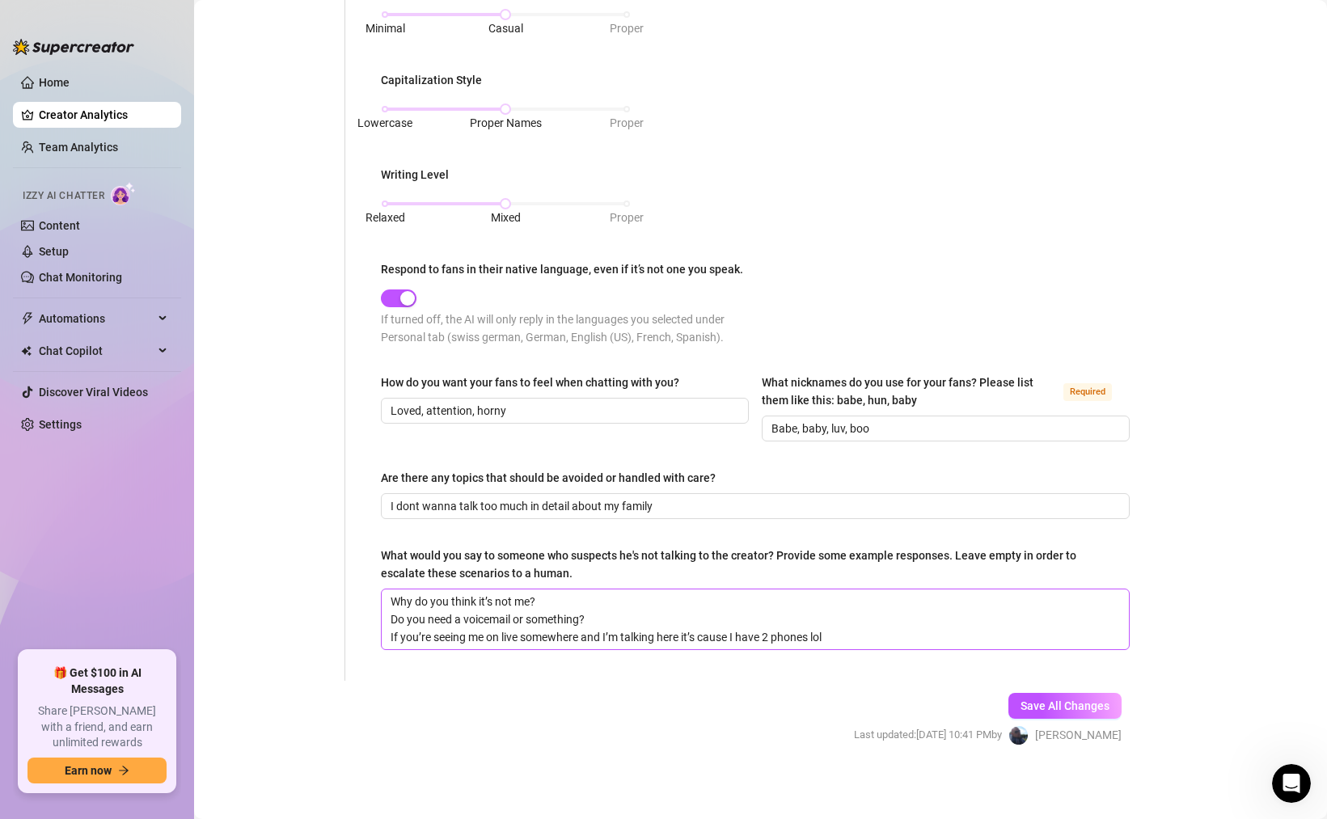
drag, startPoint x: 1039, startPoint y: 696, endPoint x: 971, endPoint y: 640, distance: 88.4
click at [1039, 699] on span "Save All Changes" at bounding box center [1064, 705] width 89 height 13
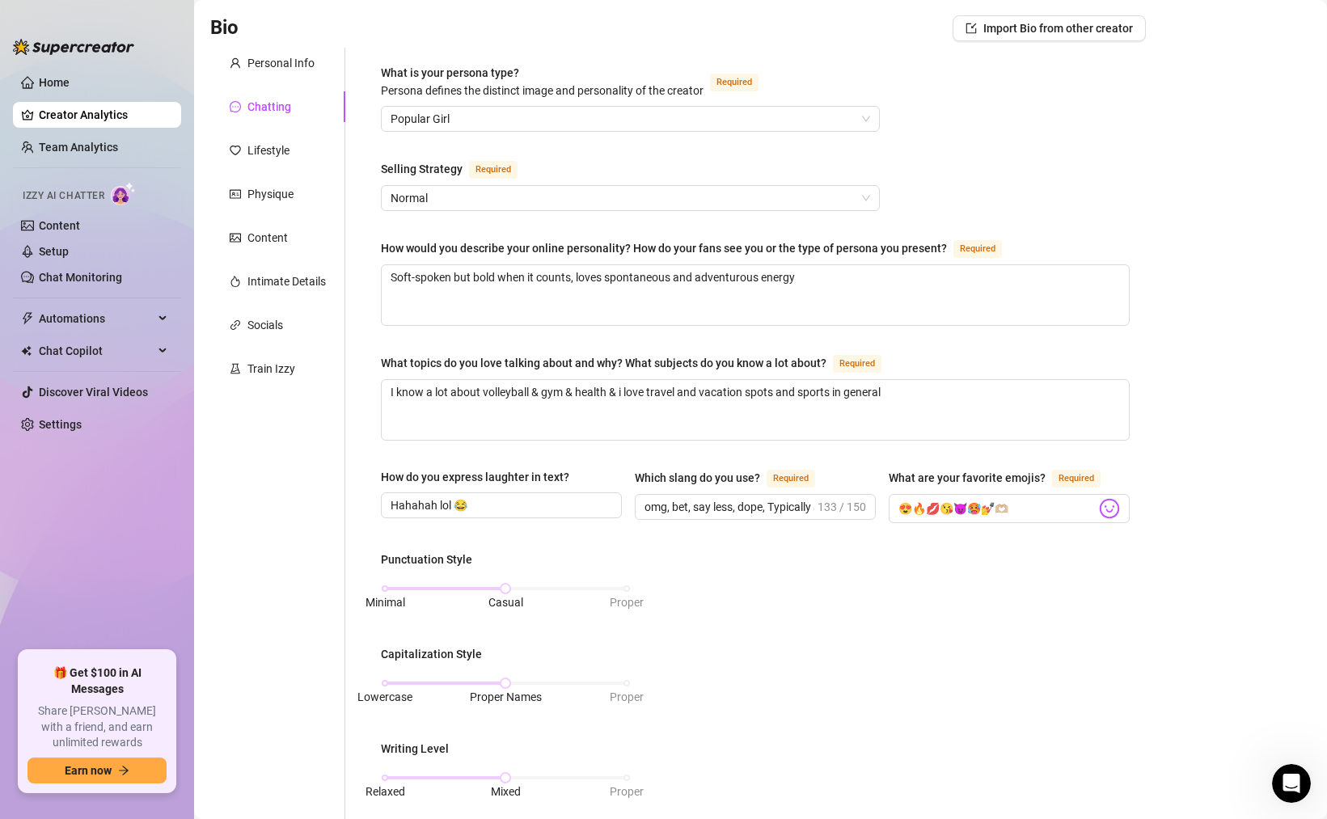
scroll to position [6, 0]
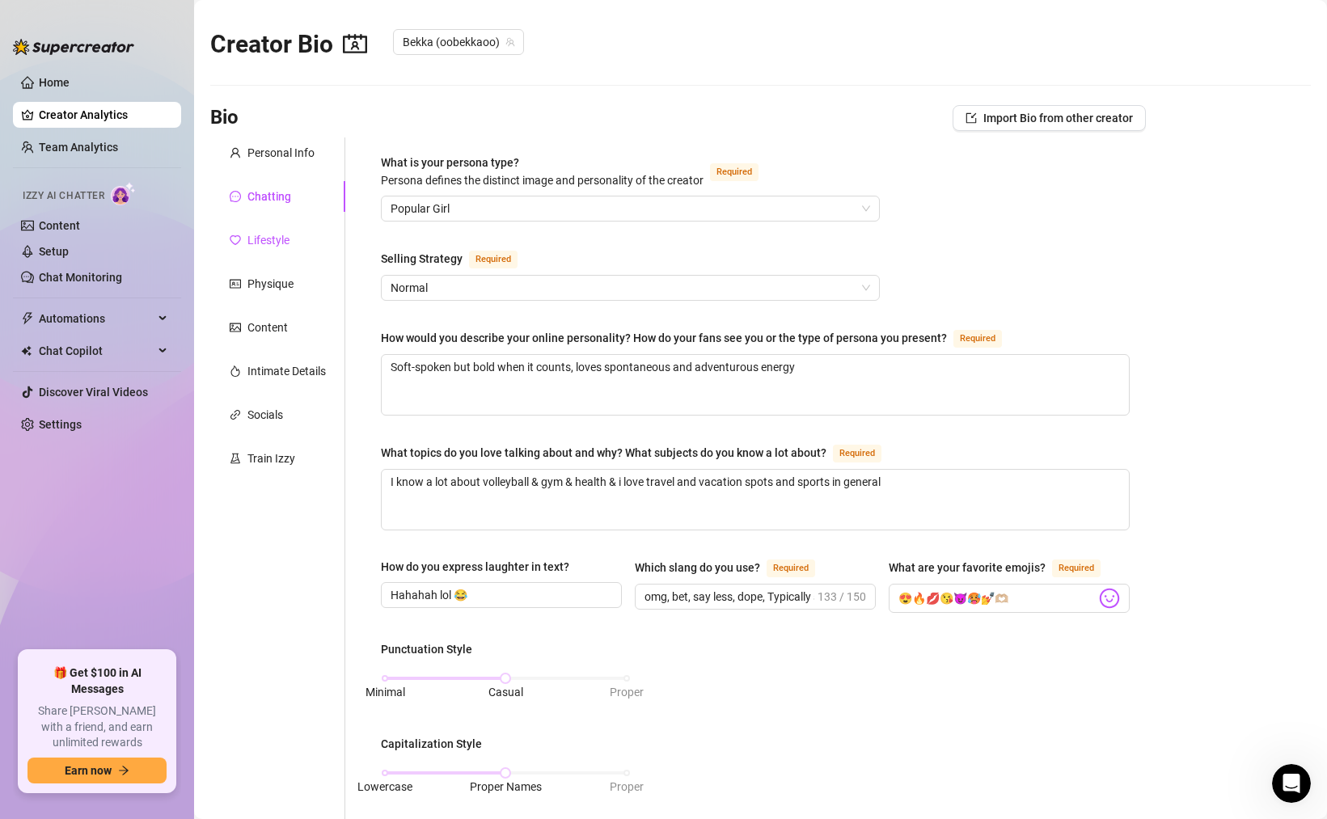
click at [265, 240] on div "Lifestyle" at bounding box center [268, 240] width 42 height 18
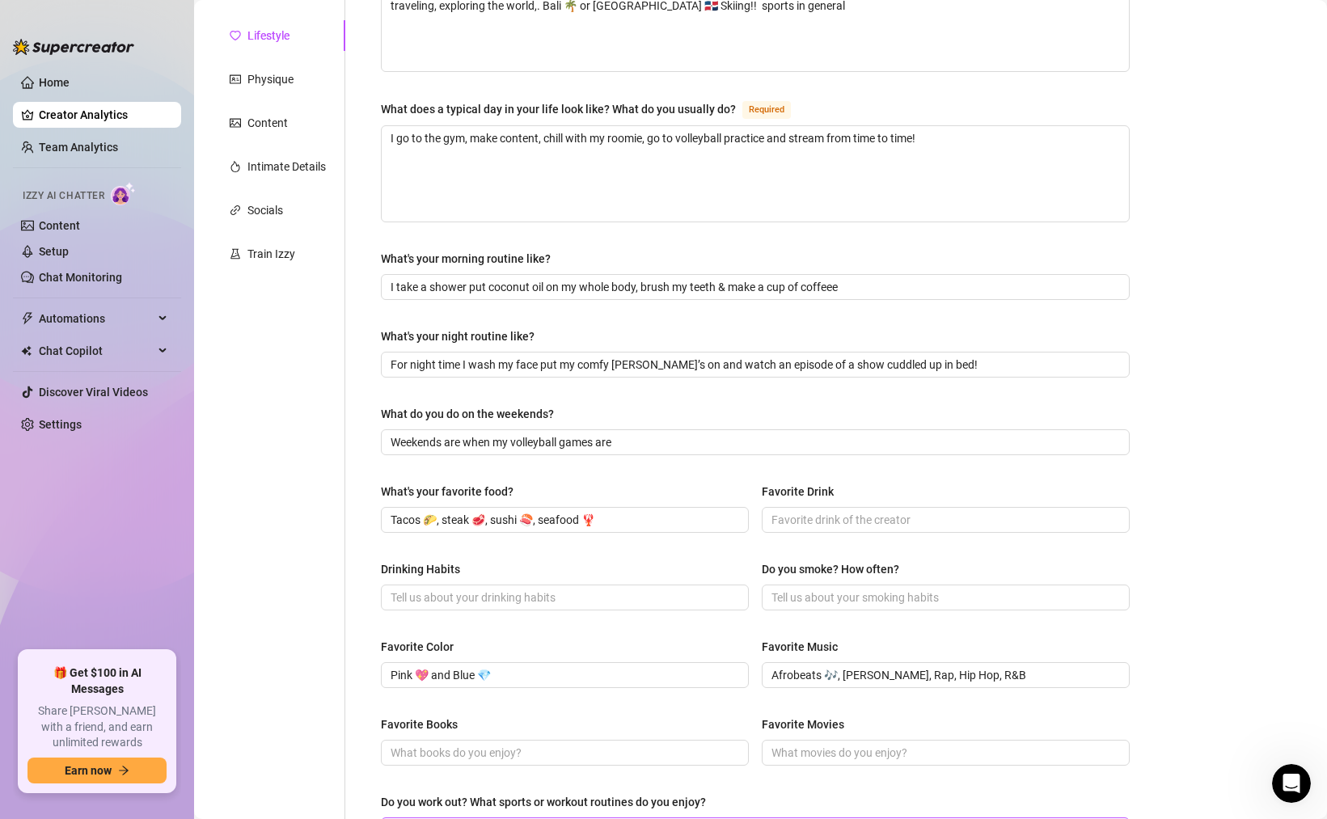
scroll to position [0, 0]
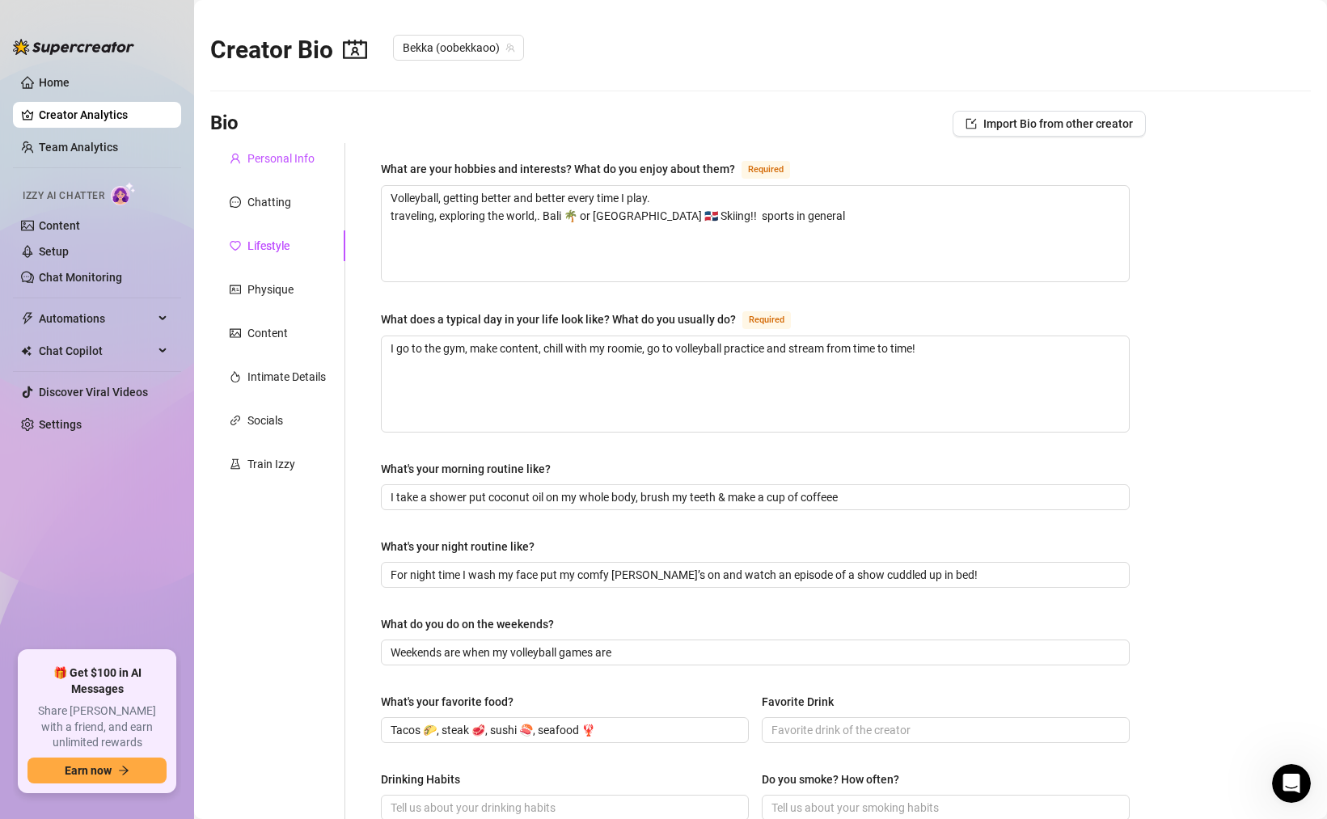
click at [302, 158] on div "Personal Info" at bounding box center [280, 159] width 67 height 18
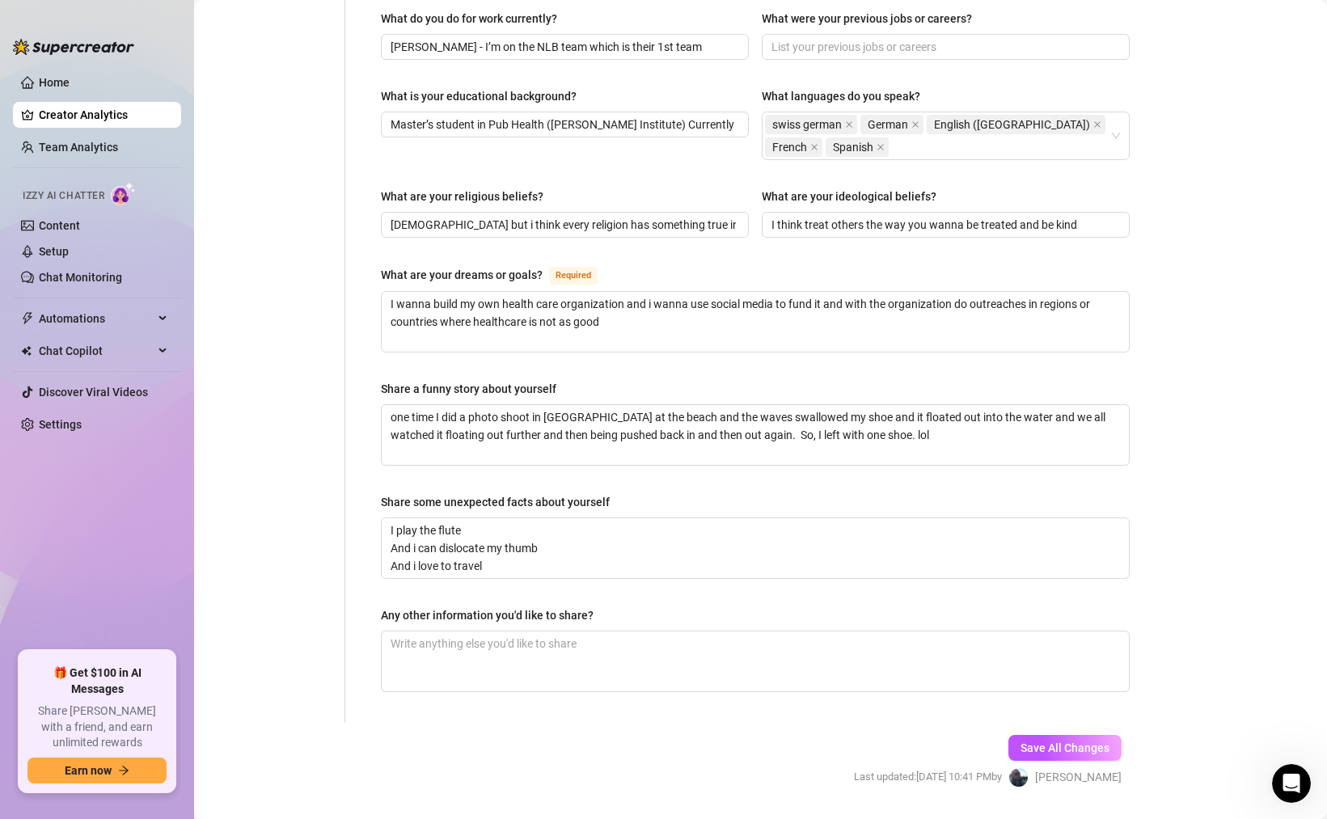
scroll to position [812, 0]
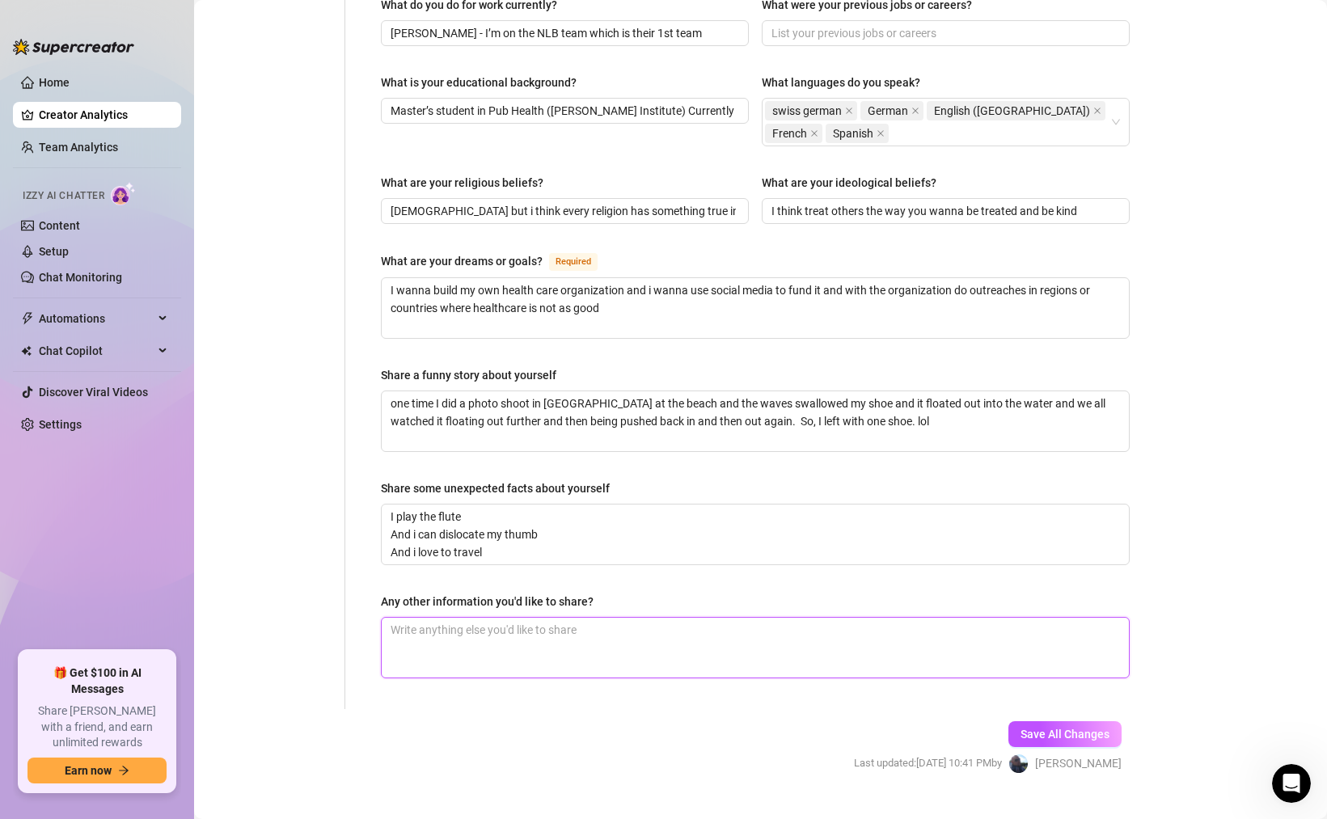
click at [462, 618] on textarea "Any other information you'd like to share?" at bounding box center [755, 648] width 747 height 60
paste textarea "Two tattoos — sternum (lotus) & spine ([PERSON_NAME]/ “Resilience”)"
click at [699, 618] on textarea "Two tattoos — sternum (lotus) & spine ([PERSON_NAME]/ “Resilience”)" at bounding box center [755, 648] width 747 height 60
paste textarea "Multiple piercings: ears, nose, nipples, belly button"
click at [499, 618] on textarea "Two tattoos — [MEDICAL_DATA] (lotus) & spine (lily w/ “Resilience”) Multiple pi…" at bounding box center [755, 648] width 747 height 60
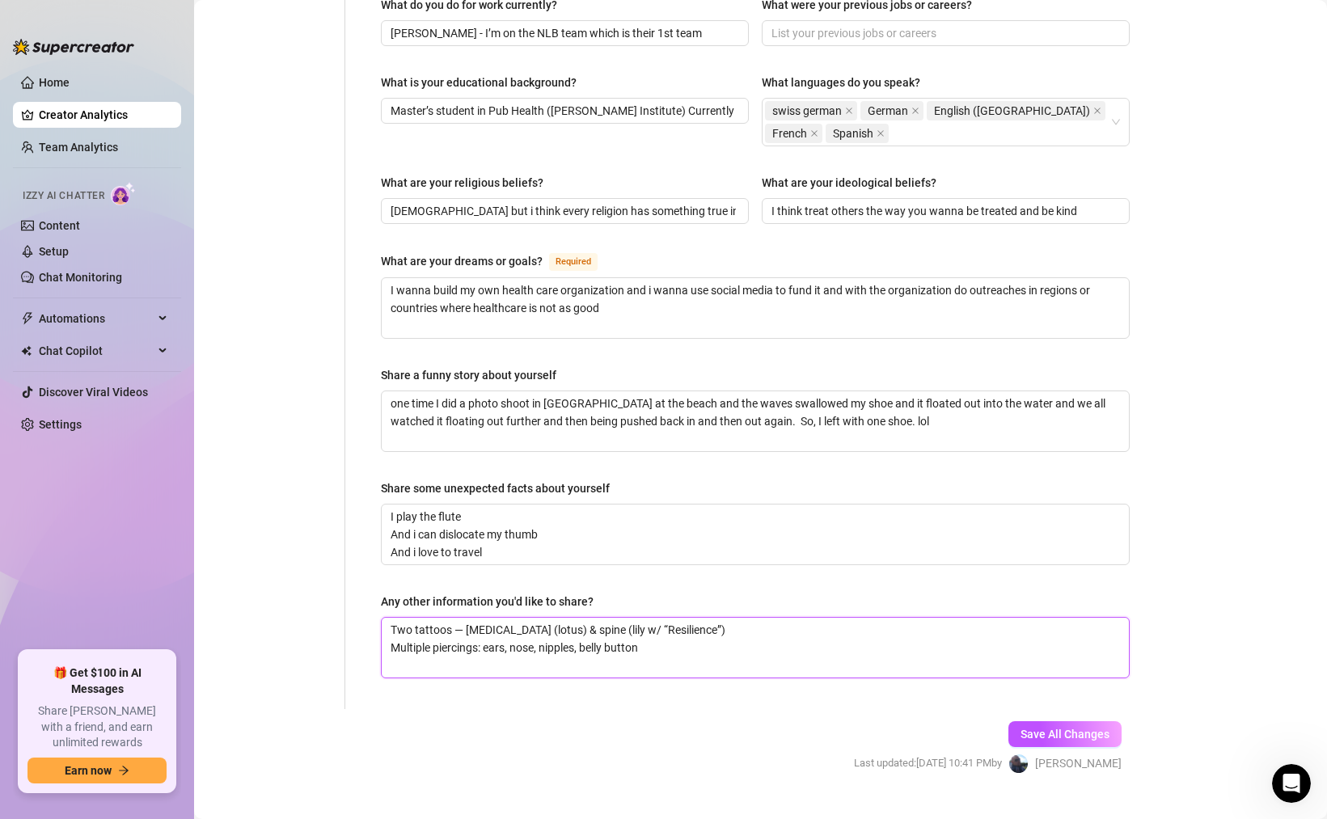
click at [498, 629] on textarea "Two tattoos — [MEDICAL_DATA] (lotus) & spine (lily w/ “Resilience”) Multiple pi…" at bounding box center [755, 648] width 747 height 60
paste textarea "Very flirtatious and open-minded — loves risky spontaneous sex"
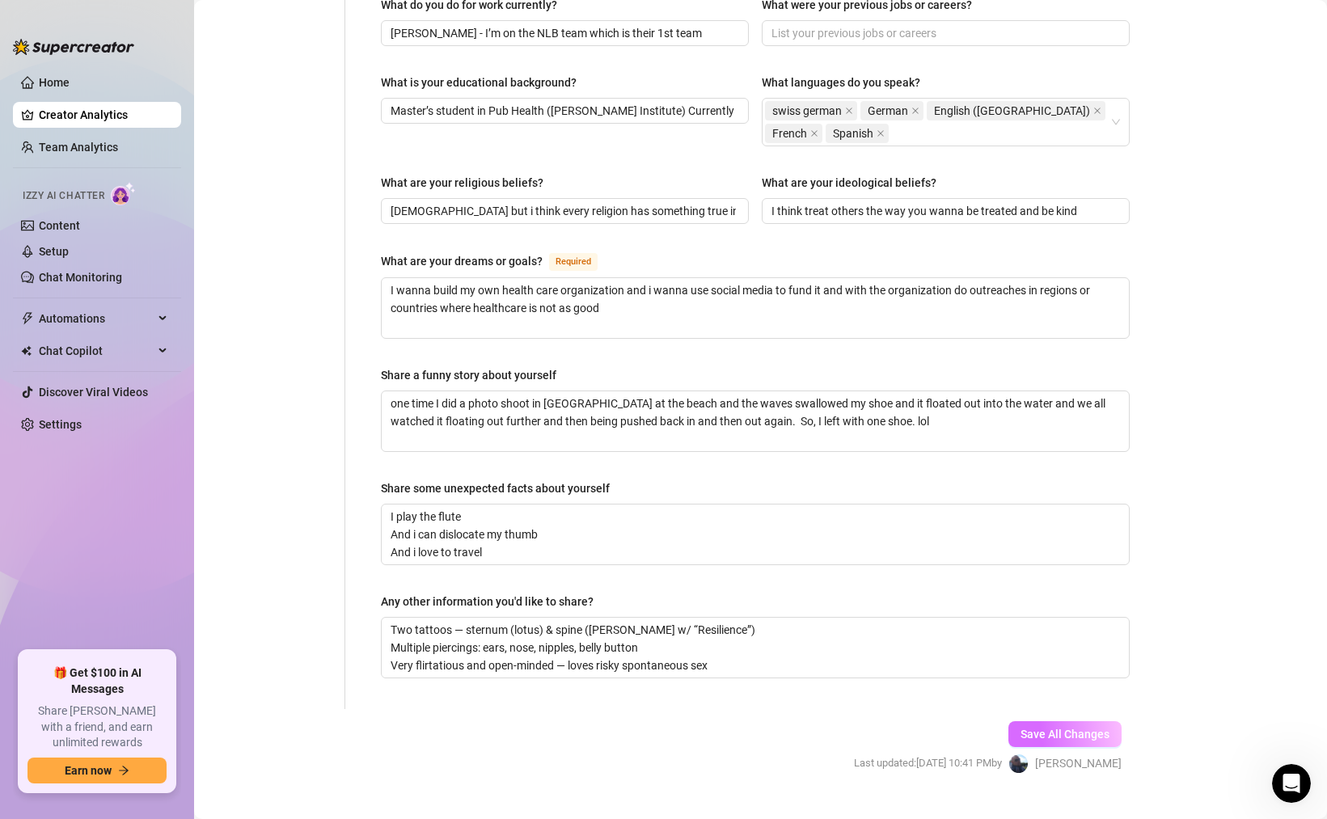
click at [1035, 728] on span "Save All Changes" at bounding box center [1064, 734] width 89 height 13
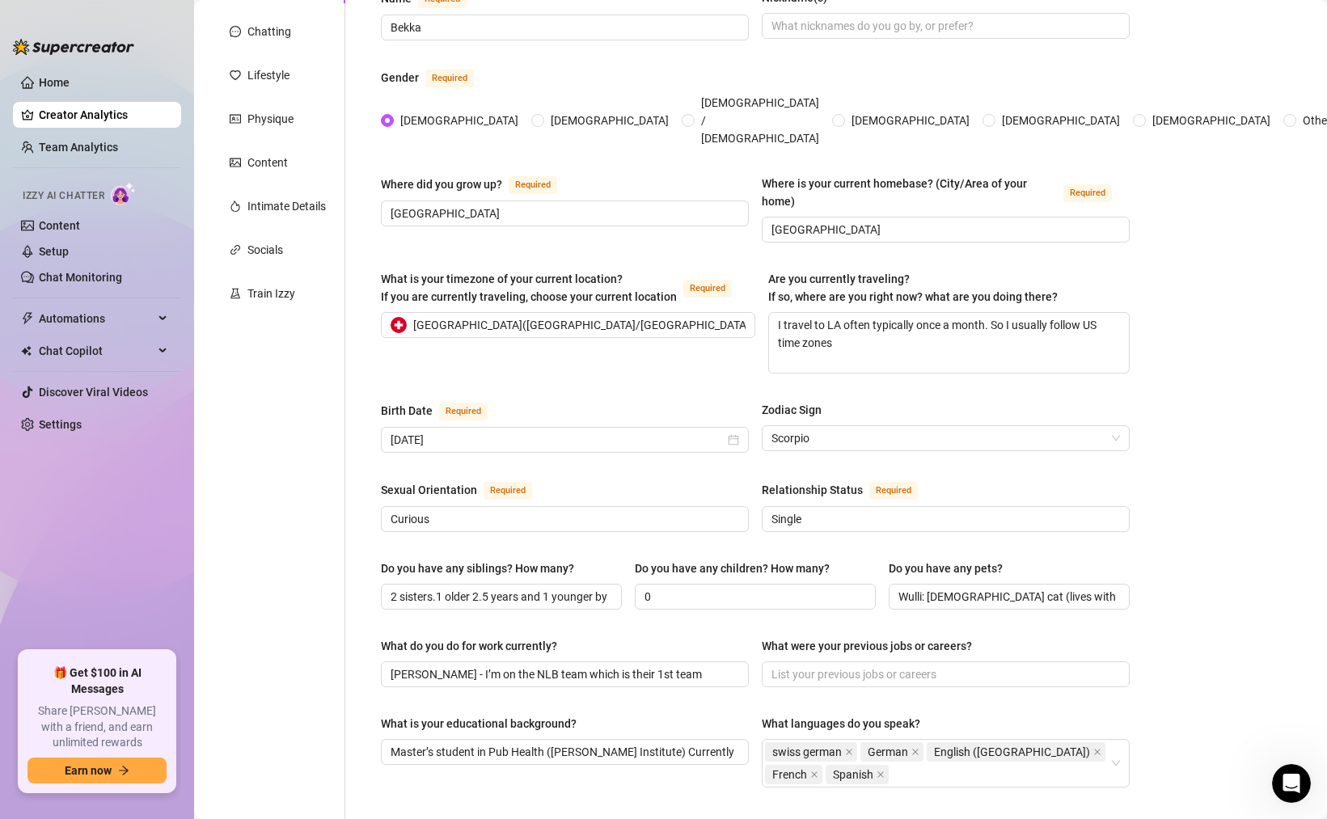
scroll to position [0, 0]
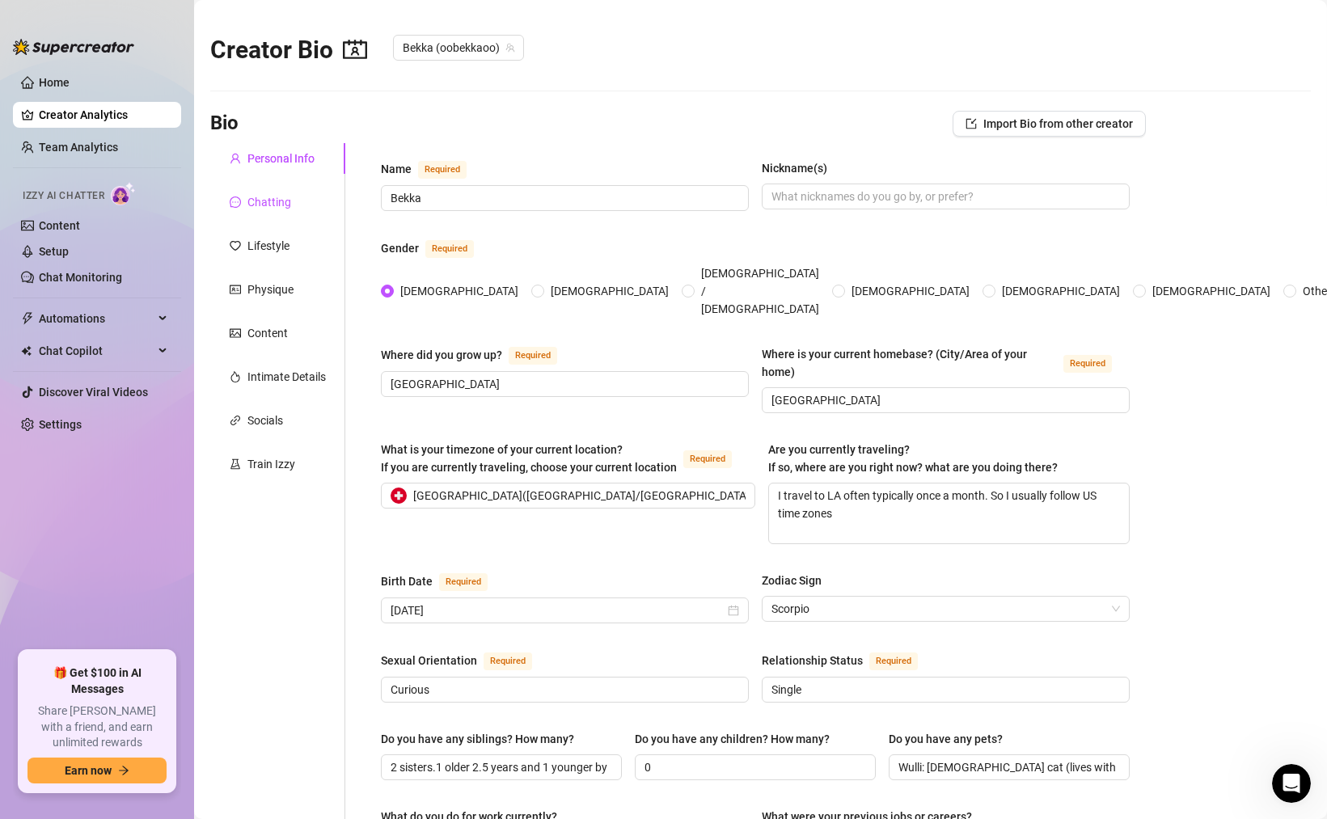
click at [278, 198] on div "Chatting" at bounding box center [269, 202] width 44 height 18
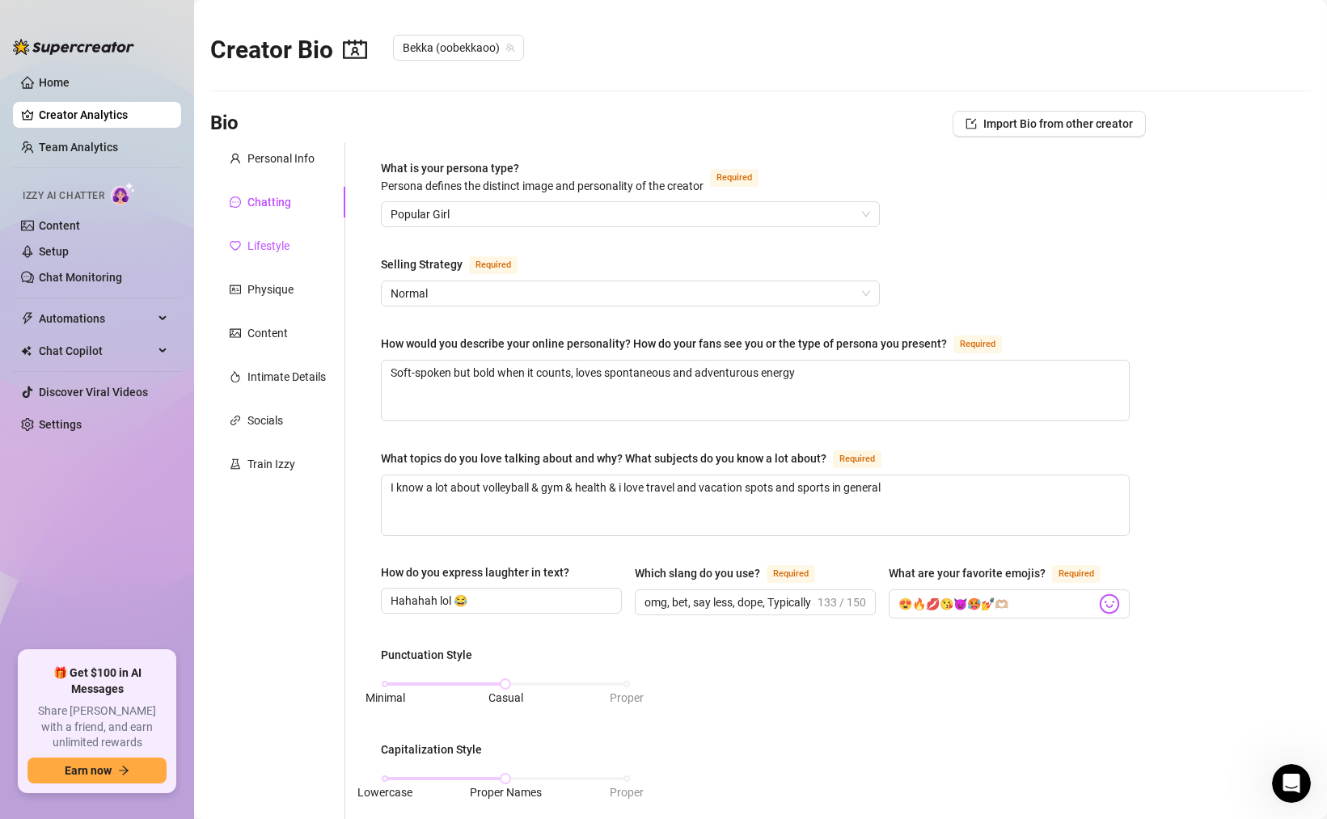
click at [275, 242] on div "Lifestyle" at bounding box center [268, 246] width 42 height 18
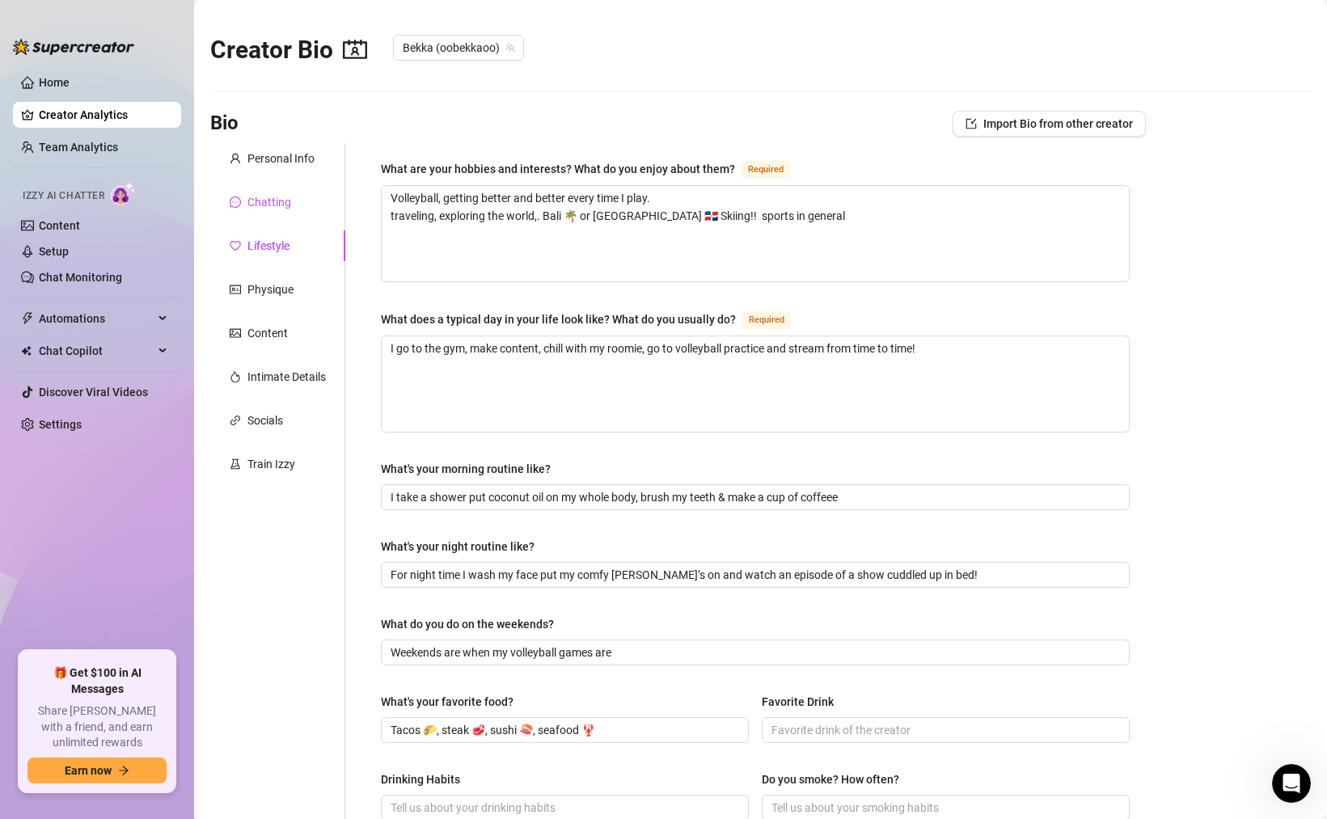
click at [272, 200] on div "Chatting" at bounding box center [269, 202] width 44 height 18
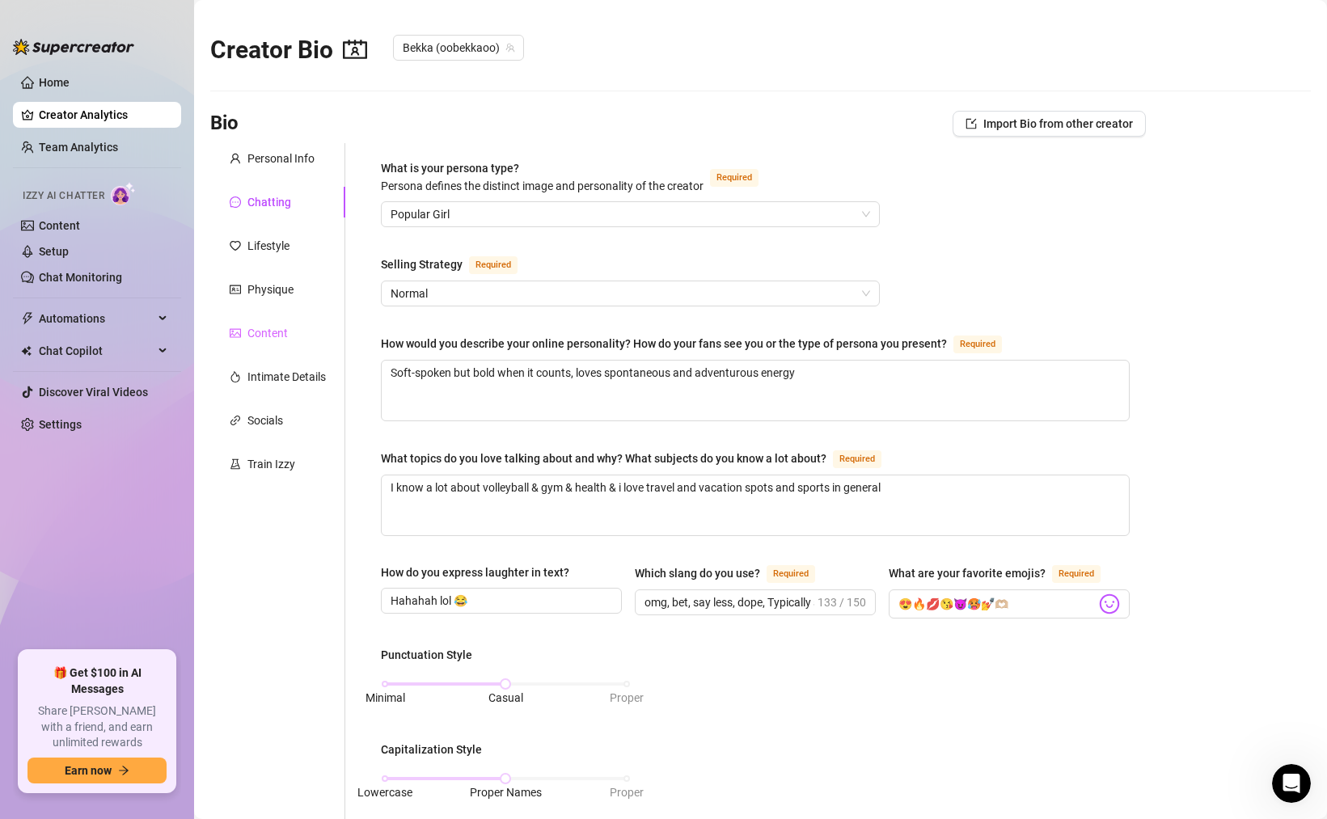
click at [278, 323] on div "Content" at bounding box center [277, 333] width 135 height 31
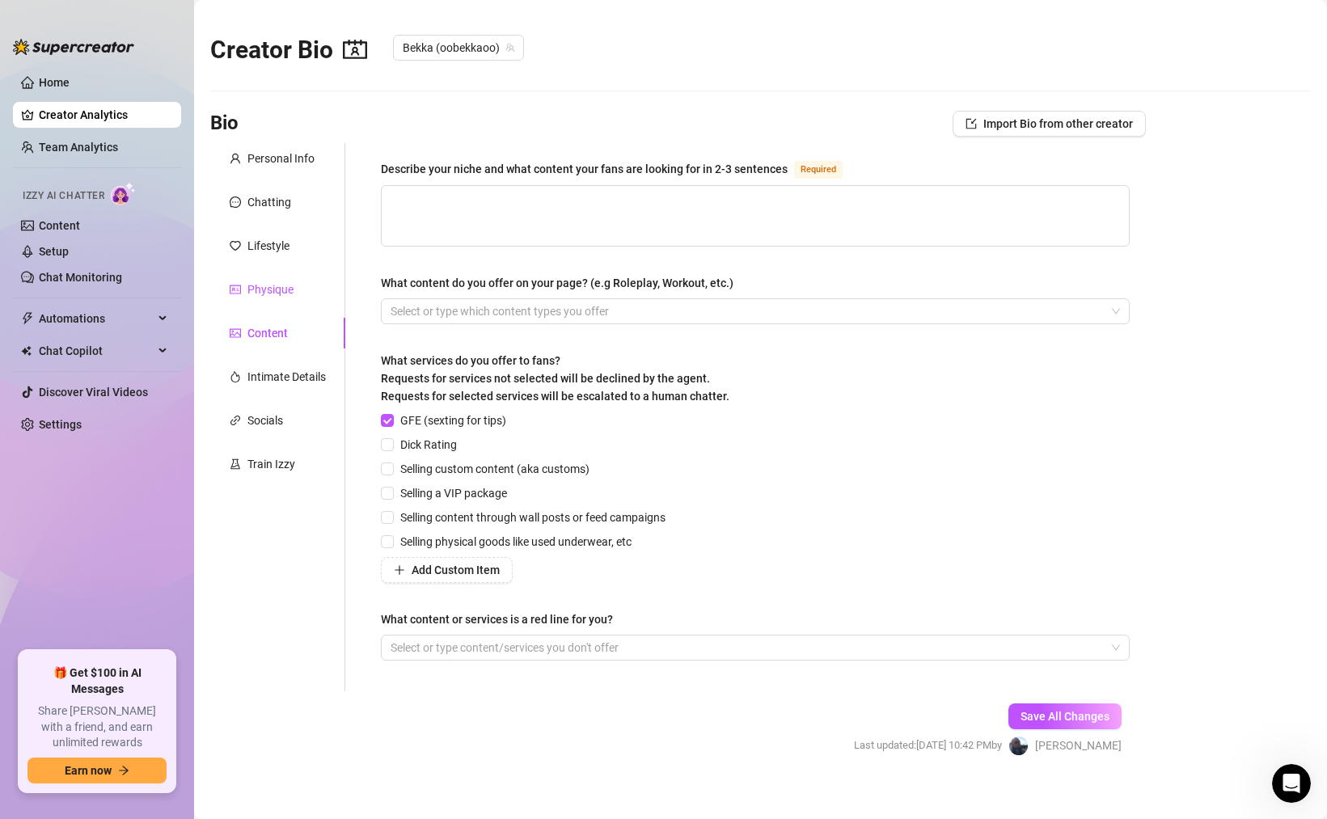
click at [277, 288] on div "Physique" at bounding box center [270, 290] width 46 height 18
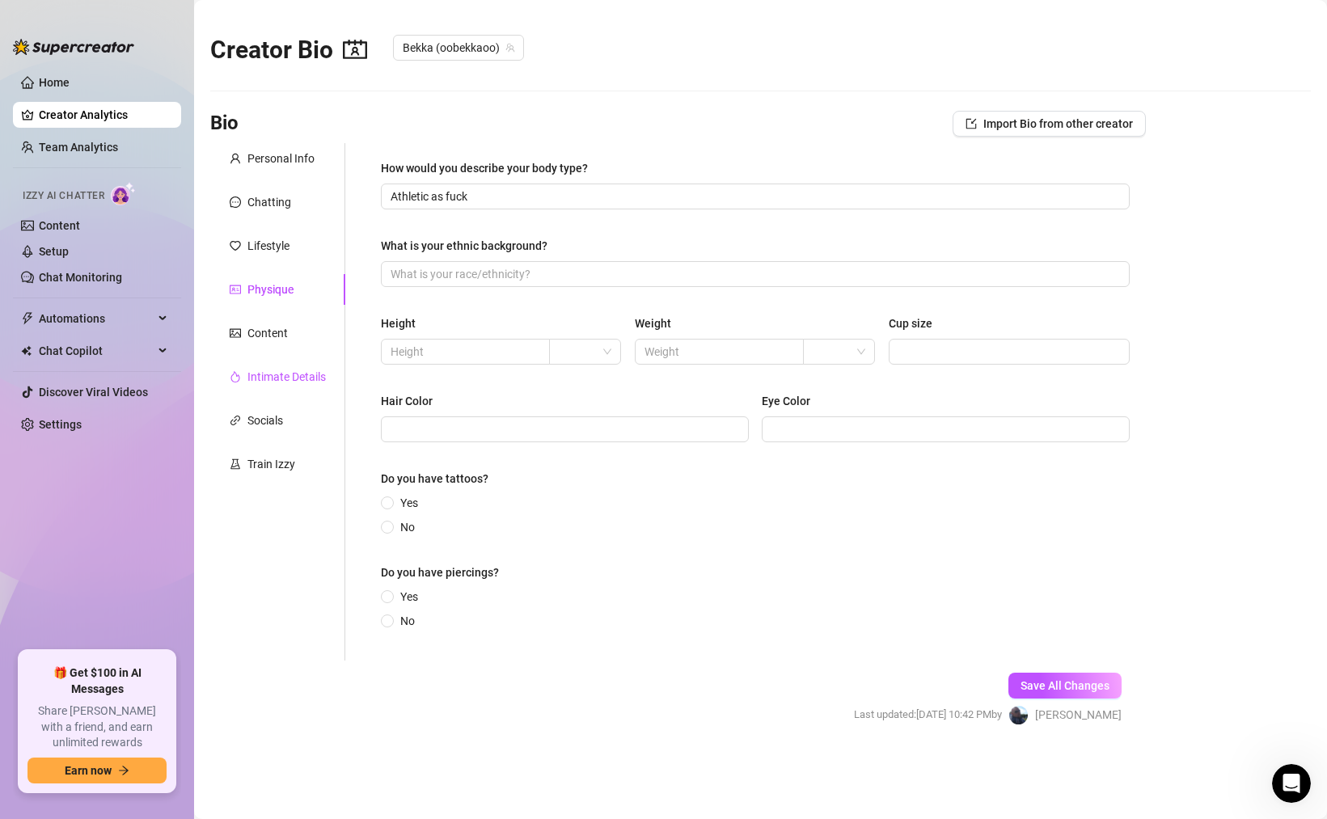
click at [277, 373] on div "Intimate Details" at bounding box center [286, 377] width 78 height 18
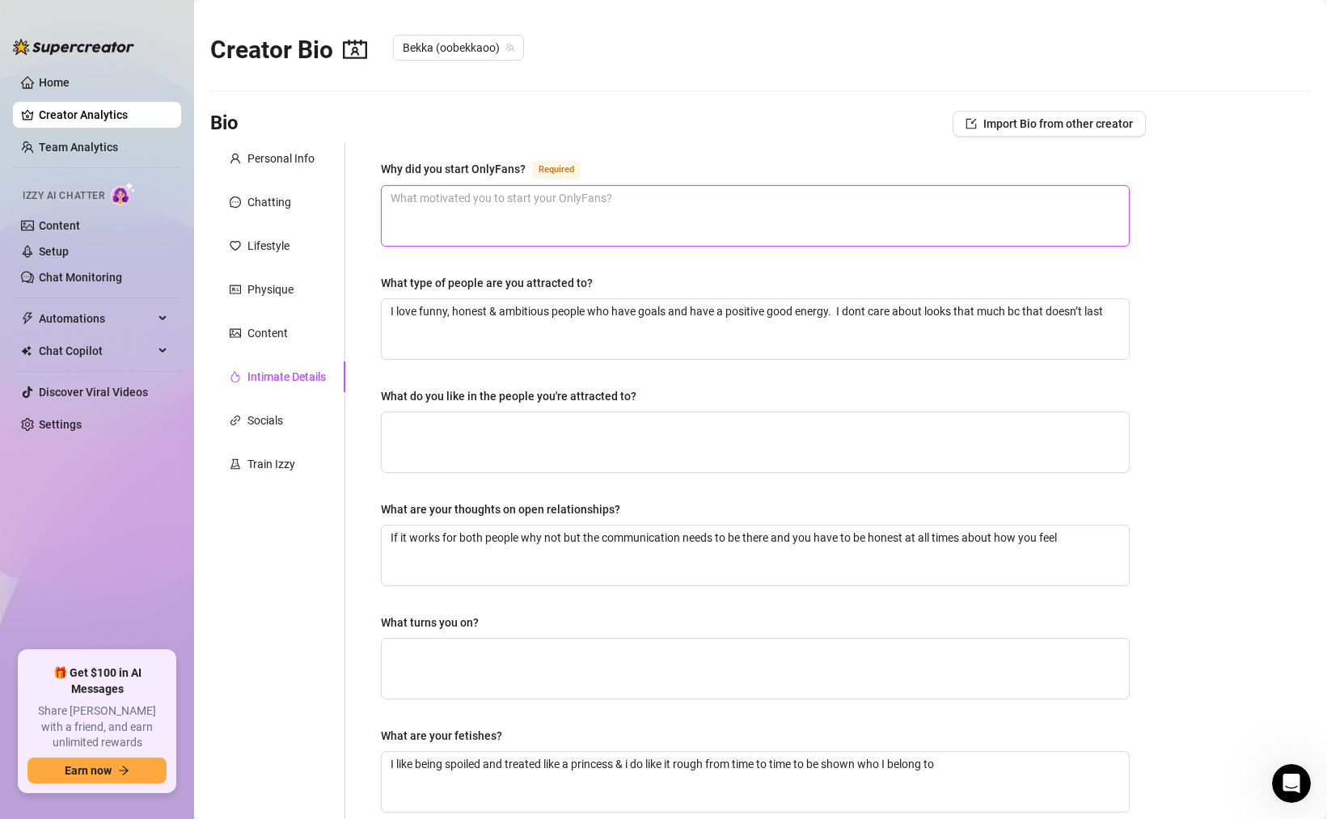
click at [438, 209] on textarea "Why did you start OnlyFans? Required" at bounding box center [755, 216] width 747 height 60
paste textarea "Well i do enjoy being sexy and why not share and connect over OF plus it helps …"
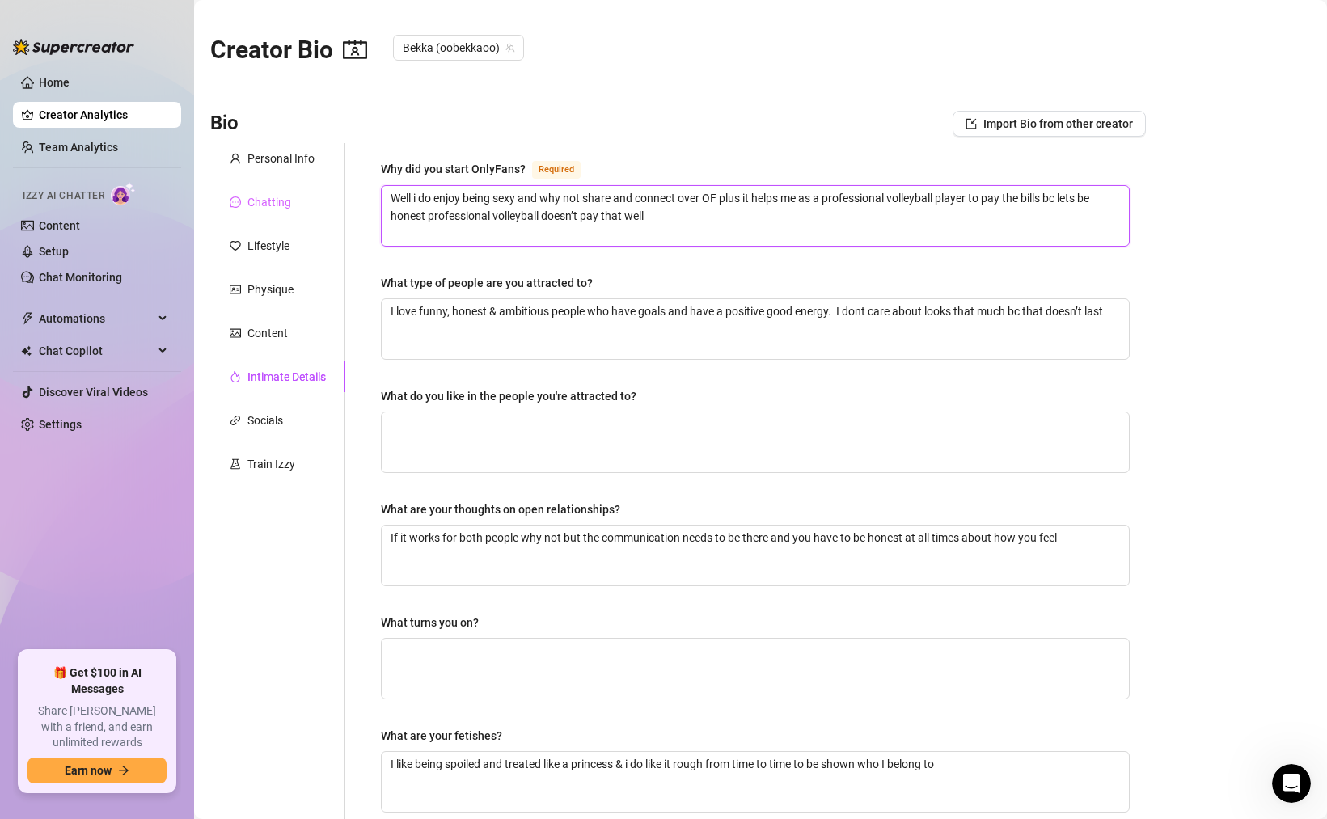
drag, startPoint x: 419, startPoint y: 193, endPoint x: 343, endPoint y: 196, distance: 76.0
click at [348, 195] on div "Why did you start OnlyFans? Required Well i do enjoy being sexy and why not sha…" at bounding box center [745, 549] width 800 height 813
click at [653, 222] on textarea "I do enjoy being sexy and why not share and connect over OF plus it helps me as…" at bounding box center [755, 216] width 747 height 60
click at [653, 219] on textarea "I do enjoy being sexy and why not share and connect over OF plus it helps me as…" at bounding box center [755, 216] width 747 height 60
click at [653, 216] on textarea "I do enjoy being sexy and why not share and connect over OF plus it helps me as…" at bounding box center [755, 216] width 747 height 60
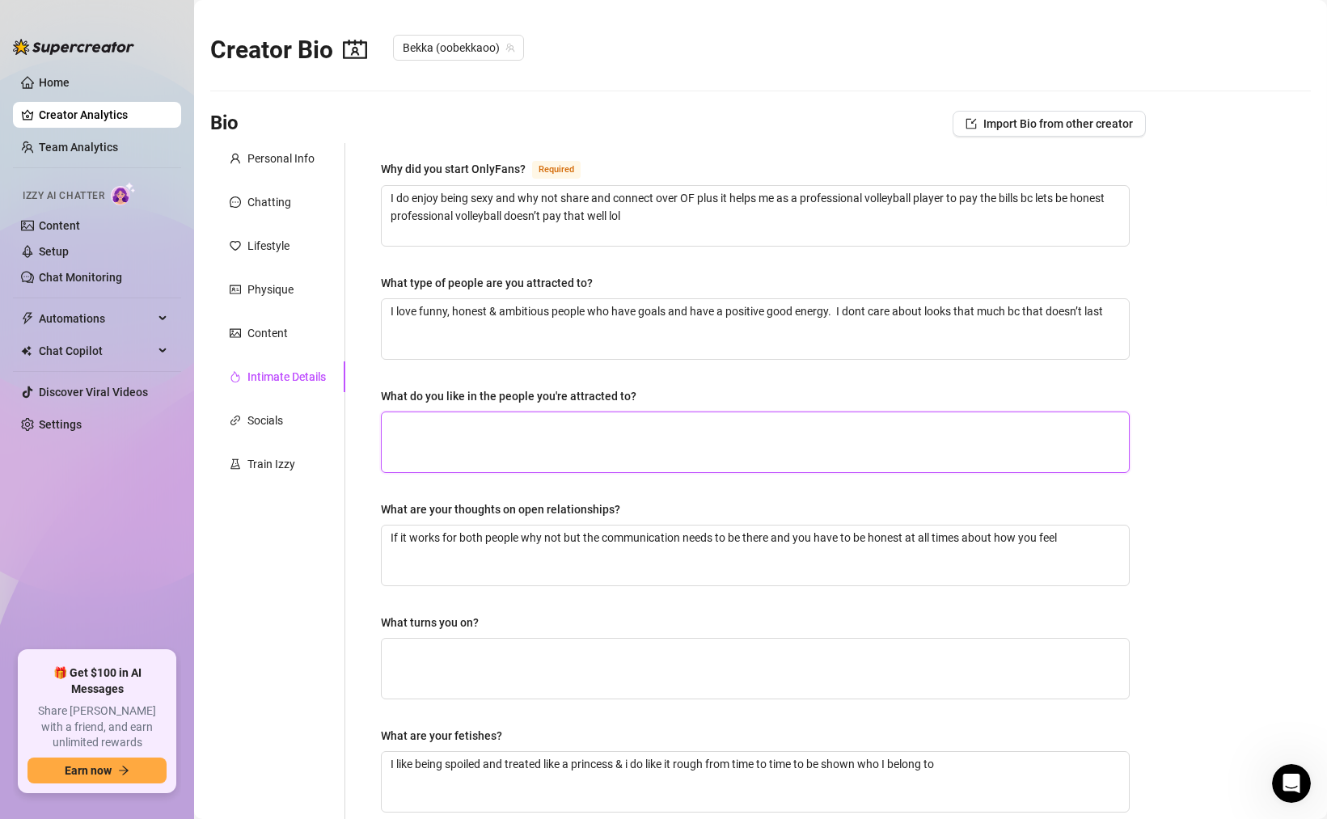
click at [610, 430] on textarea "What do you like in the people you're attracted to?" at bounding box center [755, 442] width 747 height 60
click at [480, 312] on textarea "I love funny, honest & ambitious people who have goals and have a positive good…" at bounding box center [755, 329] width 747 height 60
click at [498, 340] on textarea "I love funny, honest & ambitious people who have goals and have a positive good…" at bounding box center [755, 329] width 747 height 60
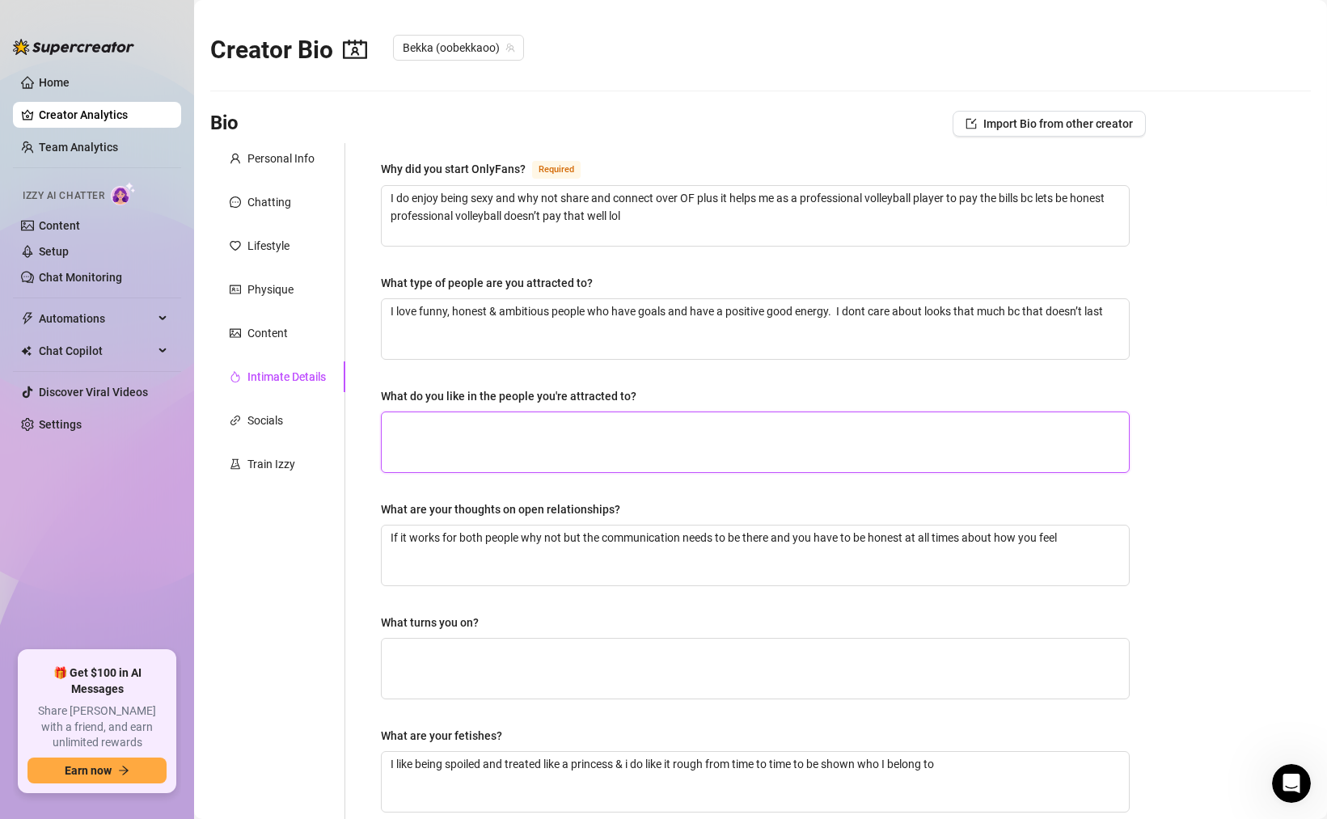
click at [501, 430] on textarea "What do you like in the people you're attracted to?" at bounding box center [755, 442] width 747 height 60
click at [478, 424] on textarea "What do you like in the people you're attracted to?" at bounding box center [755, 442] width 747 height 60
click at [839, 303] on textarea "I love funny, honest & ambitious people who have goals and have a positive good…" at bounding box center [755, 329] width 747 height 60
drag, startPoint x: 838, startPoint y: 310, endPoint x: 1145, endPoint y: 313, distance: 306.5
click at [1145, 313] on div "Why did you start OnlyFans? Required I do enjoy being sexy and why not share an…" at bounding box center [755, 549] width 781 height 813
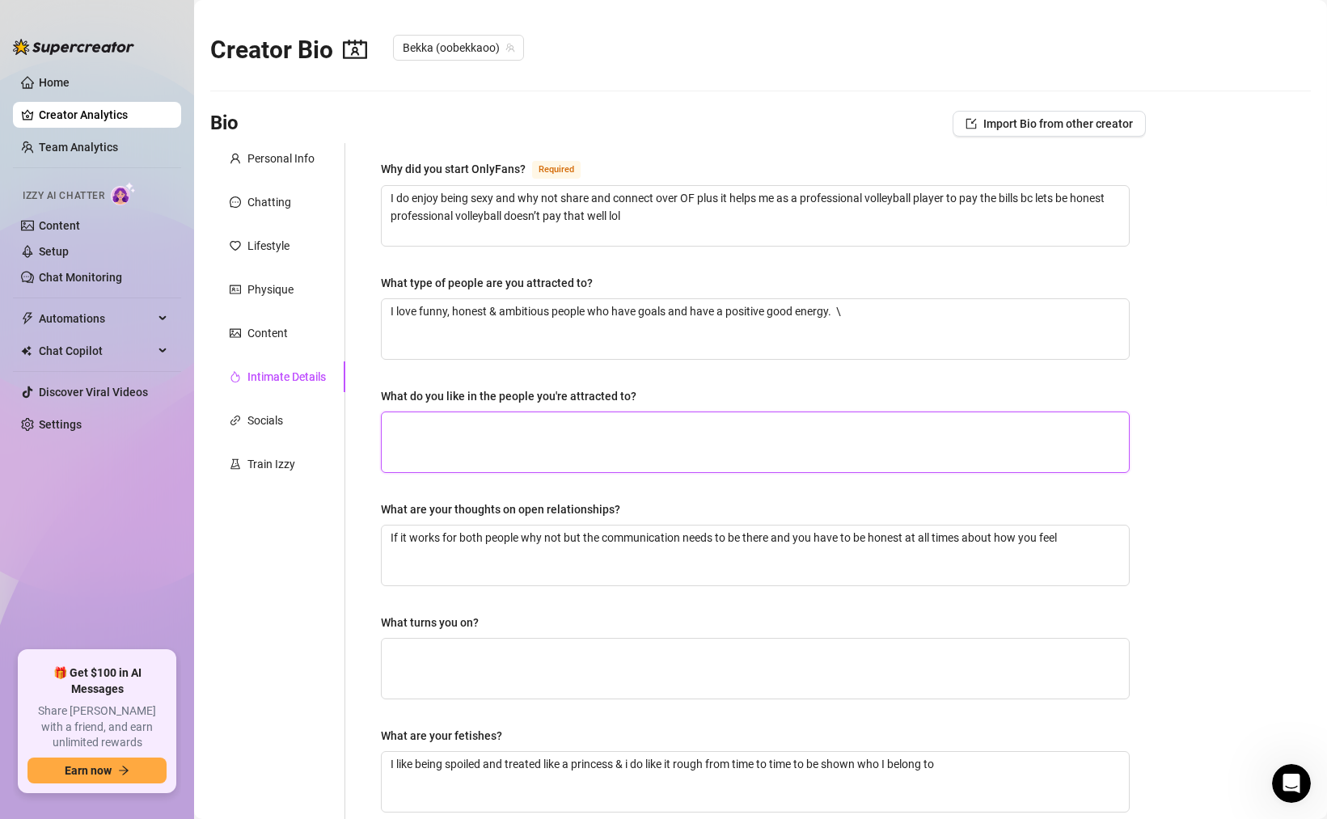
click at [748, 421] on textarea "What do you like in the people you're attracted to?" at bounding box center [755, 442] width 747 height 60
paste textarea "I dont care about looks that much bc that doesn’t last"
click at [706, 384] on div "Why did you start OnlyFans? Required I do enjoy being sexy and why not share an…" at bounding box center [755, 549] width 749 height 781
click at [678, 425] on textarea "I dont care about looks that much bc that doesn’t last" at bounding box center [755, 442] width 747 height 60
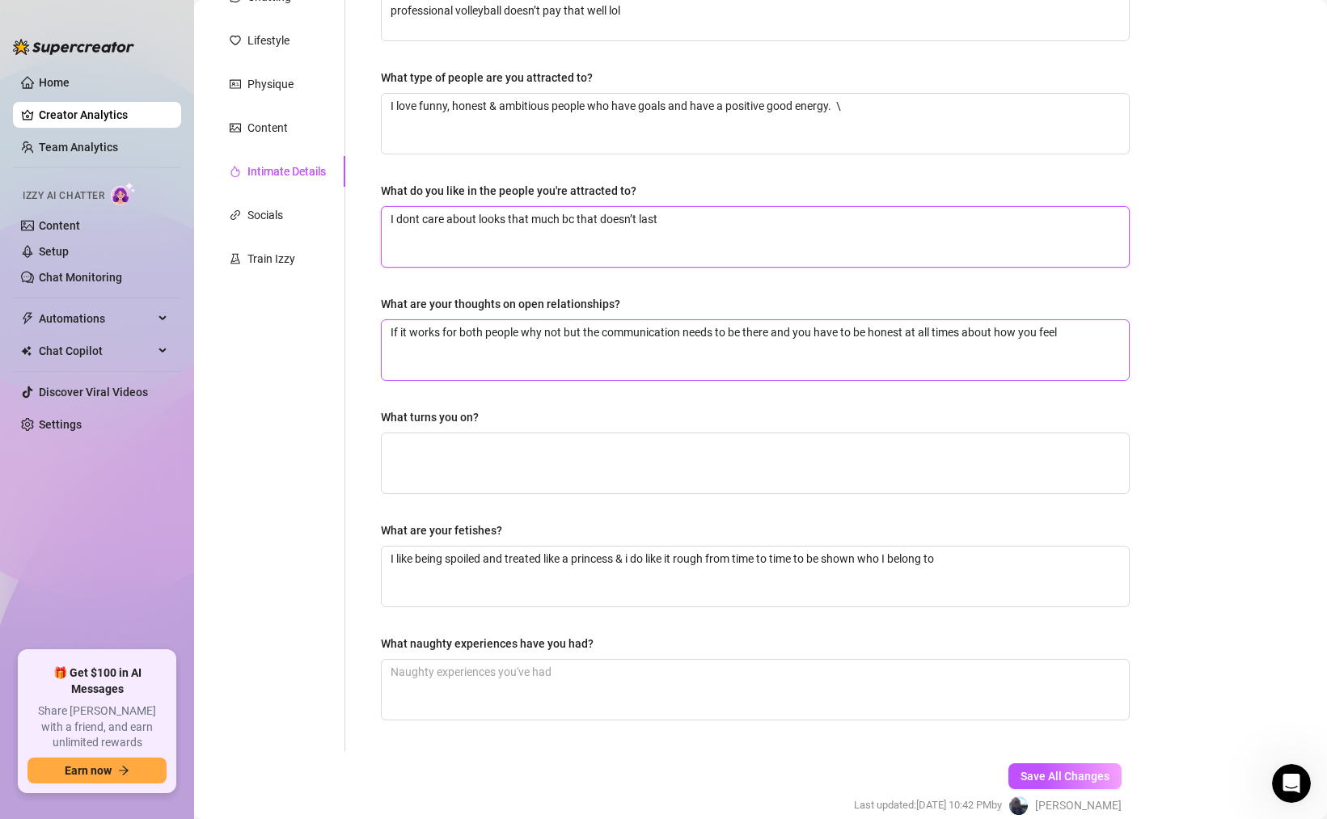
scroll to position [215, 0]
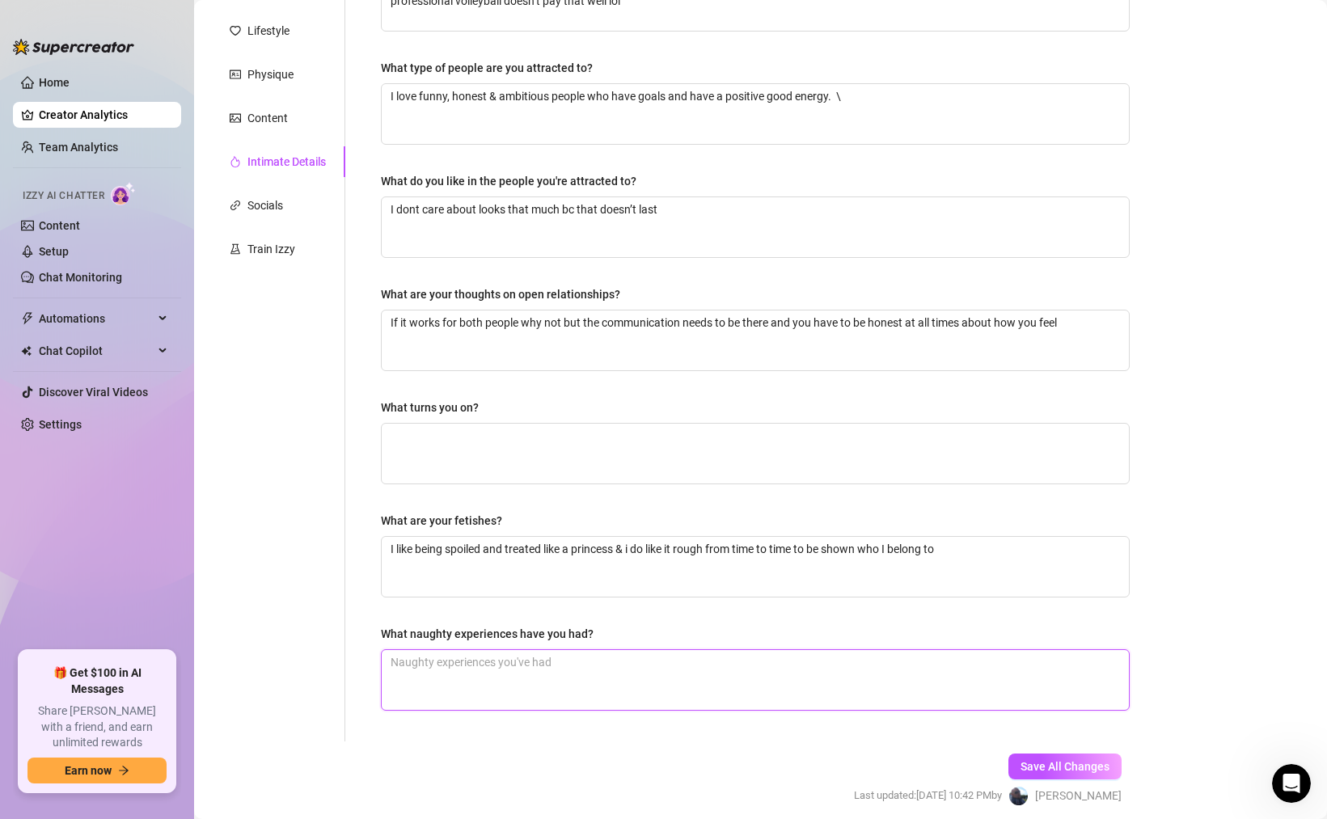
click at [561, 665] on textarea "What naughty experiences have you had?" at bounding box center [755, 680] width 747 height 60
click at [1049, 766] on span "Save All Changes" at bounding box center [1064, 766] width 89 height 13
click at [639, 27] on span "Failed to save bio" at bounding box center [673, 29] width 87 height 18
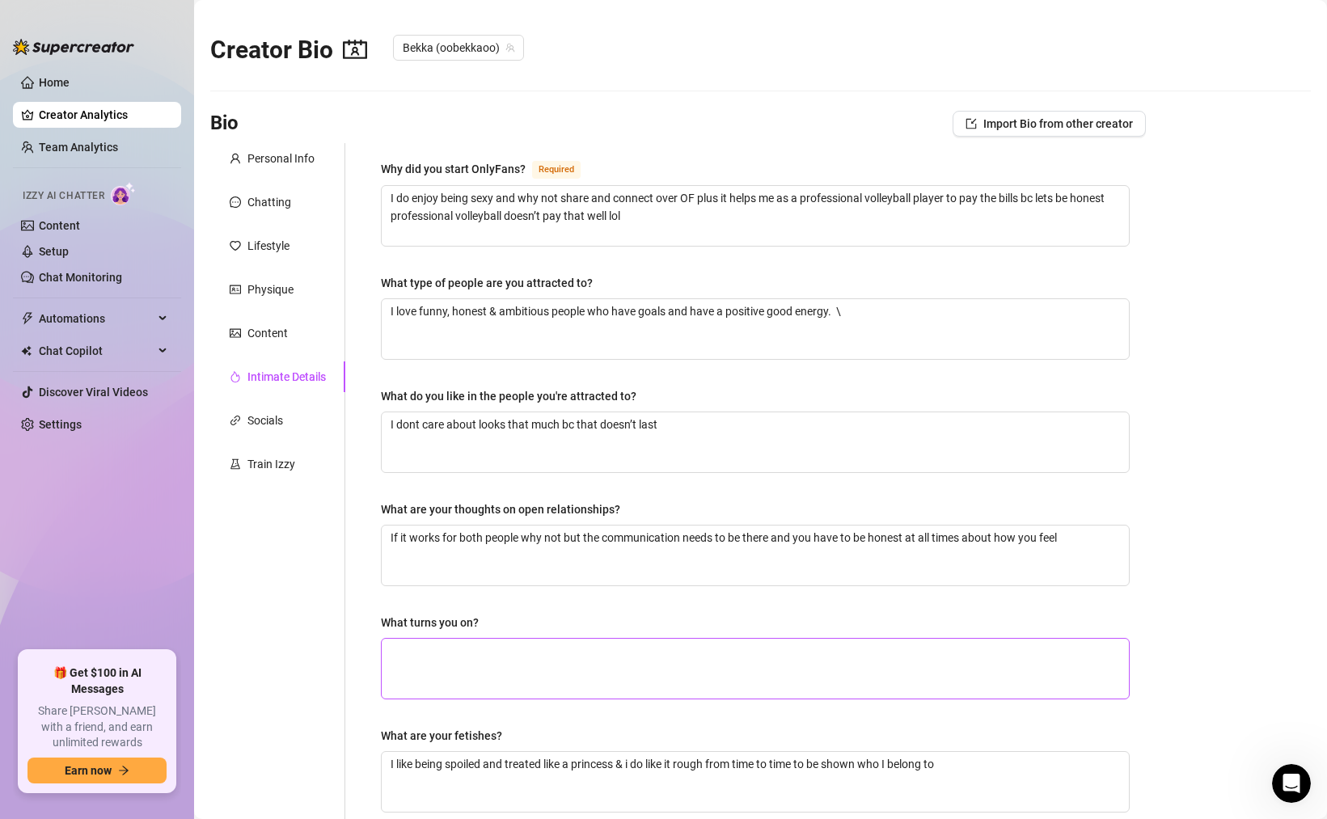
scroll to position [260, 0]
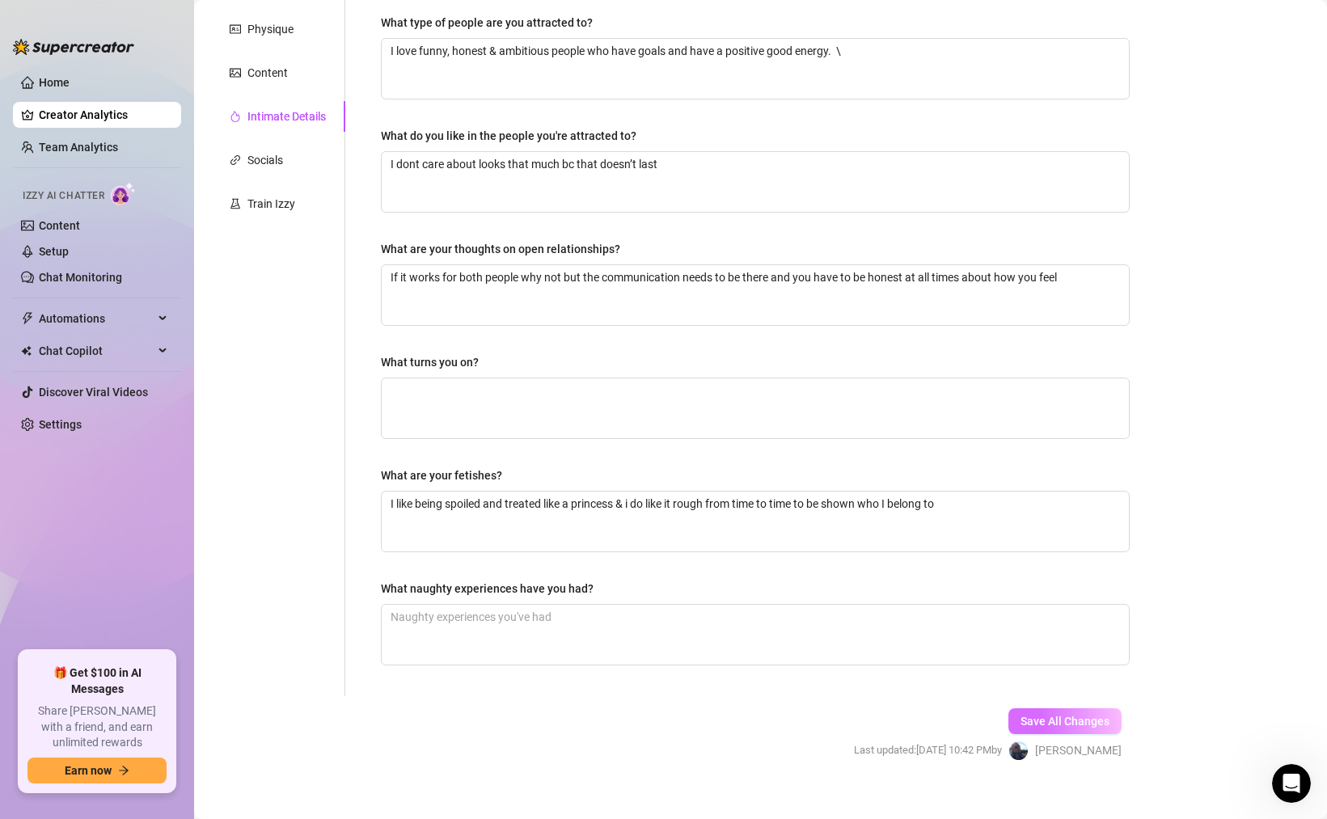
click at [1066, 708] on button "Save All Changes" at bounding box center [1064, 721] width 113 height 26
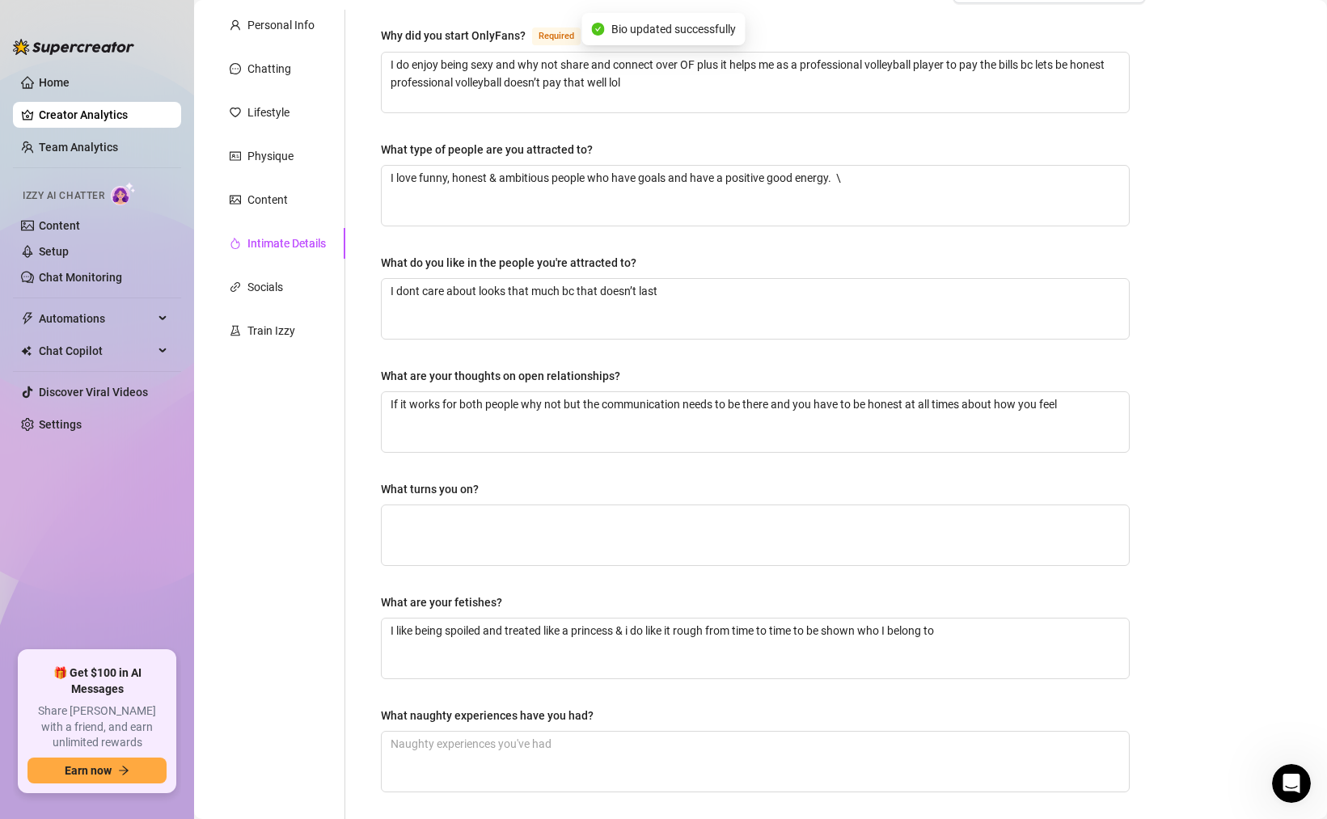
scroll to position [0, 0]
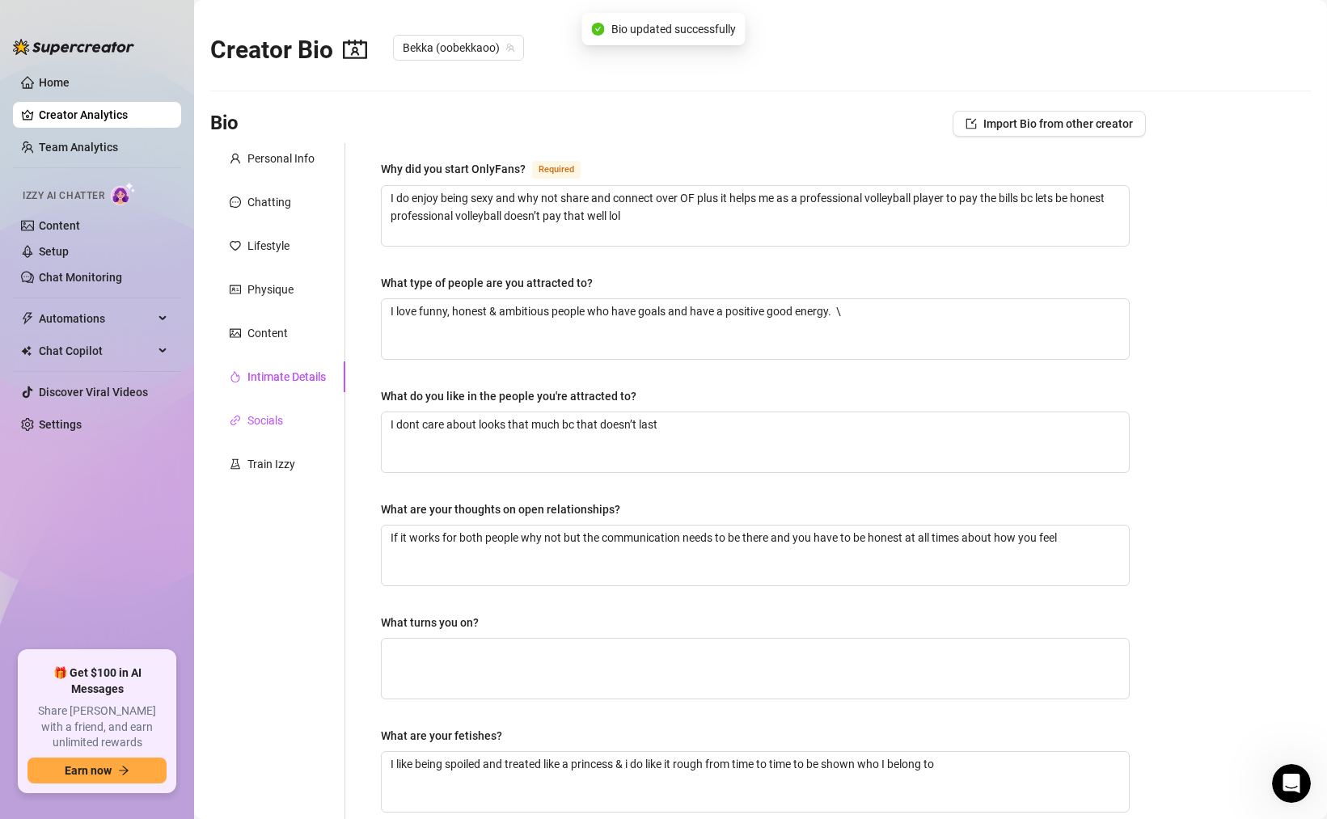
click at [275, 415] on div "Socials" at bounding box center [265, 421] width 36 height 18
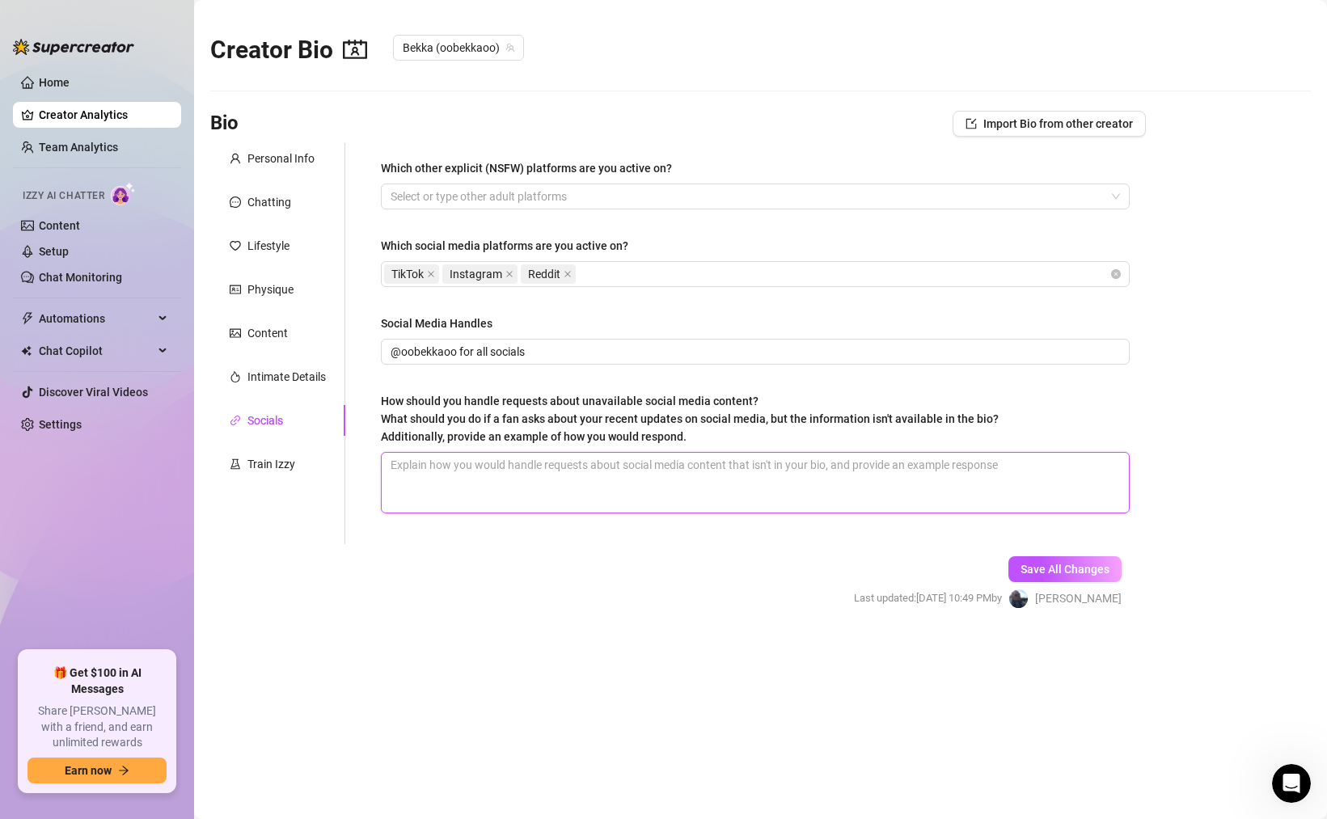
click at [469, 466] on textarea "How should you handle requests about unavailable social media content? What sho…" at bounding box center [755, 483] width 747 height 60
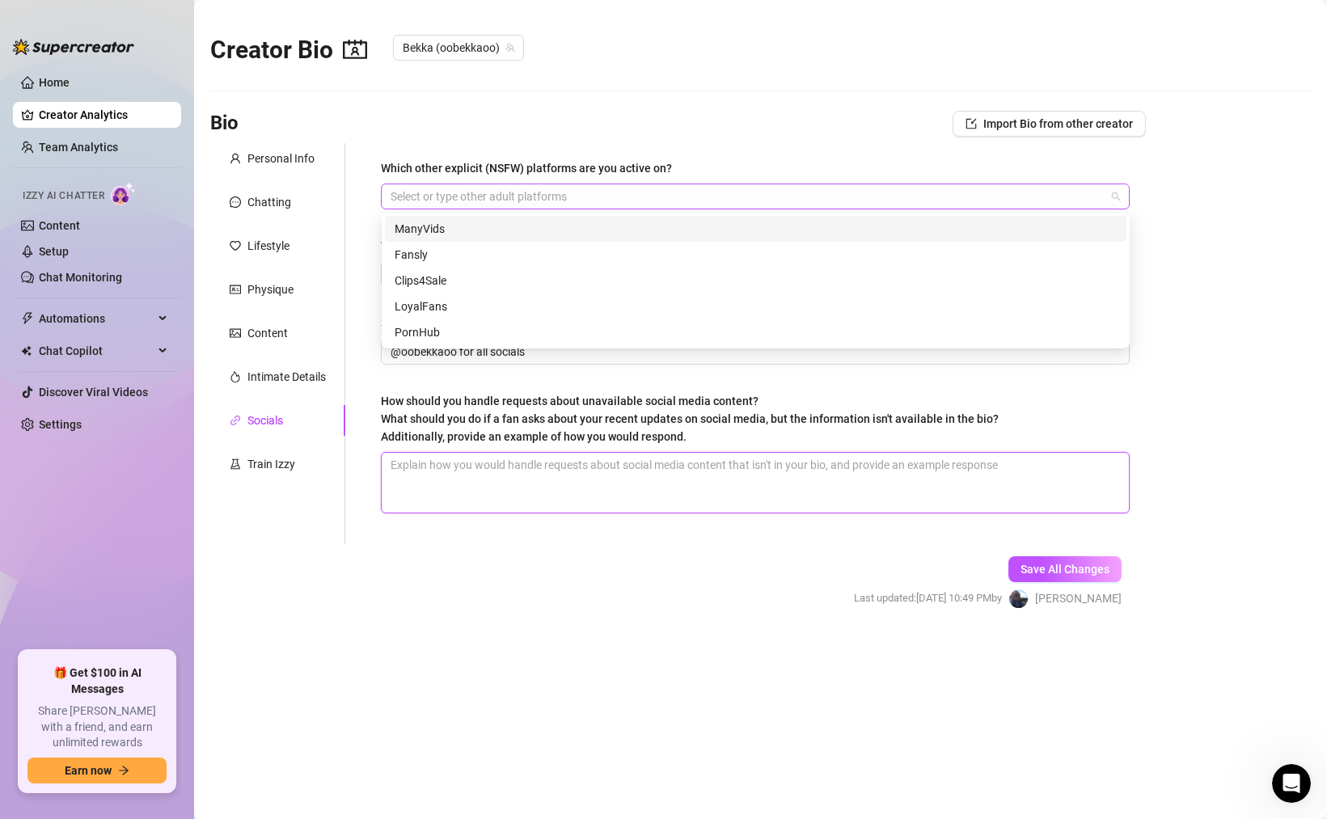
click at [577, 192] on div at bounding box center [746, 196] width 725 height 23
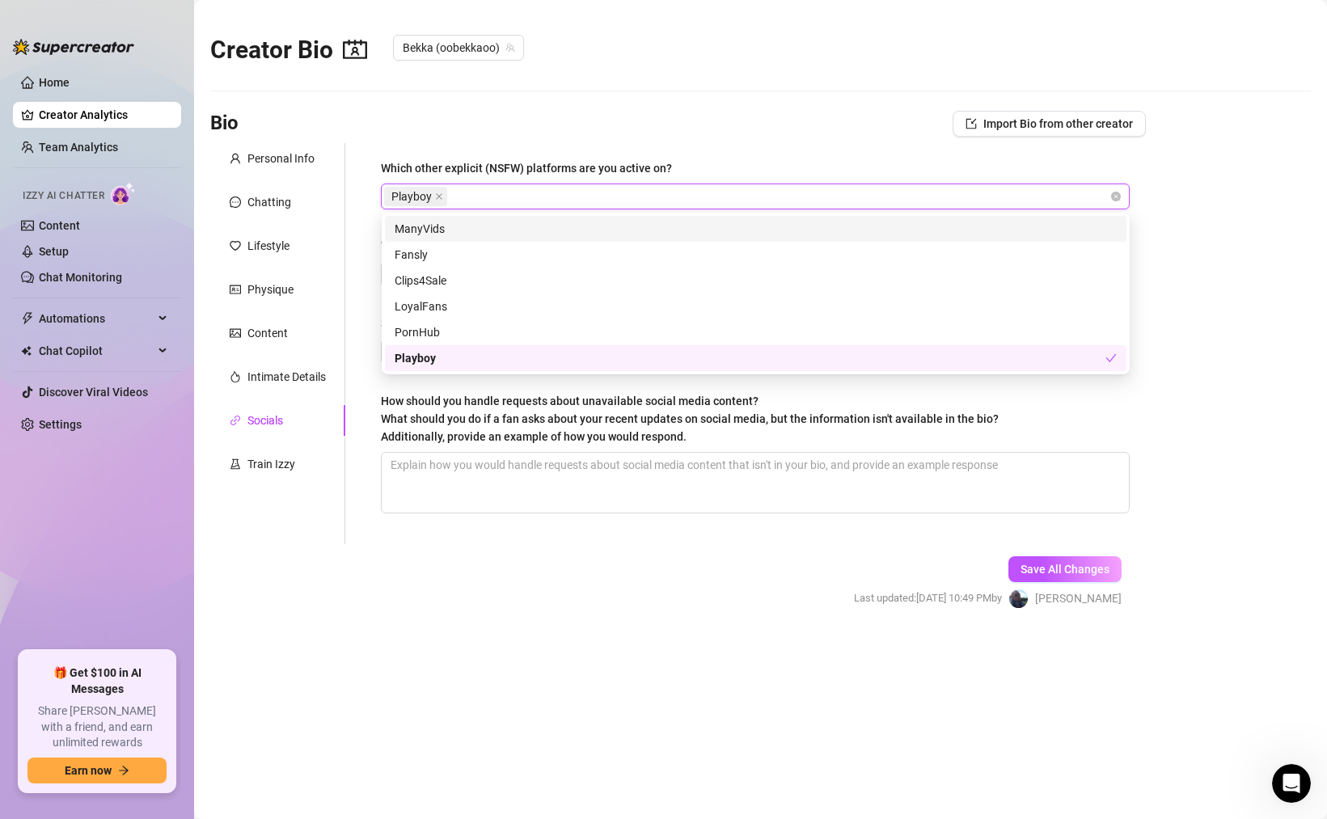
click at [475, 193] on div "Playboy" at bounding box center [746, 196] width 725 height 23
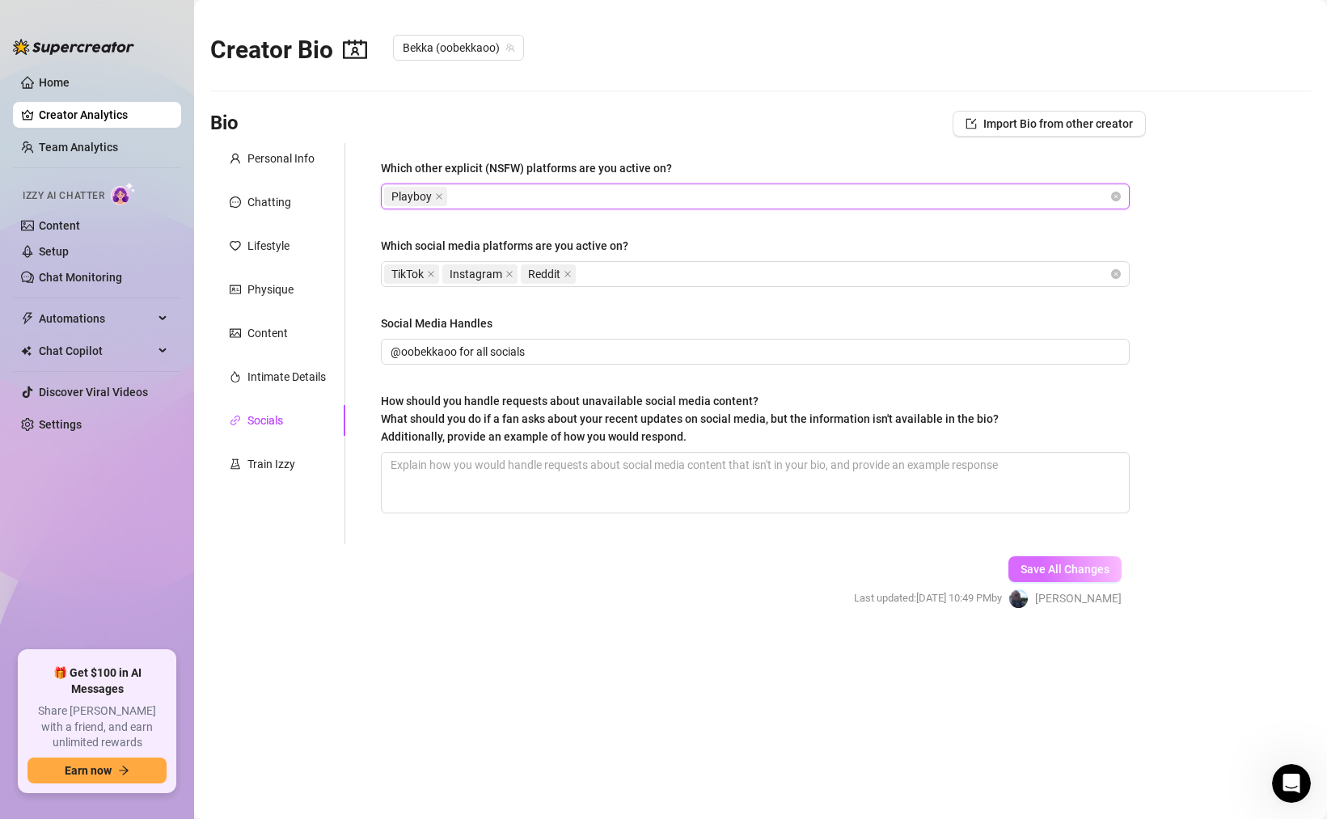
click at [1046, 565] on span "Save All Changes" at bounding box center [1064, 569] width 89 height 13
click at [280, 462] on div "Train Izzy" at bounding box center [271, 464] width 48 height 18
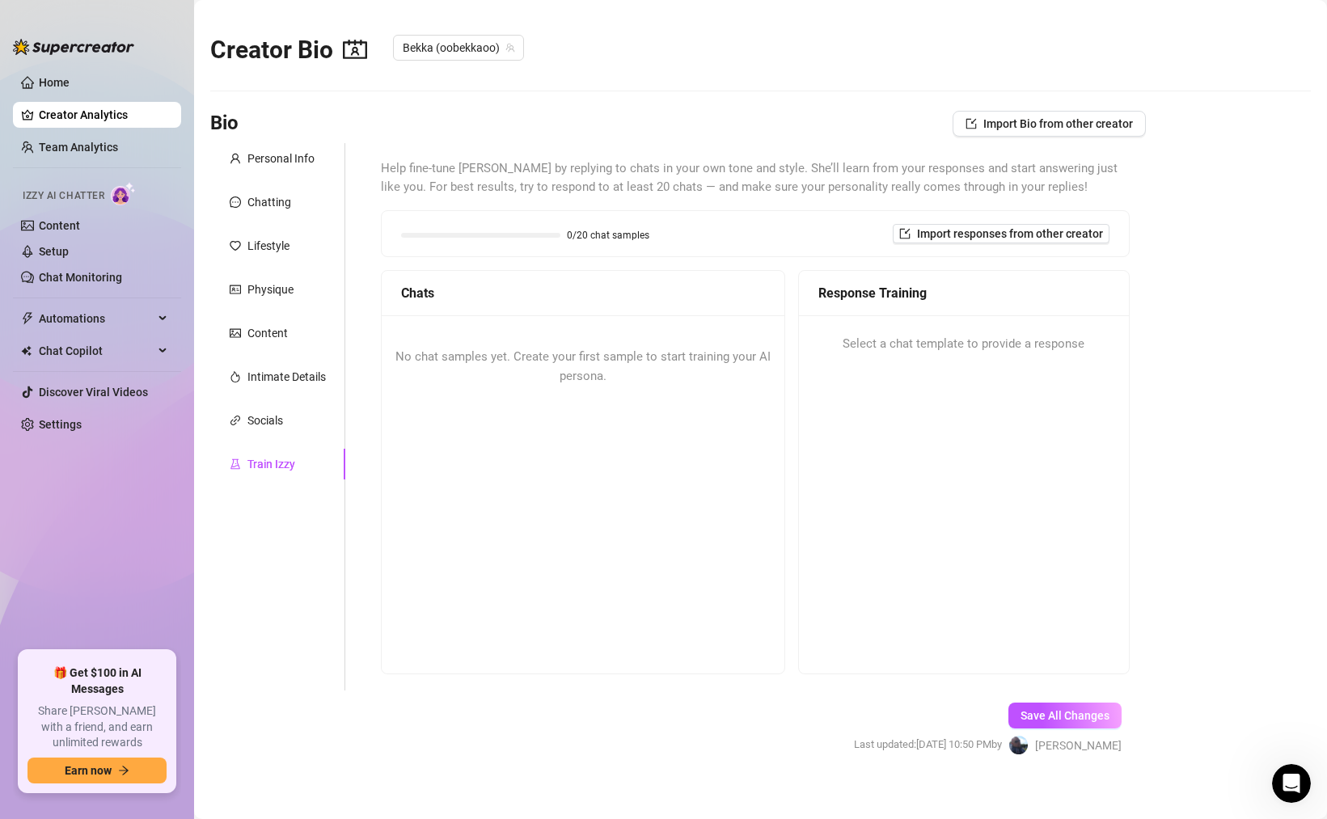
click at [494, 167] on span "Help fine-tune [PERSON_NAME] by replying to chats in your own tone and style. S…" at bounding box center [755, 178] width 749 height 38
click at [839, 300] on div "Response Training" at bounding box center [963, 293] width 291 height 20
click at [570, 374] on span "No chat samples yet. Create your first sample to start training your AI persona." at bounding box center [582, 366] width 375 height 34
click at [583, 377] on span "No chat samples yet. Create your first sample to start training your AI persona." at bounding box center [582, 366] width 375 height 34
click at [58, 226] on link "Content" at bounding box center [59, 225] width 41 height 13
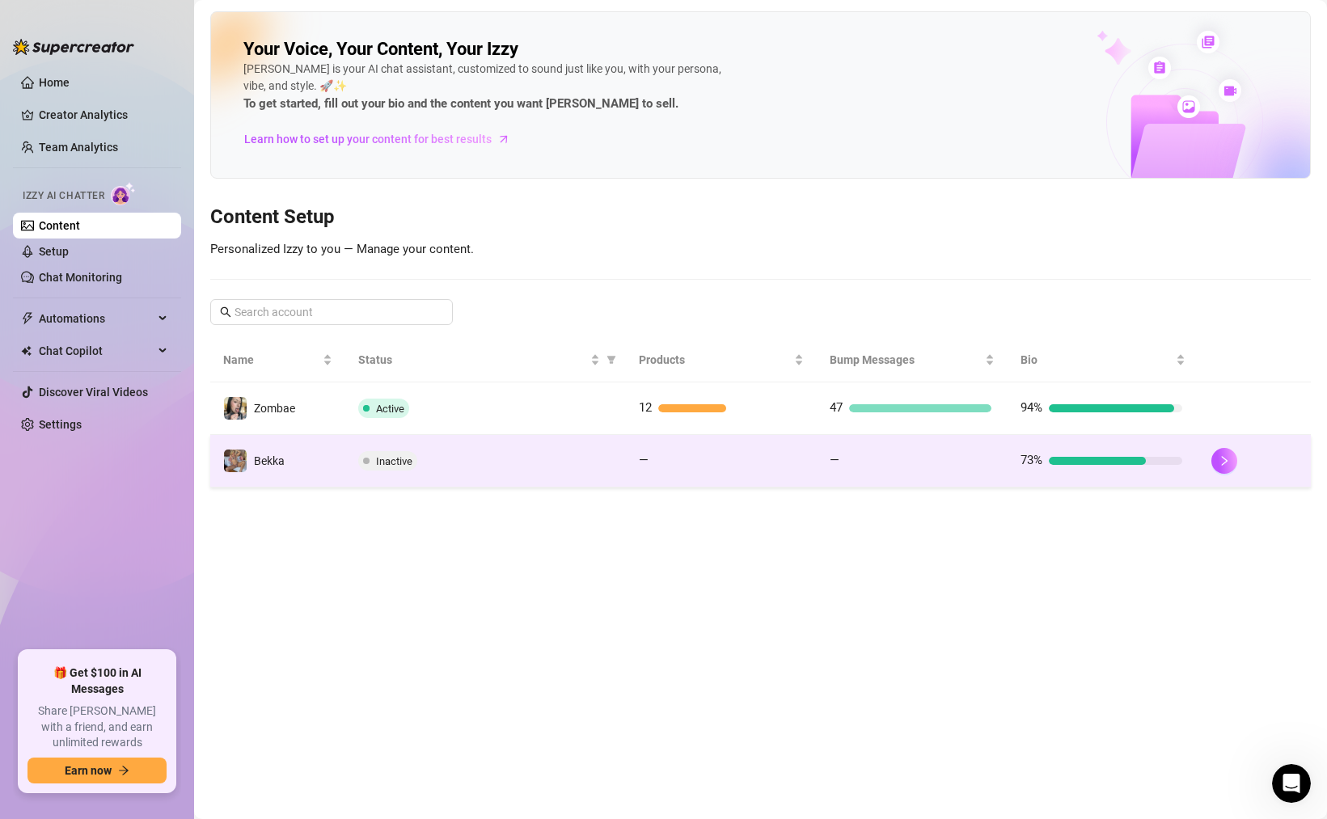
click at [1106, 461] on div at bounding box center [1097, 461] width 97 height 8
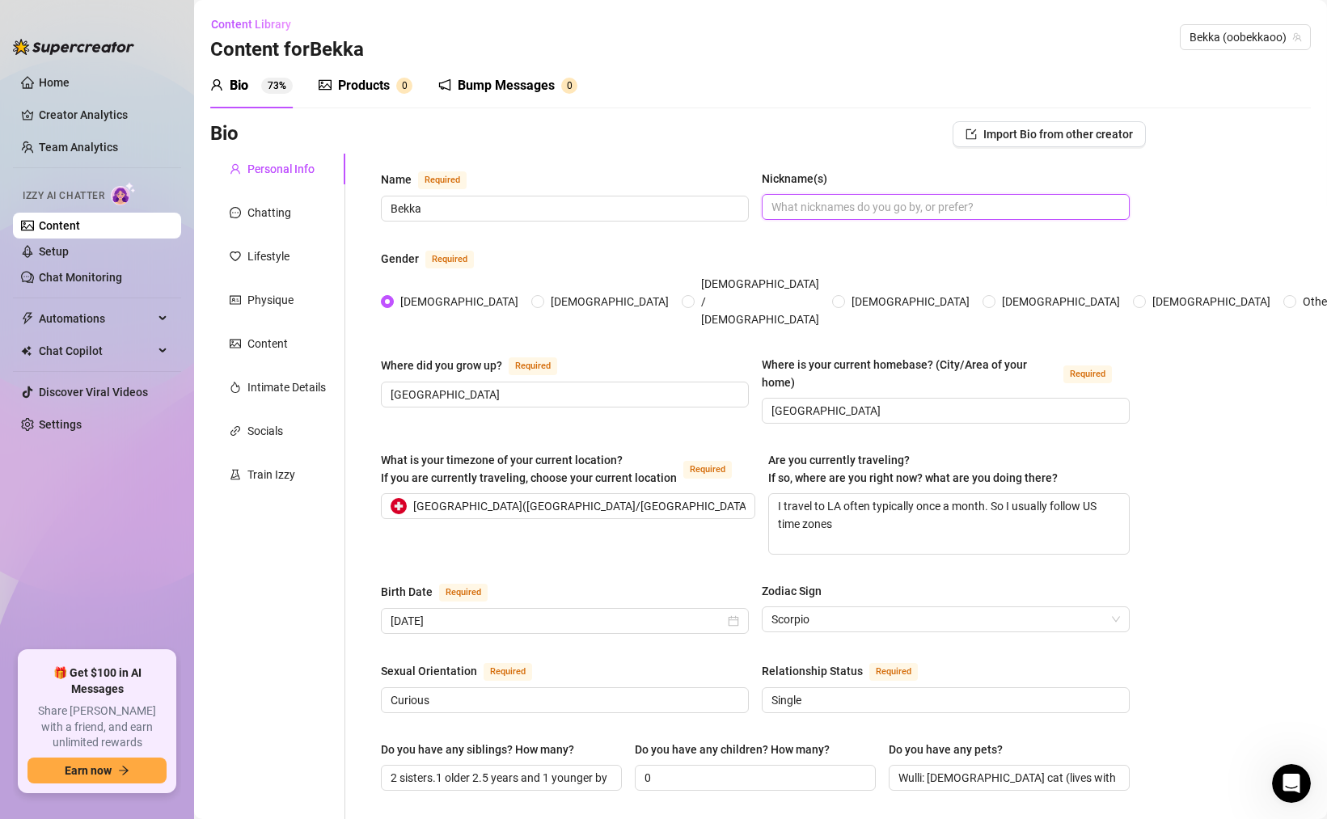
click at [803, 204] on input "Nickname(s)" at bounding box center [943, 207] width 345 height 18
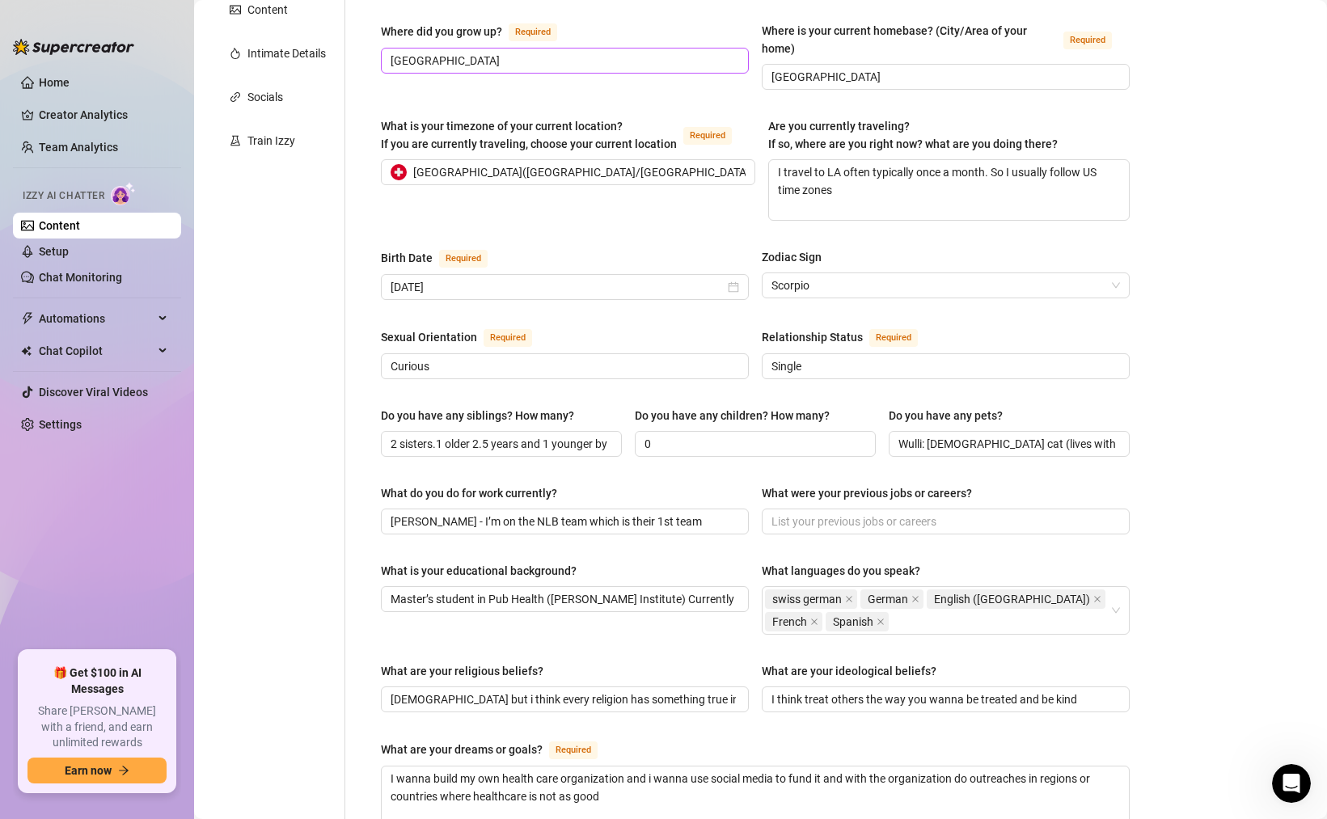
scroll to position [346, 0]
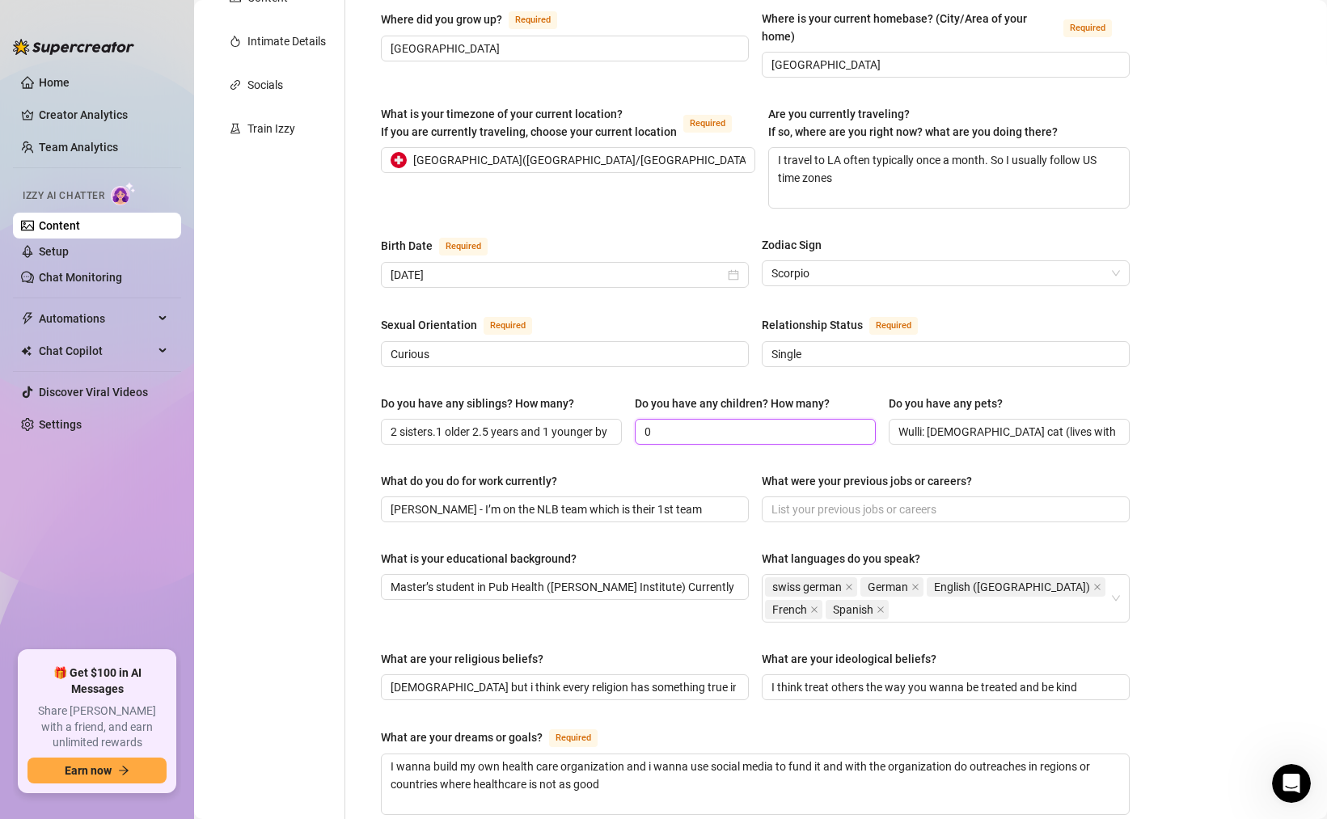
click at [746, 423] on input "0" at bounding box center [753, 432] width 218 height 18
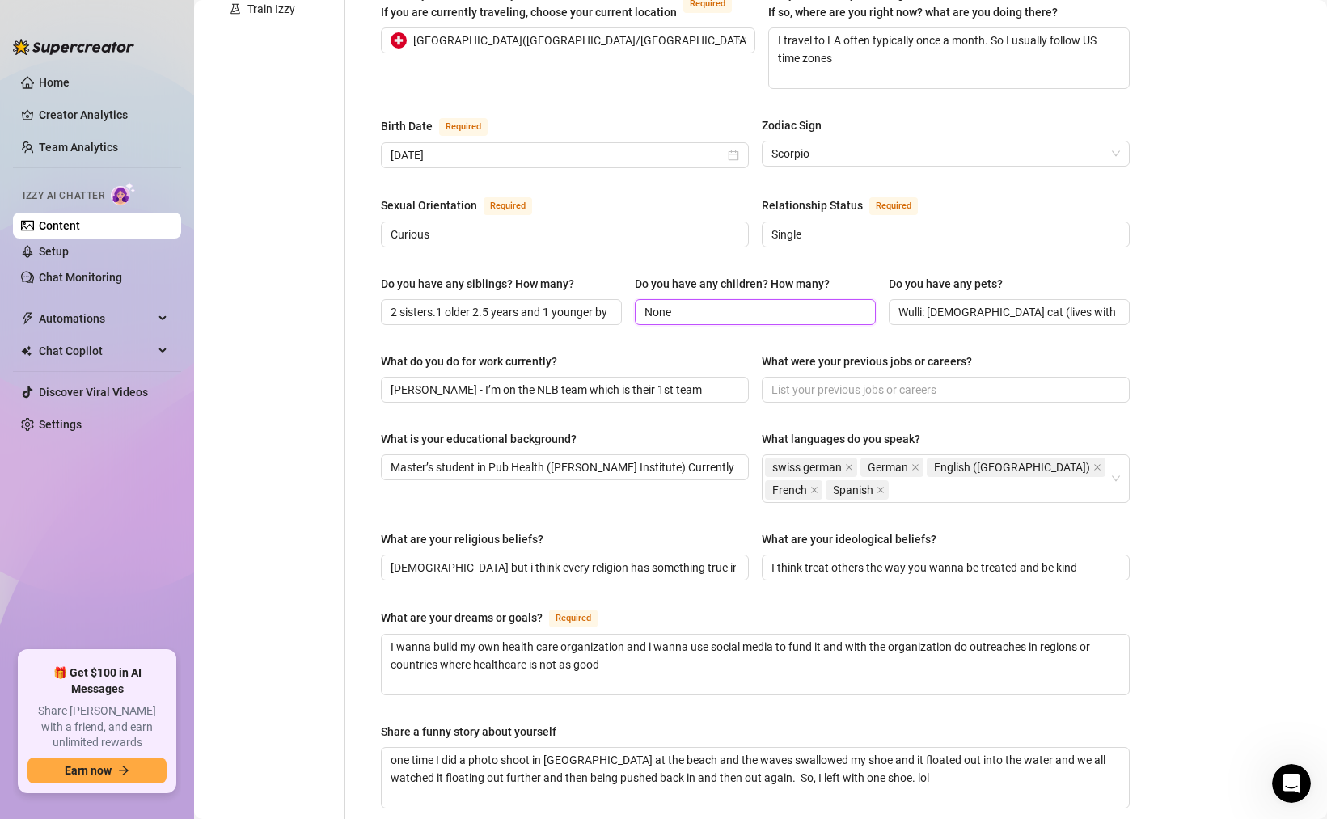
scroll to position [475, 0]
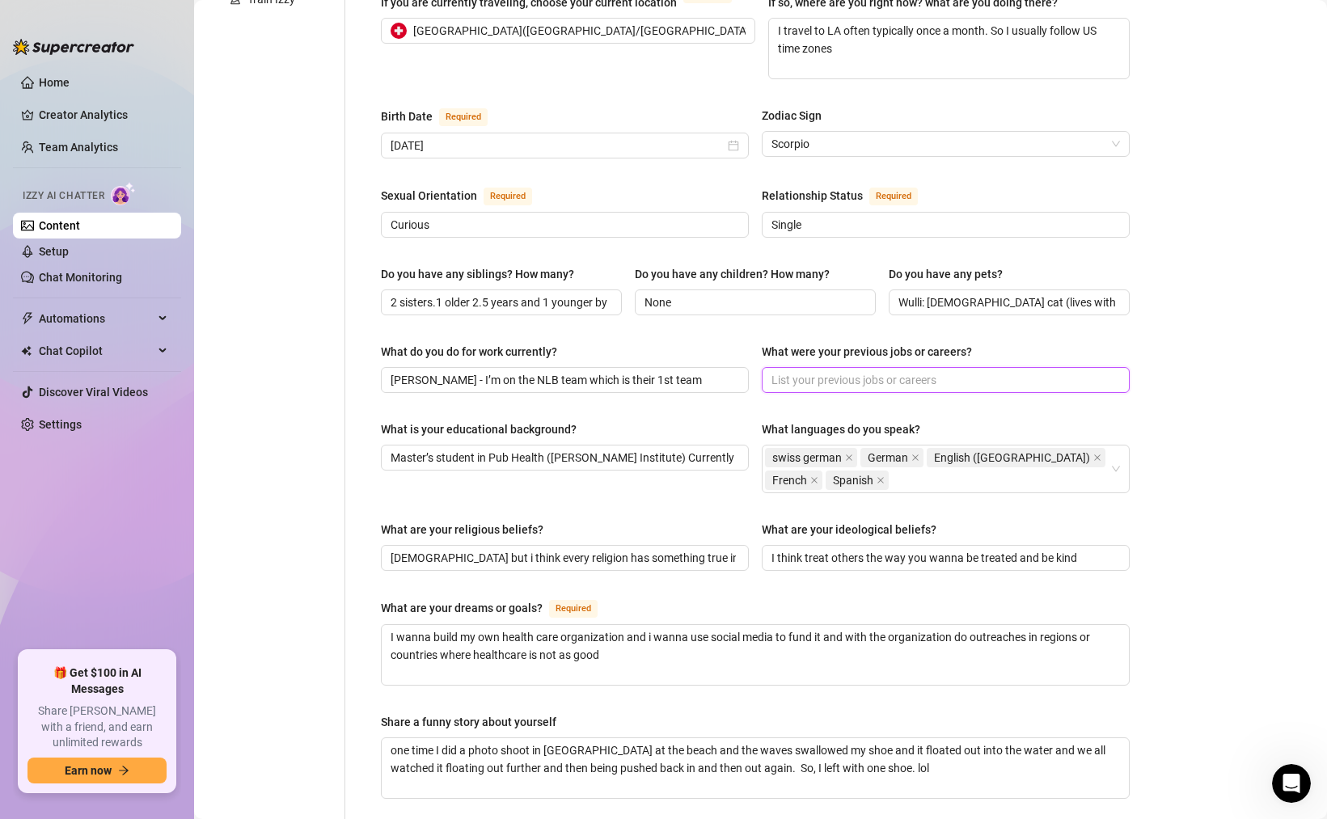
click at [906, 371] on input "What were your previous jobs or careers?" at bounding box center [943, 380] width 345 height 18
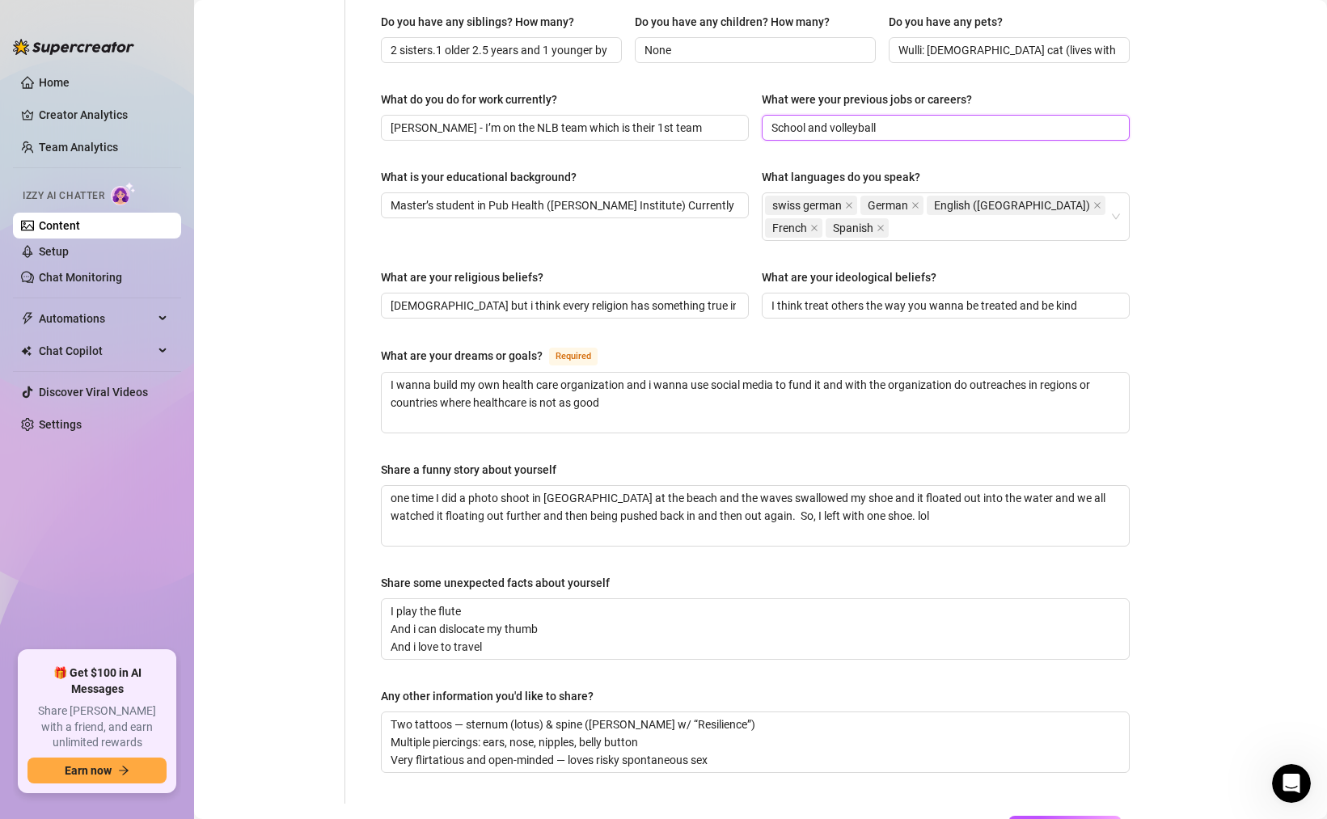
scroll to position [739, 0]
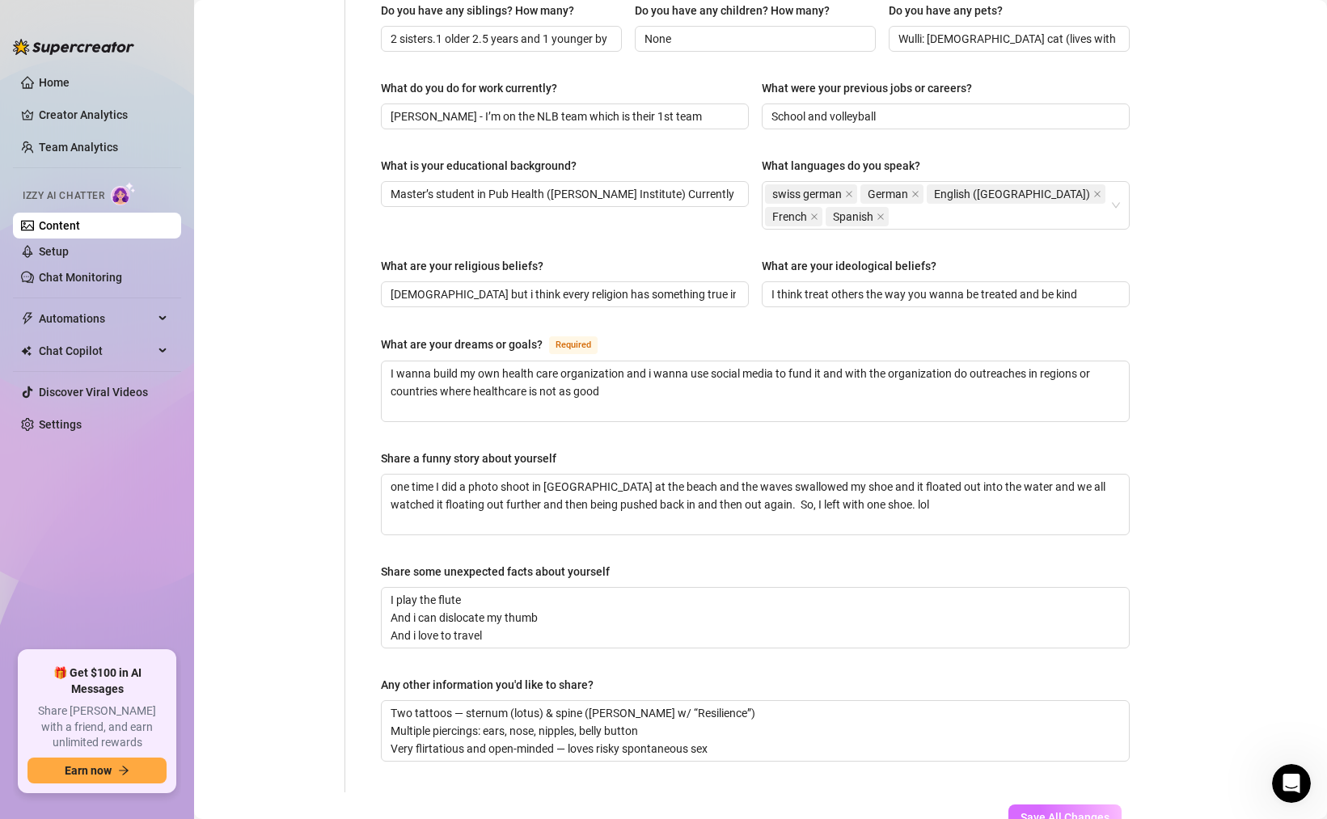
click at [1032, 811] on span "Save All Changes" at bounding box center [1064, 817] width 89 height 13
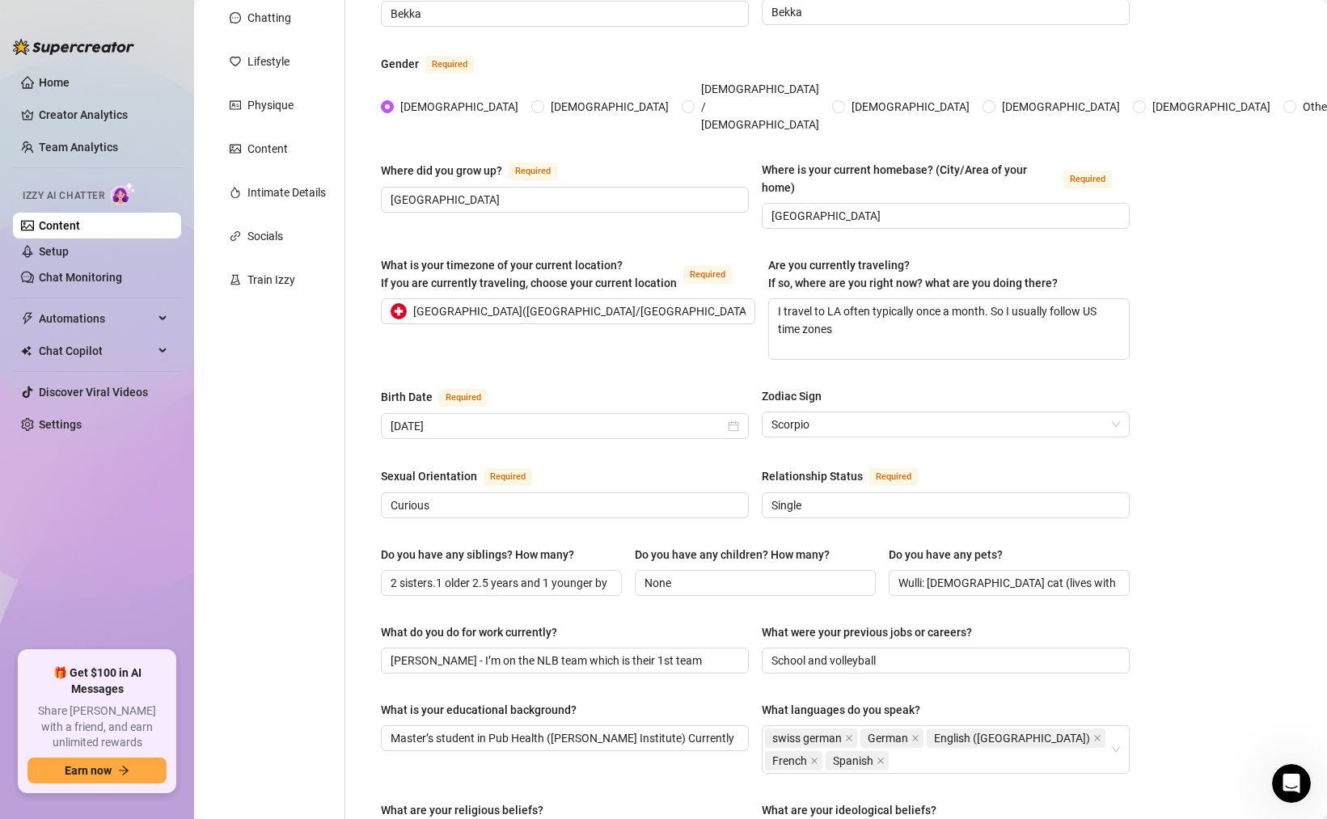
scroll to position [0, 0]
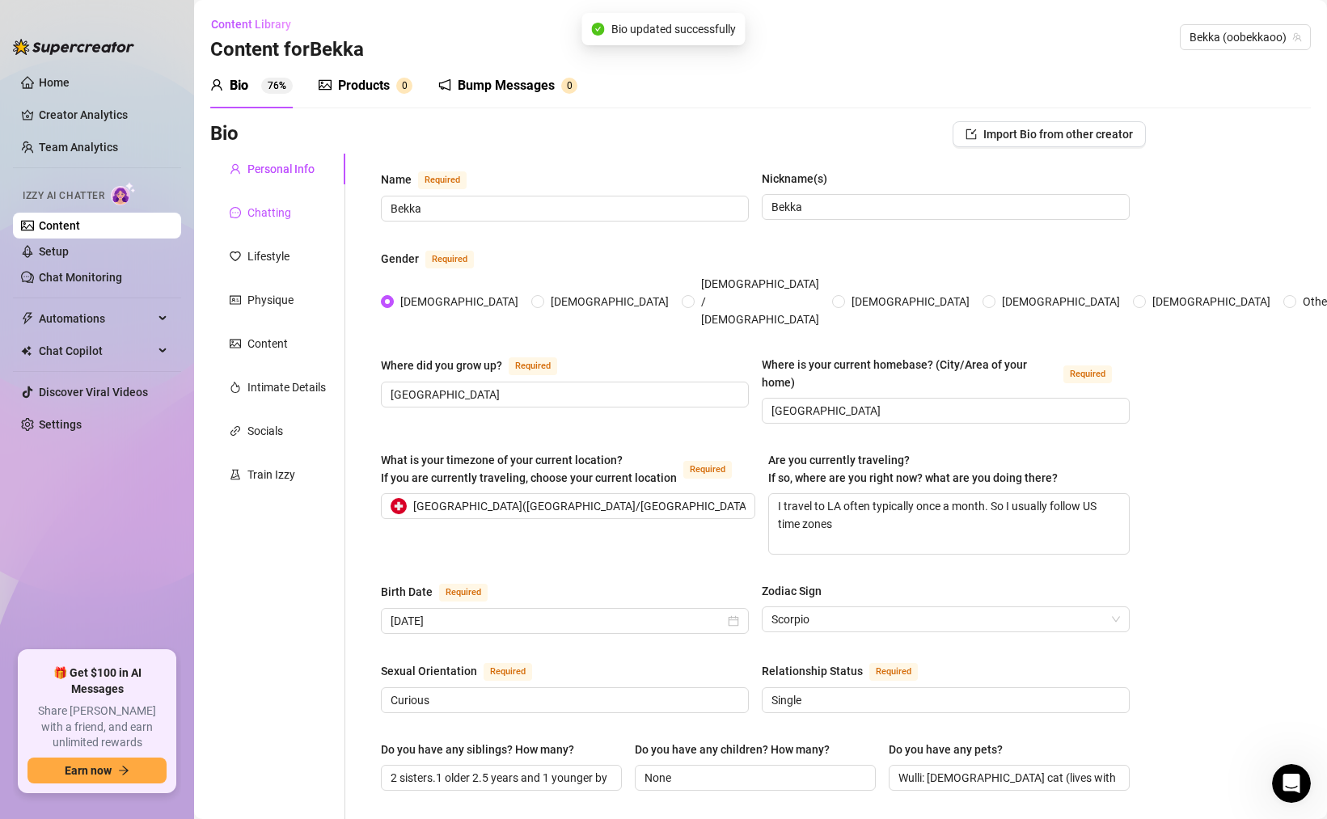
click at [273, 213] on div "Chatting" at bounding box center [269, 213] width 44 height 18
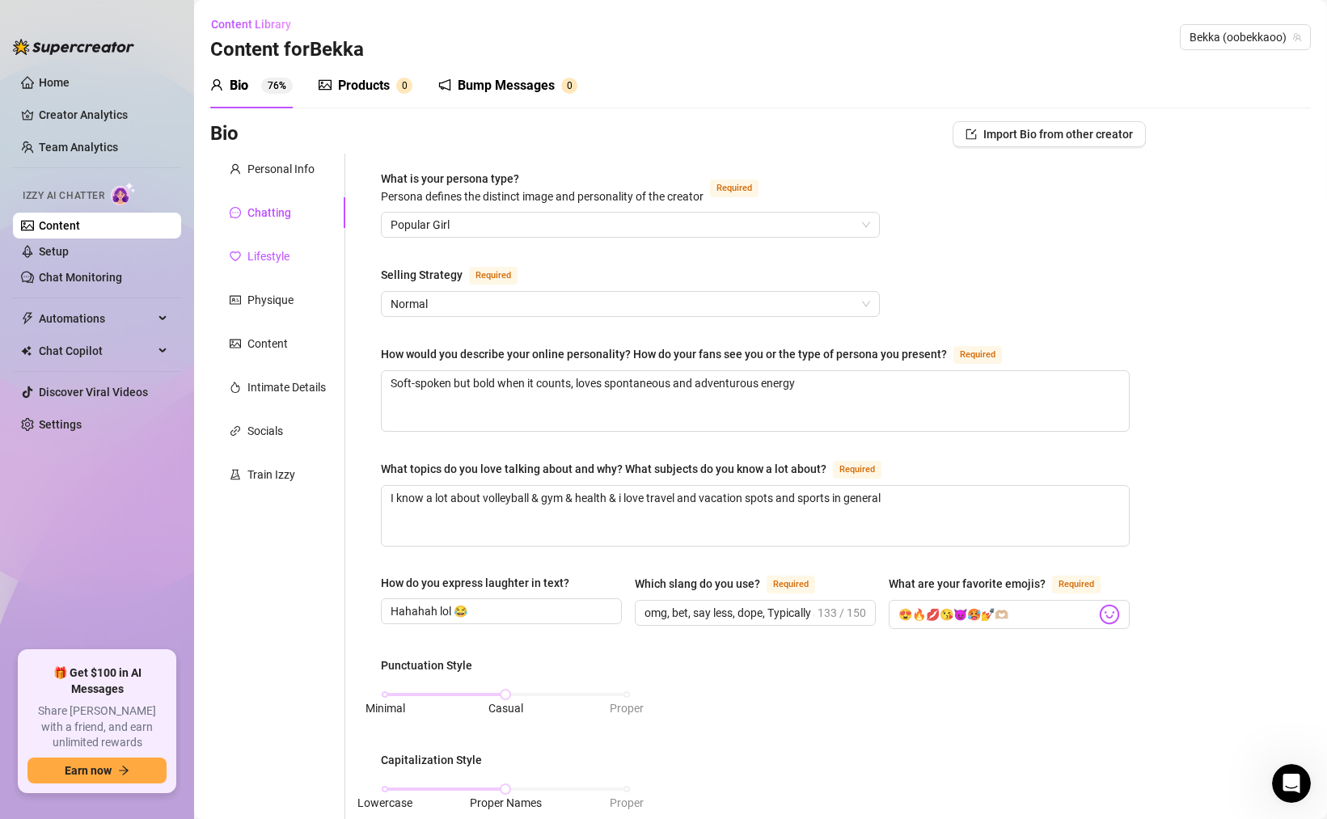
click at [270, 259] on div "Lifestyle" at bounding box center [268, 256] width 42 height 18
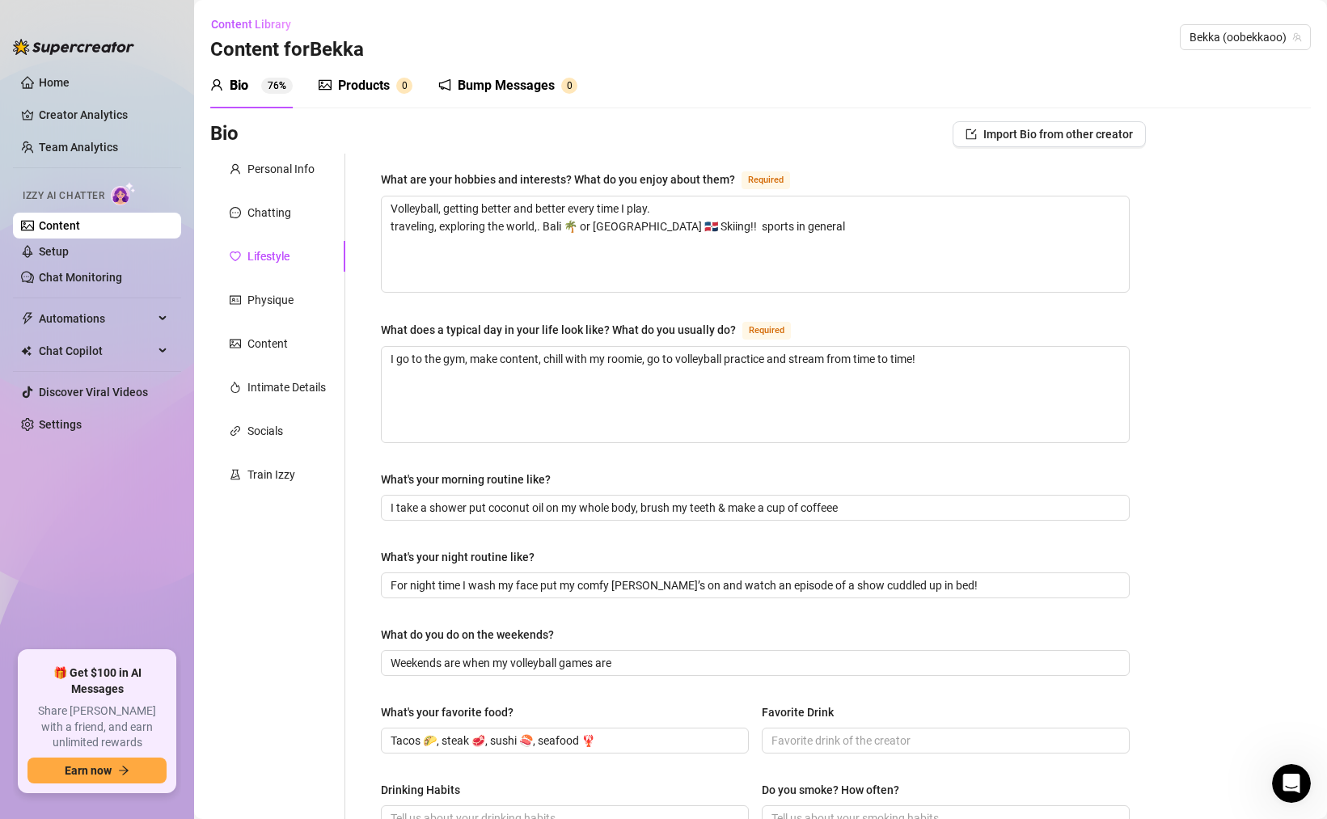
click at [80, 224] on link "Content" at bounding box center [59, 225] width 41 height 13
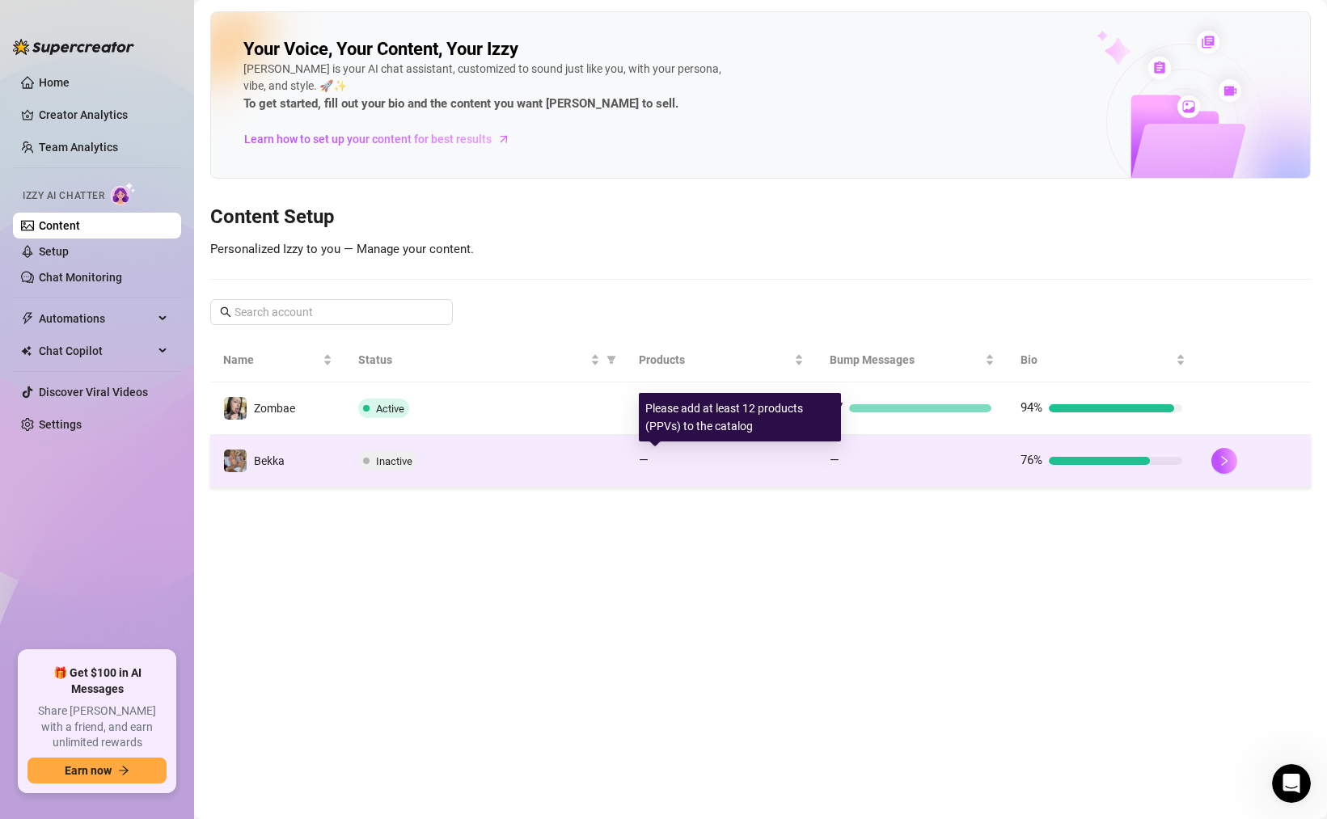
click at [725, 467] on div "—" at bounding box center [720, 460] width 162 height 19
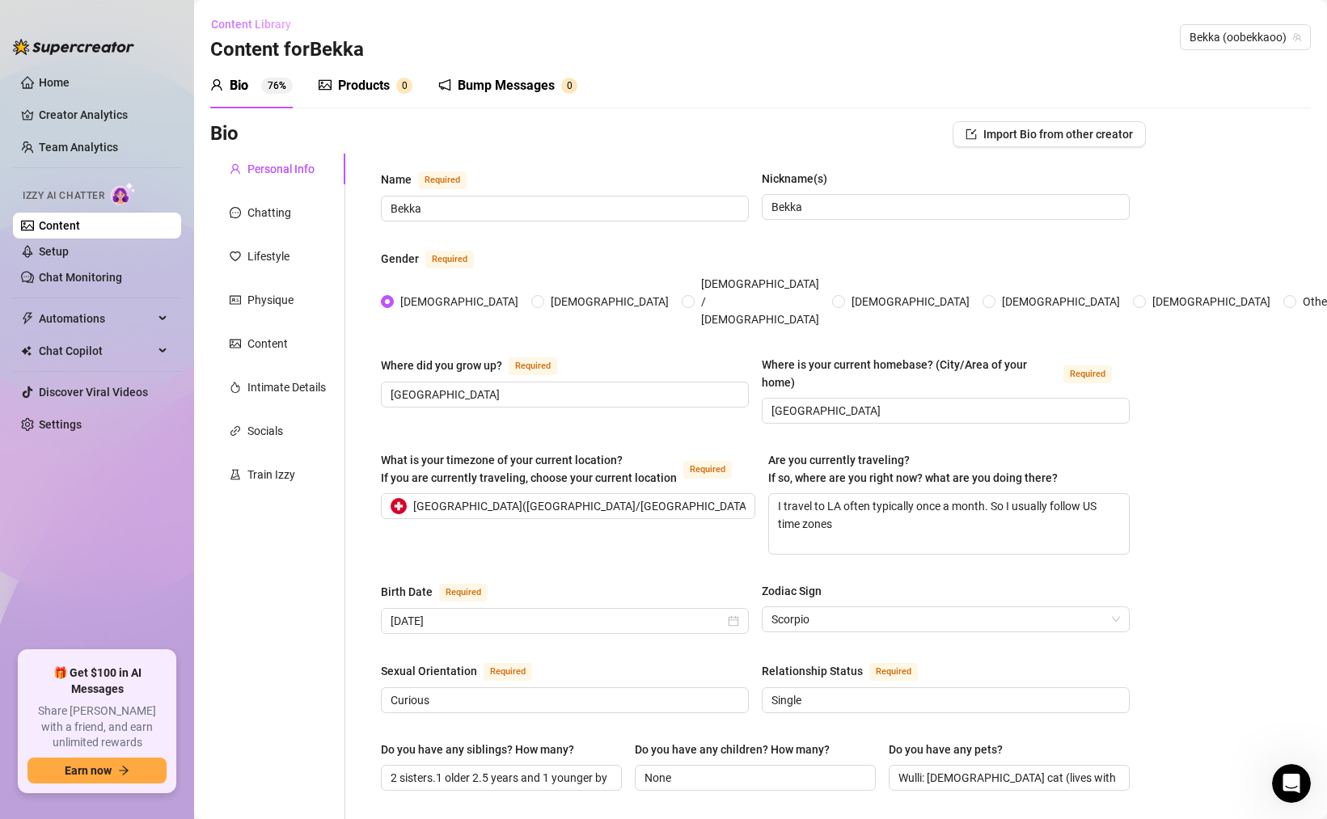
click at [269, 22] on span "Content Library" at bounding box center [251, 24] width 80 height 13
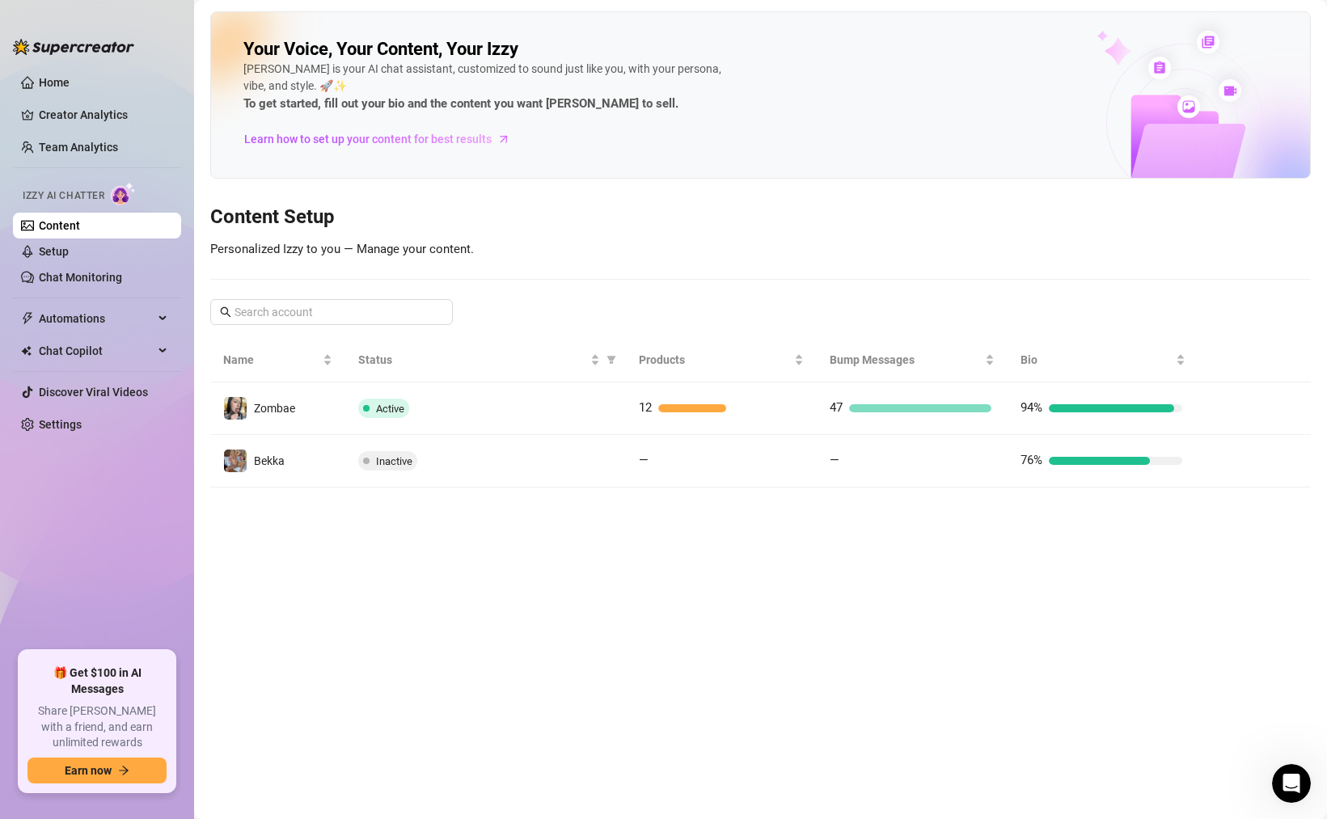
drag, startPoint x: 1227, startPoint y: 456, endPoint x: 484, endPoint y: 327, distance: 754.9
click at [484, 327] on div "Your Voice, Your Content, Your [PERSON_NAME] is your AI chat assistant, customi…" at bounding box center [760, 249] width 1100 height 476
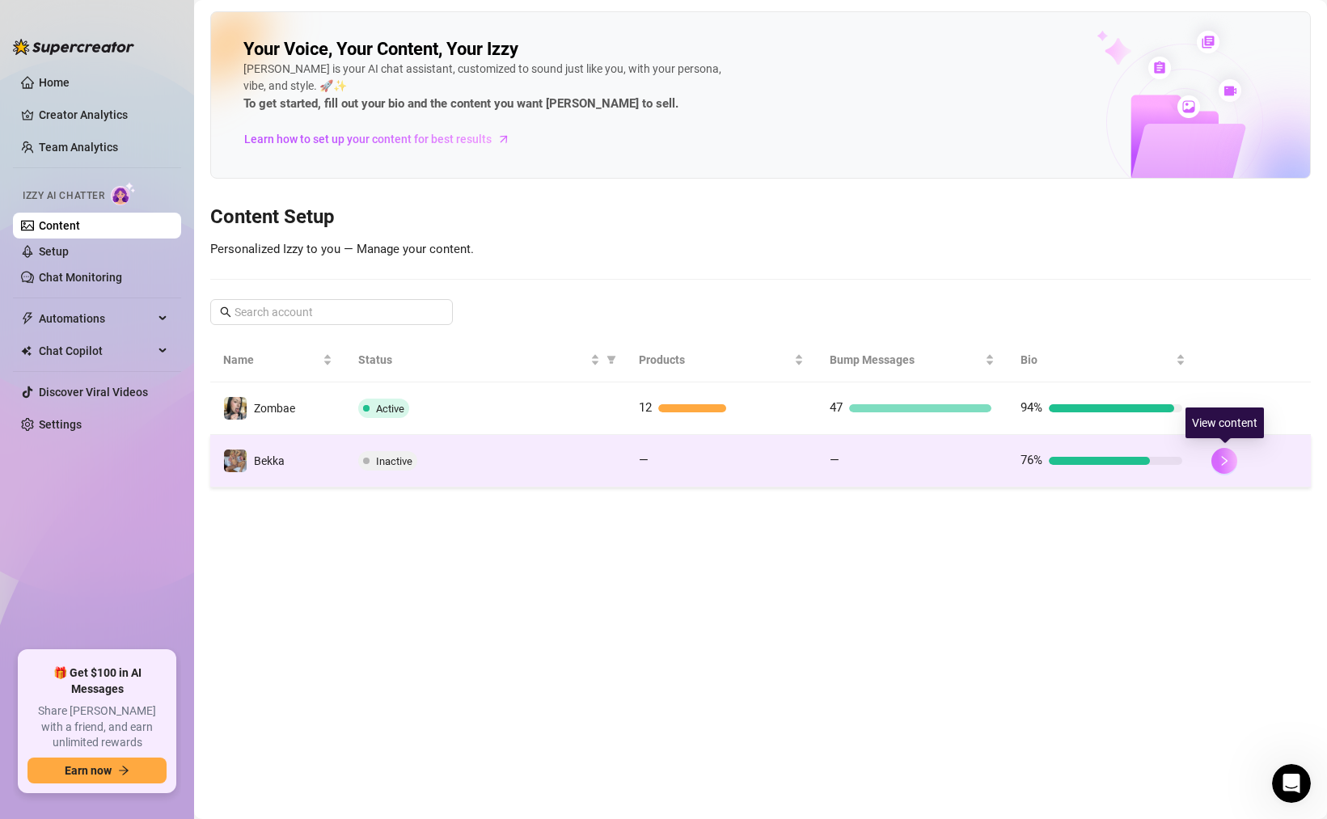
click at [1231, 456] on button "button" at bounding box center [1224, 461] width 26 height 26
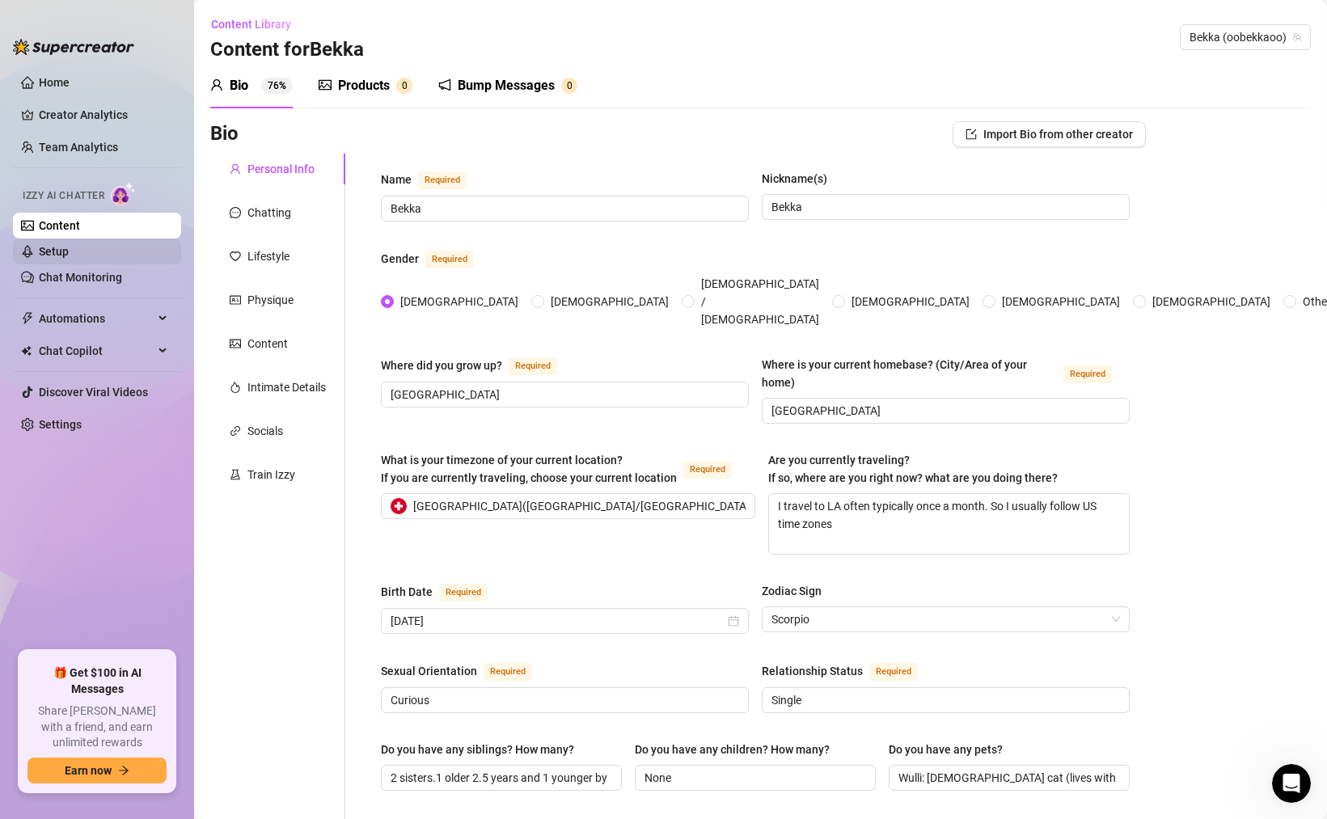
click at [69, 250] on link "Setup" at bounding box center [54, 251] width 30 height 13
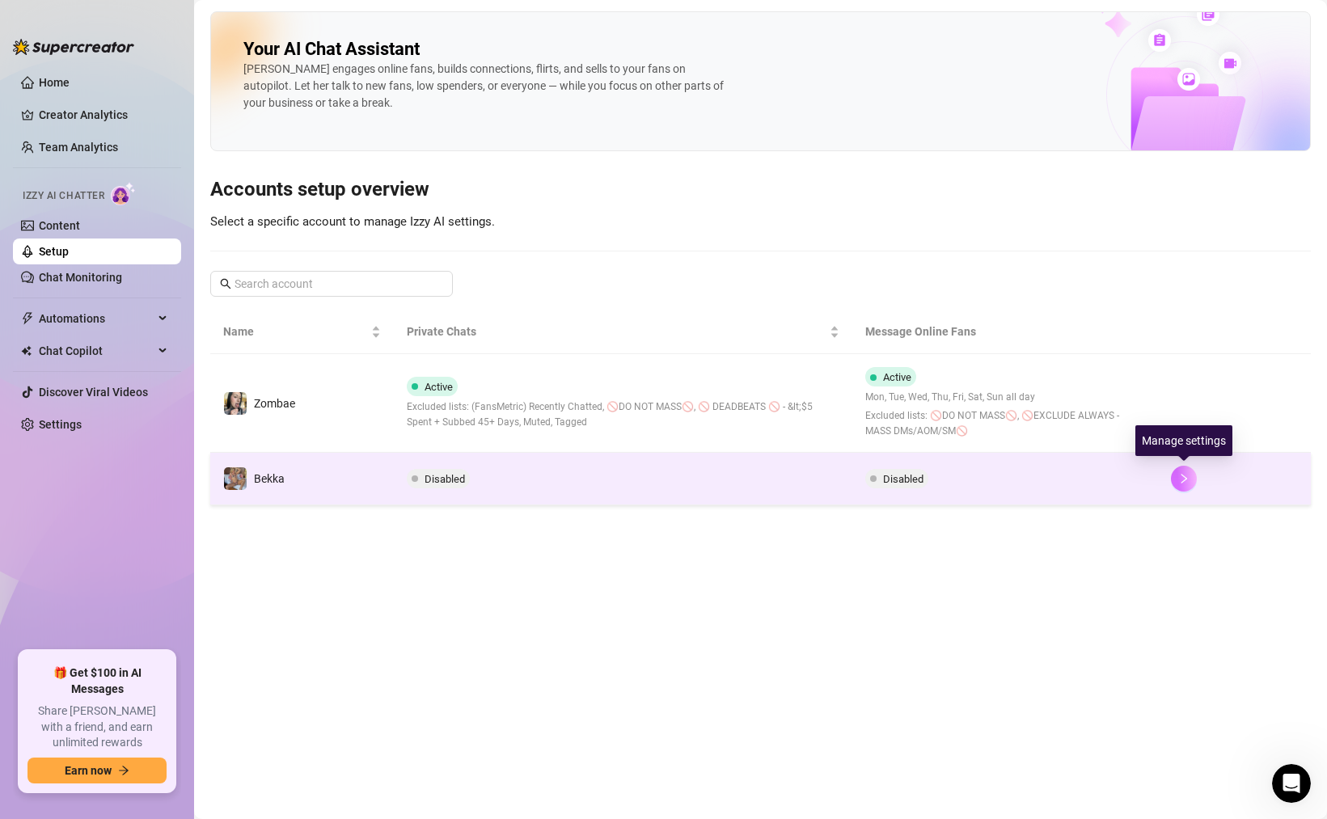
click at [1180, 479] on icon "right" at bounding box center [1183, 478] width 11 height 11
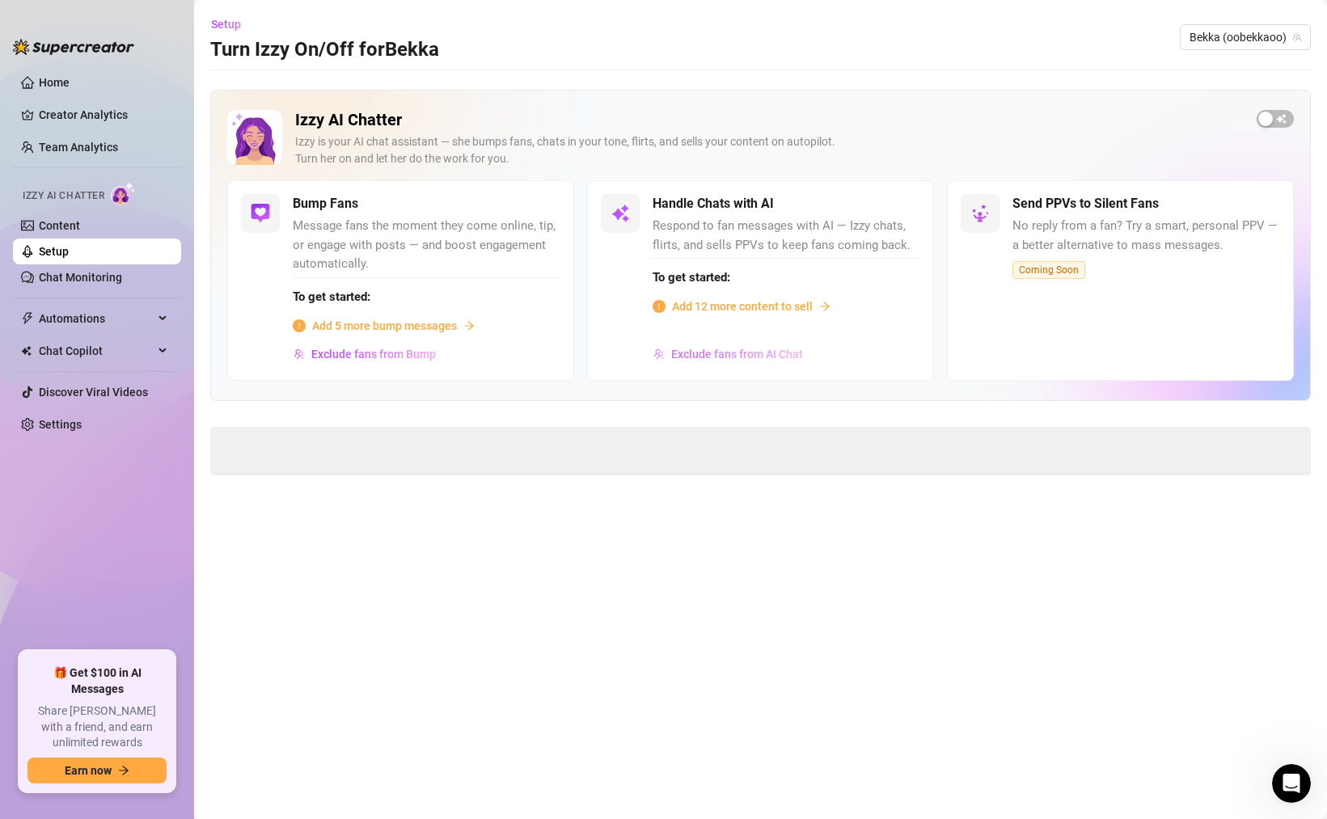
click at [724, 359] on span "Exclude fans from AI Chat" at bounding box center [737, 354] width 132 height 13
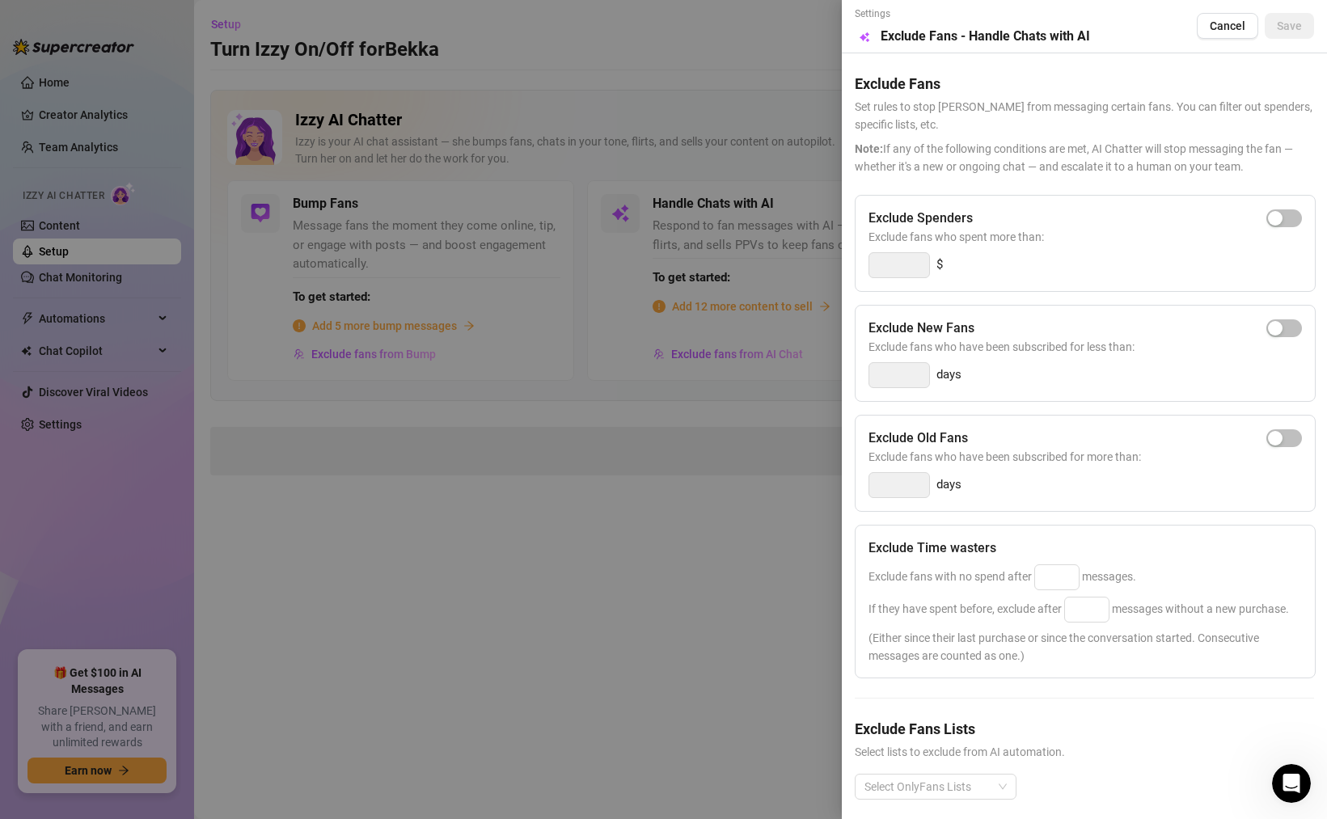
scroll to position [13, 0]
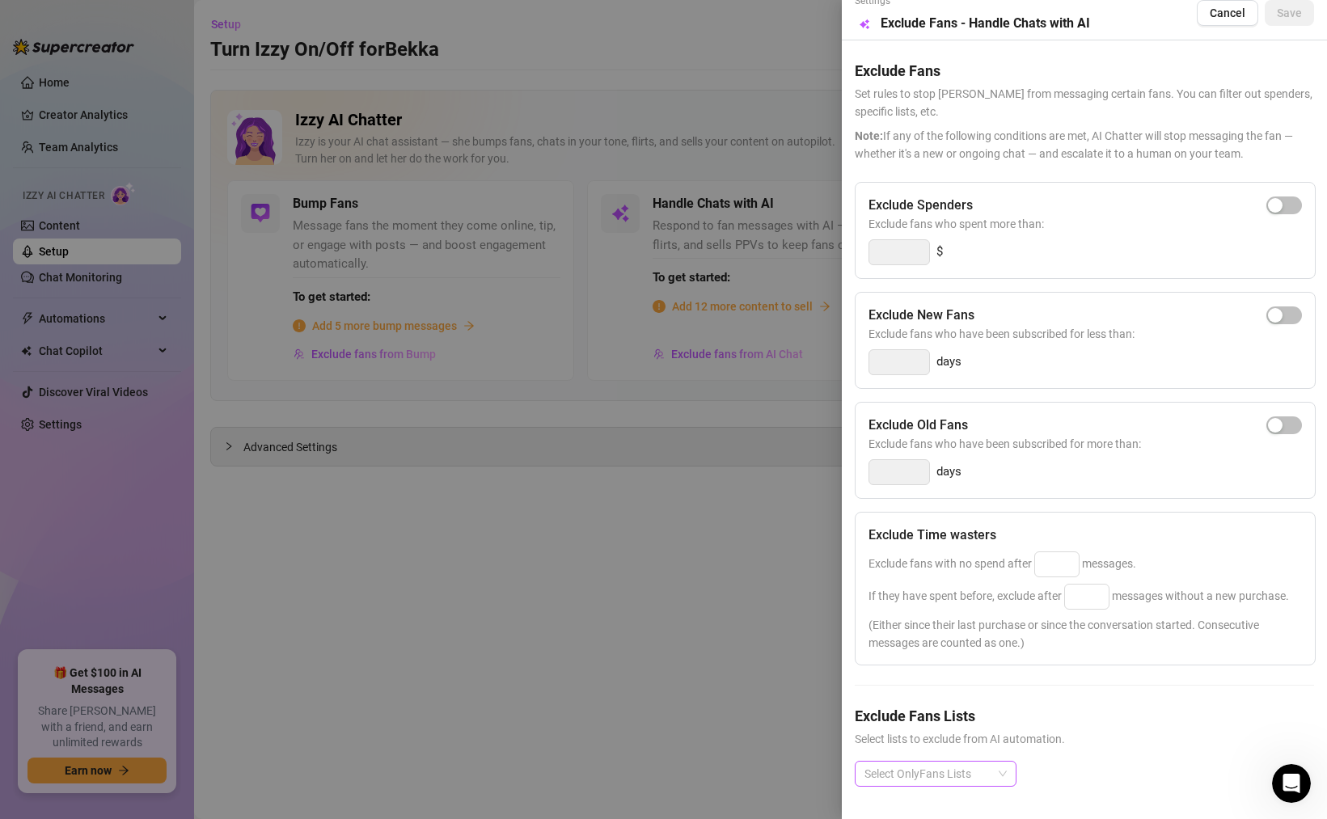
click at [906, 771] on div at bounding box center [927, 773] width 138 height 23
click at [1083, 699] on div "Exclude Spenders Exclude fans who spent more than: $ Exclude New Fans Exclude f…" at bounding box center [1084, 497] width 459 height 631
click at [1051, 567] on input at bounding box center [1057, 564] width 44 height 24
click at [1143, 548] on div "Exclude Time wasters Exclude fans with no spend after 30 messages. If they have…" at bounding box center [1085, 589] width 461 height 154
click at [1085, 600] on input at bounding box center [1087, 597] width 44 height 24
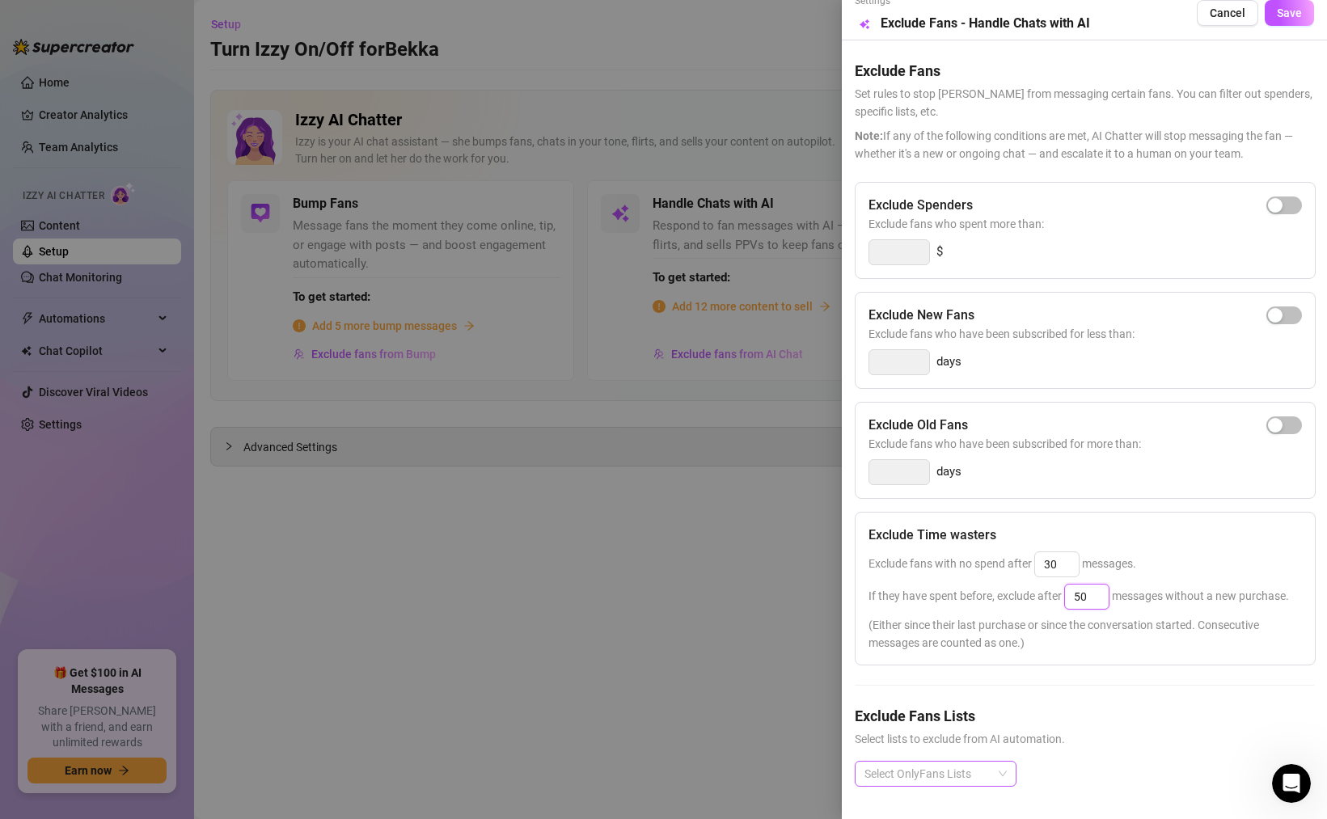
click at [941, 769] on div at bounding box center [927, 773] width 138 height 23
click at [1117, 685] on div at bounding box center [1084, 685] width 459 height 1
click at [933, 772] on div at bounding box center [927, 773] width 138 height 23
click at [1079, 388] on div "Exclude New Fans Exclude fans who have been subscribed for less than: days" at bounding box center [1085, 340] width 461 height 97
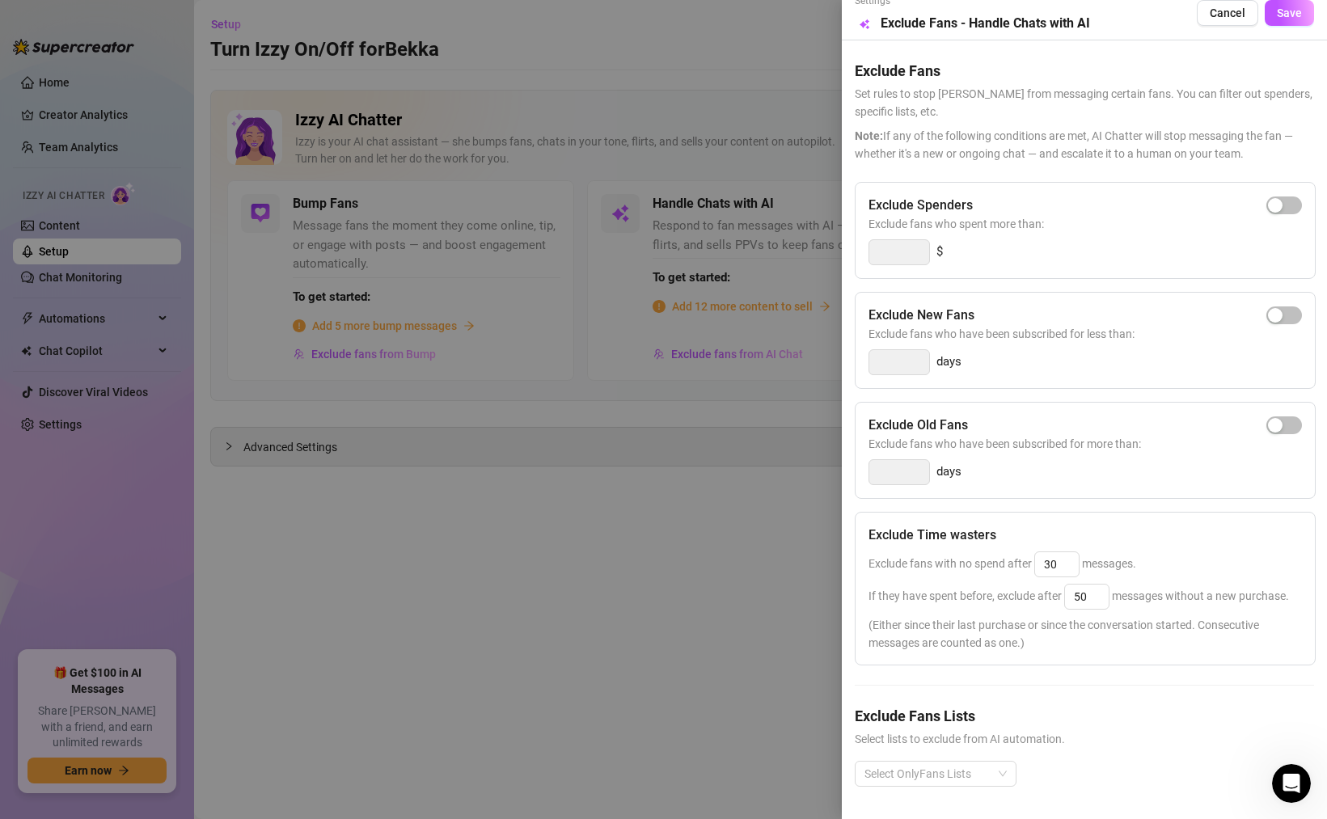
scroll to position [0, 0]
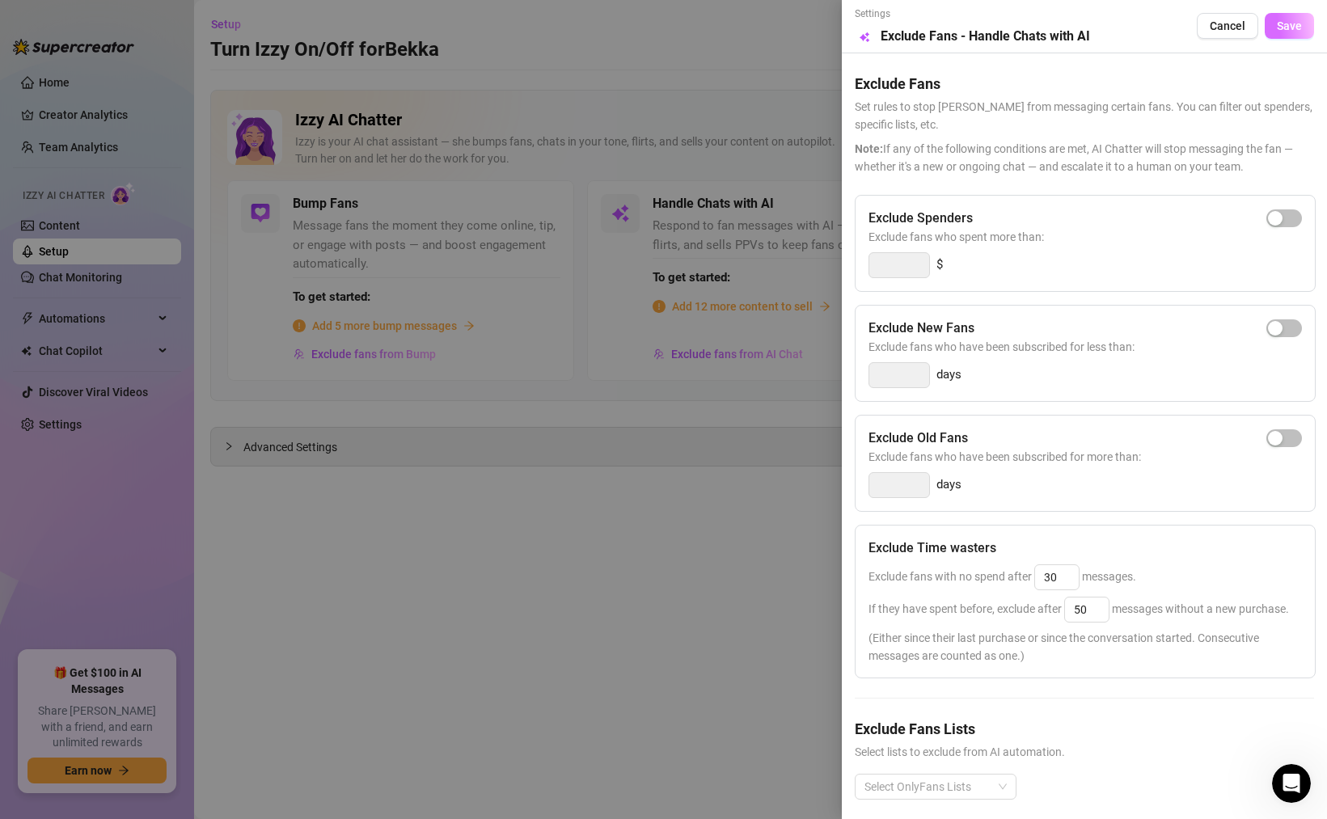
click at [1286, 32] on span "Save" at bounding box center [1289, 25] width 25 height 13
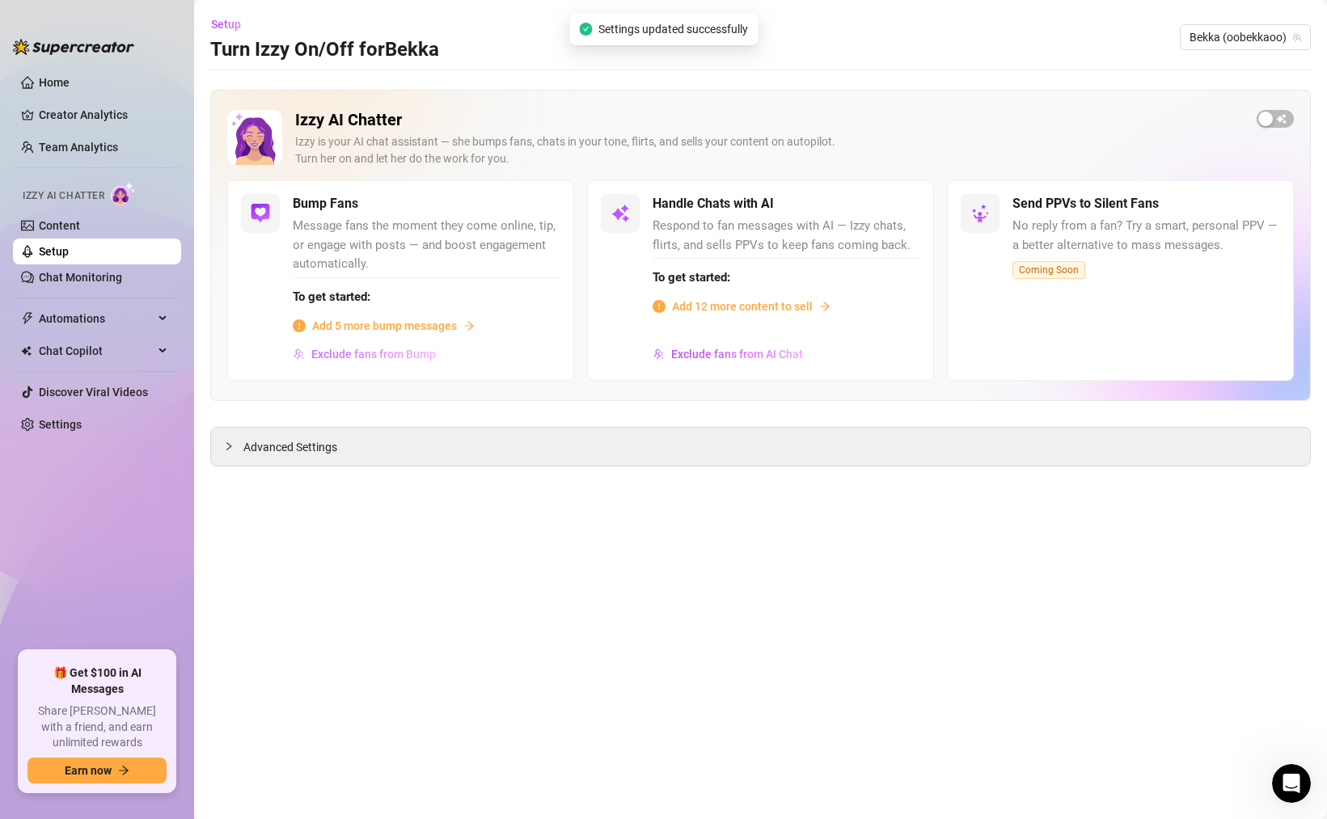
click at [364, 358] on span "Exclude fans from Bump" at bounding box center [373, 354] width 125 height 13
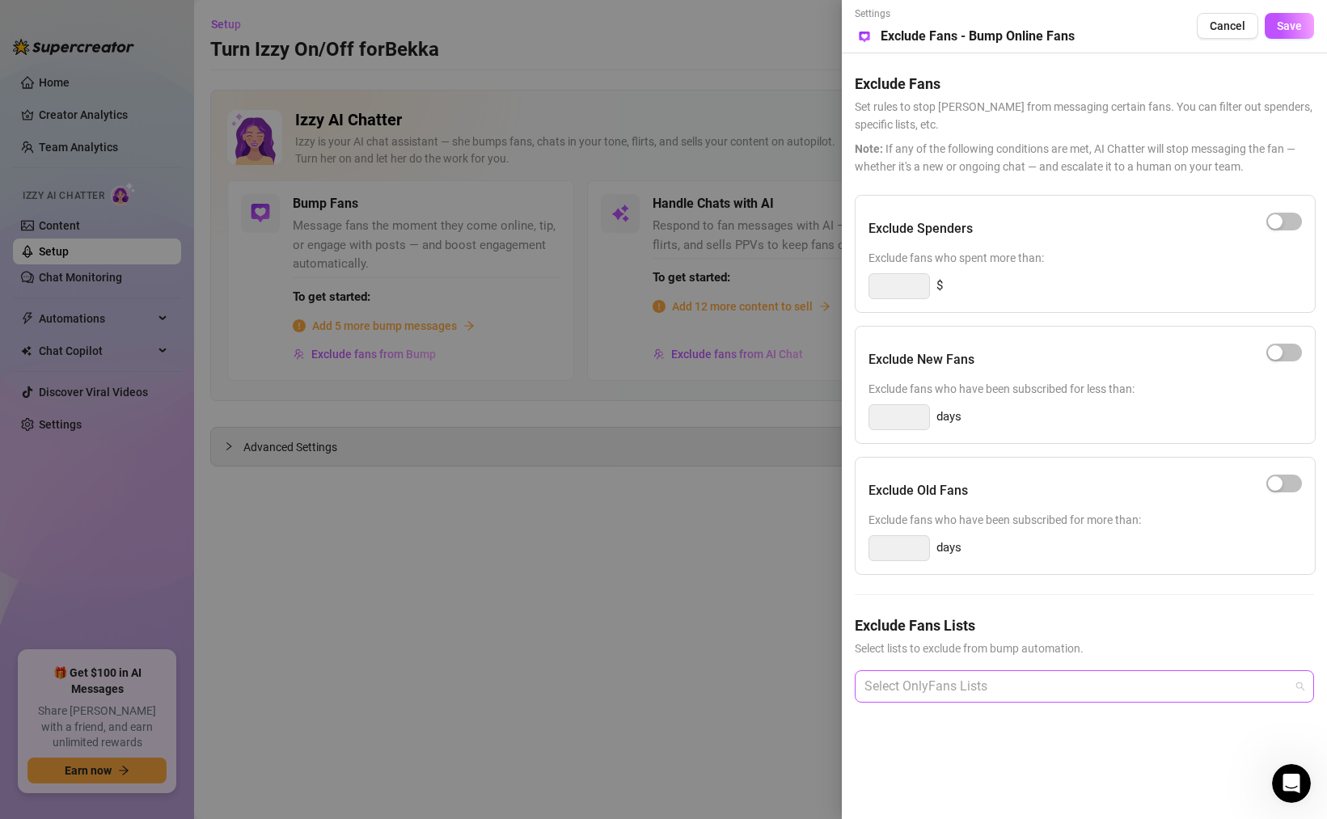
click at [945, 685] on div at bounding box center [1076, 686] width 436 height 29
click at [914, 689] on div at bounding box center [1076, 686] width 436 height 29
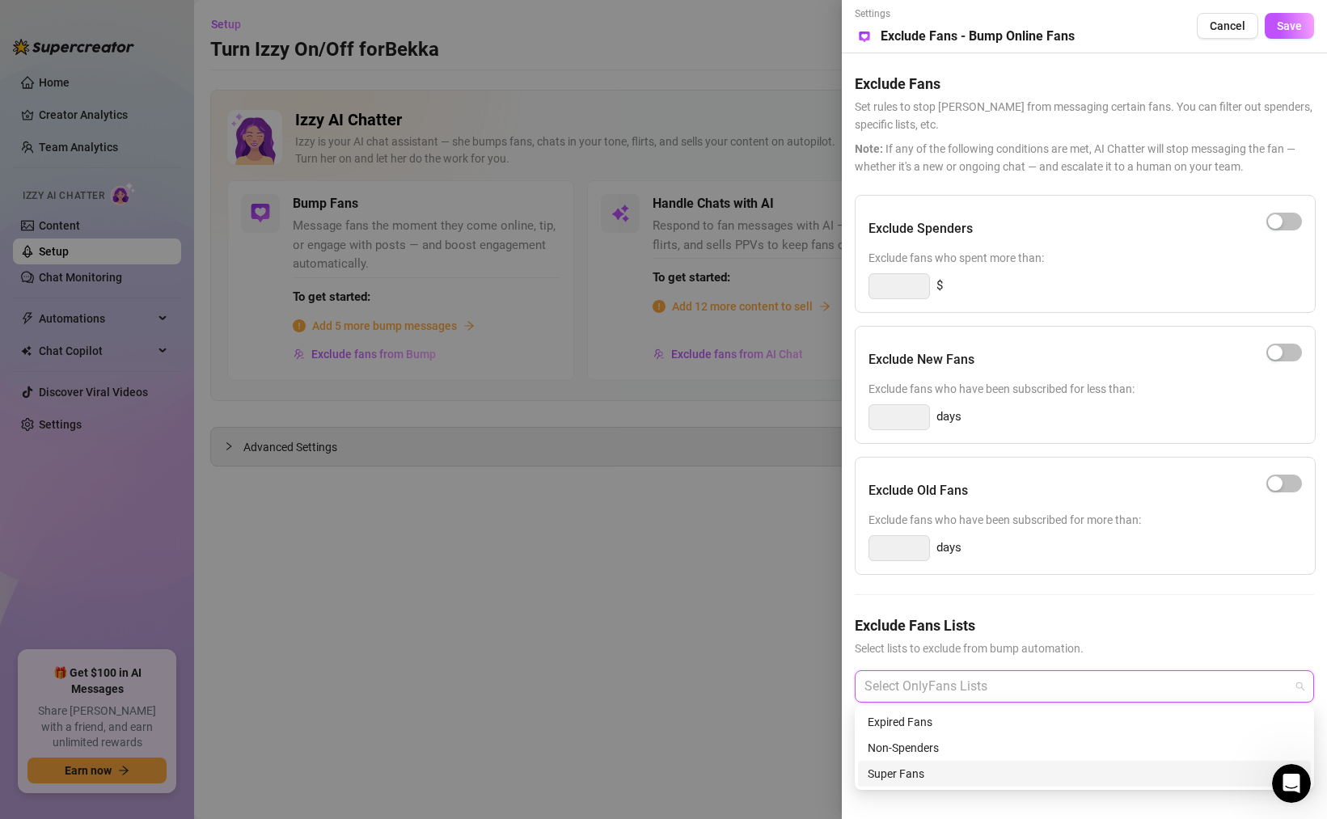
click at [906, 775] on div "Super Fans" at bounding box center [1084, 774] width 433 height 18
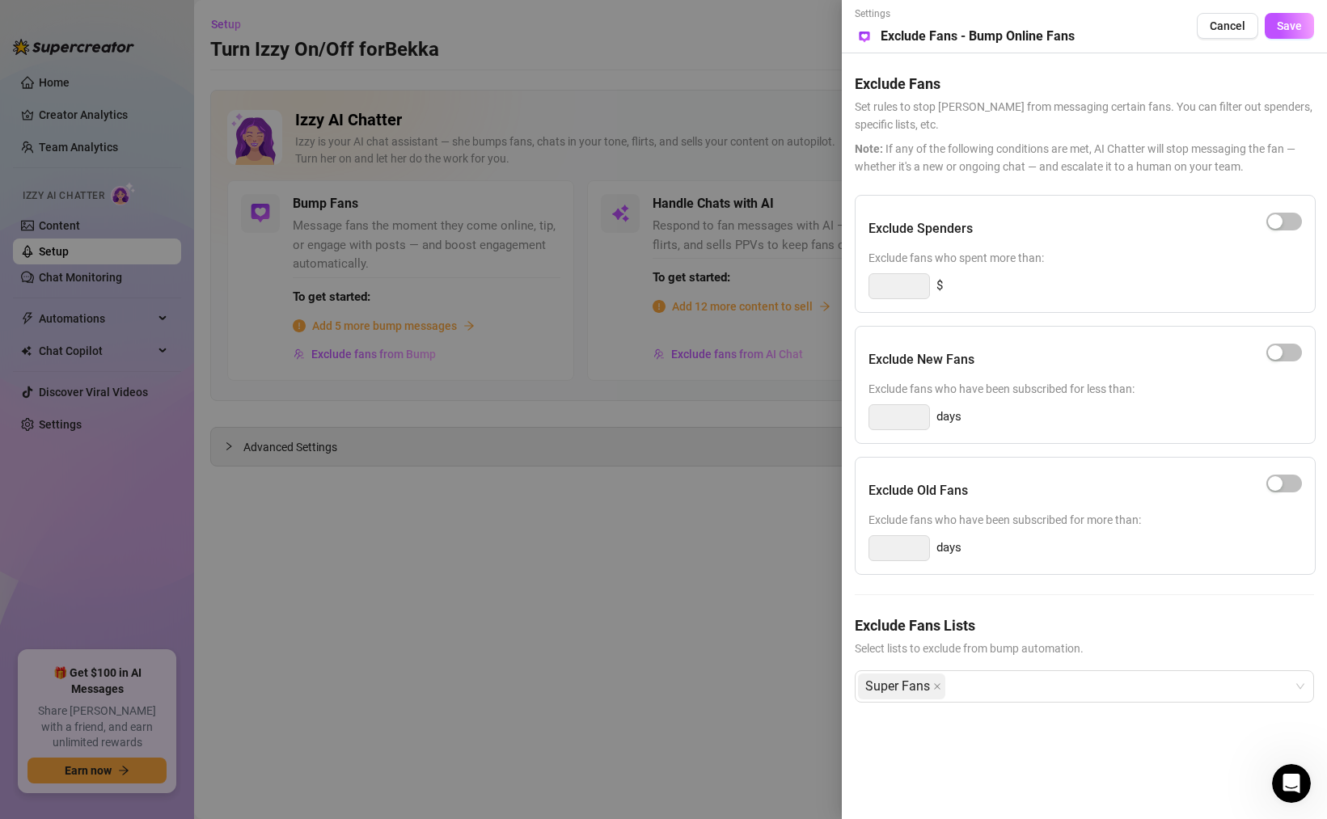
click at [964, 657] on div "Exclude Fans Lists Select lists to exclude from bump automation. Super Fans" at bounding box center [1084, 671] width 459 height 114
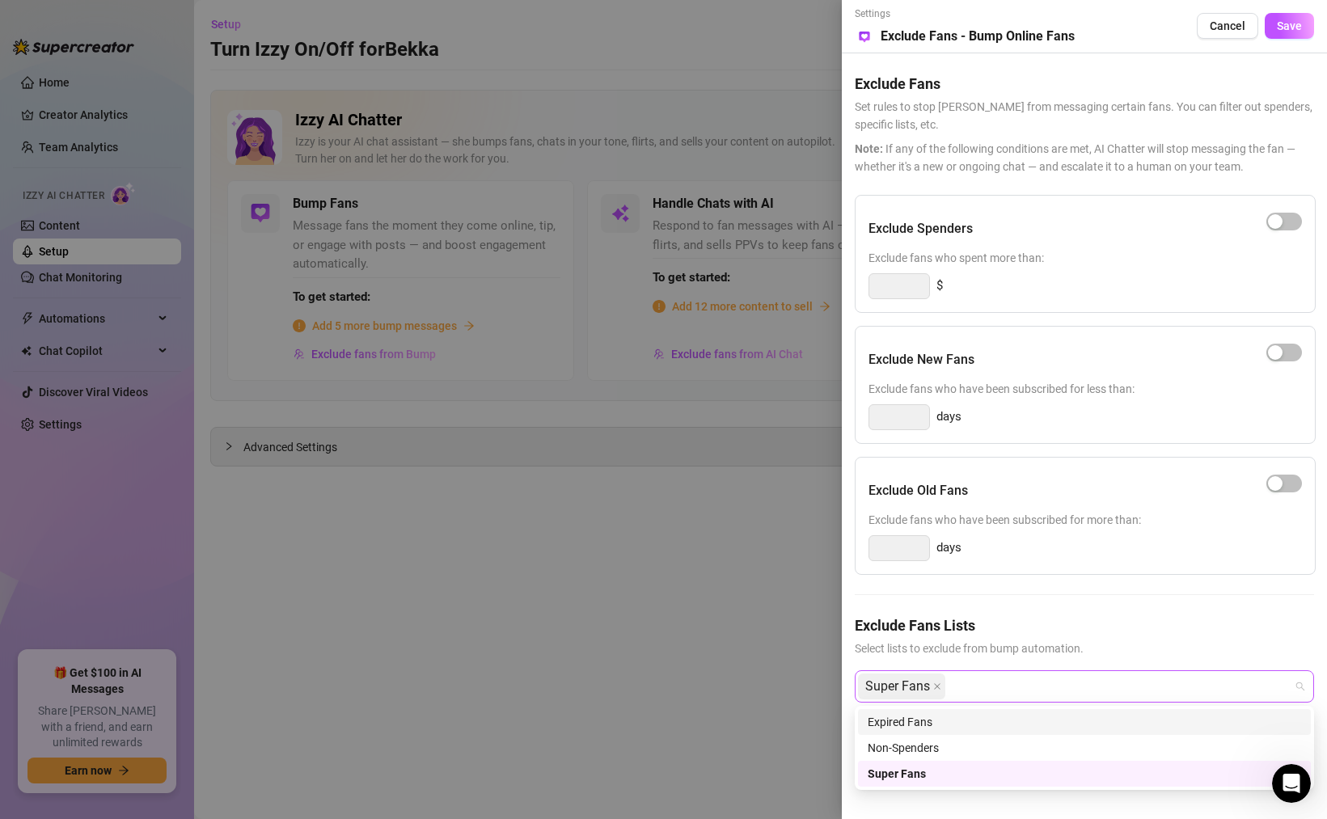
click at [977, 689] on div "Super Fans" at bounding box center [1076, 686] width 436 height 29
click at [1089, 593] on div "Exclude Spenders Exclude fans who spent more than: $ Exclude New Fans Exclude f…" at bounding box center [1084, 462] width 459 height 534
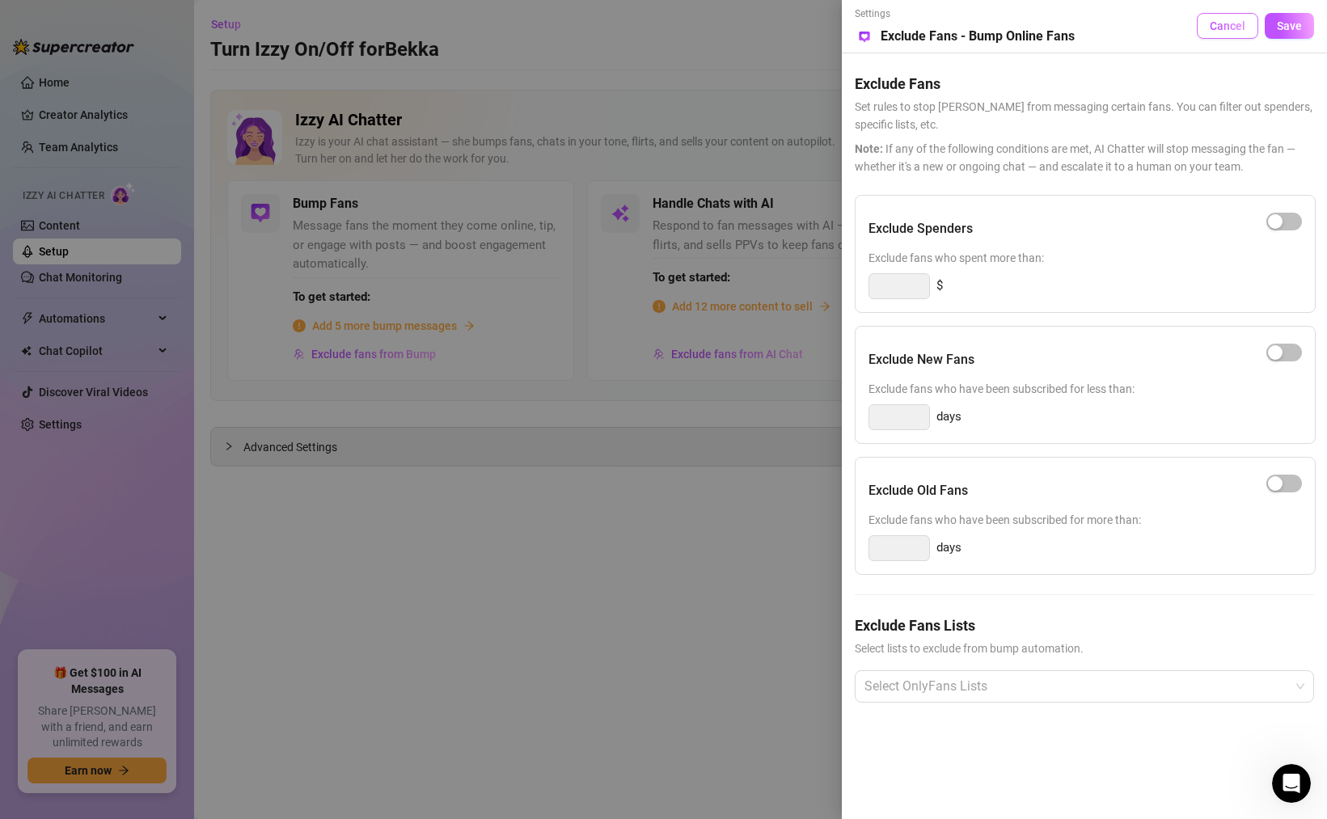
click at [1237, 32] on span "Cancel" at bounding box center [1228, 25] width 36 height 13
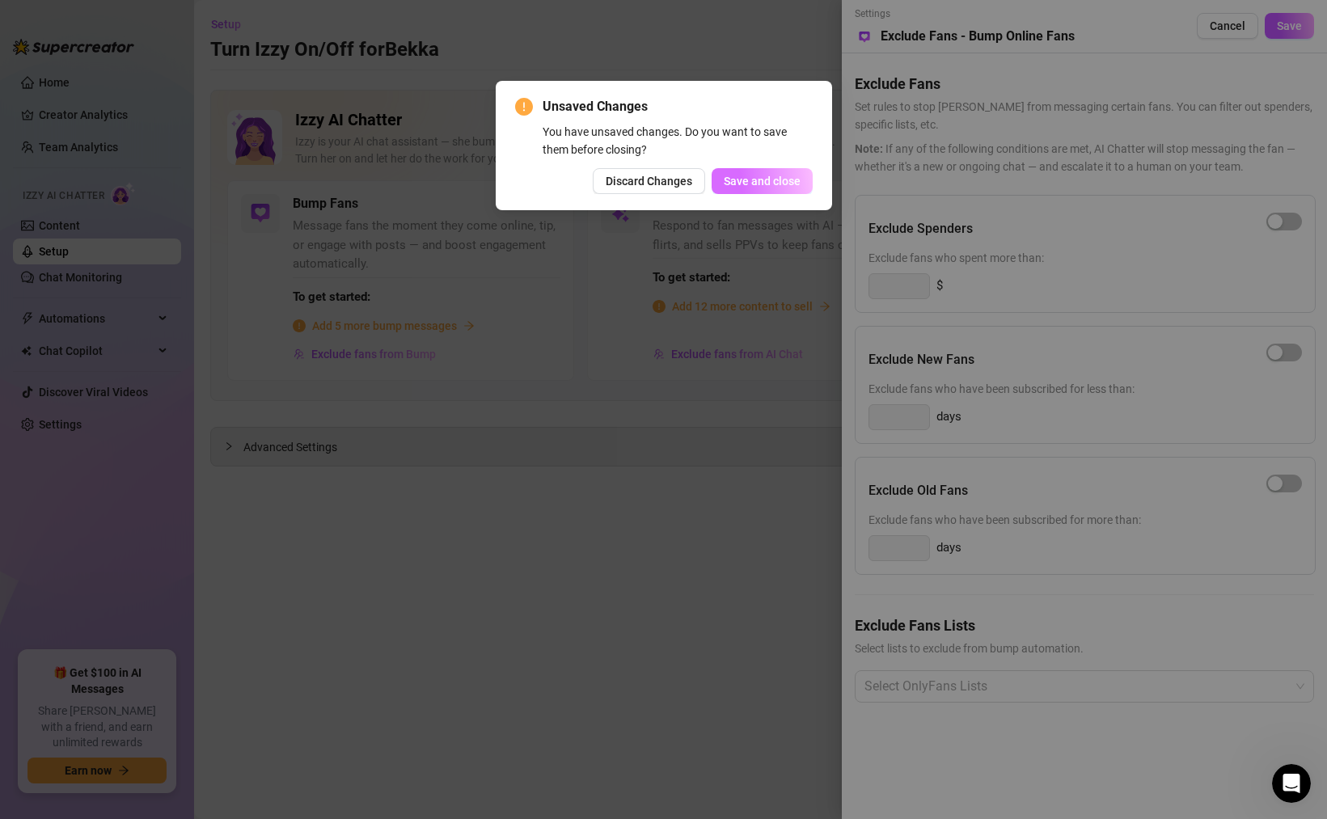
click at [741, 179] on span "Save and close" at bounding box center [762, 181] width 77 height 13
click at [649, 182] on span "Discard Changes" at bounding box center [649, 181] width 87 height 13
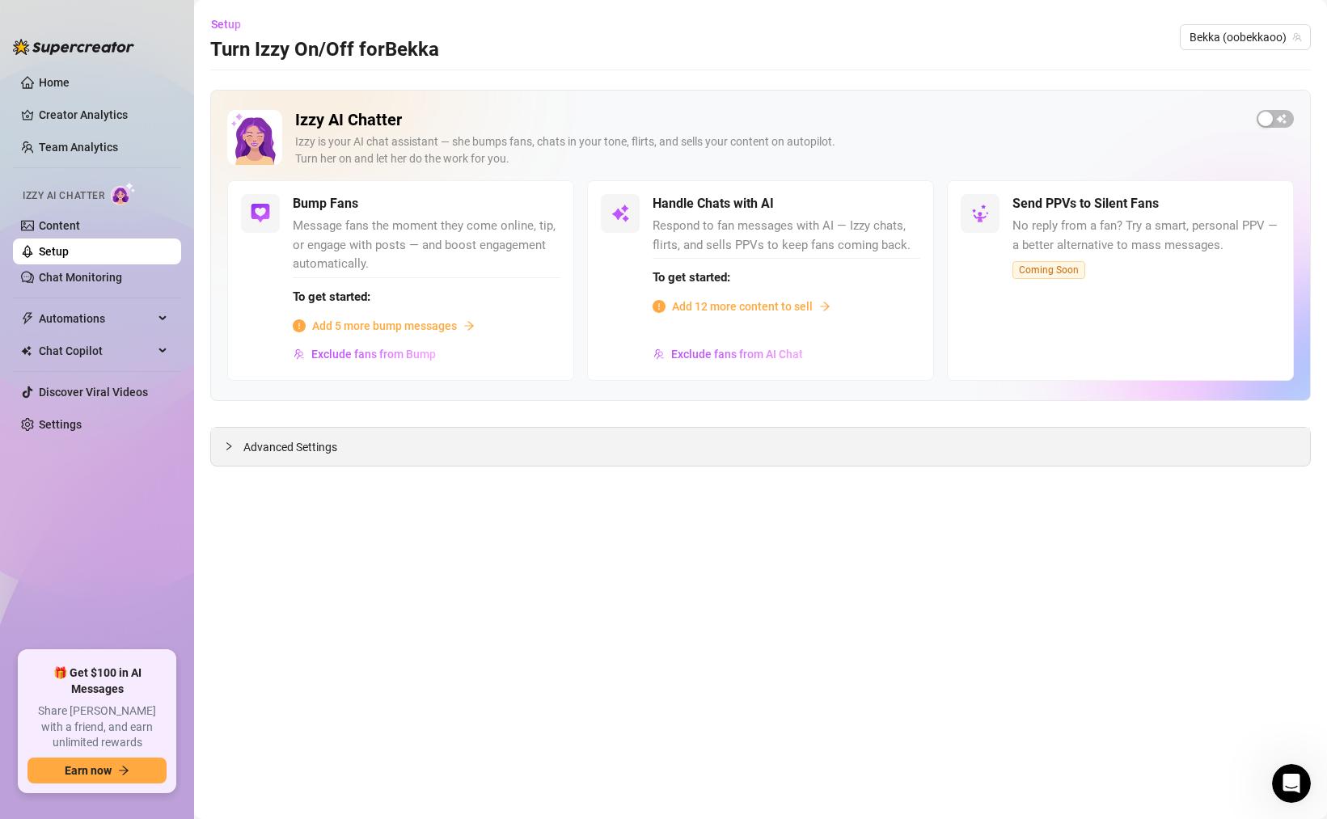
click at [315, 454] on span "Advanced Settings" at bounding box center [290, 447] width 94 height 18
click at [768, 650] on span "Try again" at bounding box center [761, 646] width 49 height 13
click at [274, 448] on span "Advanced Settings" at bounding box center [290, 447] width 94 height 18
click at [745, 642] on span "Try again" at bounding box center [761, 646] width 49 height 13
click at [228, 30] on span "Setup" at bounding box center [226, 24] width 30 height 13
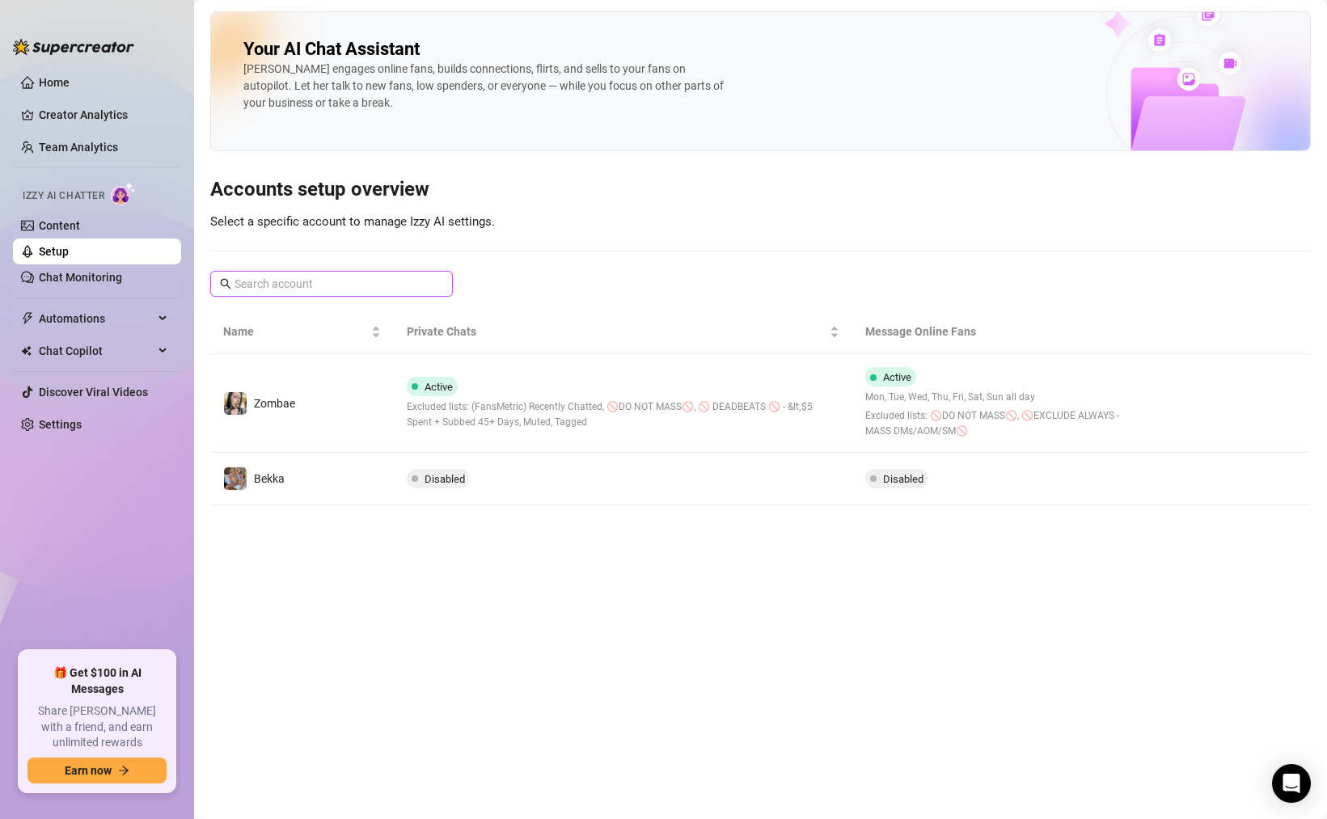
click at [288, 291] on input "text" at bounding box center [332, 284] width 196 height 18
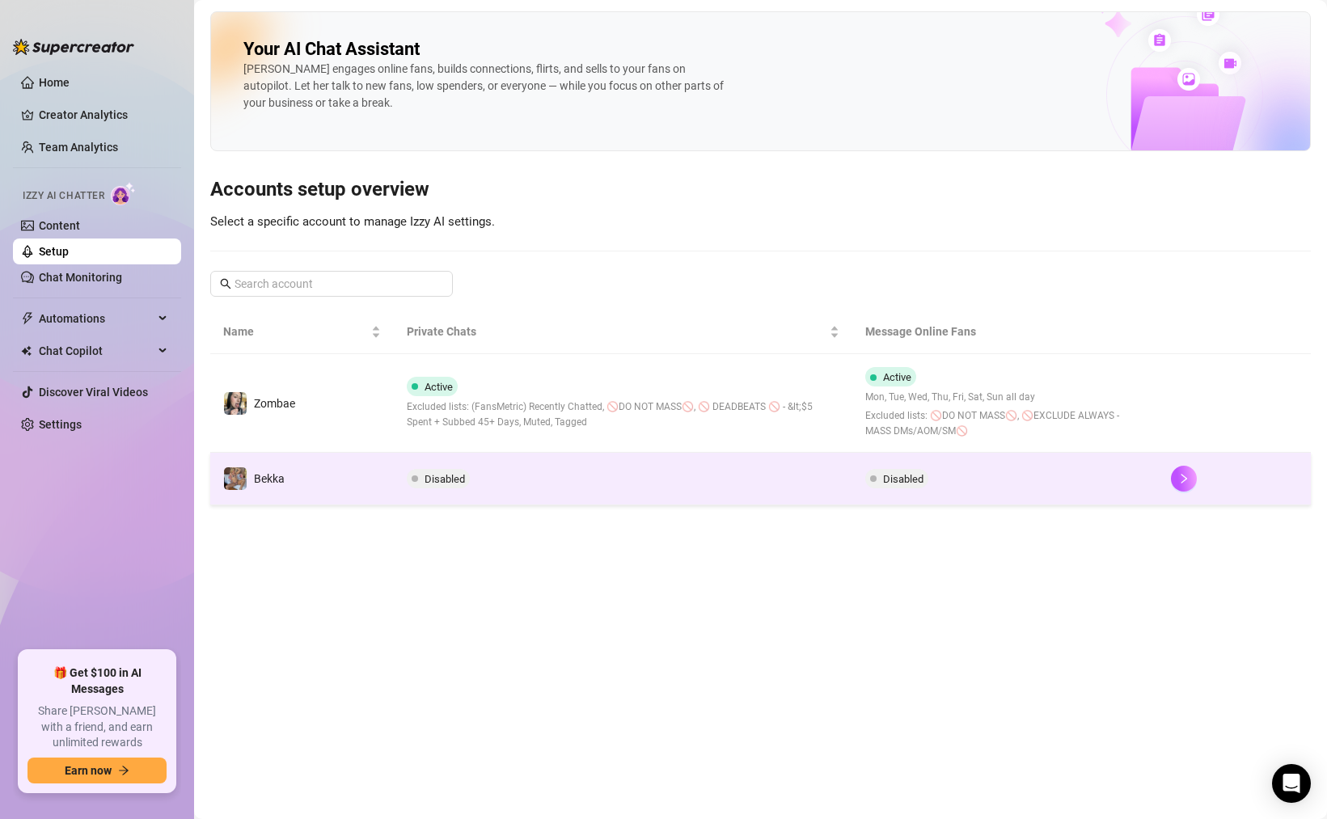
click at [661, 464] on td "Disabled" at bounding box center [623, 479] width 458 height 53
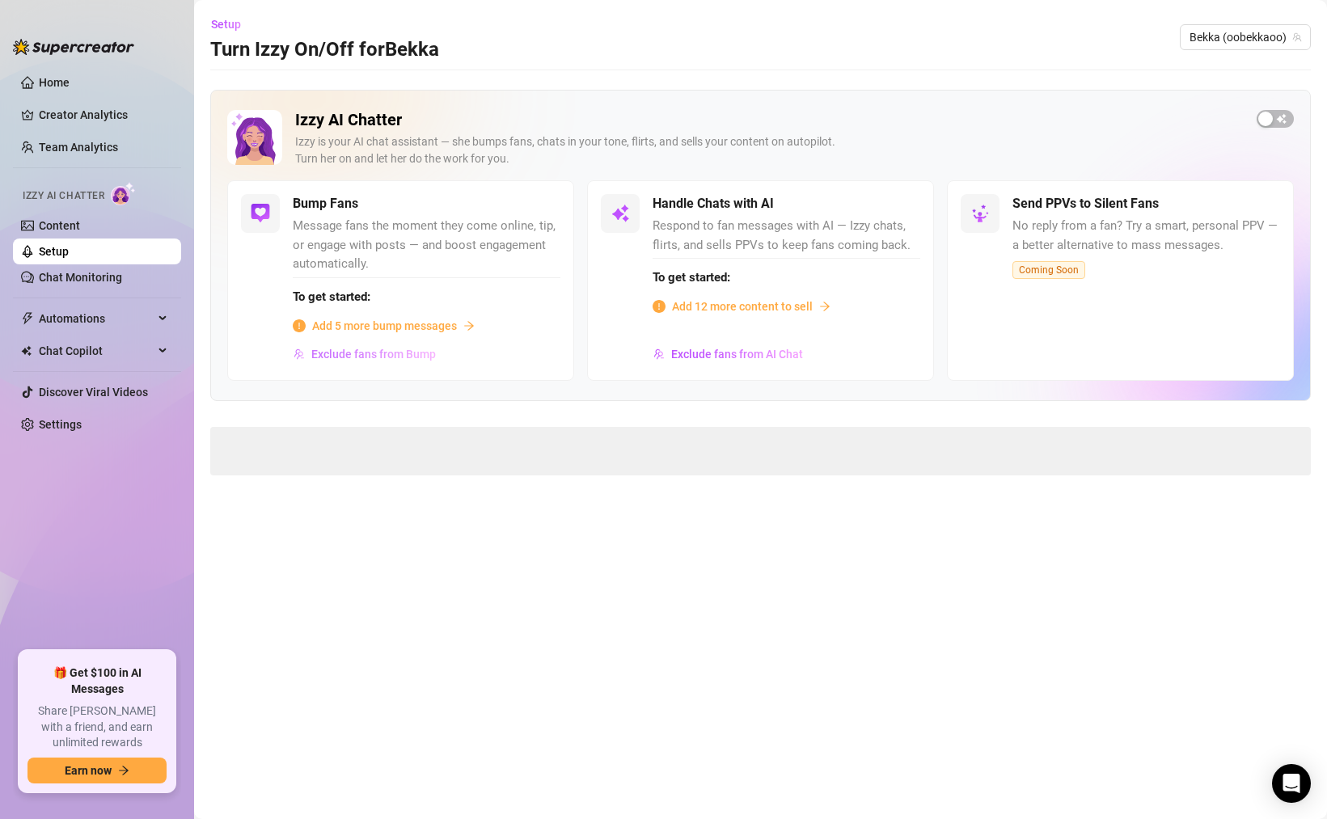
click at [415, 357] on span "Exclude fans from Bump" at bounding box center [373, 354] width 125 height 13
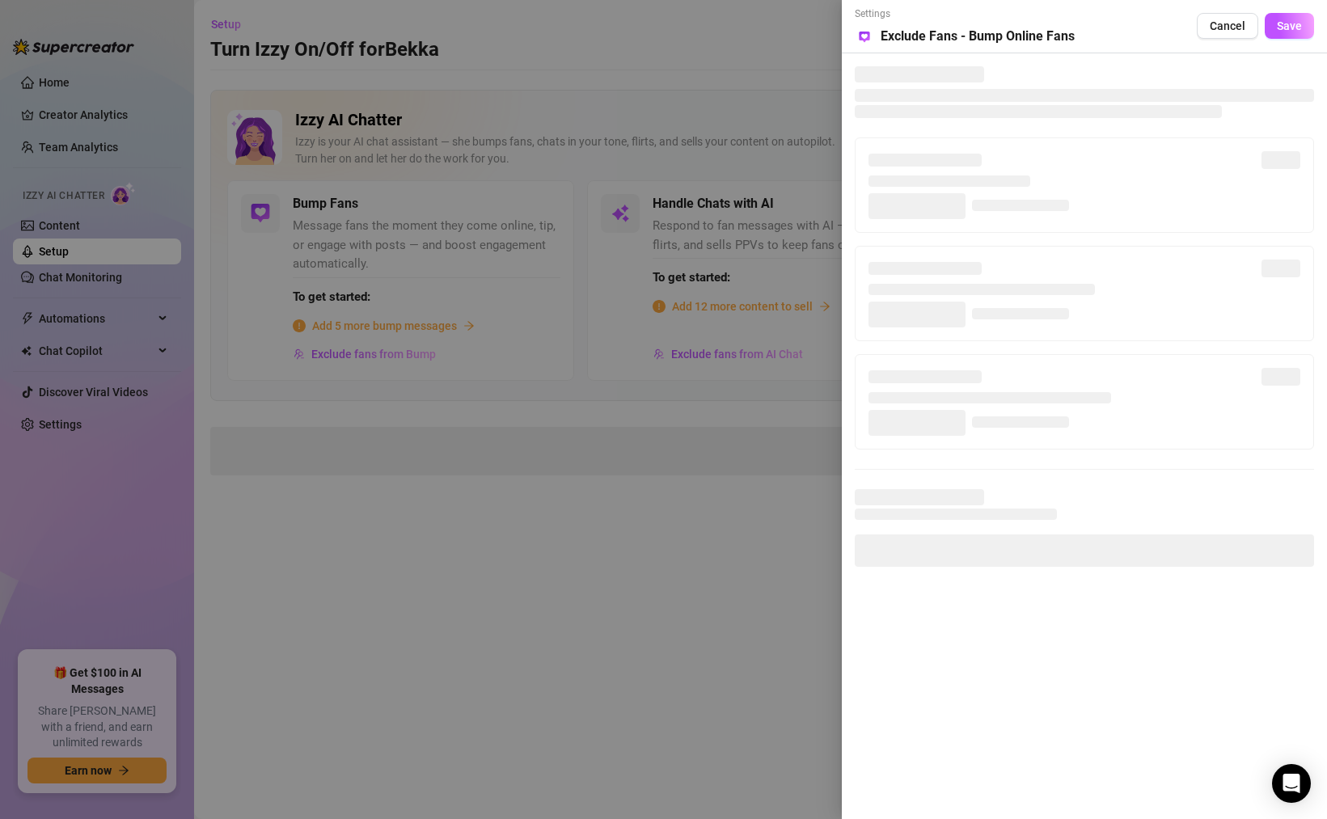
click at [641, 376] on div at bounding box center [663, 409] width 1327 height 819
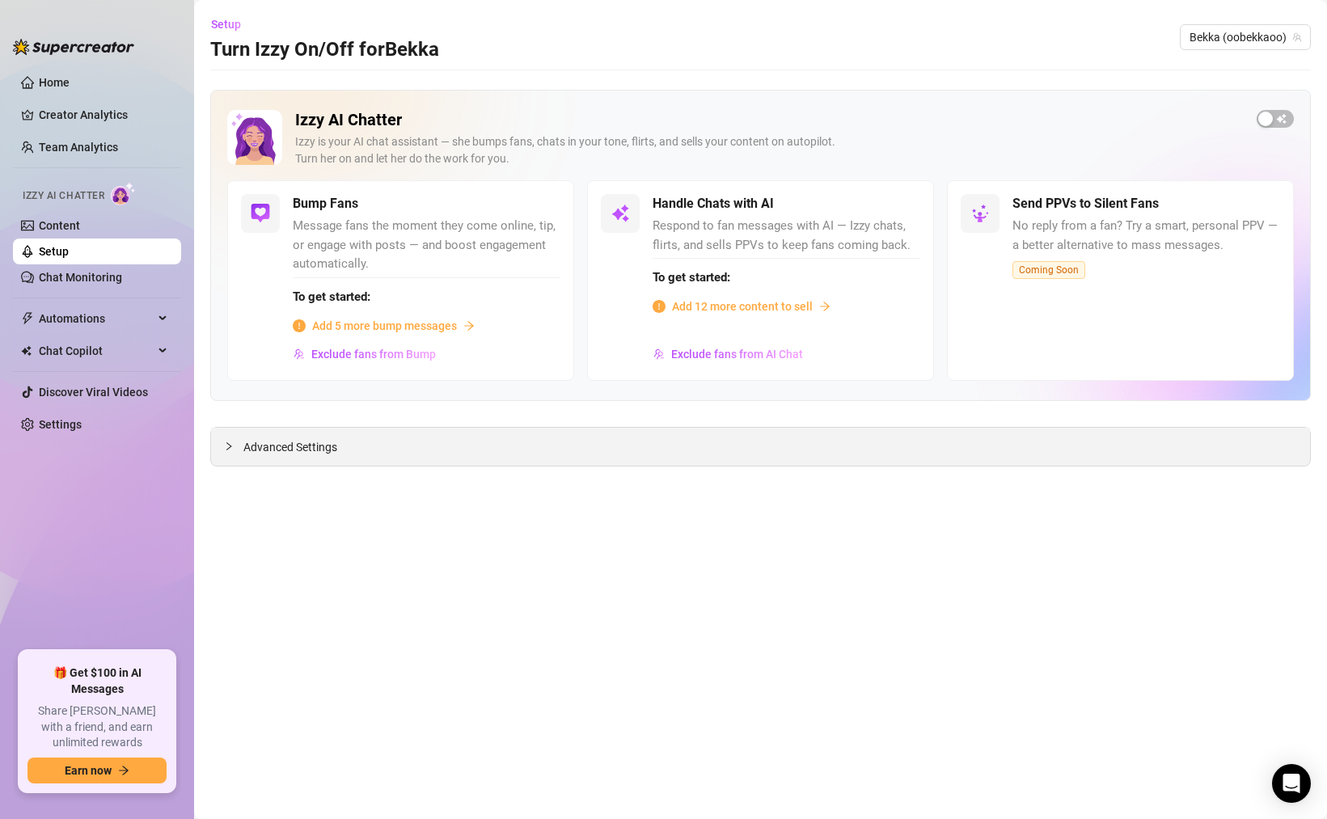
click at [375, 445] on div "Advanced Settings" at bounding box center [760, 447] width 1099 height 38
click at [247, 444] on span "Advanced Settings" at bounding box center [290, 447] width 94 height 18
click at [752, 645] on span "Try again" at bounding box center [761, 646] width 49 height 13
click at [458, 323] on div "Add 5 more bump messages" at bounding box center [427, 326] width 268 height 18
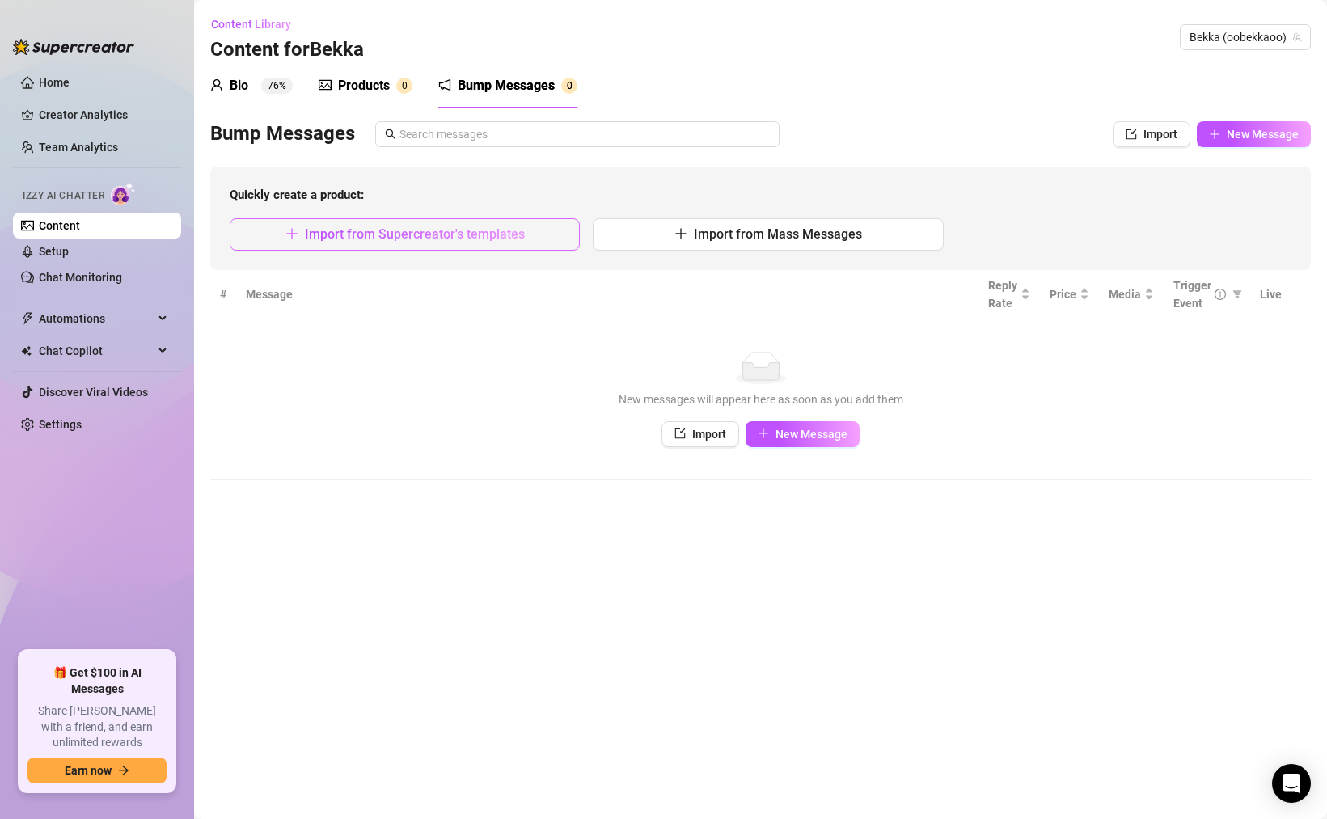
click at [447, 242] on button "Import from Supercreator's templates" at bounding box center [405, 234] width 350 height 32
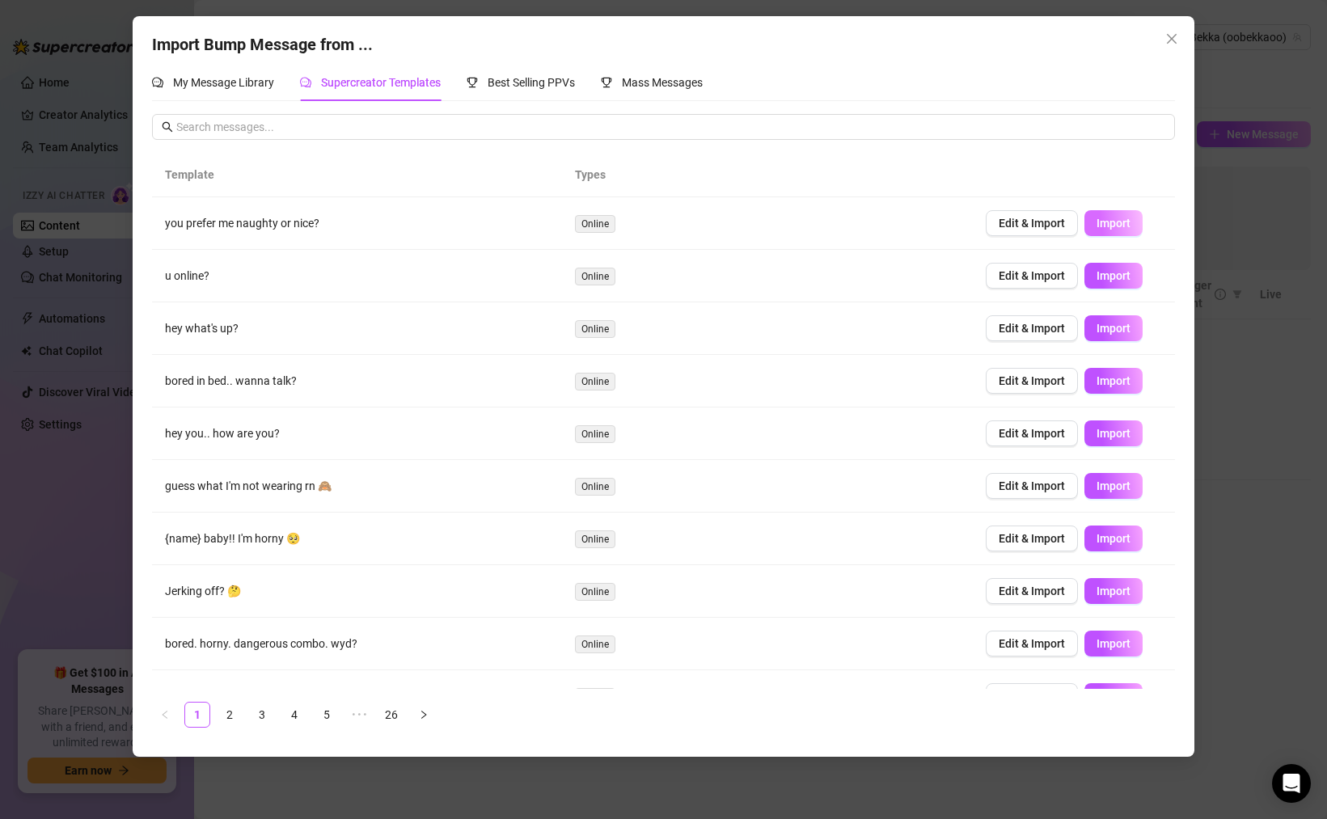
click at [1108, 227] on span "Import" at bounding box center [1113, 223] width 34 height 13
click at [1108, 331] on span "Import" at bounding box center [1113, 328] width 34 height 13
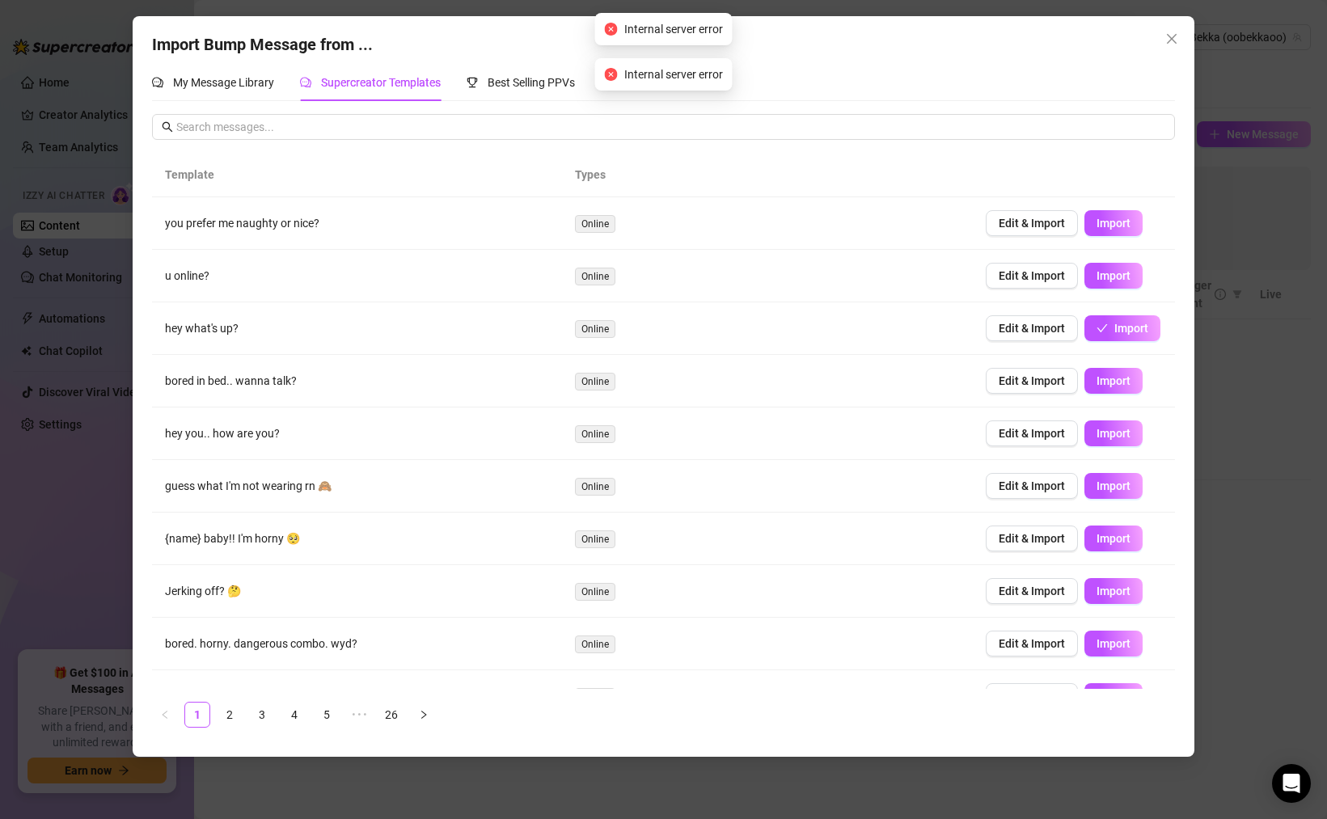
scroll to position [34, 0]
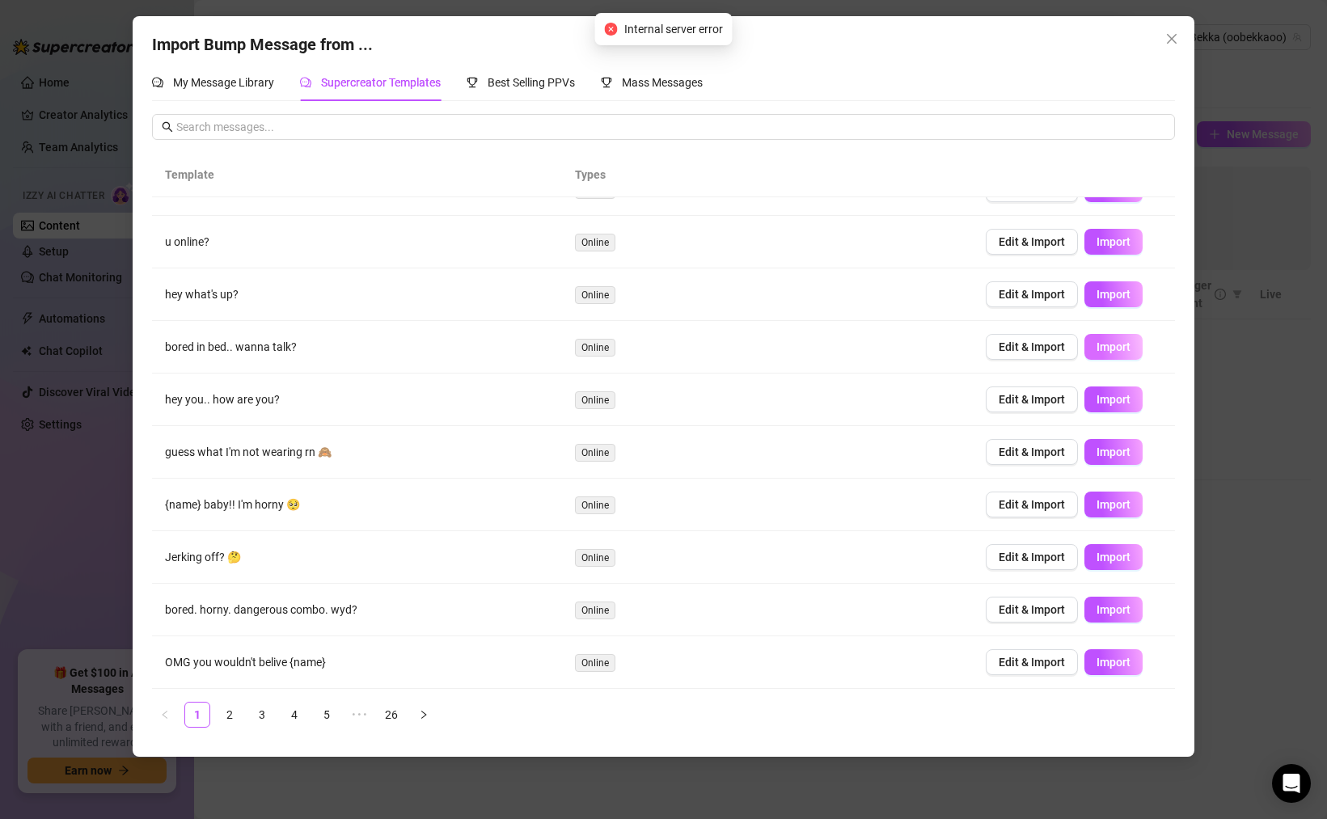
click at [1112, 351] on span "Import" at bounding box center [1113, 346] width 34 height 13
click at [1116, 397] on span "Import" at bounding box center [1113, 399] width 34 height 13
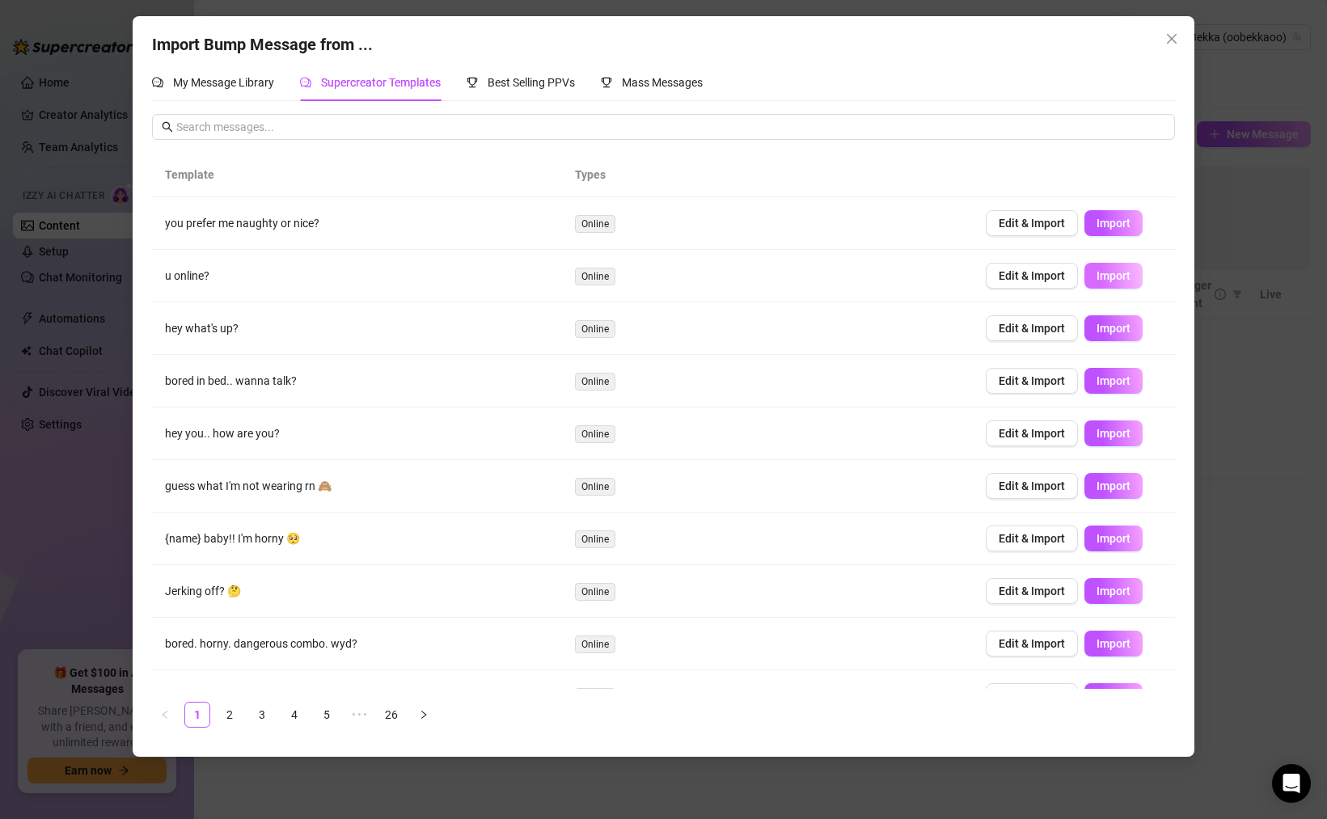
click at [1104, 282] on span "Import" at bounding box center [1113, 275] width 34 height 13
click at [219, 79] on span "My Message Library" at bounding box center [223, 82] width 101 height 13
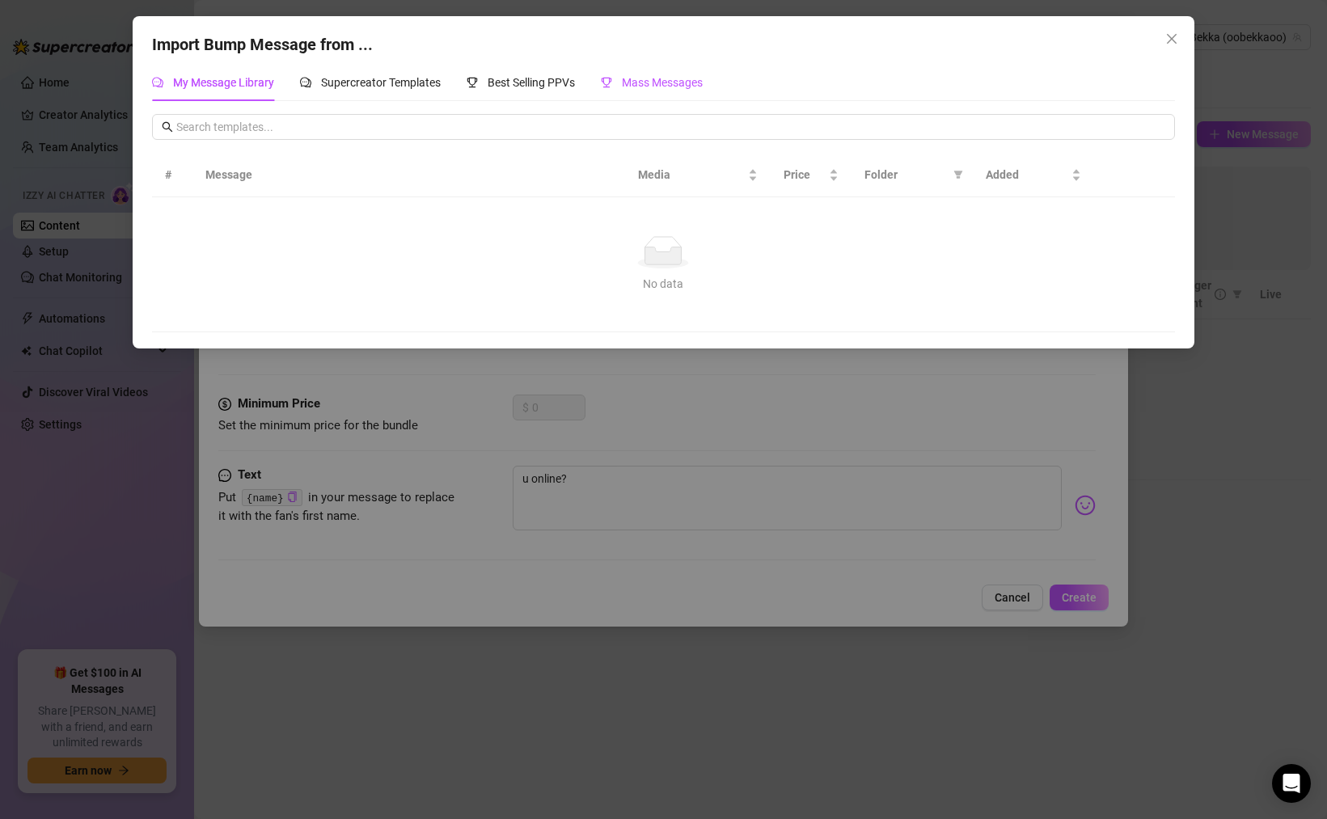
click at [660, 91] on div "Mass Messages" at bounding box center [652, 83] width 102 height 18
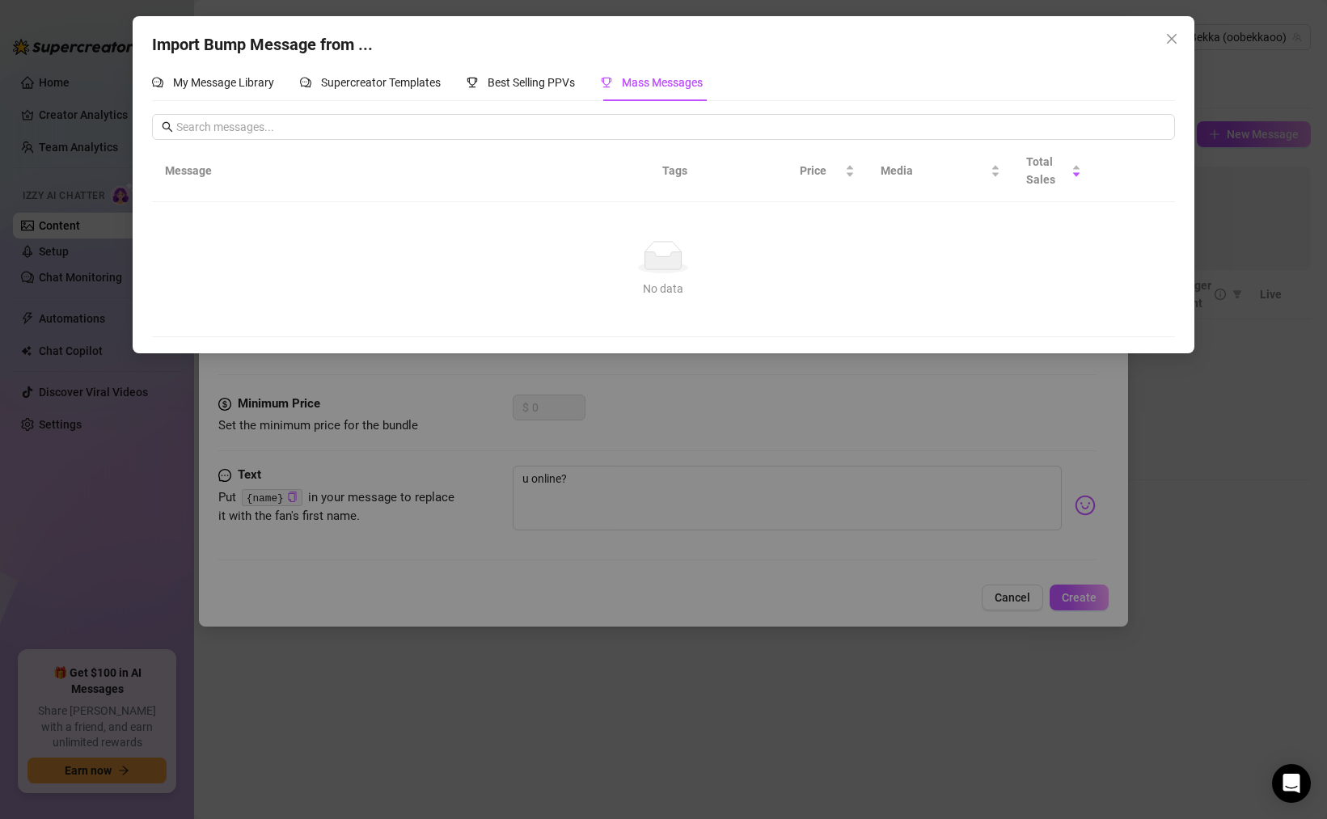
click at [649, 368] on div "Import Bump Message from ... My Message Library Supercreator Templates Best Sel…" at bounding box center [663, 409] width 1327 height 819
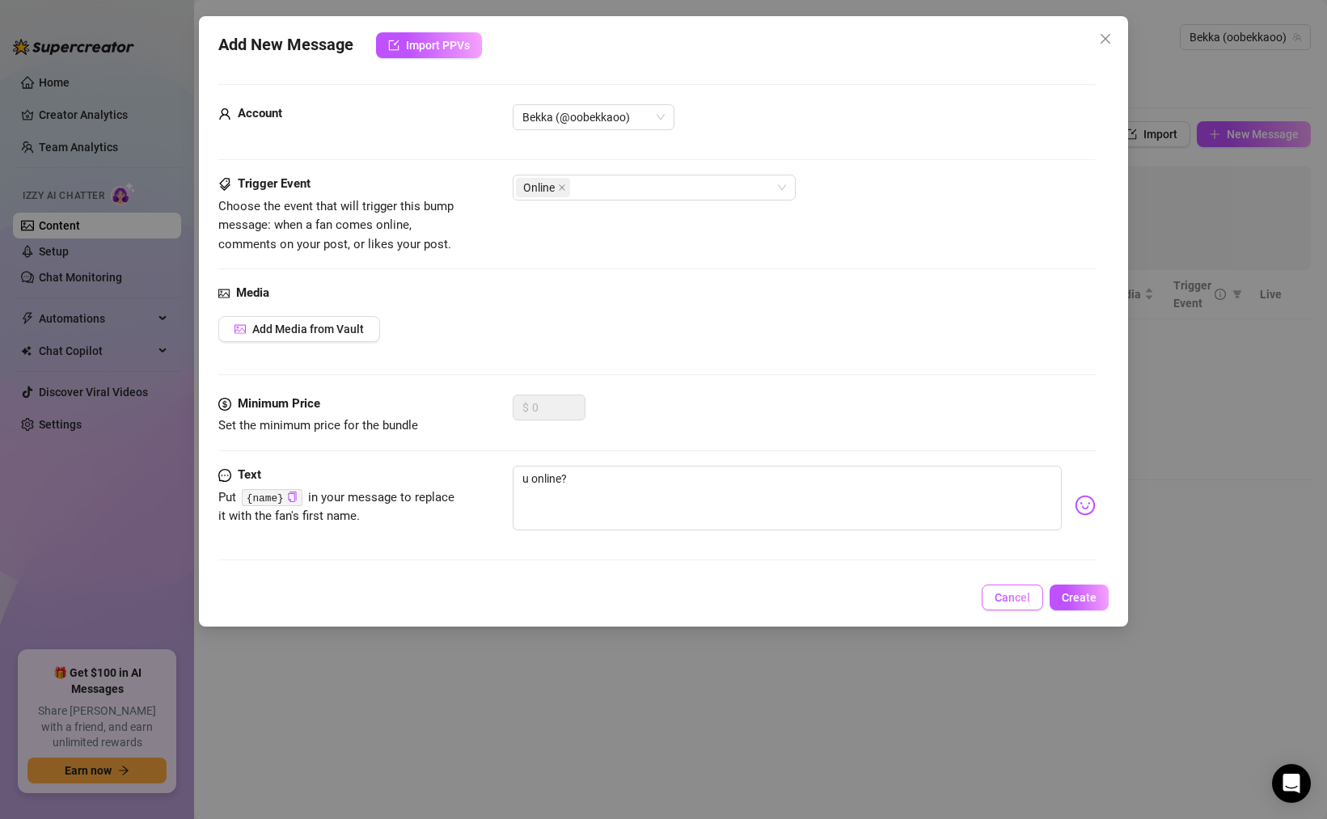
click at [1009, 601] on span "Cancel" at bounding box center [1012, 597] width 36 height 13
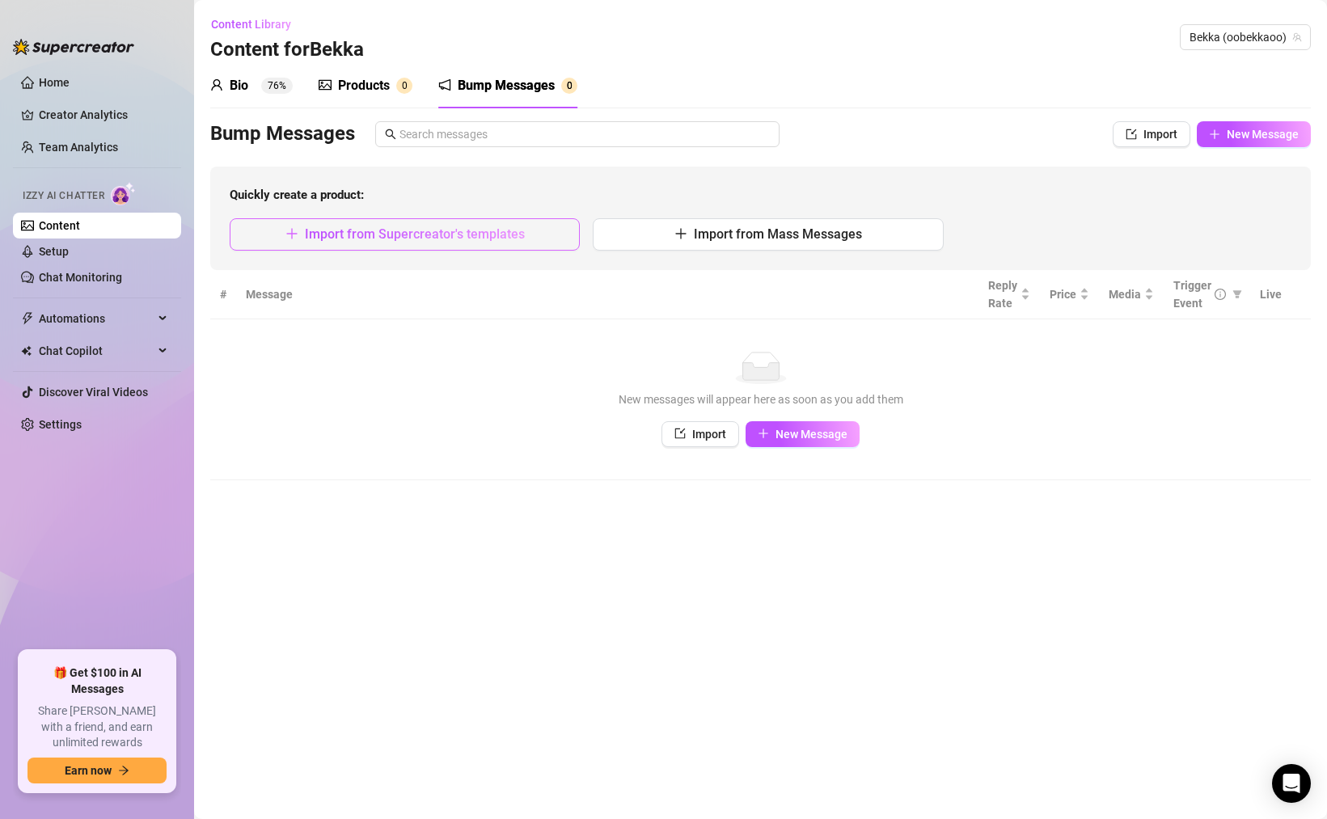
click at [448, 229] on span "Import from Supercreator's templates" at bounding box center [415, 233] width 220 height 15
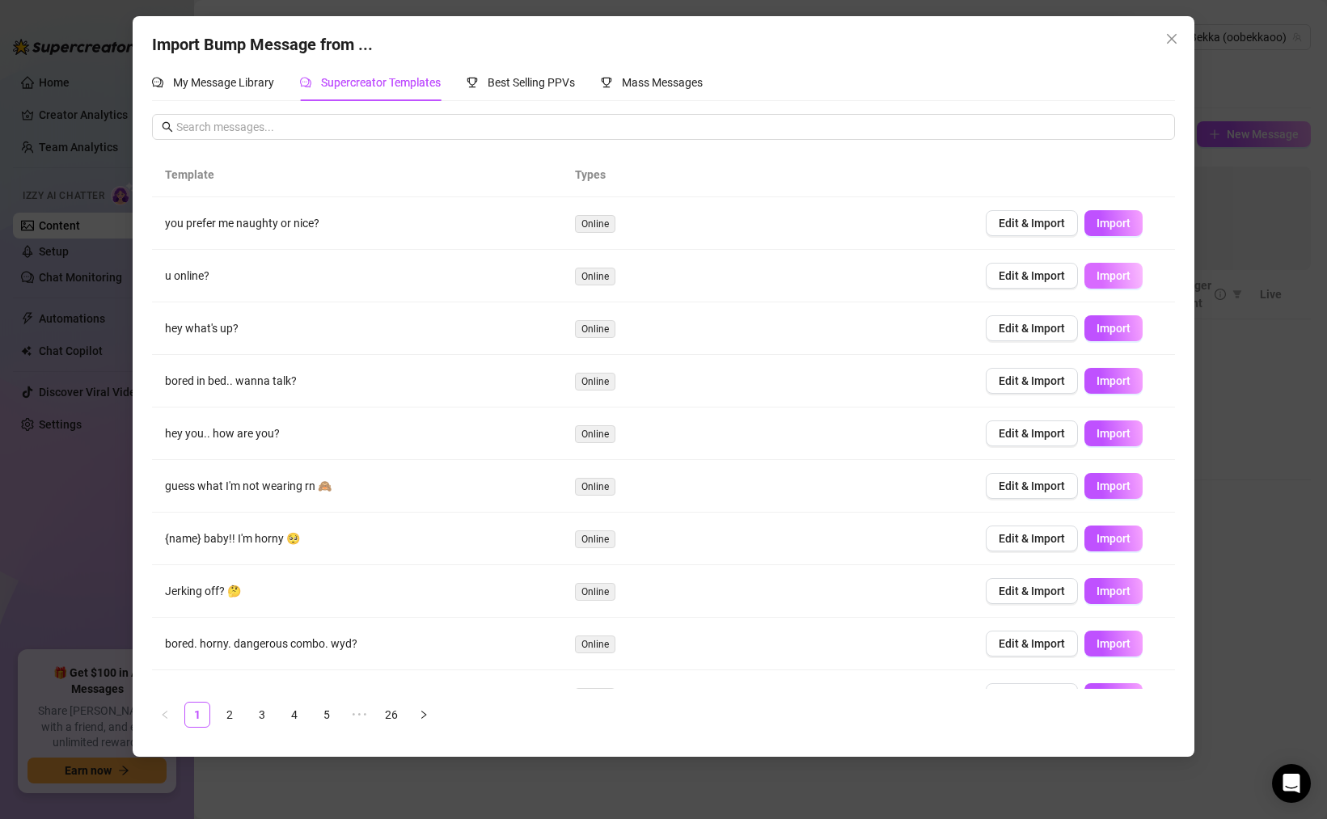
click at [1108, 277] on span "Import" at bounding box center [1113, 275] width 34 height 13
click at [1053, 274] on span "Edit & Import" at bounding box center [1032, 275] width 66 height 13
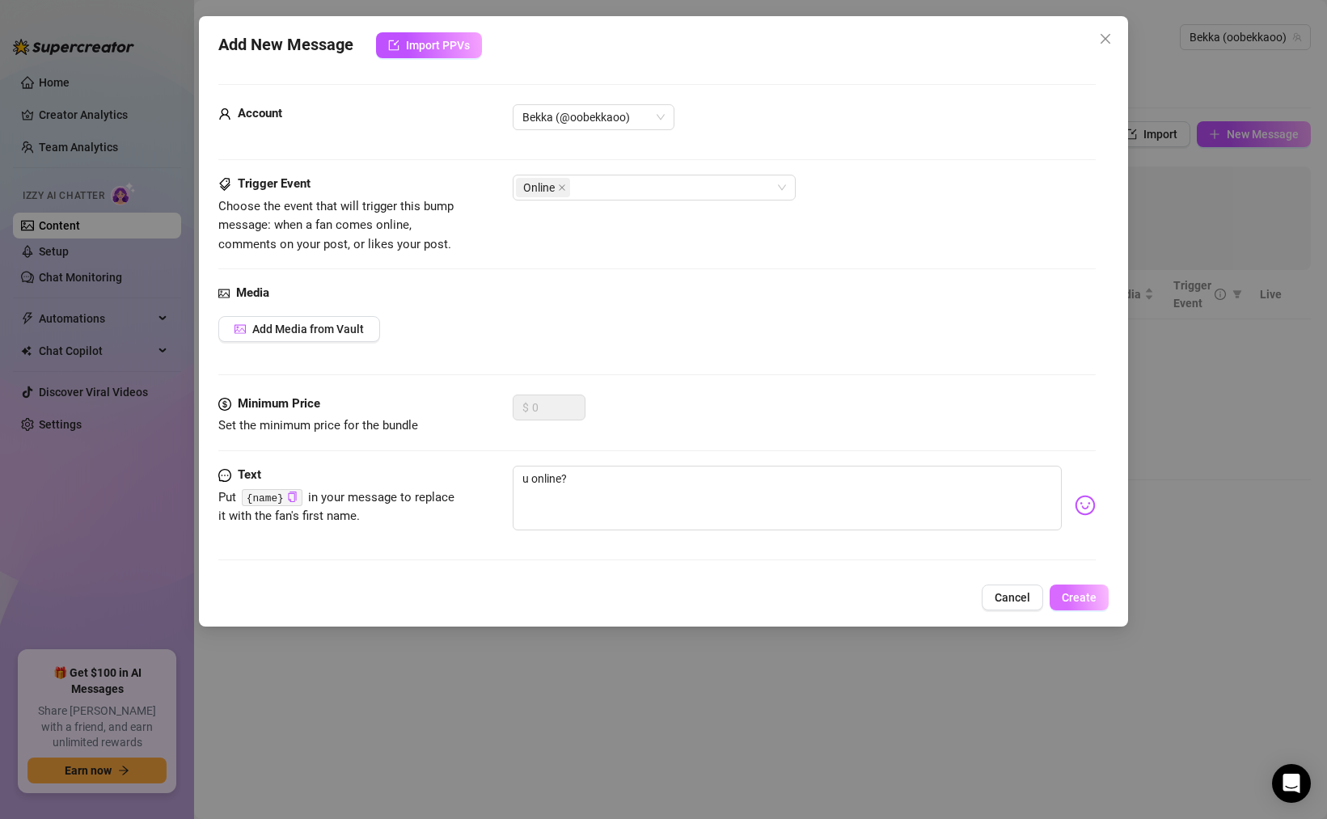
click at [1074, 597] on span "Create" at bounding box center [1079, 597] width 35 height 13
click at [1206, 237] on div "Add New Message Import PPVs Account Bekka (@oobekkaoo) Trigger Event Choose the…" at bounding box center [663, 409] width 1327 height 819
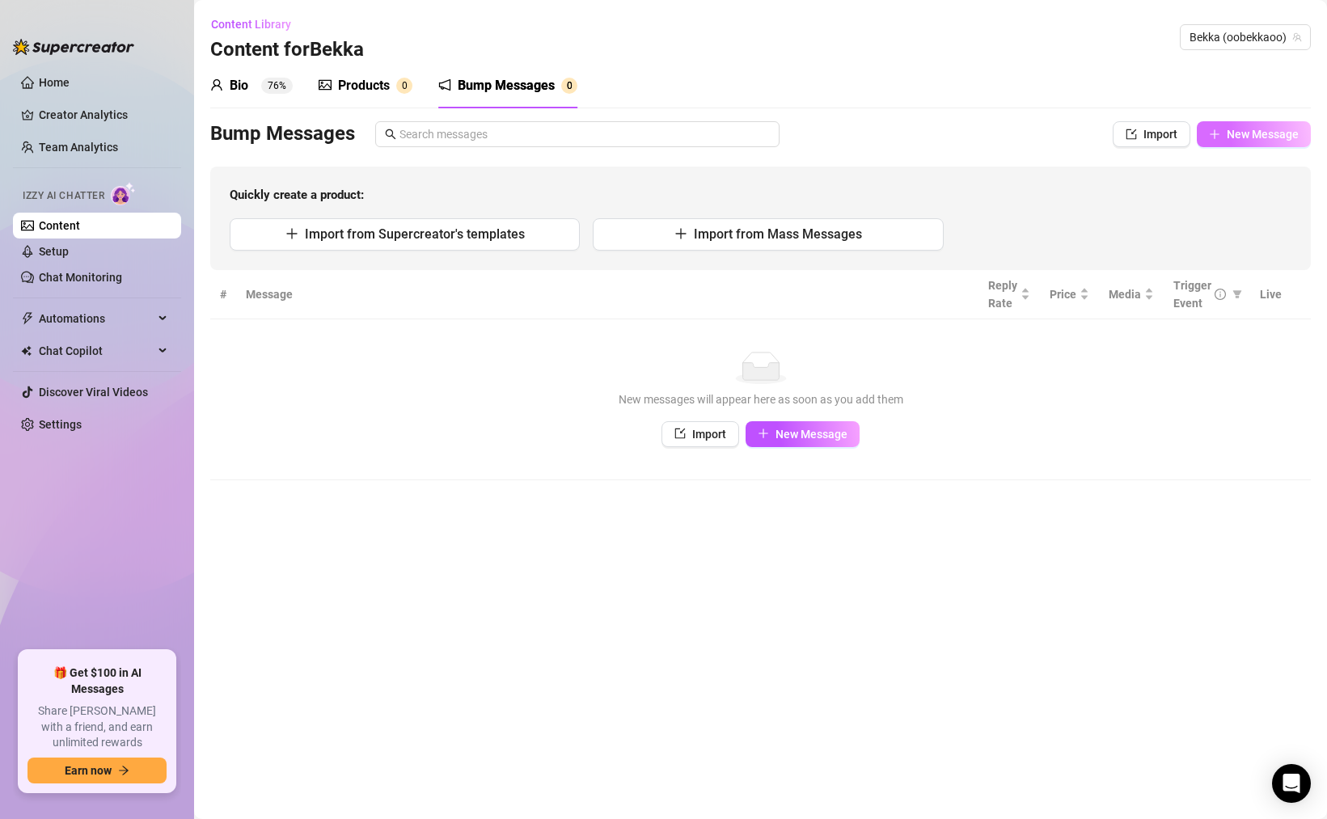
click at [1223, 141] on button "New Message" at bounding box center [1254, 134] width 114 height 26
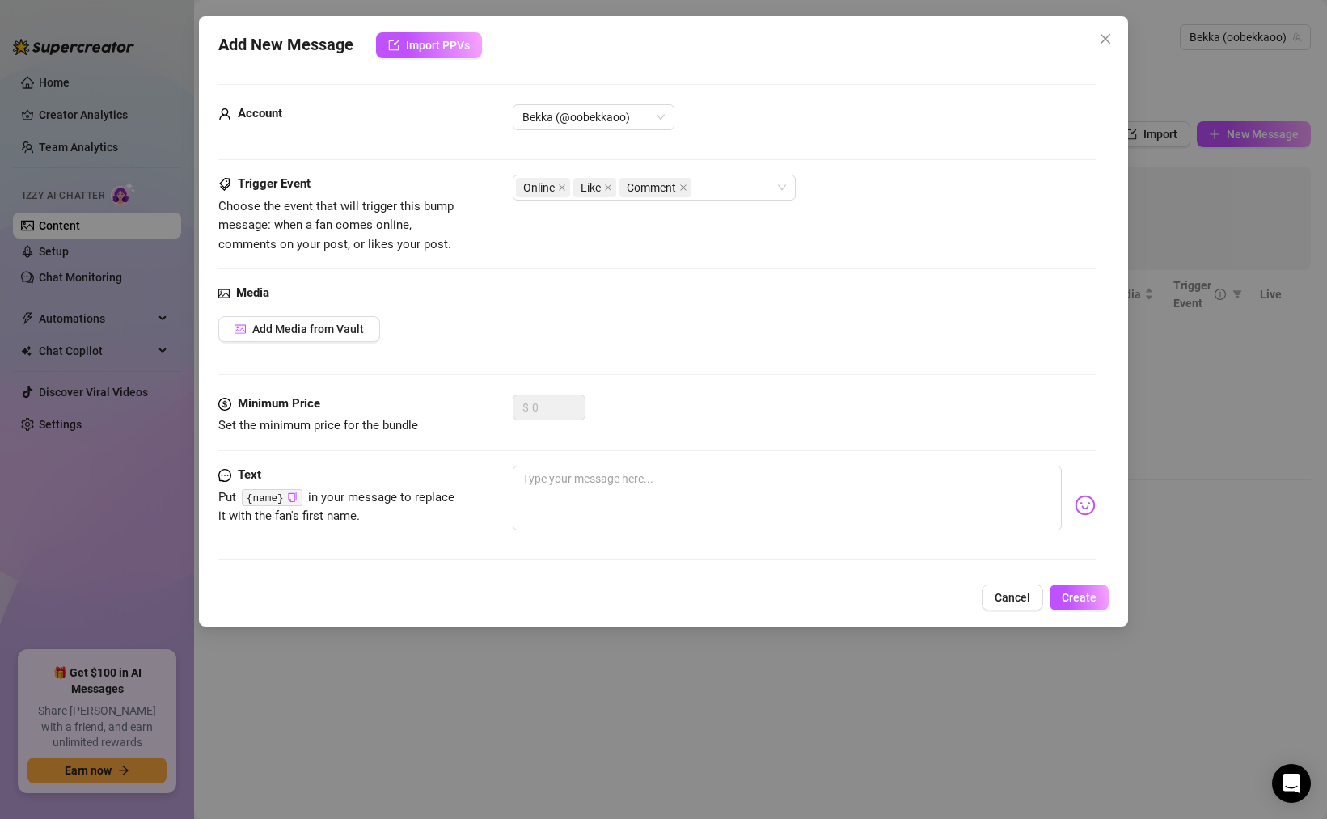
click at [1200, 179] on div "Add New Message Import PPVs Account Bekka (@oobekkaoo) Trigger Event Choose the…" at bounding box center [663, 409] width 1327 height 819
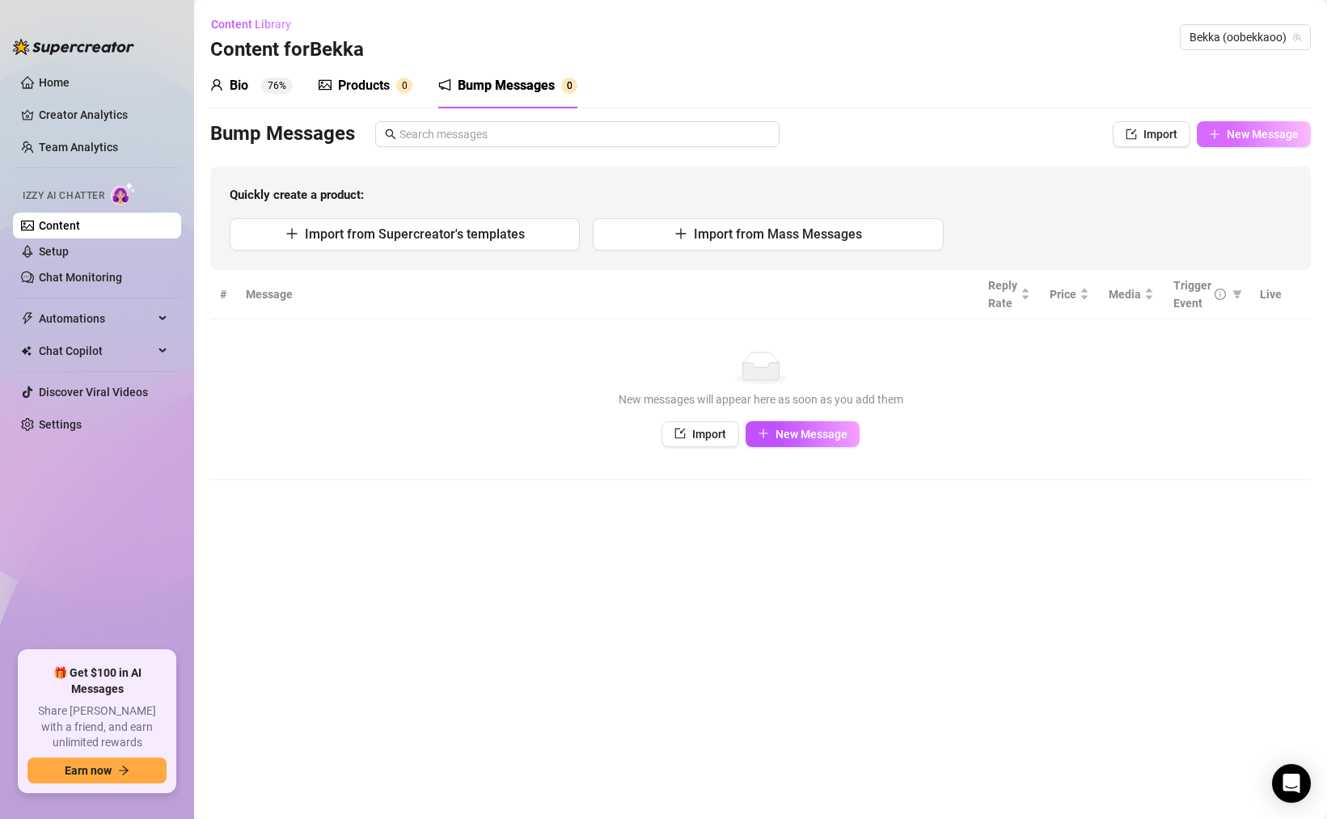
click at [1241, 133] on span "New Message" at bounding box center [1263, 134] width 72 height 13
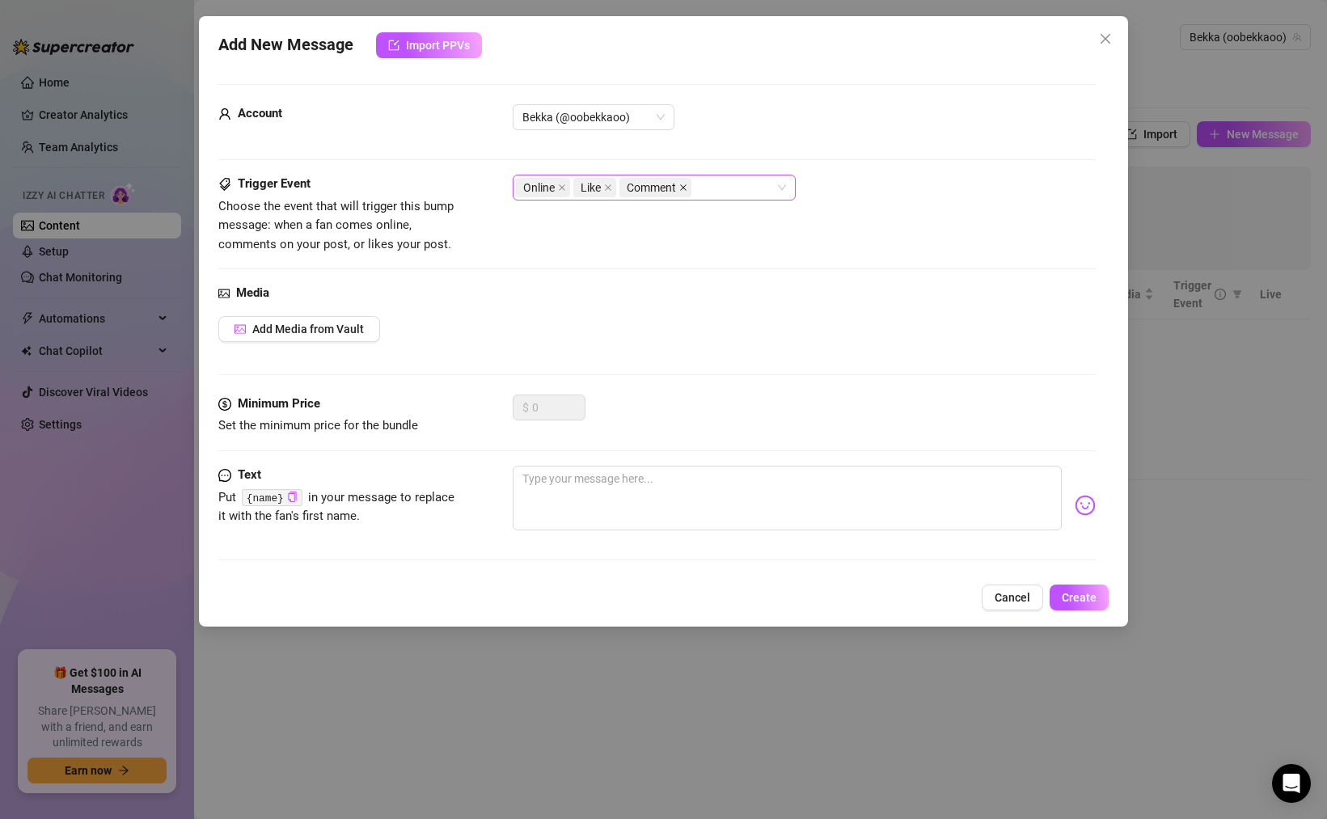
click at [683, 188] on icon "close" at bounding box center [683, 188] width 8 height 8
click at [607, 185] on icon "close" at bounding box center [608, 188] width 8 height 8
click at [585, 483] on textarea at bounding box center [787, 498] width 549 height 65
click at [293, 498] on icon "copy" at bounding box center [292, 497] width 11 height 11
click at [564, 493] on textarea at bounding box center [787, 498] width 549 height 65
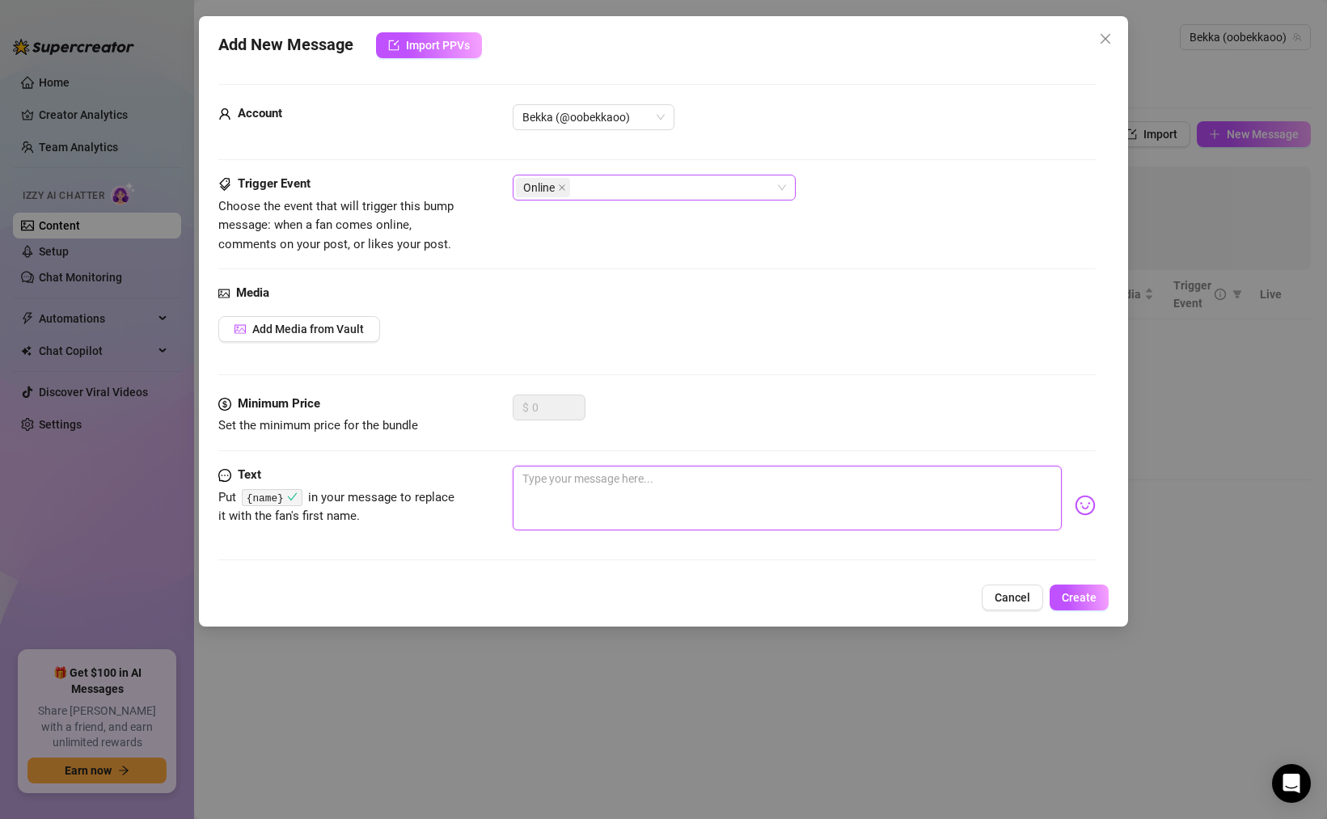
type textarea "h"
type textarea "he"
type textarea "hey"
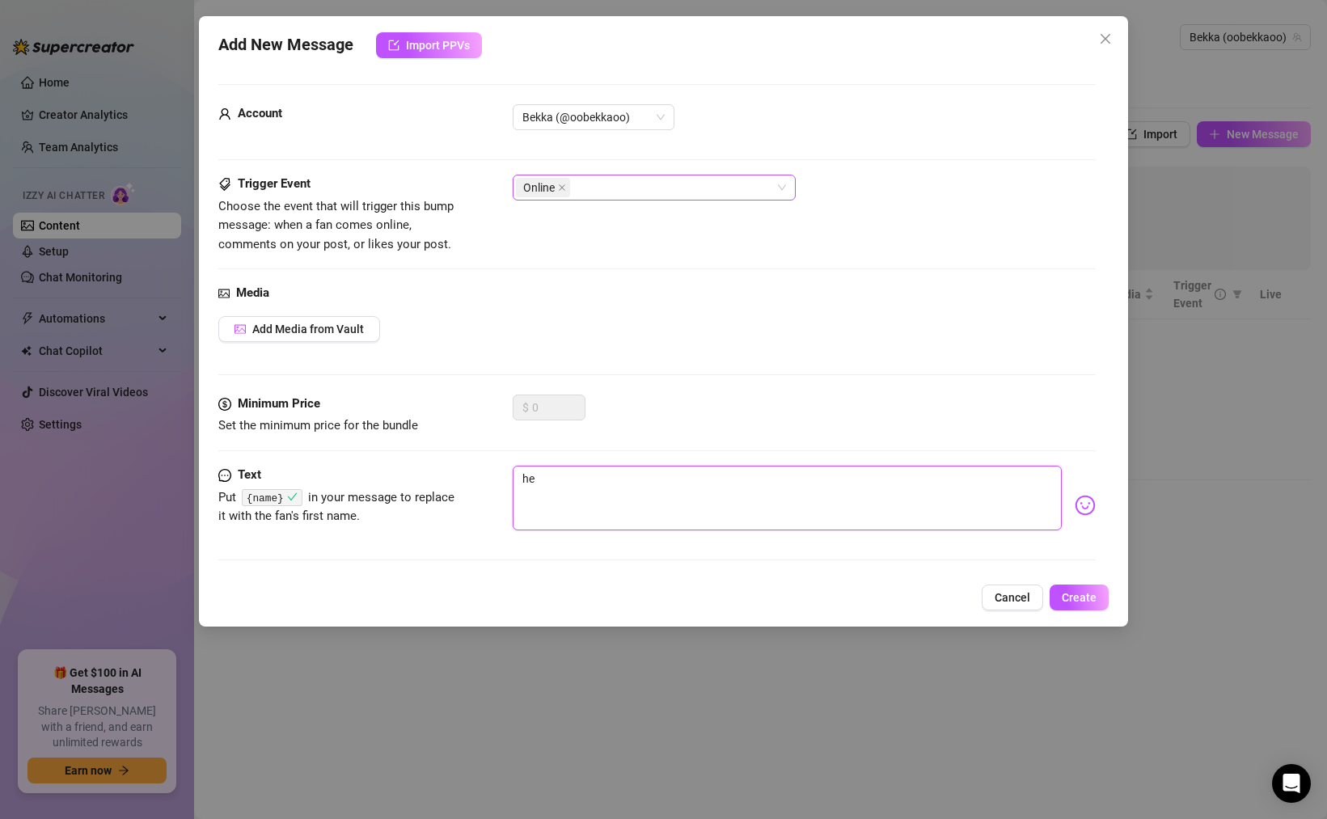
type textarea "hey"
paste textarea "{name}"
type textarea "hey {name}"
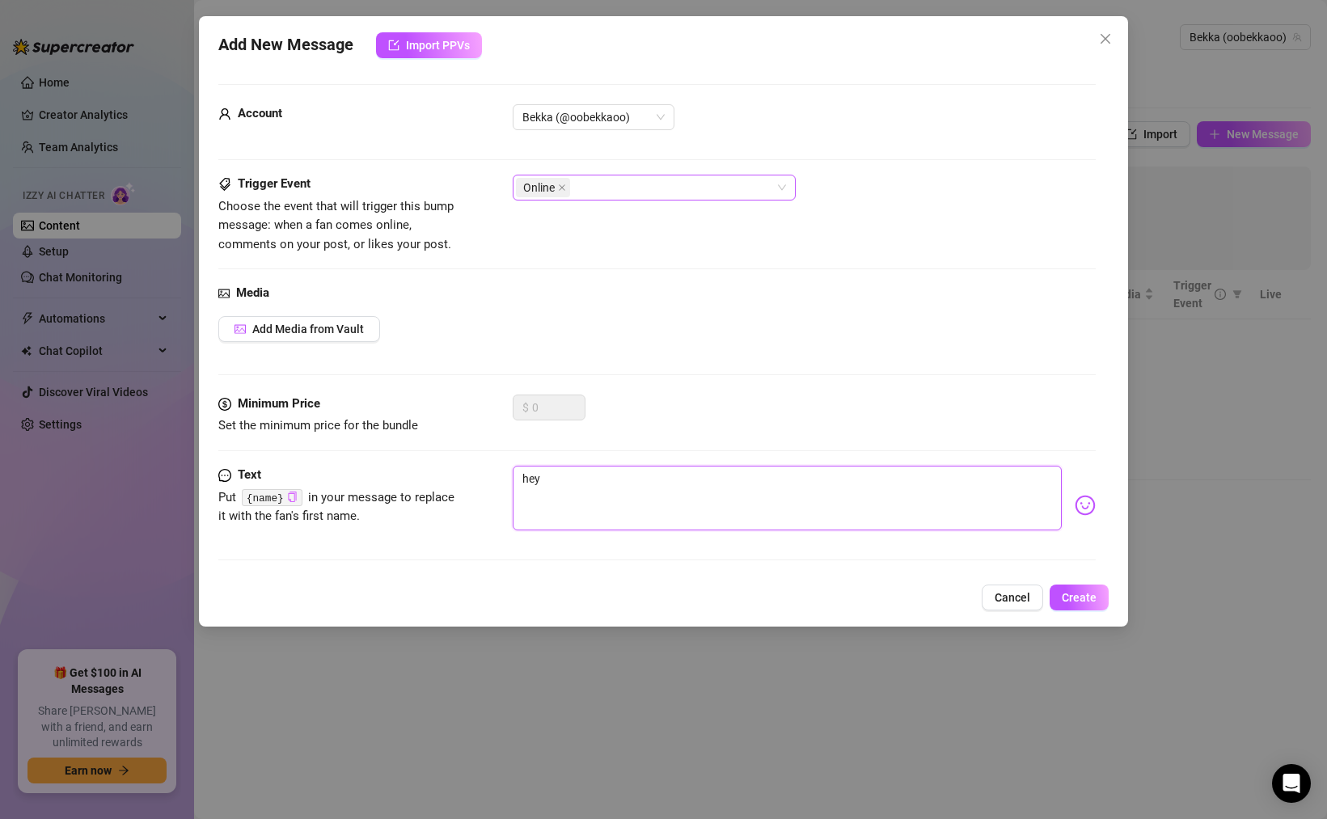
type textarea "hey {name}"
type textarea "hey {name} y"
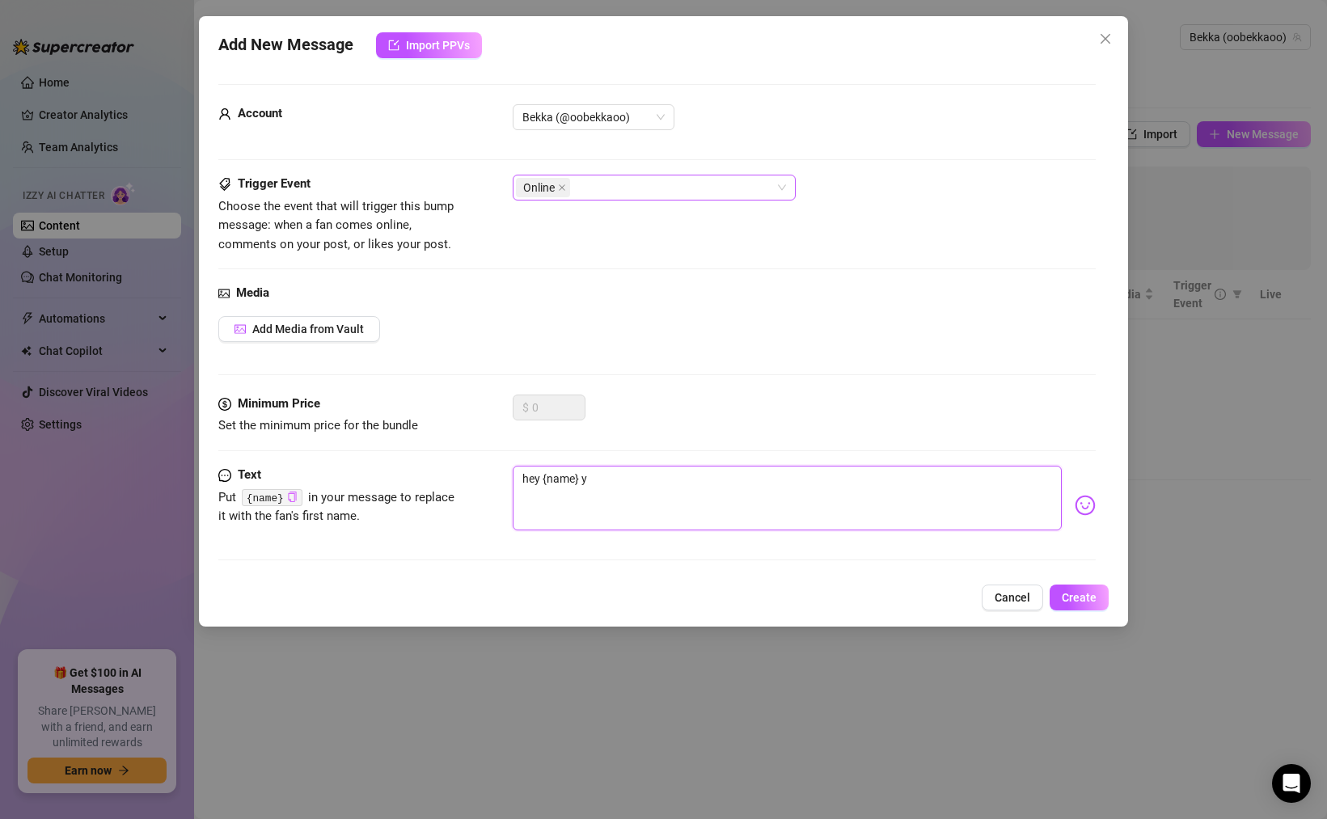
type textarea "hey {name} yo"
type textarea "hey {name} you"
type textarea "hey {name} yo"
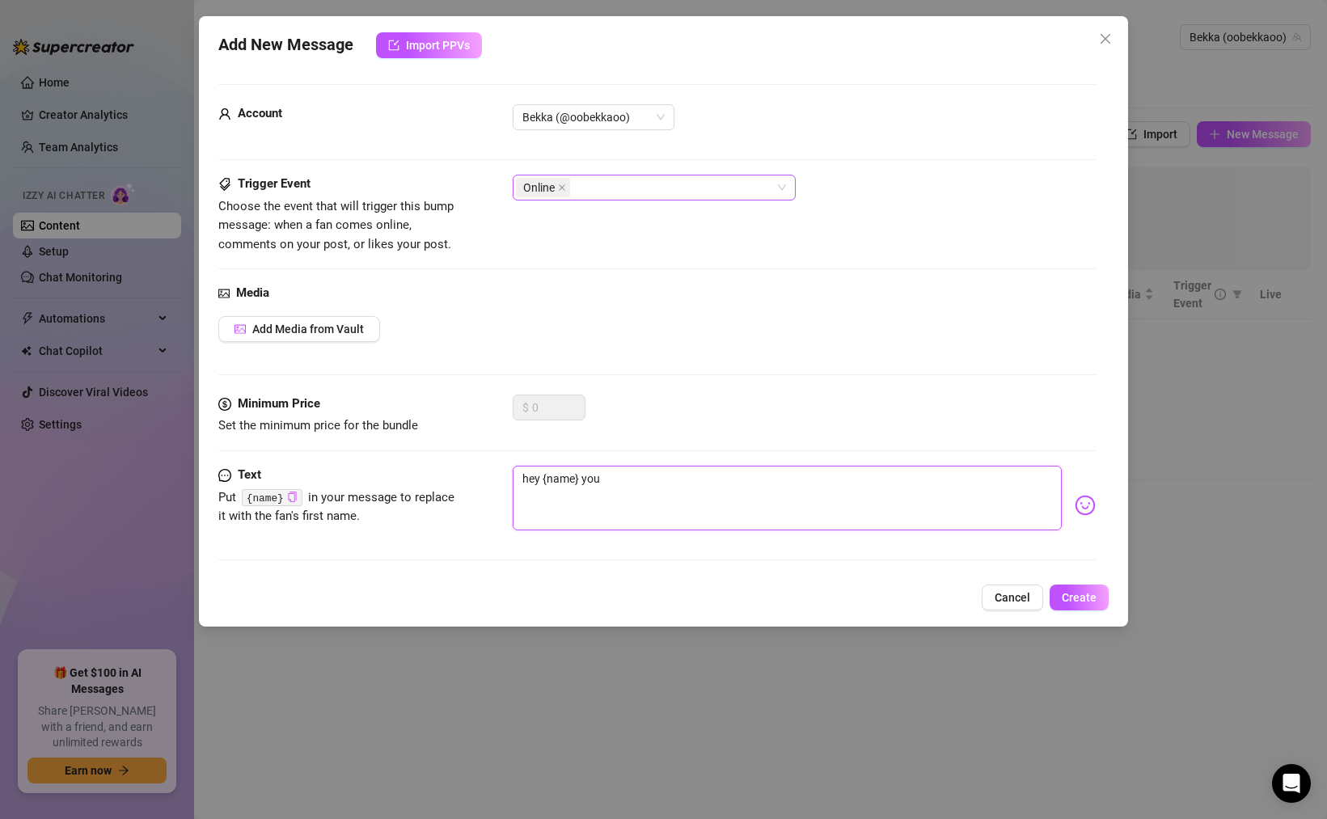
type textarea "hey {name} yo"
type textarea "hey {name} y"
type textarea "hey {name}"
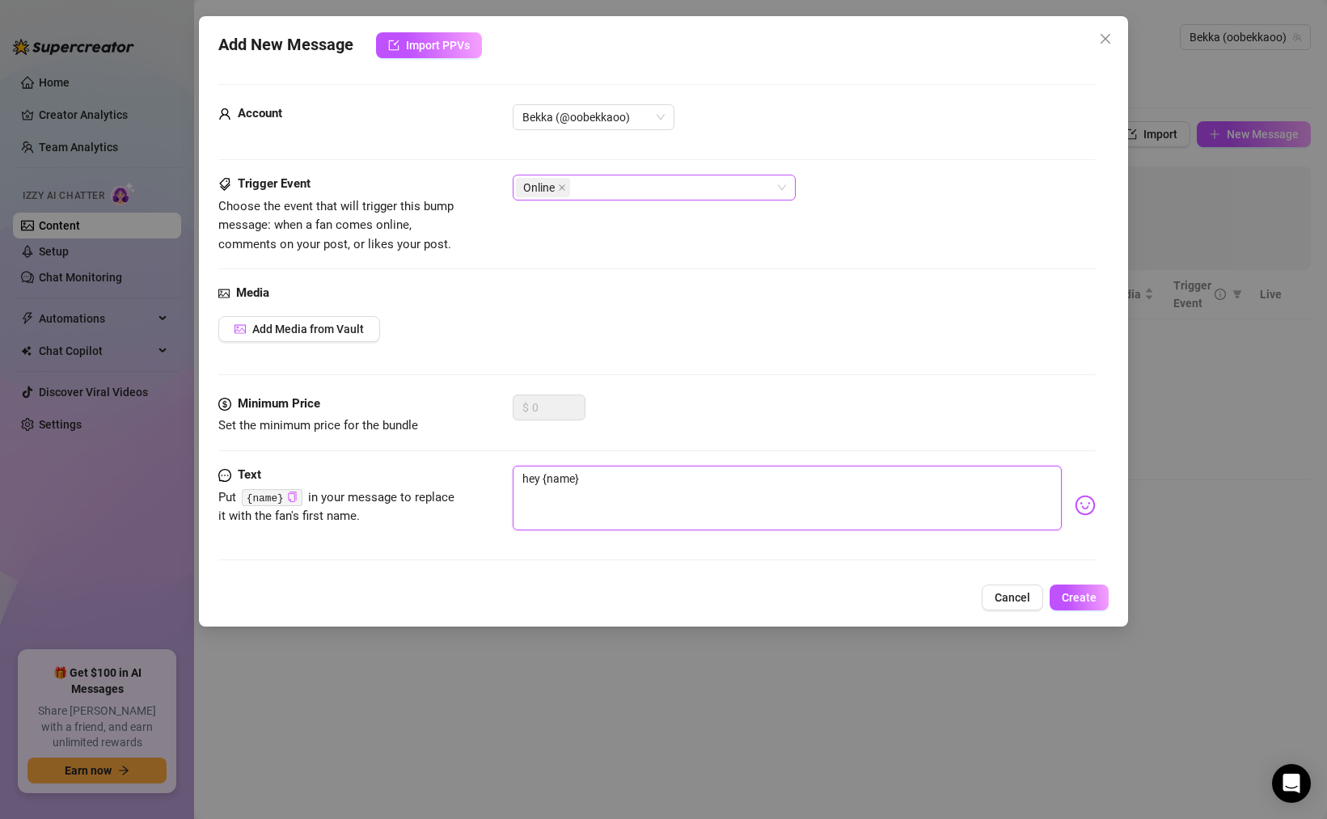
type textarea "hey {name} u"
type textarea "hey {name} u n"
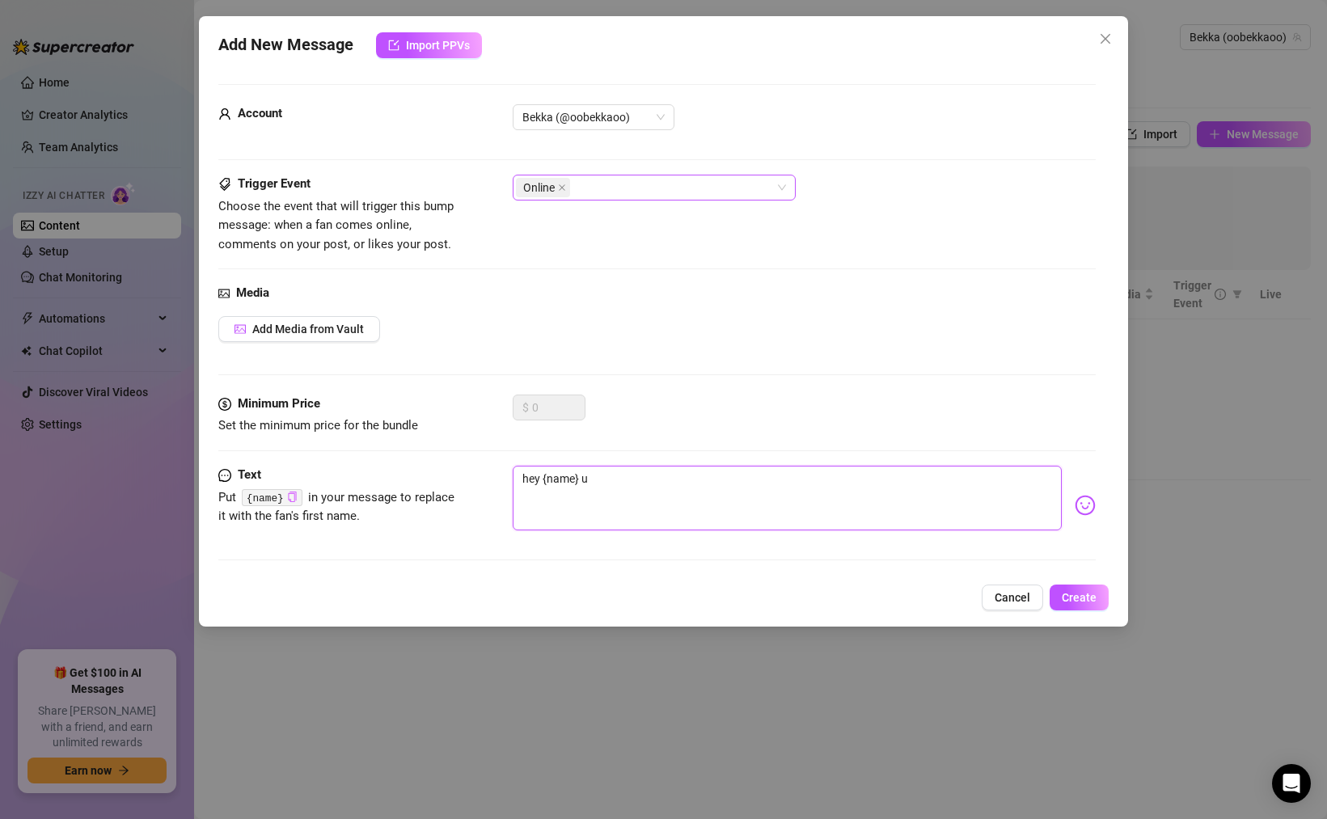
type textarea "hey {name} u n"
type textarea "hey {name} u no"
type textarea "hey {name} u nol"
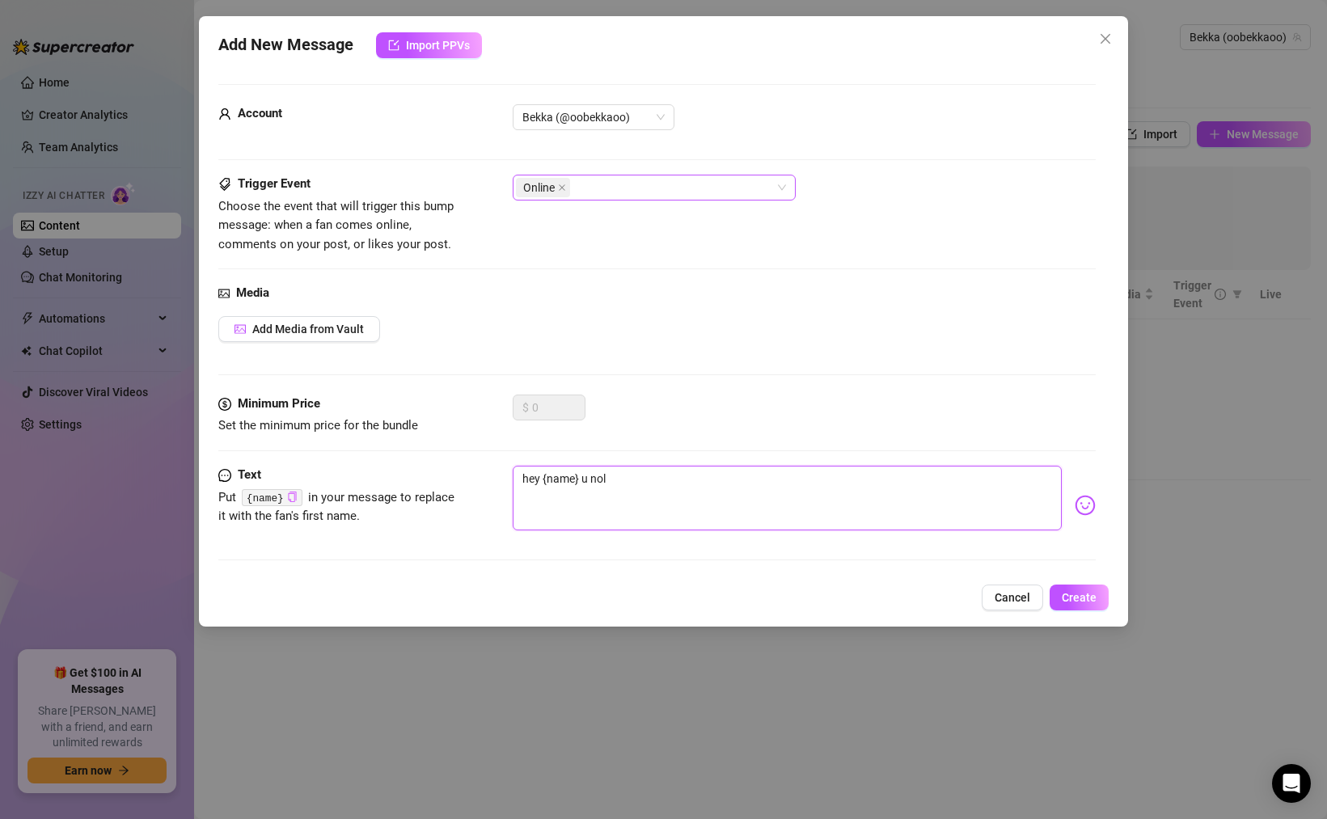
type textarea "hey {name} u noli"
type textarea "hey {name} u nolin"
type textarea "hey {name} u noline"
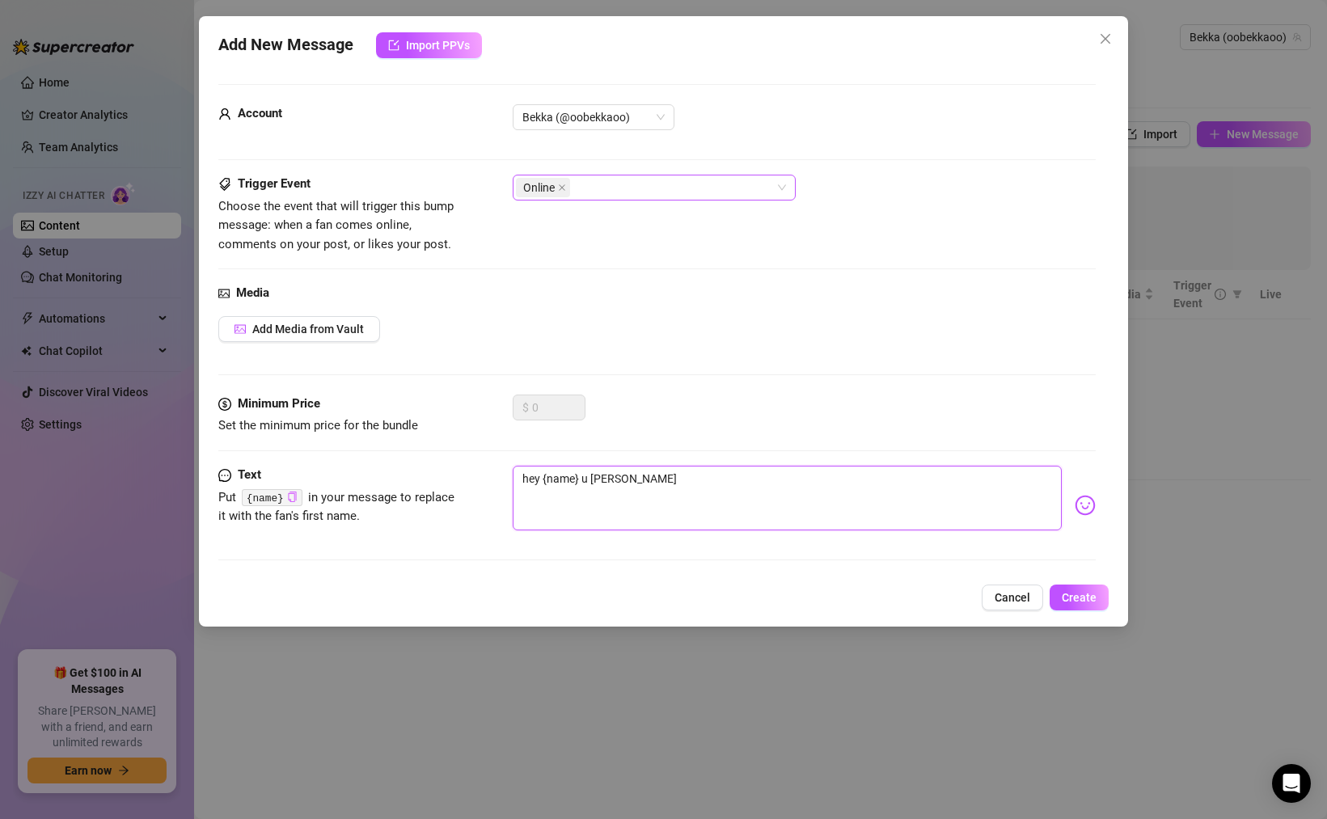
type textarea "hey {name} u noline"
type textarea "hey {name} u noline?"
type textarea "hey {name} u noline"
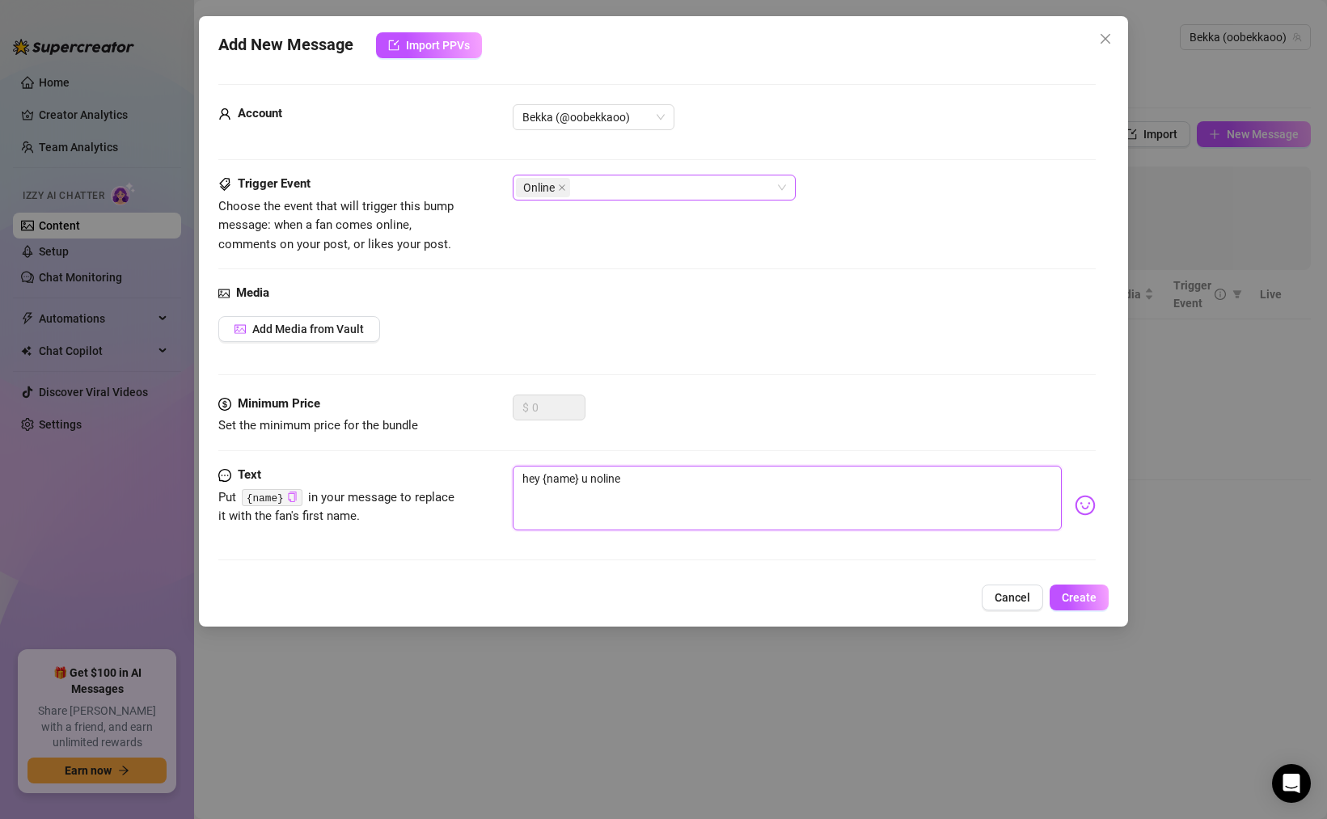
type textarea "hey {name} u nolin"
type textarea "hey {name} u noli"
type textarea "hey {name} u nol"
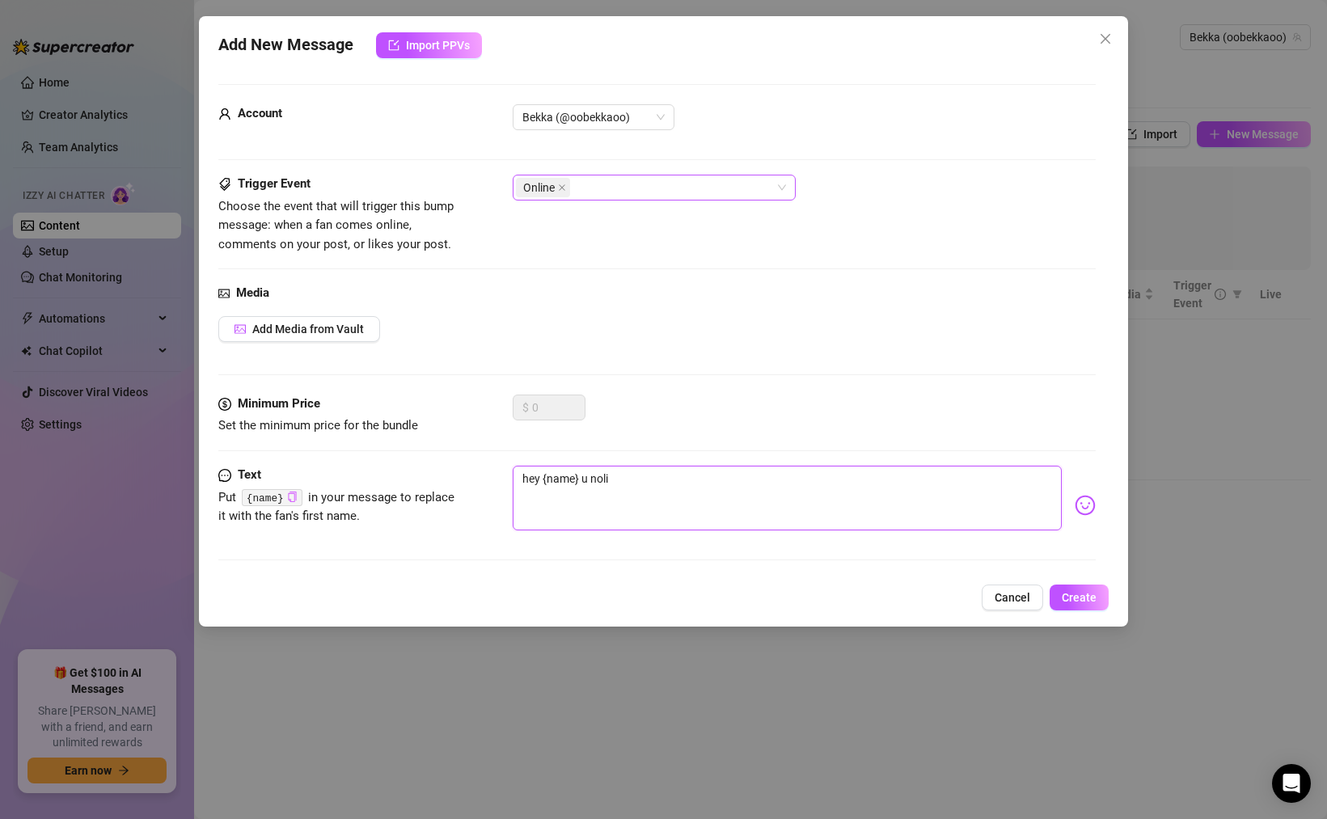
type textarea "hey {name} u nol"
type textarea "hey {name} u no"
type textarea "hey {name} u n"
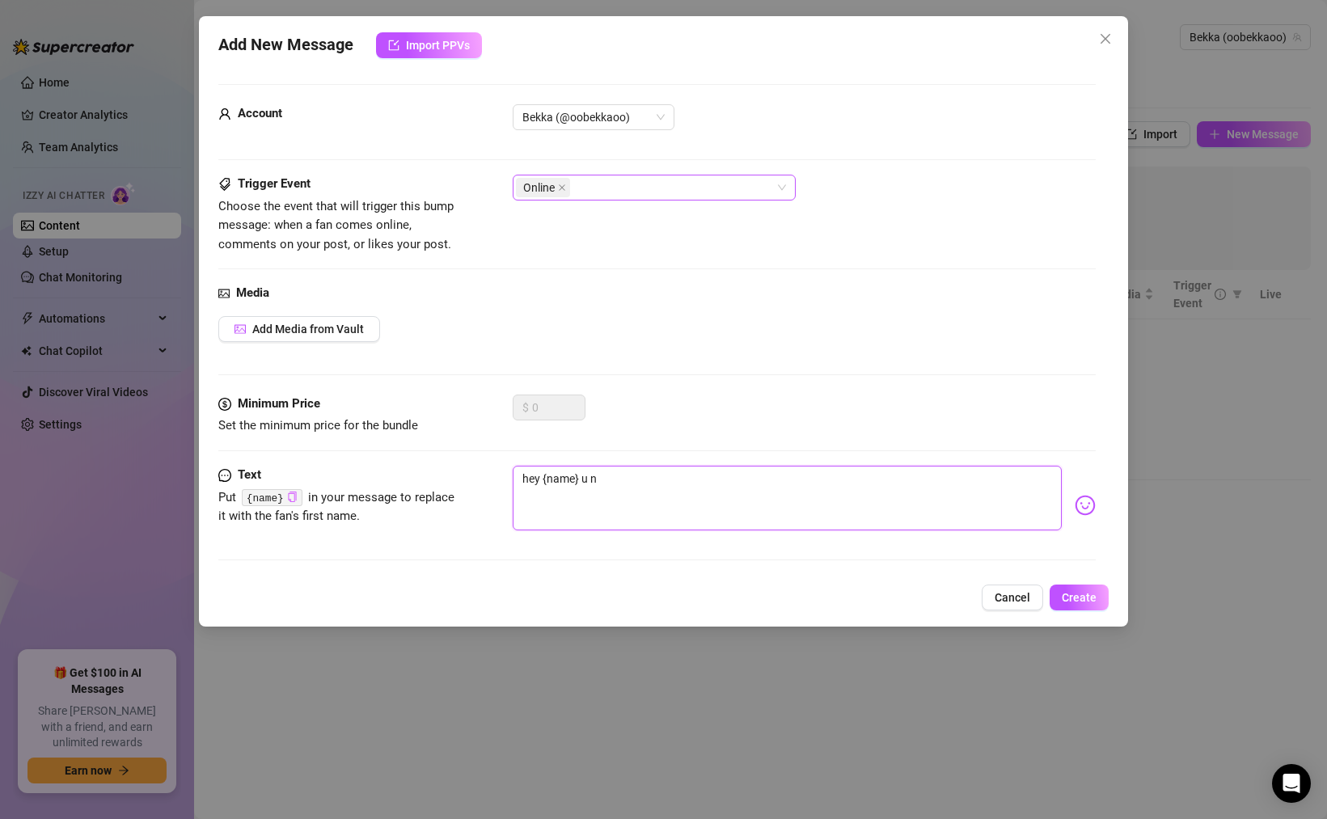
type textarea "hey {name} u"
type textarea "hey {name} u o"
type textarea "hey {name} u on"
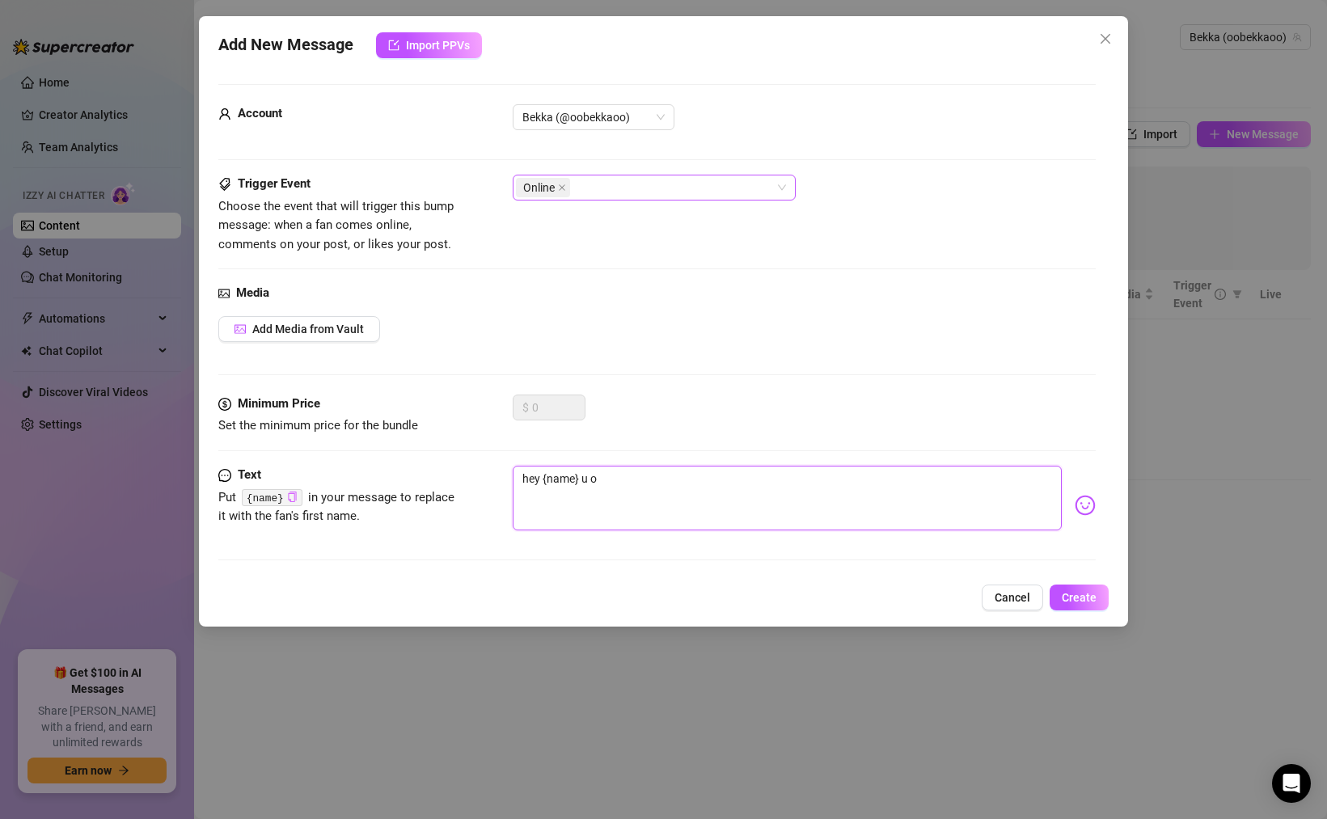
type textarea "hey {name} u on"
type textarea "hey {name} u onl"
type textarea "hey {name} u onli"
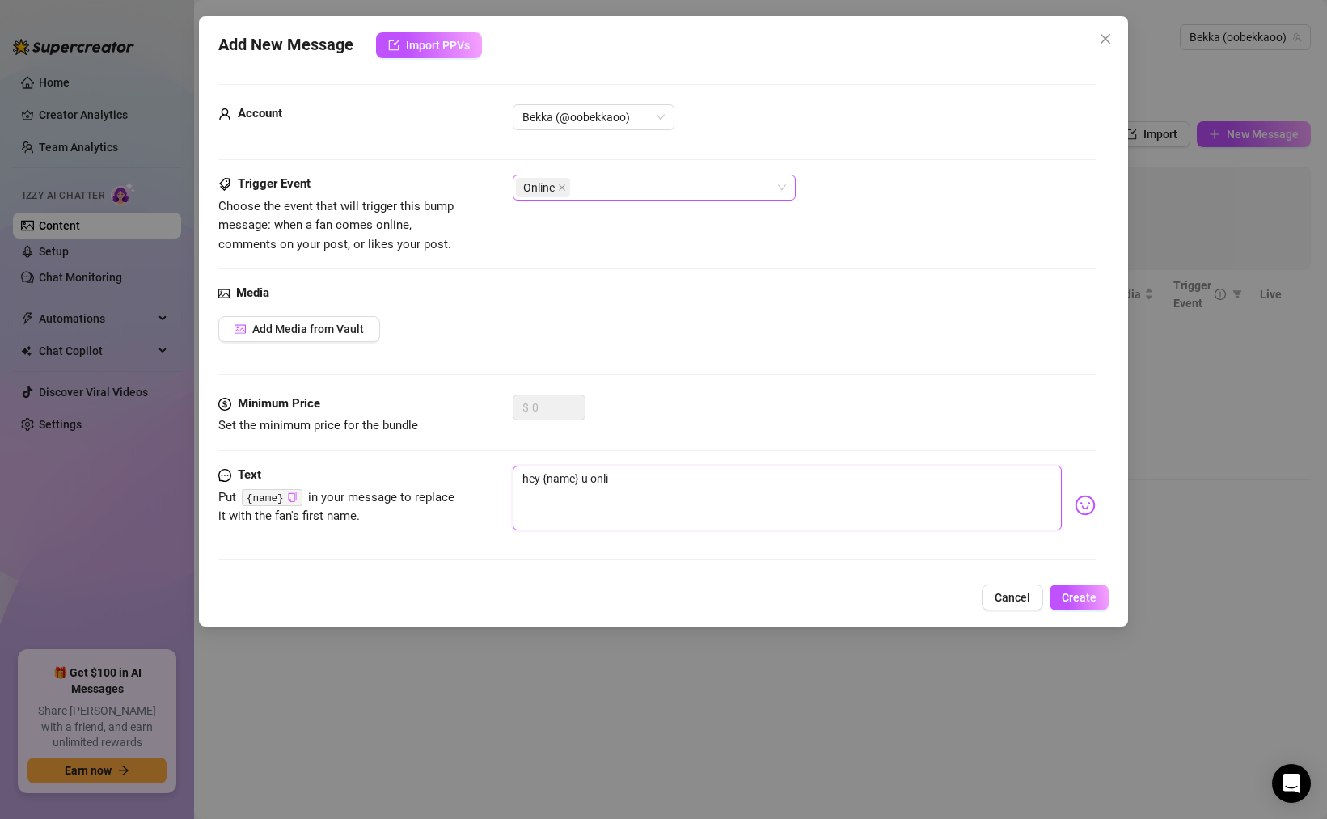
type textarea "hey {name} u onlin"
type textarea "hey {name} u online"
type textarea "hey {name} u online n"
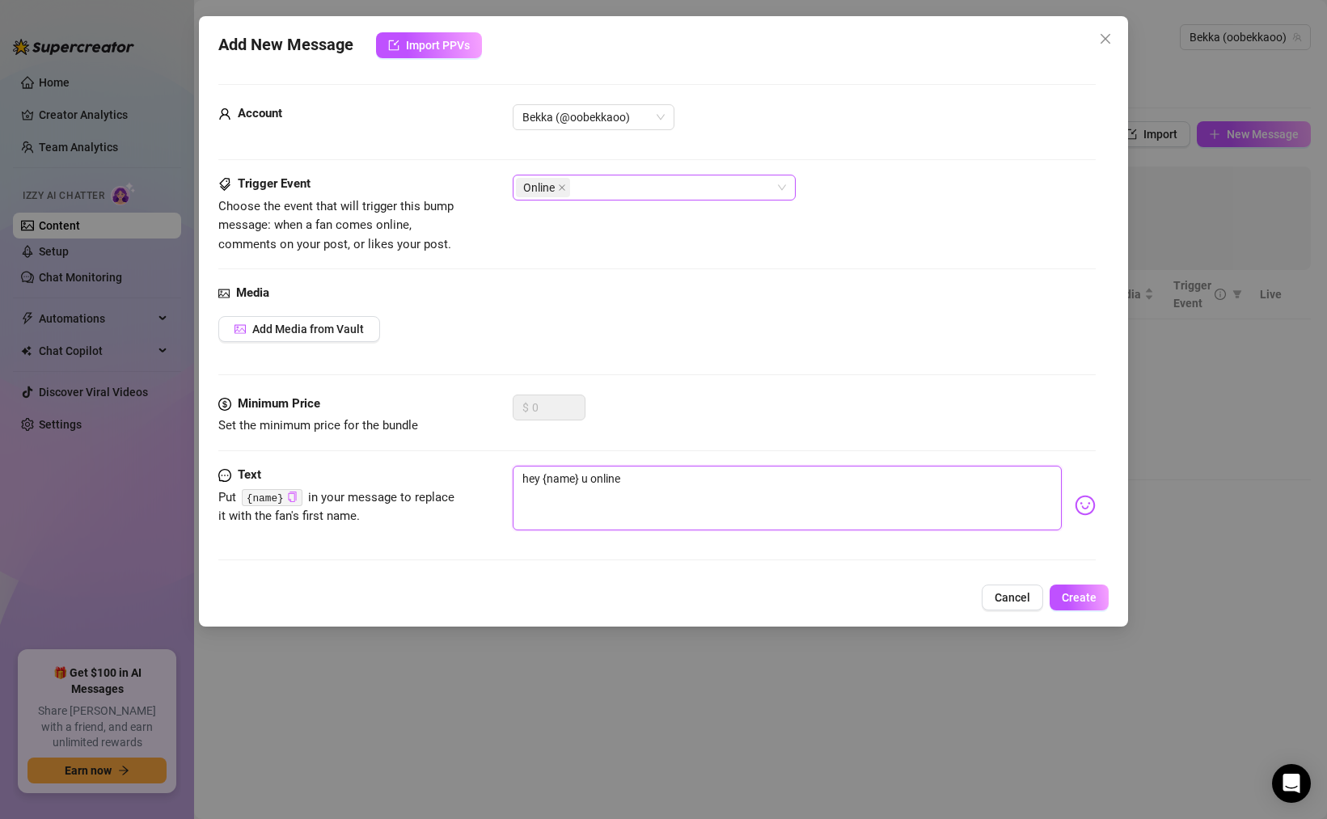
type textarea "hey {name} u online n"
type textarea "hey {name} u online no"
type textarea "hey {name} u online now"
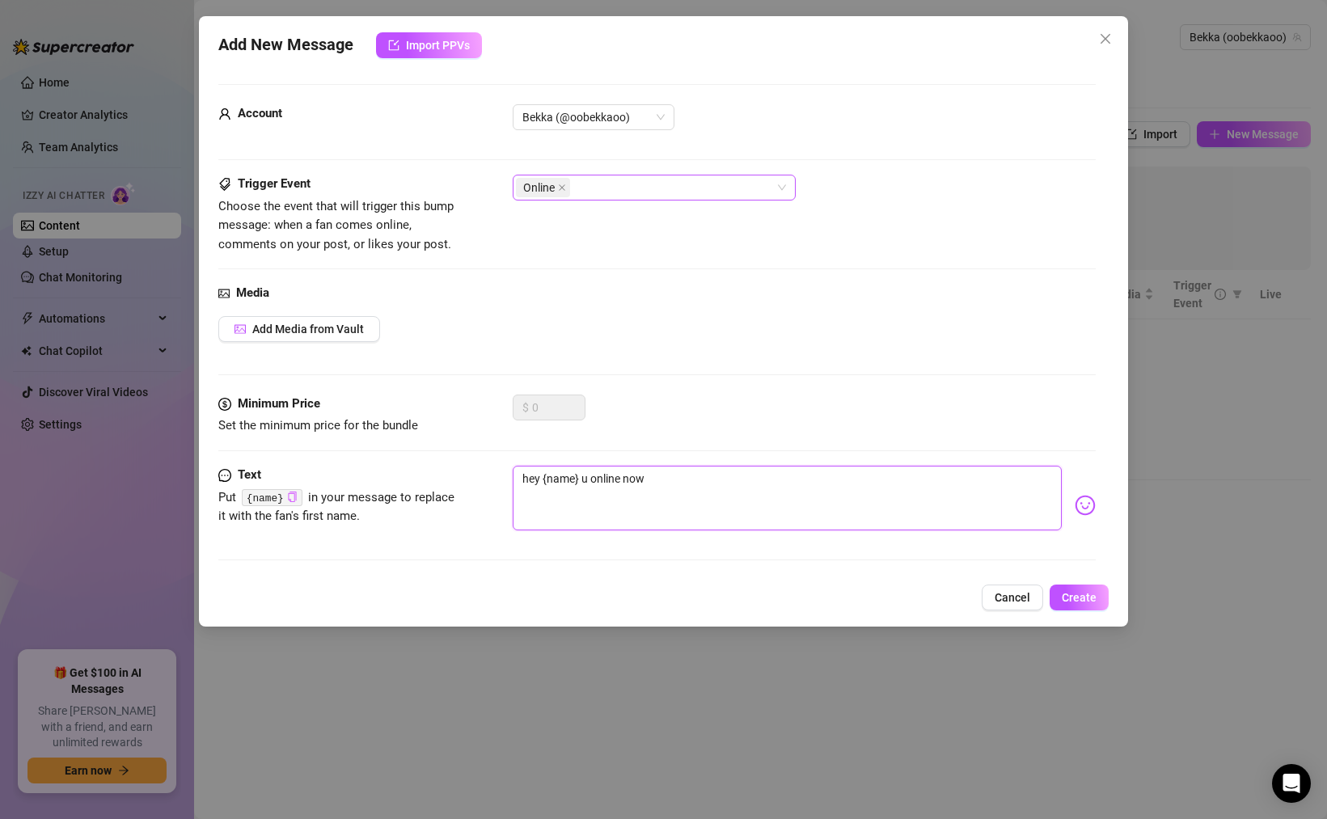
type textarea "hey {name} u online now?"
click at [1096, 598] on span "Create" at bounding box center [1079, 597] width 35 height 13
click at [759, 156] on div "Account Bekka (@oobekkaoo)" at bounding box center [656, 139] width 877 height 70
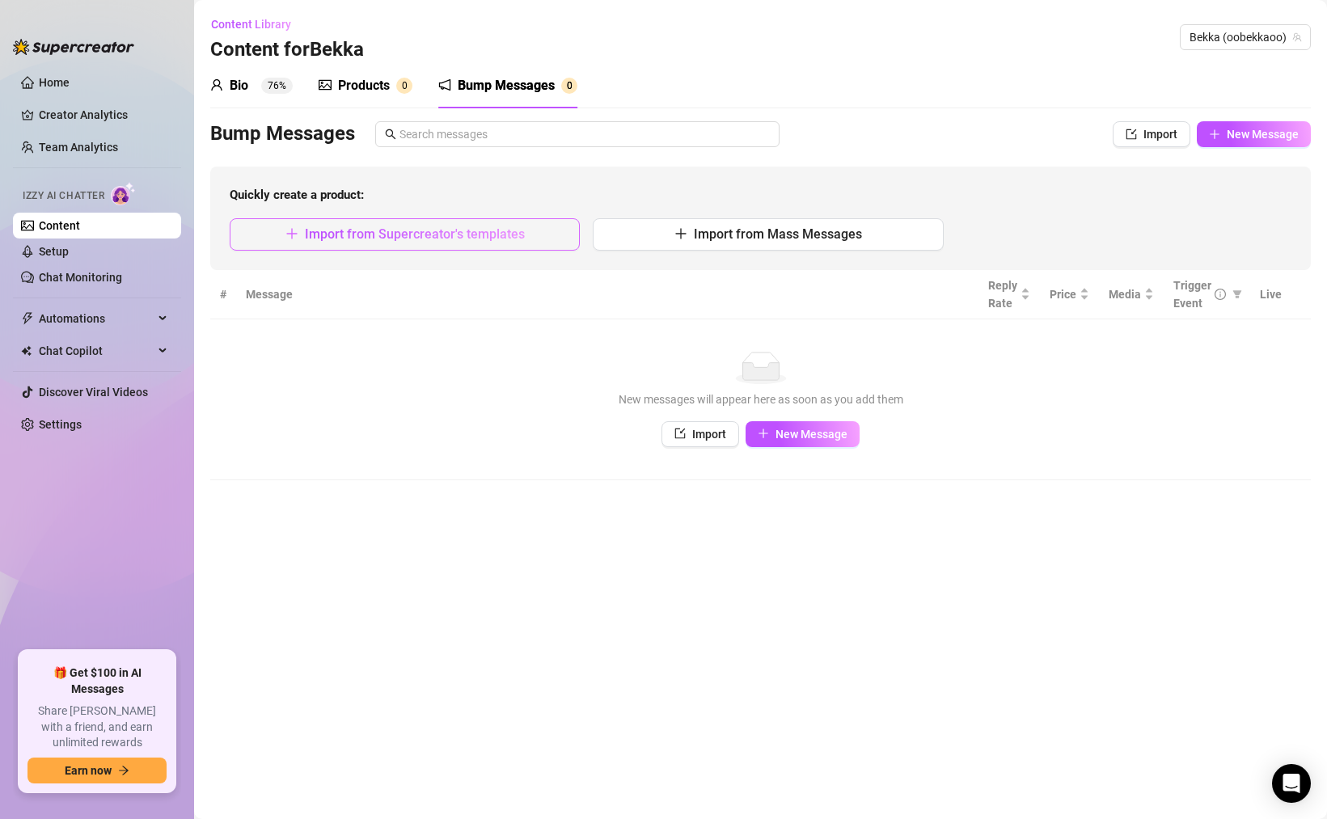
click at [446, 236] on span "Import from Supercreator's templates" at bounding box center [415, 233] width 220 height 15
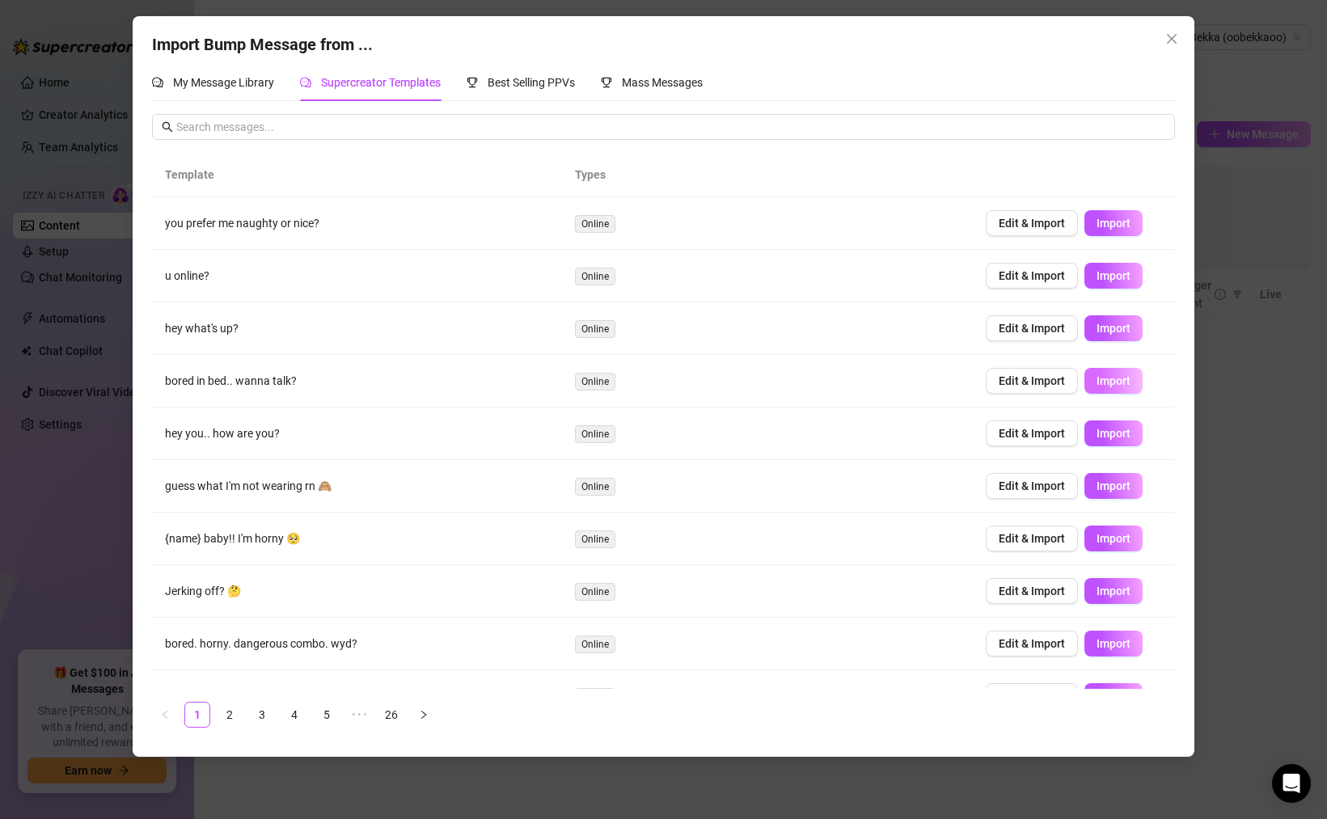
click at [1117, 379] on span "Import" at bounding box center [1113, 380] width 34 height 13
click at [1294, 95] on div "Import Bump Message from ... My Message Library Supercreator Templates Best Sel…" at bounding box center [663, 409] width 1327 height 819
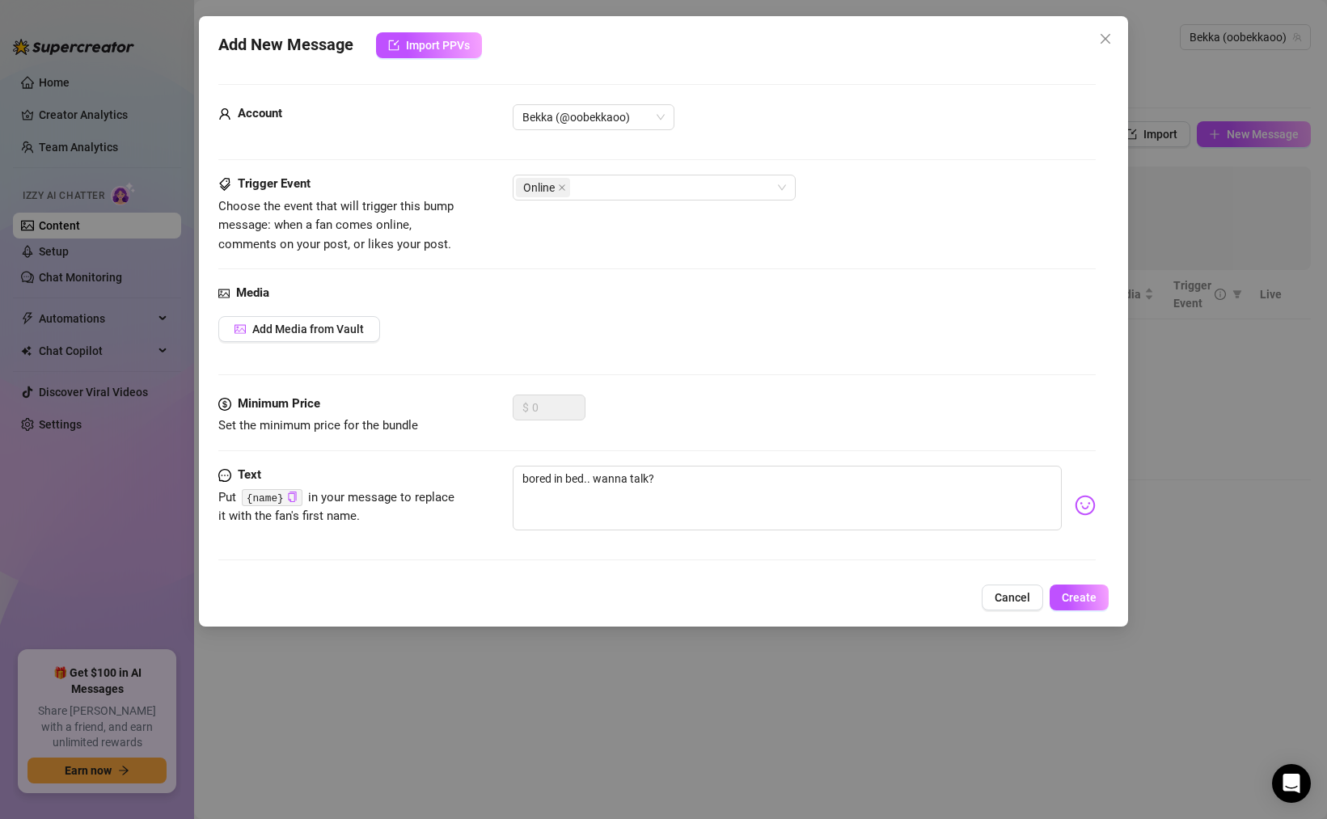
click at [1266, 105] on div "Add New Message Import PPVs Account Bekka (@oobekkaoo) Trigger Event Choose the…" at bounding box center [663, 409] width 1327 height 819
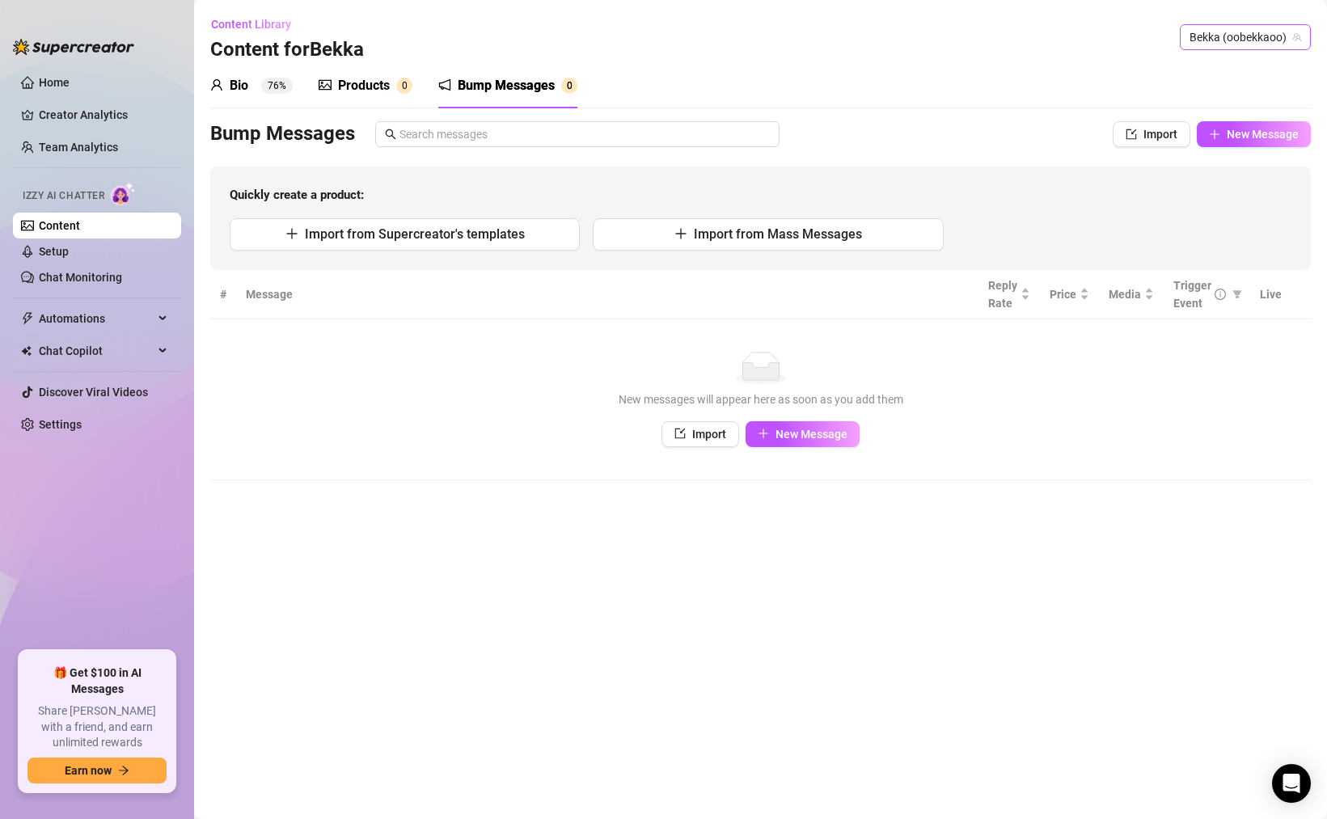
click at [1239, 43] on span "Bekka (oobekkaoo)" at bounding box center [1245, 37] width 112 height 24
click at [1198, 67] on span "Zombae" at bounding box center [1180, 70] width 41 height 18
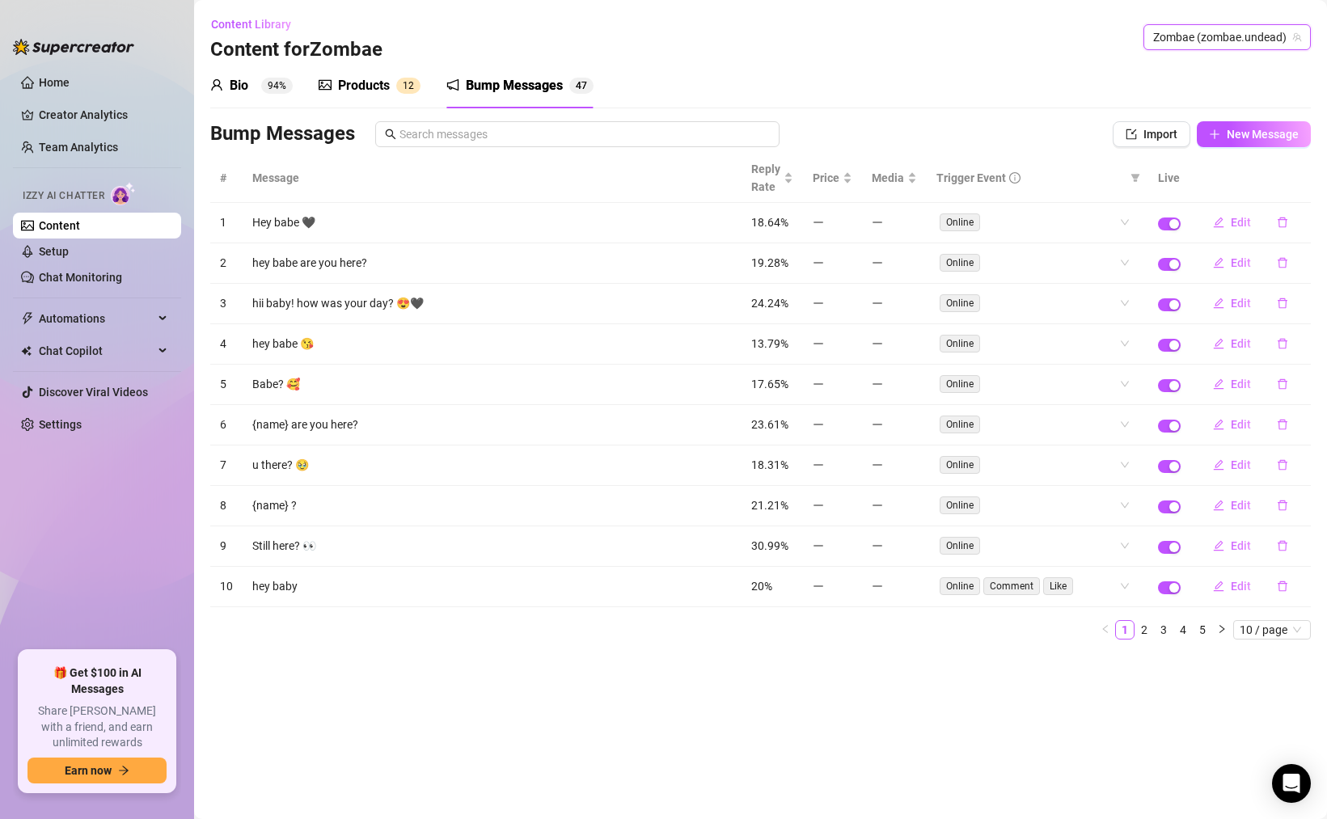
click at [358, 82] on div "Products" at bounding box center [364, 85] width 52 height 19
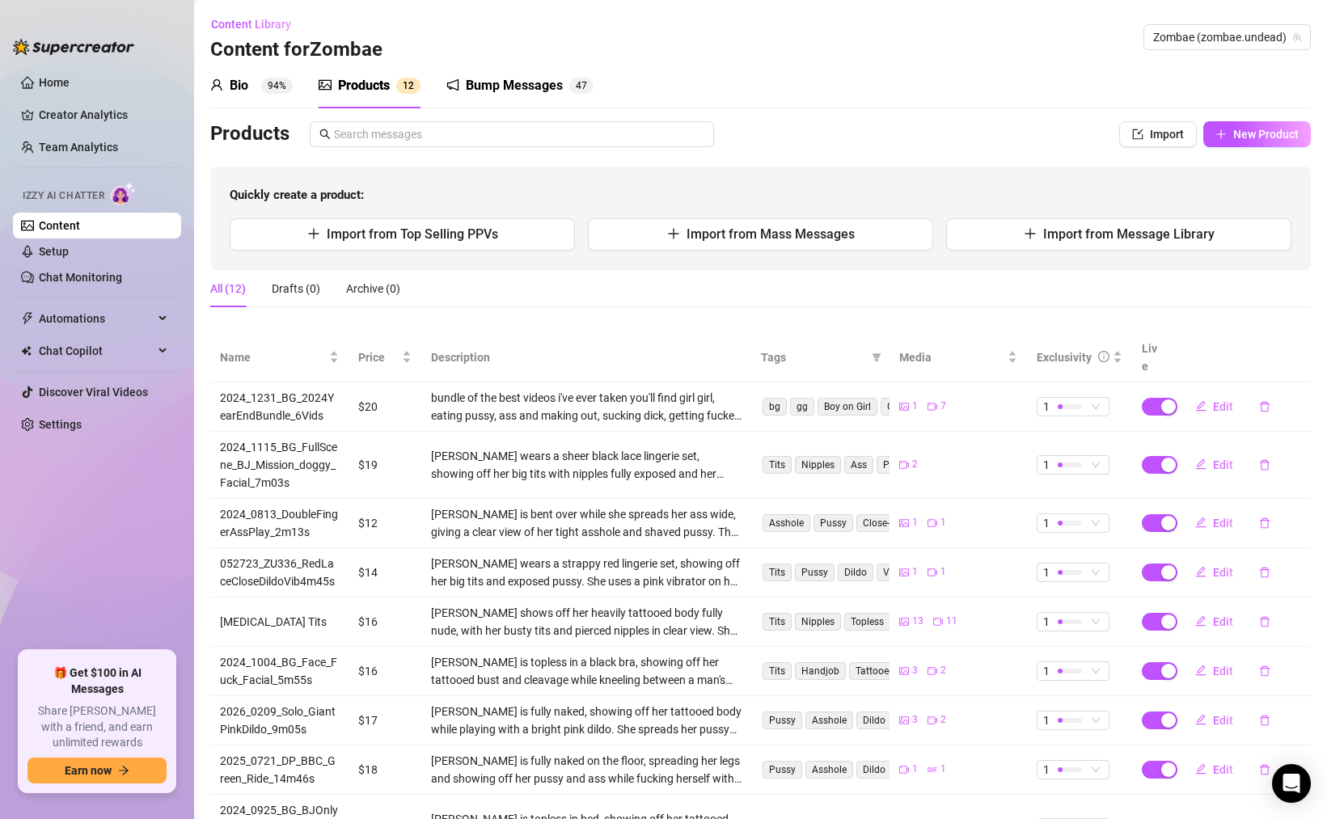
click at [542, 87] on div "Bump Messages" at bounding box center [514, 85] width 97 height 19
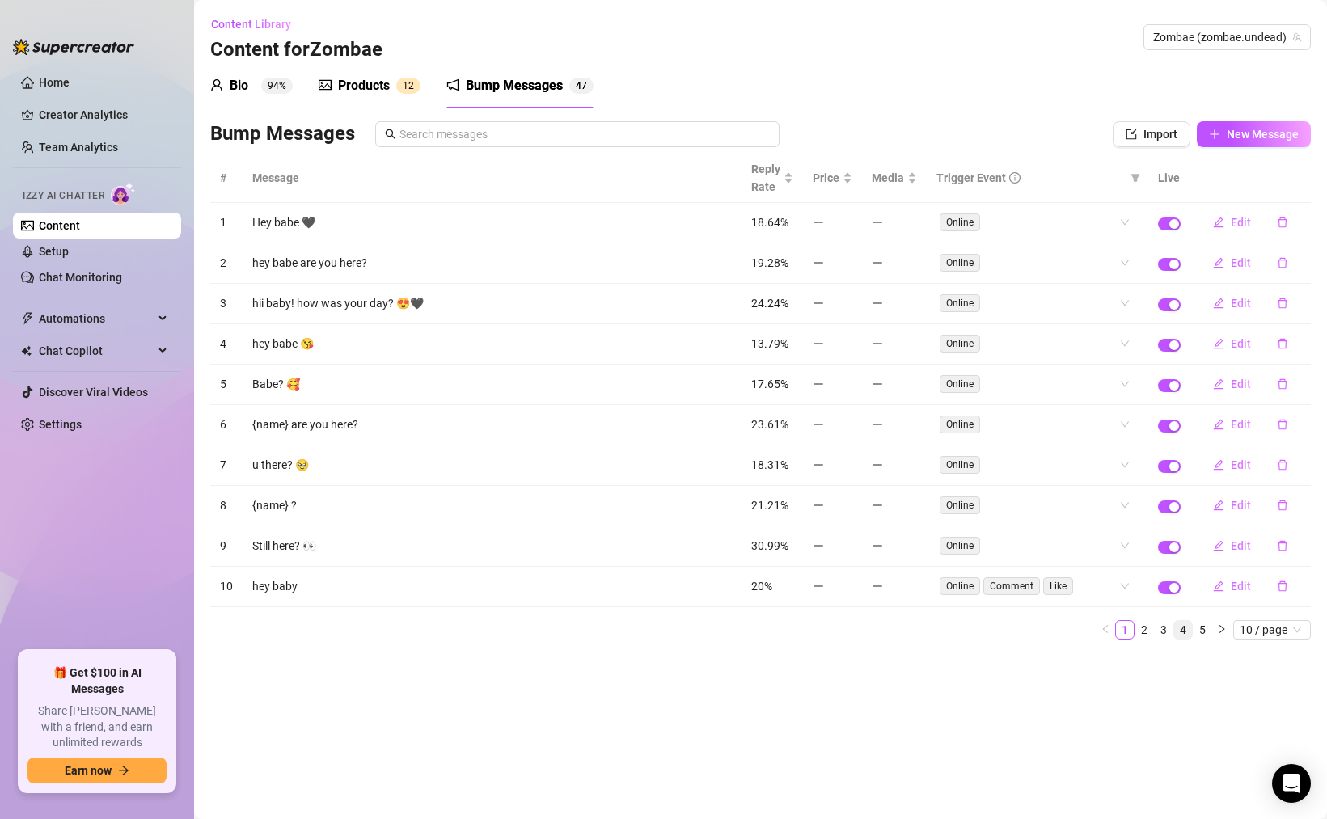
click at [1179, 627] on link "4" at bounding box center [1183, 630] width 18 height 18
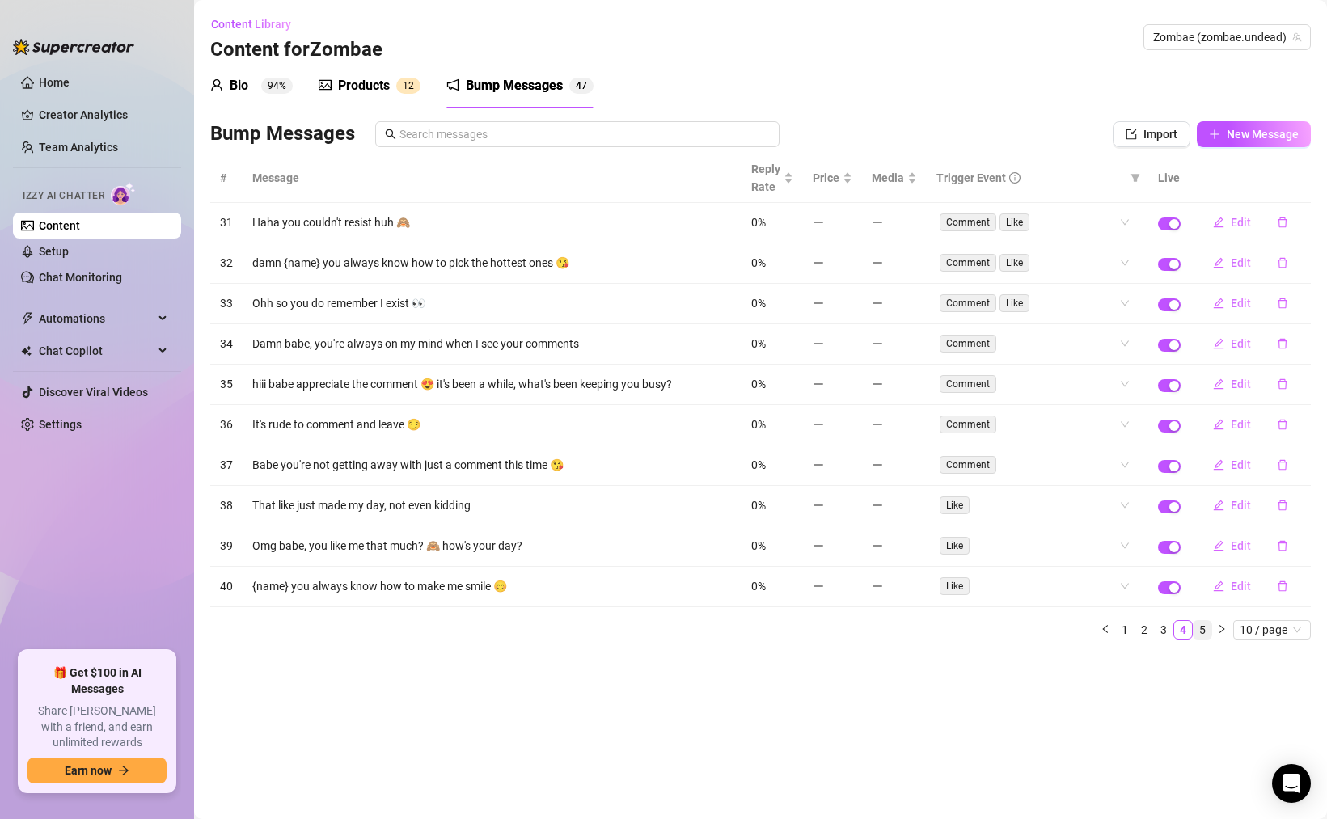
click at [1202, 629] on link "5" at bounding box center [1202, 630] width 18 height 18
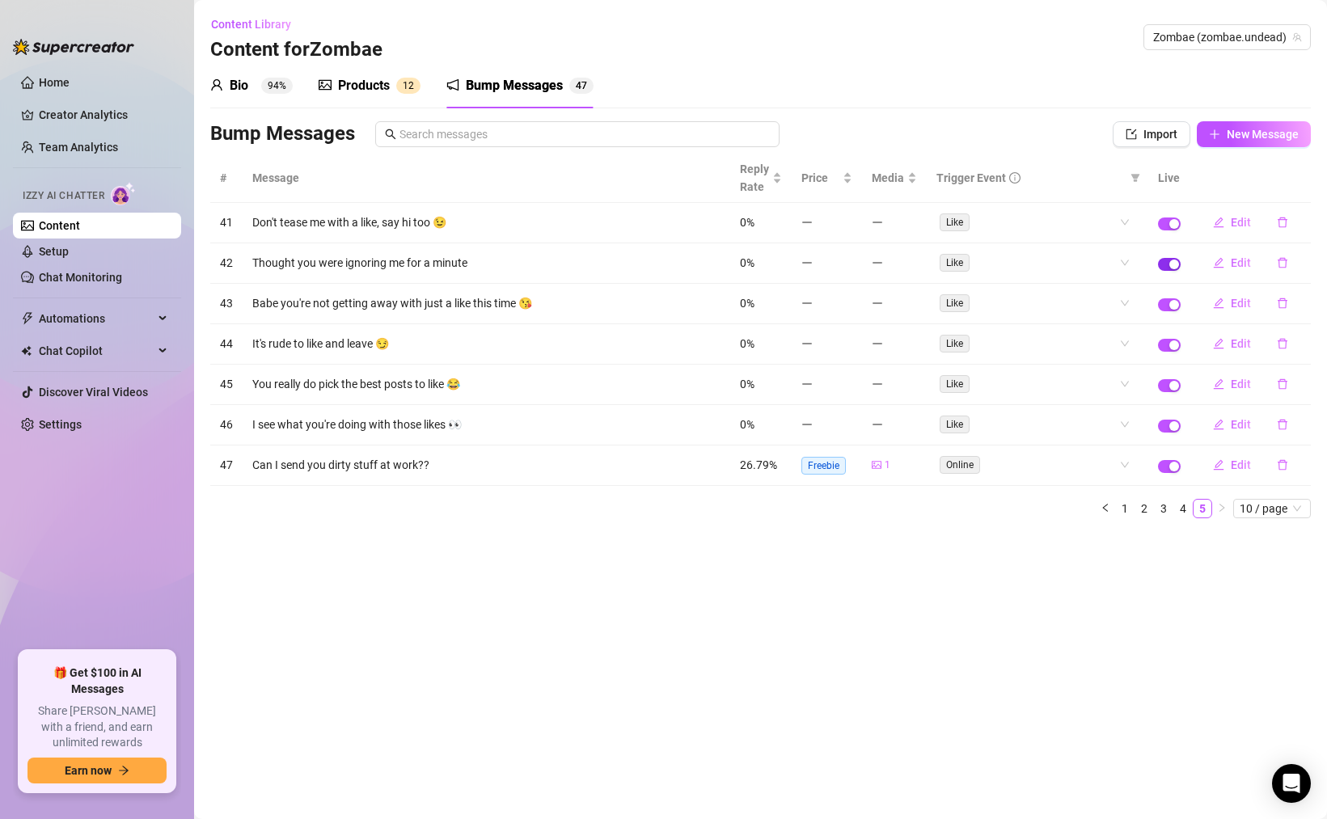
click at [1171, 268] on div "button" at bounding box center [1174, 265] width 10 height 10
click at [1183, 506] on link "4" at bounding box center [1183, 509] width 18 height 18
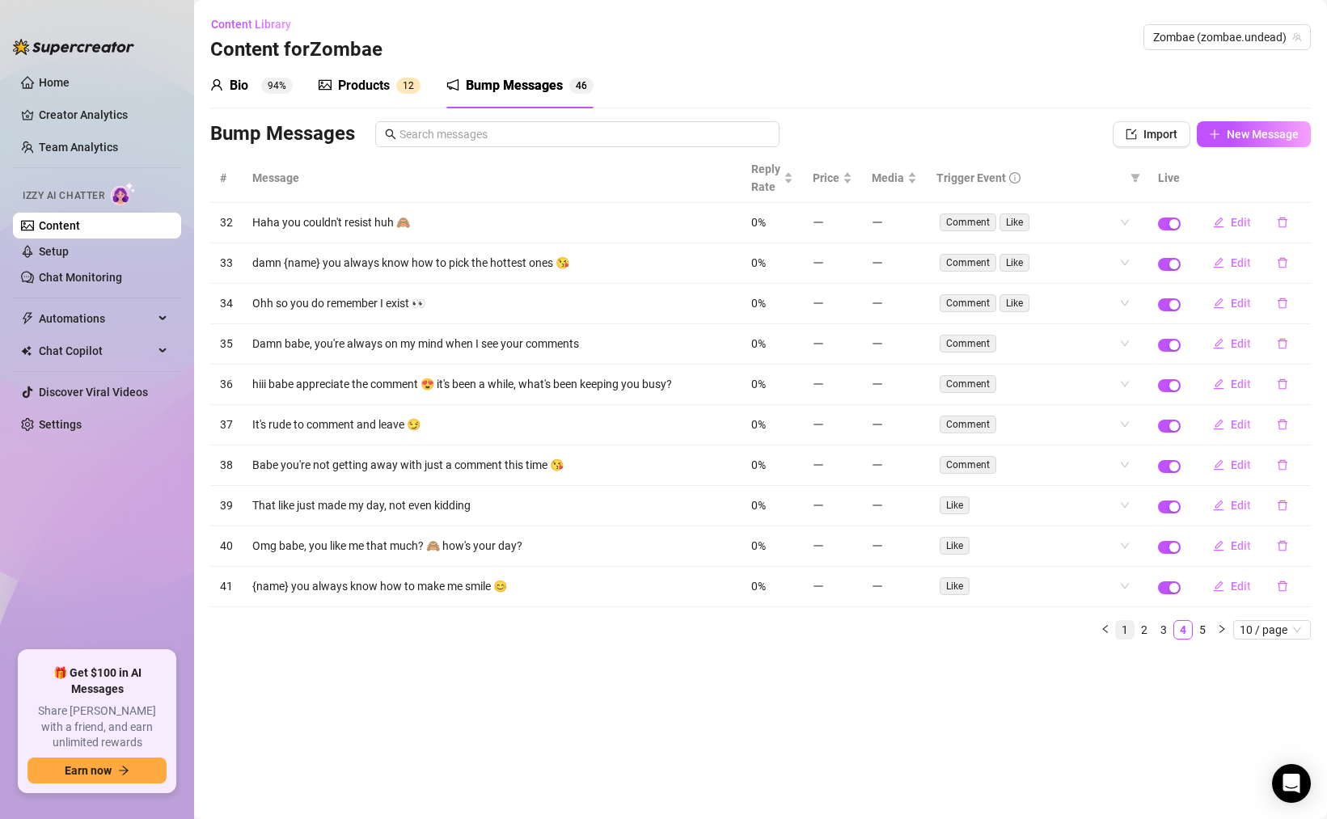
click at [1119, 629] on link "1" at bounding box center [1125, 630] width 18 height 18
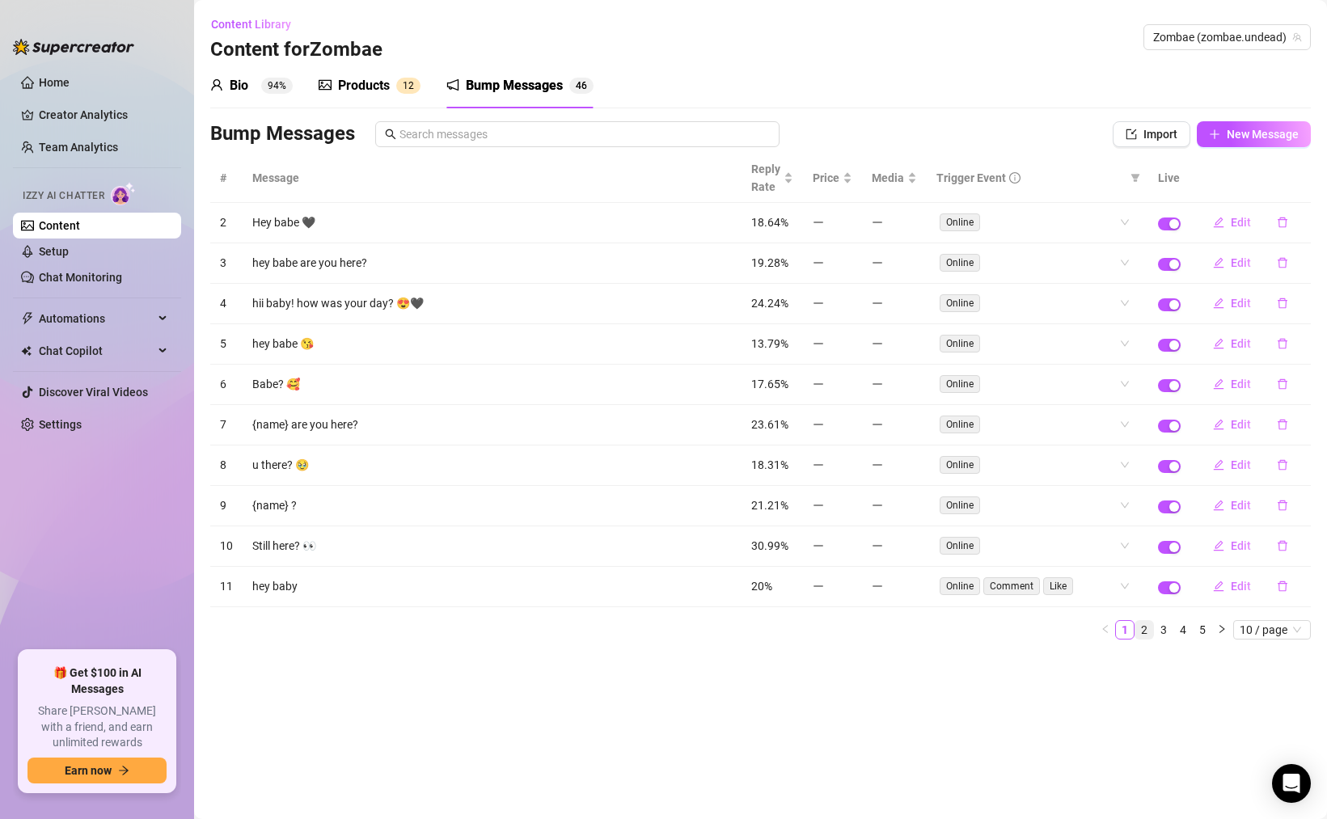
click at [1150, 630] on link "2" at bounding box center [1144, 630] width 18 height 18
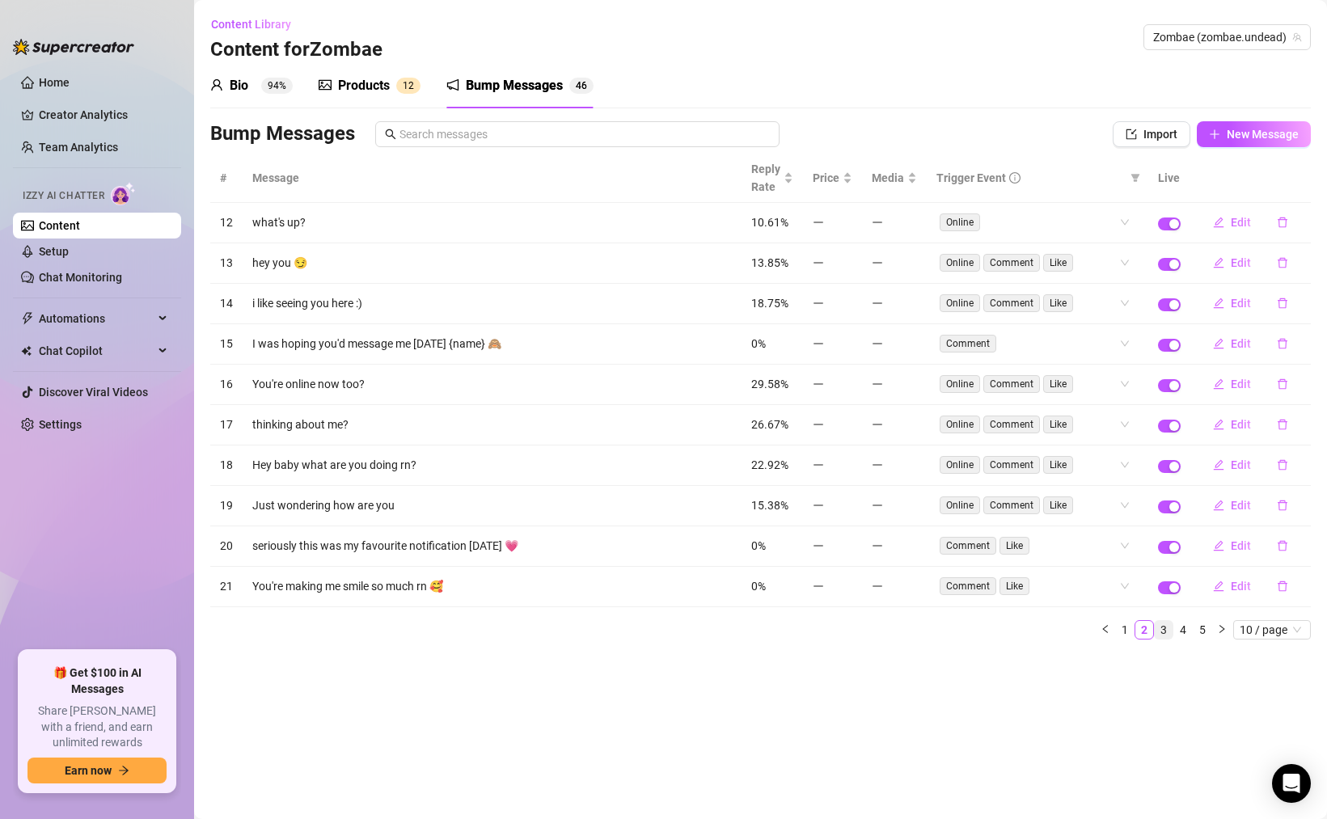
click at [1166, 633] on link "3" at bounding box center [1164, 630] width 18 height 18
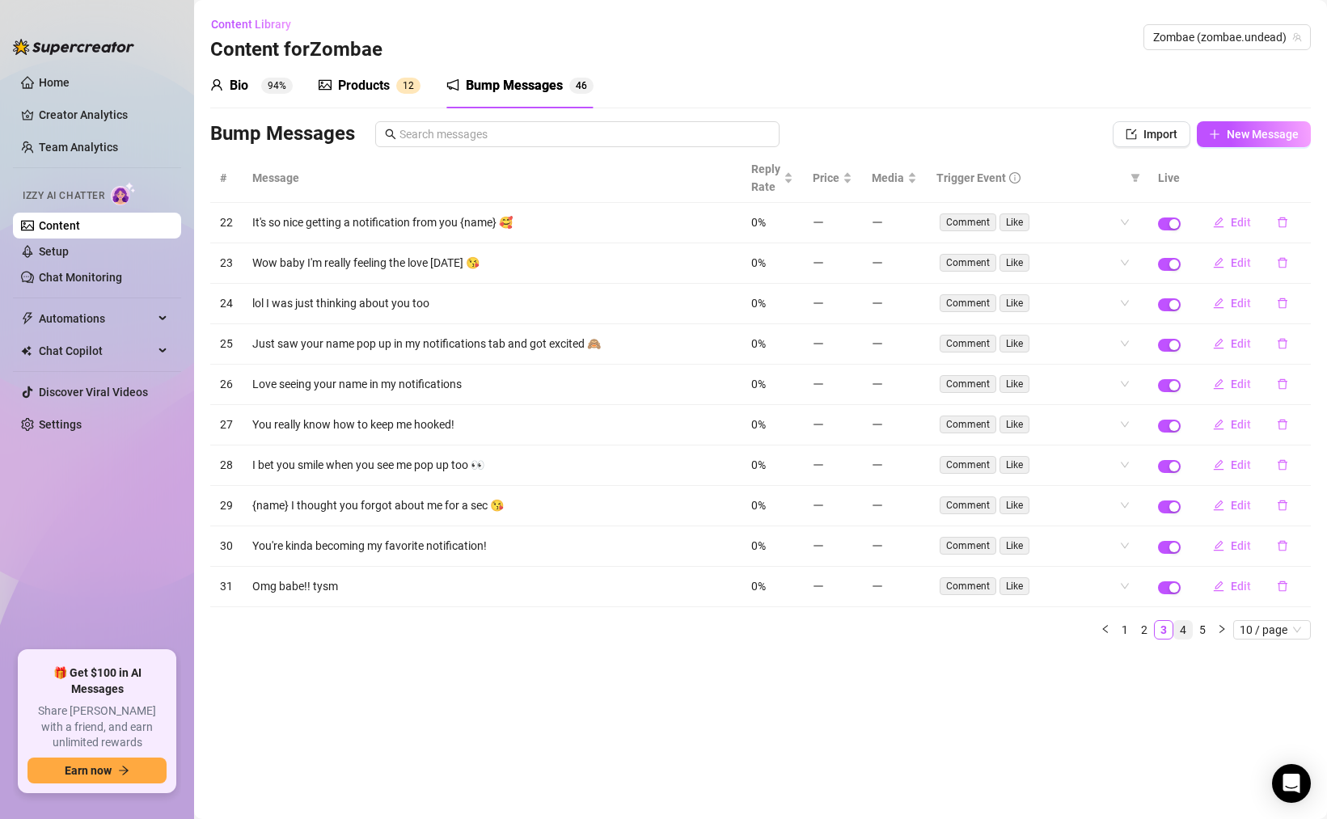
click at [1182, 634] on link "4" at bounding box center [1183, 630] width 18 height 18
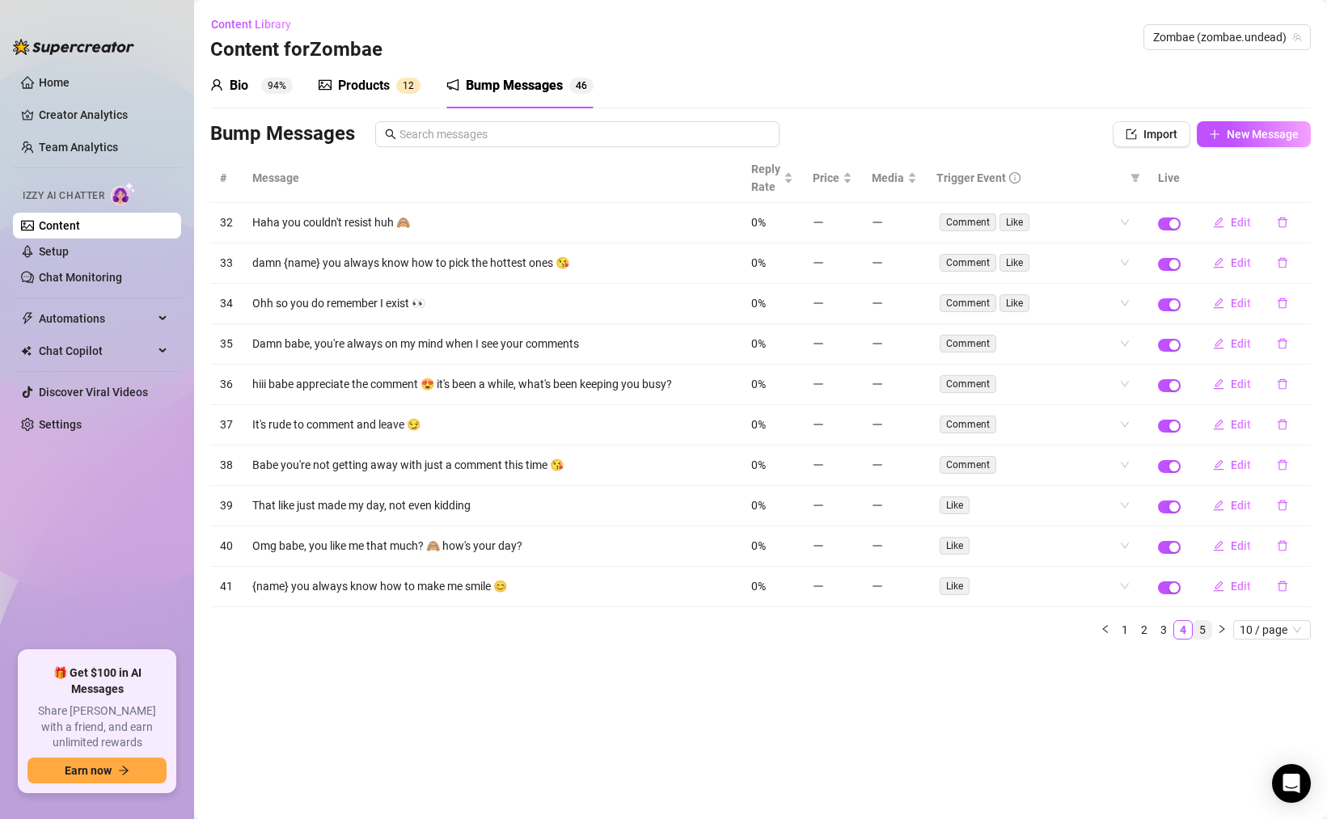
click at [1199, 634] on link "5" at bounding box center [1202, 630] width 18 height 18
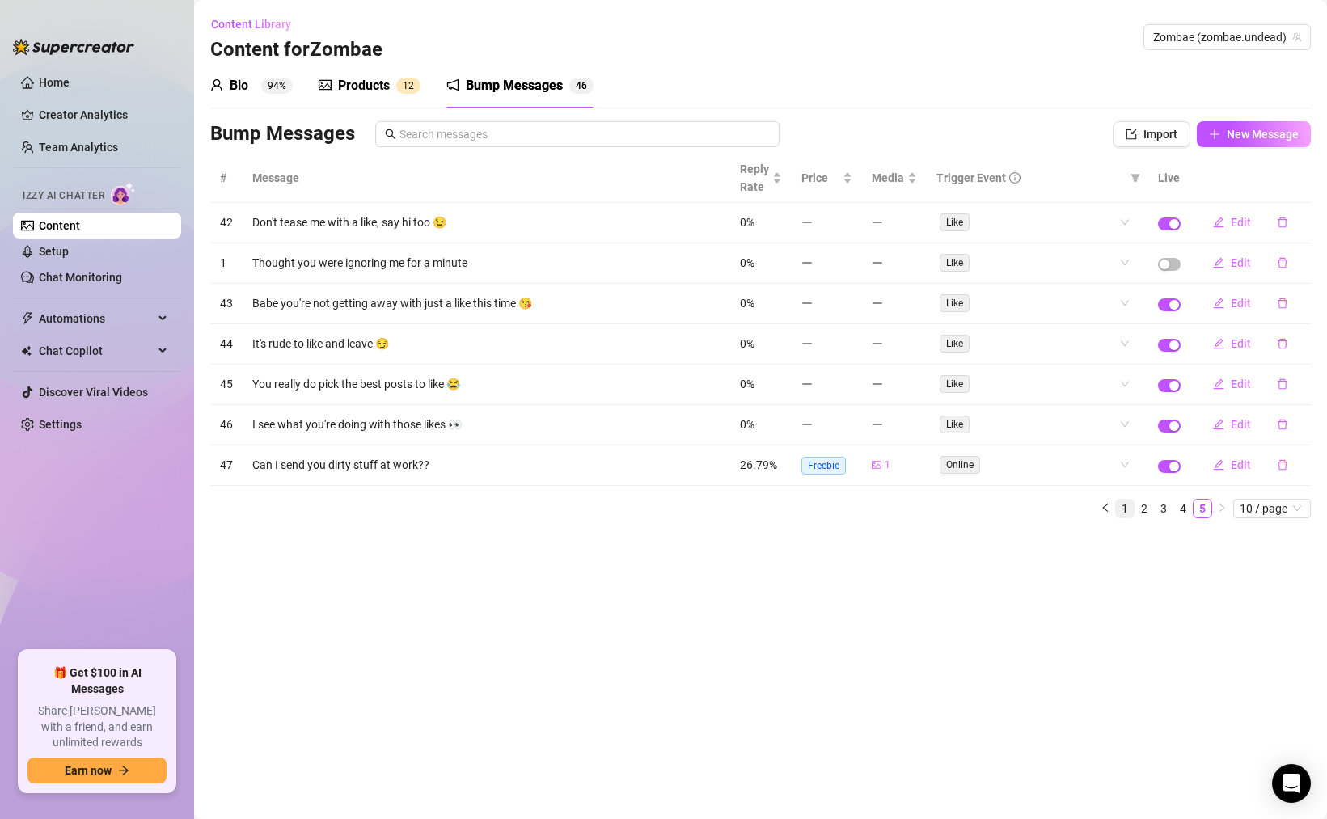
click at [1126, 509] on link "1" at bounding box center [1125, 509] width 18 height 18
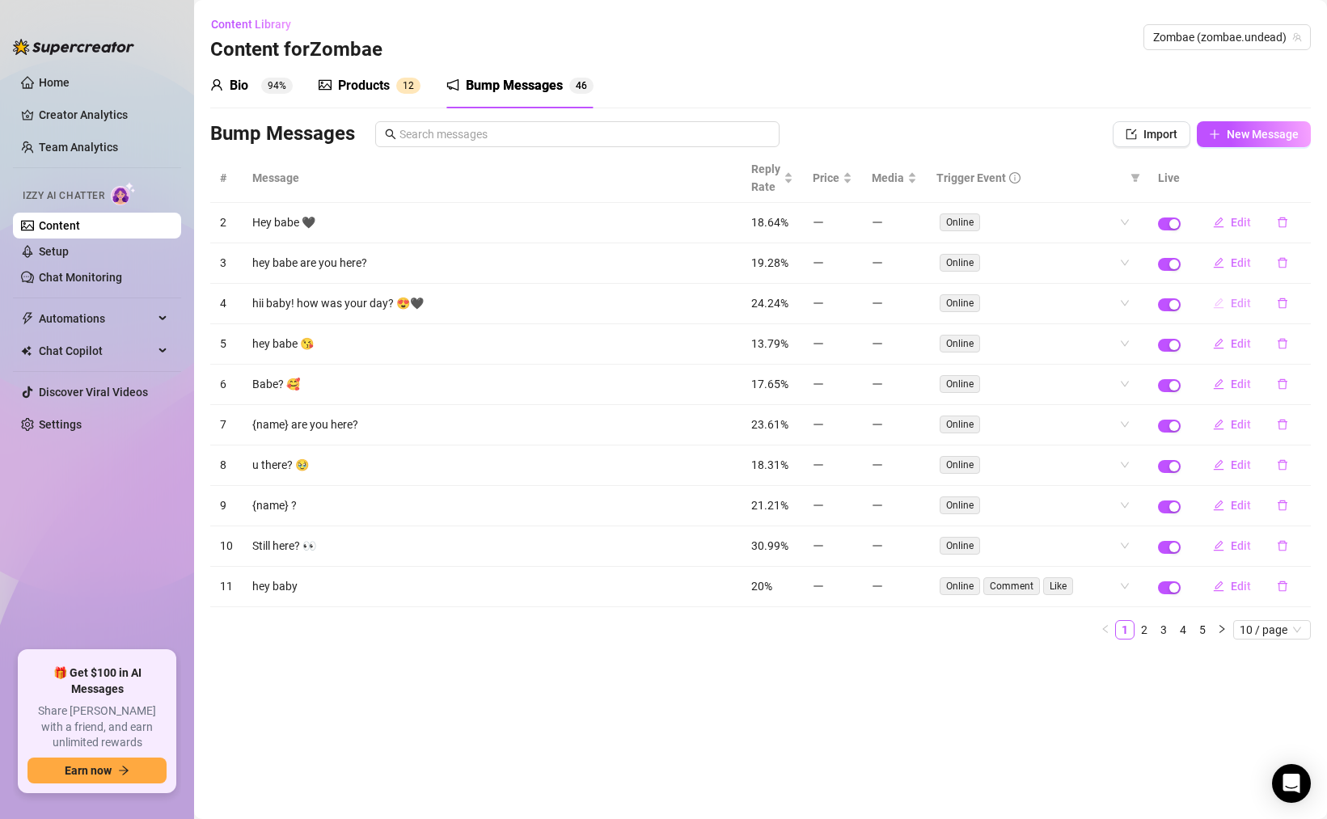
click at [1237, 302] on span "Edit" at bounding box center [1241, 303] width 20 height 13
type textarea "hii baby! how was your day? 😍🖤"
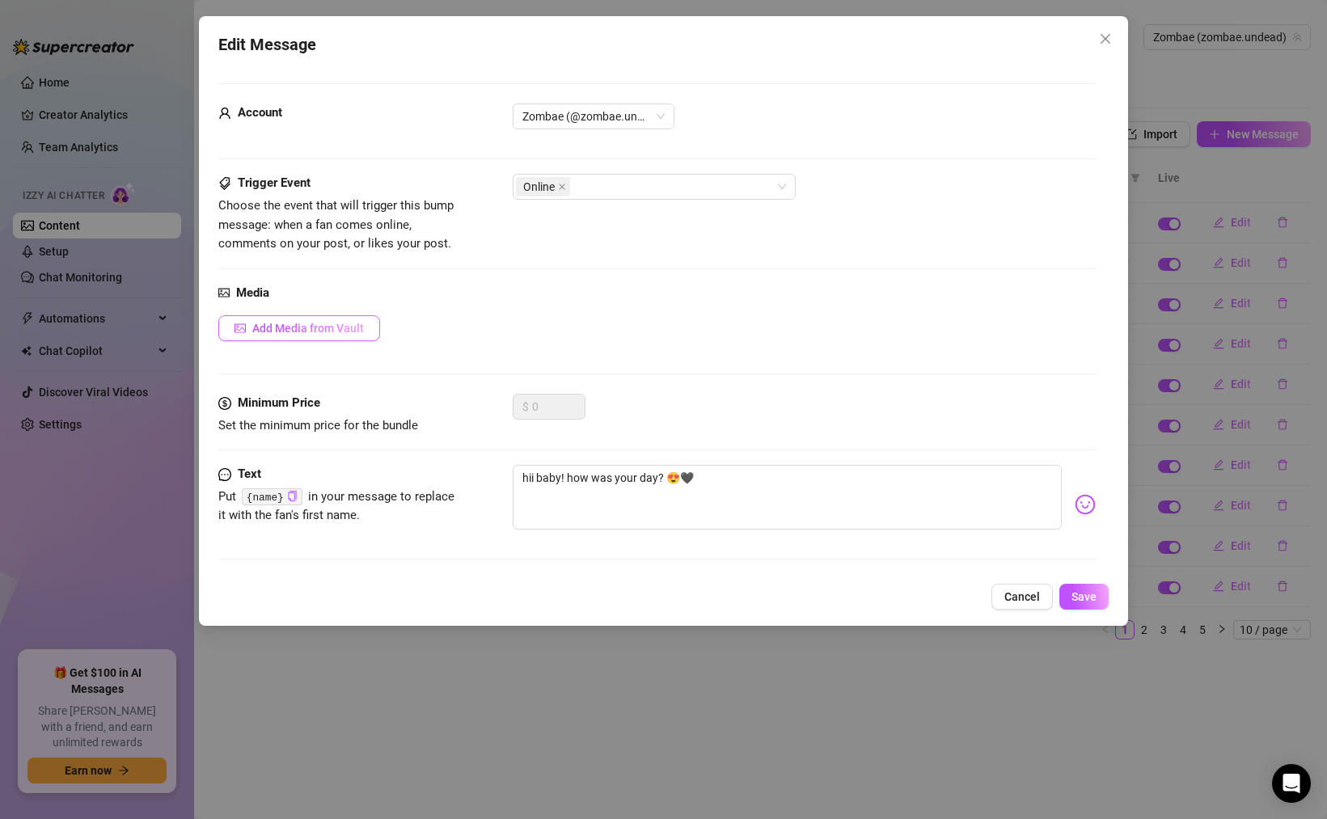
click at [319, 324] on span "Add Media from Vault" at bounding box center [308, 328] width 112 height 13
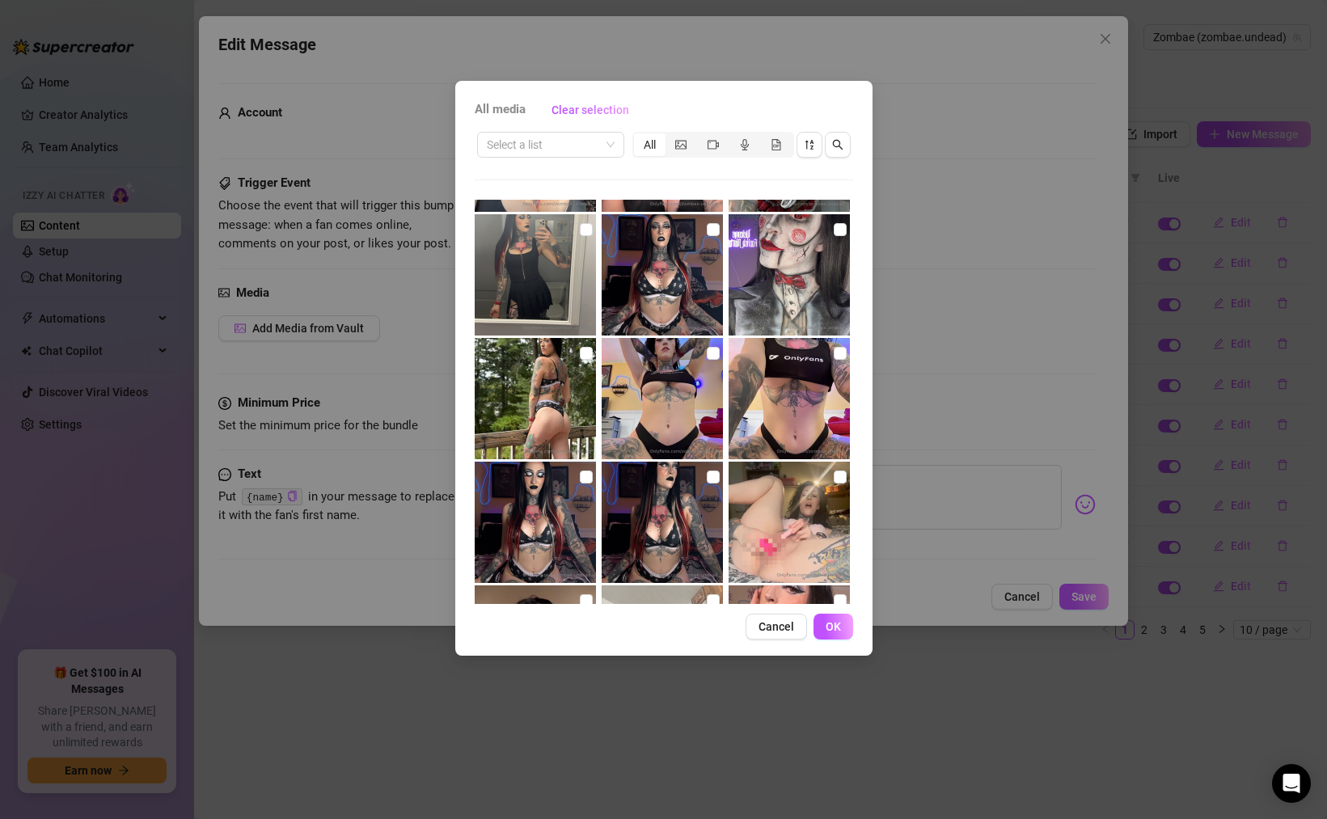
scroll to position [112, 0]
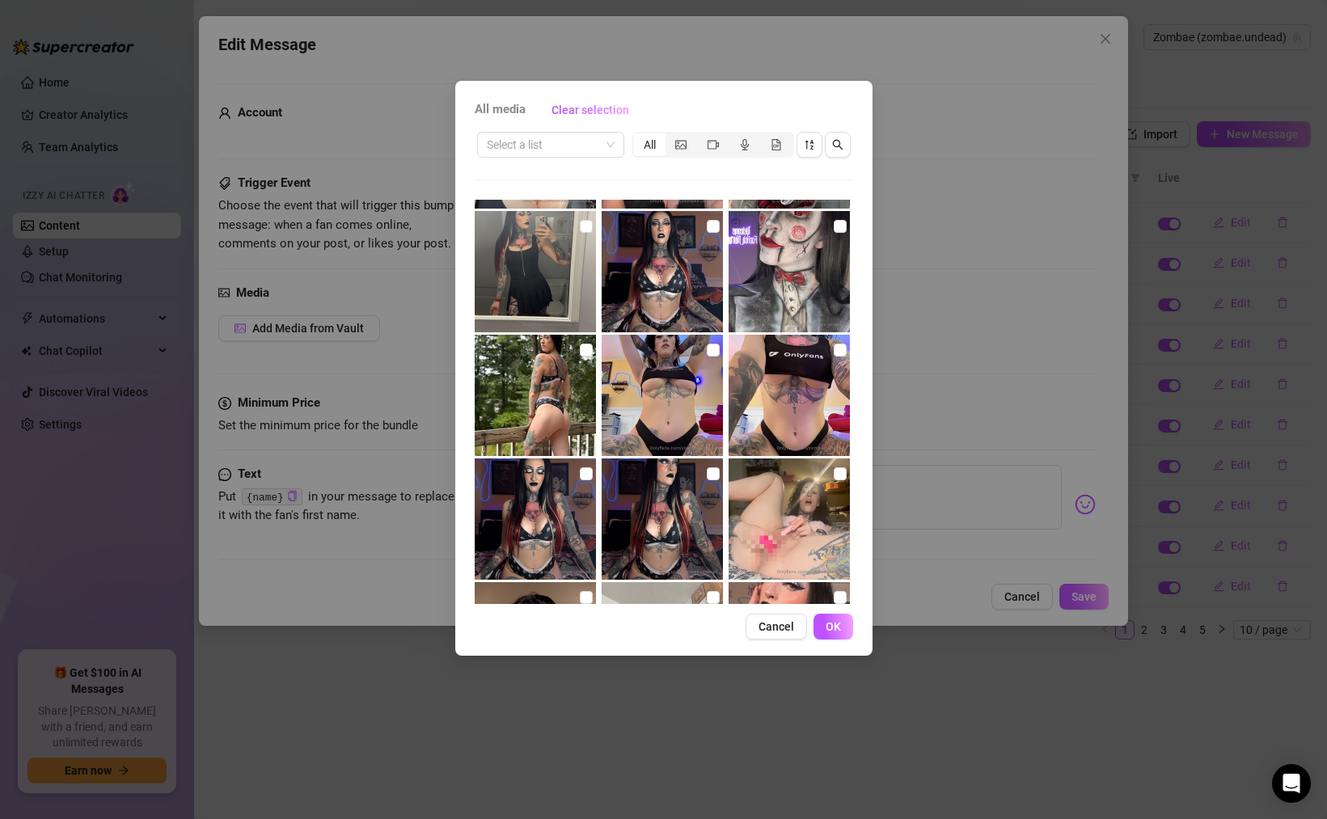
click at [793, 385] on img at bounding box center [788, 395] width 121 height 121
checkbox input "true"
click at [827, 628] on span "OK" at bounding box center [833, 626] width 15 height 13
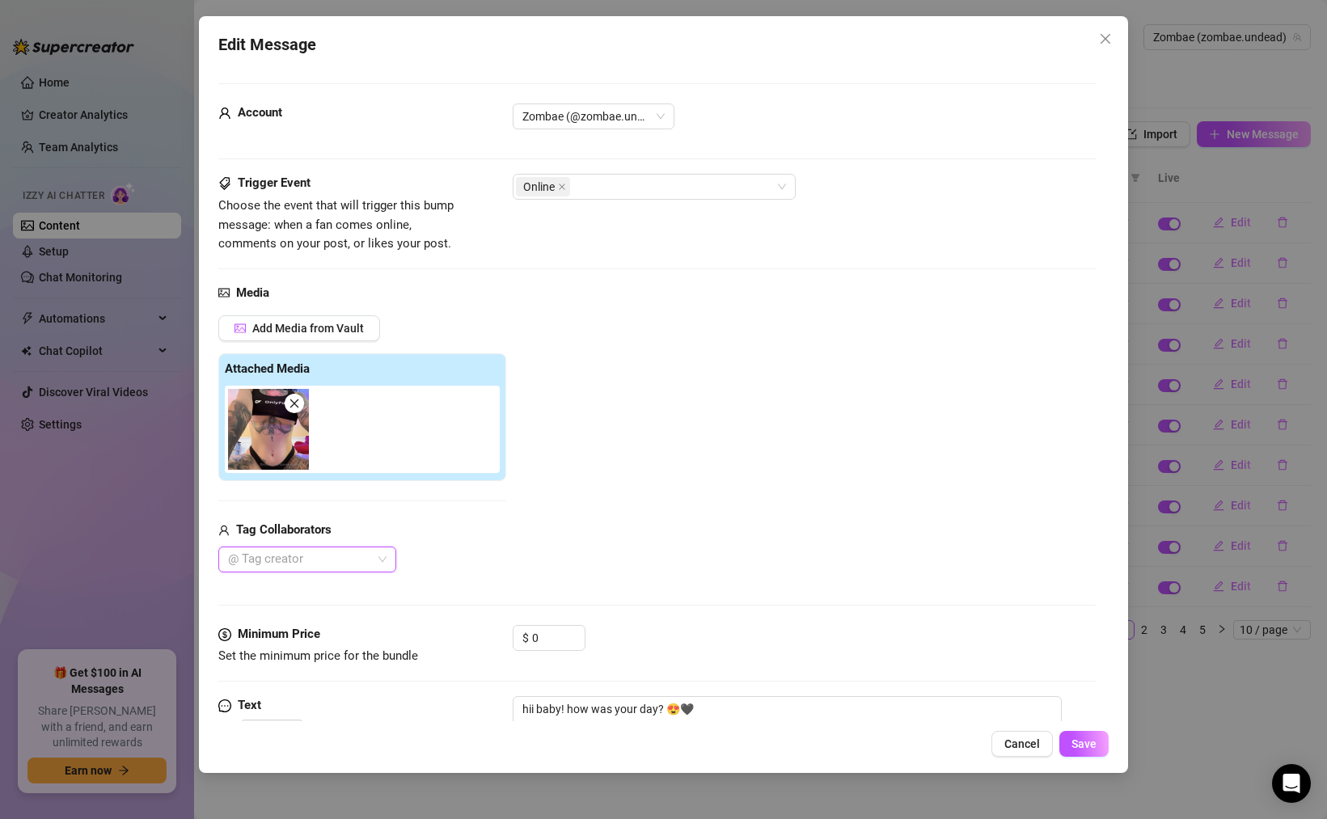
scroll to position [83, 0]
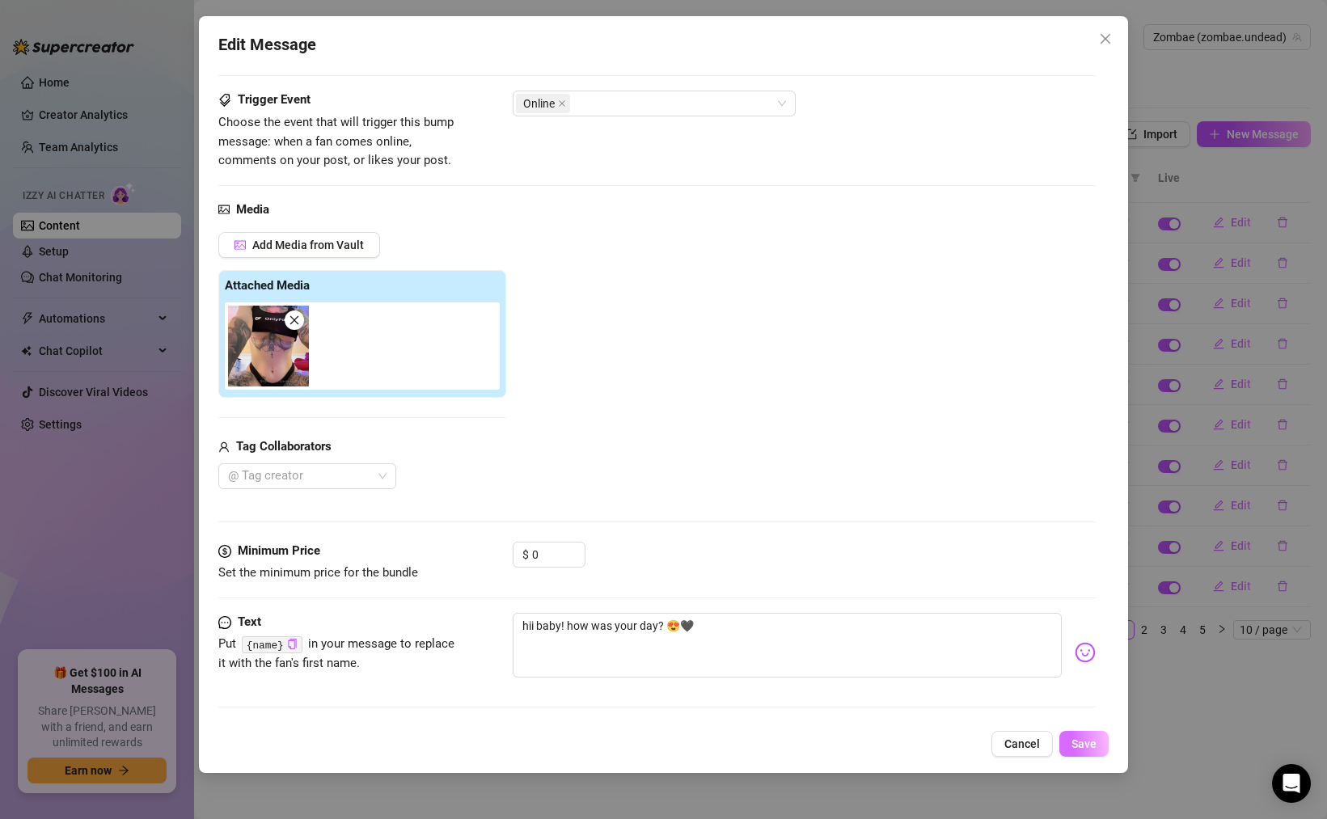
click at [1077, 749] on span "Save" at bounding box center [1083, 743] width 25 height 13
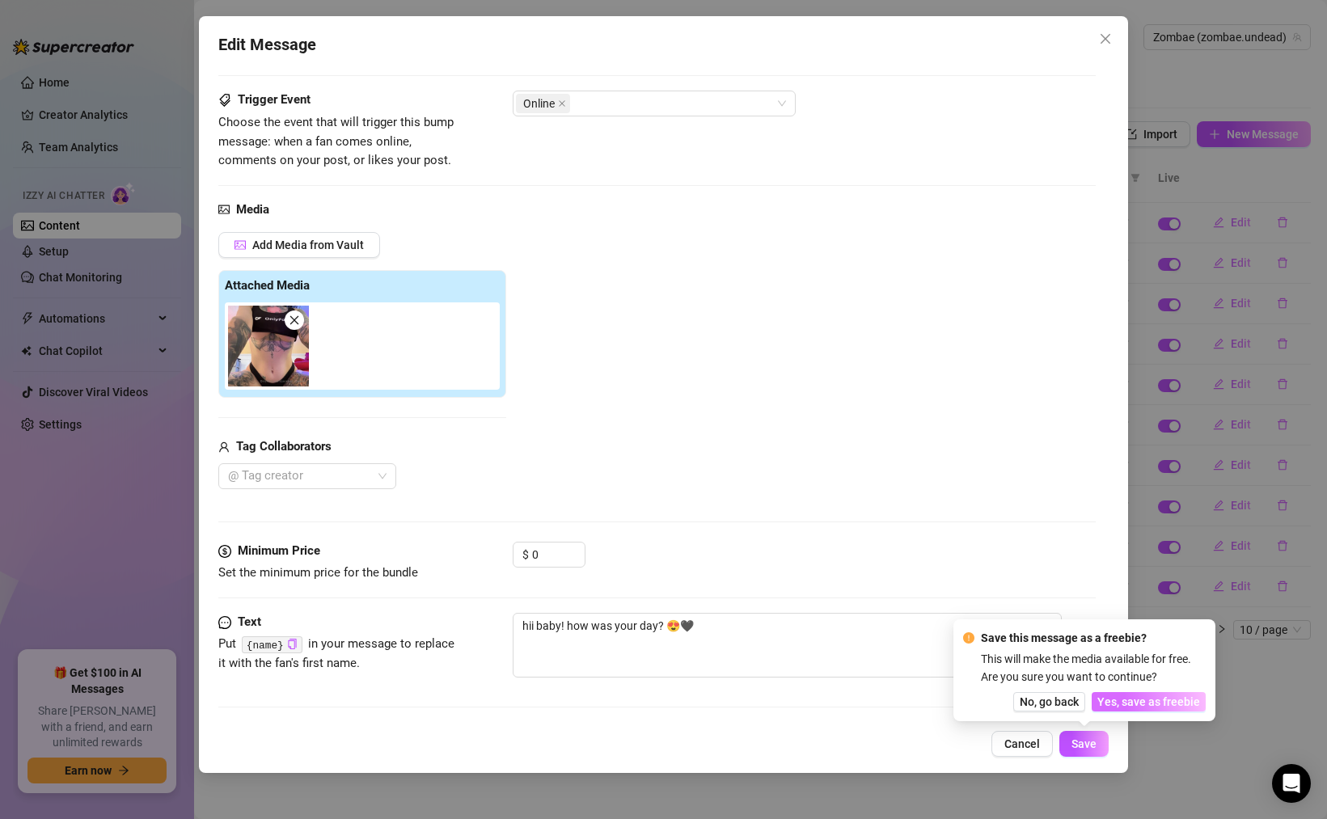
click at [1126, 703] on span "Yes, save as freebie" at bounding box center [1148, 701] width 103 height 13
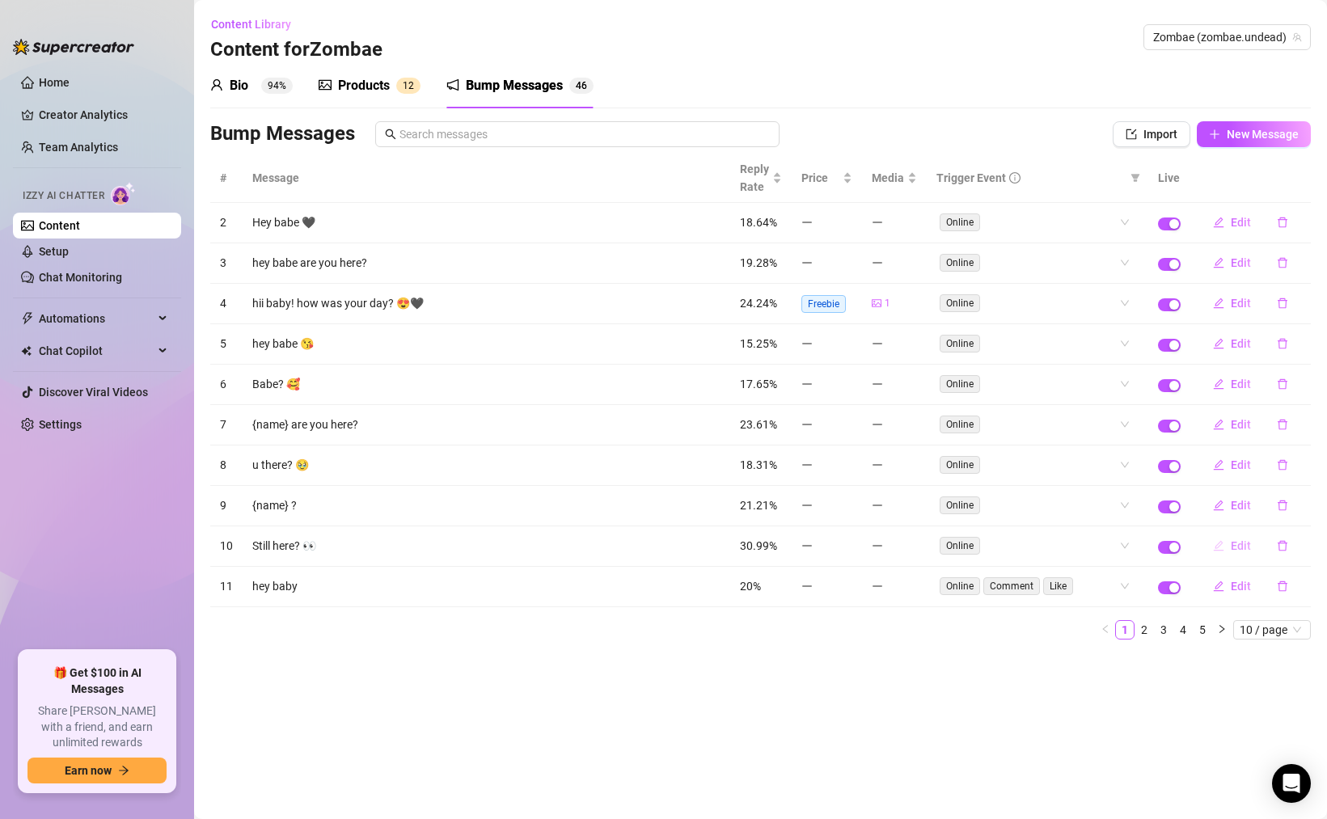
click at [1237, 549] on span "Edit" at bounding box center [1241, 545] width 20 height 13
type textarea "Still here? 👀"
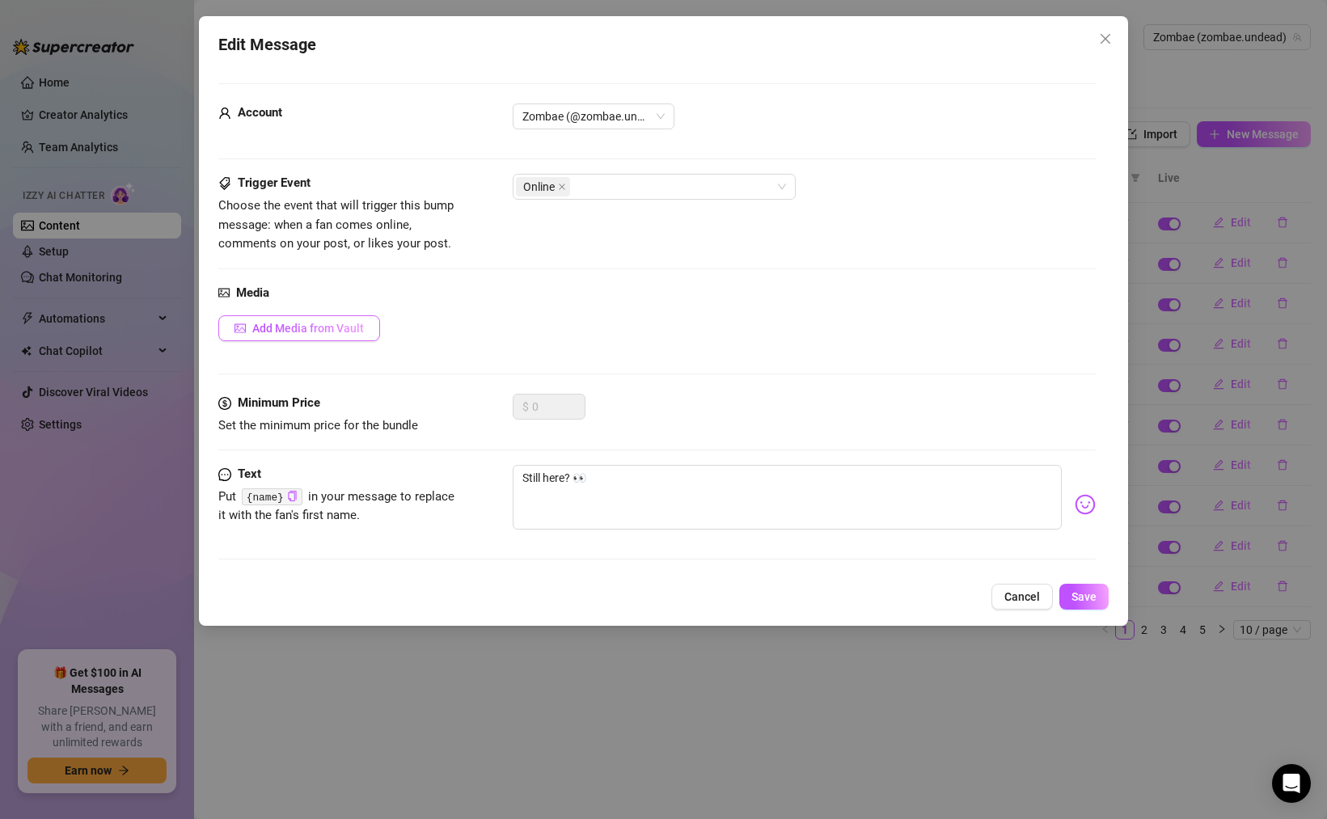
click at [318, 326] on span "Add Media from Vault" at bounding box center [308, 328] width 112 height 13
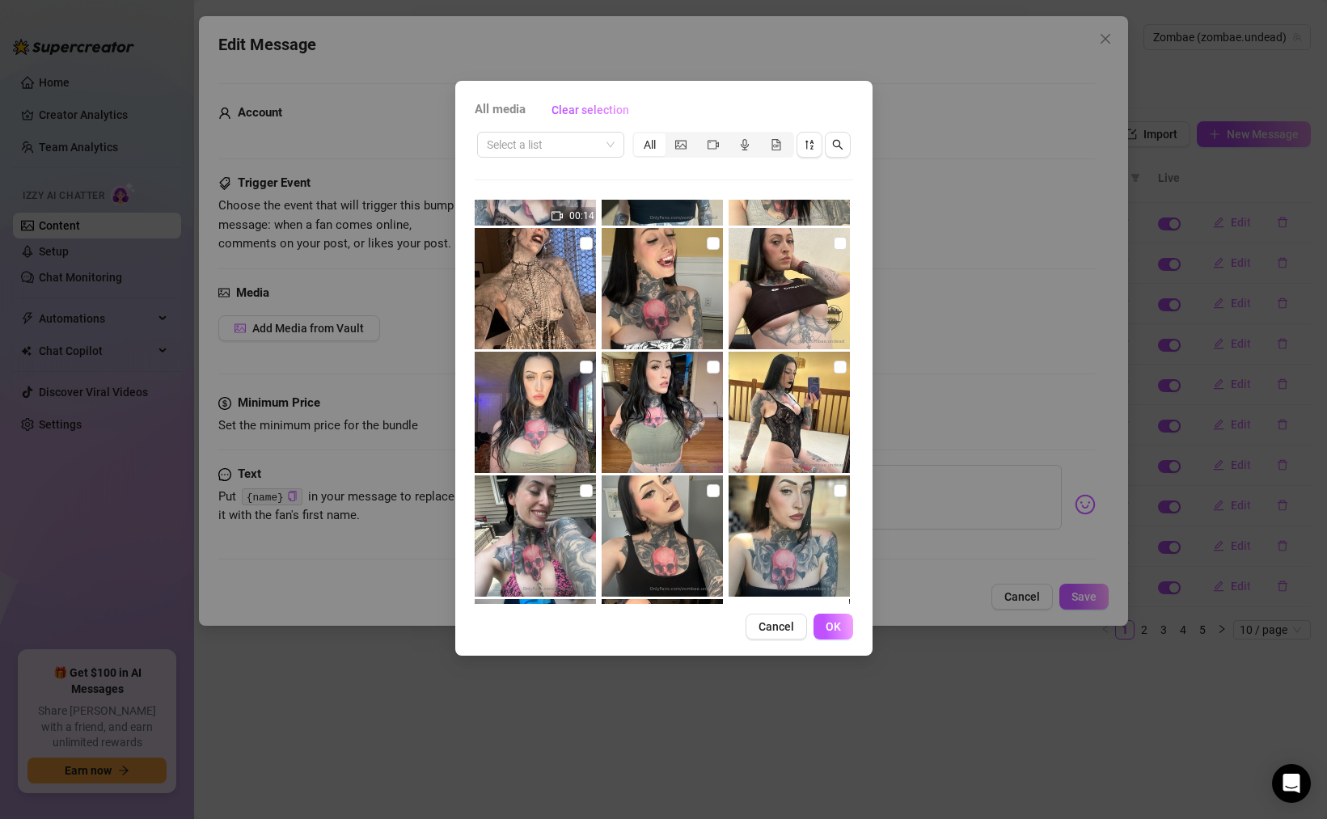
scroll to position [1818, 0]
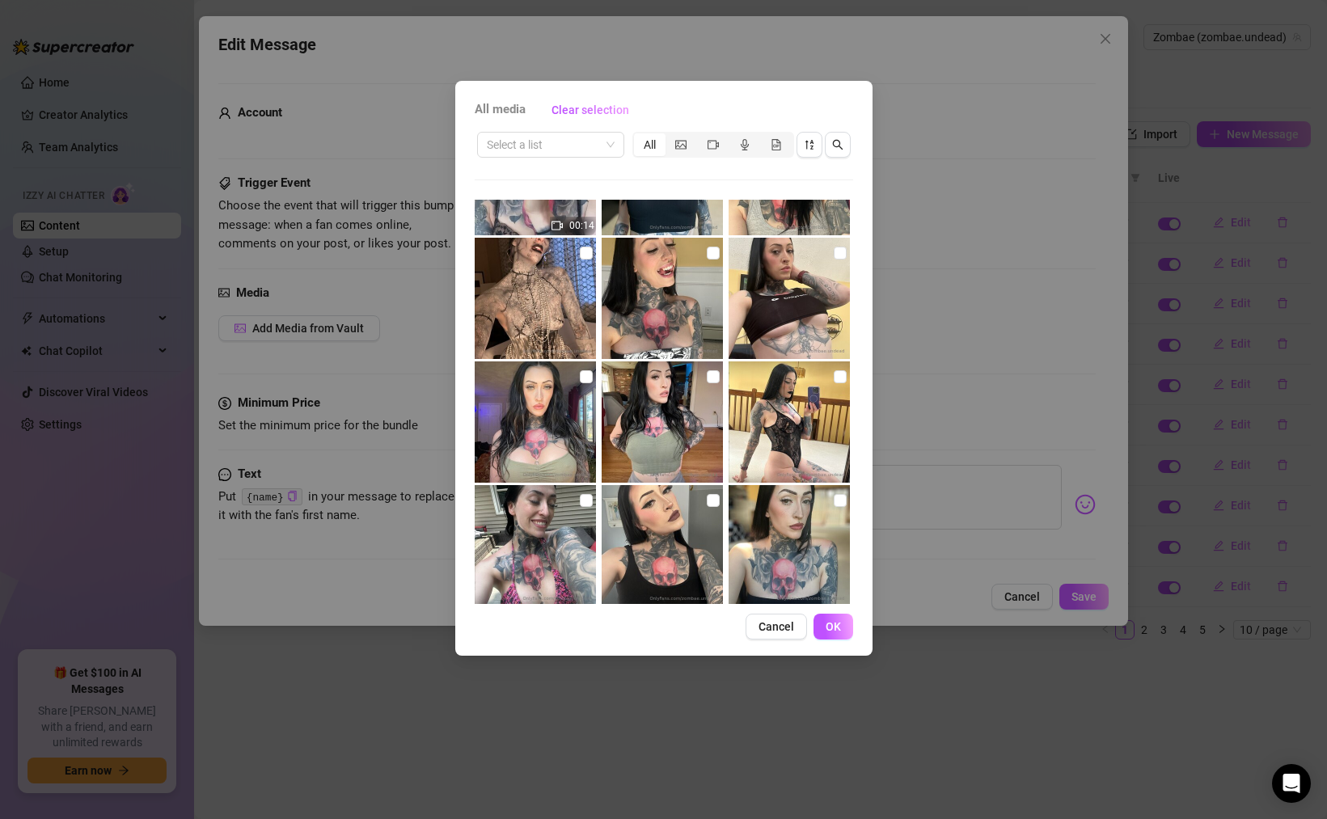
click at [794, 420] on img at bounding box center [788, 421] width 121 height 121
checkbox input "true"
click at [840, 622] on button "OK" at bounding box center [833, 627] width 40 height 26
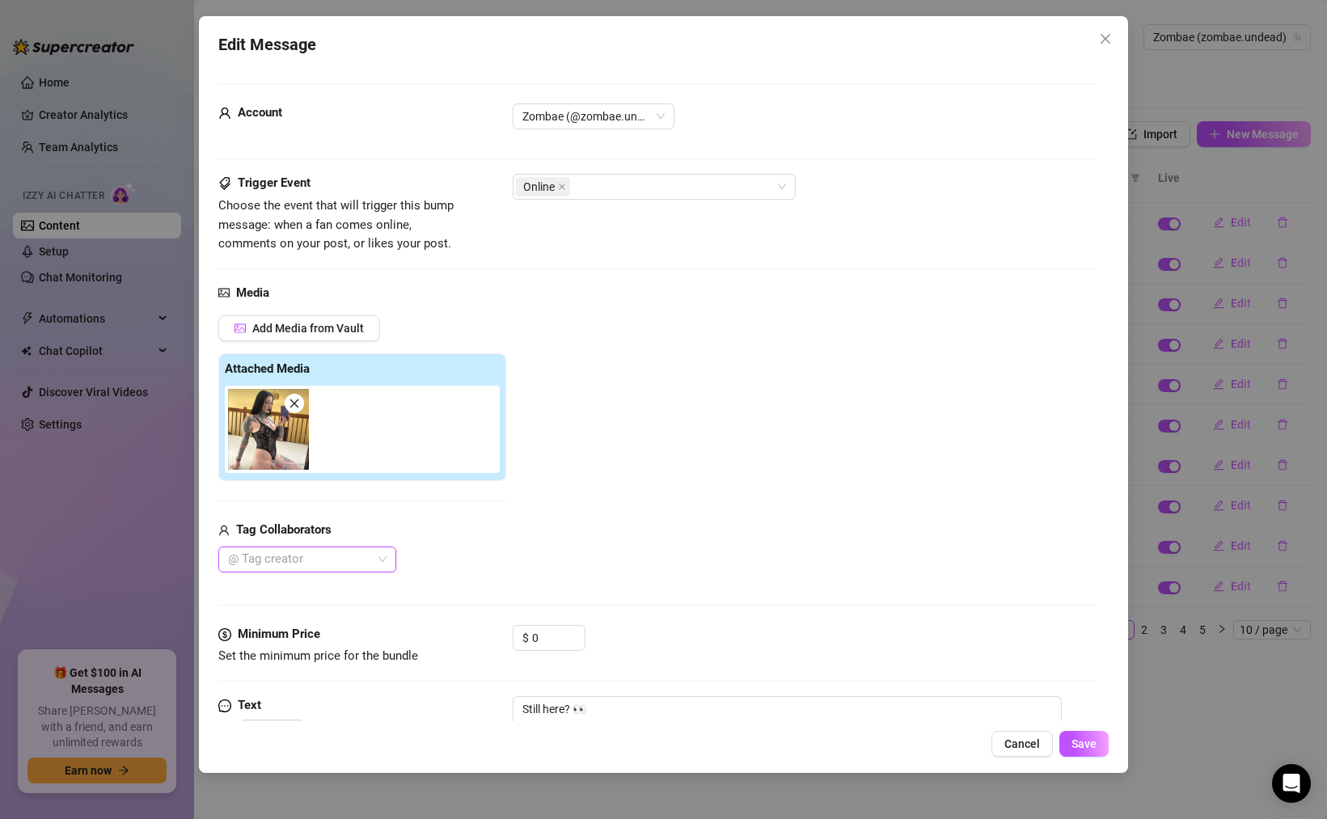
scroll to position [83, 0]
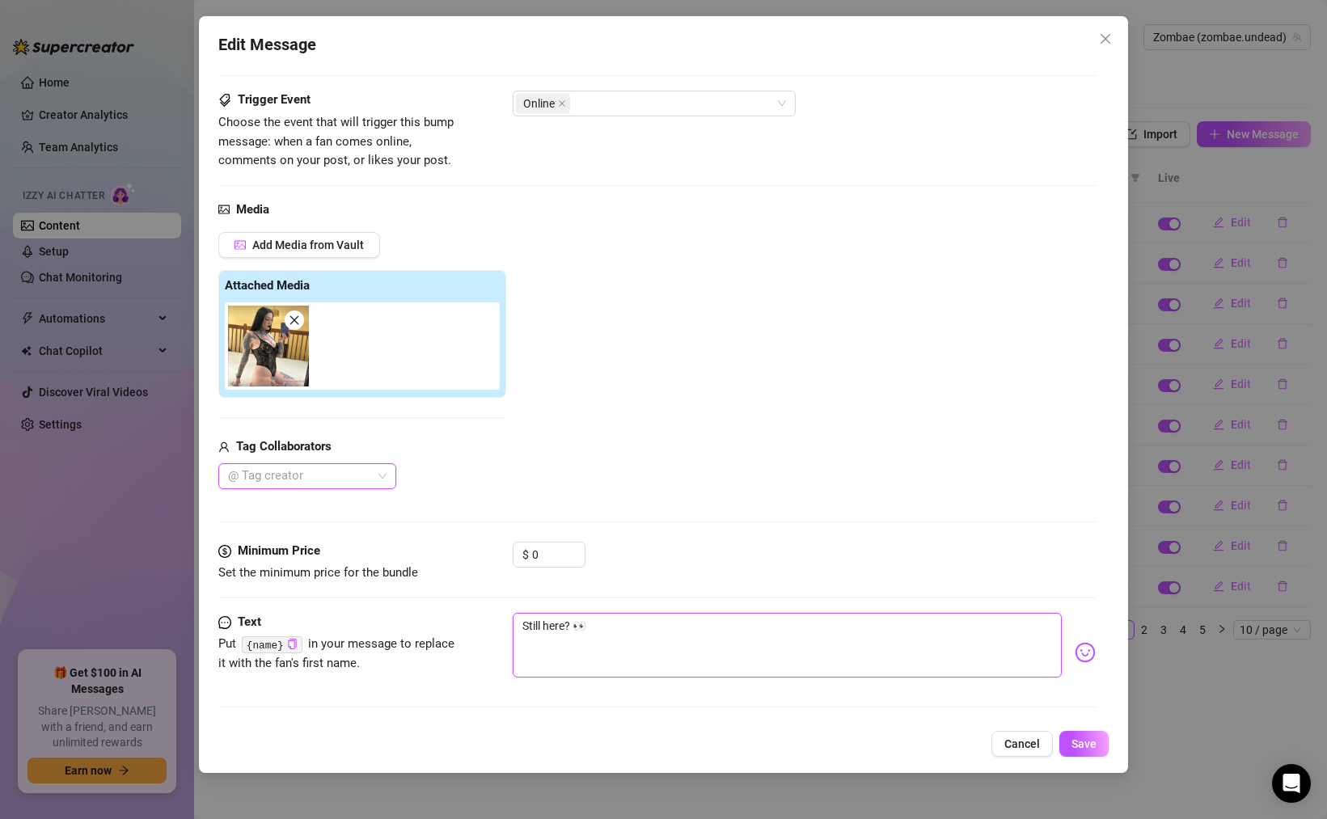
click at [572, 620] on textarea "Still here? 👀" at bounding box center [787, 645] width 549 height 65
type textarea "Still here? Y👀"
type textarea "Still here? Yu👀"
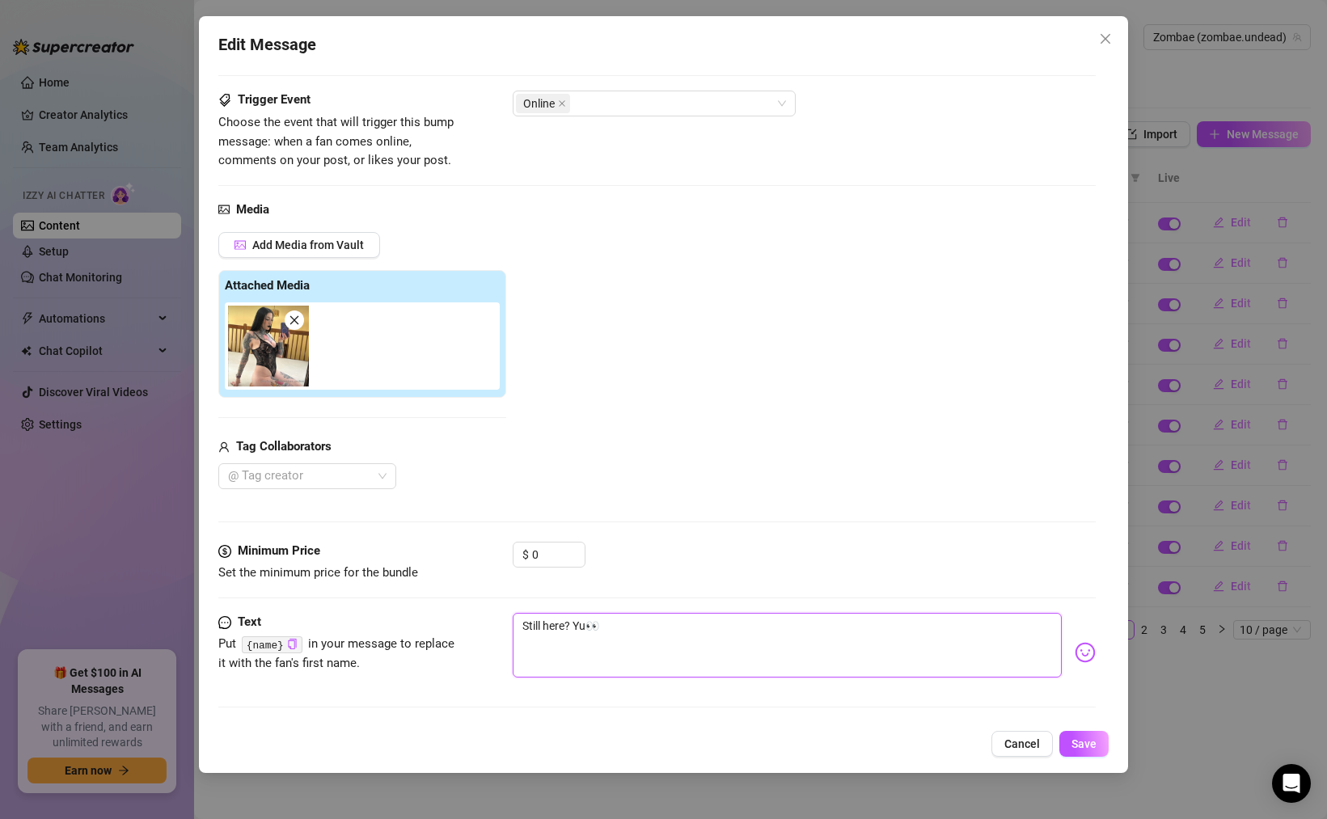
type textarea "Still here? Y👀"
type textarea "Still here? 👀"
click at [641, 619] on textarea "Still here? 👀" at bounding box center [787, 645] width 549 height 65
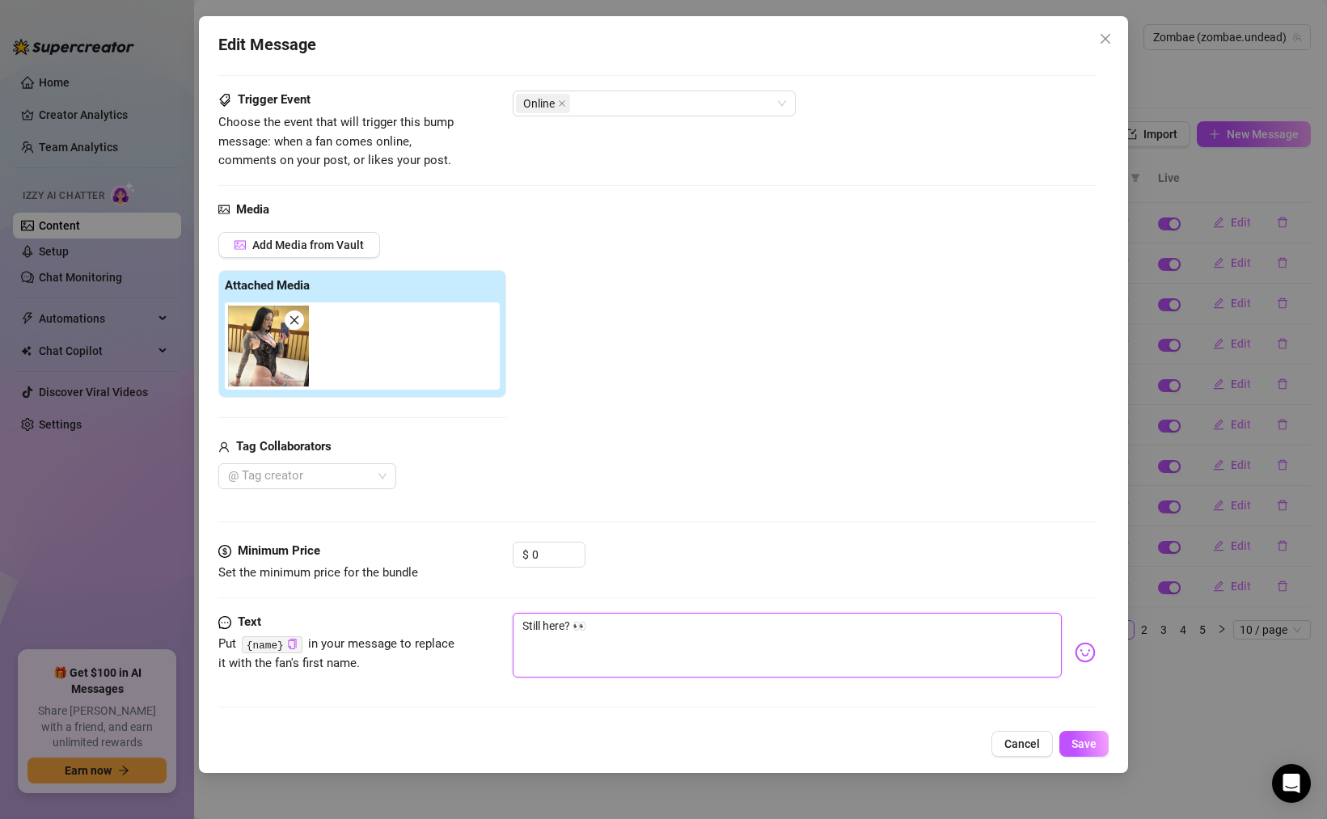
type textarea "Still here? 👀"
type textarea "Still here? 👀 y"
type textarea "Still here? 👀 yo"
type textarea "Still here? 👀 you"
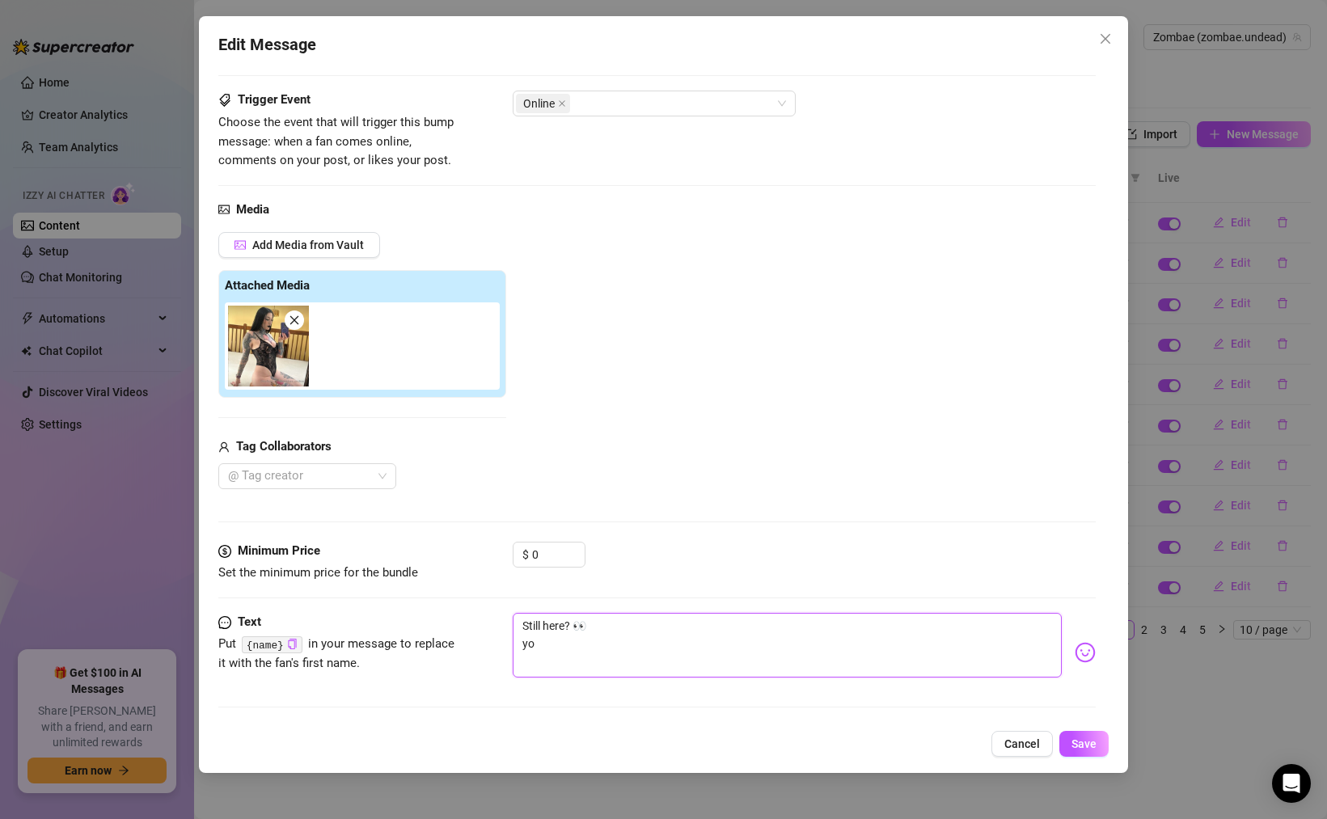
type textarea "Still here? 👀 you"
type textarea "Still here? 👀 you k"
type textarea "Still here? 👀 you kn"
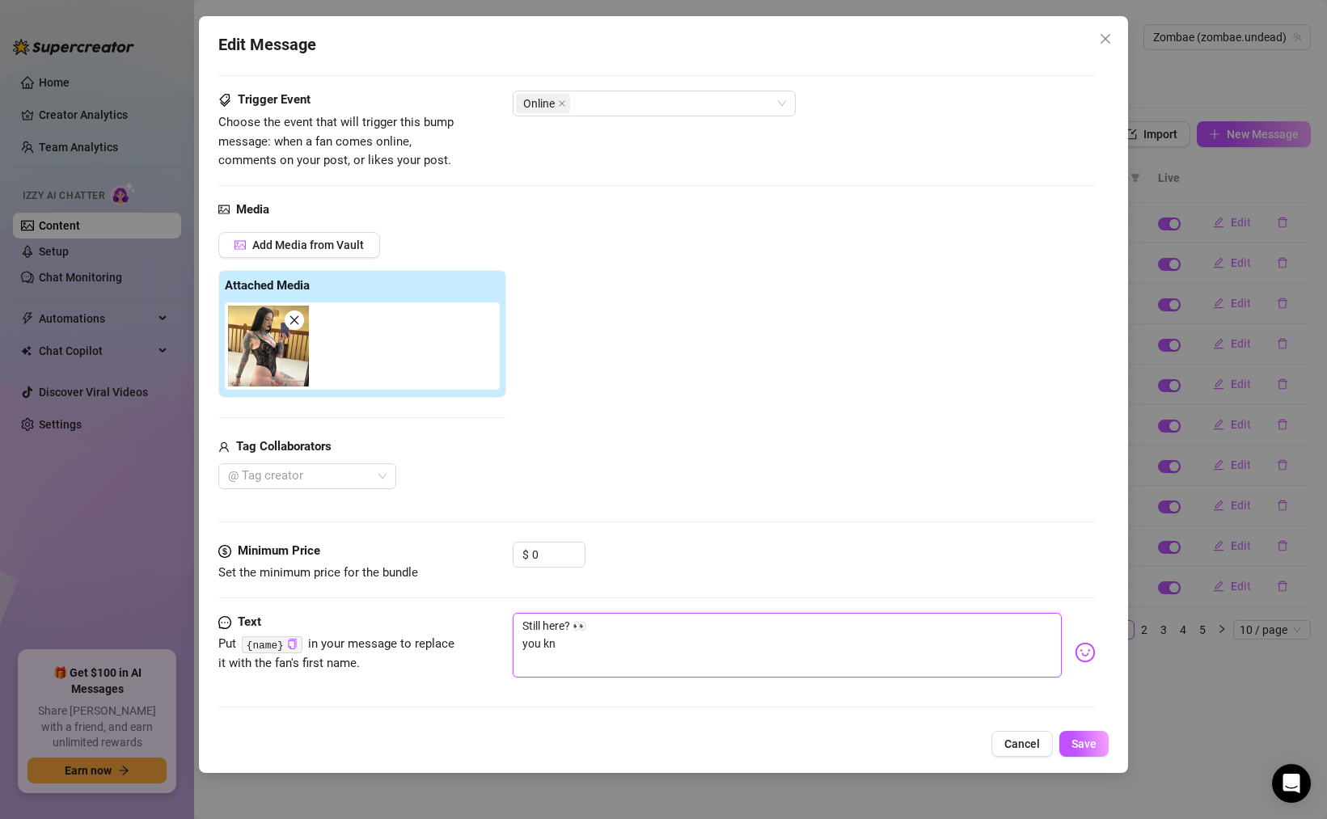
type textarea "Still here? 👀 you kno"
type textarea "Still here? 👀 you know"
type textarea "Still here? 👀 you know y"
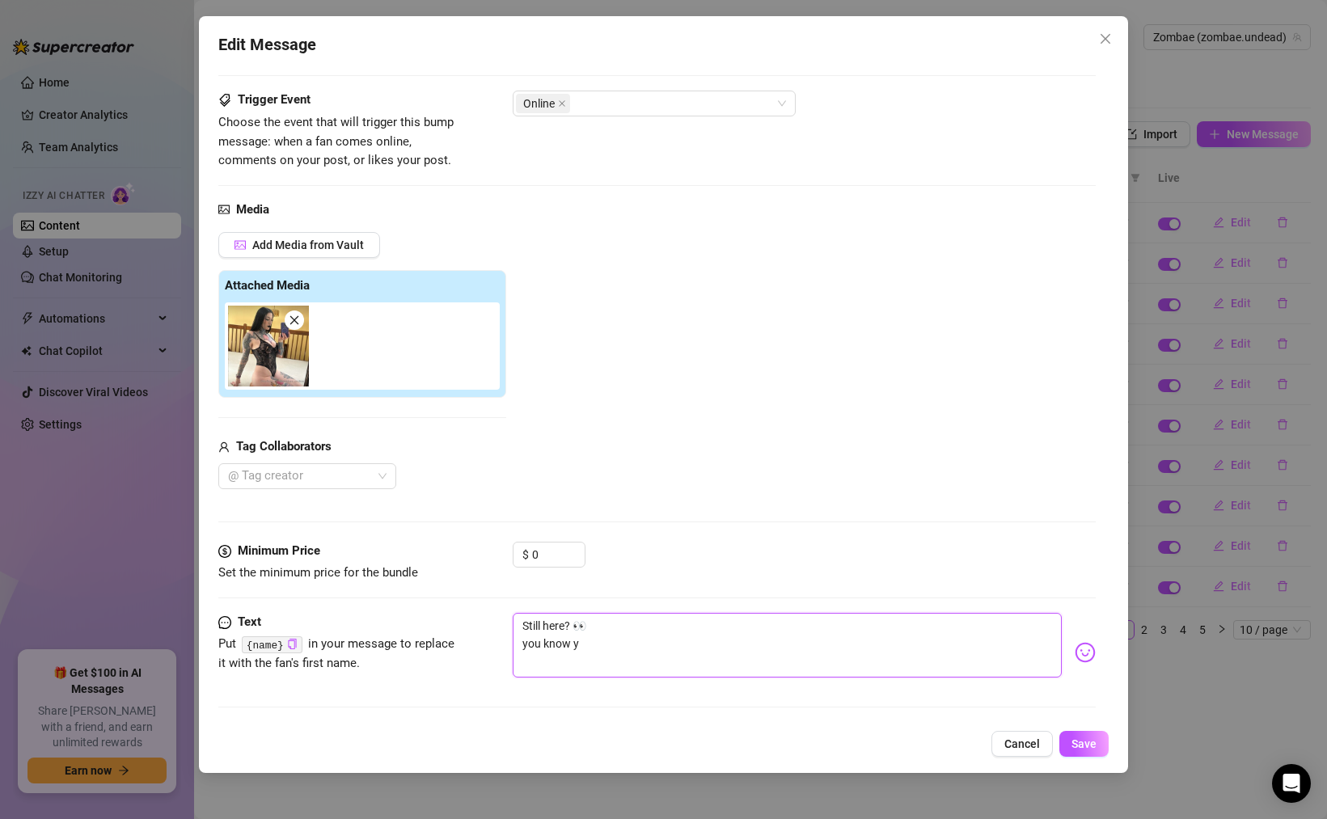
type textarea "Still here? 👀 you know yo"
type textarea "Still here? 👀 you know you"
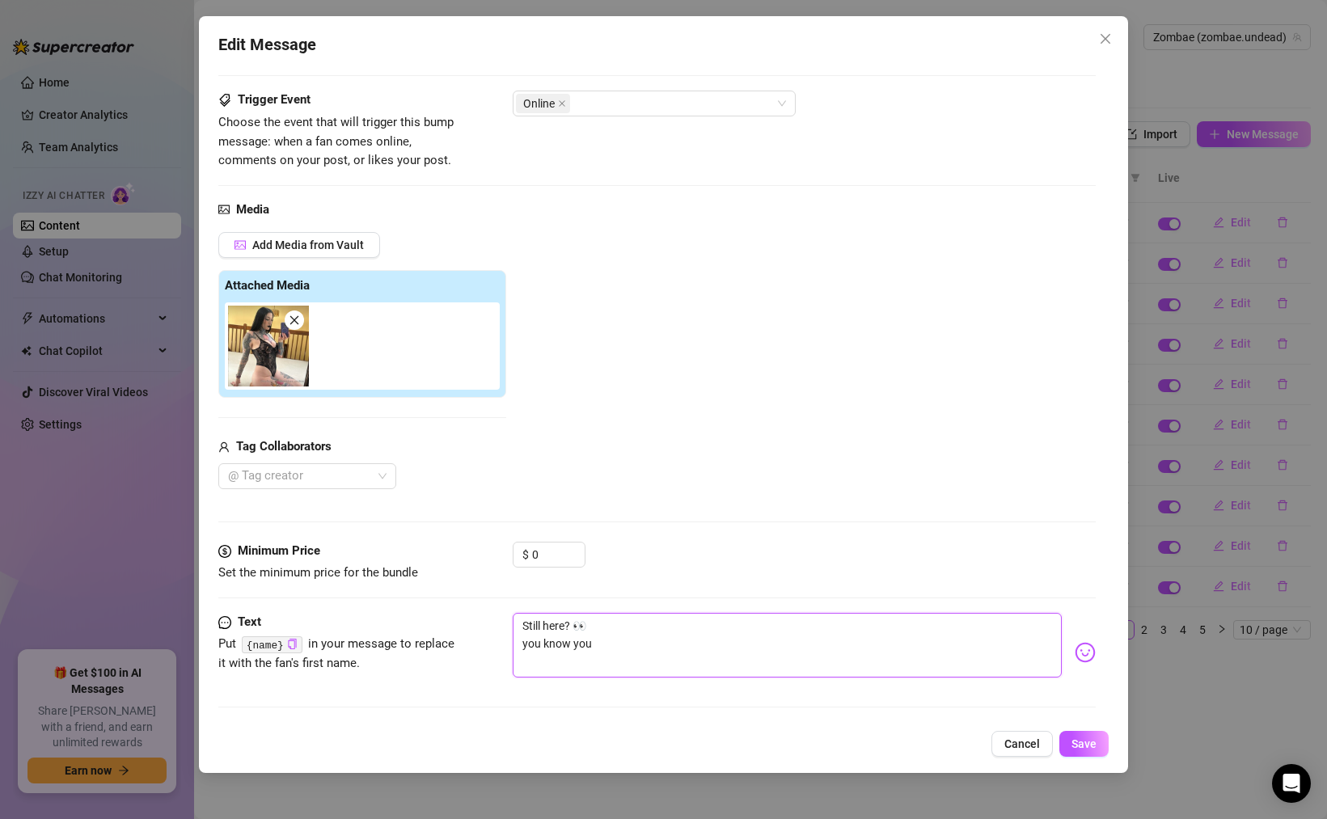
type textarea "Still here? 👀 you know you w"
type textarea "Still here? 👀 you know you wa"
type textarea "Still here? 👀 you know you wan"
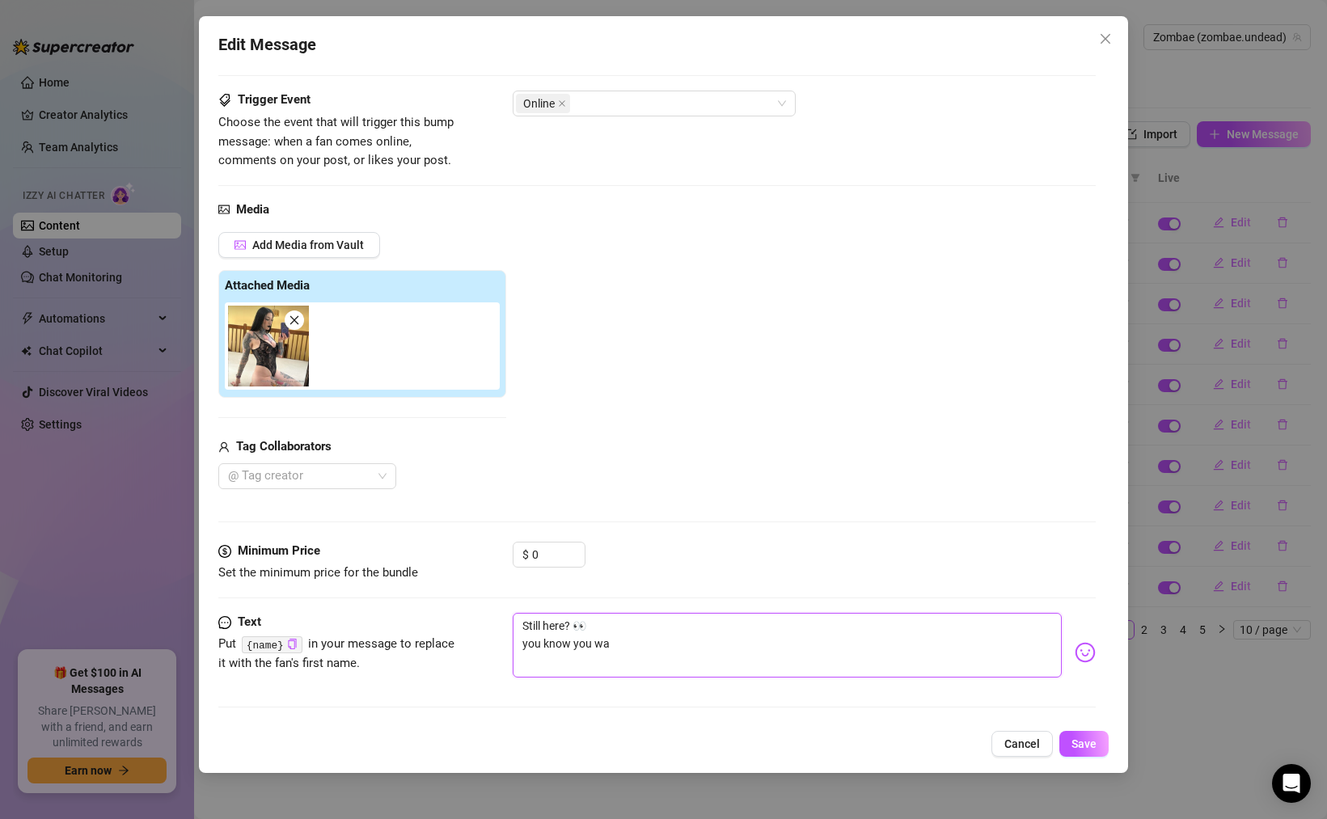
type textarea "Still here? 👀 you know you wan"
type textarea "Still here? 👀 you know you wann"
type textarea "Still here? 👀 you know you wanna"
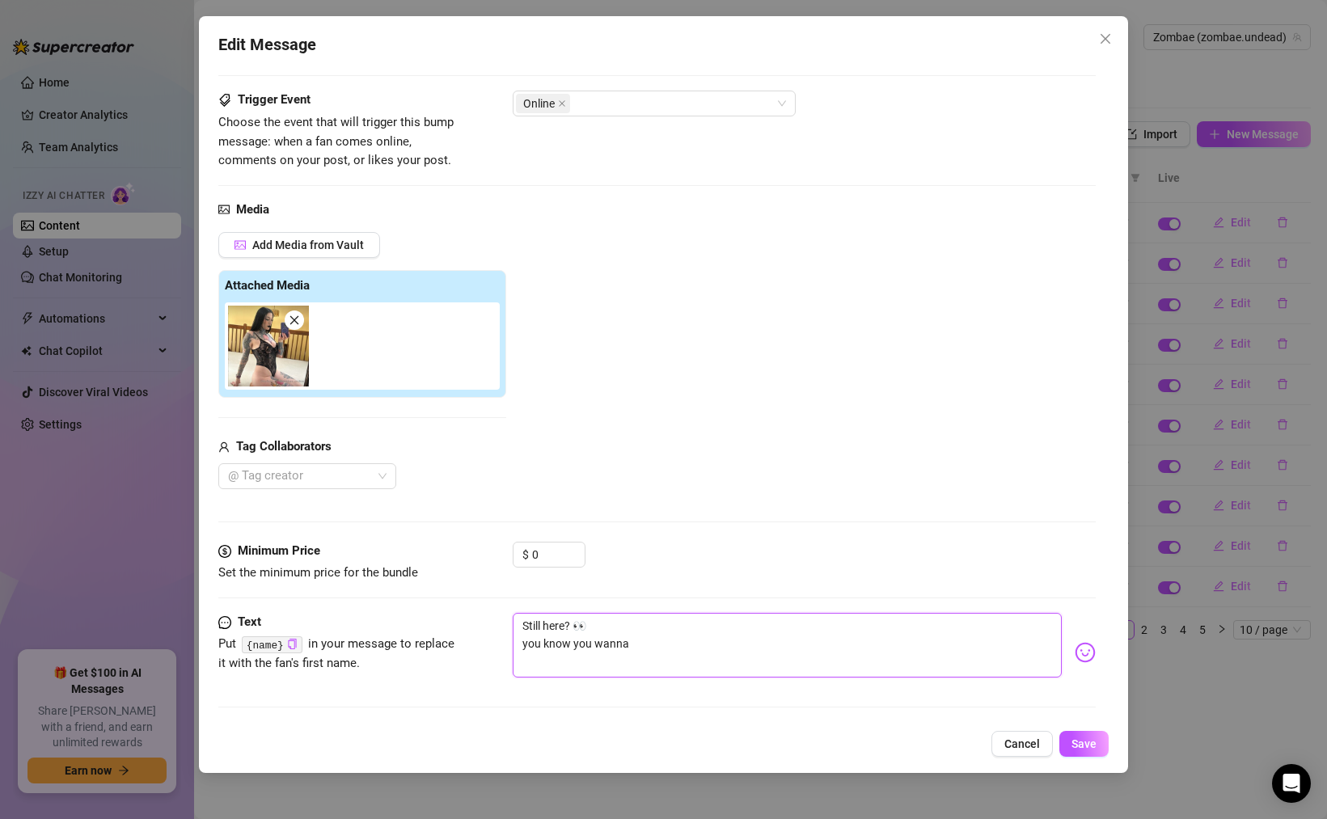
type textarea "Still here? 👀 you know you wanna"
type textarea "Still here? 👀 you know you wanna b"
type textarea "Still here? 👀 you know you wanna be"
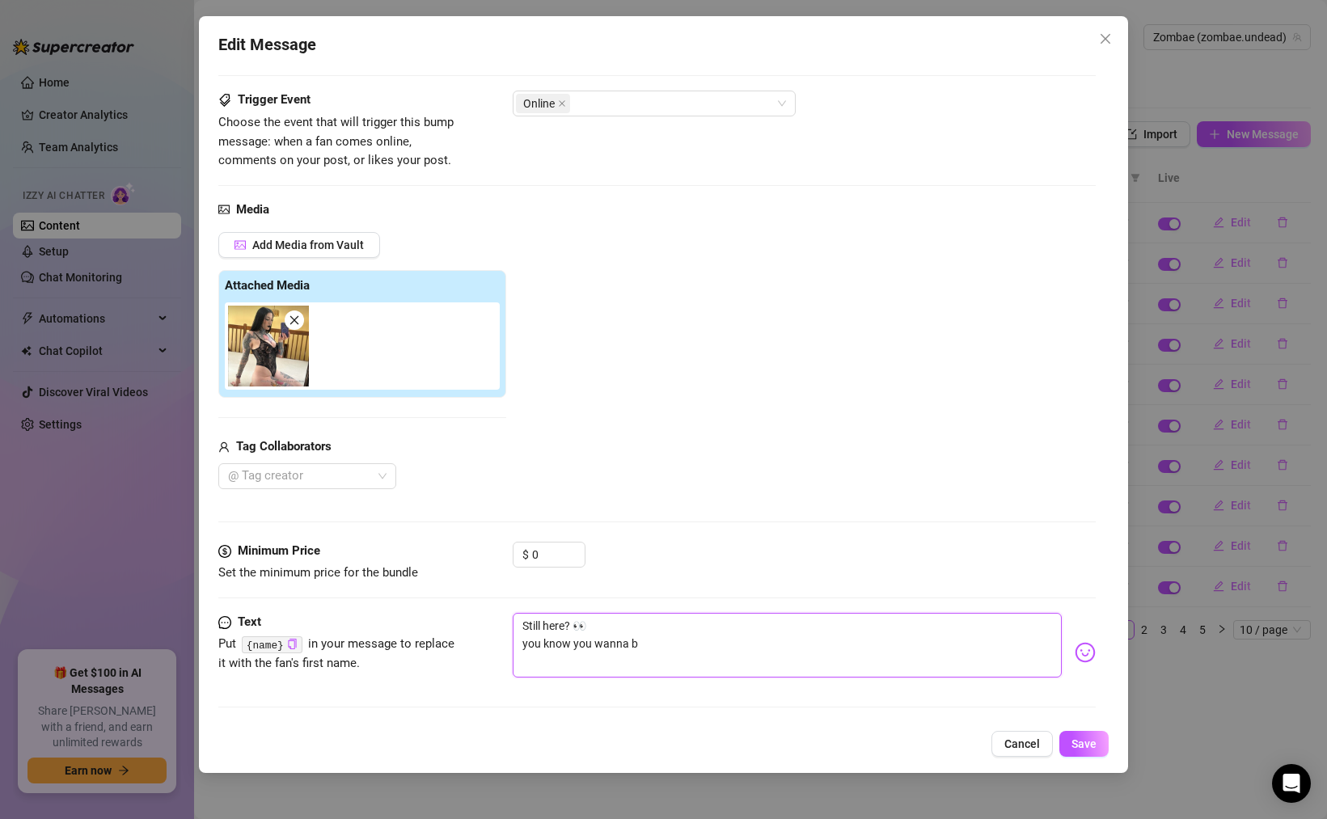
type textarea "Still here? 👀 you know you wanna be"
type textarea "Still here? 👀 you know you wanna be 🍑"
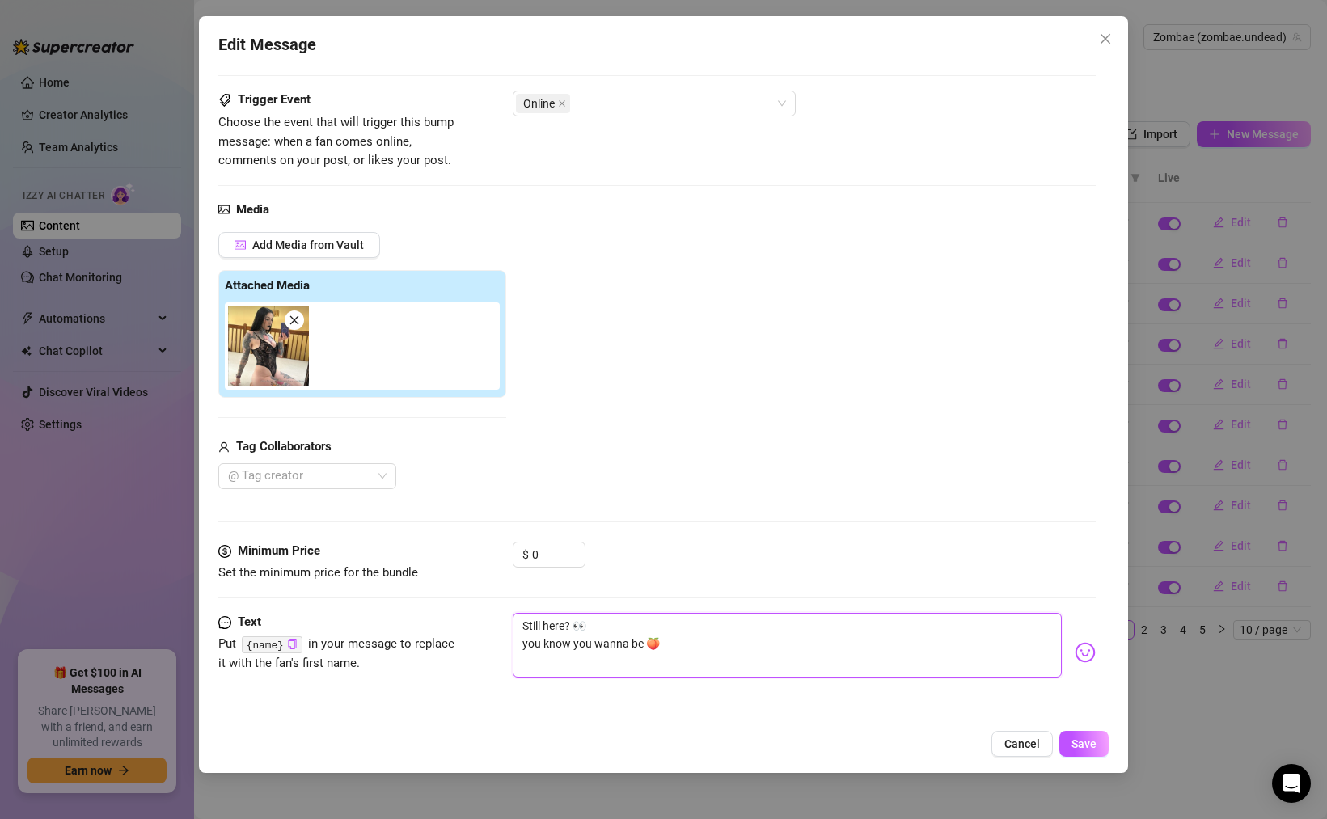
type textarea "Still here? 👀 you know you wanna be 🍑😈"
click at [661, 640] on textarea "Still here? 👀 you know you wanna be 🍑😈" at bounding box center [787, 645] width 549 height 65
type textarea "Still here? 👀 you know you wanna be 😈"
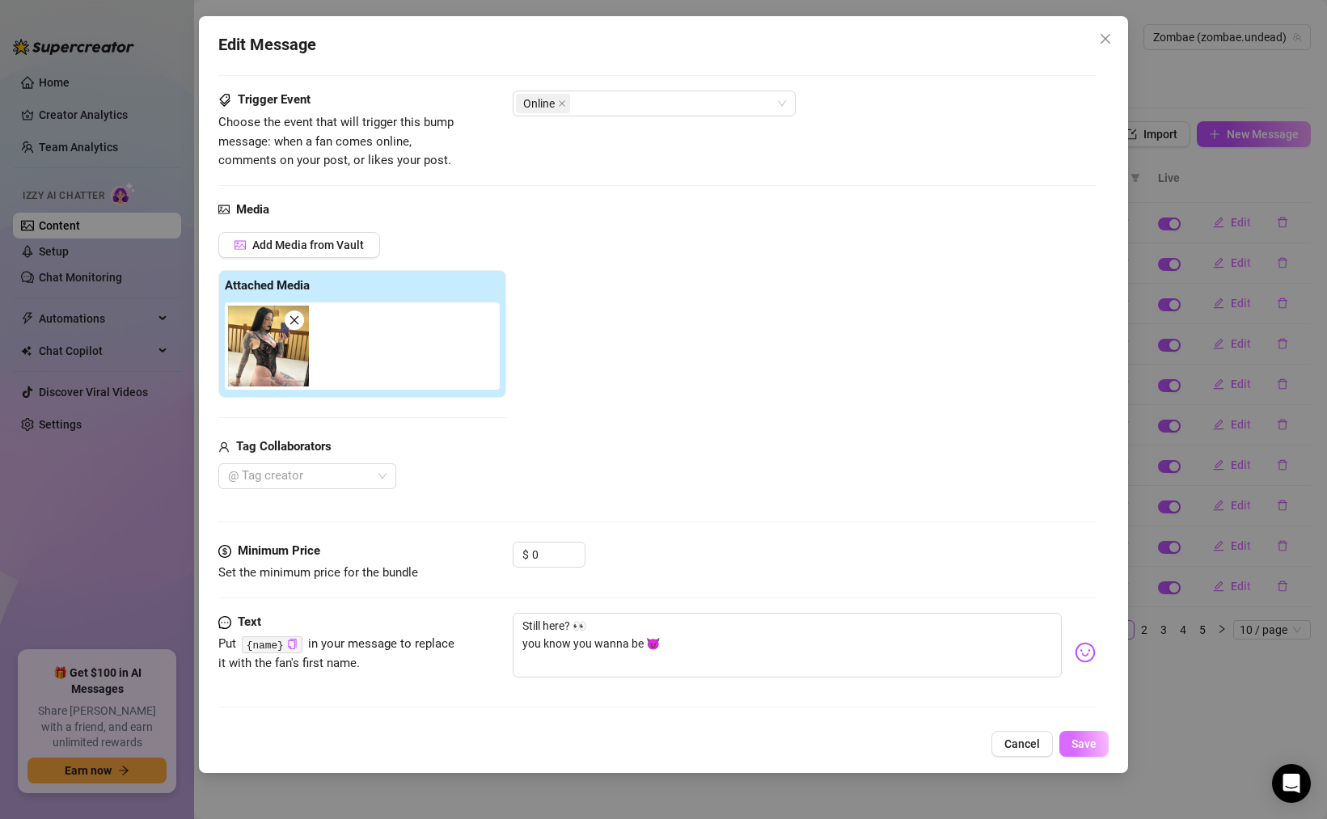
click at [1096, 735] on button "Save" at bounding box center [1083, 744] width 49 height 26
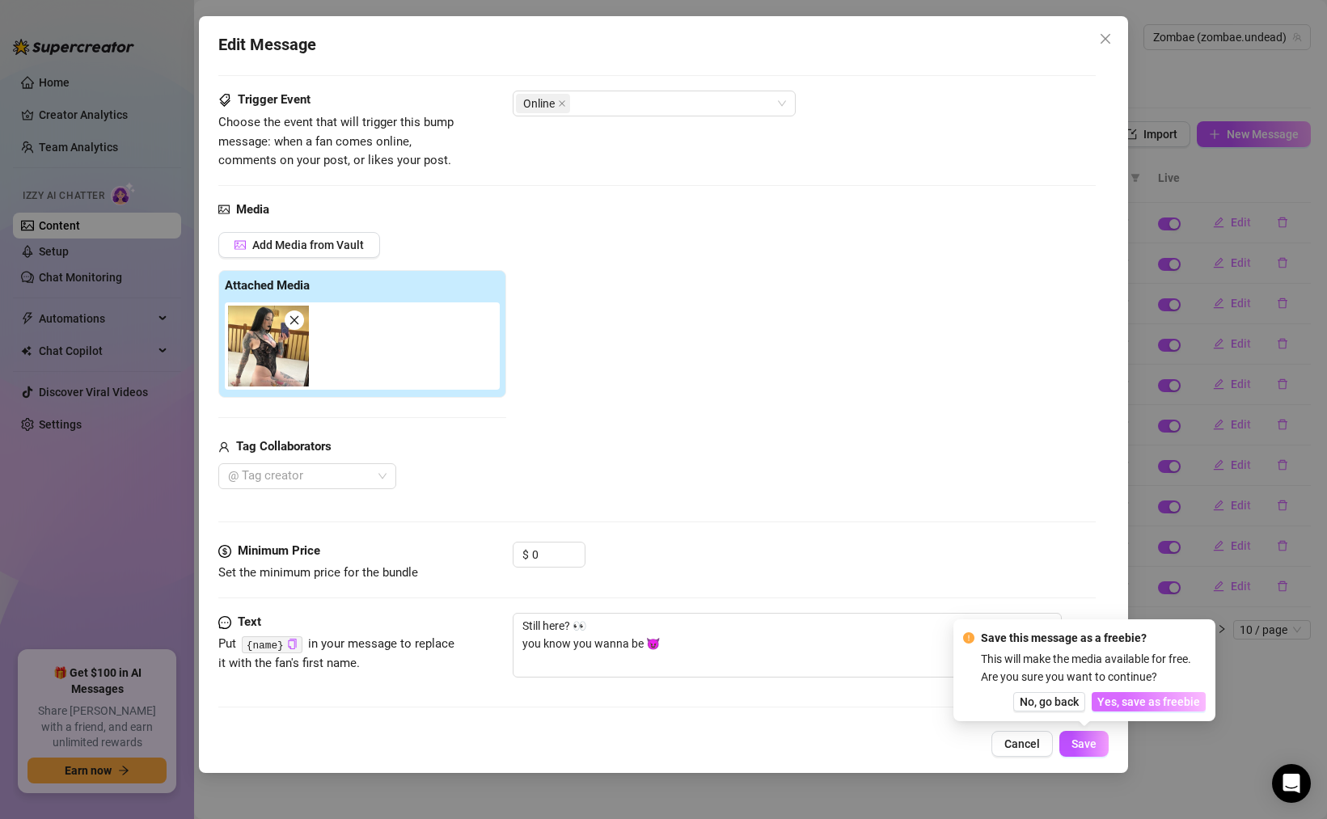
click at [1129, 705] on span "Yes, save as freebie" at bounding box center [1148, 701] width 103 height 13
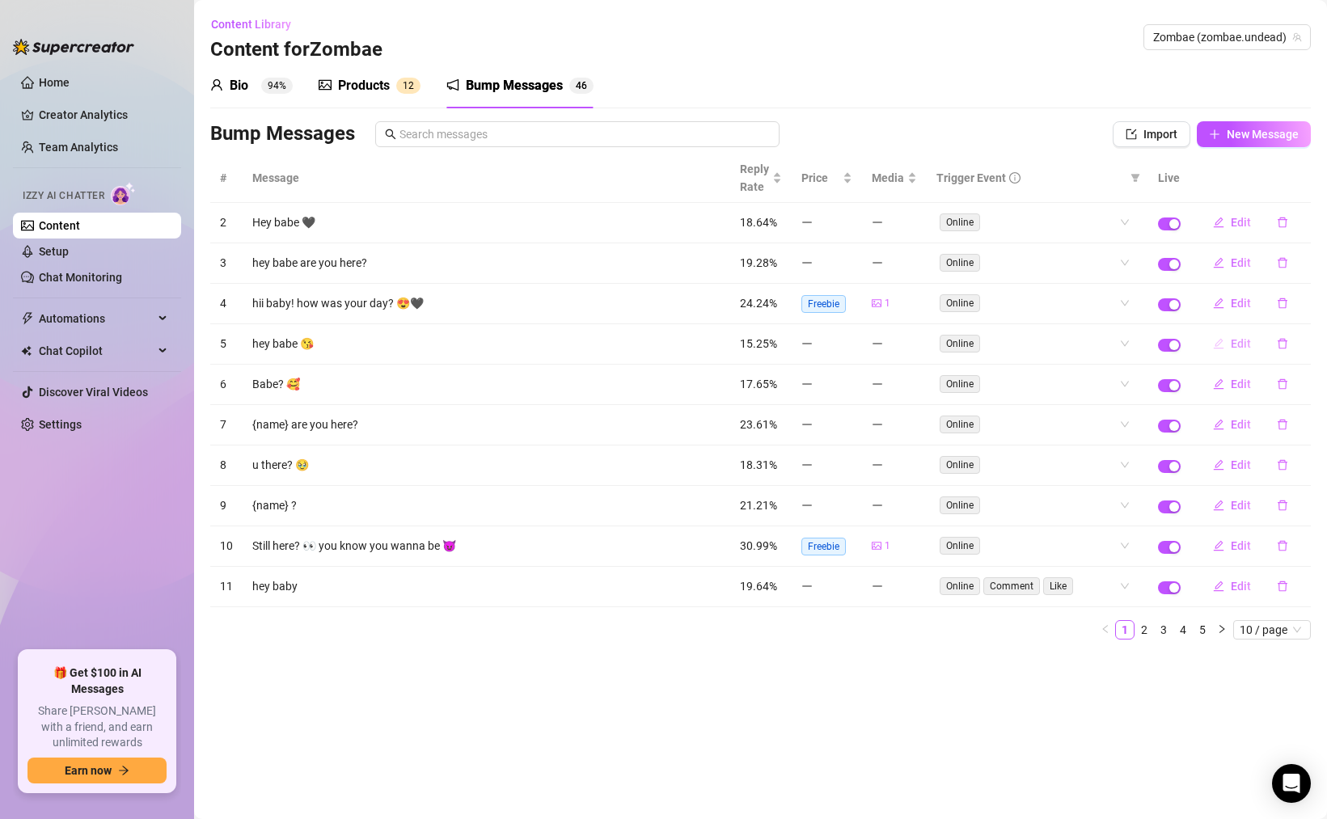
click at [1239, 344] on span "Edit" at bounding box center [1241, 343] width 20 height 13
type textarea "hey babe 😘"
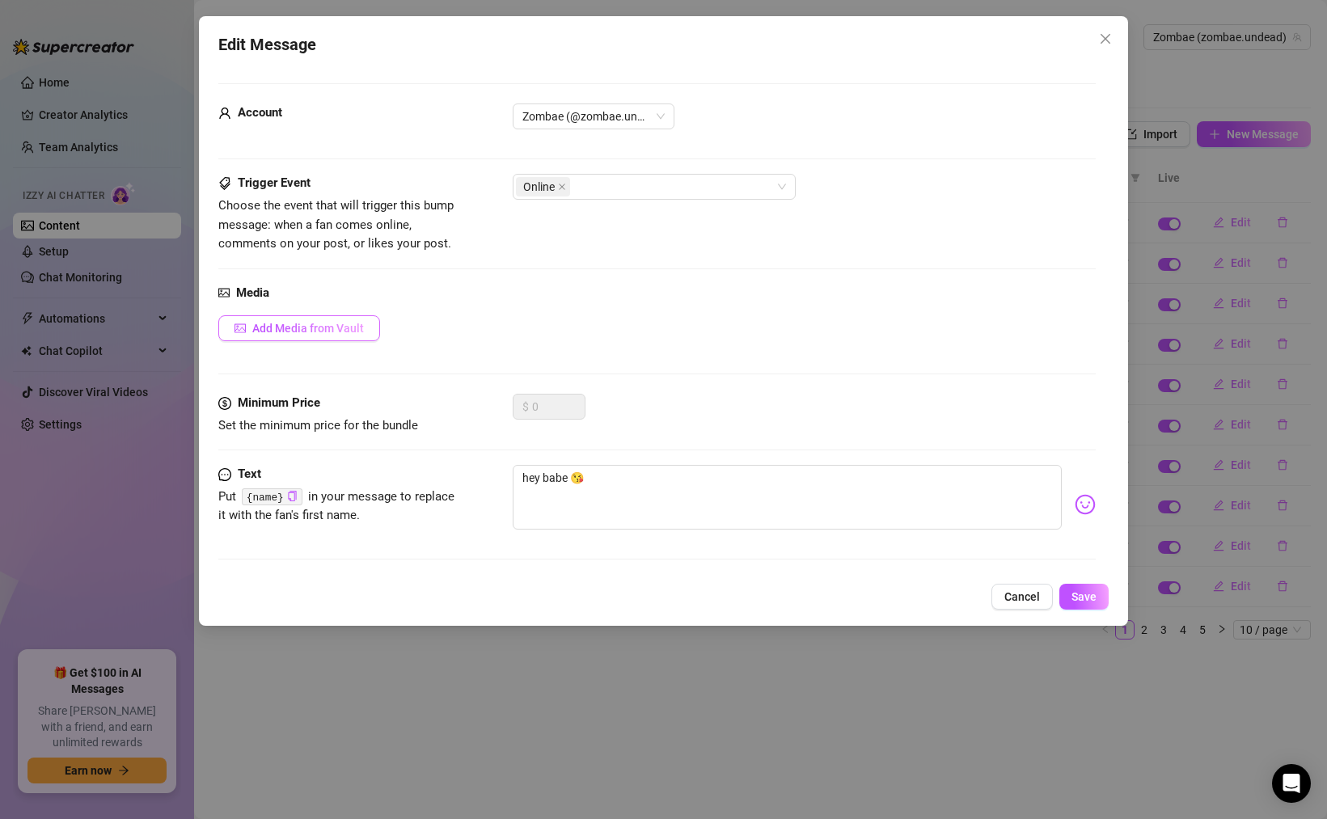
click at [281, 323] on span "Add Media from Vault" at bounding box center [308, 328] width 112 height 13
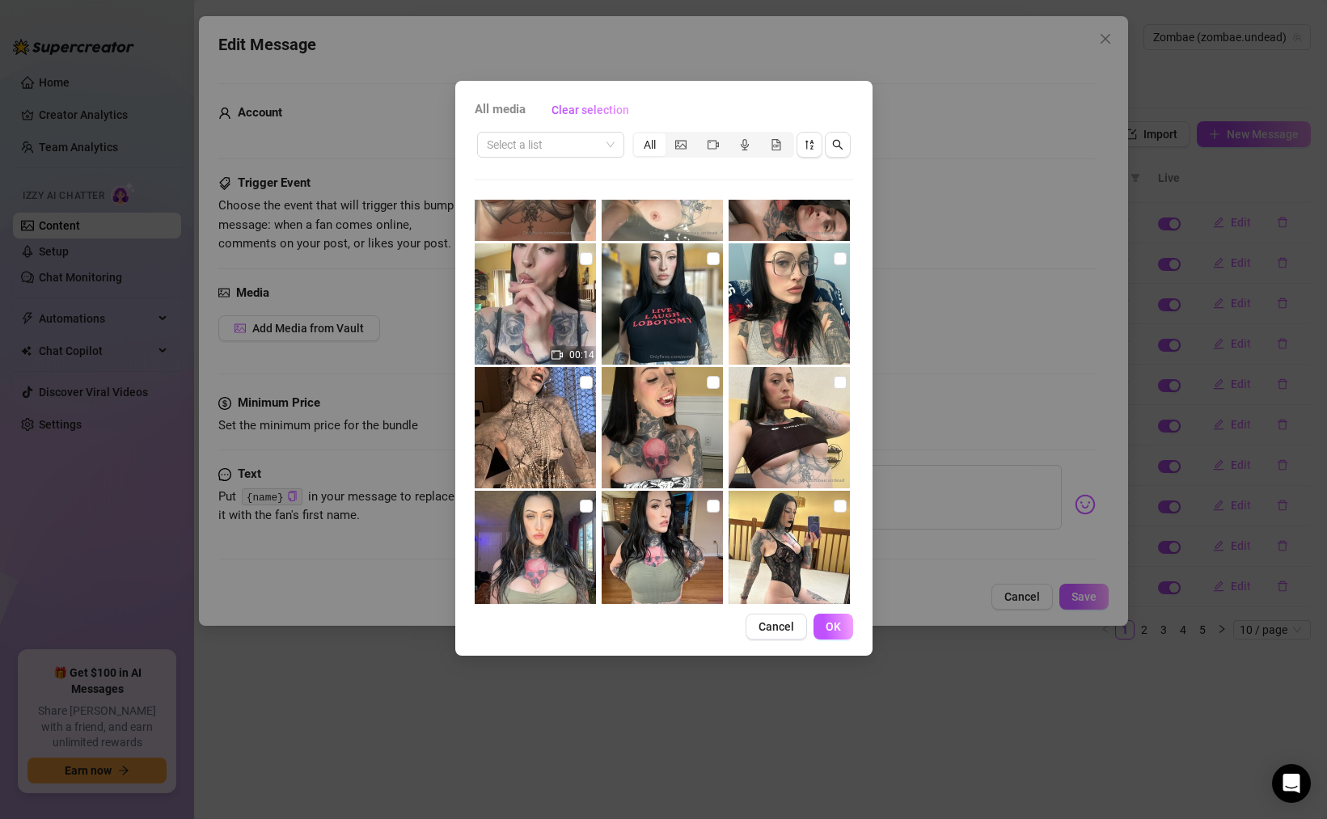
scroll to position [1707, 0]
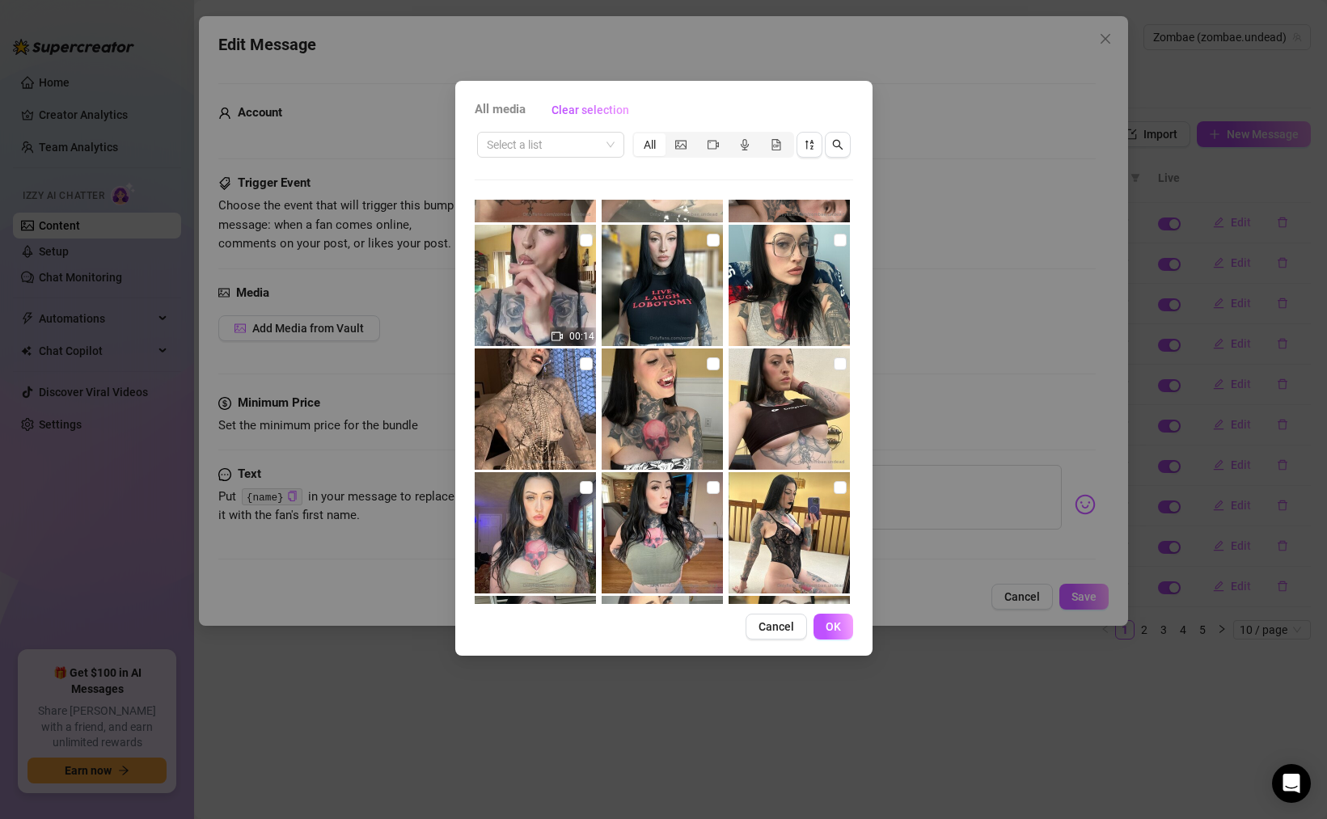
click at [771, 413] on img at bounding box center [788, 408] width 121 height 121
checkbox input "true"
click at [843, 625] on button "OK" at bounding box center [833, 627] width 40 height 26
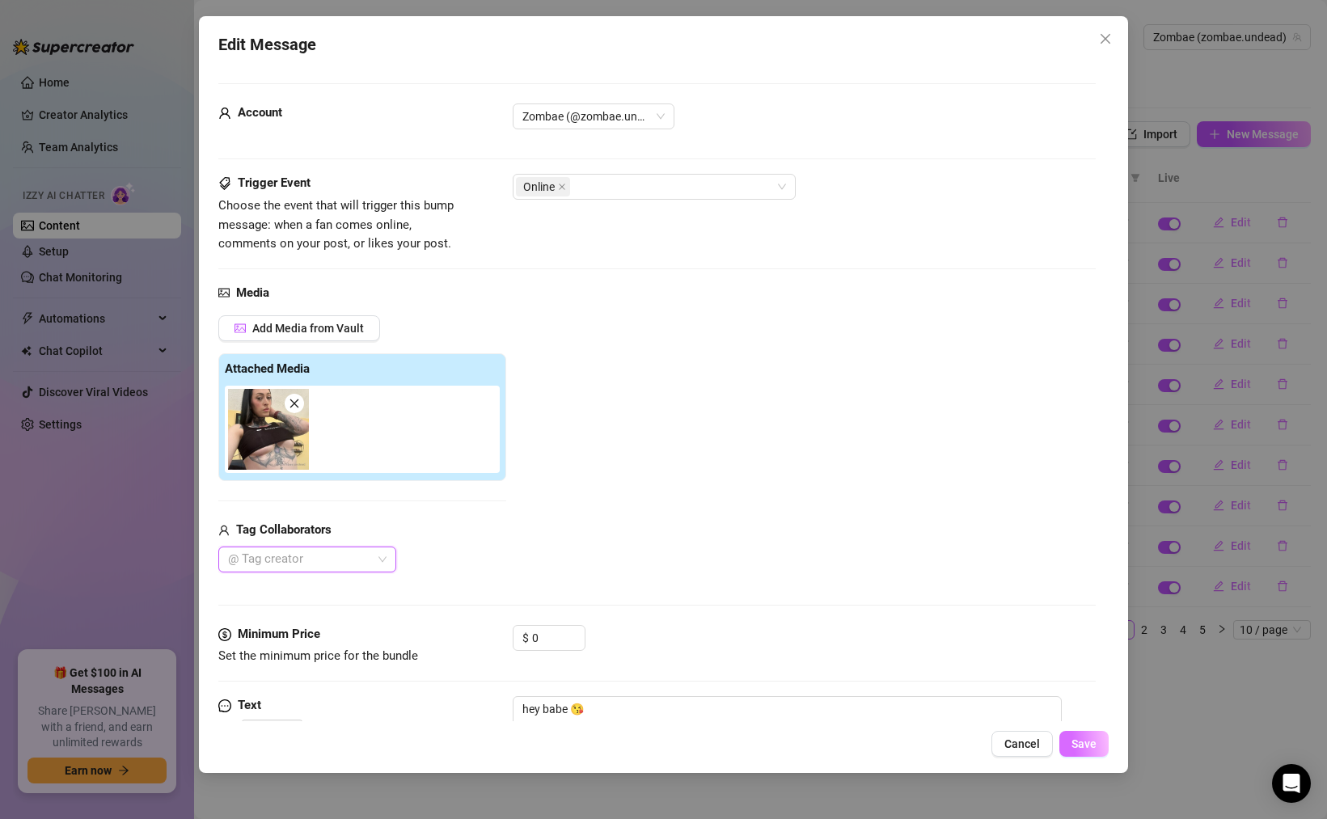
click at [1069, 743] on button "Save" at bounding box center [1083, 744] width 49 height 26
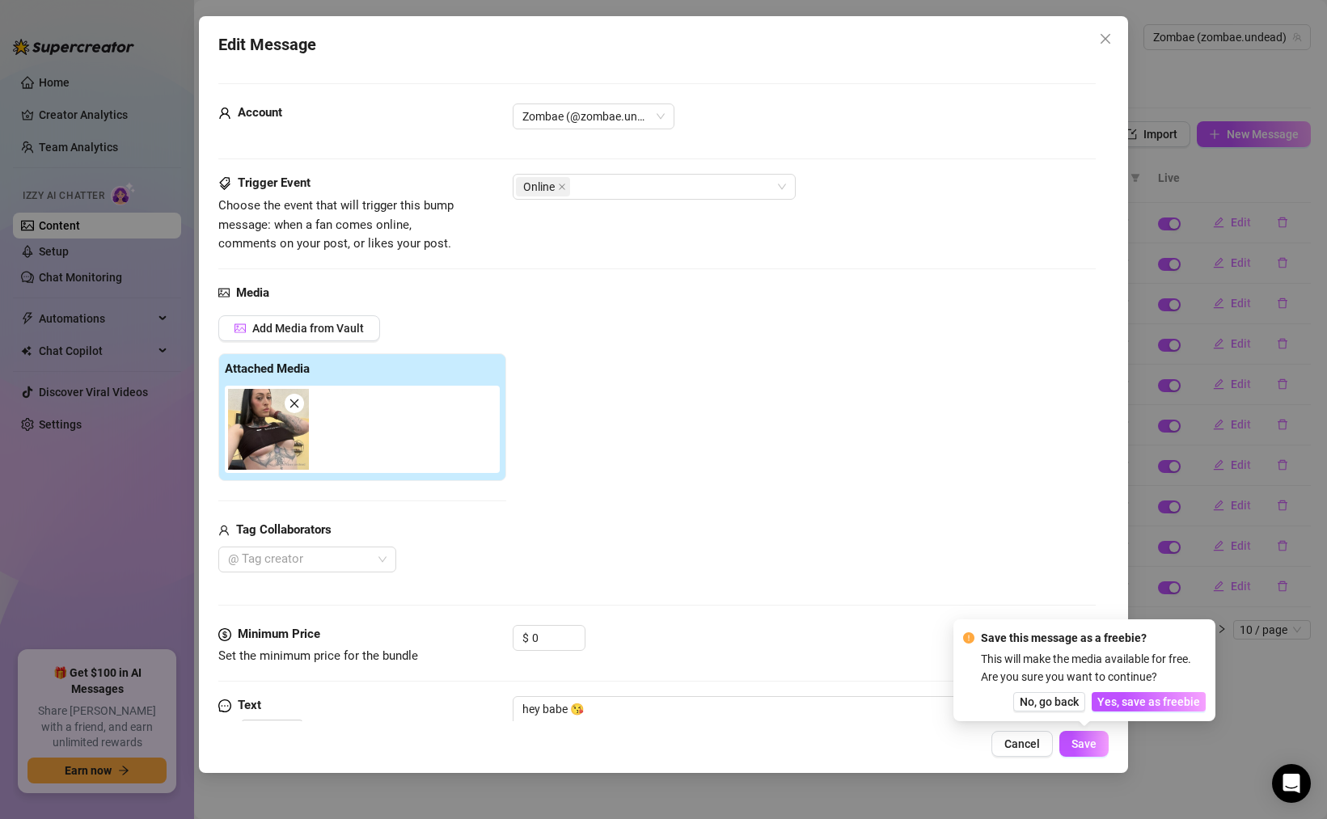
click at [1104, 691] on div "Save this message as a freebie? This will make the media available for free. Ar…" at bounding box center [1084, 670] width 243 height 82
click at [1107, 699] on span "Yes, save as freebie" at bounding box center [1148, 701] width 103 height 13
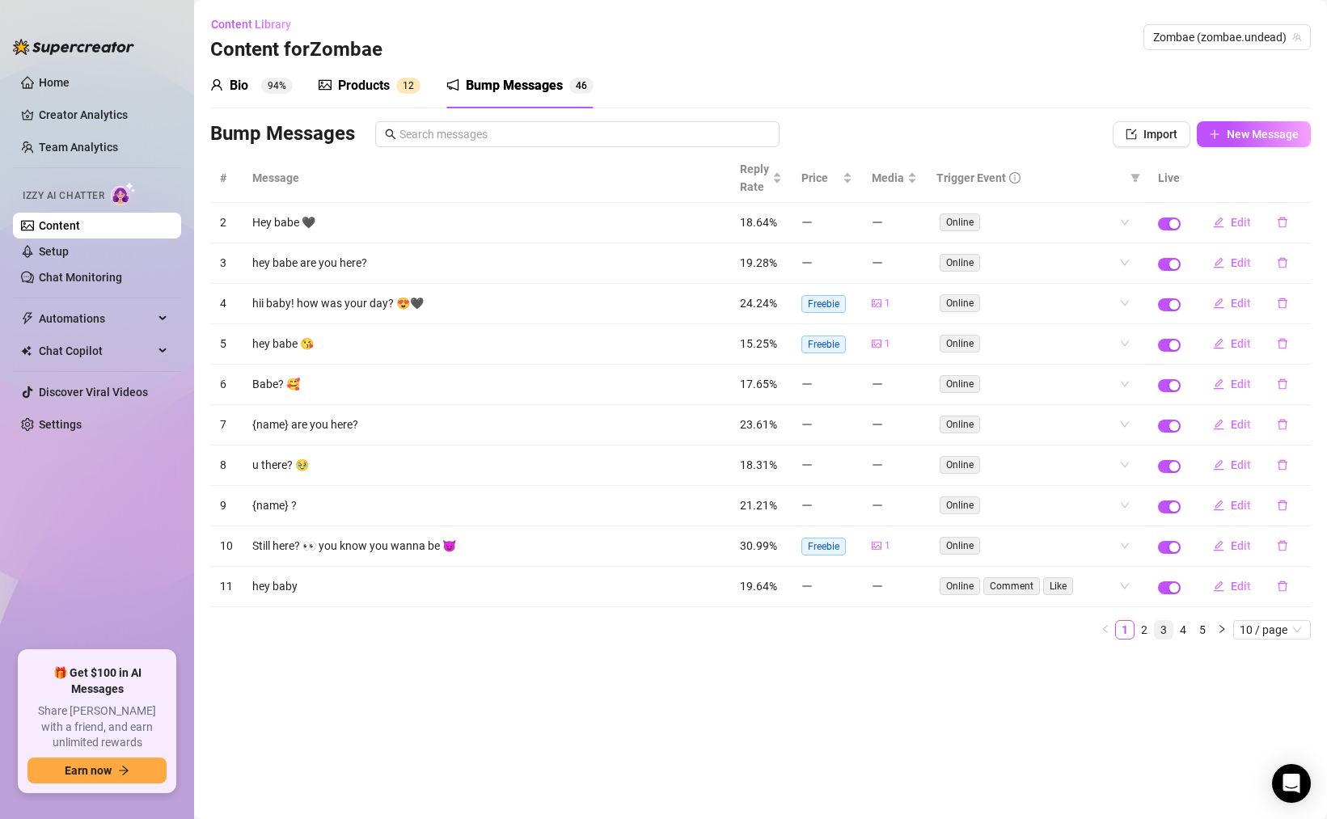
click at [1168, 631] on link "3" at bounding box center [1164, 630] width 18 height 18
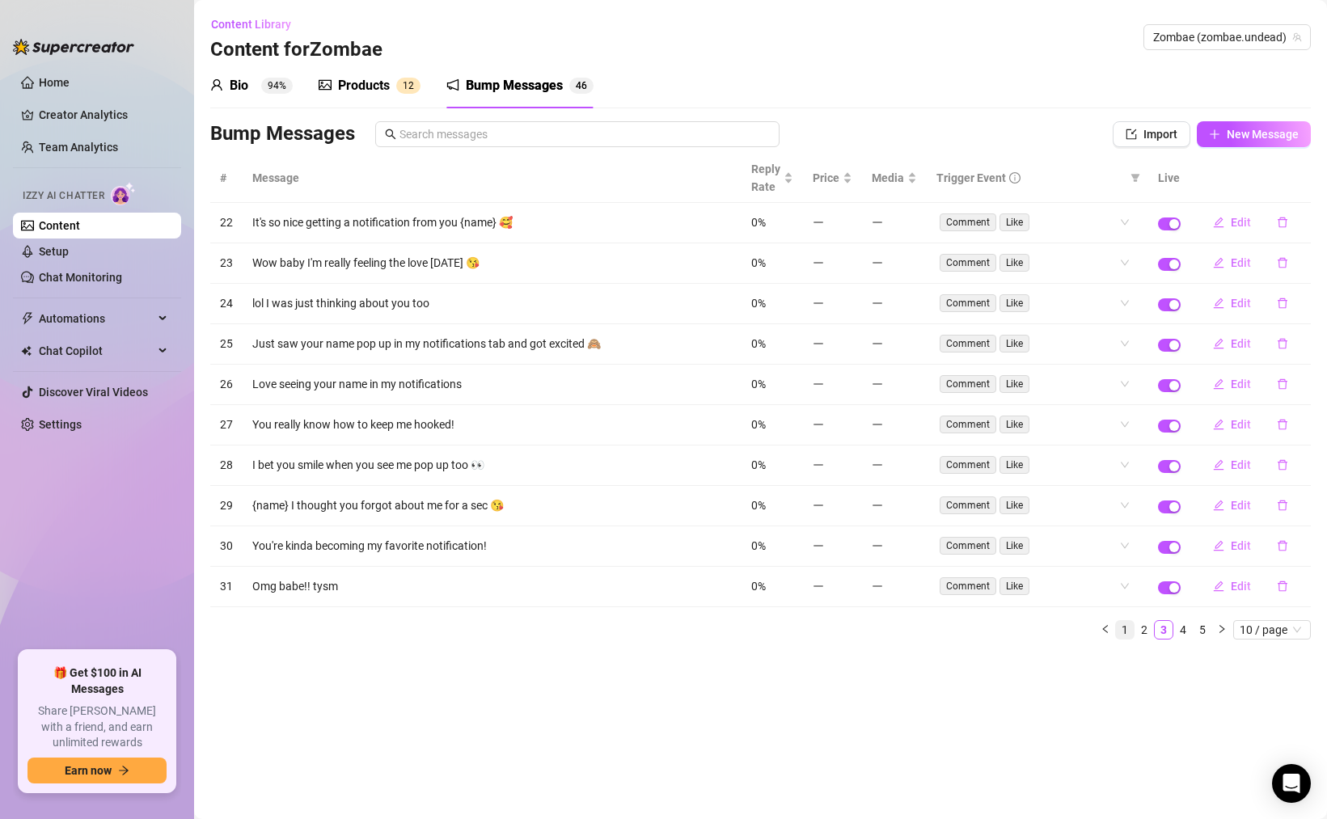
click at [1121, 629] on link "1" at bounding box center [1125, 630] width 18 height 18
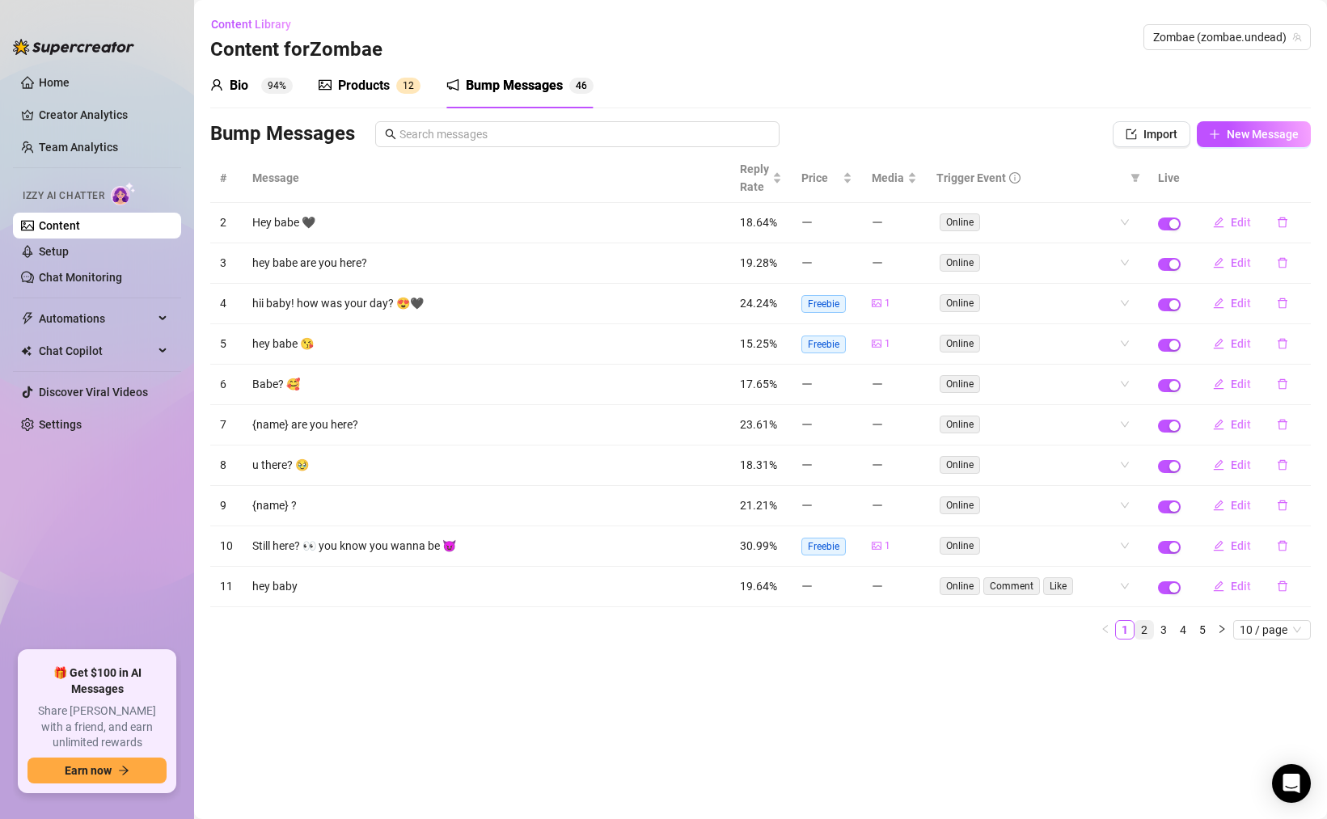
click at [1146, 631] on link "2" at bounding box center [1144, 630] width 18 height 18
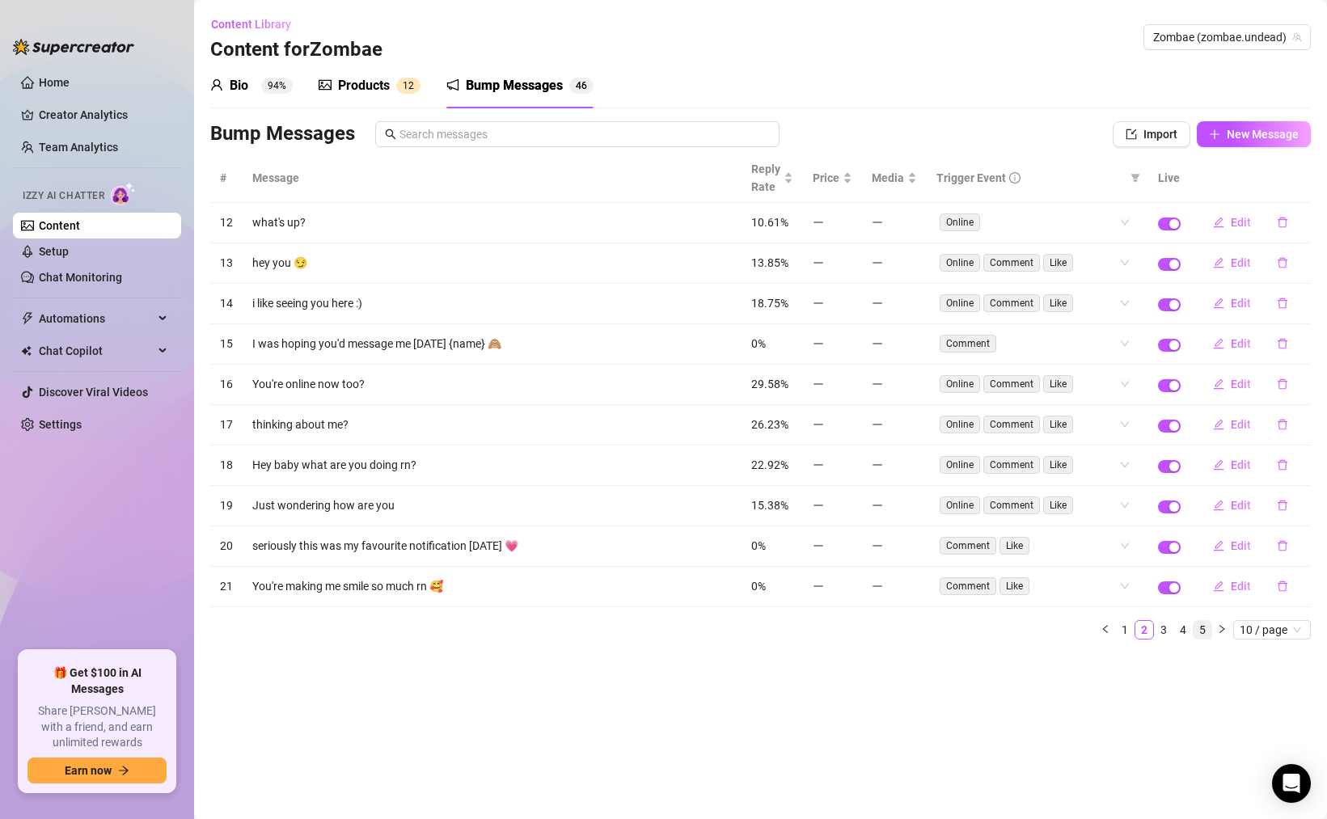
click at [1205, 631] on link "5" at bounding box center [1202, 630] width 18 height 18
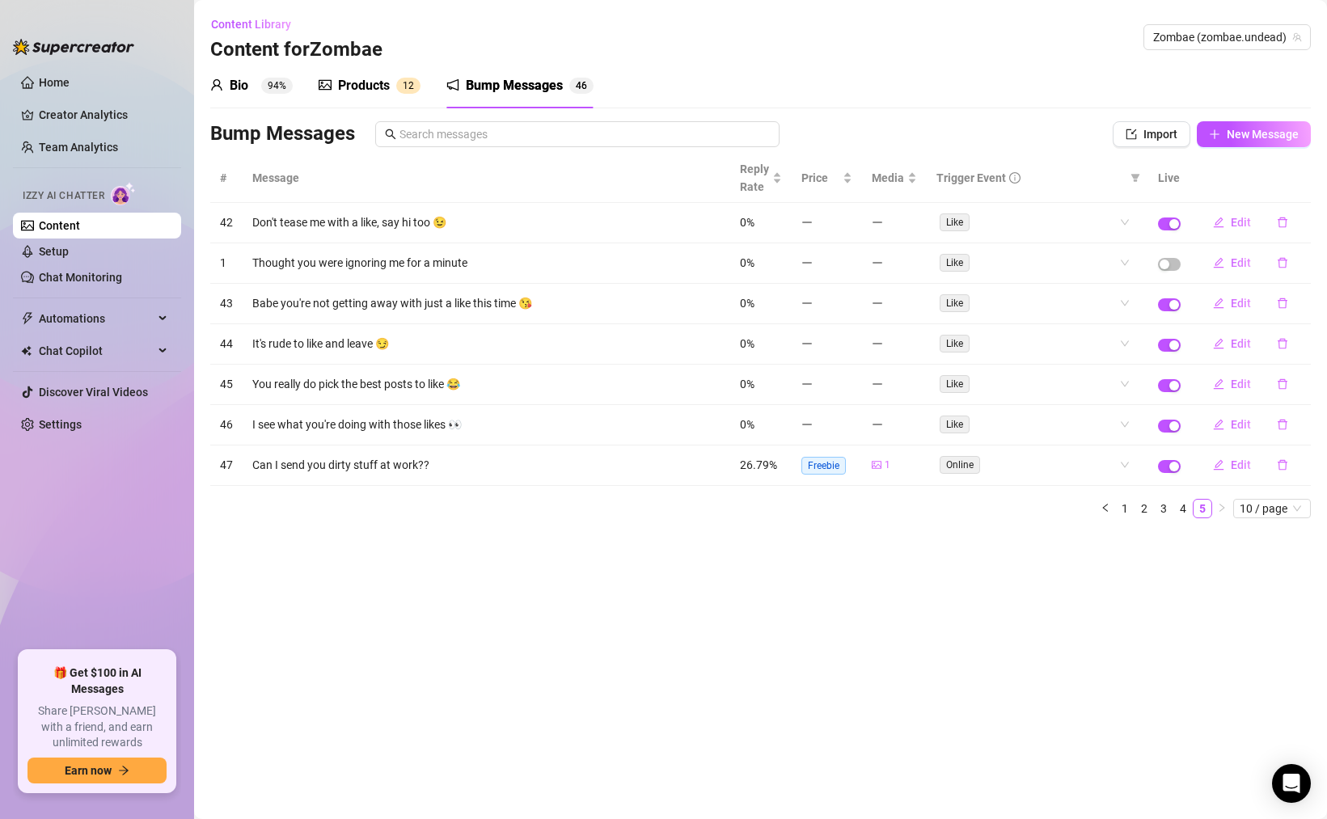
click at [377, 79] on div "Products" at bounding box center [364, 85] width 52 height 19
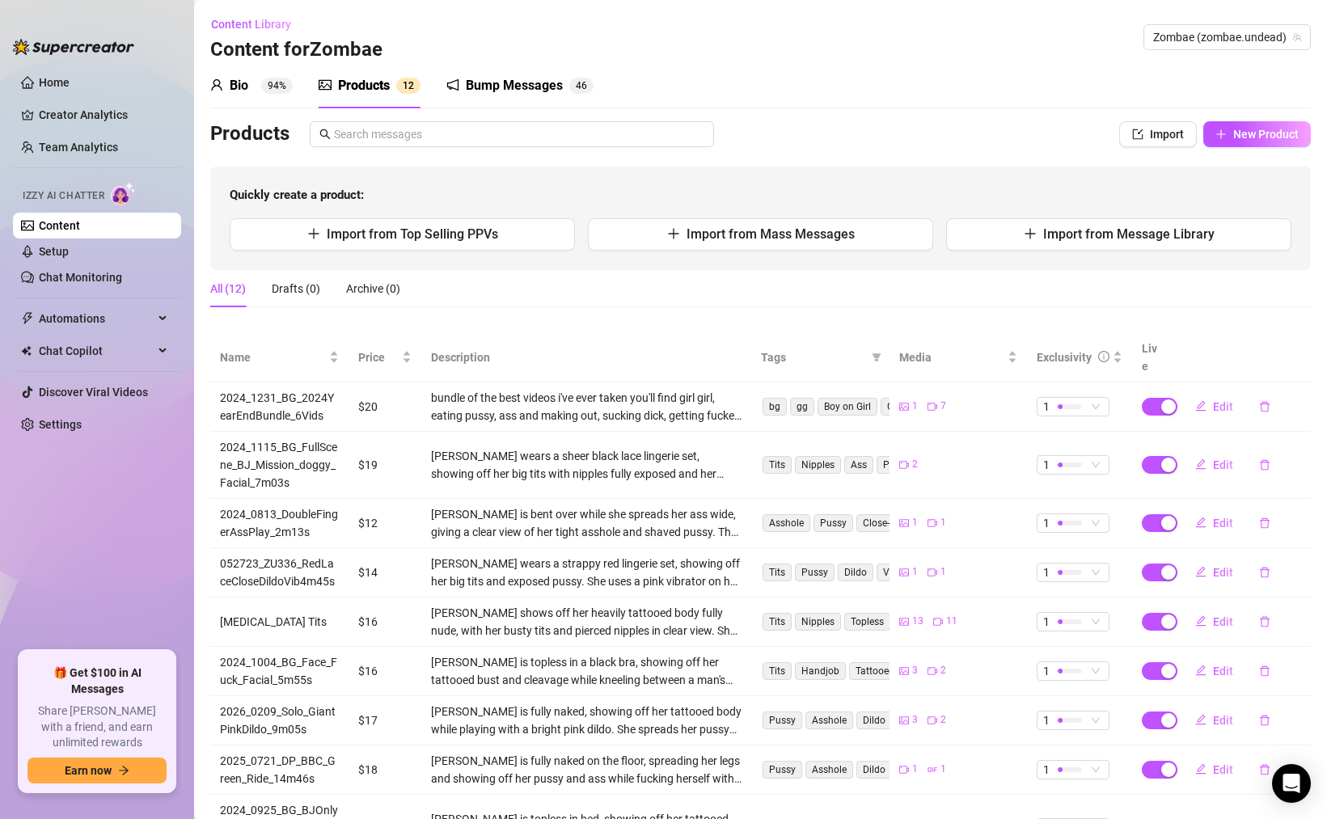
click at [516, 88] on div "Bump Messages" at bounding box center [514, 85] width 97 height 19
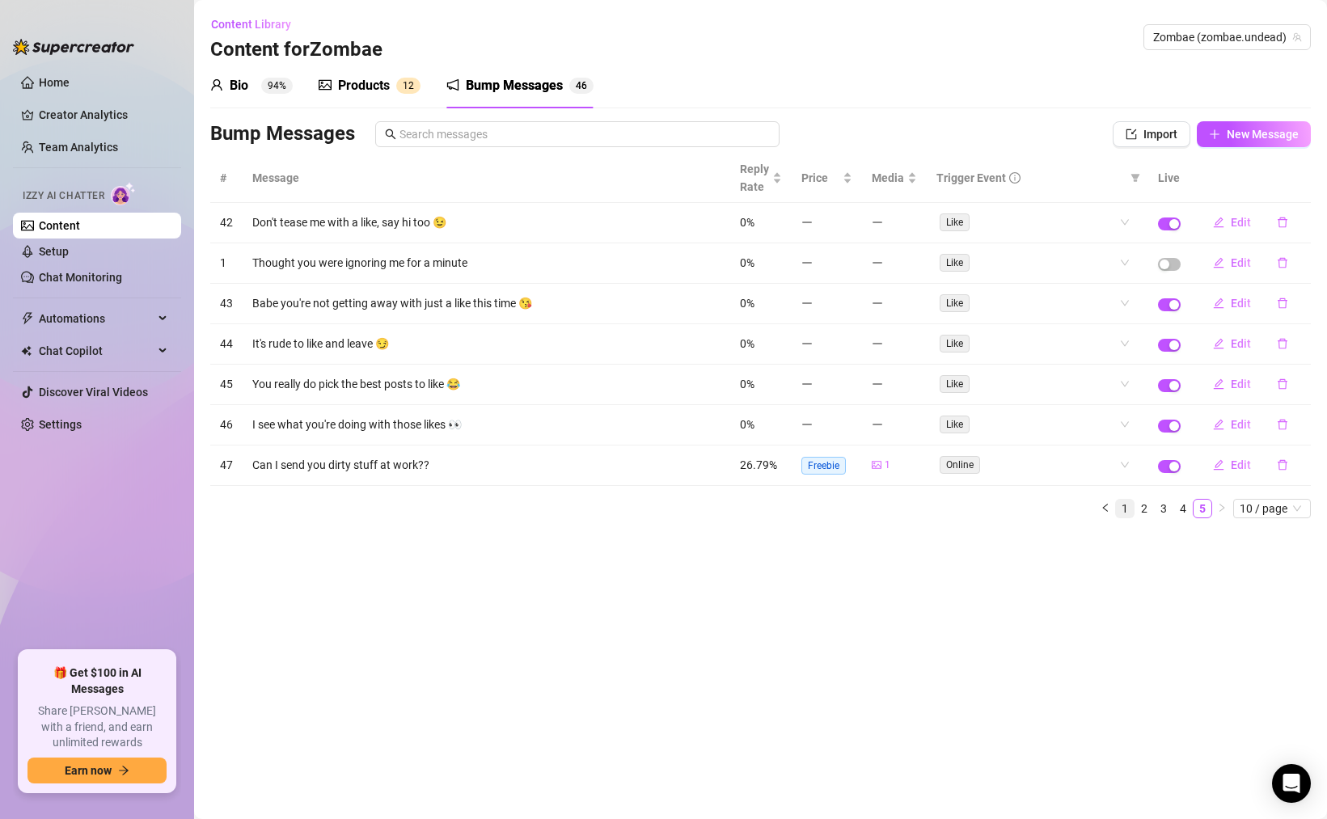
click at [1125, 507] on link "1" at bounding box center [1125, 509] width 18 height 18
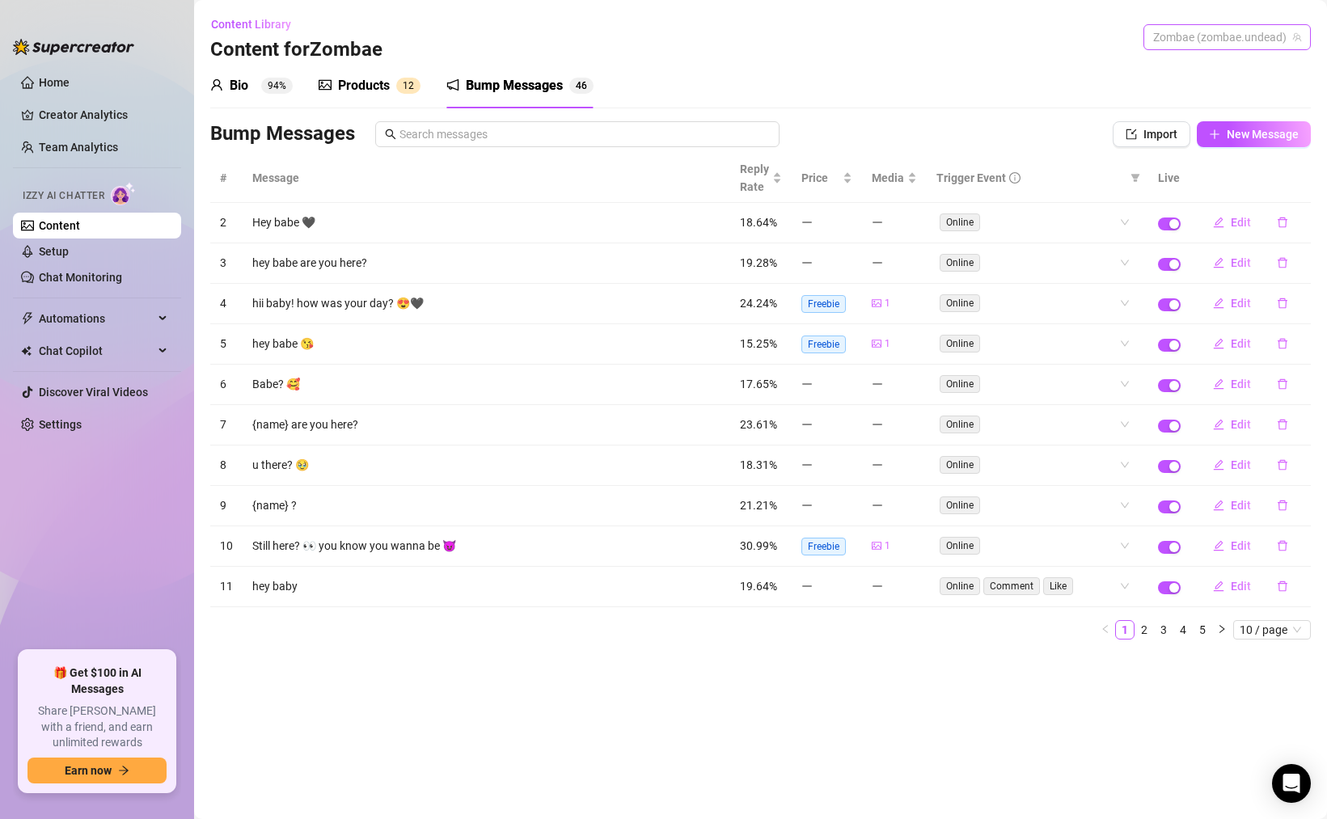
click at [1189, 47] on span "Zombae (zombae.undead)" at bounding box center [1227, 37] width 148 height 24
click at [1185, 97] on span "Bekka" at bounding box center [1175, 98] width 31 height 18
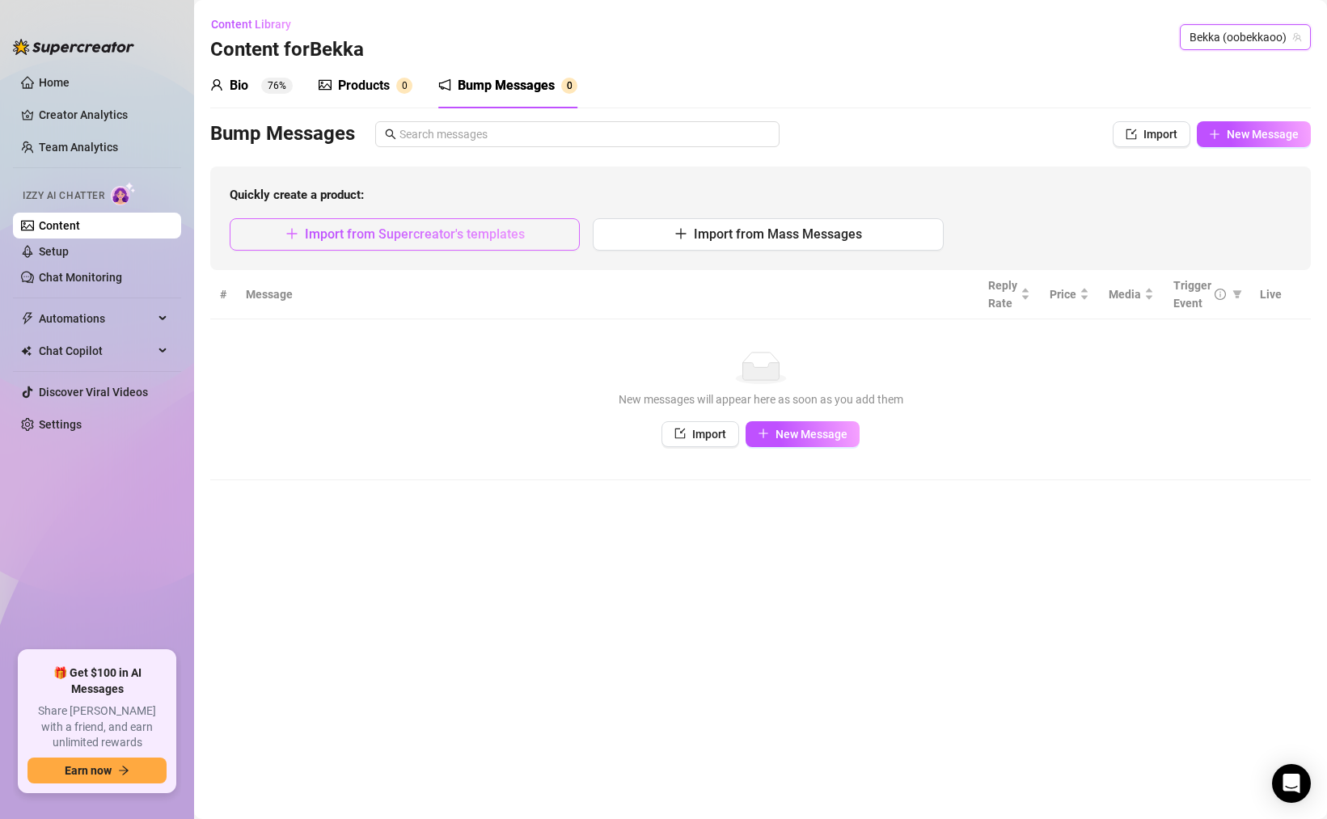
click at [443, 244] on button "Import from Supercreator's templates" at bounding box center [405, 234] width 350 height 32
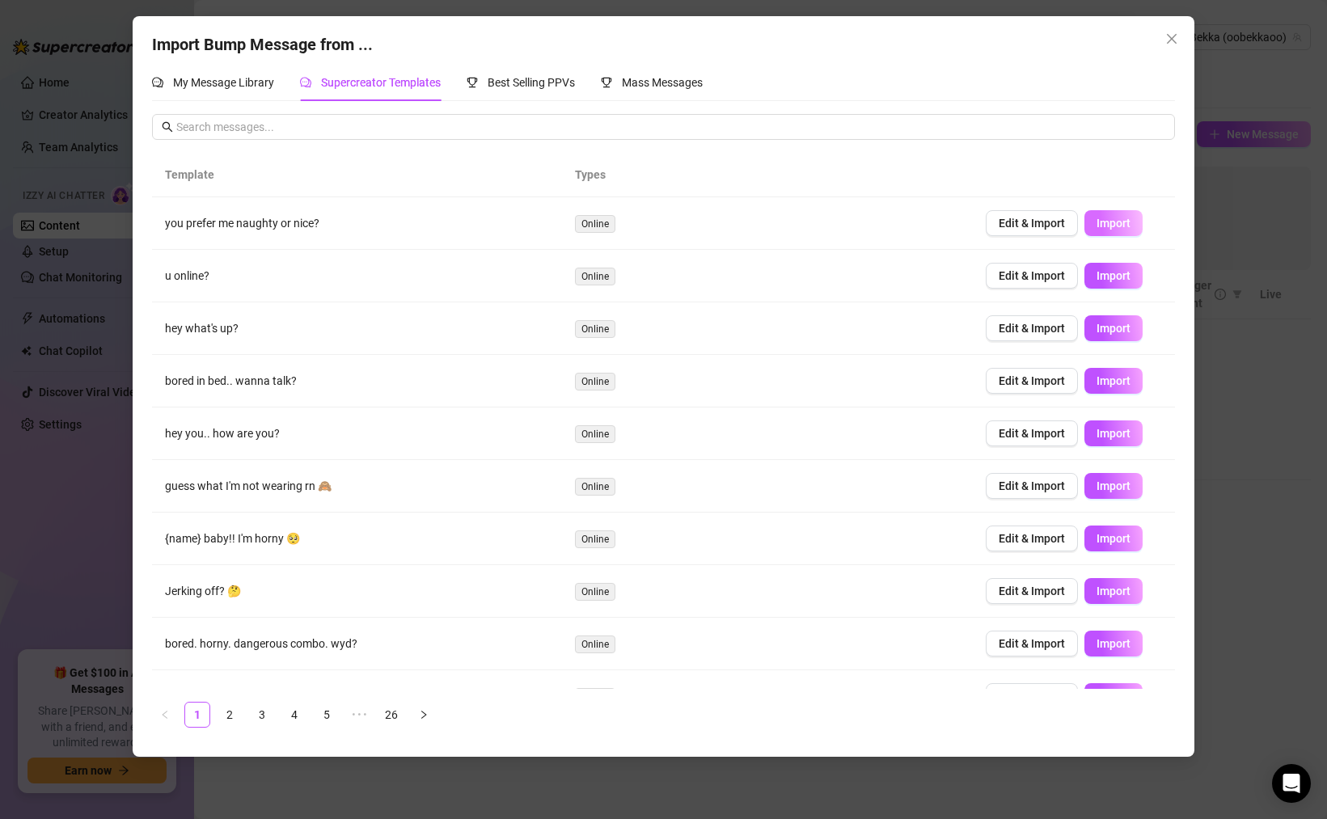
click at [1088, 226] on button "Import" at bounding box center [1113, 223] width 58 height 26
click at [1181, 152] on div "Import Bump Message from ... My Message Library Supercreator Templates Best Sel…" at bounding box center [664, 386] width 1062 height 741
click at [1204, 160] on div "Import Bump Message from ... My Message Library Supercreator Templates Best Sel…" at bounding box center [663, 409] width 1327 height 819
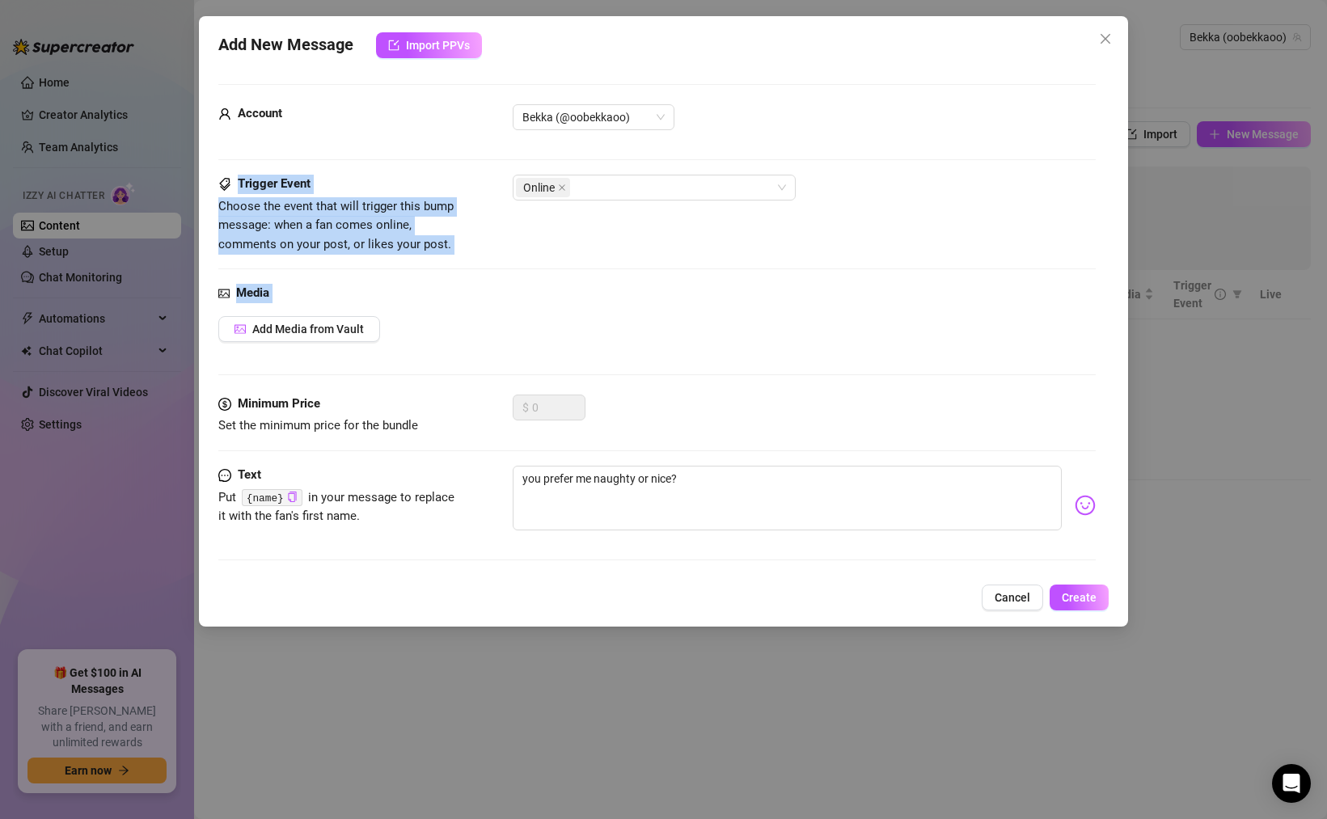
drag, startPoint x: 1205, startPoint y: 159, endPoint x: 725, endPoint y: 382, distance: 528.5
click at [740, 383] on div "Add New Message Import PPVs Account Bekka (@oobekkaoo) Trigger Event Choose the…" at bounding box center [663, 409] width 1327 height 819
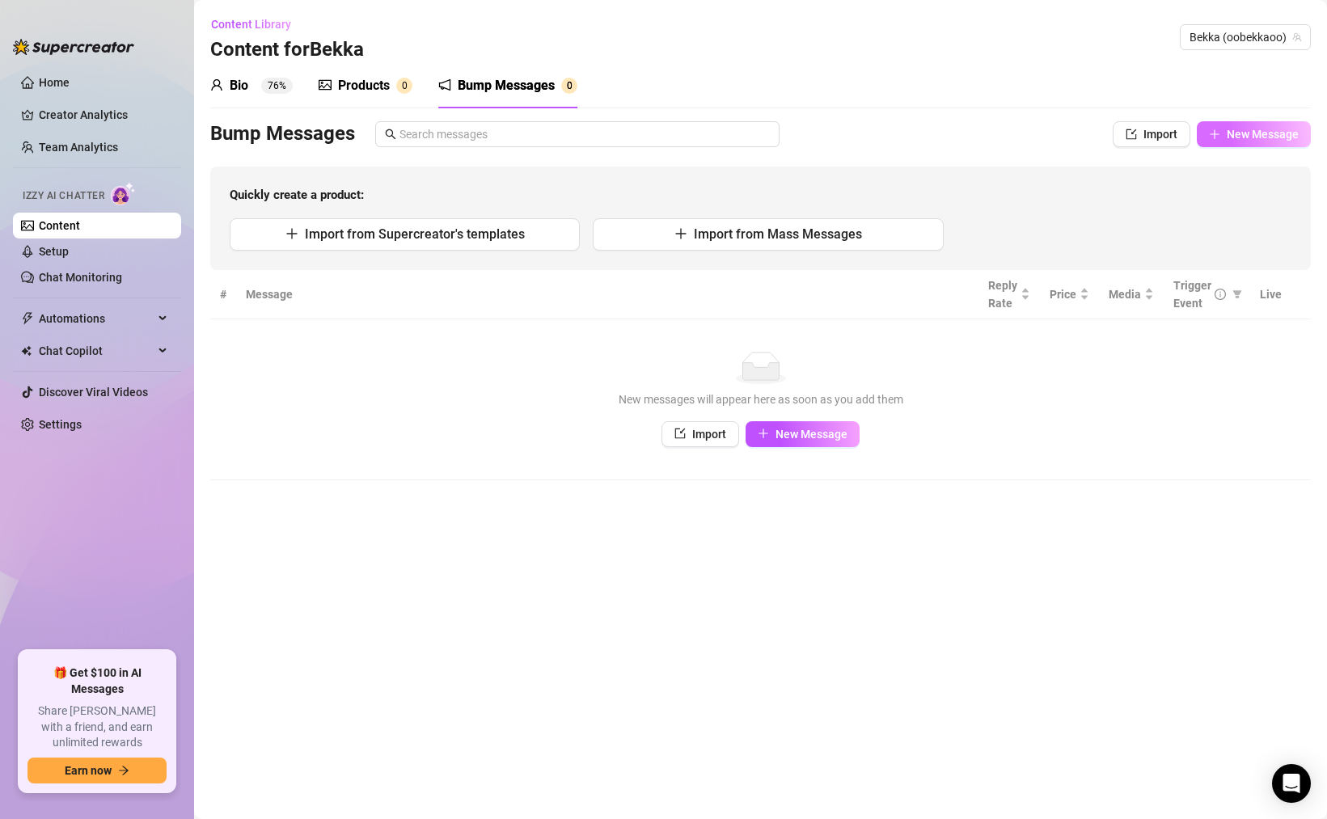
click at [1235, 133] on span "New Message" at bounding box center [1263, 134] width 72 height 13
type textarea "Type your message here..."
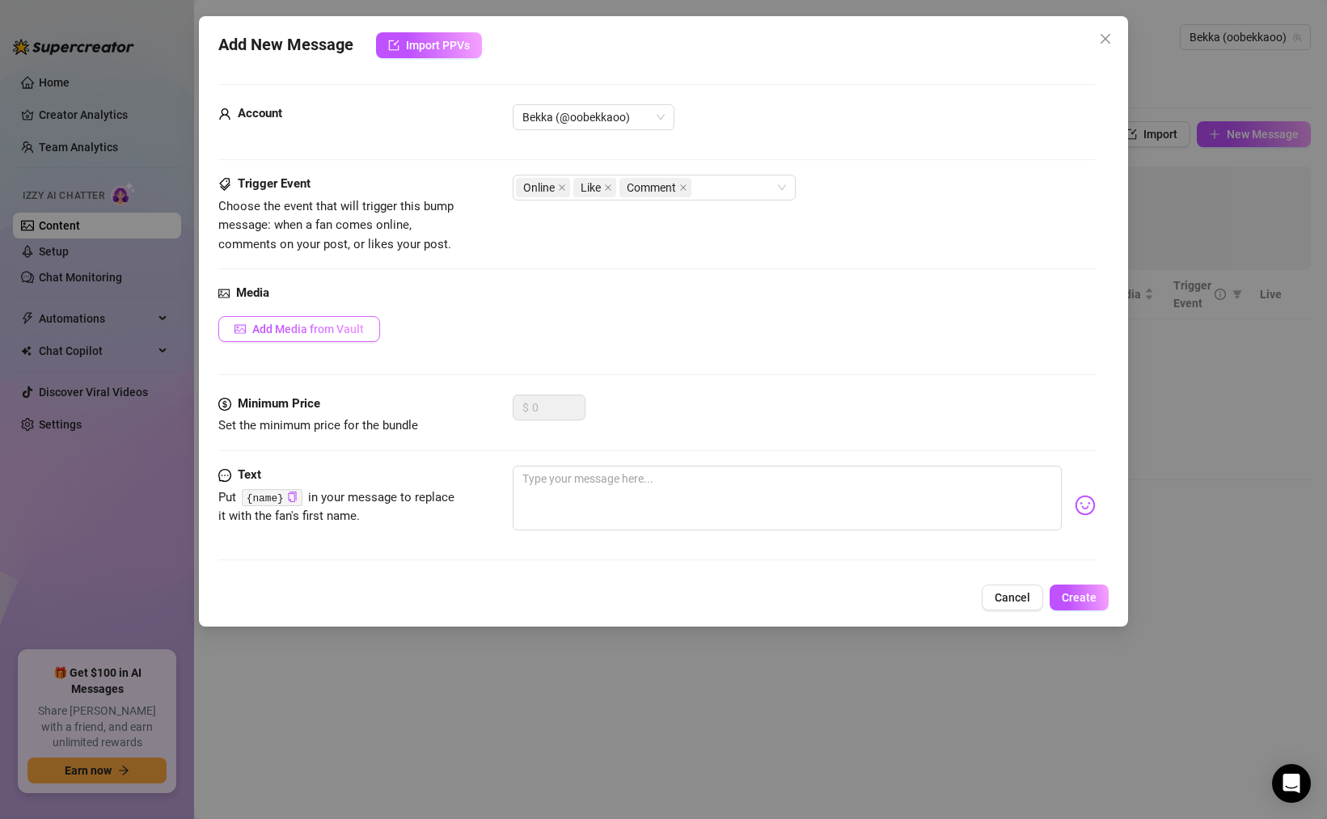
click at [276, 329] on span "Add Media from Vault" at bounding box center [308, 329] width 112 height 13
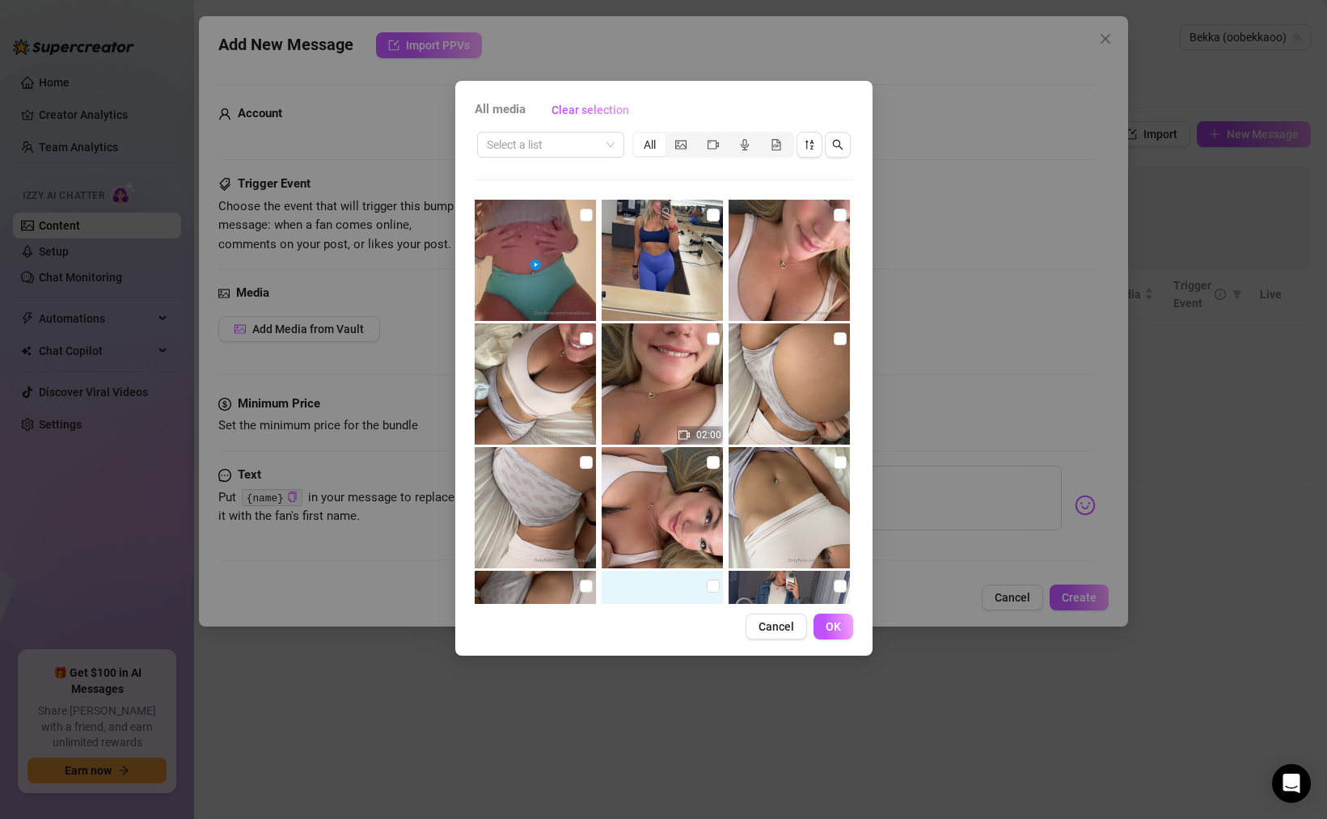
click at [703, 286] on img at bounding box center [662, 260] width 121 height 121
checkbox input "true"
click at [842, 627] on button "OK" at bounding box center [833, 627] width 40 height 26
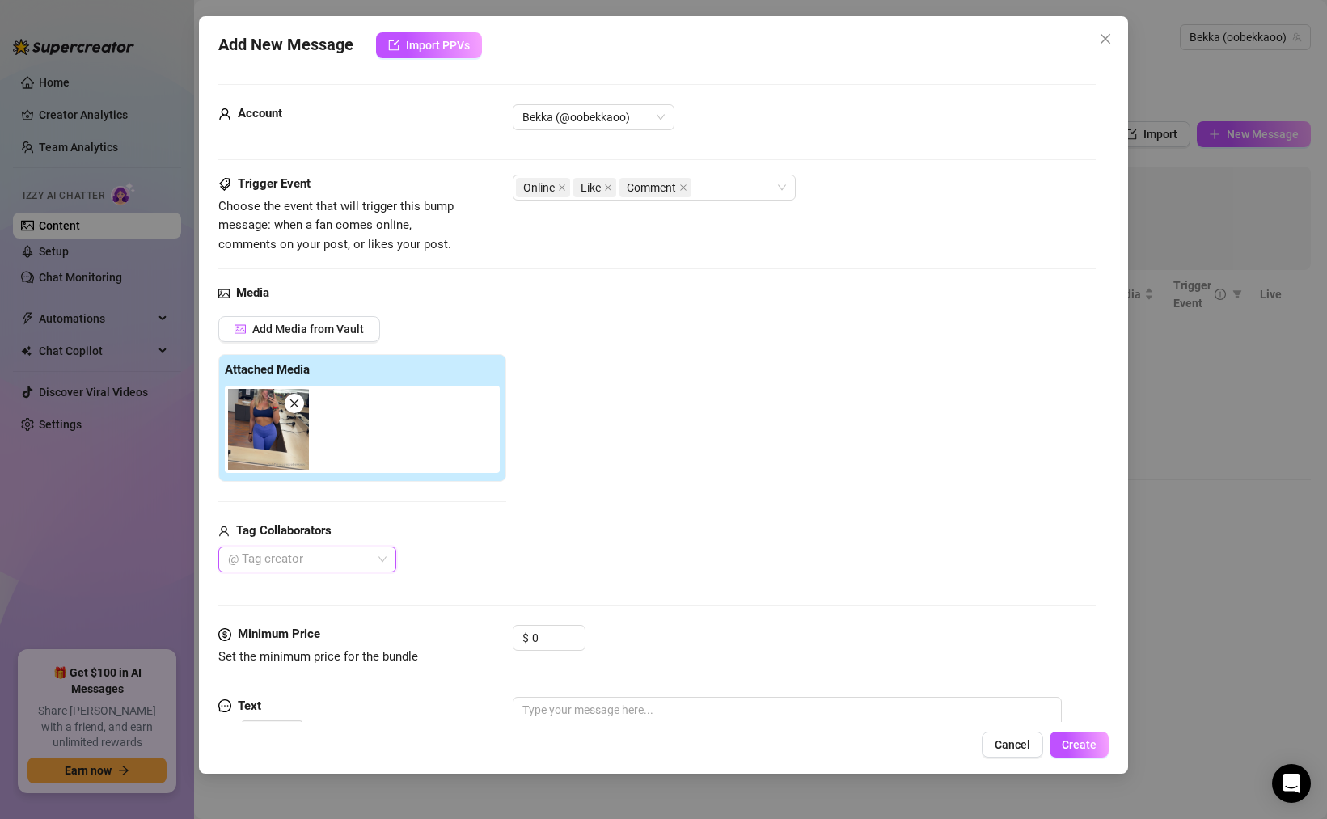
scroll to position [83, 0]
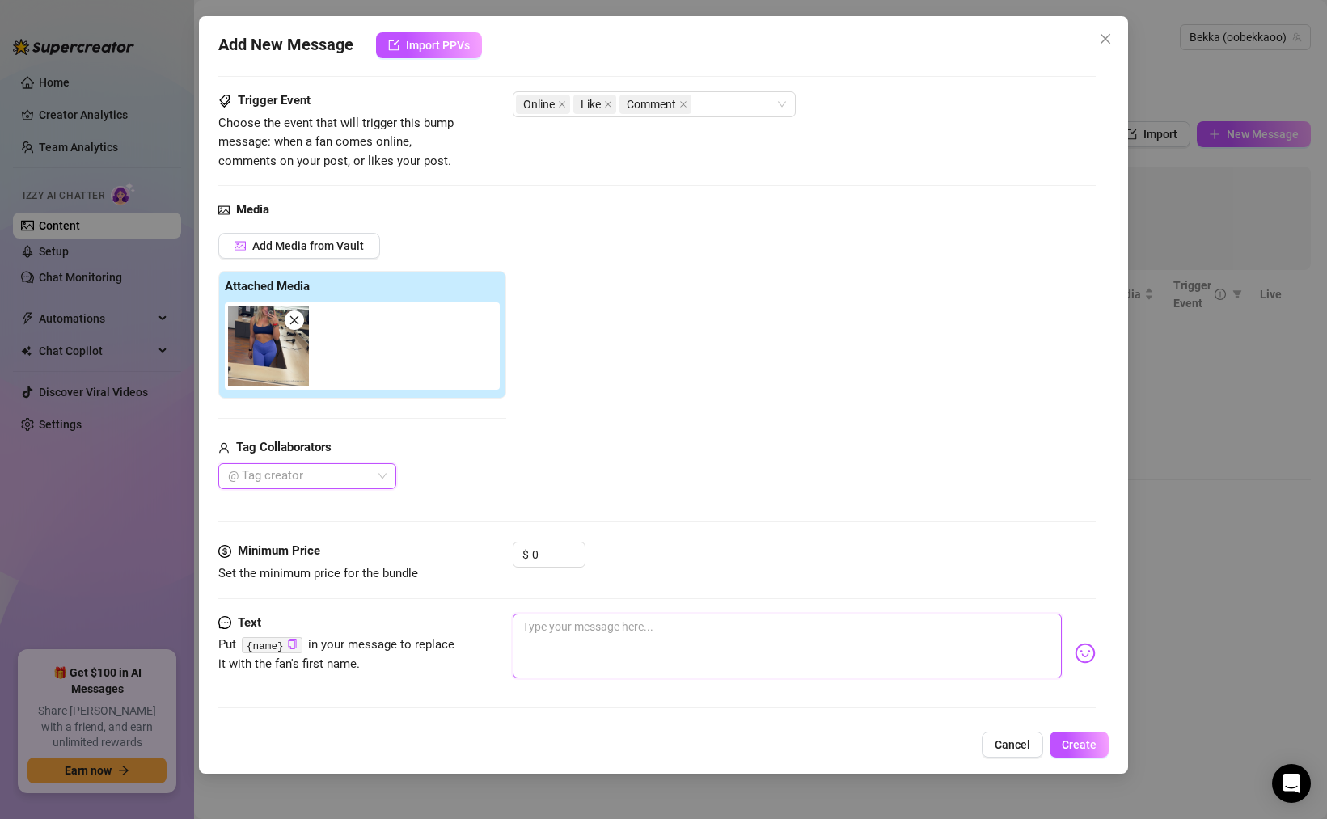
click at [584, 632] on textarea at bounding box center [787, 646] width 549 height 65
type textarea "H"
type textarea "He"
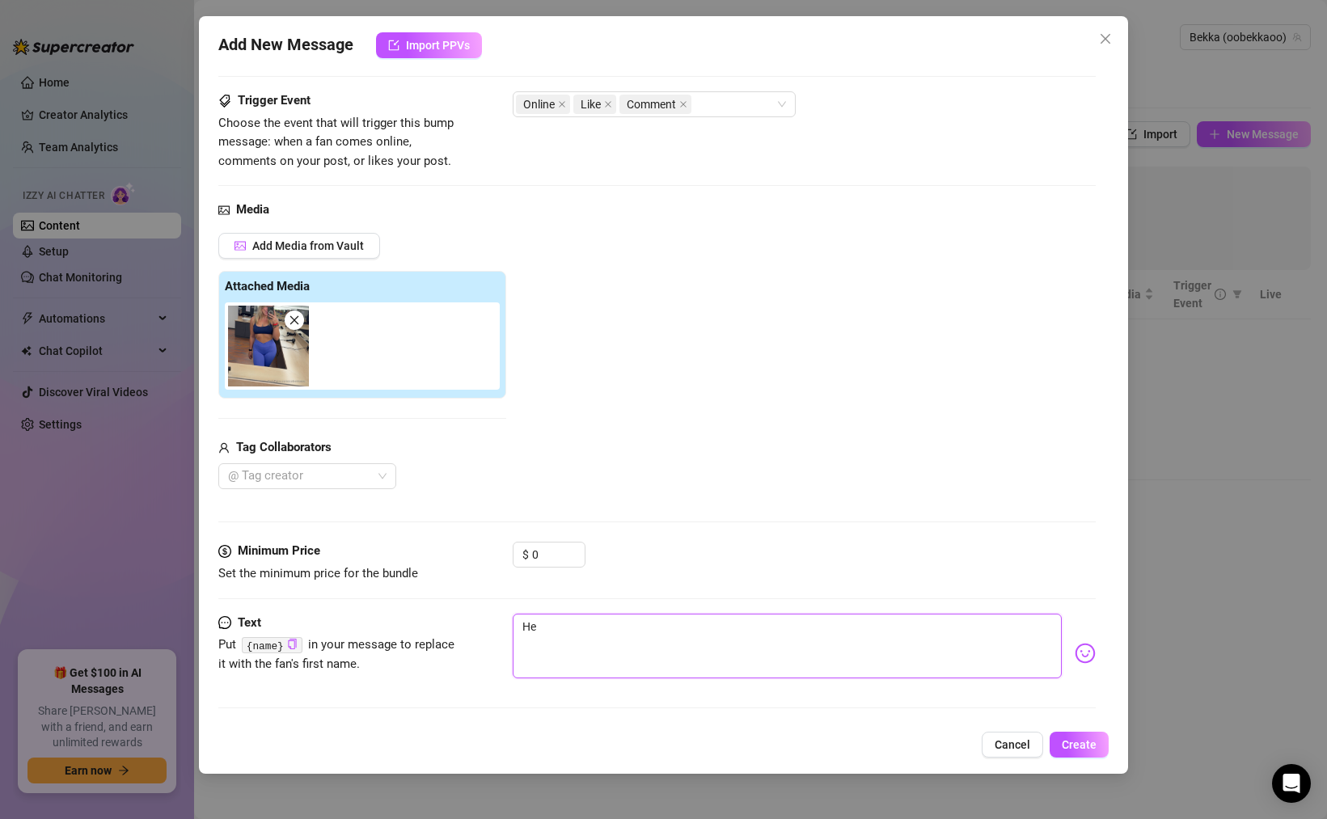
type textarea "Hey"
type textarea "Hey b"
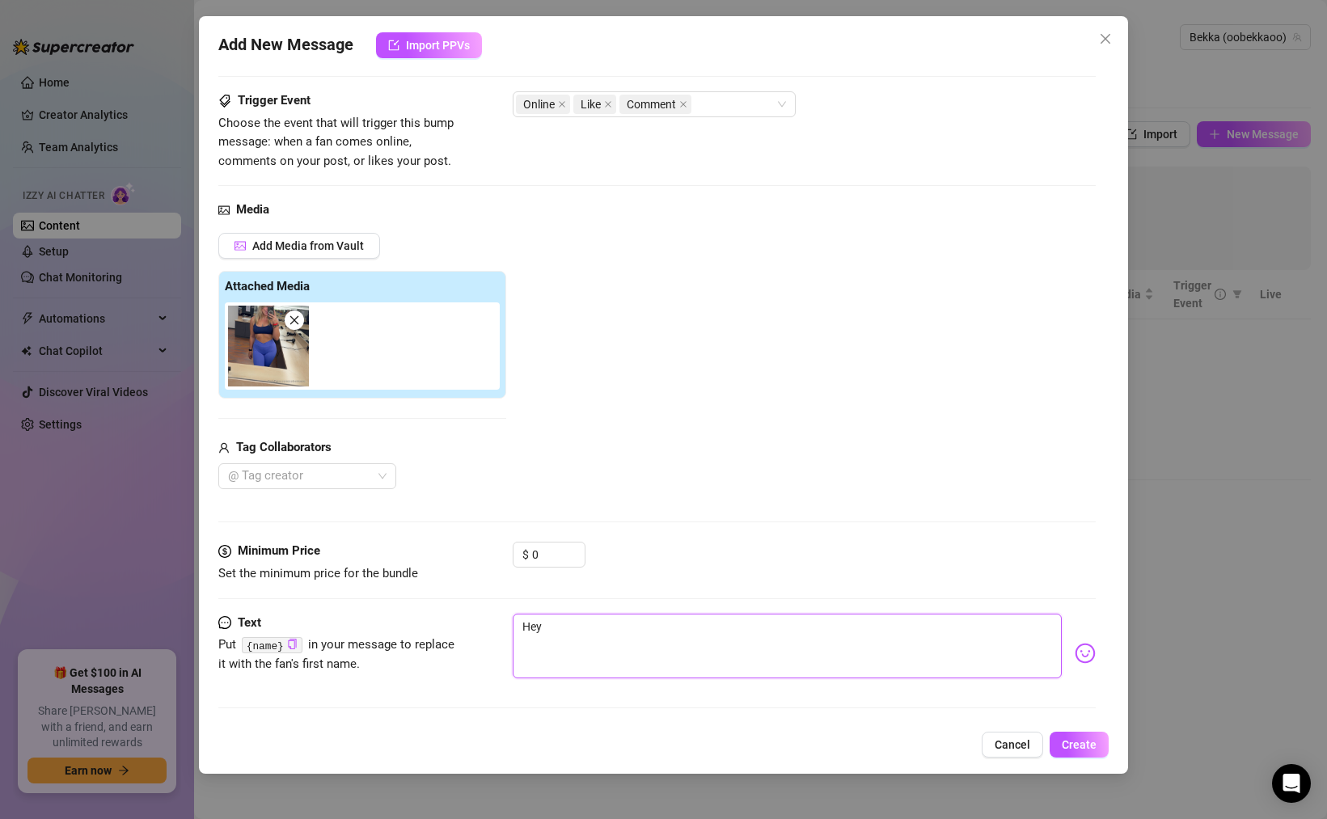
type textarea "Hey b"
type textarea "Hey ba"
type textarea "Hey bab"
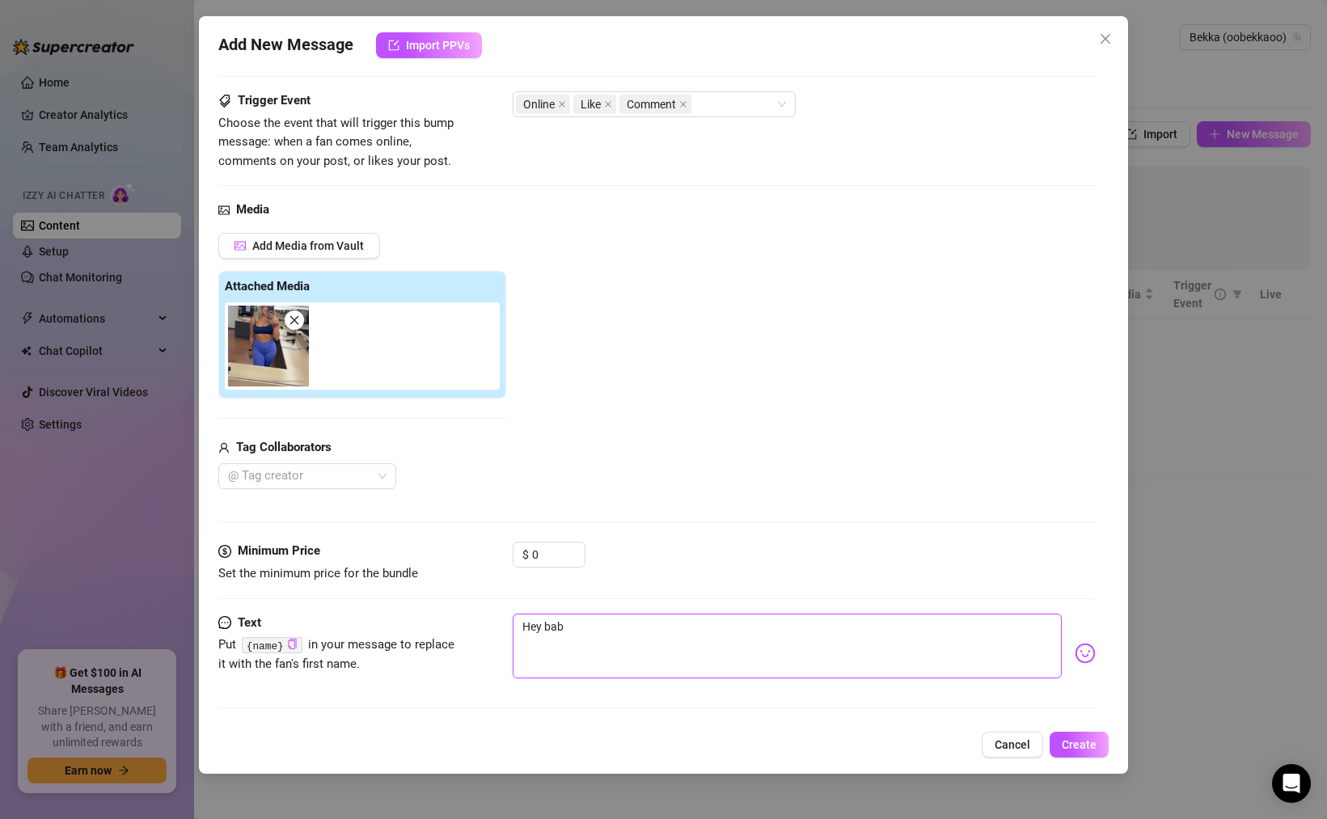
type textarea "Hey babe"
type textarea "Hey babe 🤗"
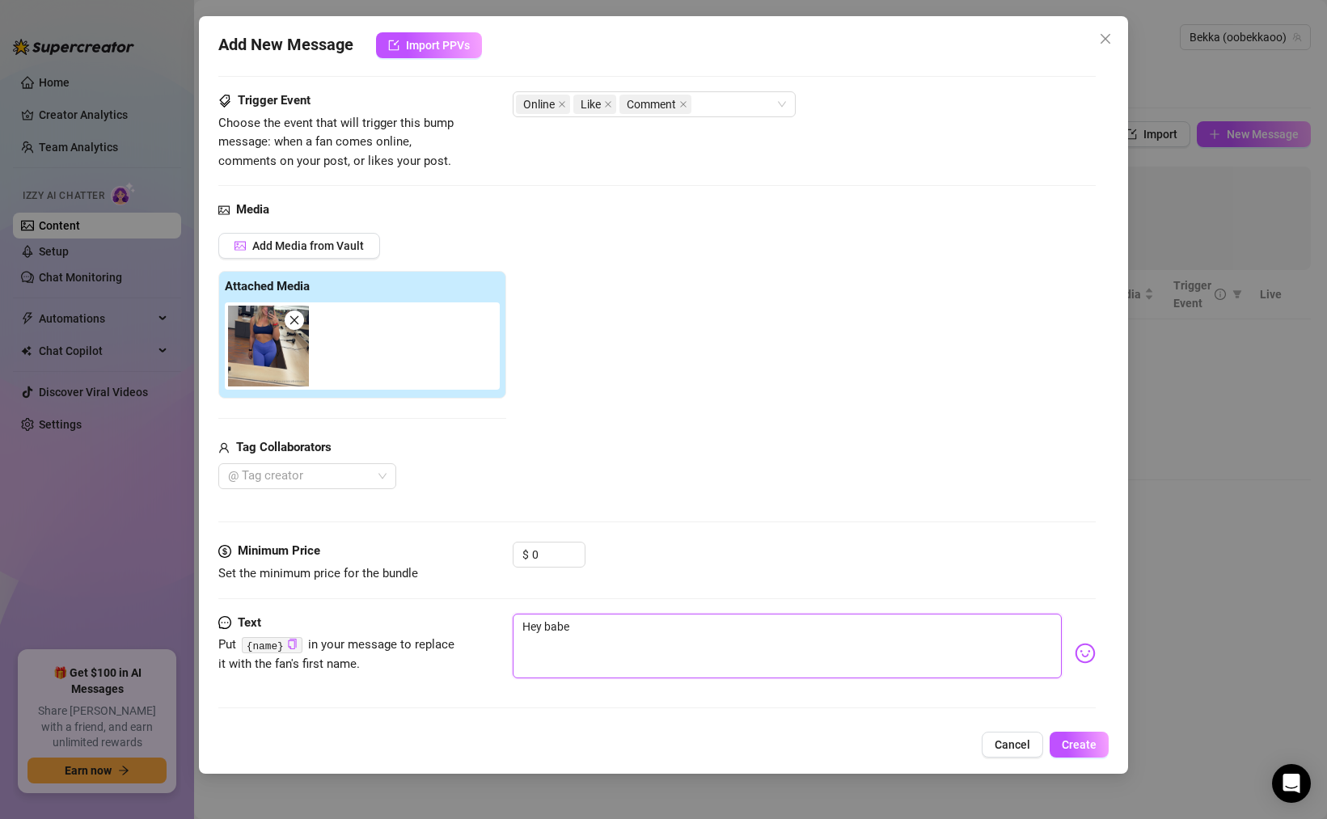
type textarea "Hey babe 🤗"
type textarea "Hey babe 🤗💙"
drag, startPoint x: 1068, startPoint y: 745, endPoint x: 852, endPoint y: 396, distance: 409.9
click at [859, 416] on div "Add New Message Import PPVs Account Bekka (@oobekkaoo) Trigger Event Choose the…" at bounding box center [663, 395] width 929 height 758
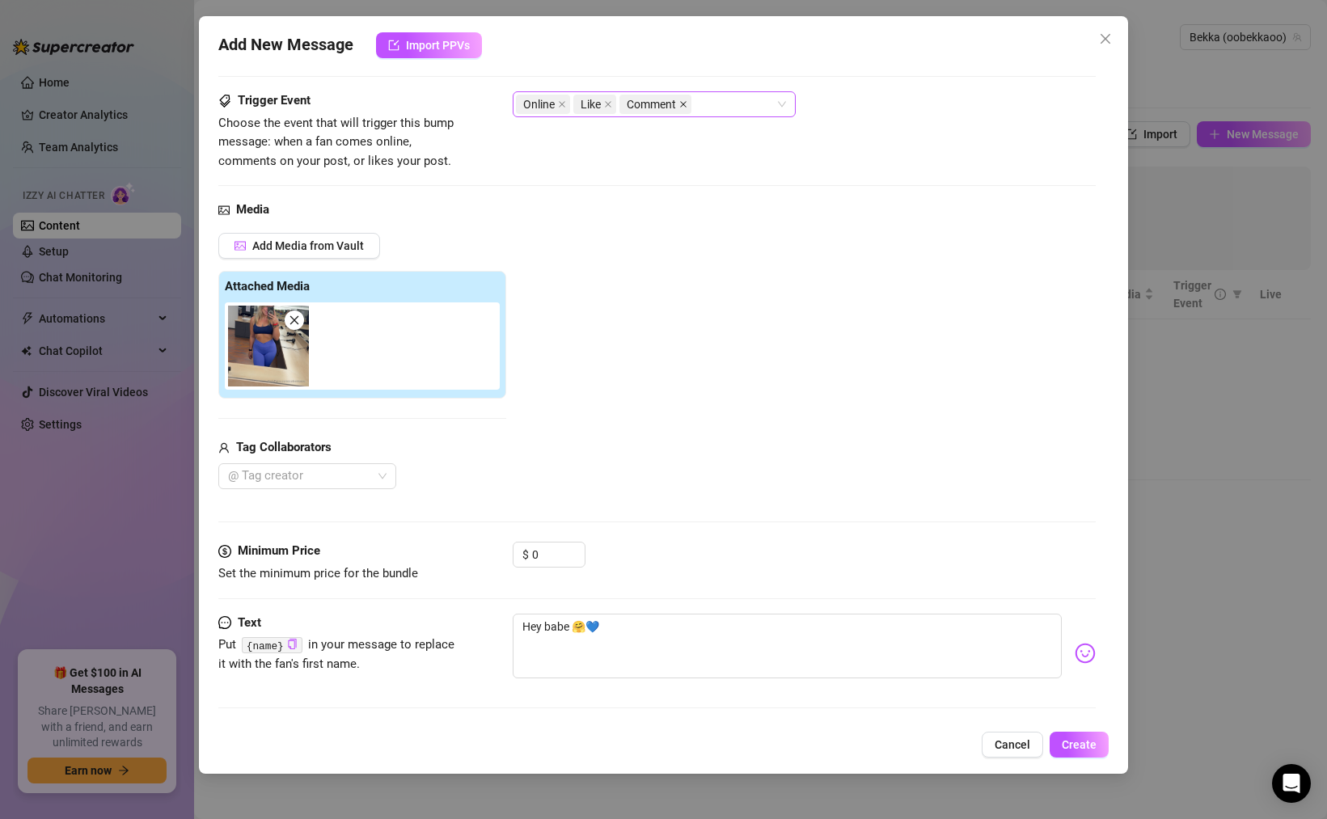
click at [684, 108] on span at bounding box center [683, 104] width 8 height 18
click at [610, 103] on icon "close" at bounding box center [608, 104] width 8 height 8
click at [1076, 750] on span "Create" at bounding box center [1079, 744] width 35 height 13
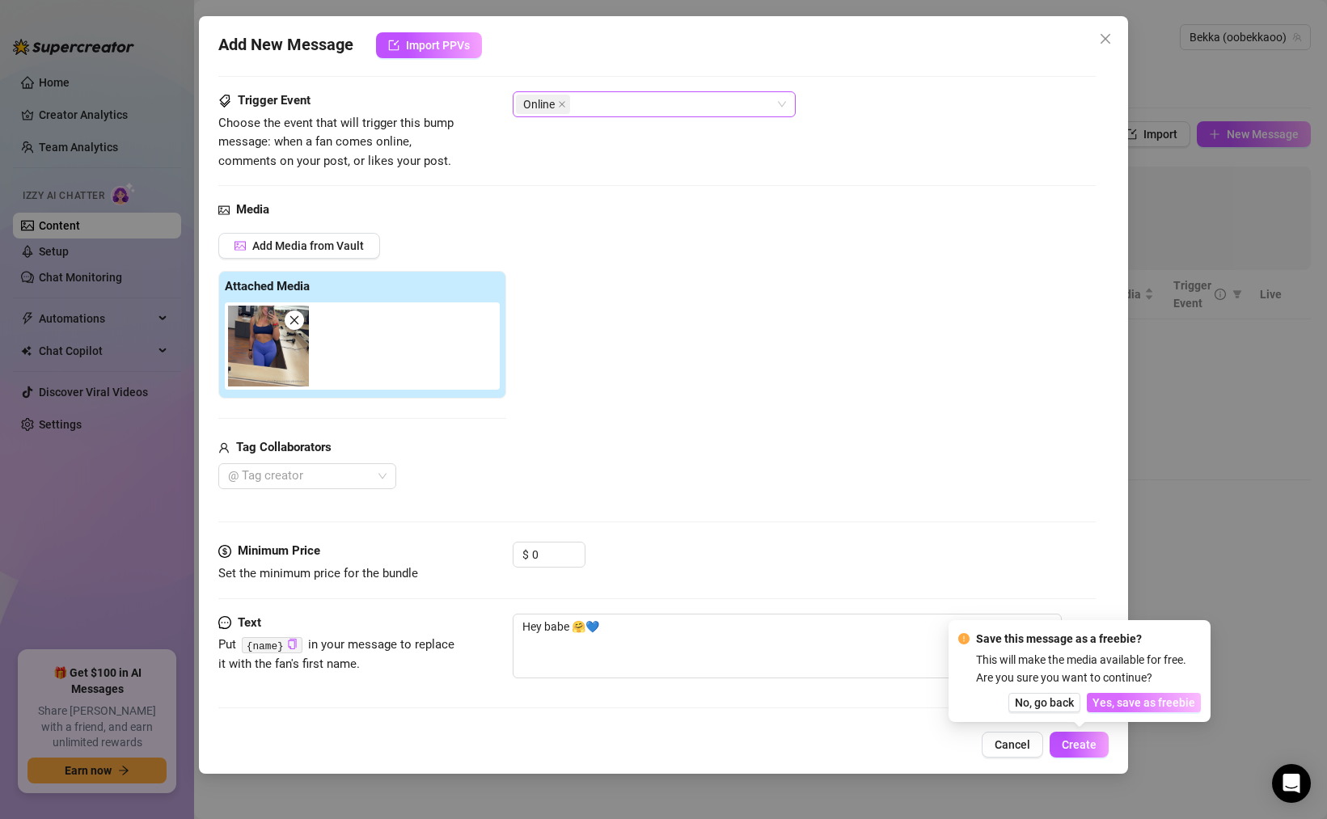
click at [1106, 703] on span "Yes, save as freebie" at bounding box center [1143, 702] width 103 height 13
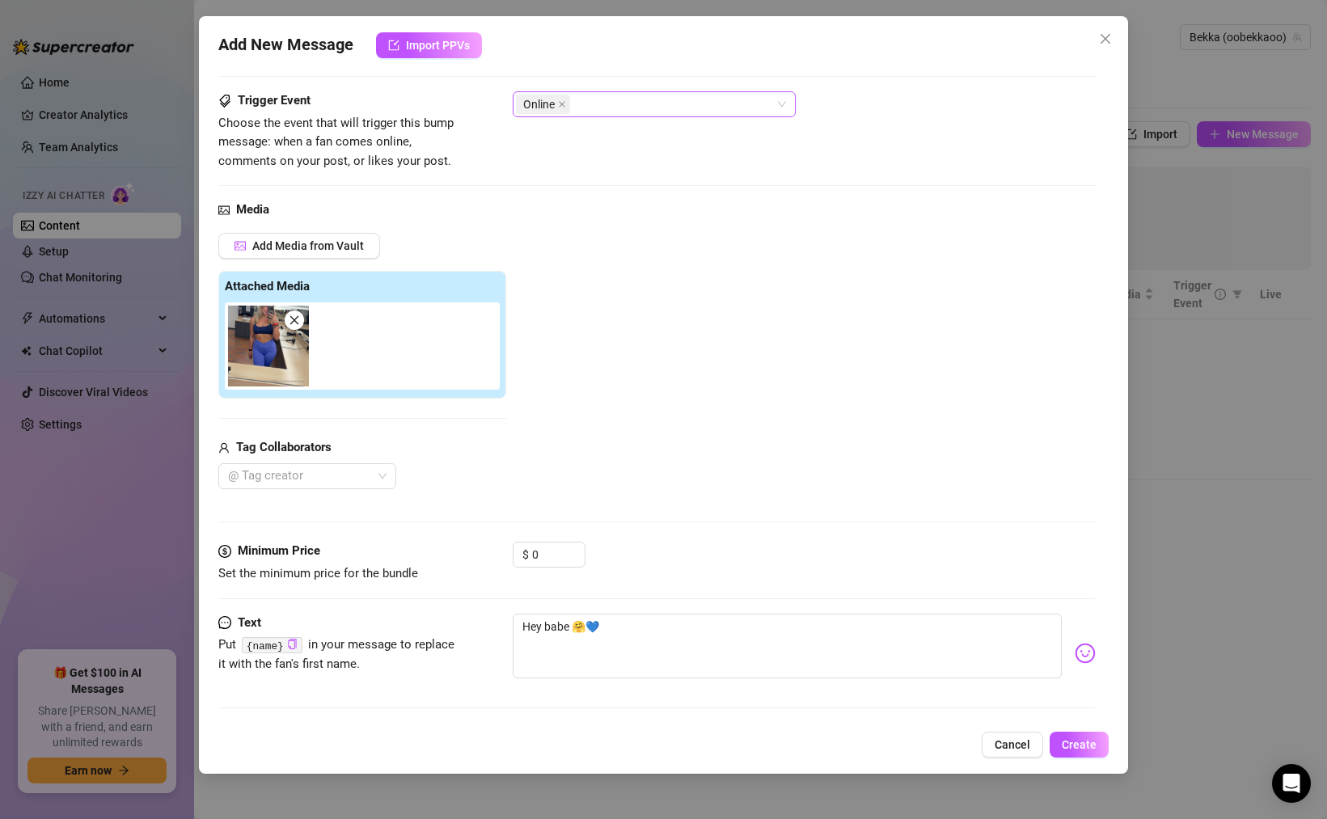
click at [158, 179] on div "Add New Message Import PPVs Account Bekka (@oobekkaoo) Trigger Event Choose the…" at bounding box center [663, 409] width 1327 height 819
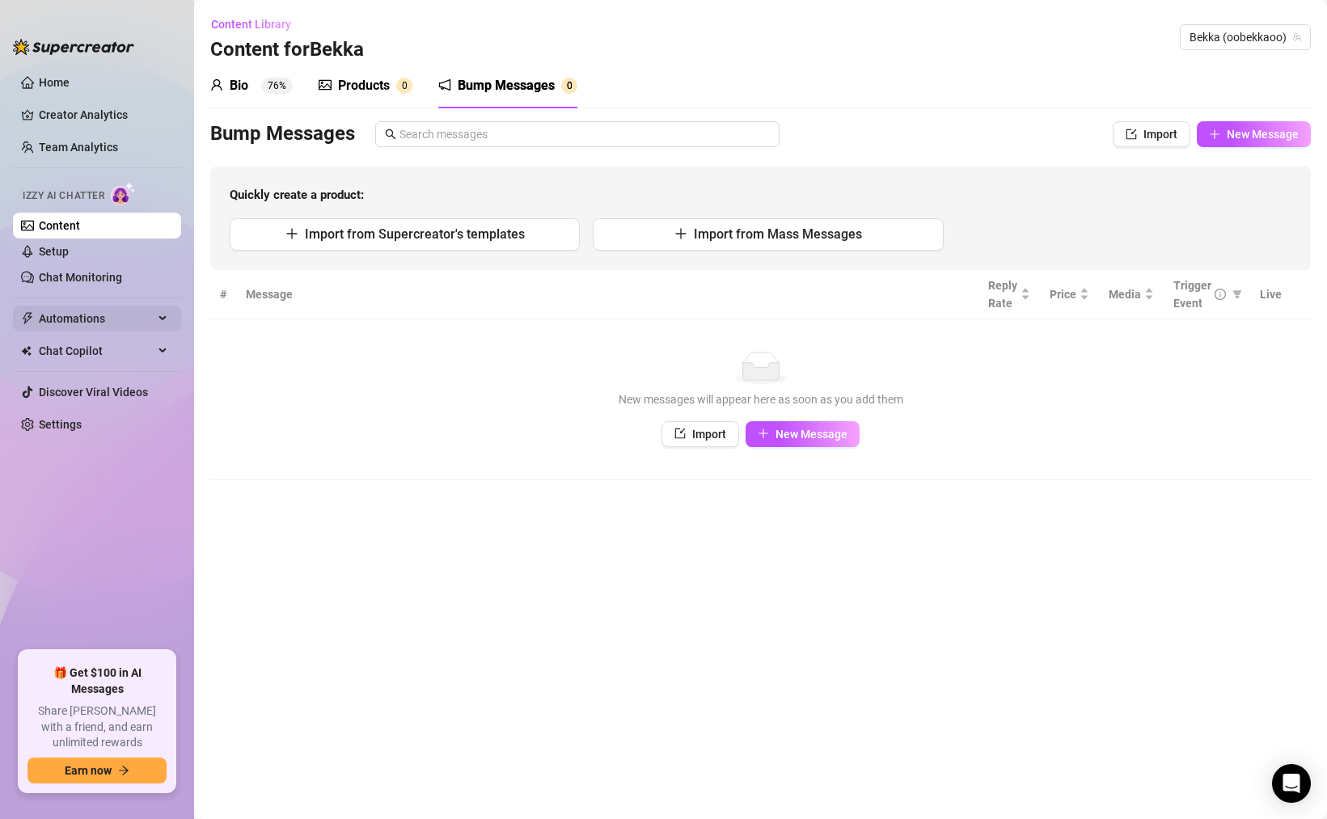
click at [105, 314] on span "Automations" at bounding box center [96, 319] width 115 height 26
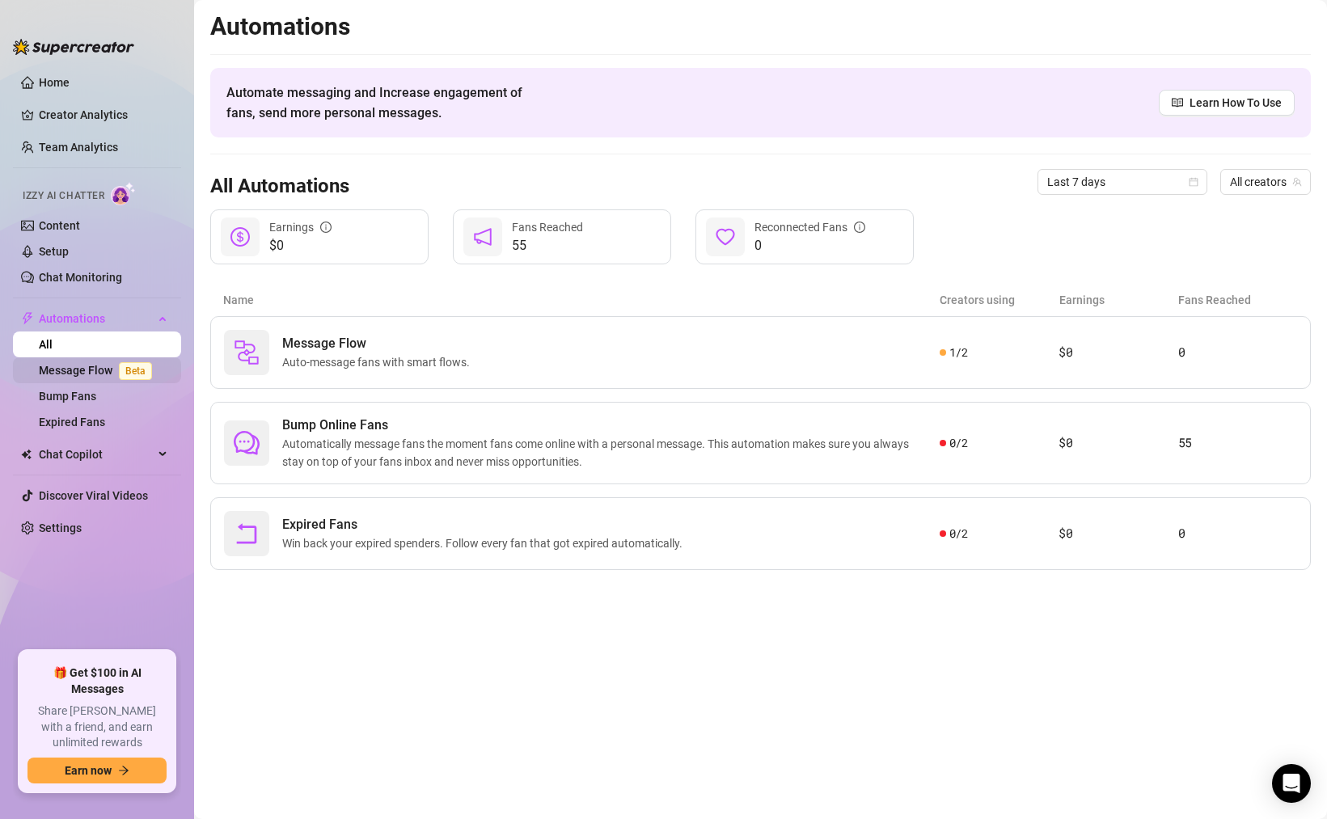
click at [94, 369] on link "Message Flow Beta" at bounding box center [99, 370] width 120 height 13
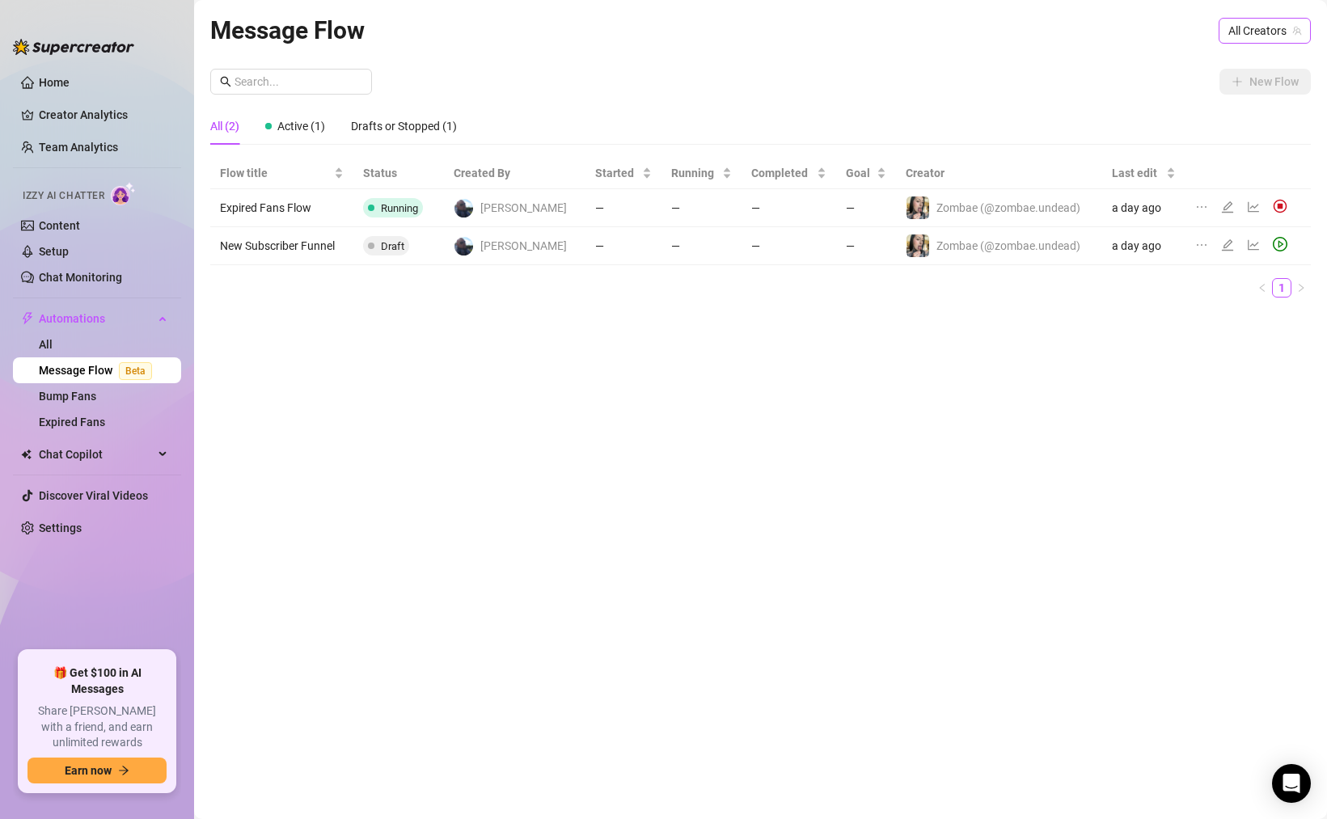
click at [1273, 27] on span "All Creators" at bounding box center [1264, 31] width 73 height 24
click at [1191, 116] on div "Bekka ( oobekkaoo )" at bounding box center [1215, 117] width 163 height 19
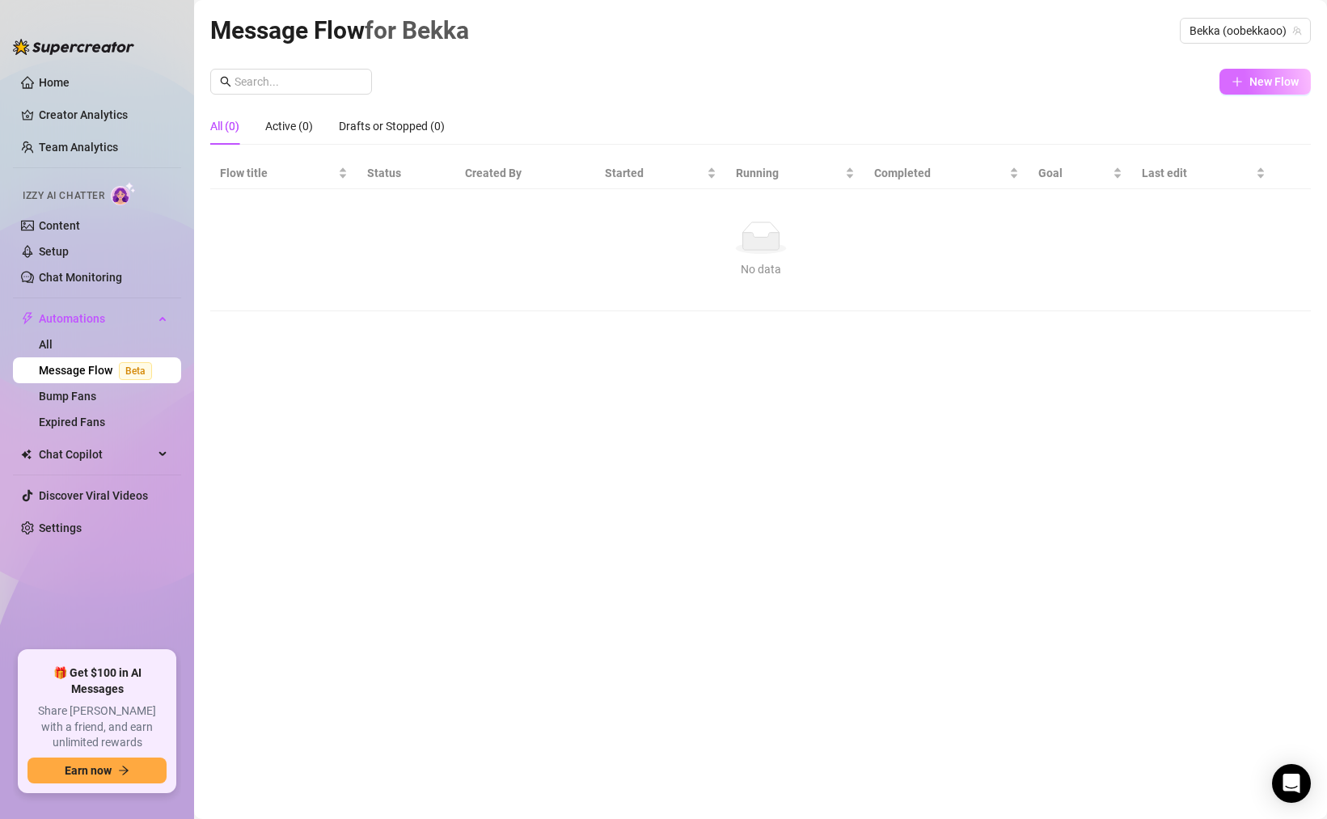
click at [1273, 85] on span "New Flow" at bounding box center [1273, 81] width 49 height 13
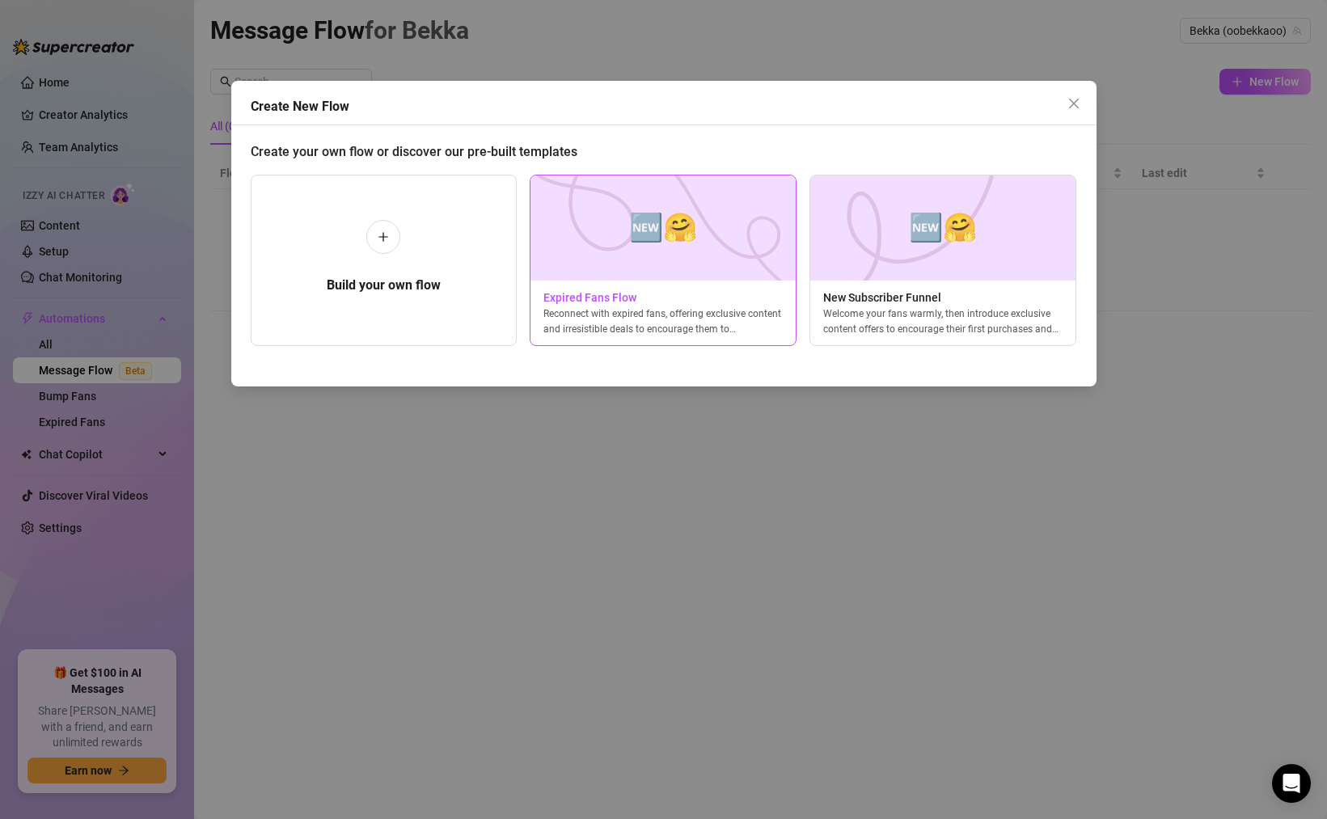
click at [714, 226] on img at bounding box center [663, 227] width 267 height 105
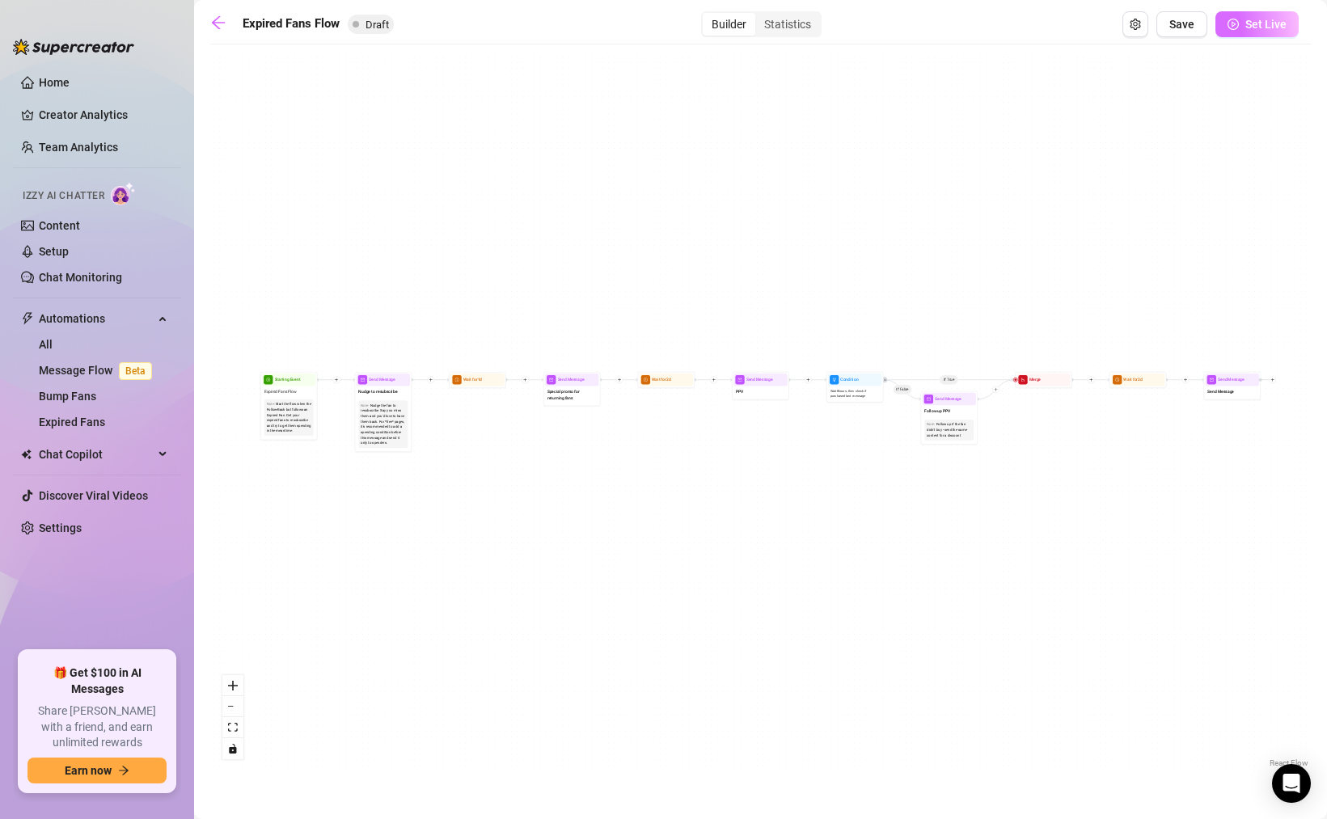
click at [1265, 26] on span "Set Live" at bounding box center [1265, 24] width 41 height 13
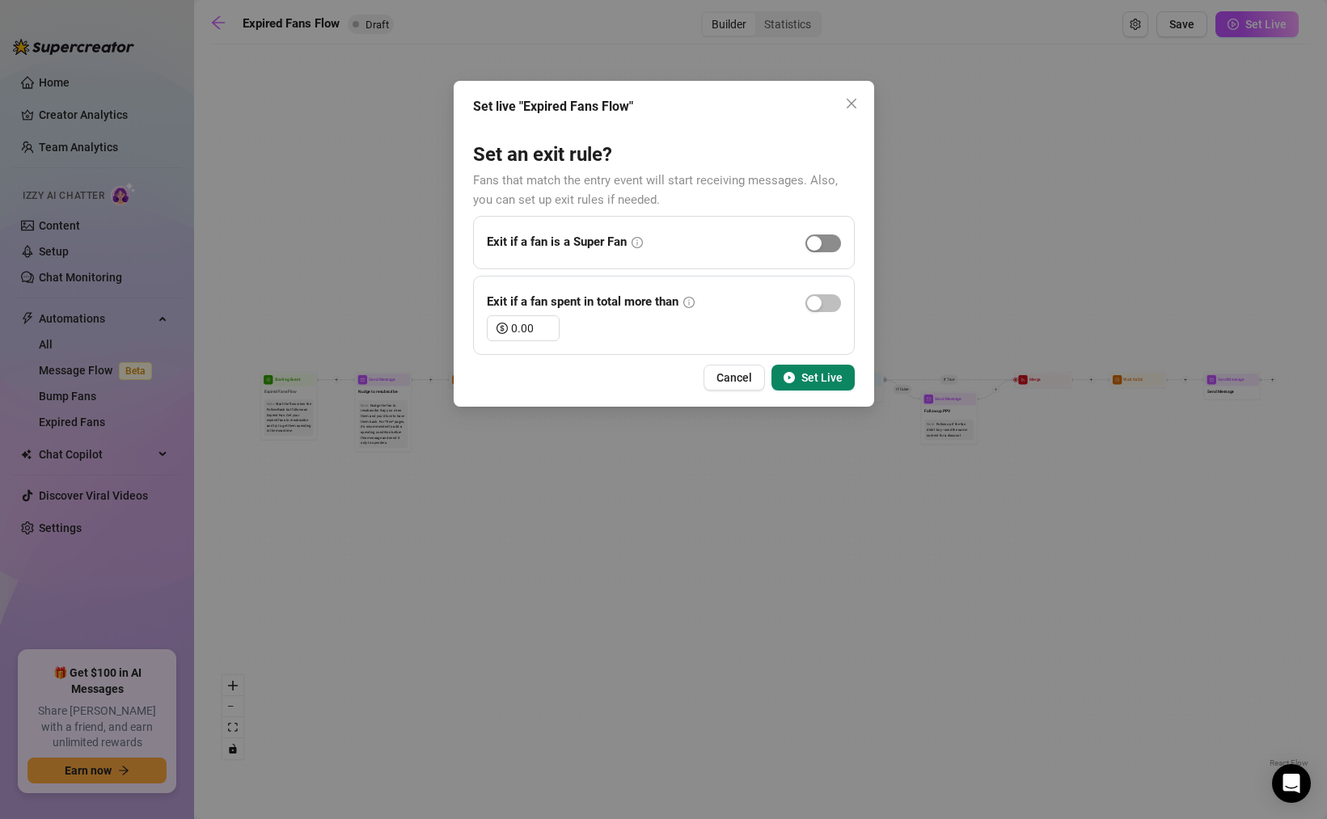
click at [826, 251] on span "button" at bounding box center [823, 243] width 36 height 18
click at [541, 326] on span "Decrease Value" at bounding box center [550, 333] width 18 height 15
type input "0"
type input "100.00"
click at [792, 378] on icon "play-circle" at bounding box center [788, 377] width 11 height 11
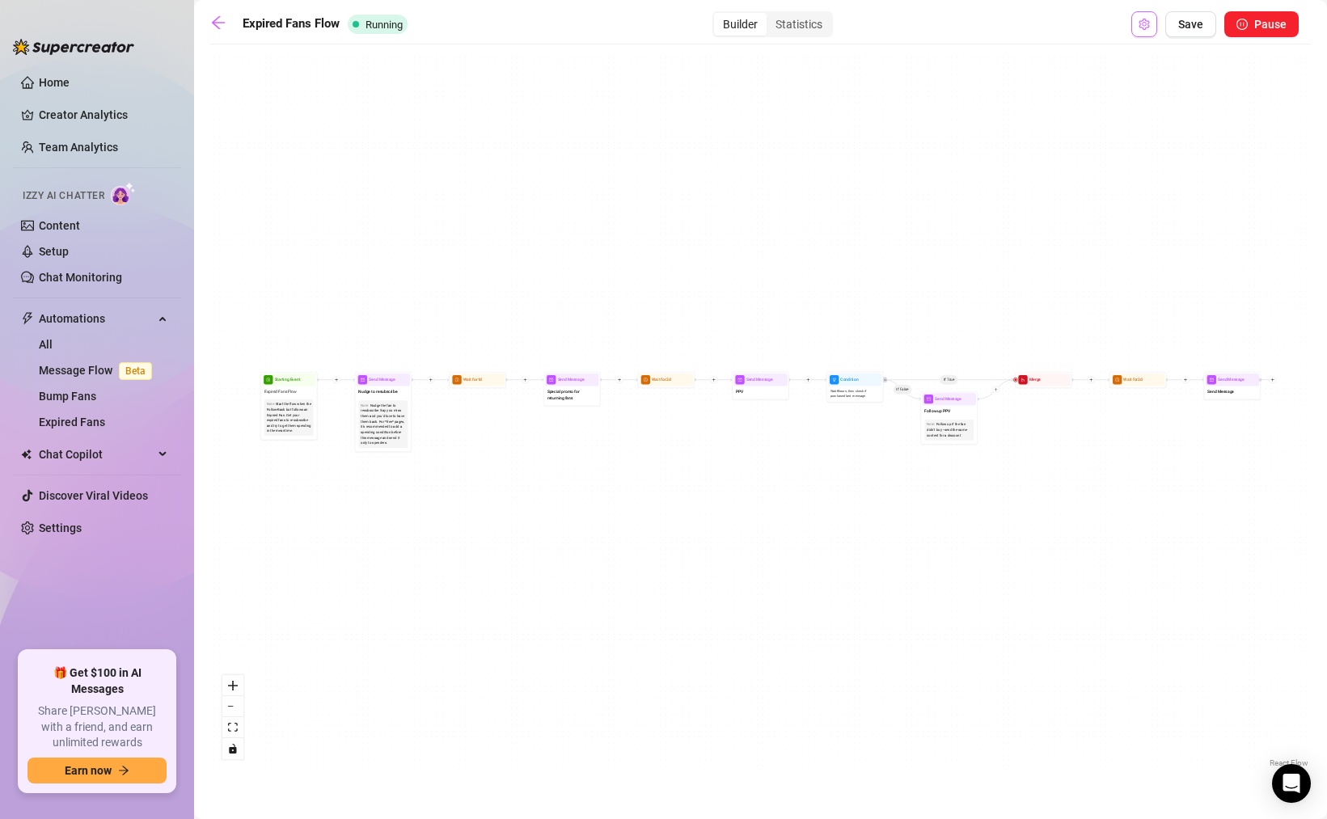
click at [1154, 33] on button "Open Exit Rules" at bounding box center [1144, 24] width 26 height 26
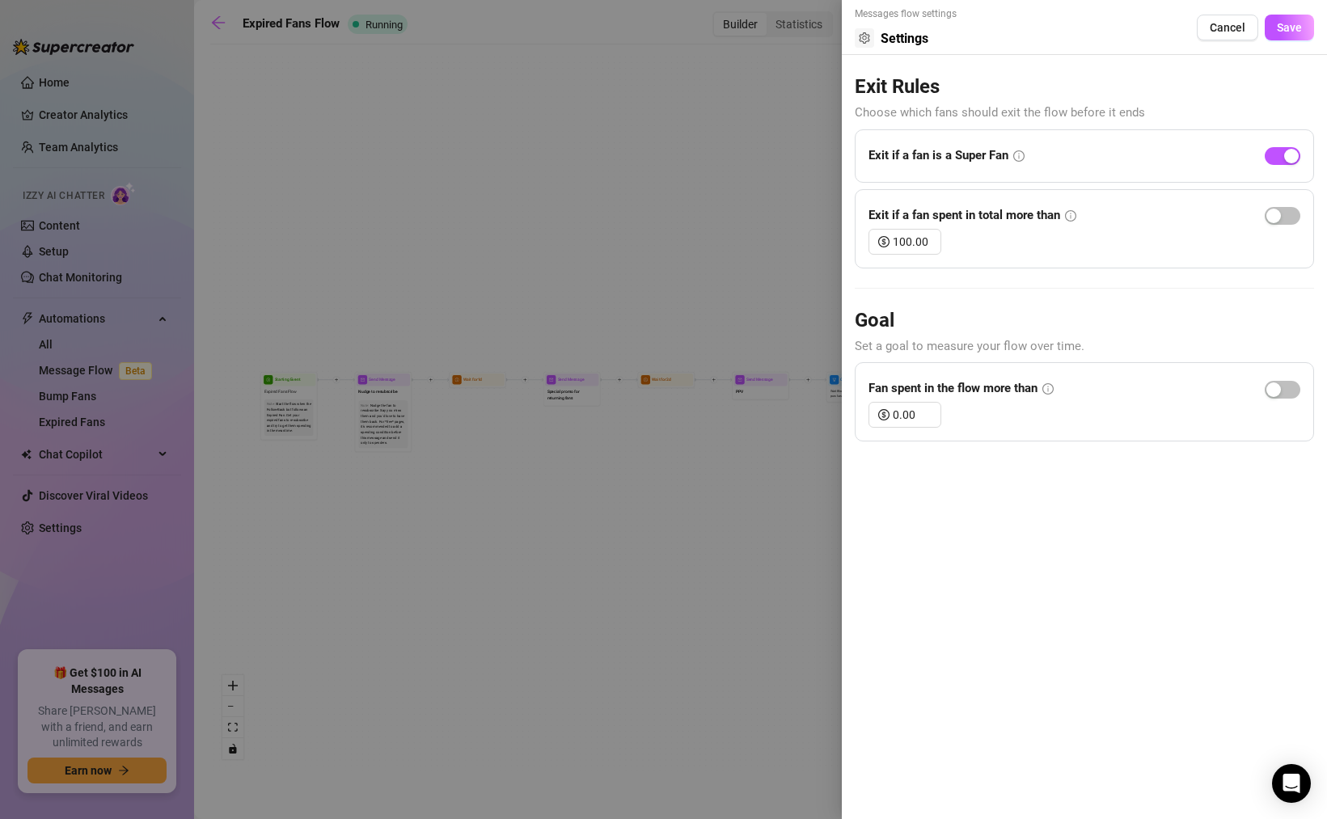
click at [817, 250] on div at bounding box center [663, 409] width 1327 height 819
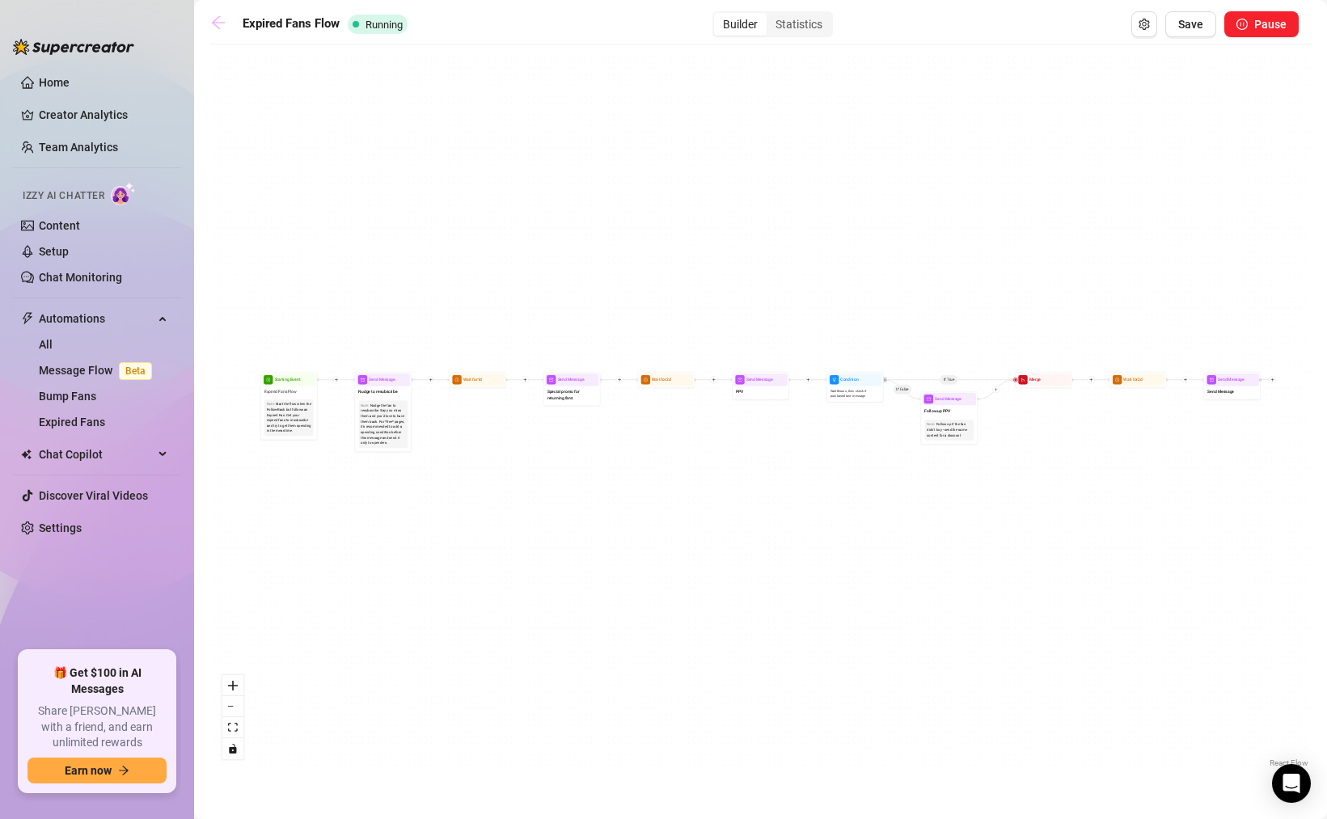
click at [213, 16] on icon "arrow-left" at bounding box center [218, 23] width 16 height 16
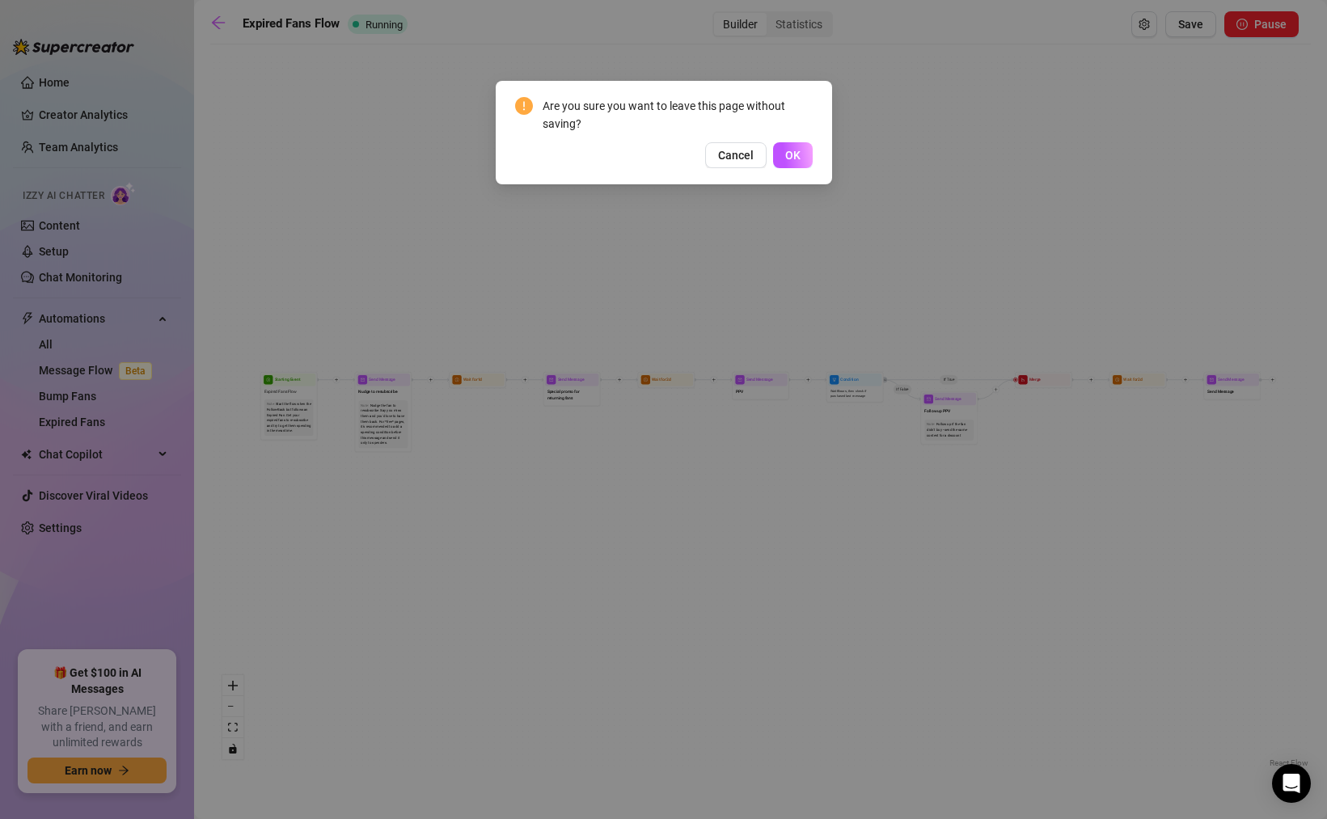
click at [855, 129] on div "Are you sure you want to leave this page without saving? Cancel OK" at bounding box center [663, 409] width 1327 height 819
click at [738, 158] on span "Cancel" at bounding box center [736, 155] width 36 height 13
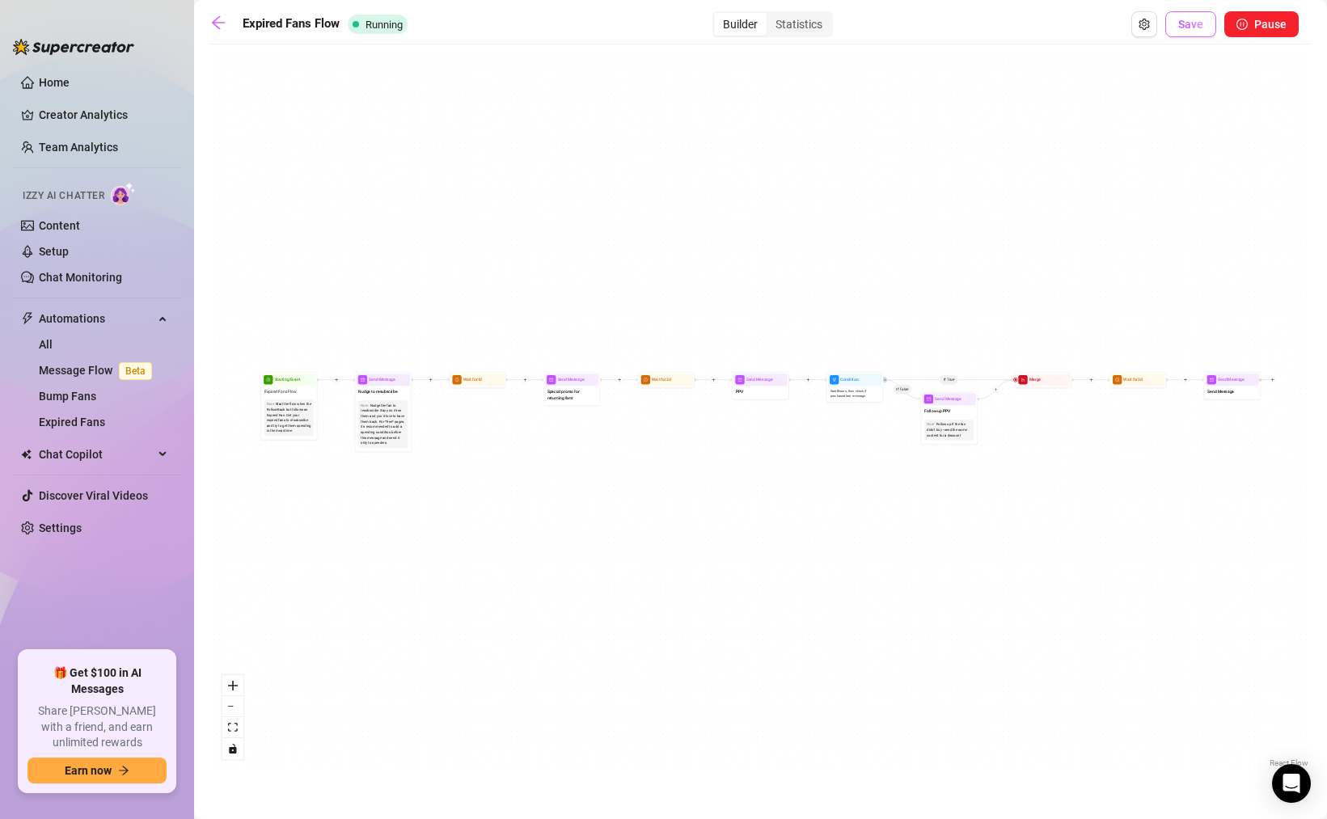
click at [1198, 33] on button "Save" at bounding box center [1190, 24] width 51 height 26
click at [217, 19] on icon "arrow-left" at bounding box center [218, 23] width 16 height 16
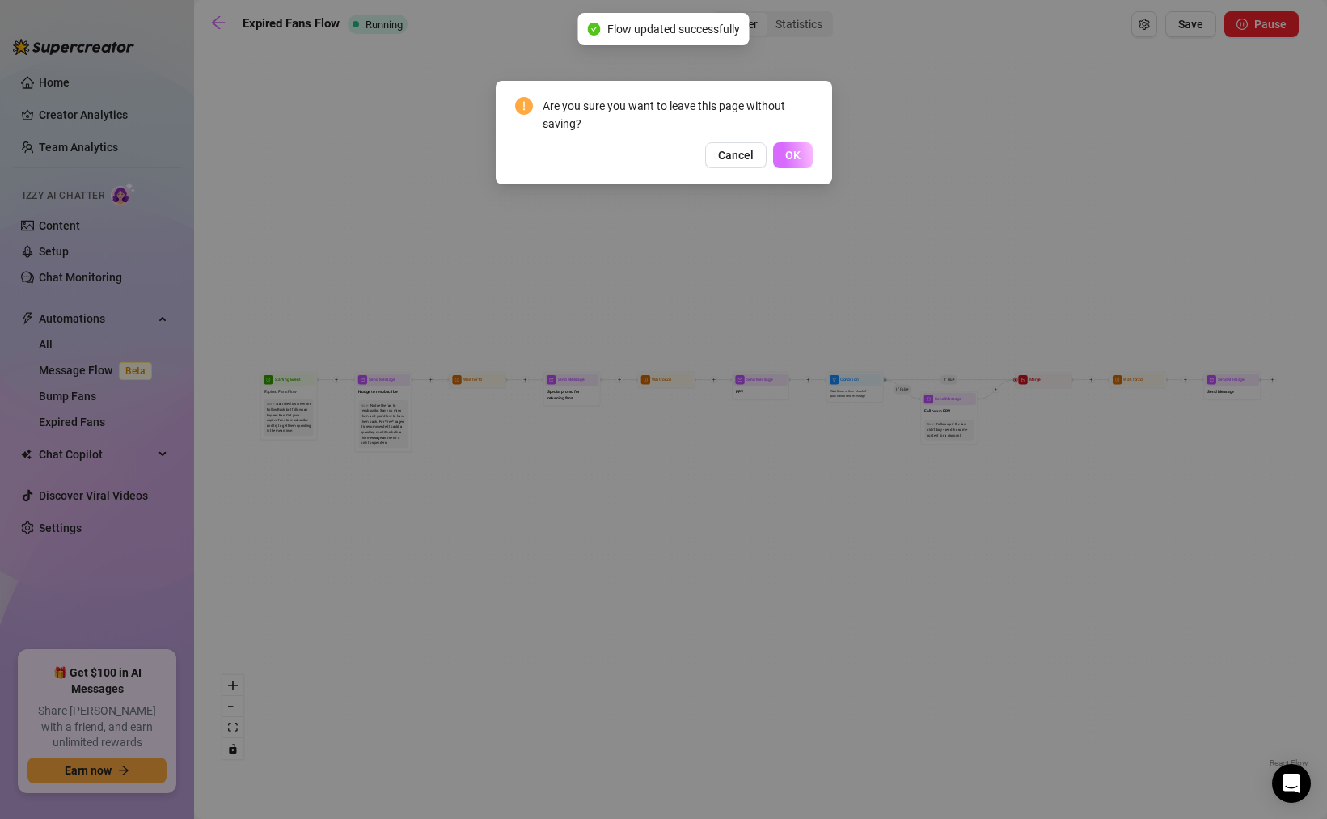
click at [797, 158] on span "OK" at bounding box center [792, 155] width 15 height 13
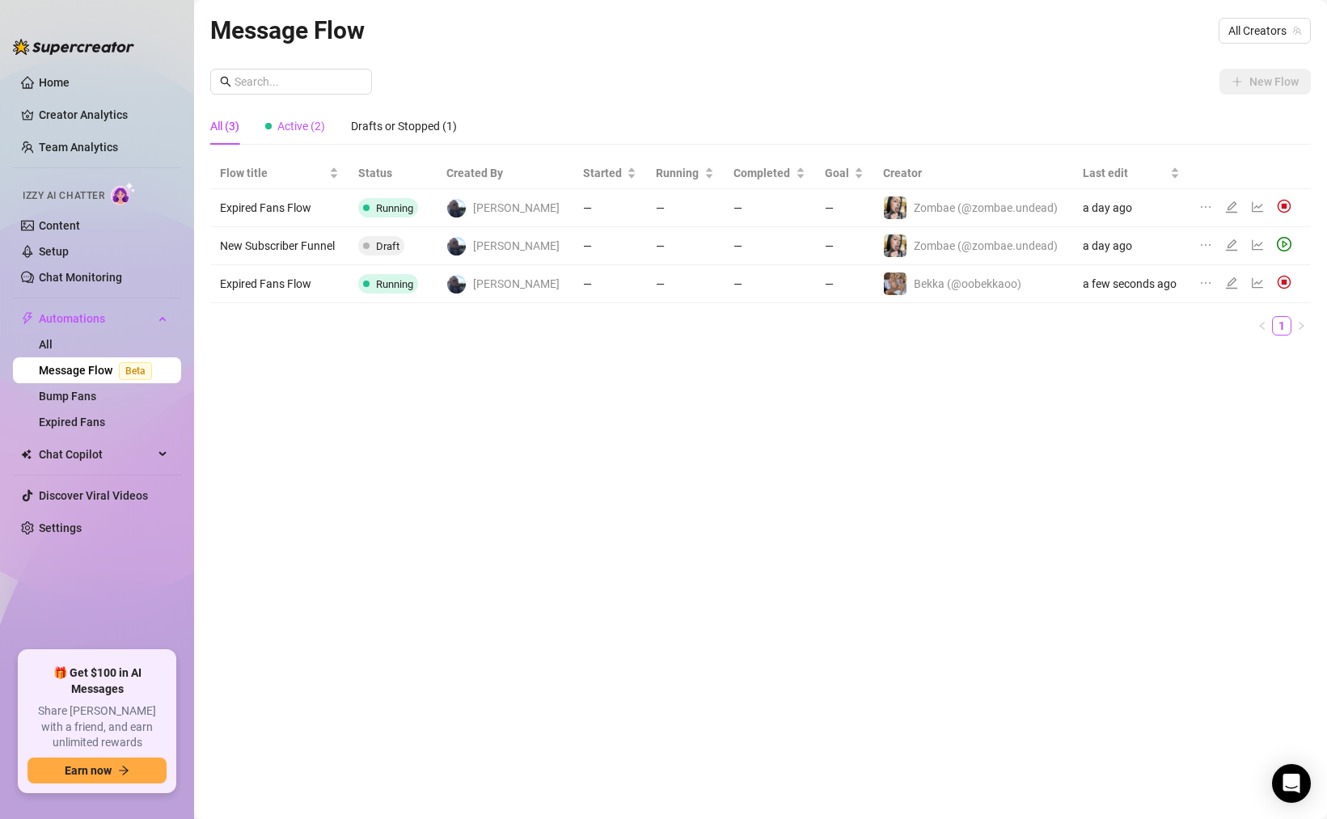
click at [306, 120] on span "Active (2)" at bounding box center [301, 126] width 48 height 13
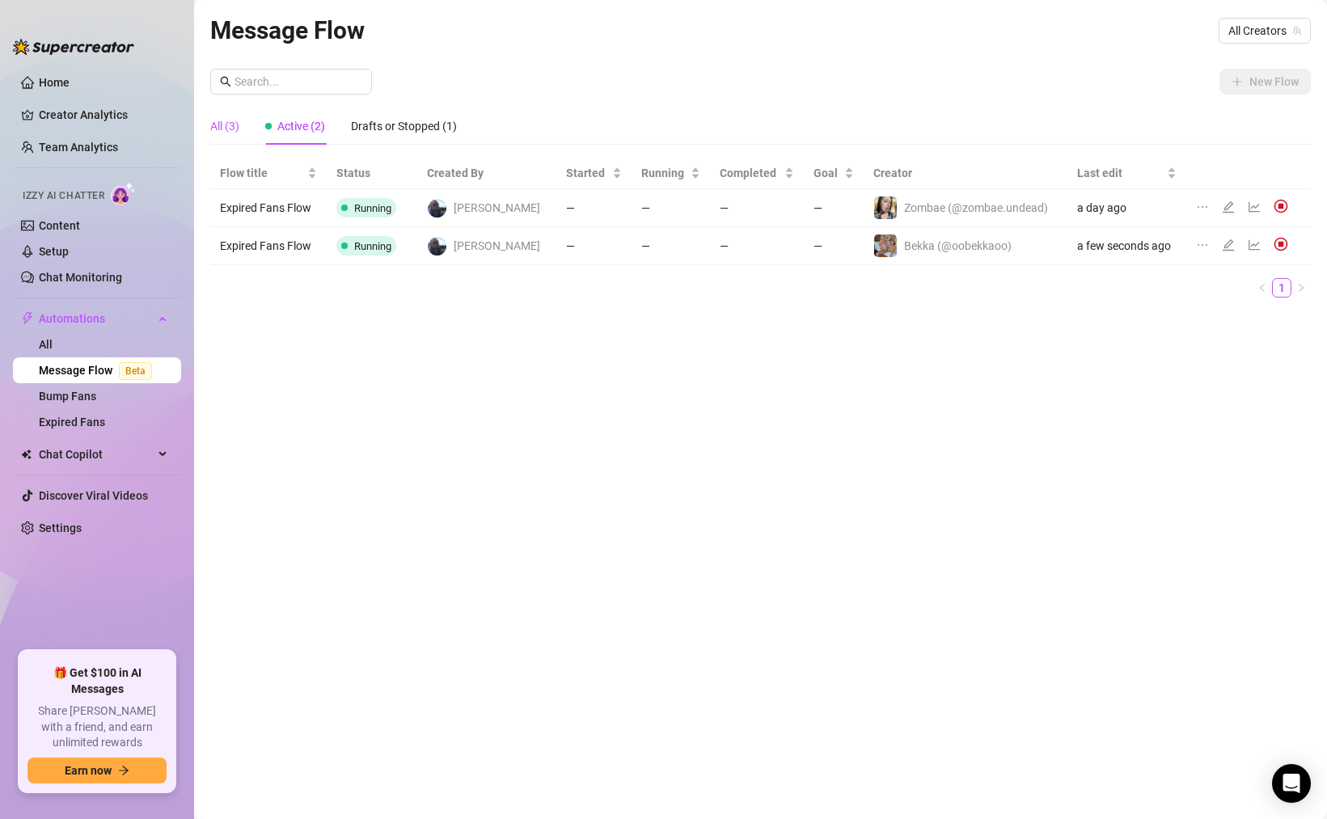
click at [220, 124] on div "All (3)" at bounding box center [224, 126] width 29 height 18
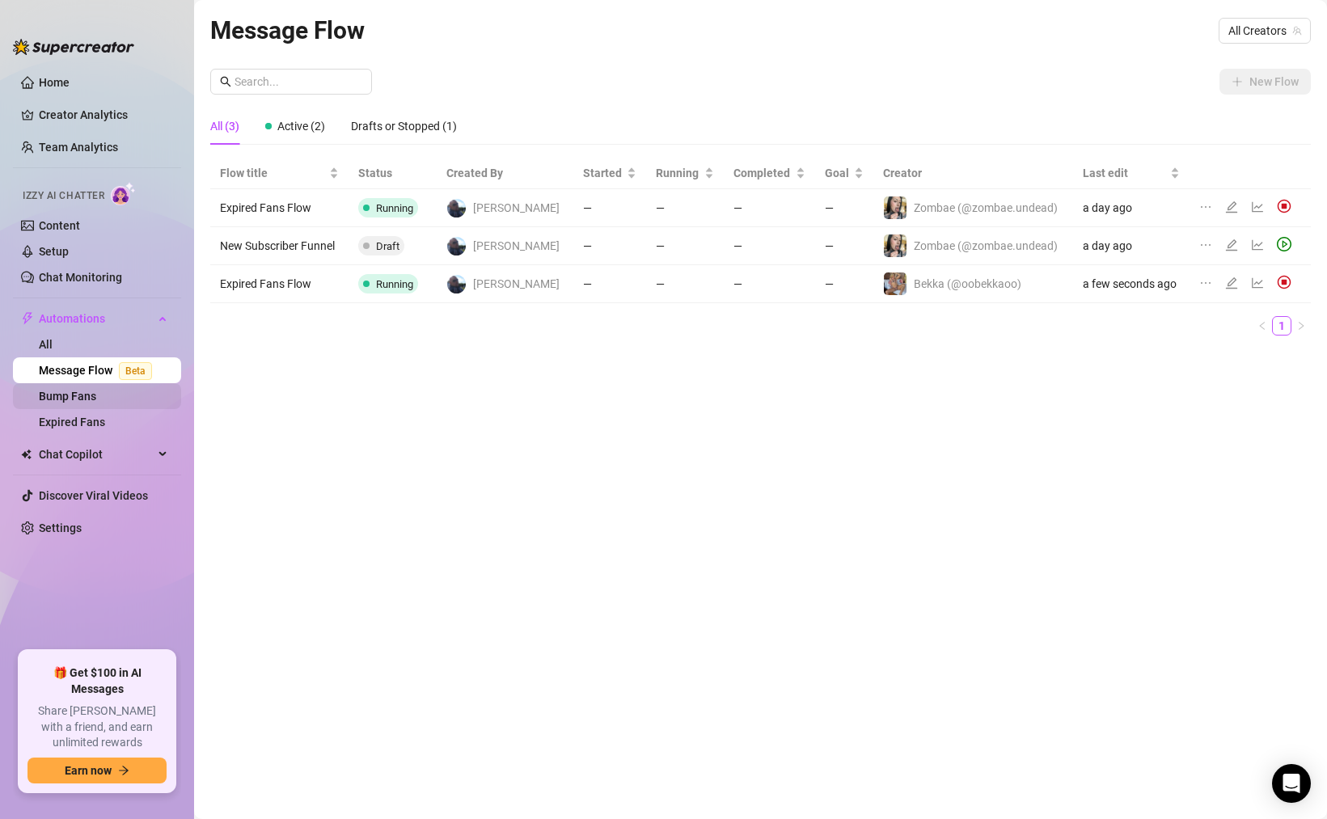
click at [94, 399] on link "Bump Fans" at bounding box center [67, 396] width 57 height 13
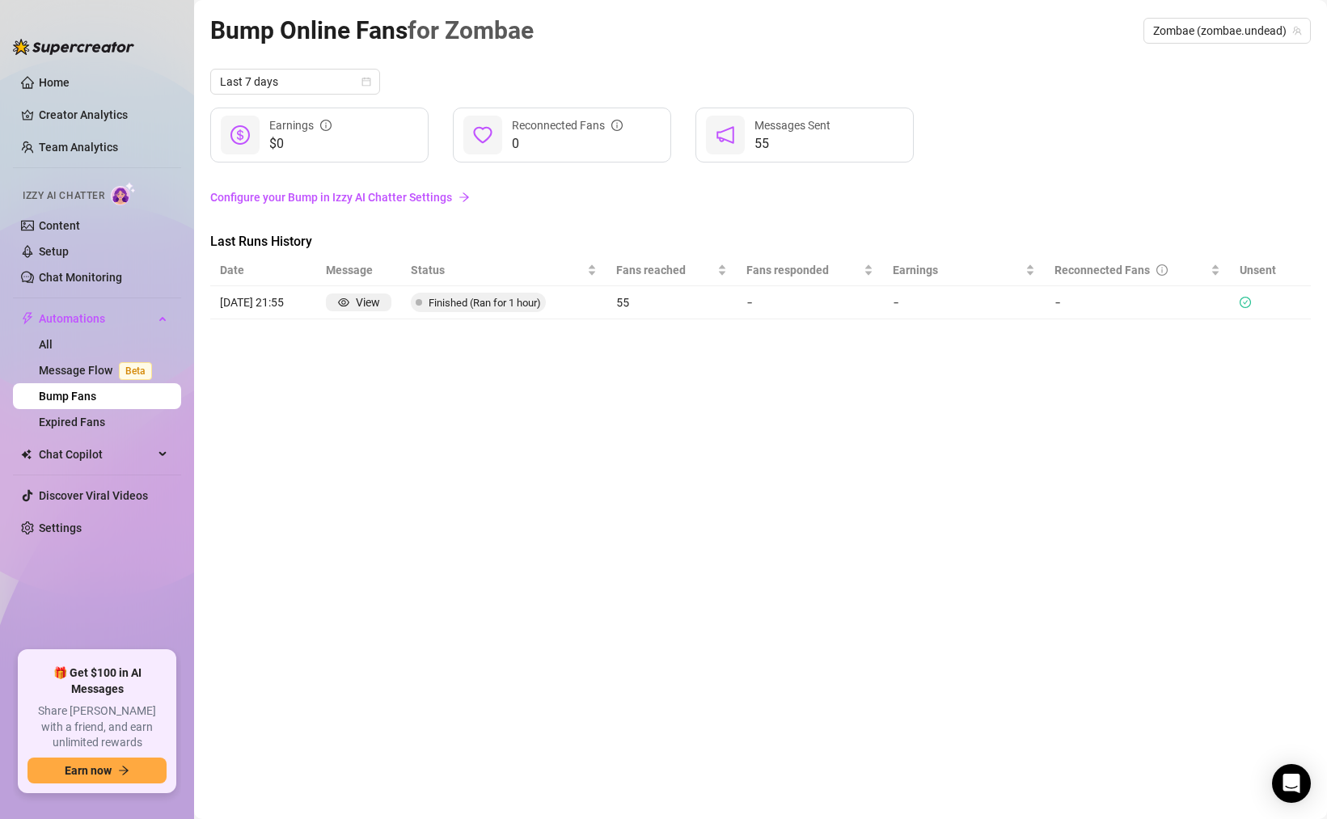
click at [403, 196] on link "Configure your Bump in Izzy AI Chatter Settings" at bounding box center [760, 197] width 1100 height 18
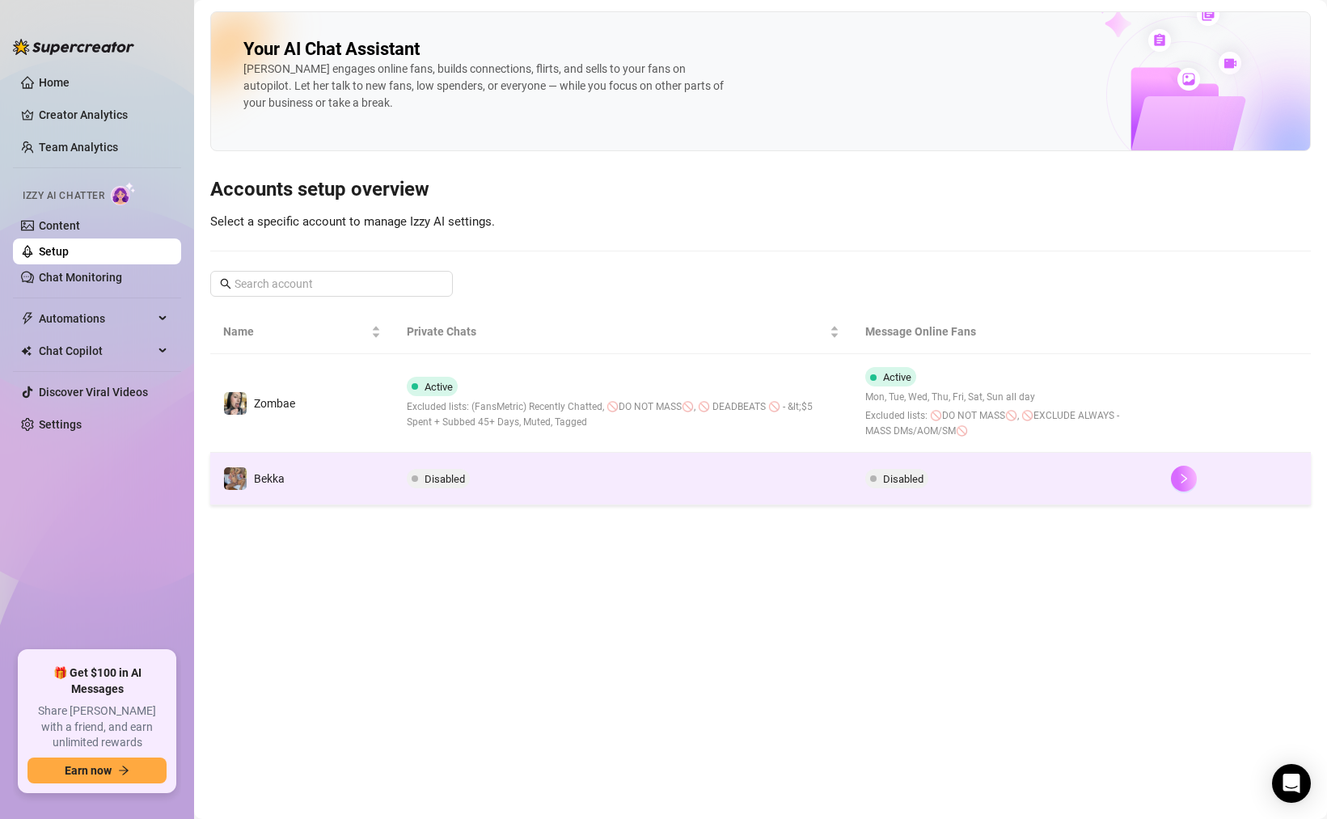
click at [1191, 476] on button "button" at bounding box center [1184, 479] width 26 height 26
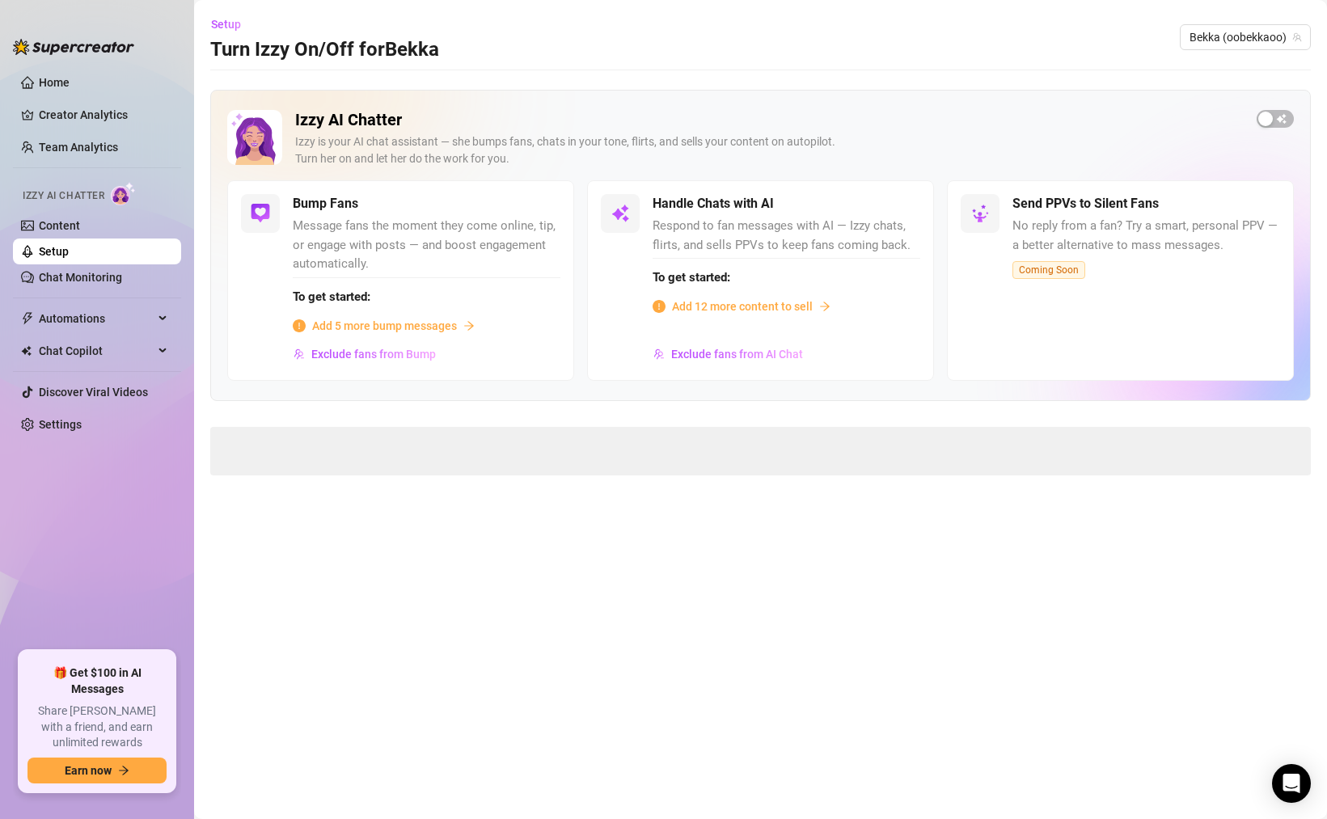
click at [733, 308] on span "Add 12 more content to sell" at bounding box center [742, 307] width 141 height 18
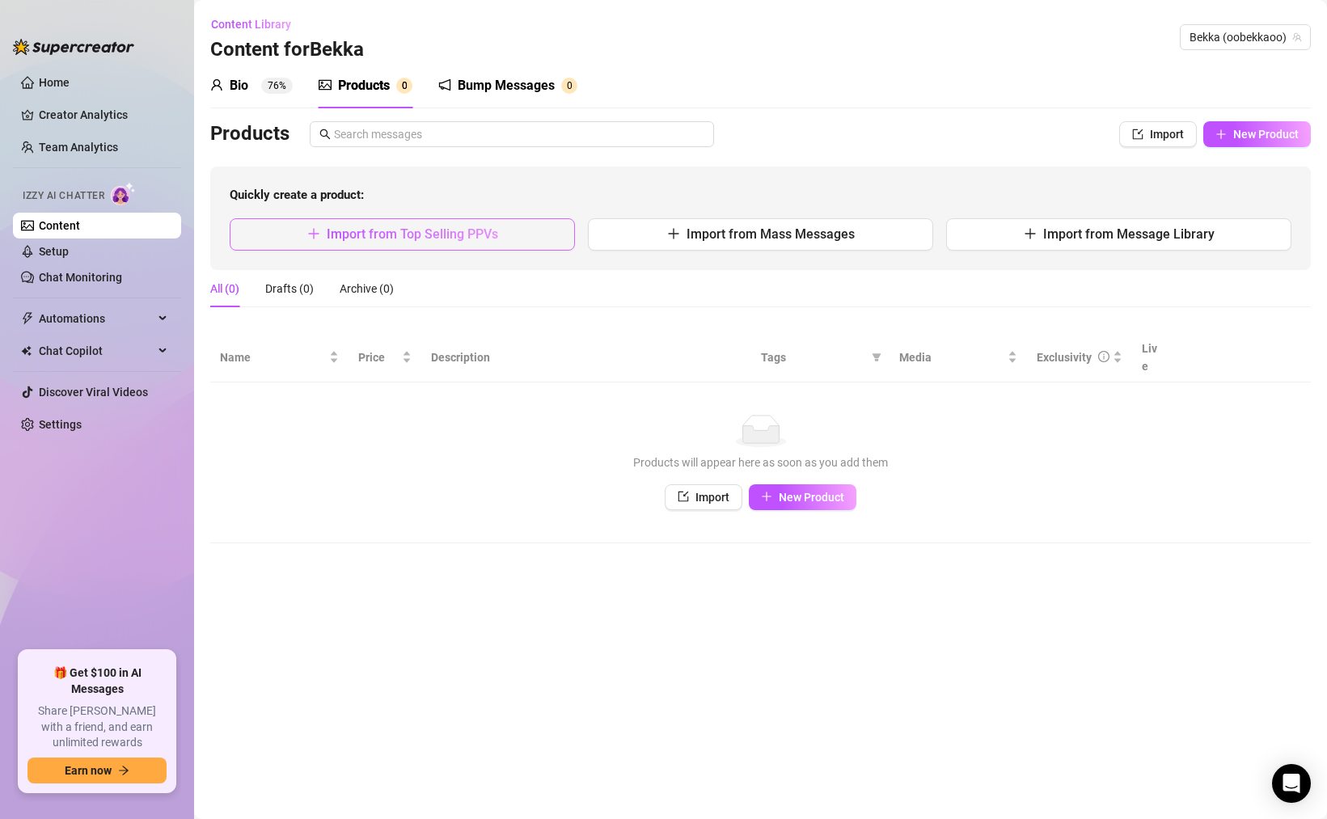
click at [409, 234] on span "Import from Top Selling PPVs" at bounding box center [412, 233] width 171 height 15
type textarea "Type your message here..."
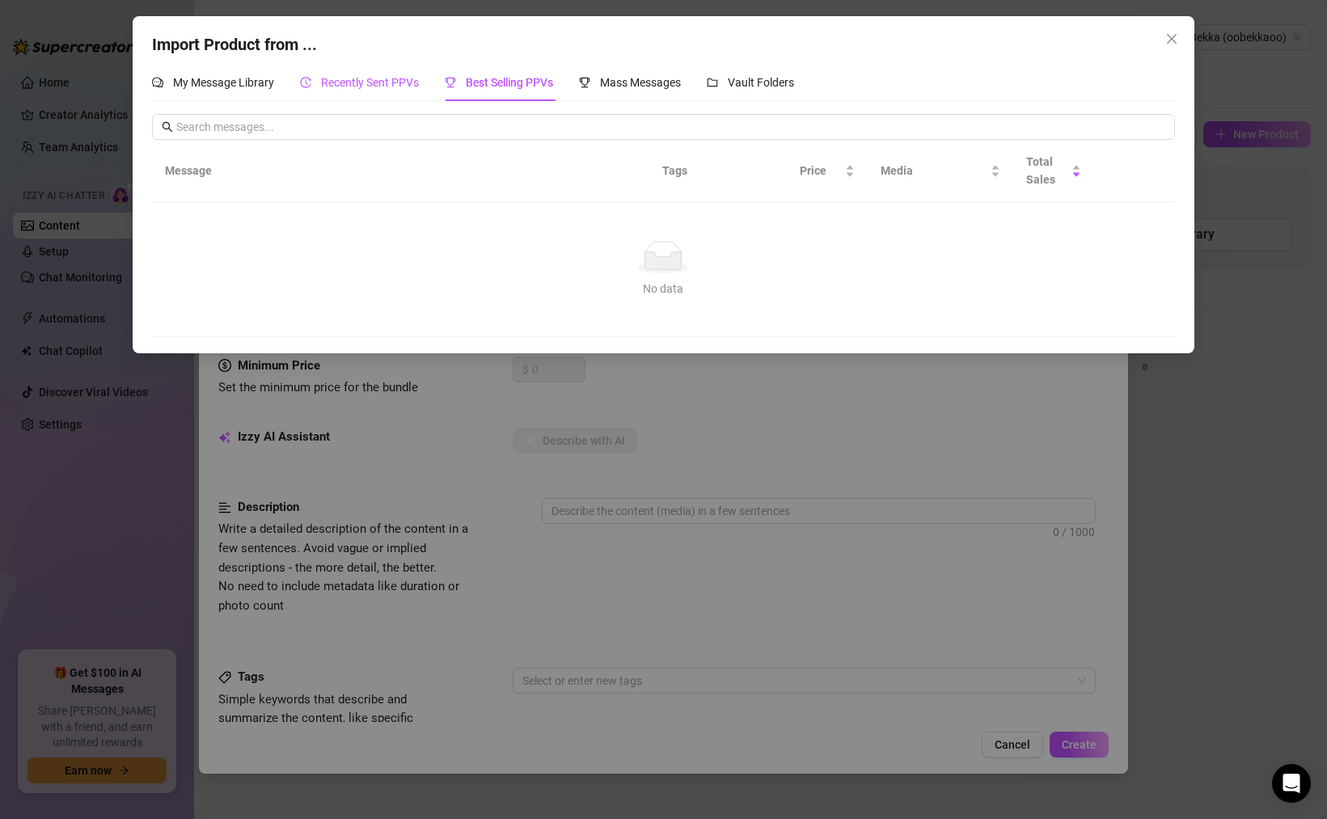
click at [391, 86] on span "Recently Sent PPVs" at bounding box center [370, 82] width 98 height 13
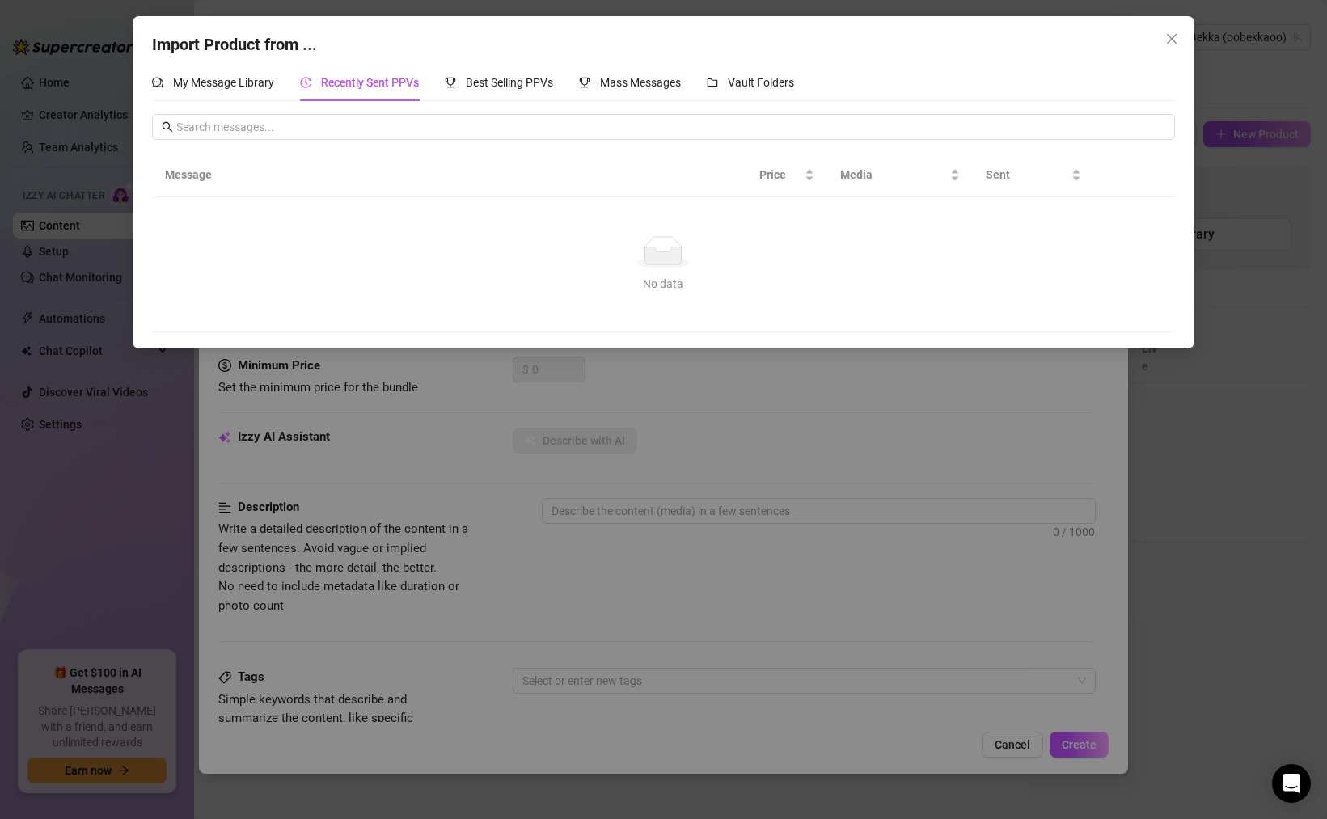
click at [365, 82] on span "Recently Sent PPVs" at bounding box center [370, 82] width 98 height 13
click at [708, 34] on div "Import Product from ..." at bounding box center [663, 44] width 1023 height 25
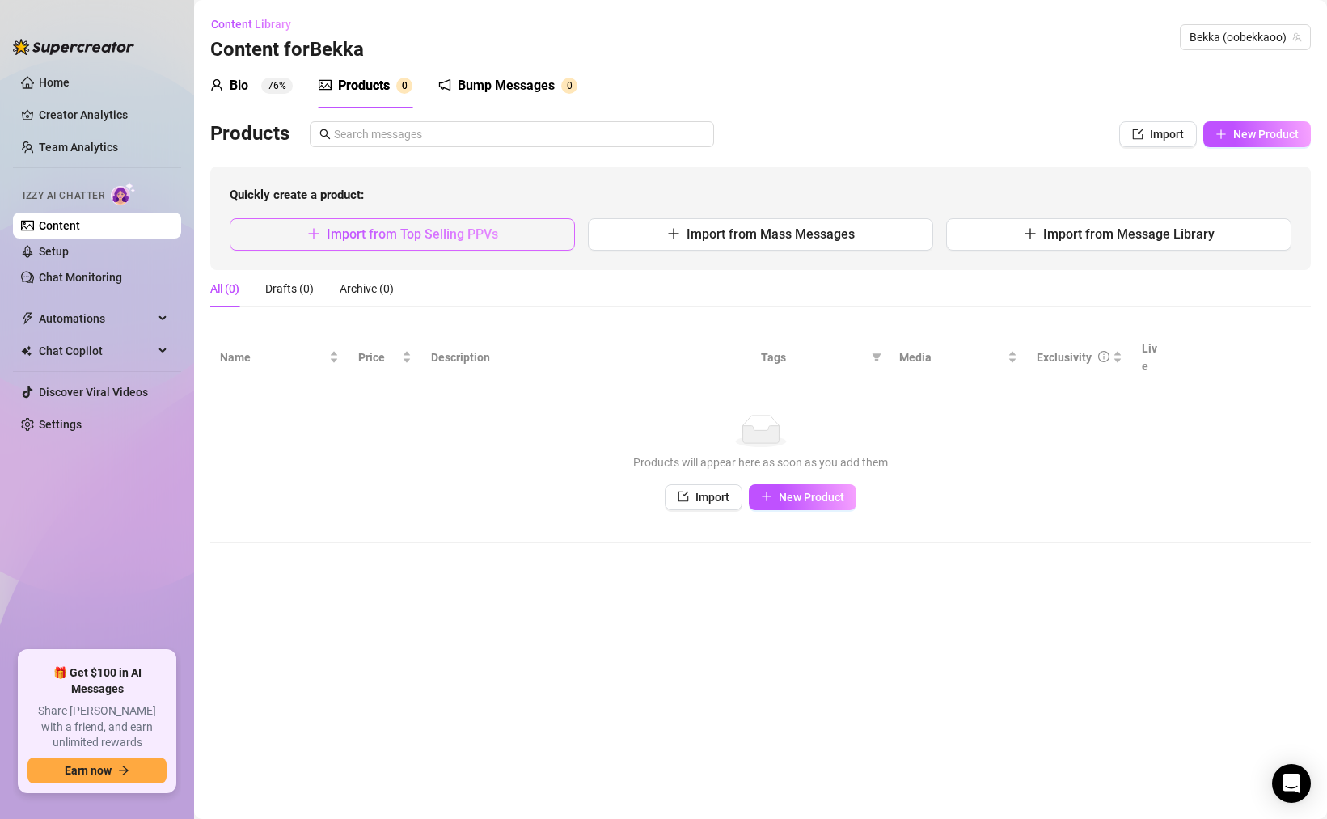
click at [485, 230] on span "Import from Top Selling PPVs" at bounding box center [412, 233] width 171 height 15
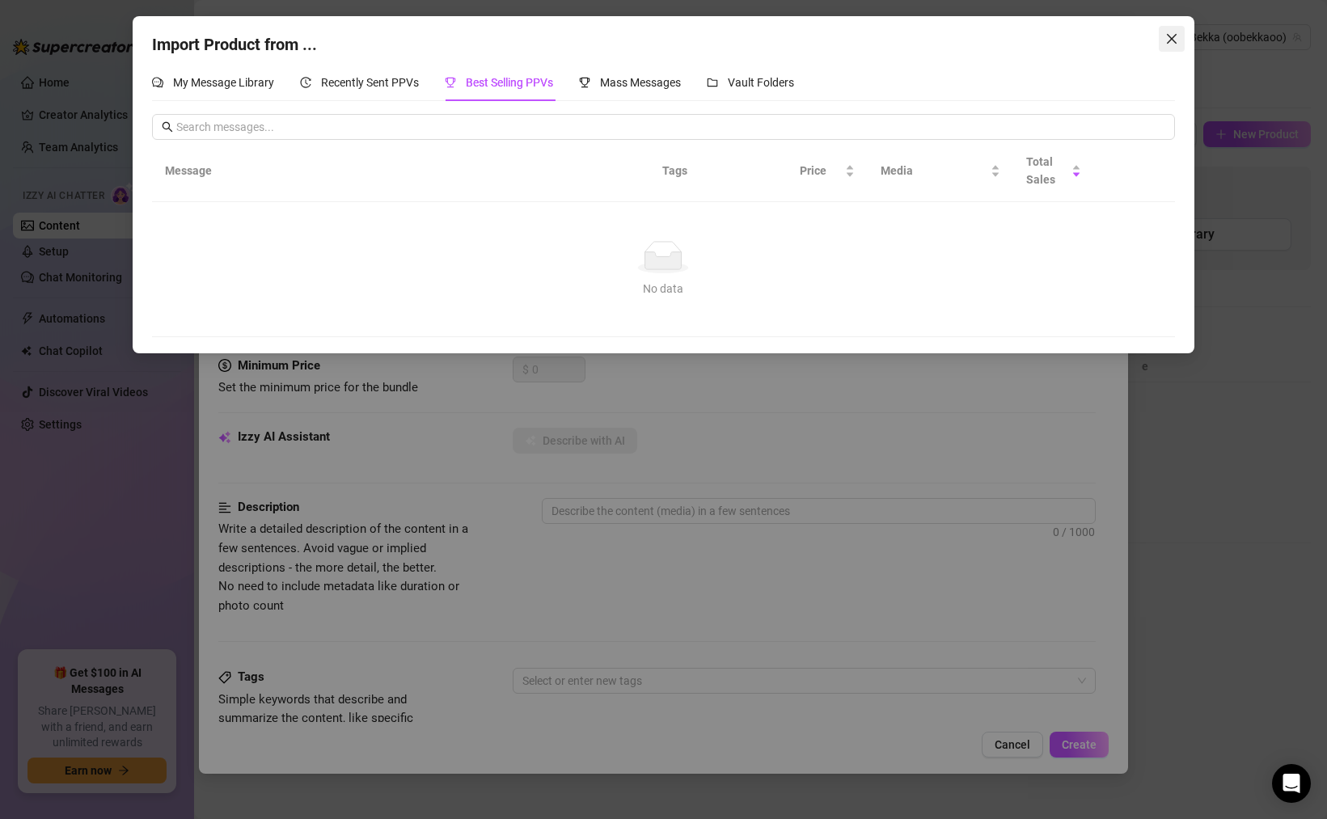
click at [1178, 40] on span "Close" at bounding box center [1172, 38] width 26 height 13
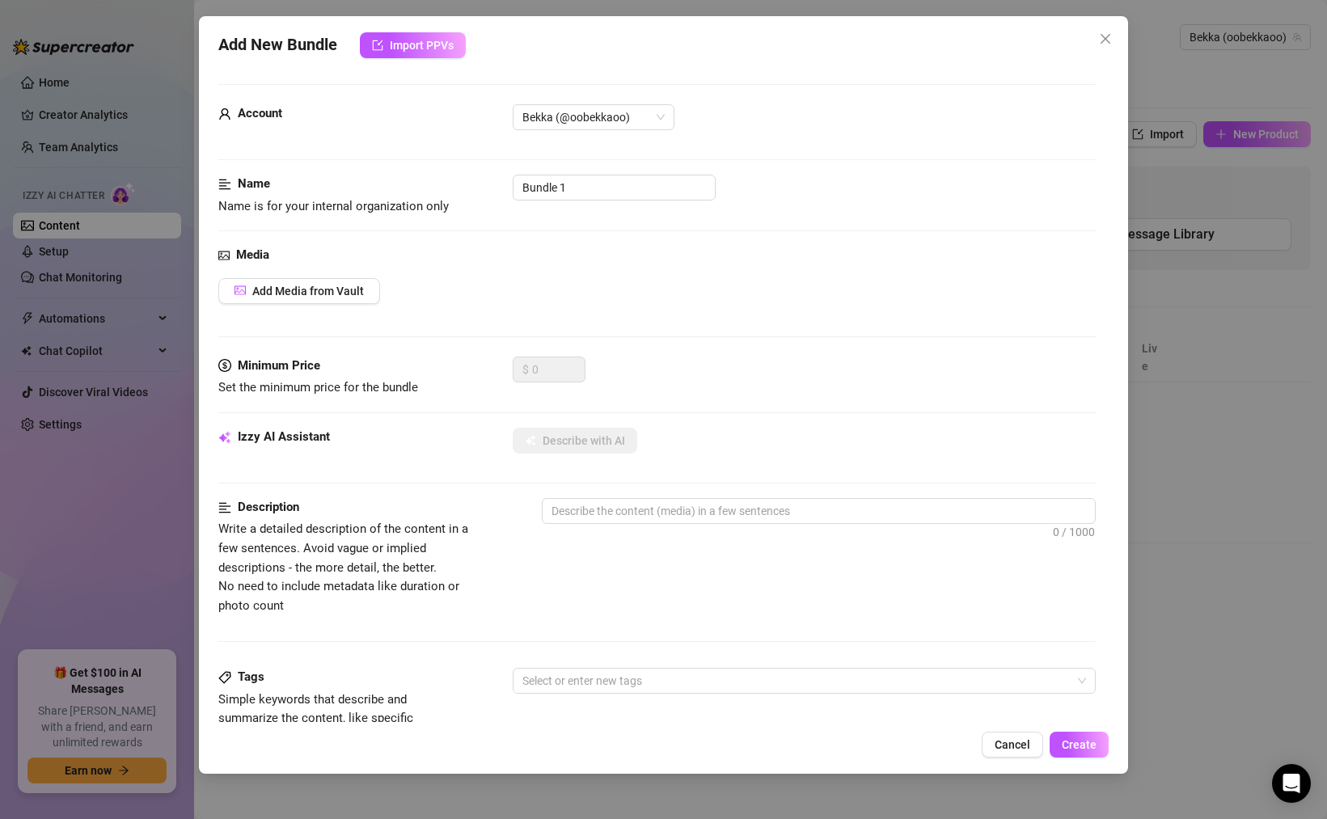
click at [1207, 272] on div "Add New Bundle Import PPVs Account Bekka (@oobekkaoo) Name Name is for your int…" at bounding box center [663, 409] width 1327 height 819
